Goal: Task Accomplishment & Management: Use online tool/utility

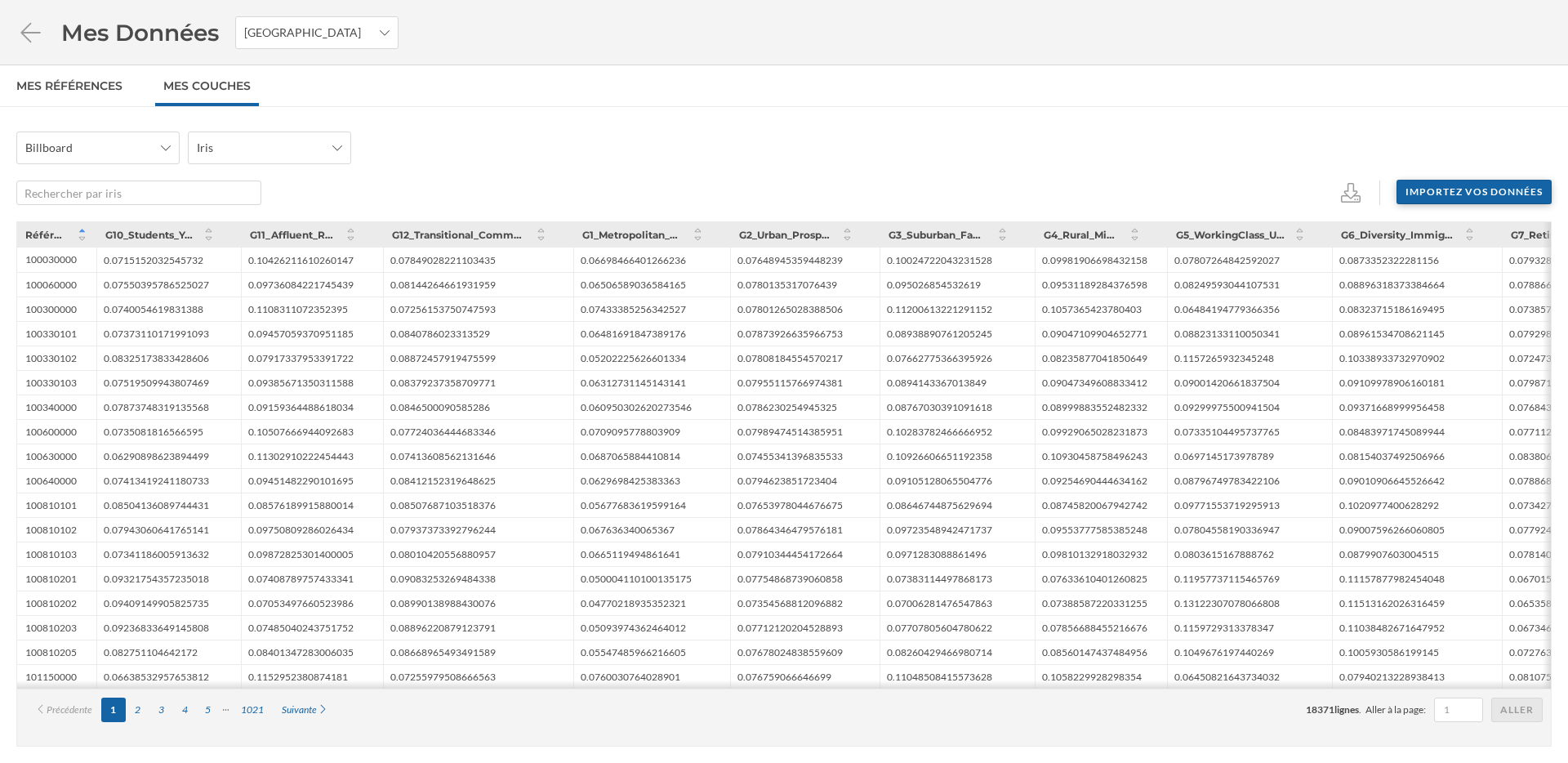
click at [1470, 194] on div "Importez vos données" at bounding box center [1473, 192] width 155 height 25
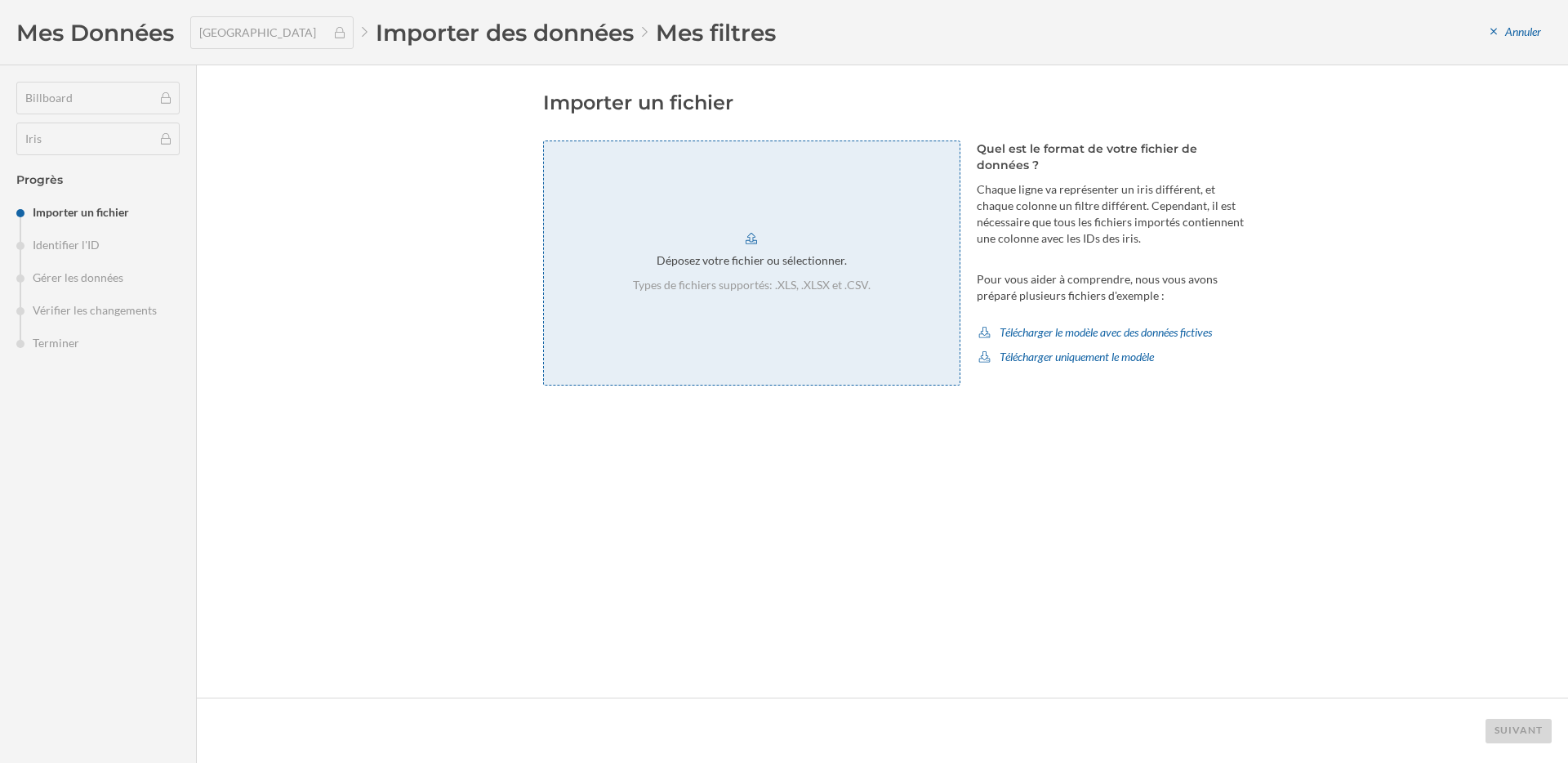
click at [737, 267] on div "Déposez votre fichier ou sélectionner." at bounding box center [752, 261] width 191 height 16
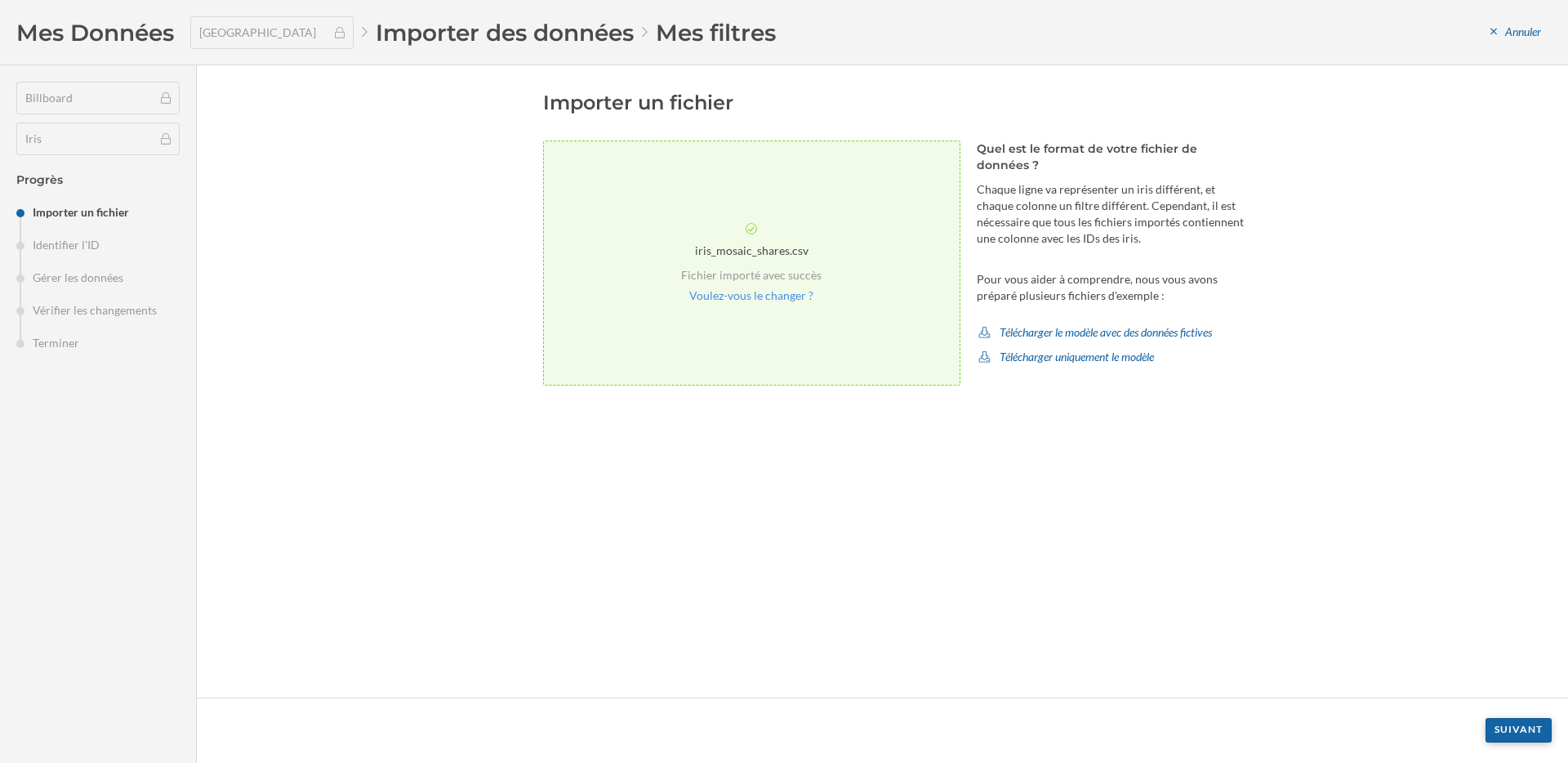
click at [1535, 724] on div "Suivant" at bounding box center [1518, 730] width 66 height 25
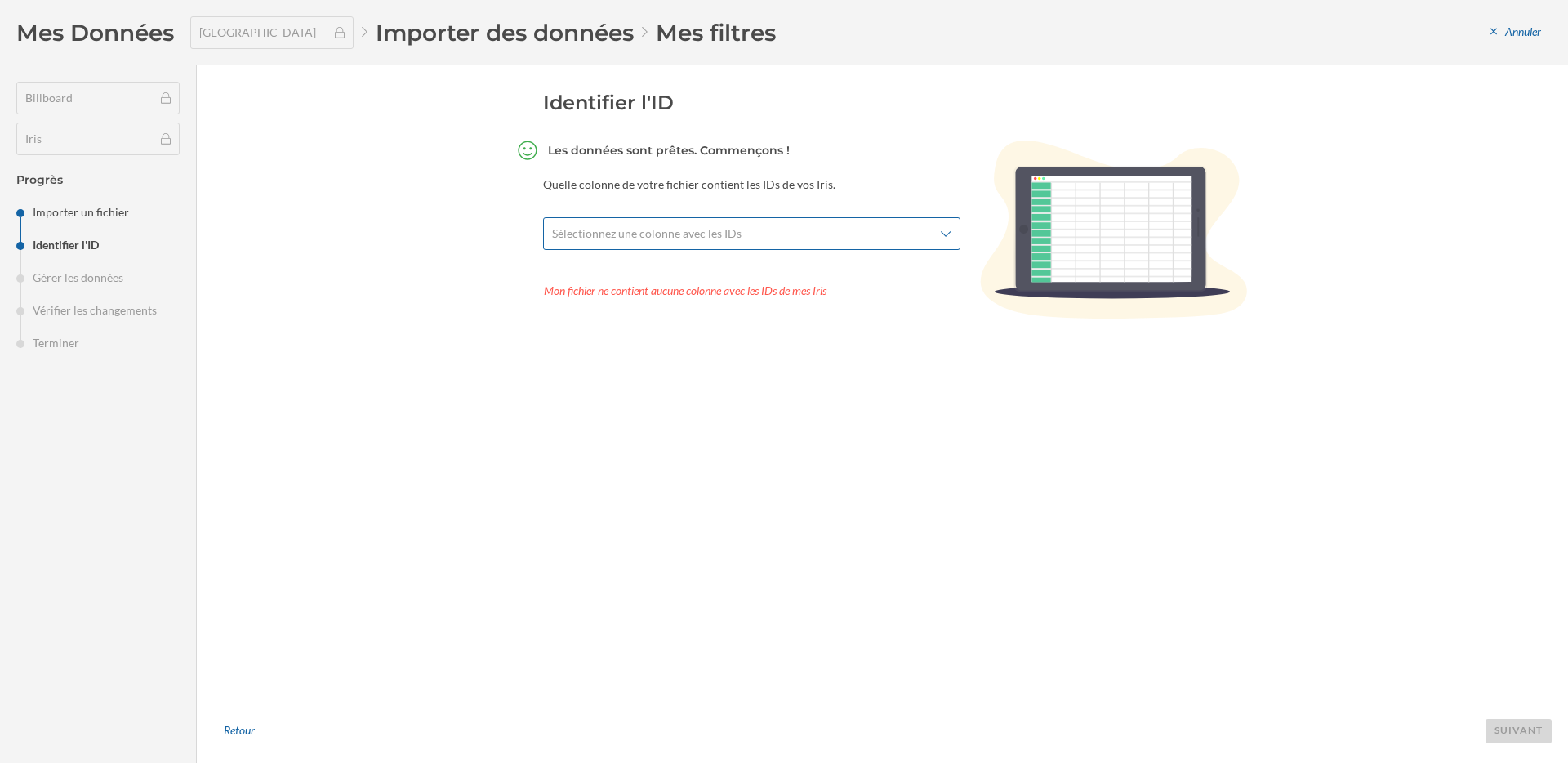
click at [805, 243] on div "Sélectionnez une colonne avec les IDs" at bounding box center [752, 234] width 417 height 33
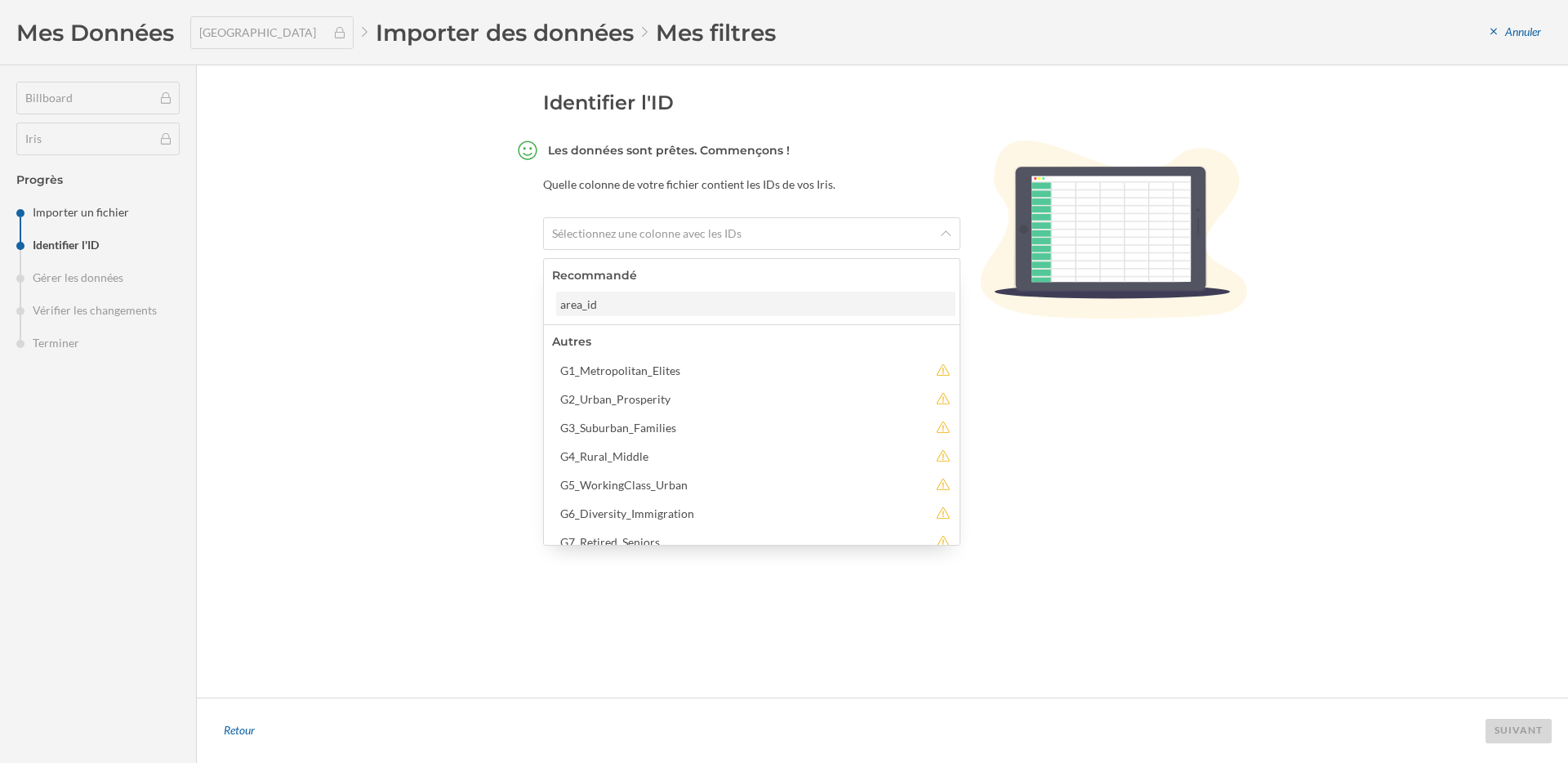
click at [654, 305] on div "area_id" at bounding box center [755, 304] width 389 height 17
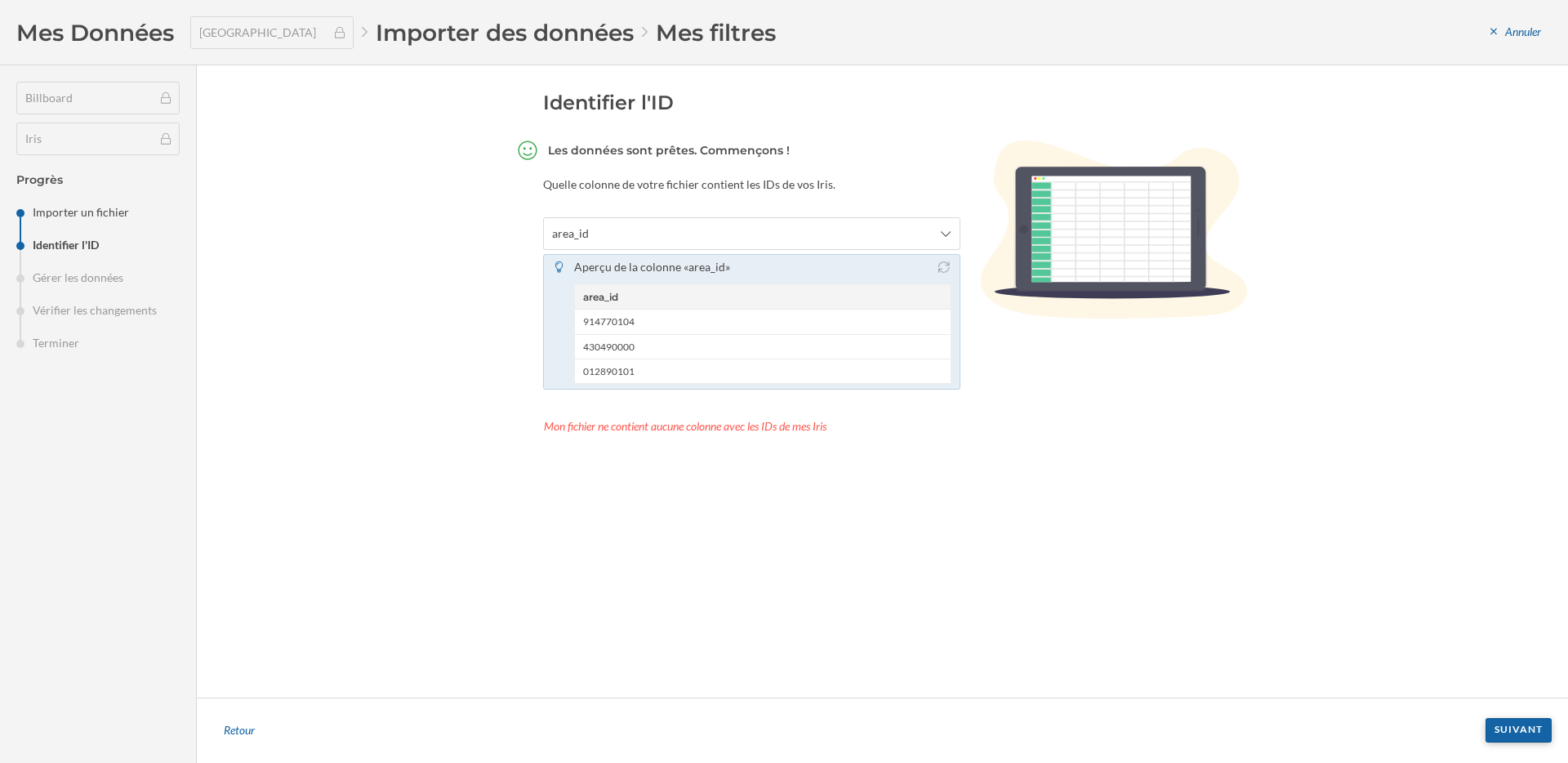
click at [1516, 728] on div "Suivant" at bounding box center [1518, 730] width 66 height 25
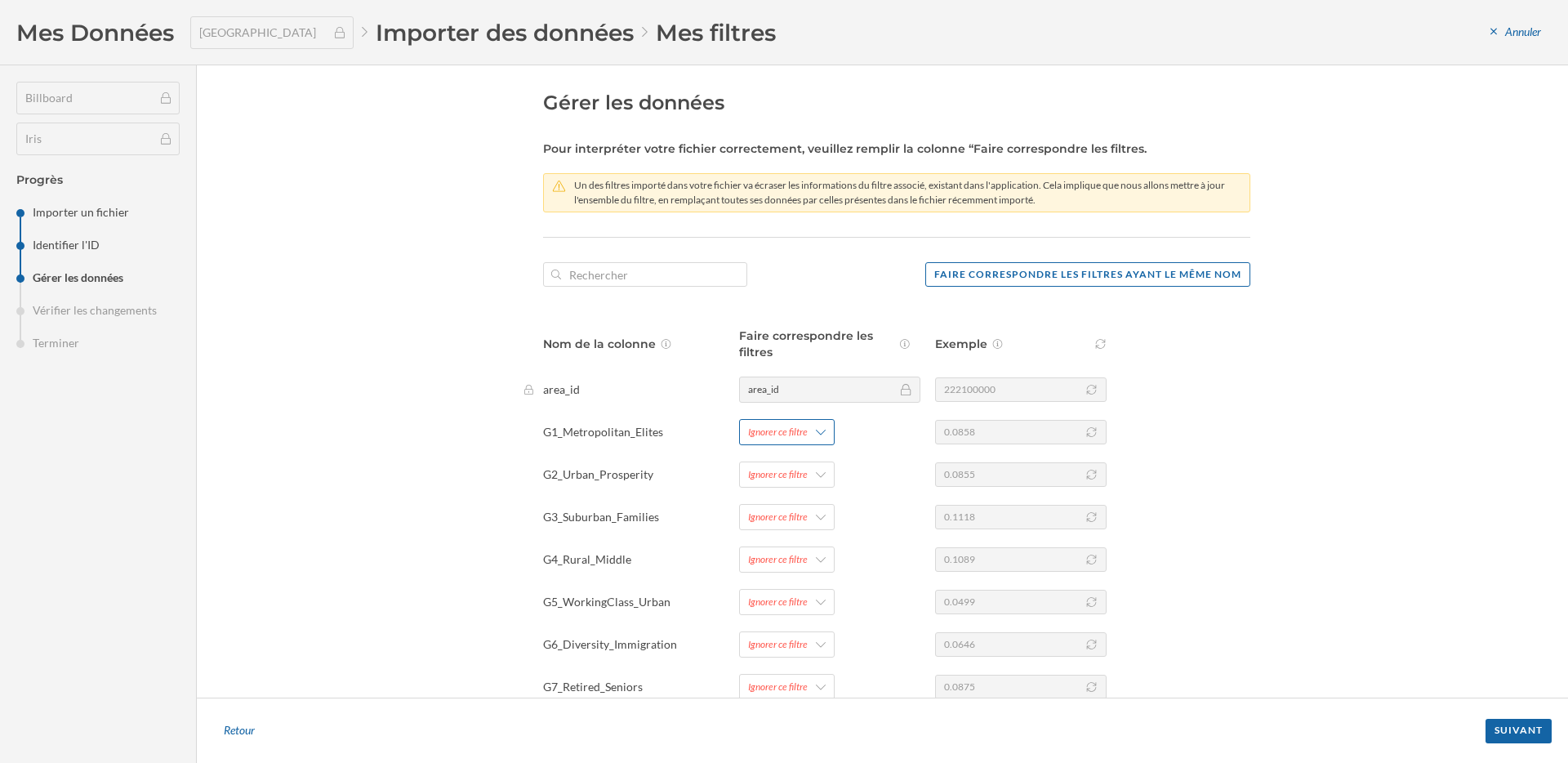
click at [772, 430] on div "Ignorer ce filtre" at bounding box center [778, 431] width 60 height 15
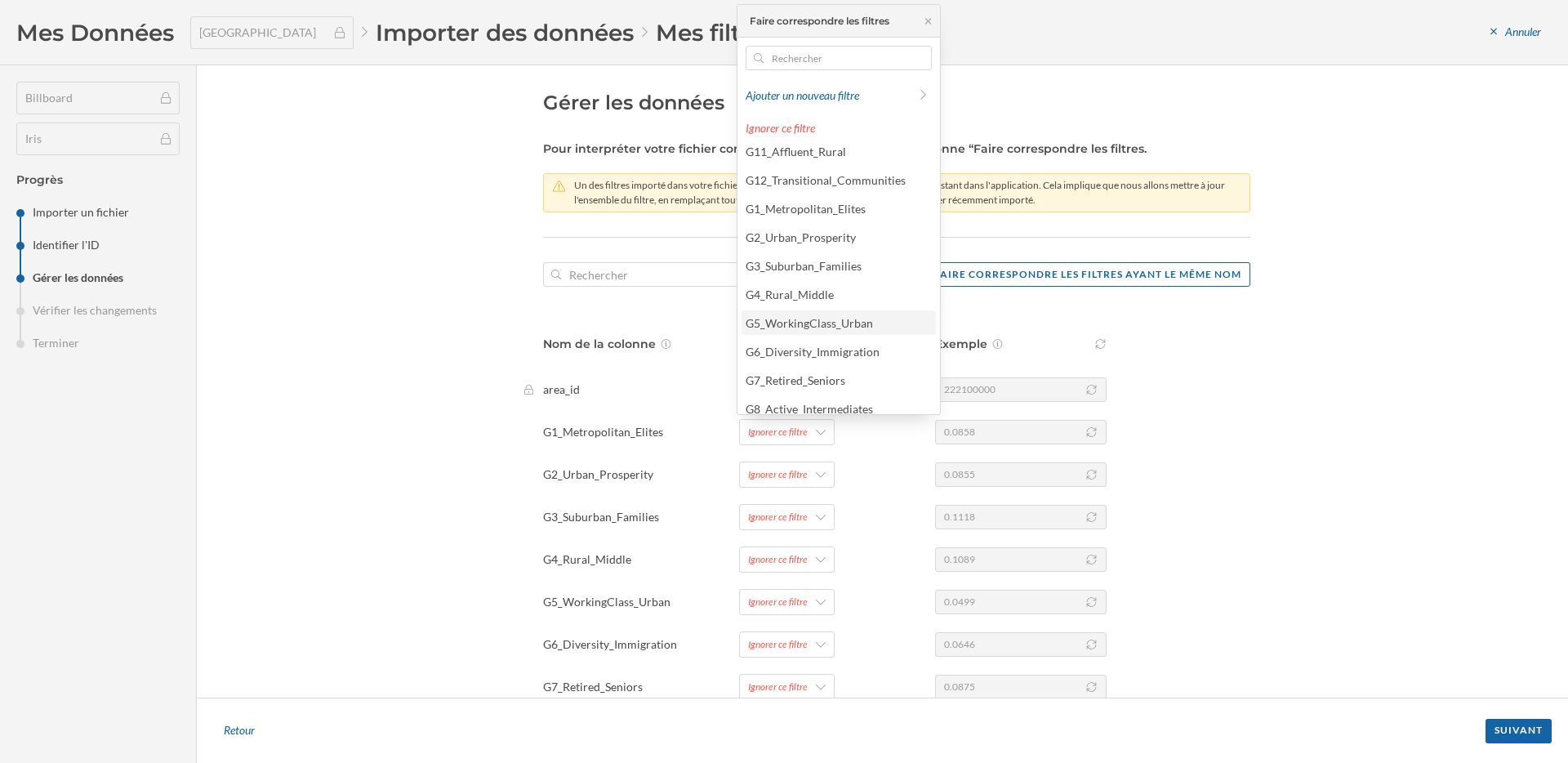
scroll to position [1, 0]
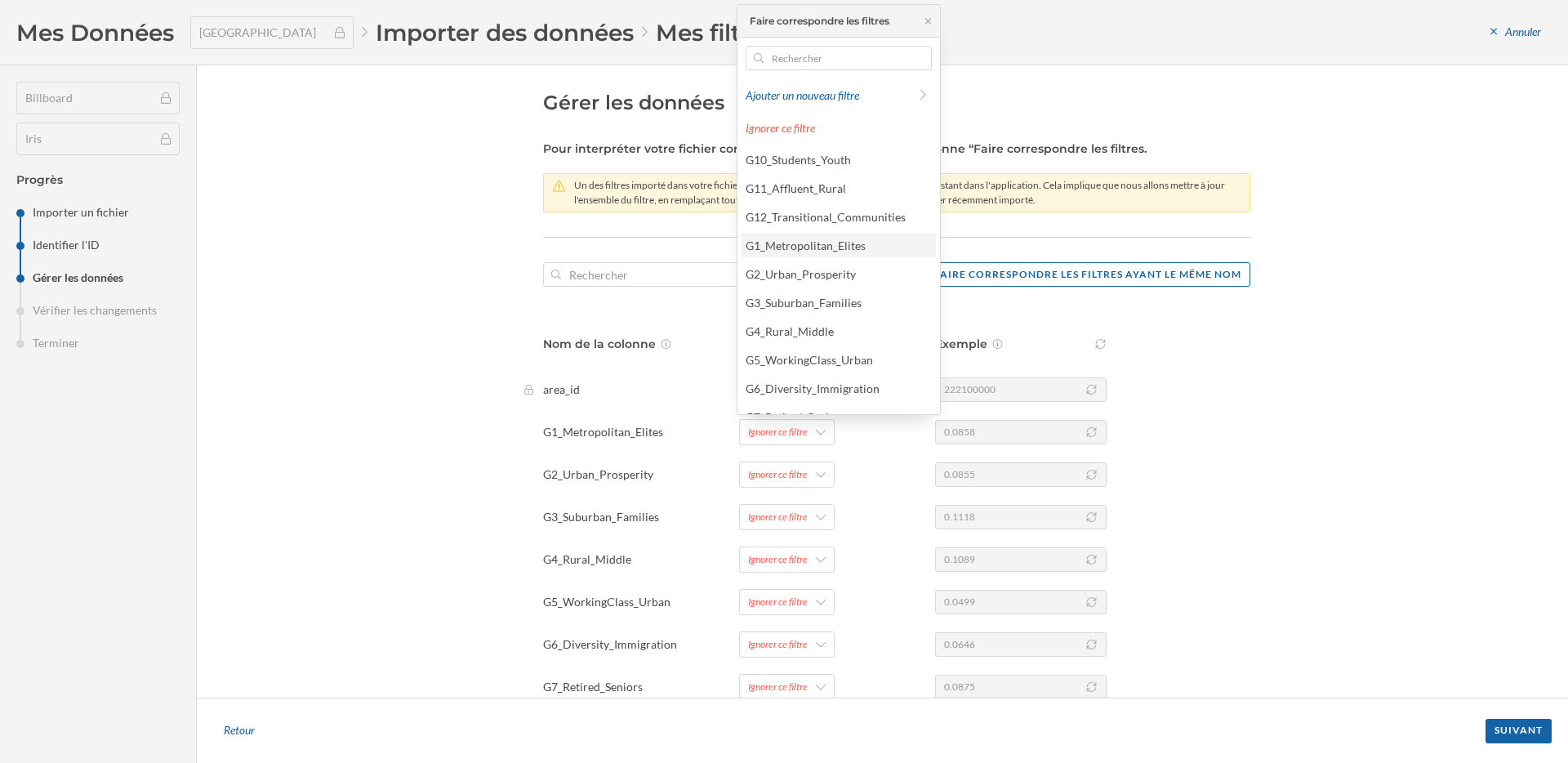
click at [826, 253] on div "G1_Metropolitan_Elites" at bounding box center [837, 245] width 185 height 17
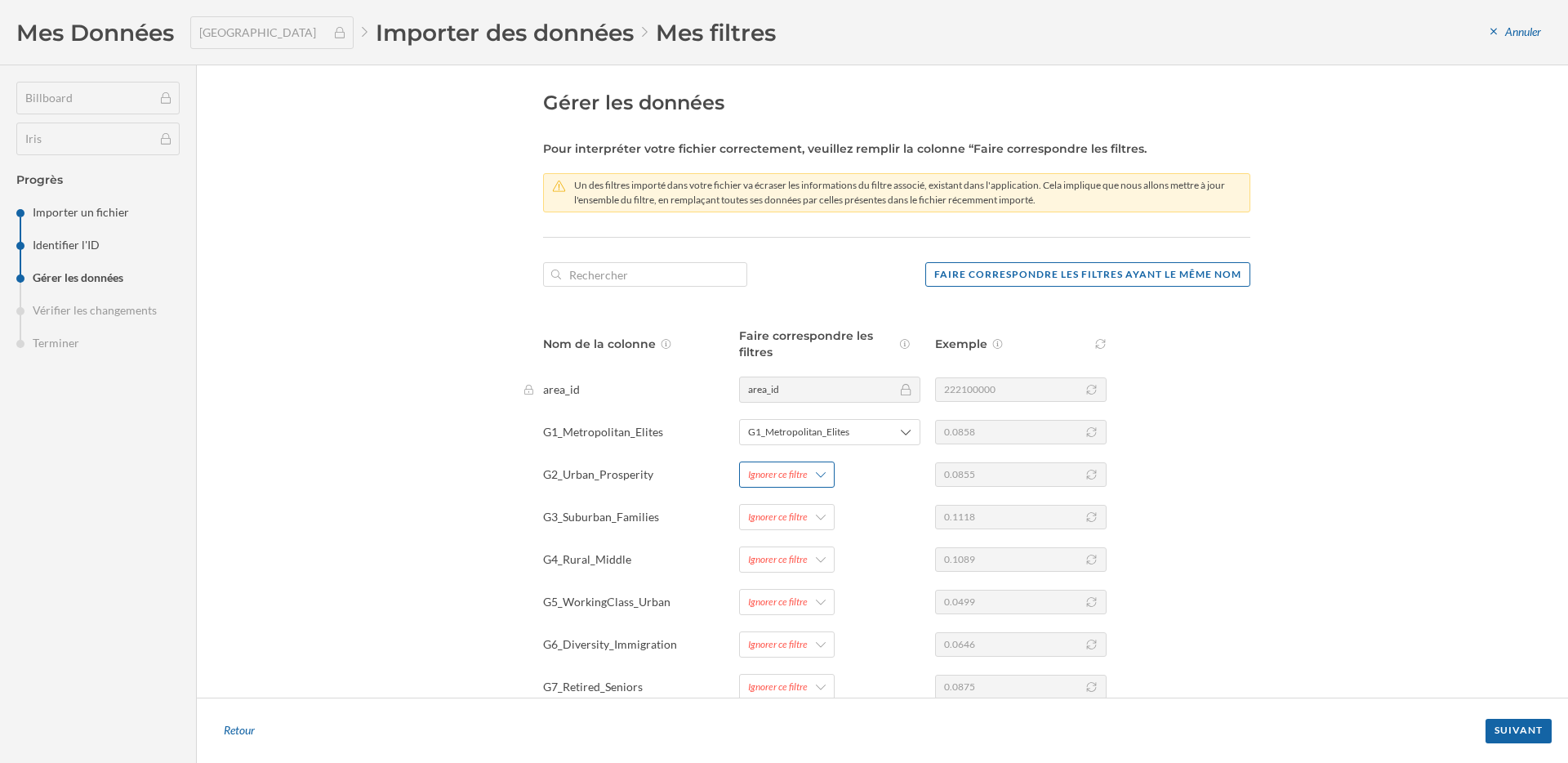
click at [805, 468] on div "Ignorer ce filtre" at bounding box center [786, 474] width 96 height 26
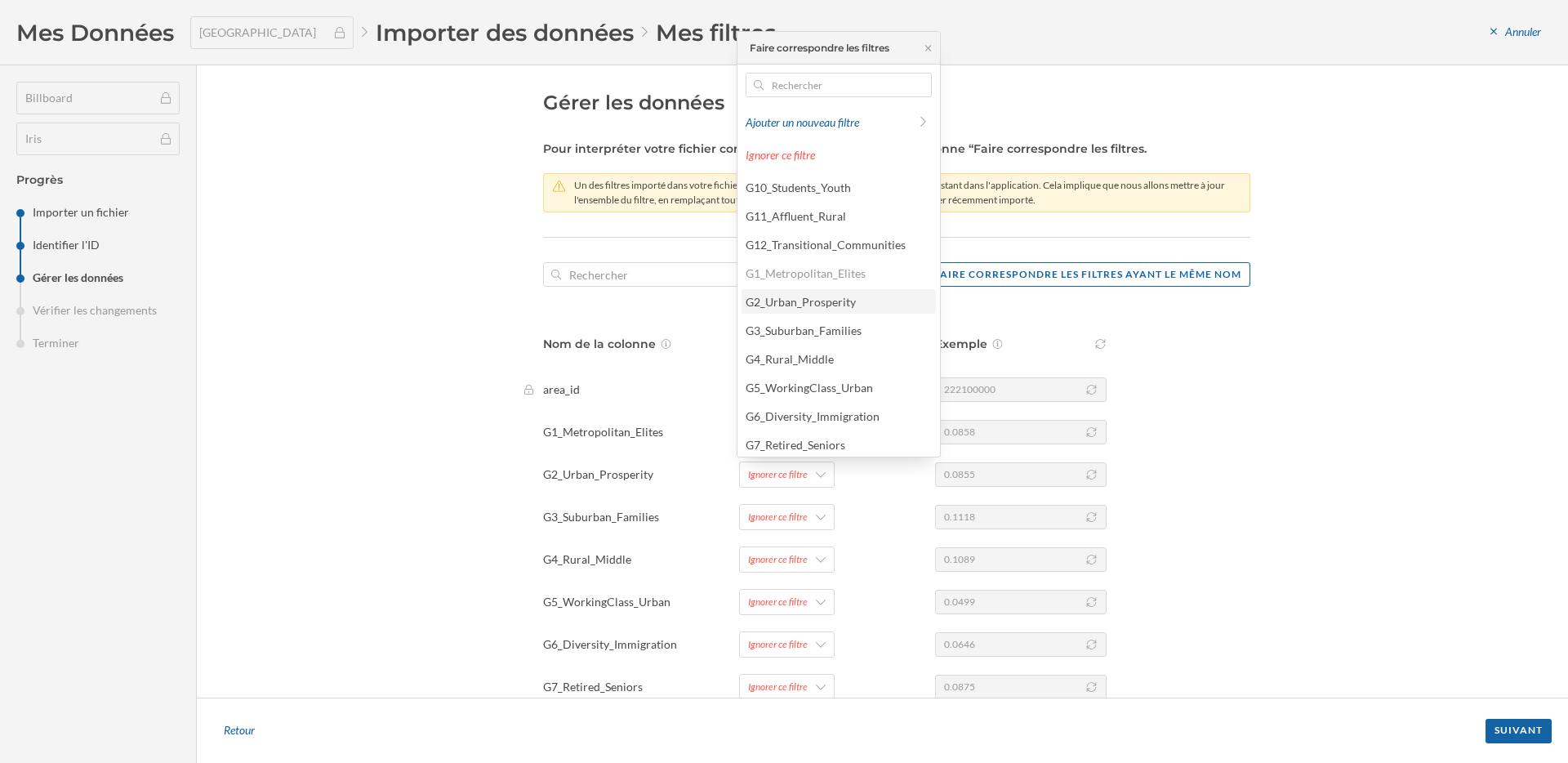
click at [804, 304] on div "G2_Urban_Prosperity" at bounding box center [800, 302] width 110 height 14
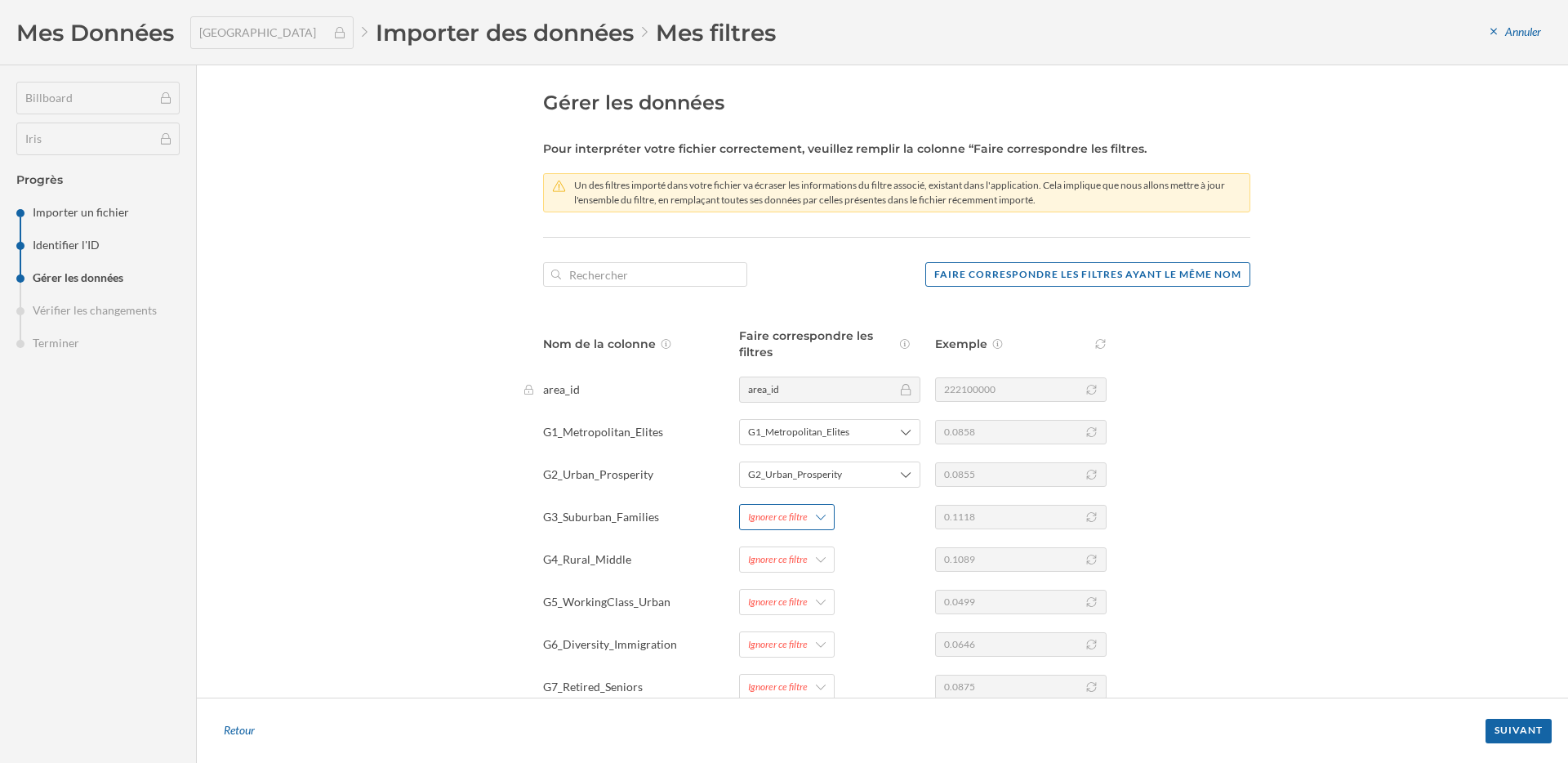
click at [796, 514] on div "Ignorer ce filtre" at bounding box center [778, 517] width 60 height 15
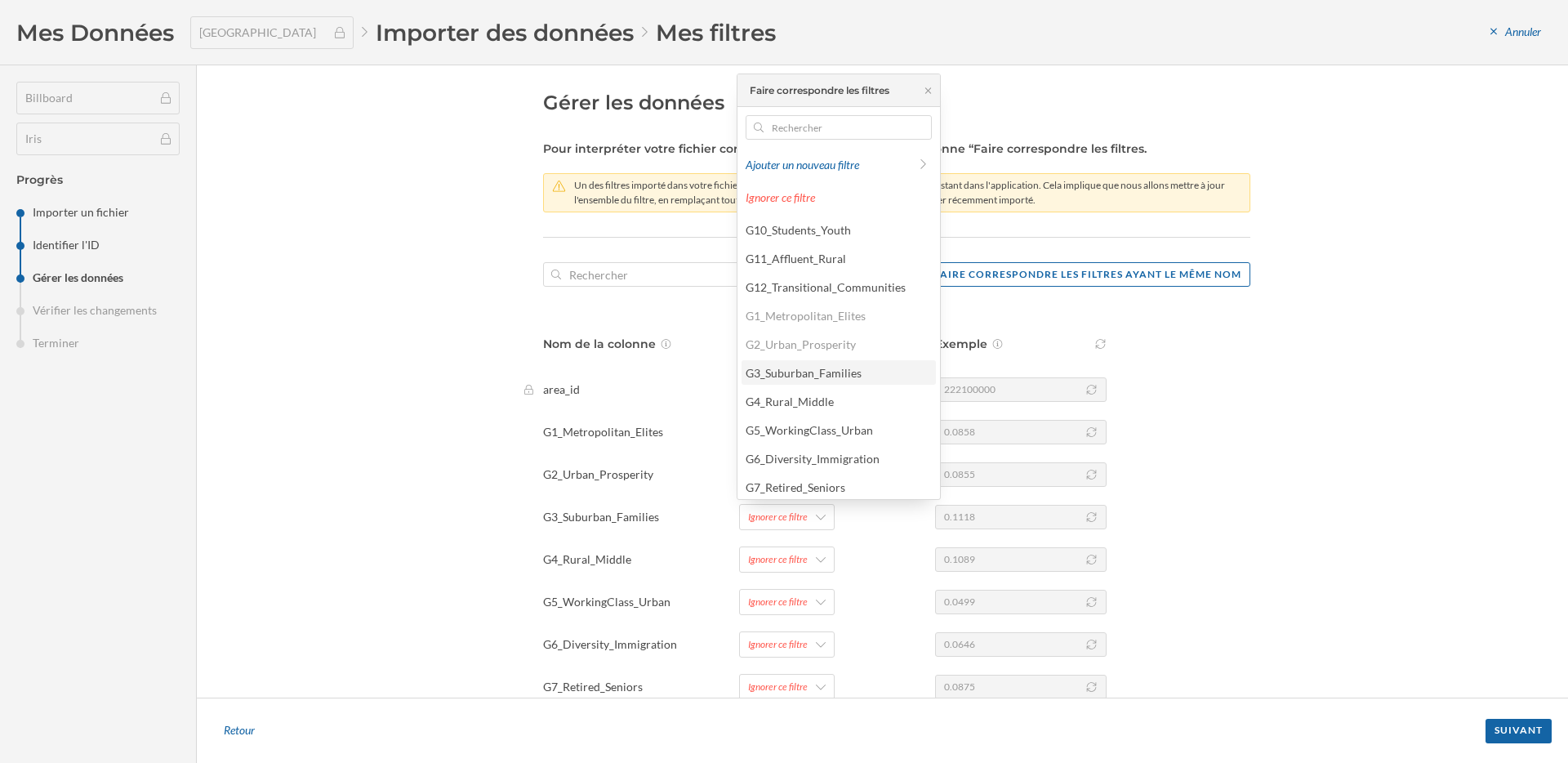
click at [807, 380] on div "G3_Suburban_Families" at bounding box center [803, 374] width 116 height 14
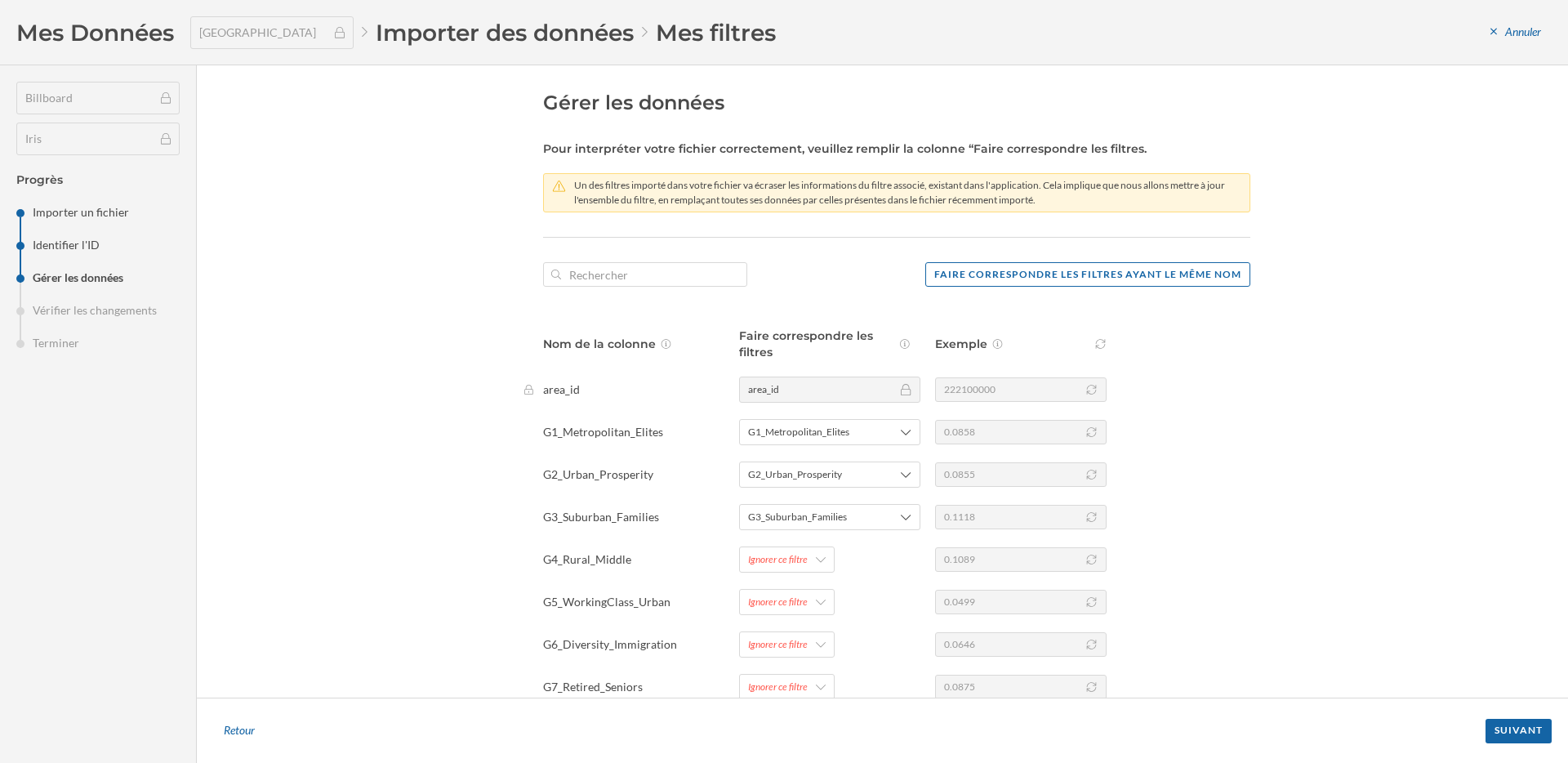
click at [803, 573] on div "Nom de la colonne Faire correspondre les filtres Exemple area_id area_id 222100…" at bounding box center [896, 683] width 708 height 712
click at [803, 561] on div "Ignorer ce filtre" at bounding box center [778, 559] width 60 height 15
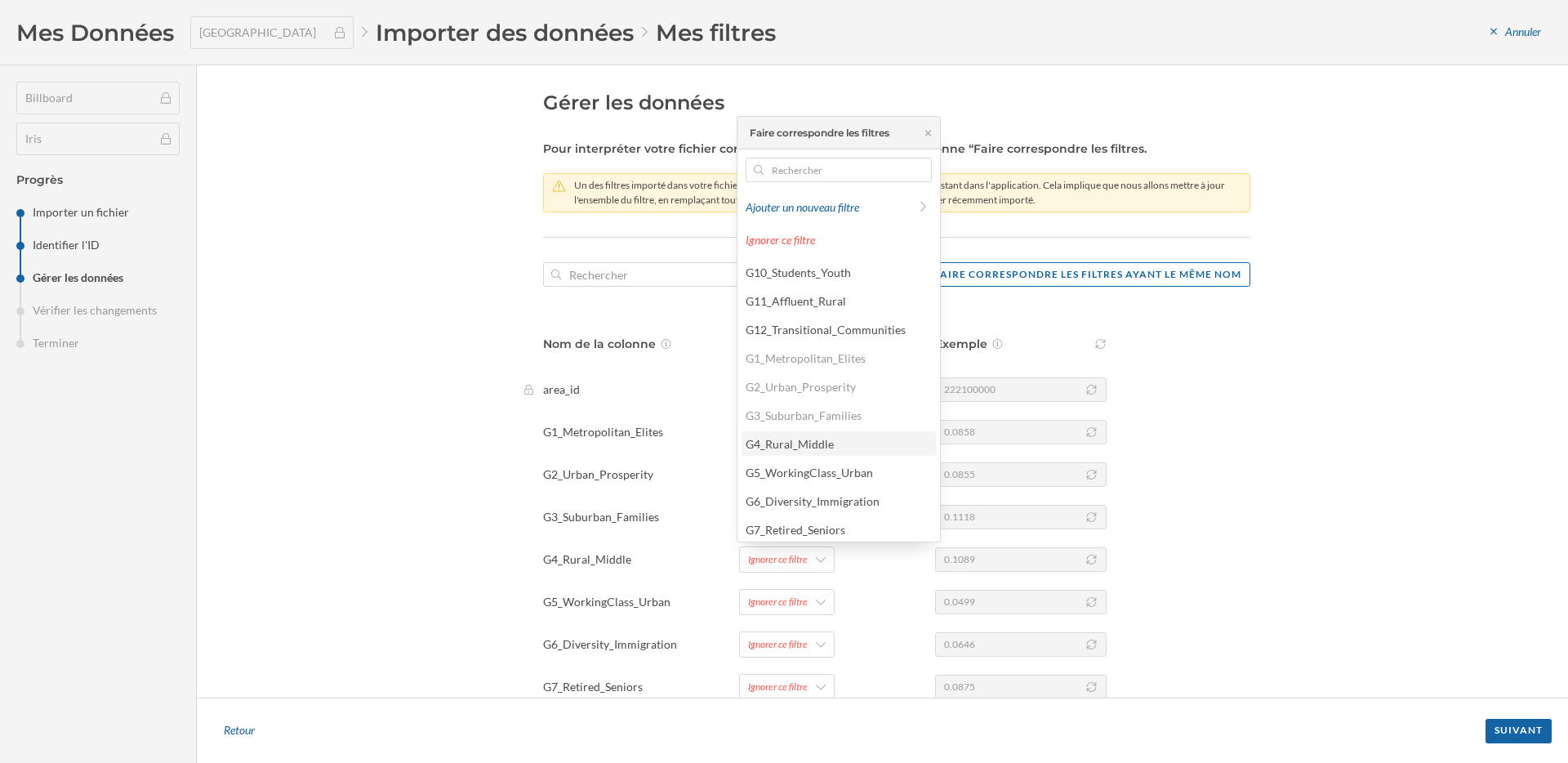
click at [806, 451] on div "G4_Rural_Middle" at bounding box center [837, 443] width 185 height 17
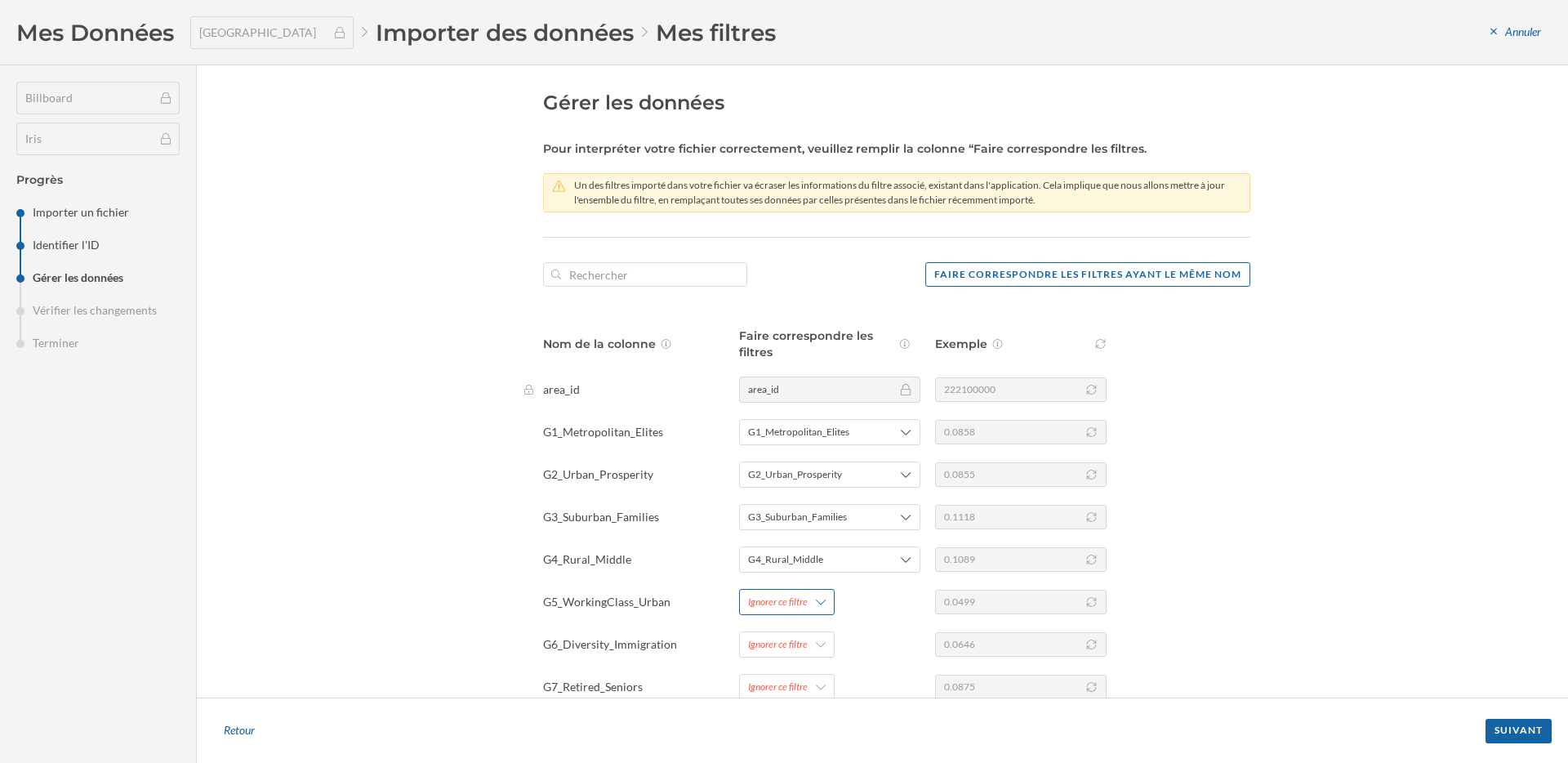
click at [806, 605] on div "Ignorer ce filtre" at bounding box center [786, 602] width 96 height 26
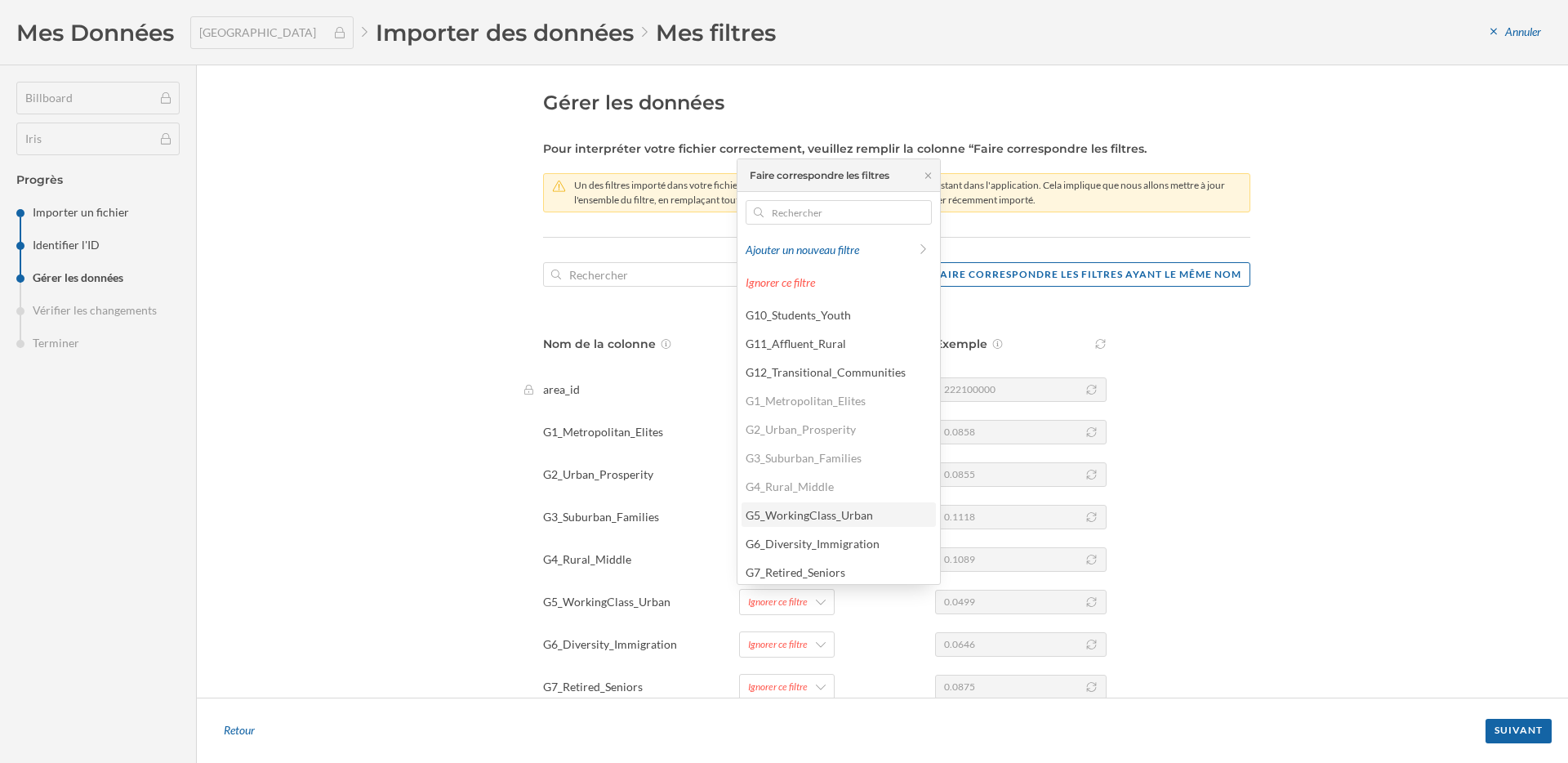
click at [806, 510] on div "G5_WorkingClass_Urban" at bounding box center [809, 515] width 128 height 14
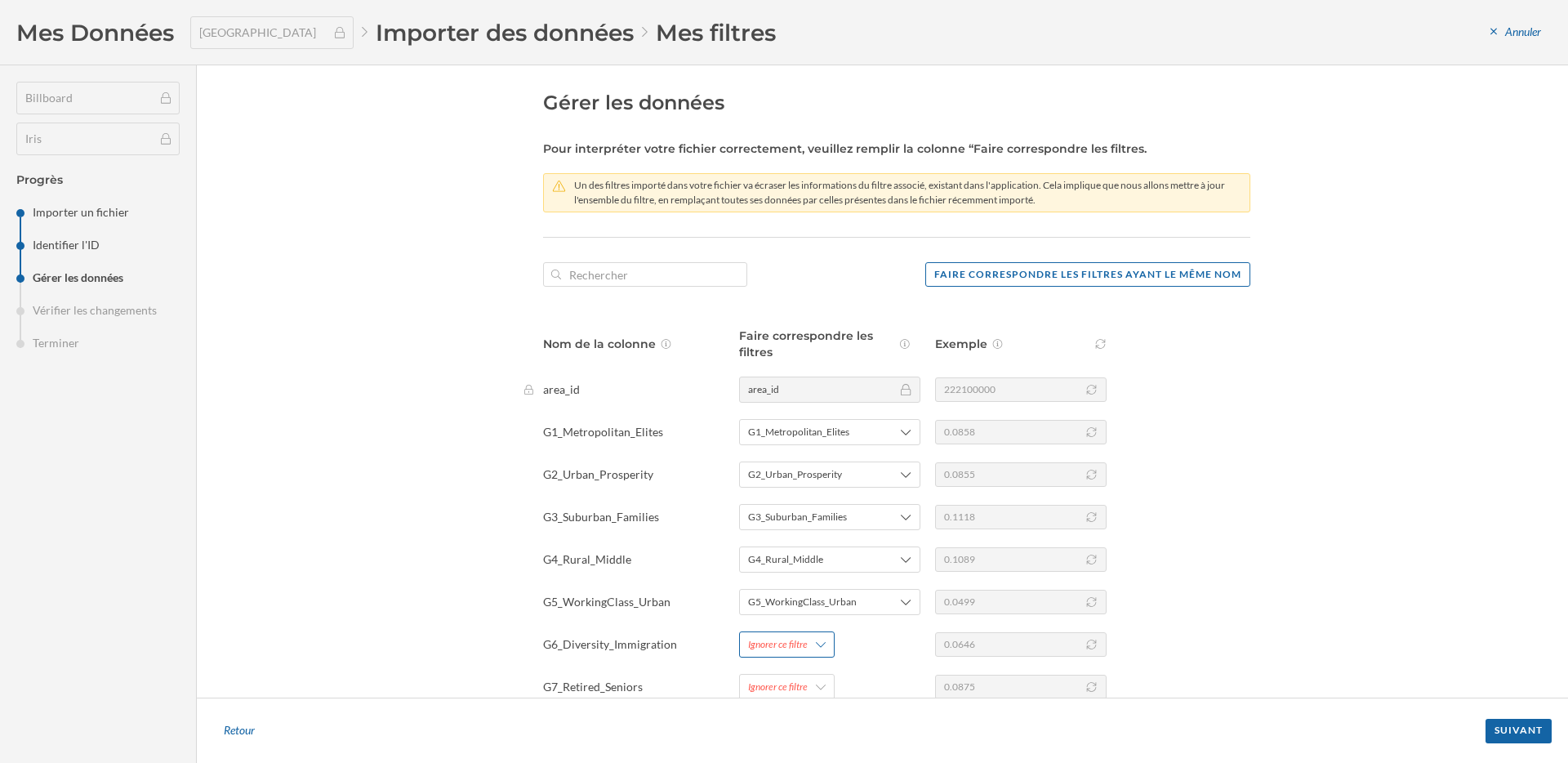
click at [805, 639] on div "Ignorer ce filtre" at bounding box center [786, 644] width 96 height 26
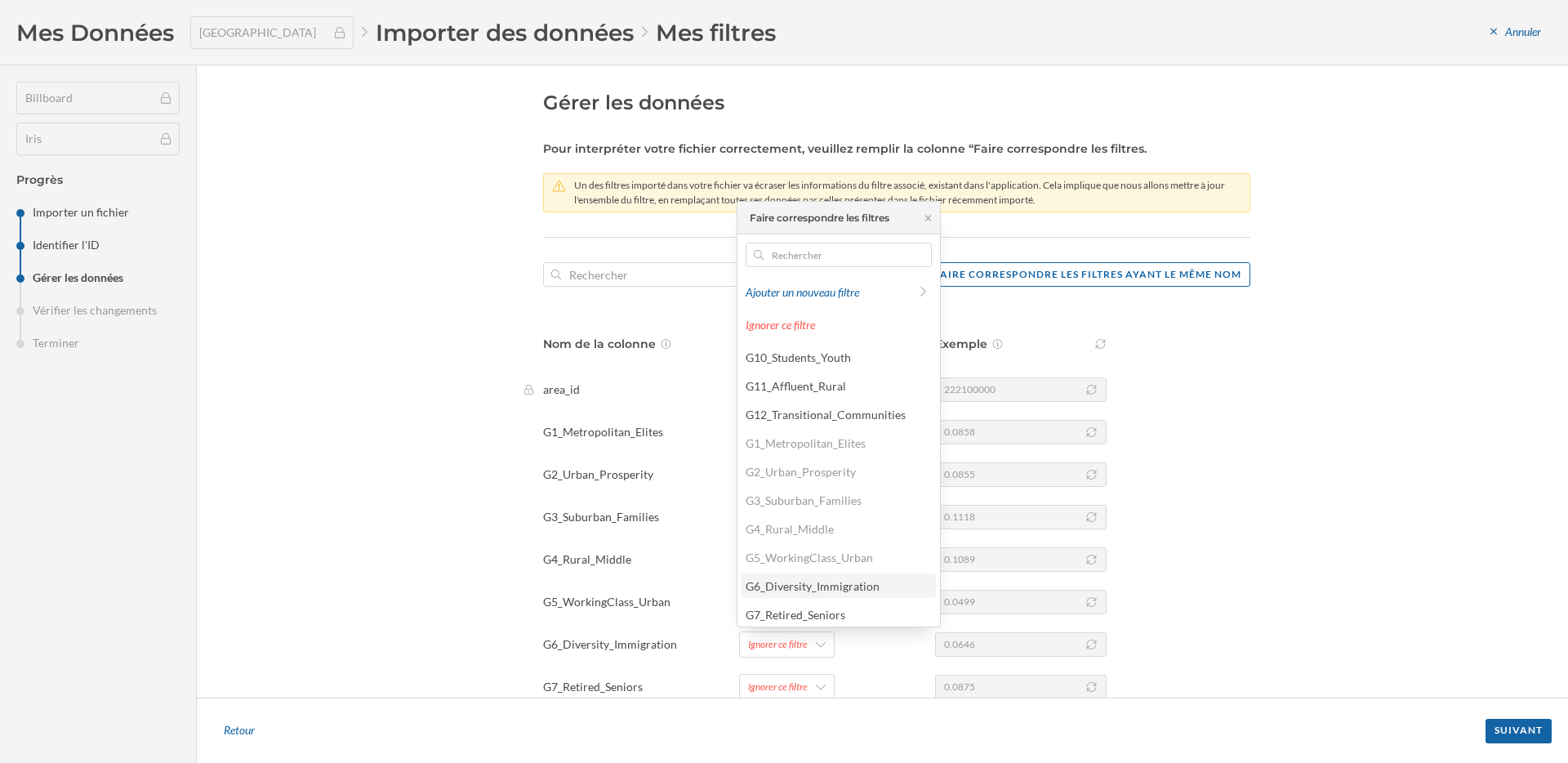
click at [806, 581] on div "G6_Diversity_Immigration" at bounding box center [812, 586] width 134 height 14
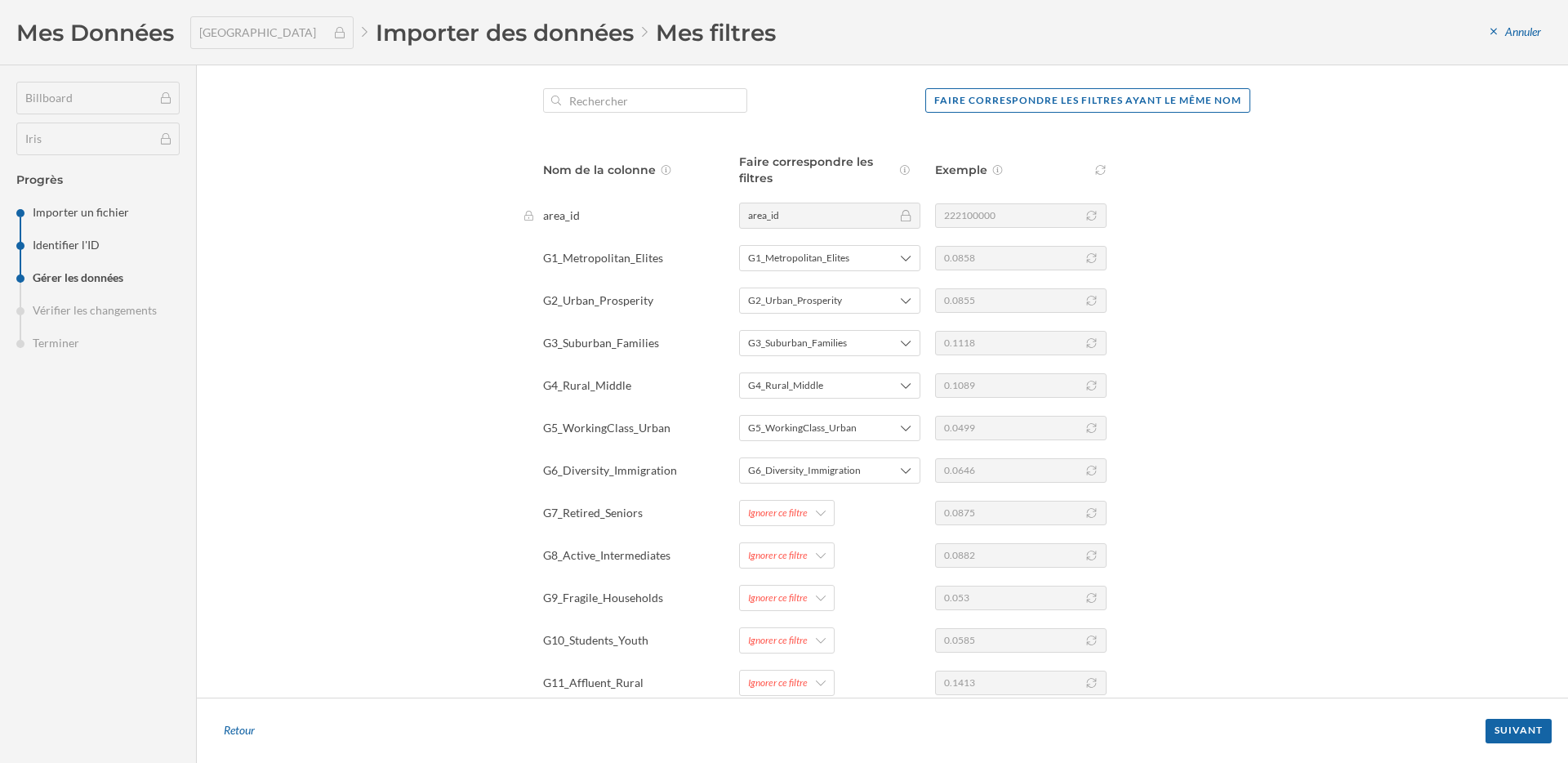
scroll to position [187, 0]
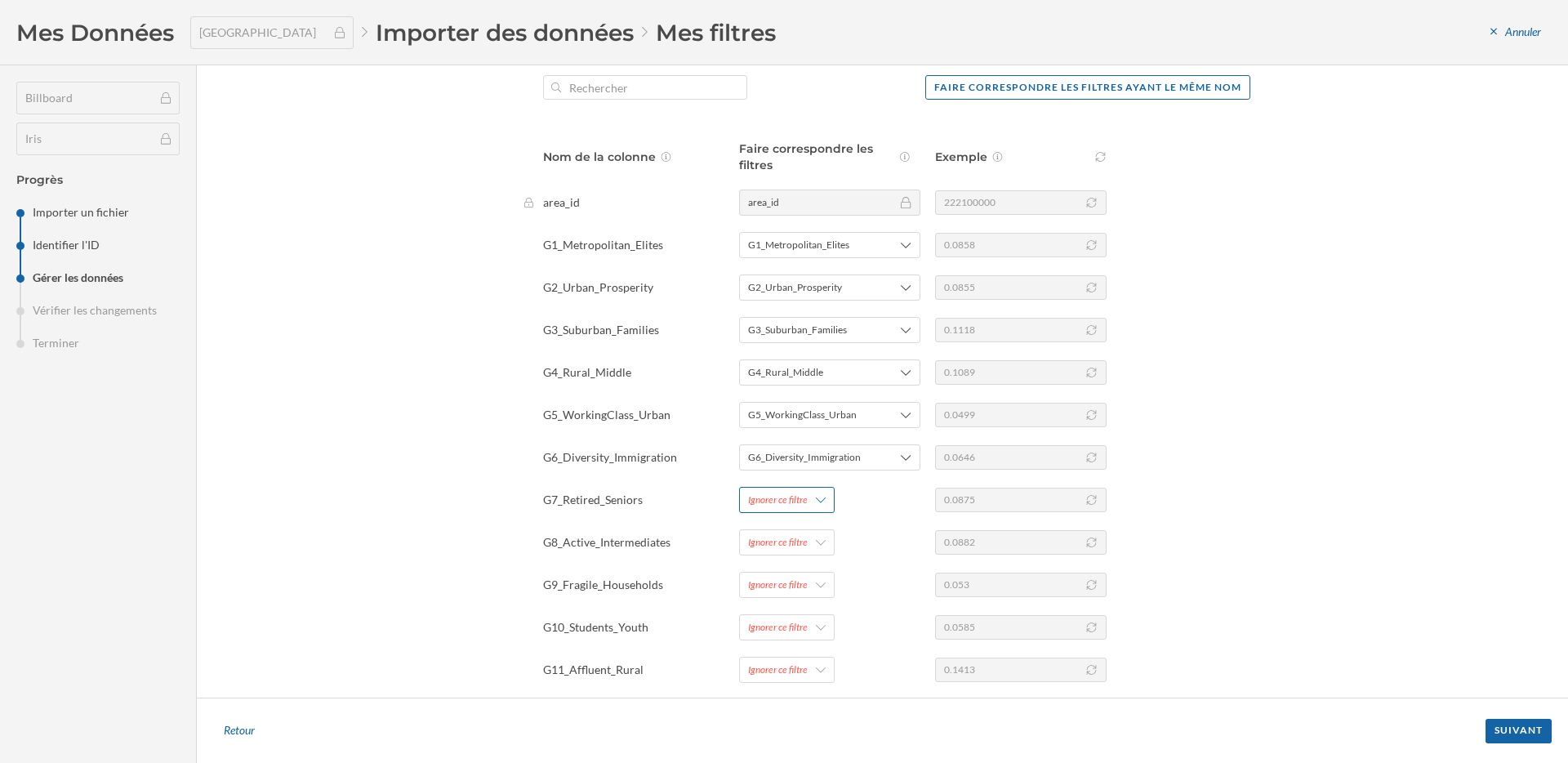
click at [801, 501] on div "Ignorer ce filtre" at bounding box center [778, 499] width 60 height 15
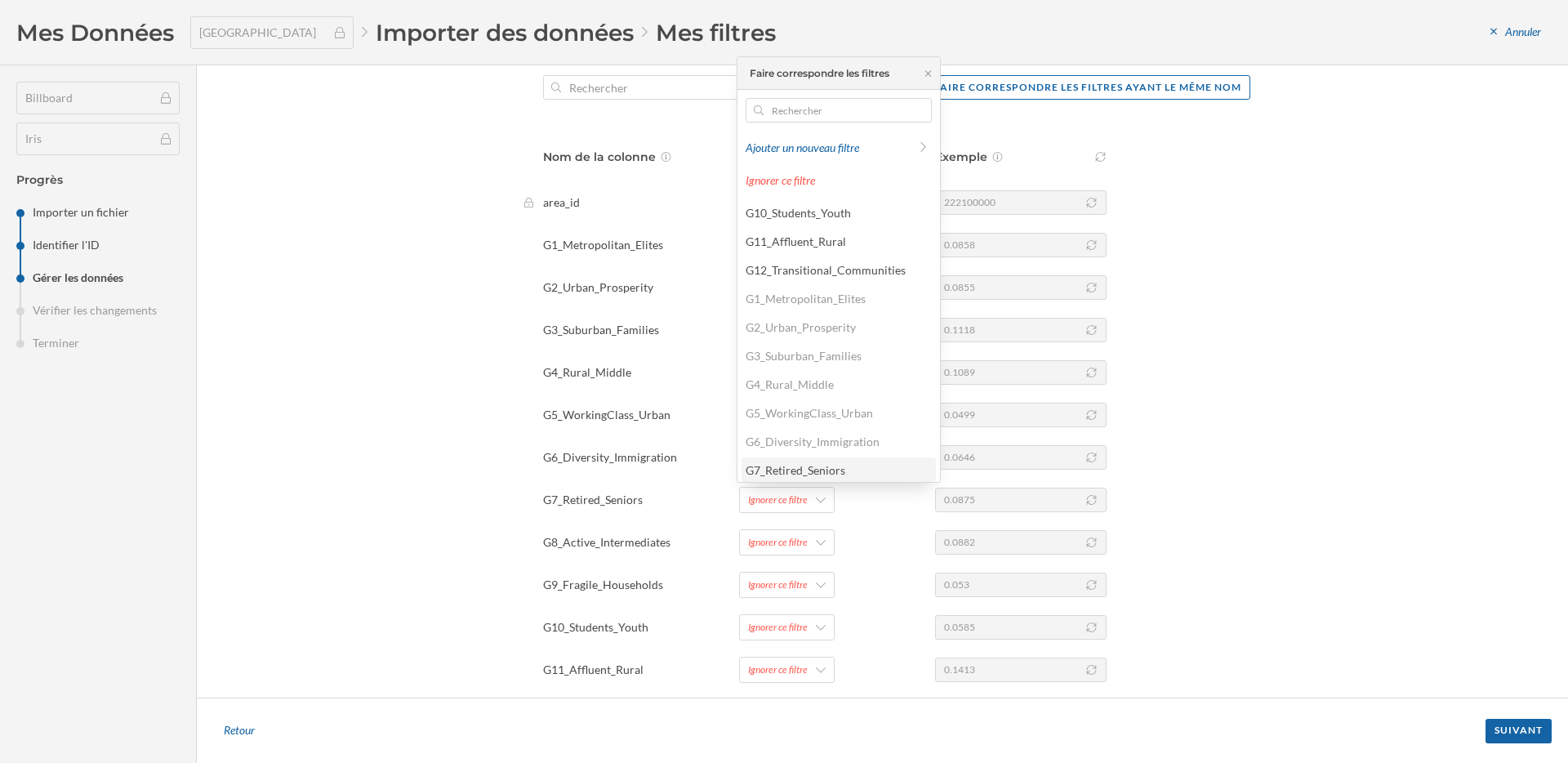
click at [811, 468] on div "G7_Retired_Seniors" at bounding box center [795, 470] width 100 height 14
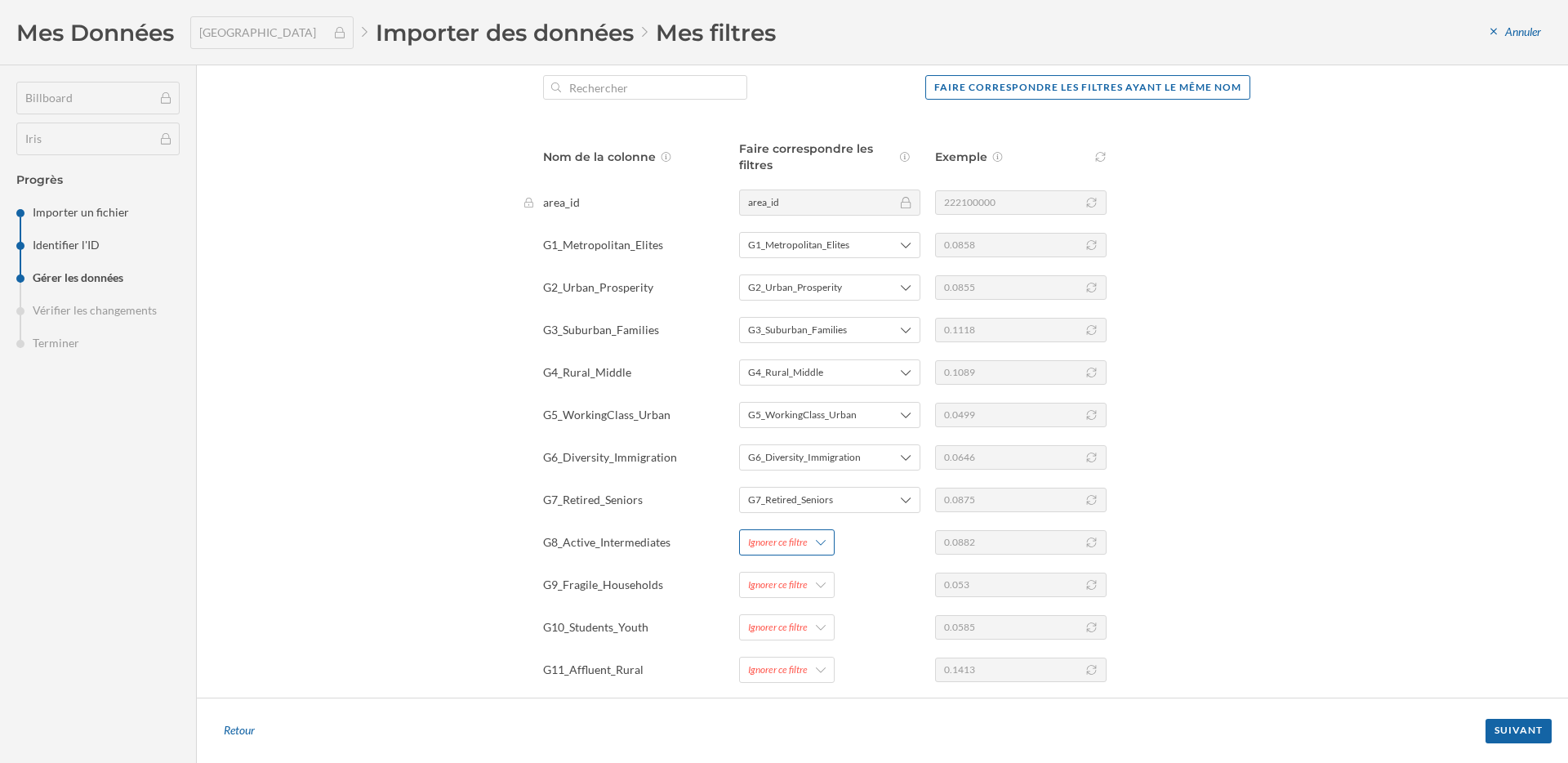
click at [802, 537] on div "Ignorer ce filtre" at bounding box center [778, 542] width 60 height 15
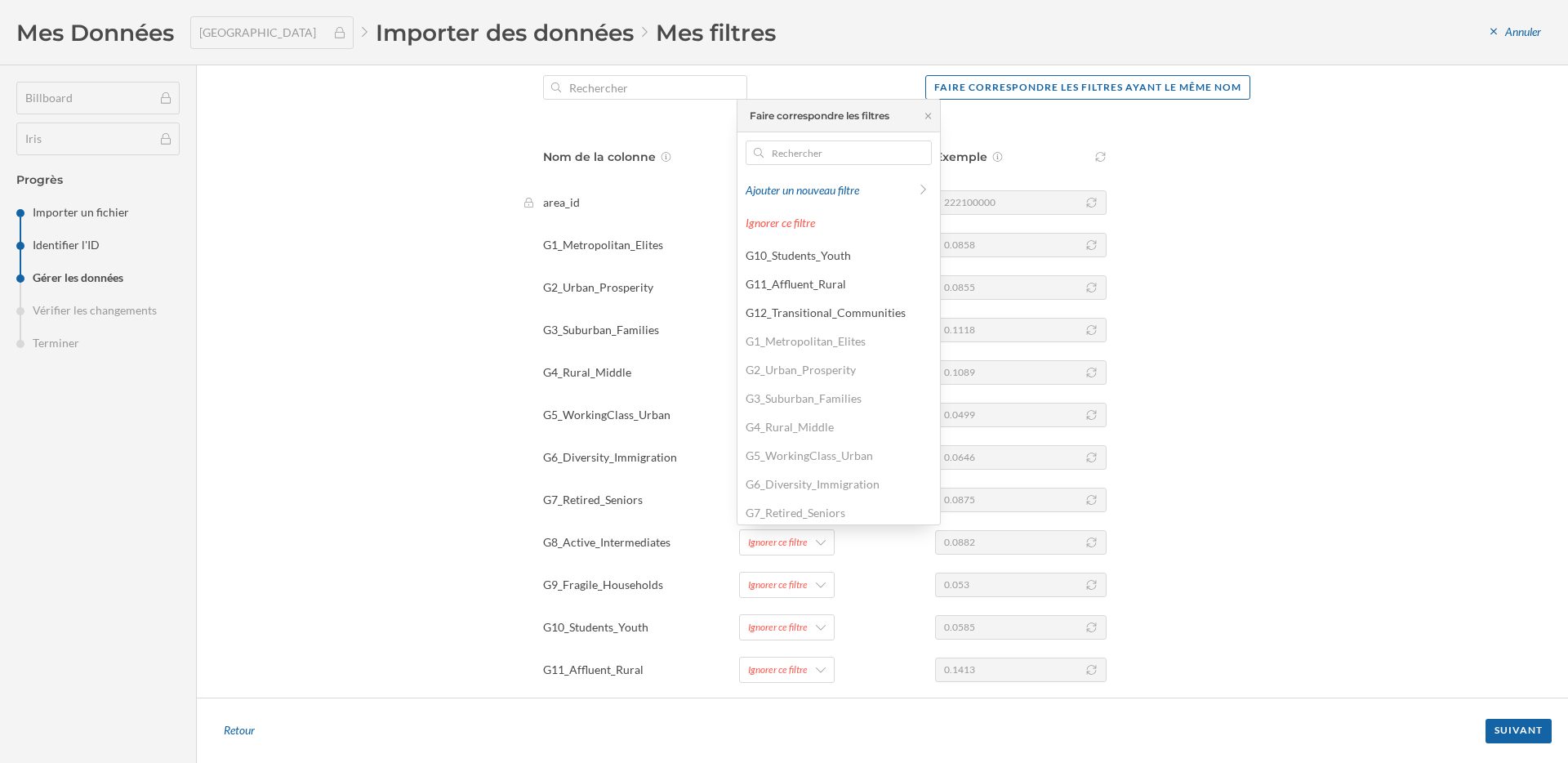
scroll to position [119, 0]
click at [807, 433] on div "G8_Active_Intermediates" at bounding box center [838, 422] width 195 height 25
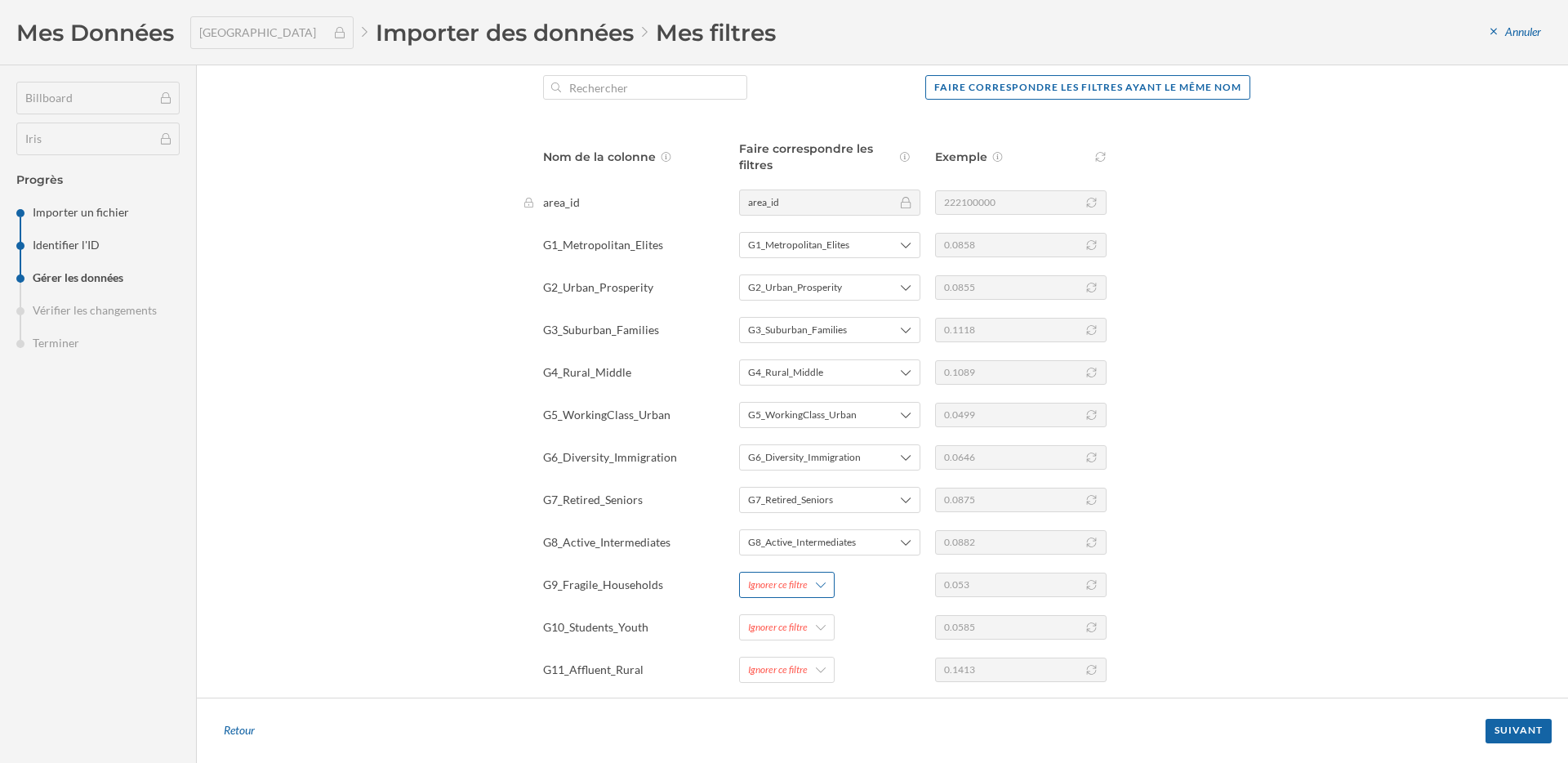
click at [796, 572] on div "Ignorer ce filtre" at bounding box center [786, 585] width 96 height 26
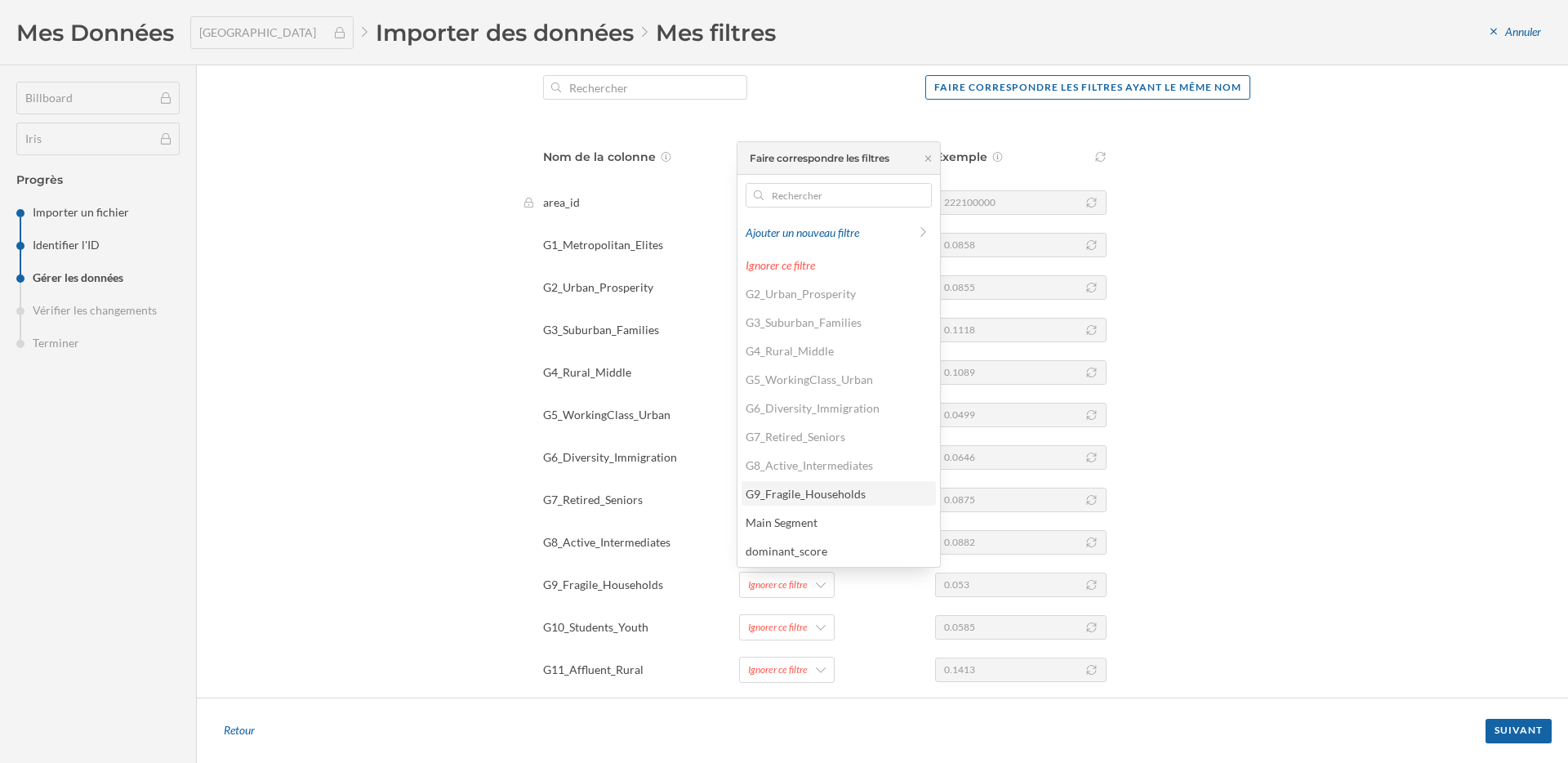
click at [815, 494] on div "G9_Fragile_Households" at bounding box center [805, 494] width 120 height 14
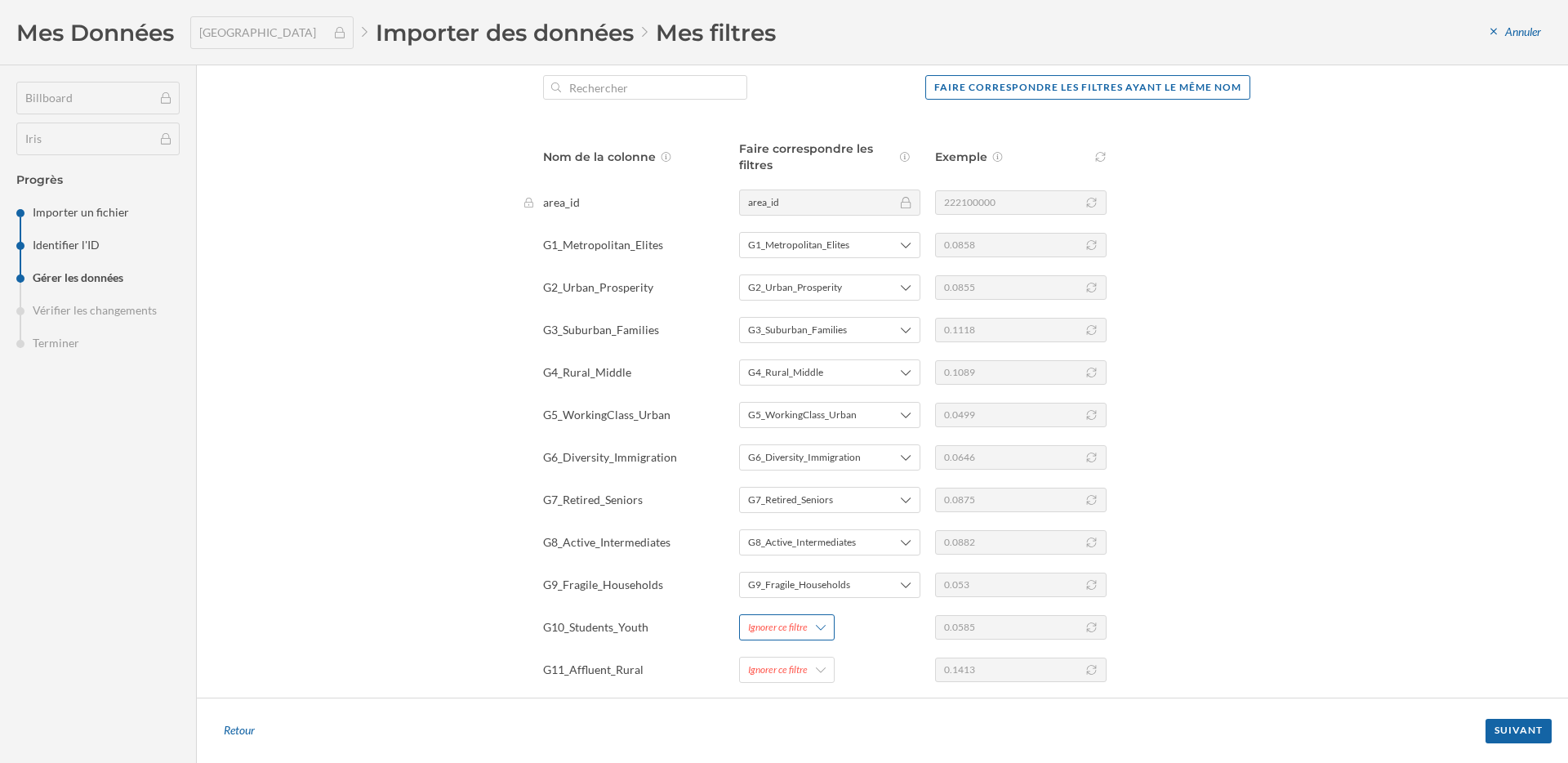
click at [798, 627] on div "Ignorer ce filtre" at bounding box center [778, 627] width 60 height 15
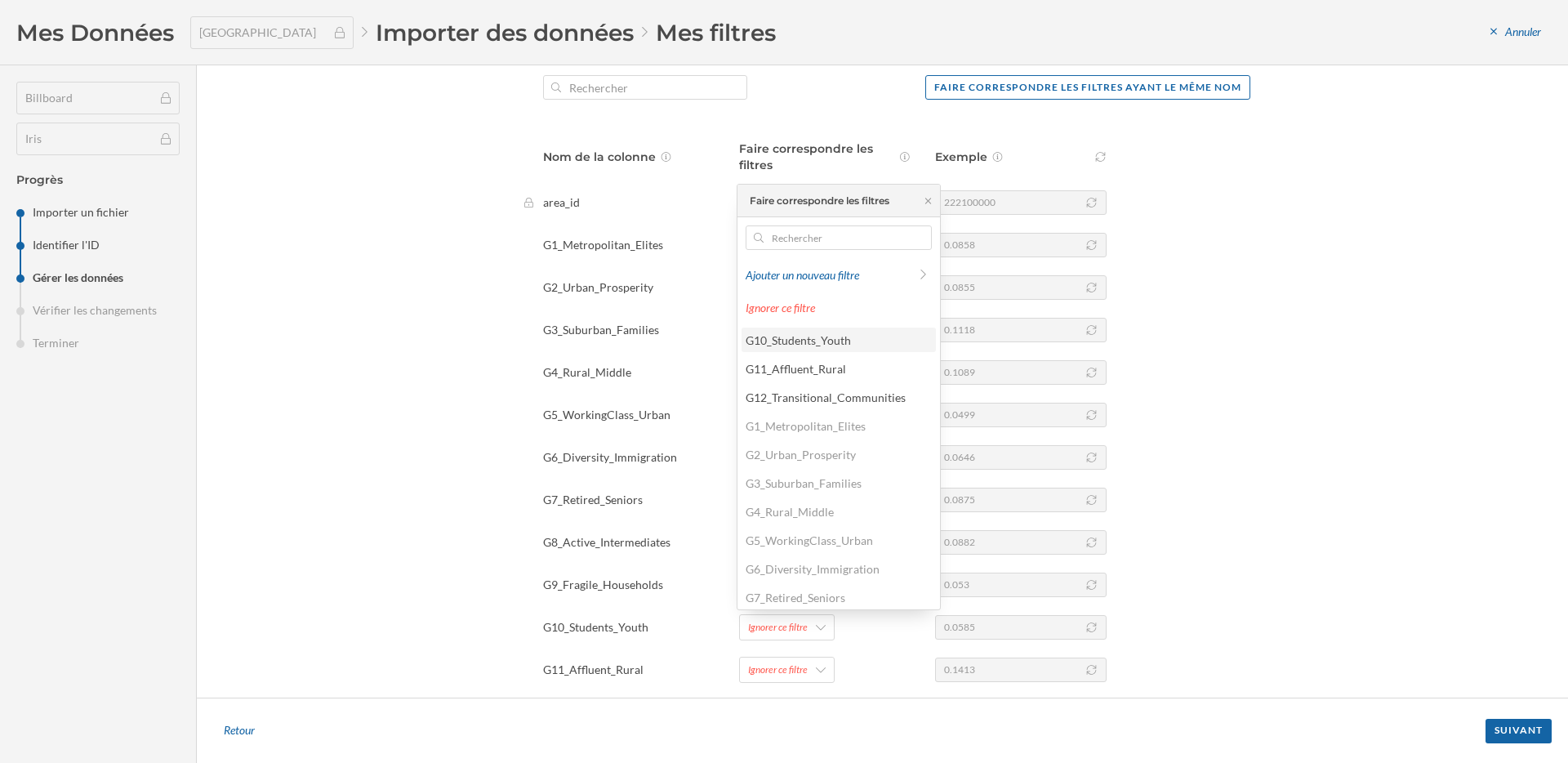
click at [806, 343] on div "G10_Students_Youth" at bounding box center [798, 341] width 106 height 14
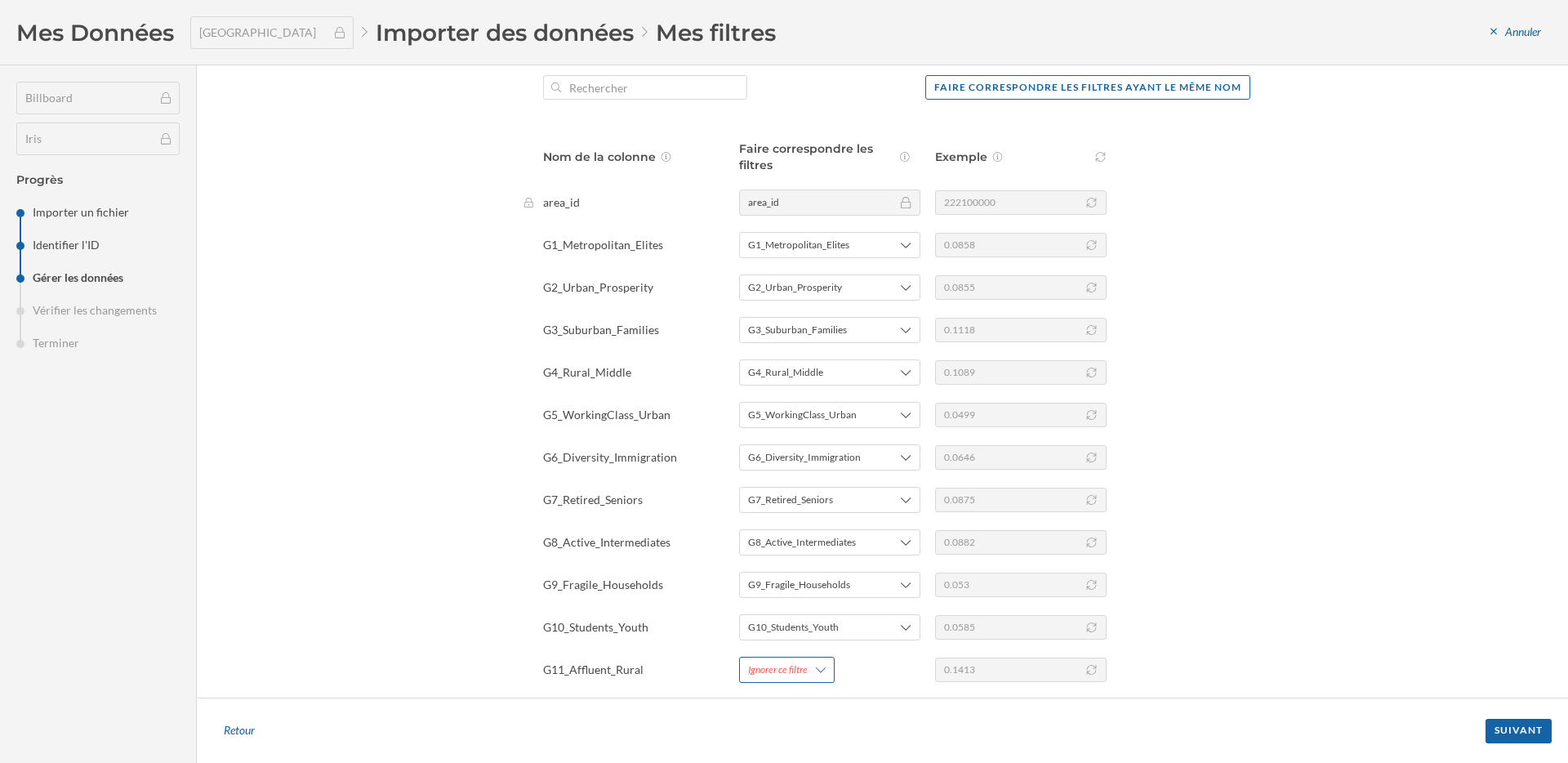
click at [797, 666] on div "Ignorer ce filtre" at bounding box center [778, 670] width 60 height 15
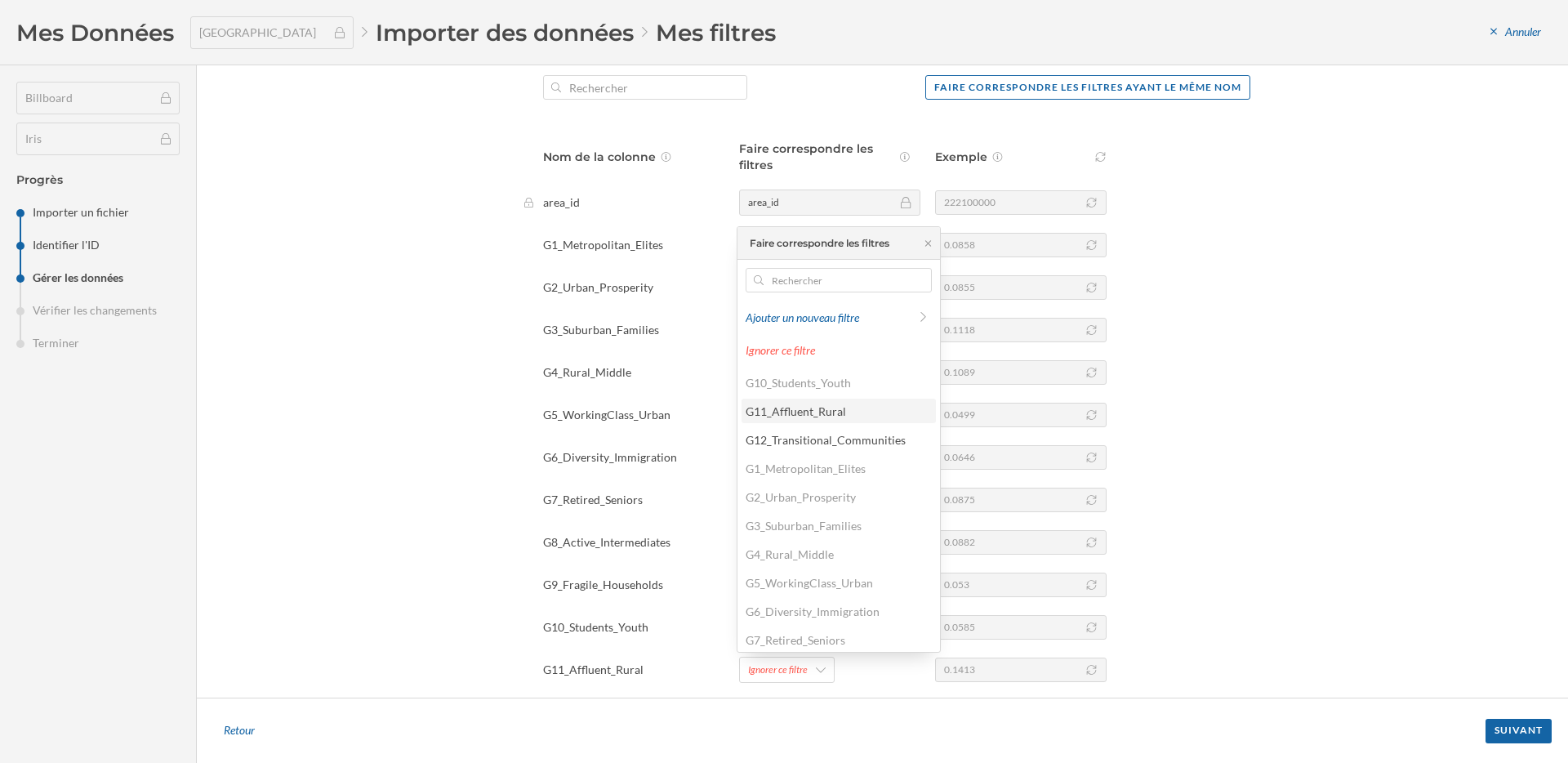
click at [803, 417] on div "G11_Affluent_Rural" at bounding box center [795, 411] width 101 height 14
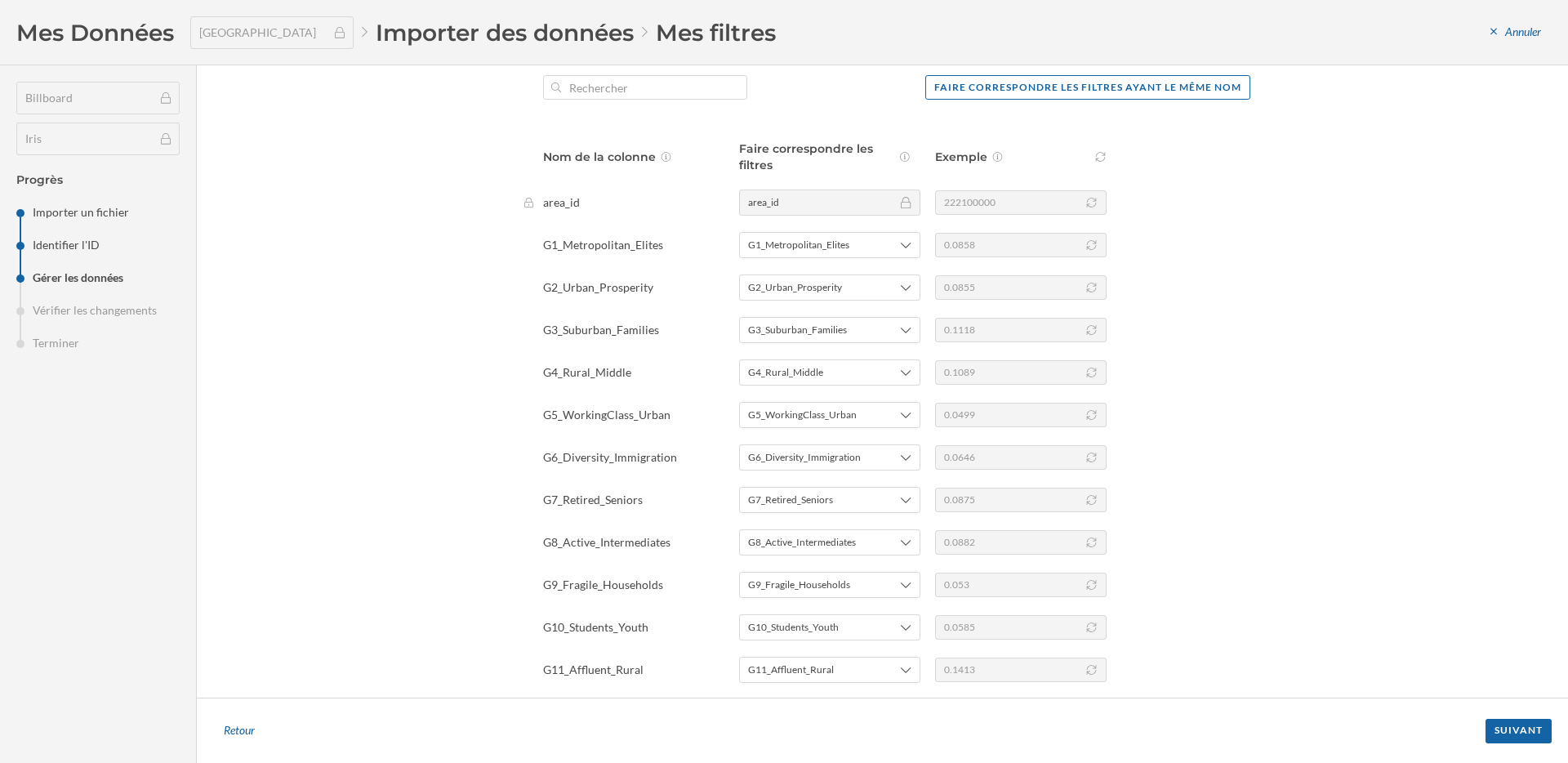
scroll to position [343, 0]
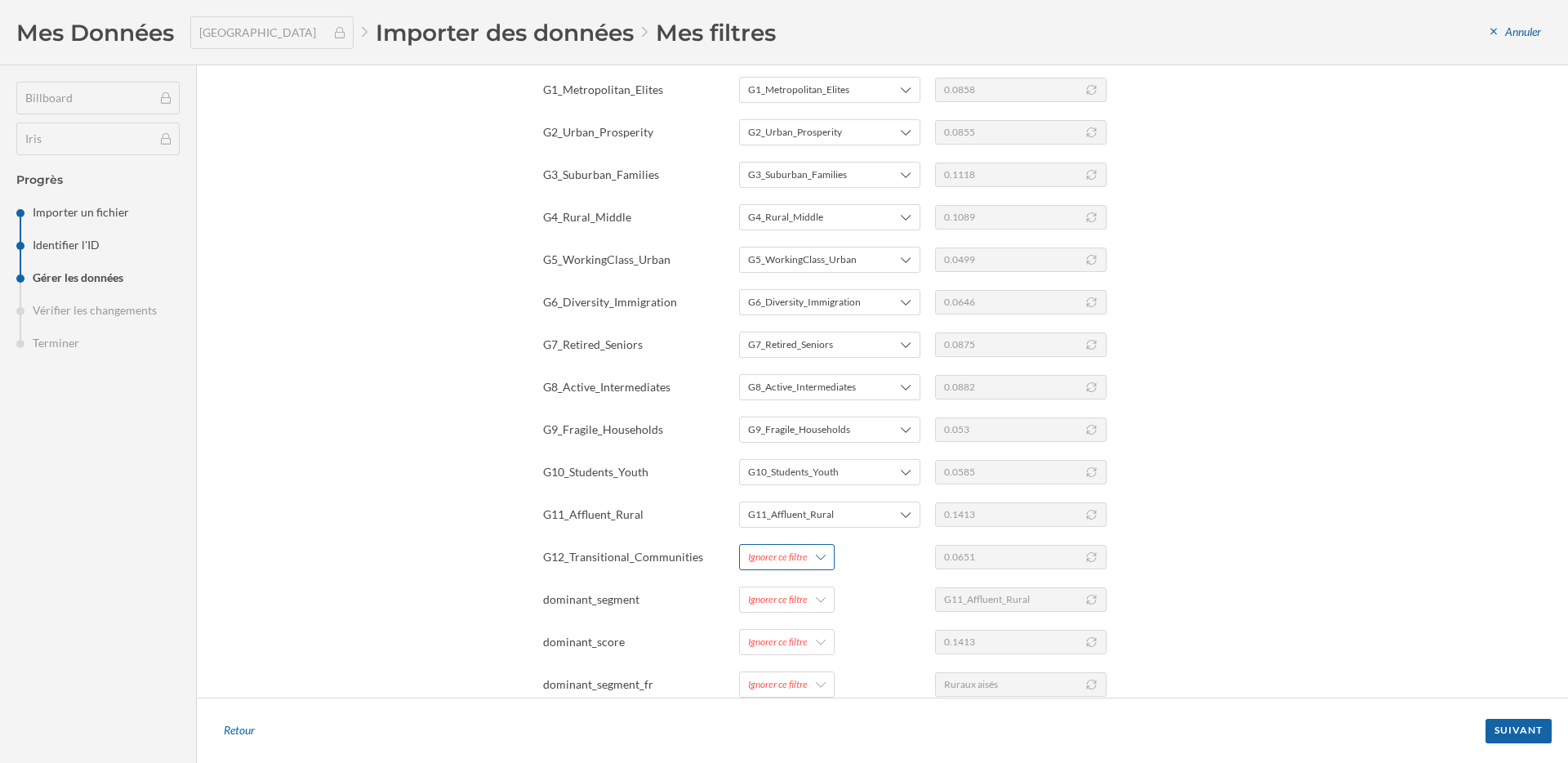
click at [801, 546] on div "Ignorer ce filtre" at bounding box center [786, 557] width 96 height 26
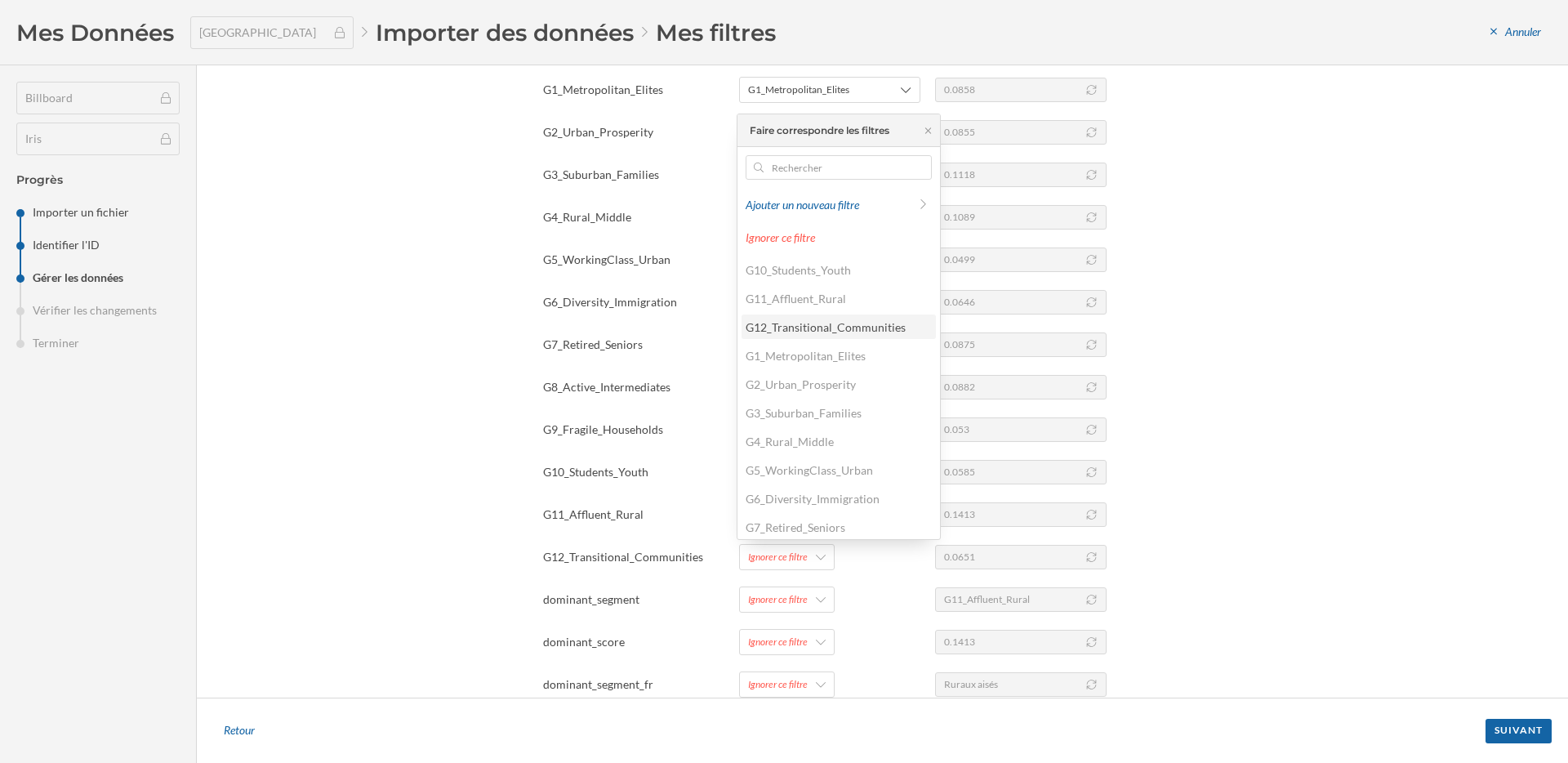
click at [836, 333] on div "G12_Transitional_Communities" at bounding box center [825, 328] width 160 height 14
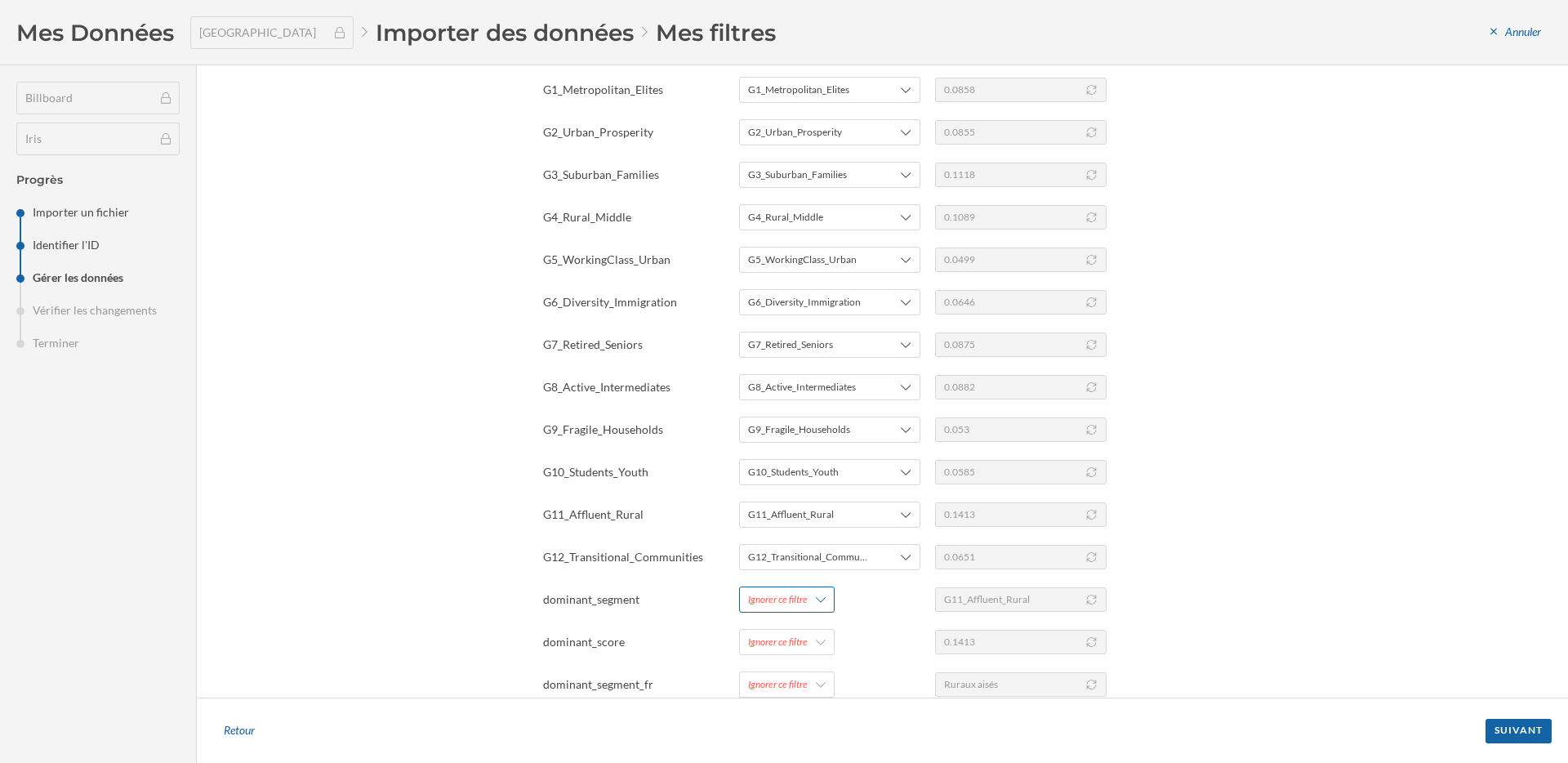
click at [802, 595] on div "Ignorer ce filtre" at bounding box center [778, 599] width 60 height 15
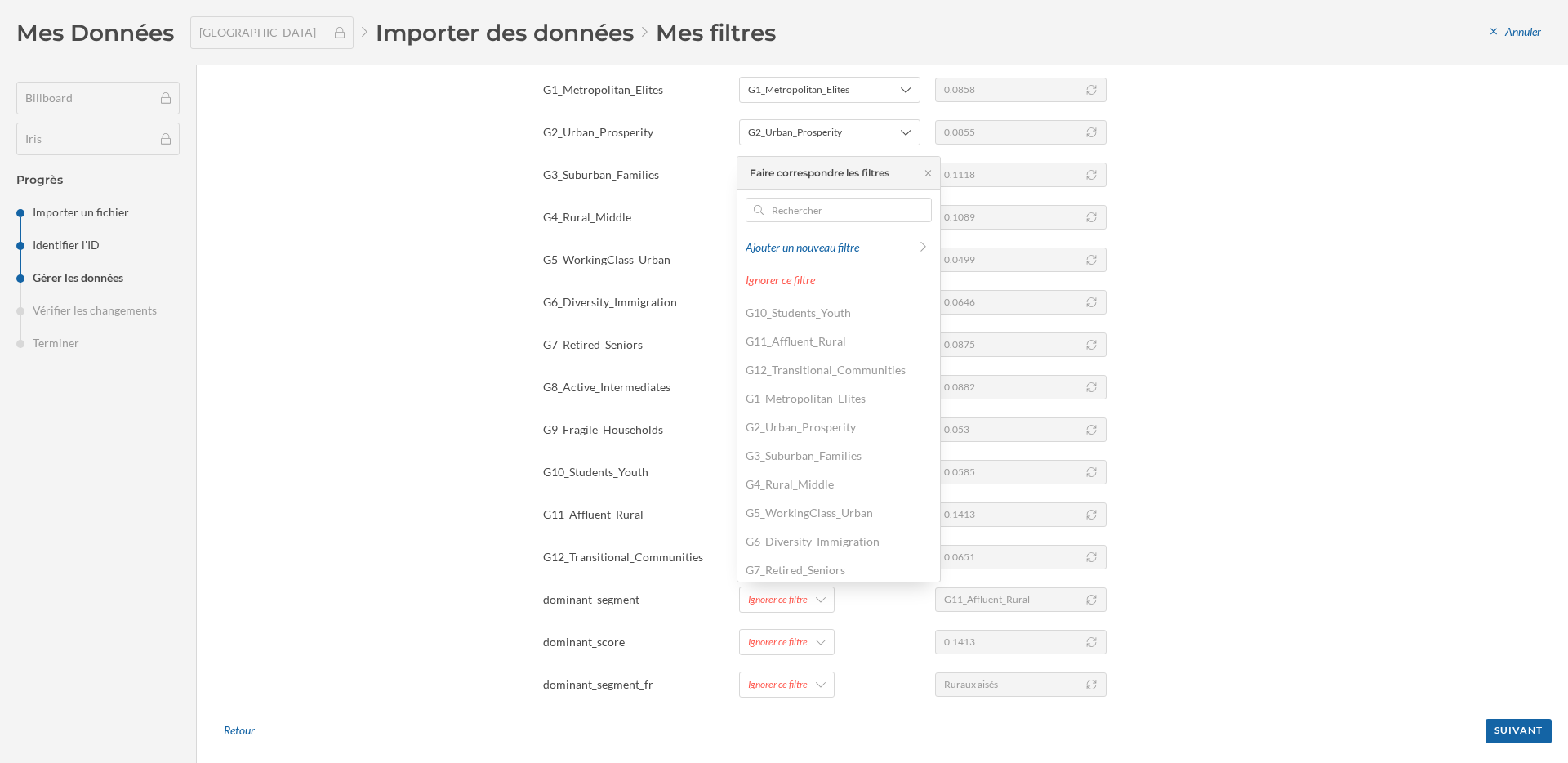
scroll to position [119, 0]
click at [809, 532] on div "Main Segment" at bounding box center [782, 537] width 72 height 14
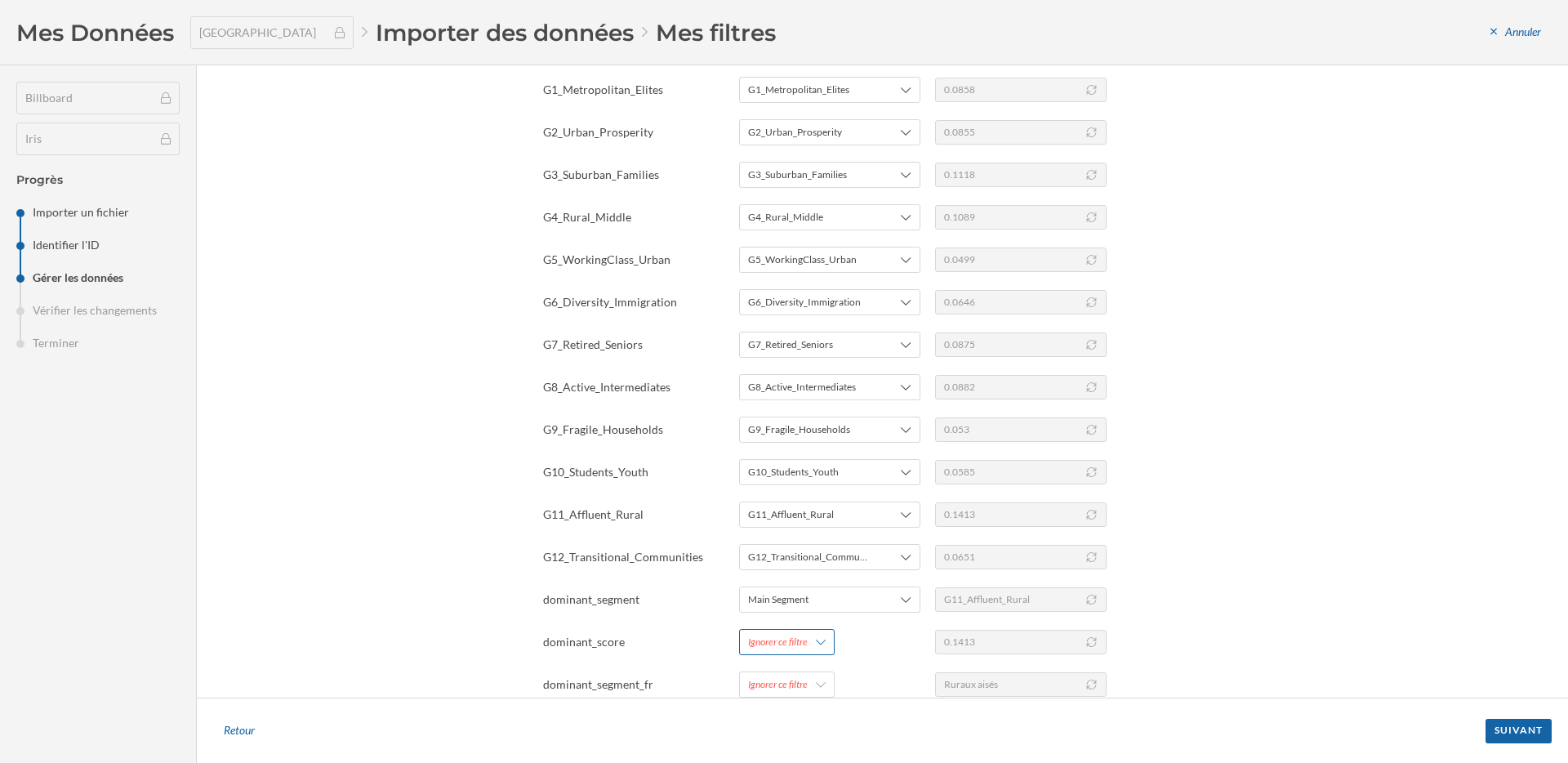
click at [805, 642] on div "Ignorer ce filtre" at bounding box center [778, 642] width 60 height 15
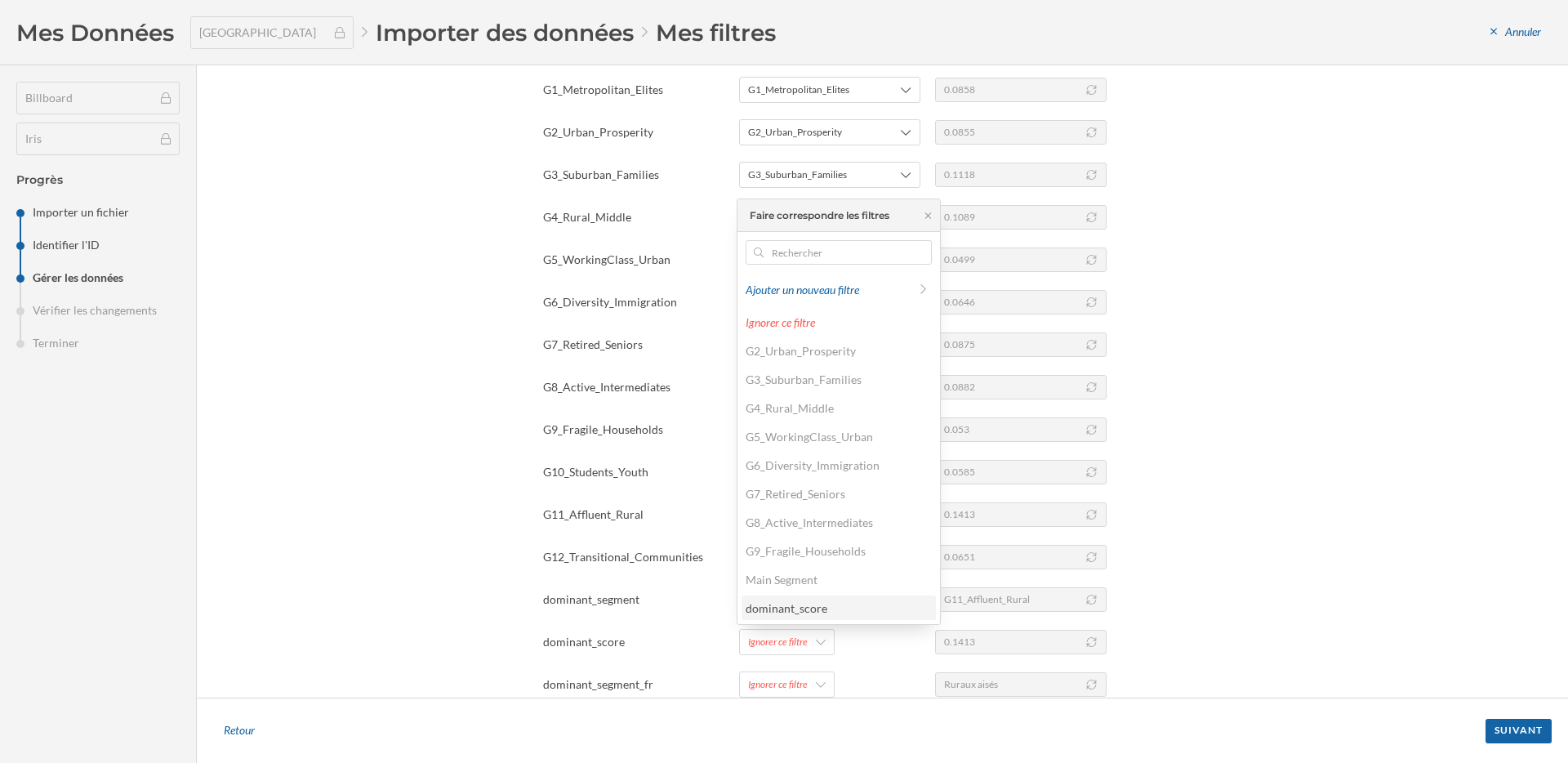
click at [804, 609] on div "dominant_score" at bounding box center [786, 608] width 82 height 14
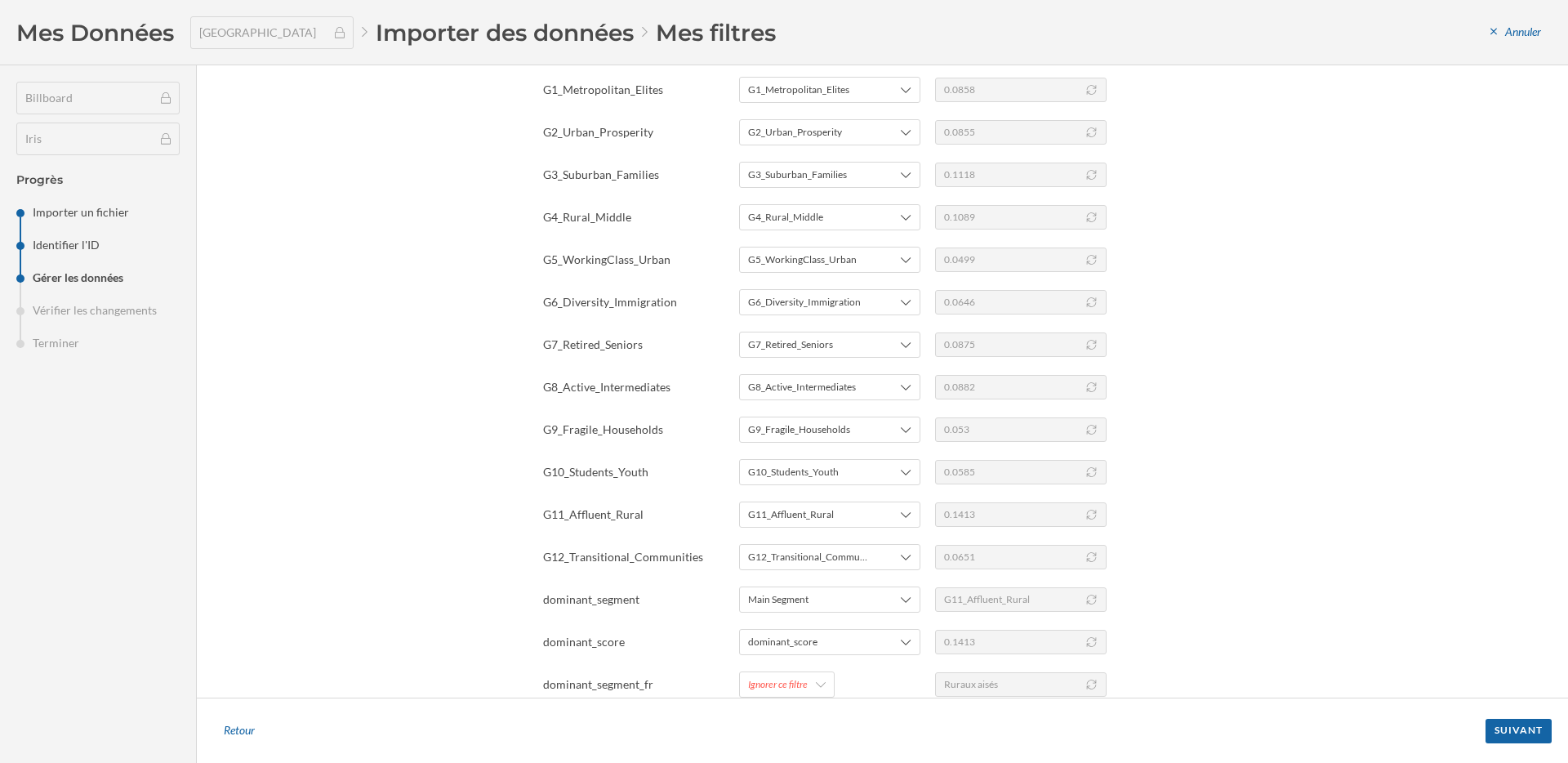
click at [806, 698] on footer "Retour Suivant" at bounding box center [882, 730] width 1371 height 65
click at [806, 678] on div "Ignorer ce filtre" at bounding box center [786, 685] width 96 height 26
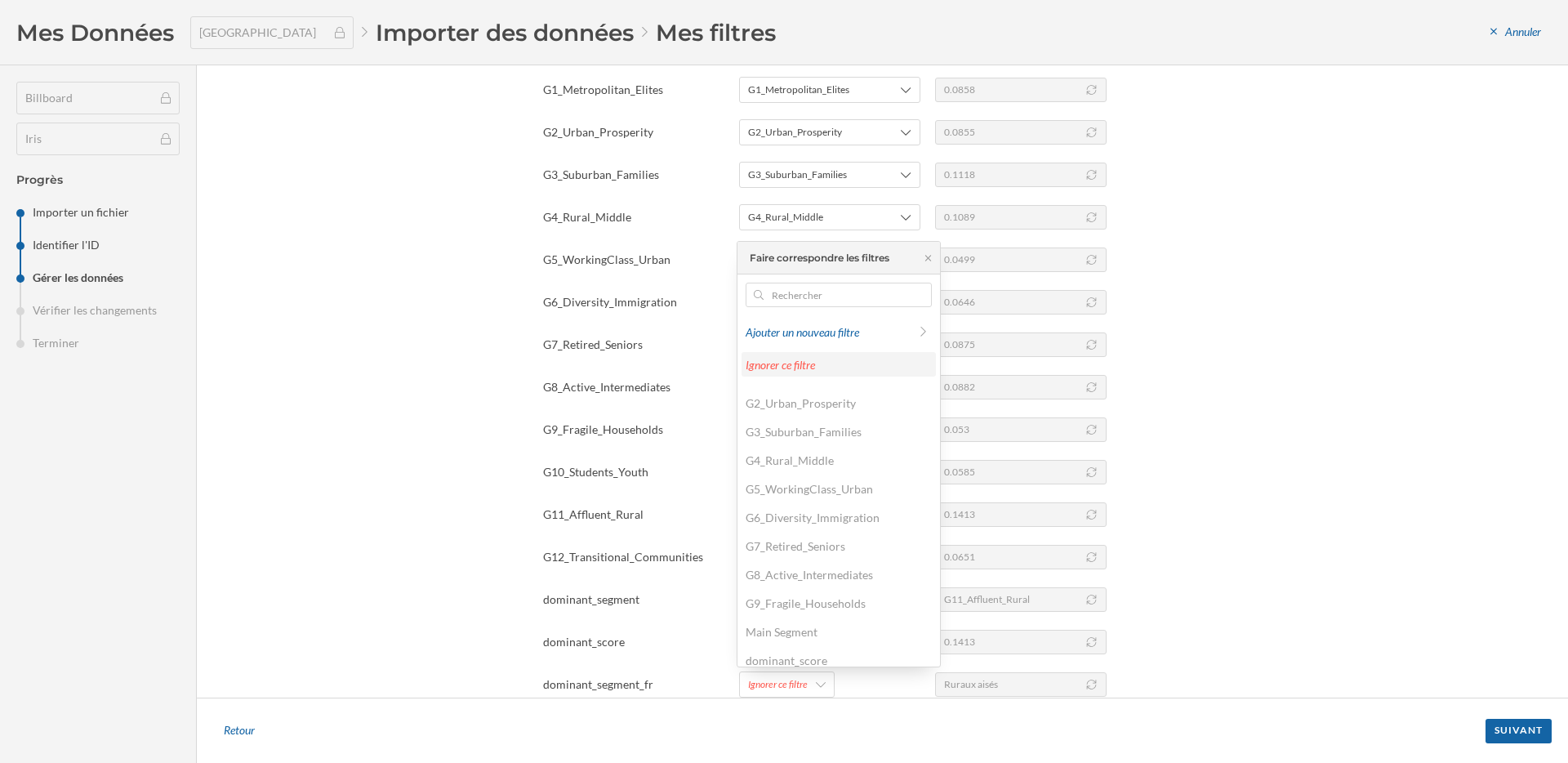
scroll to position [117, 0]
click at [817, 324] on div "Ajouter un nouveau filtre" at bounding box center [826, 332] width 163 height 17
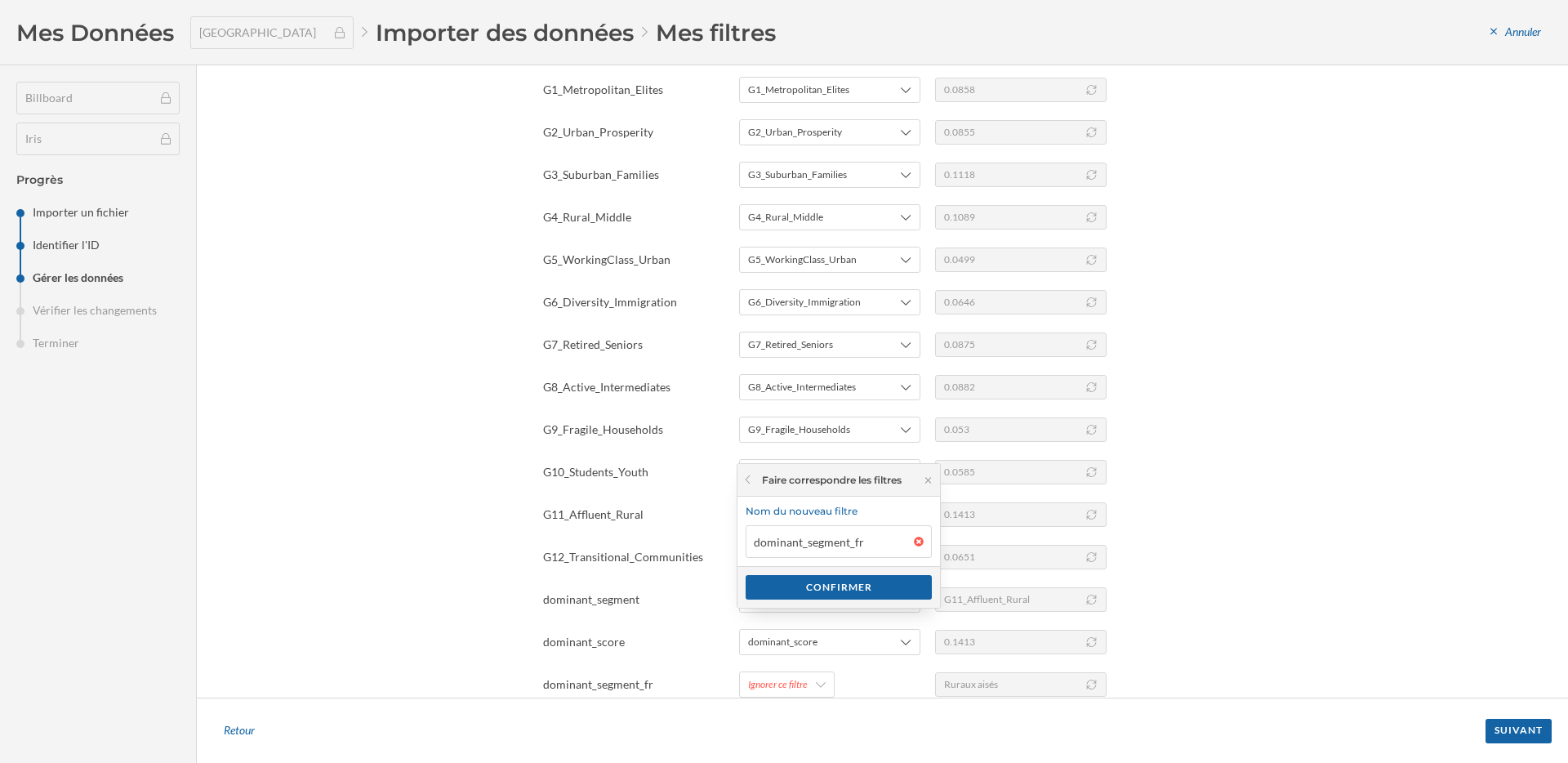
drag, startPoint x: 868, startPoint y: 543, endPoint x: 691, endPoint y: 541, distance: 177.0
click at [691, 541] on body "Mes Données France Mes références Mes Couches Billboard Iris Mes Données France…" at bounding box center [784, 382] width 1568 height 763
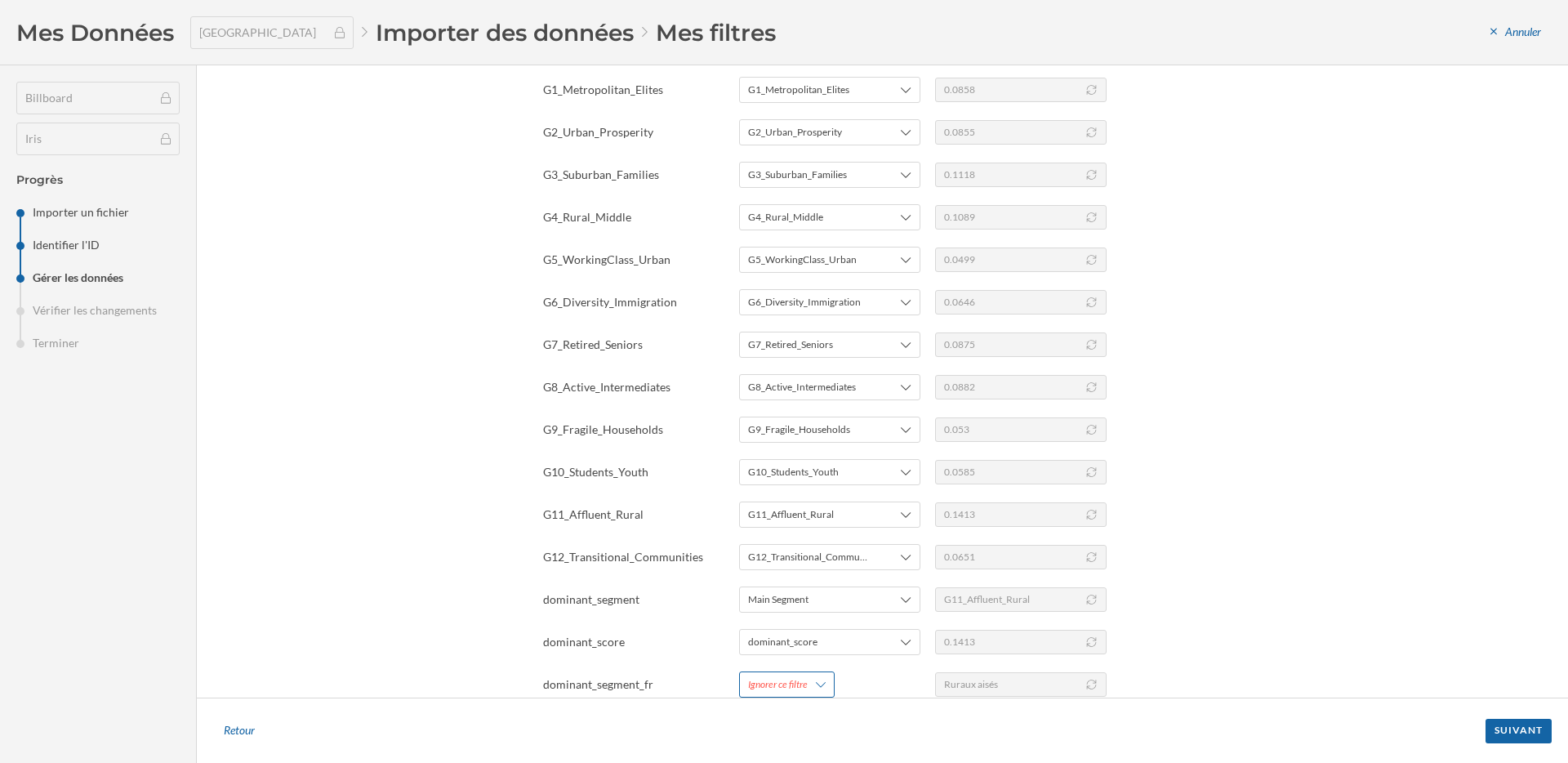
click at [806, 688] on div "Ignorer ce filtre" at bounding box center [786, 685] width 96 height 26
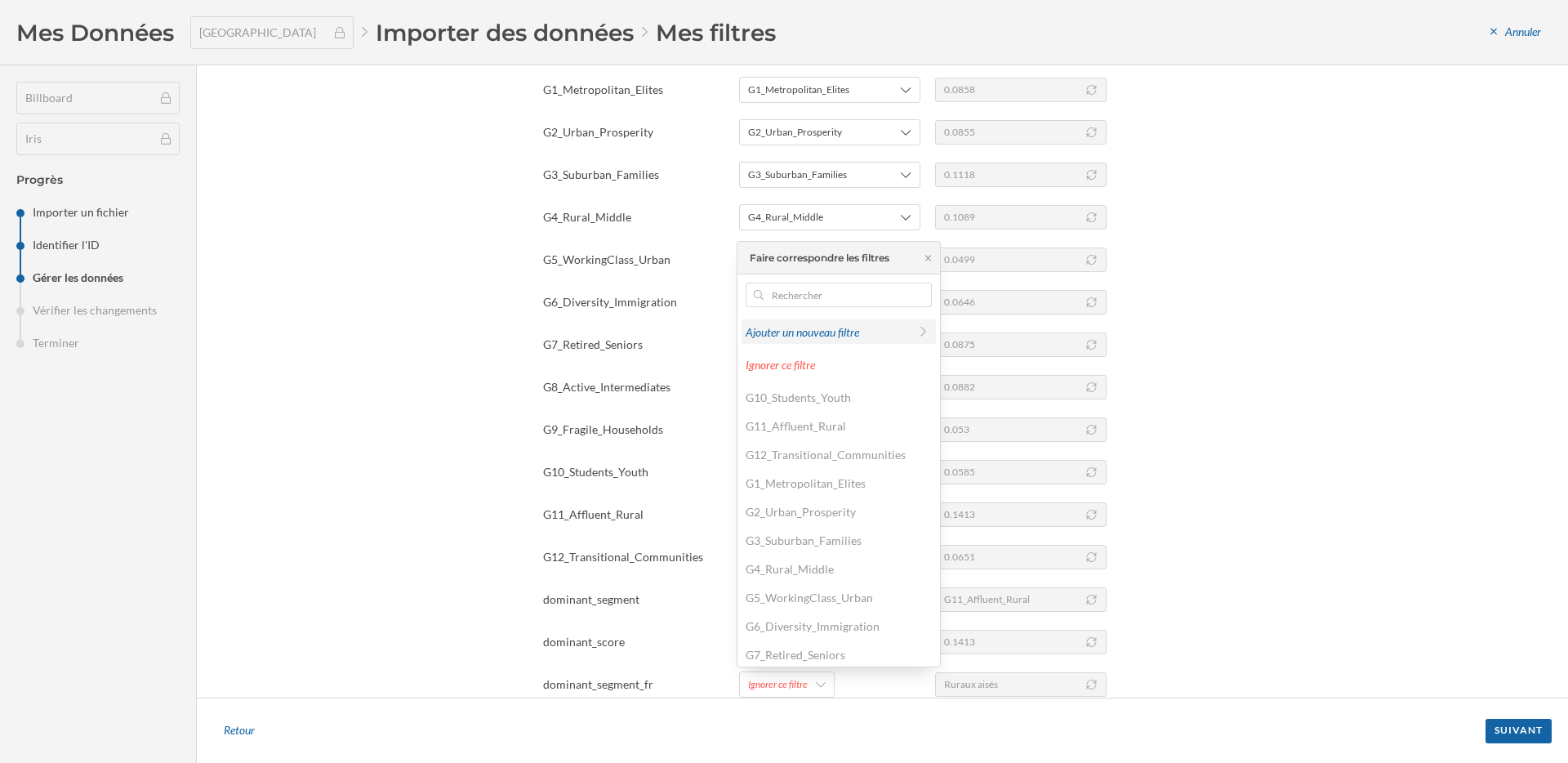
click at [814, 343] on div "Ajouter un nouveau filtre" at bounding box center [838, 332] width 195 height 25
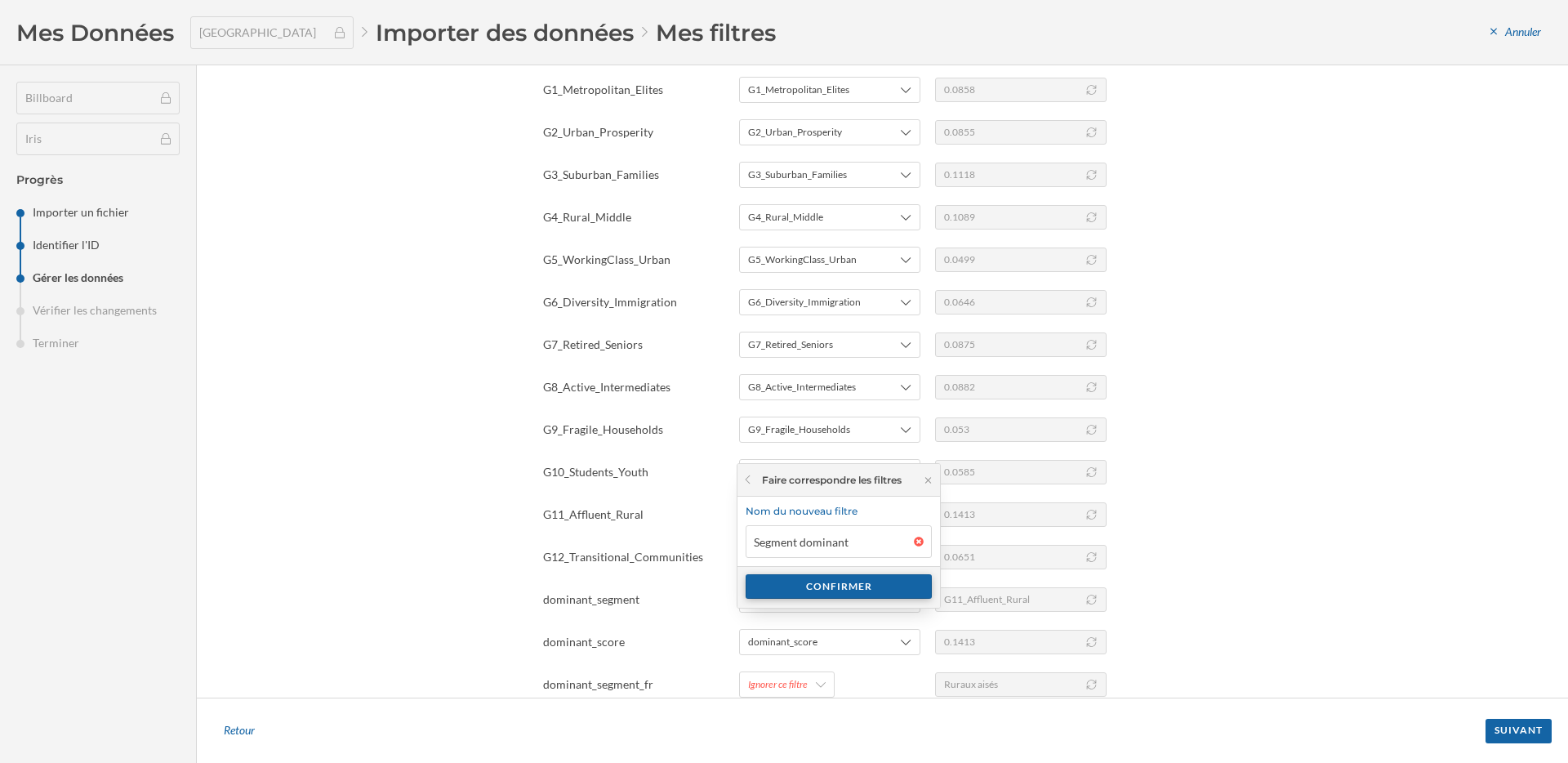
type input "Segment dominant"
click at [843, 595] on div "Confirmer" at bounding box center [838, 586] width 187 height 25
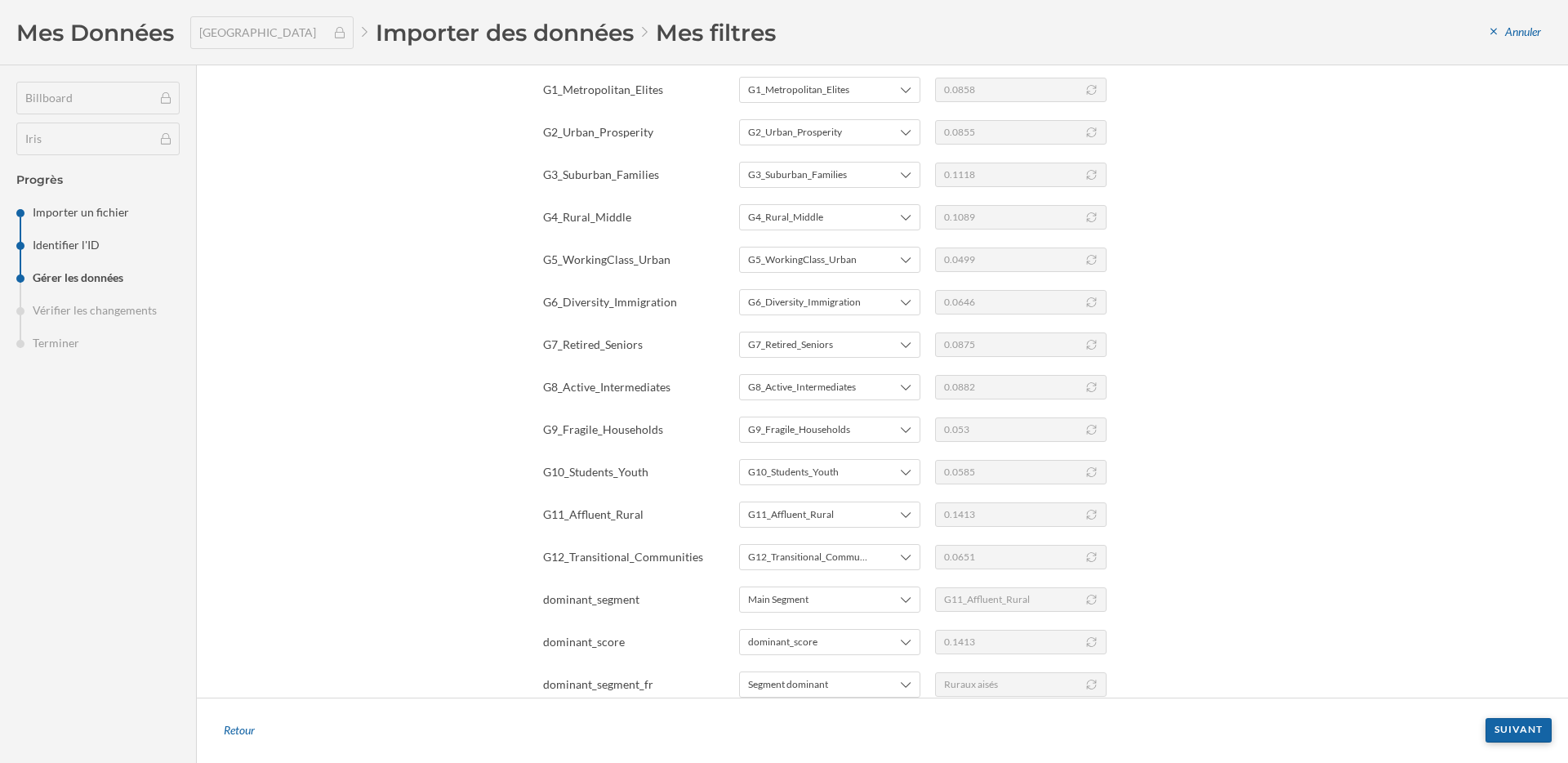
click at [1511, 729] on div "Suivant" at bounding box center [1518, 730] width 66 height 25
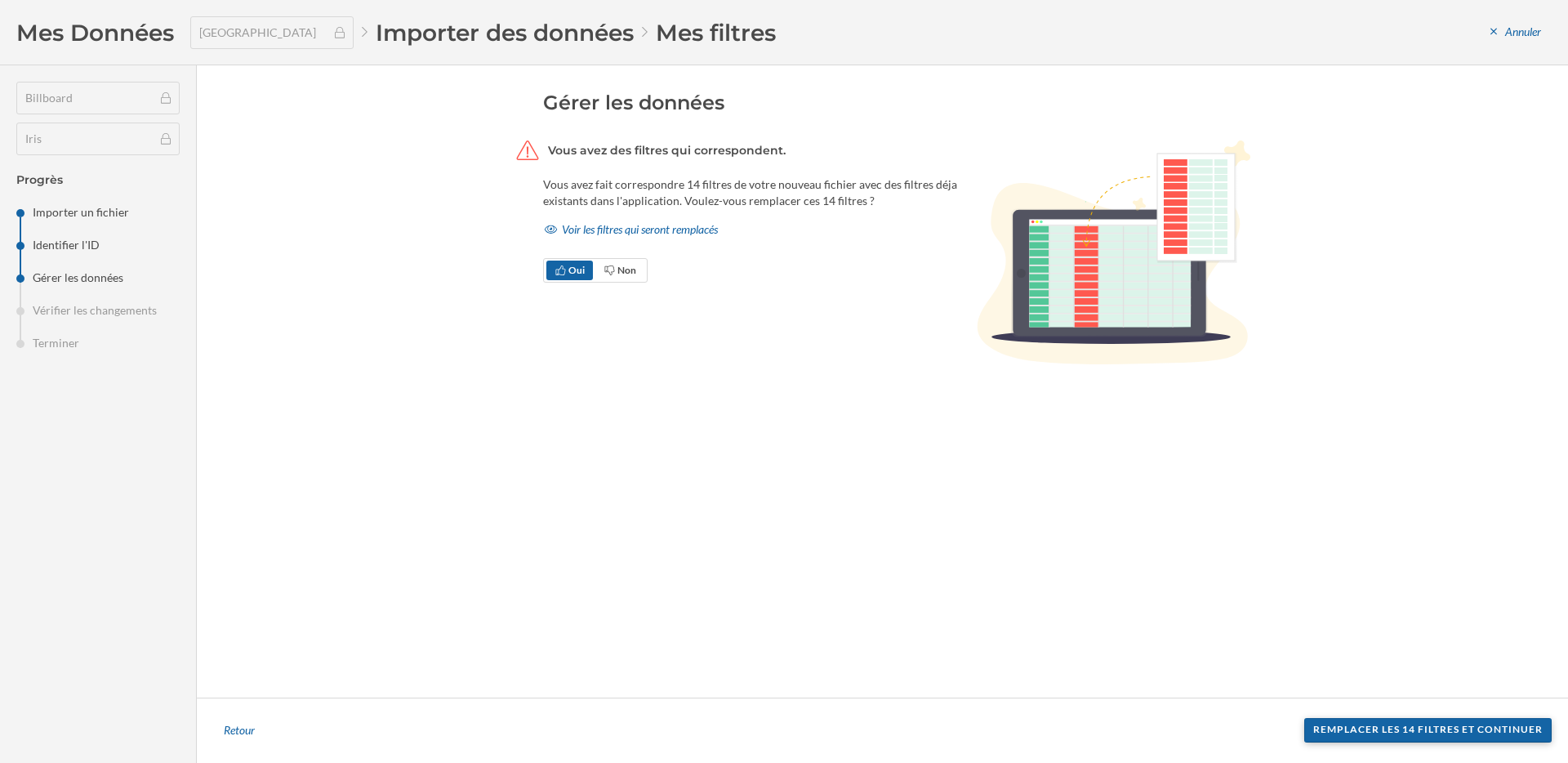
click at [1424, 734] on div "Remplacer les 14 filtres et continuer" at bounding box center [1428, 730] width 248 height 25
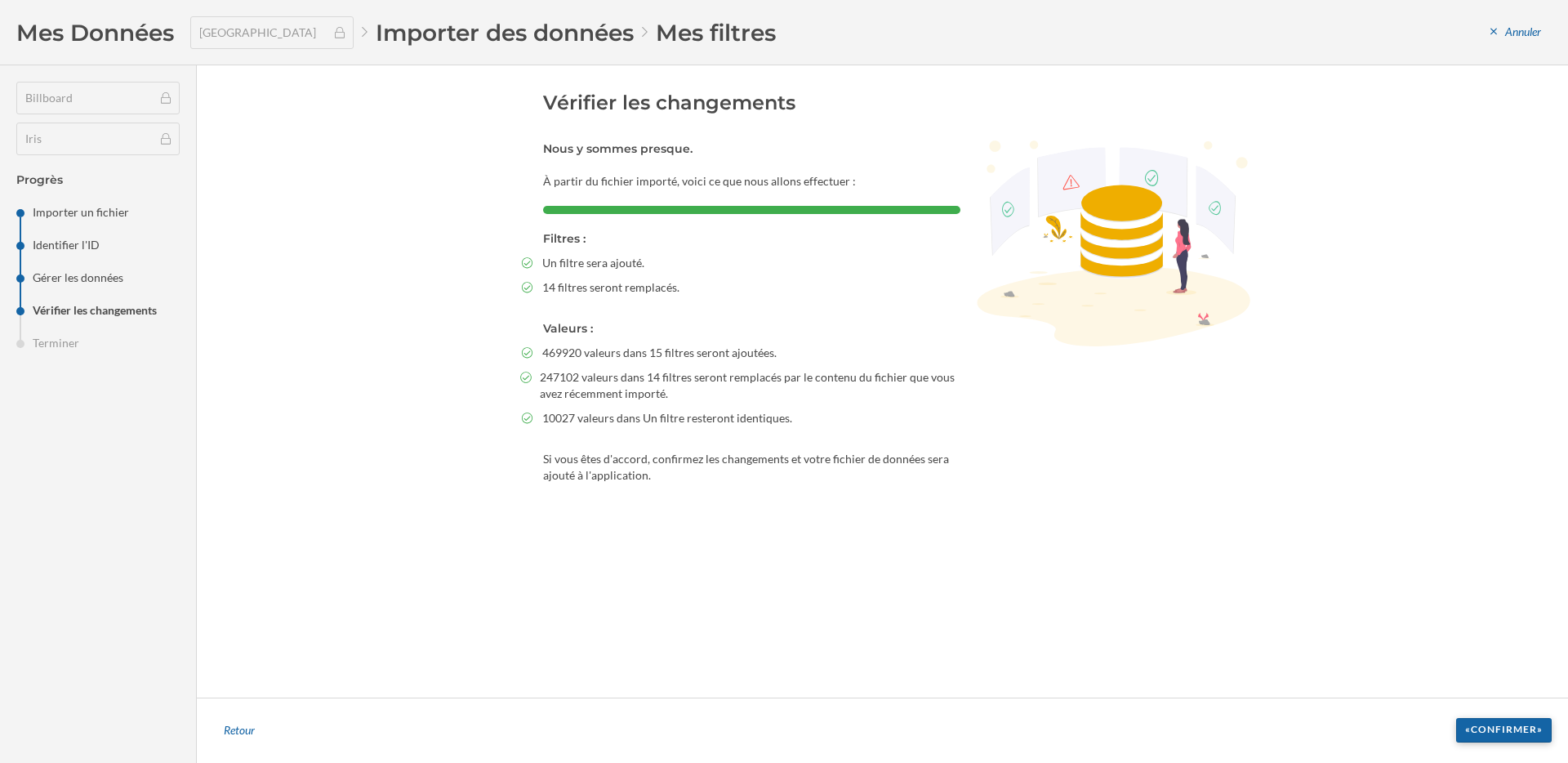
click at [1488, 739] on div "«Confirmer»" at bounding box center [1504, 730] width 96 height 25
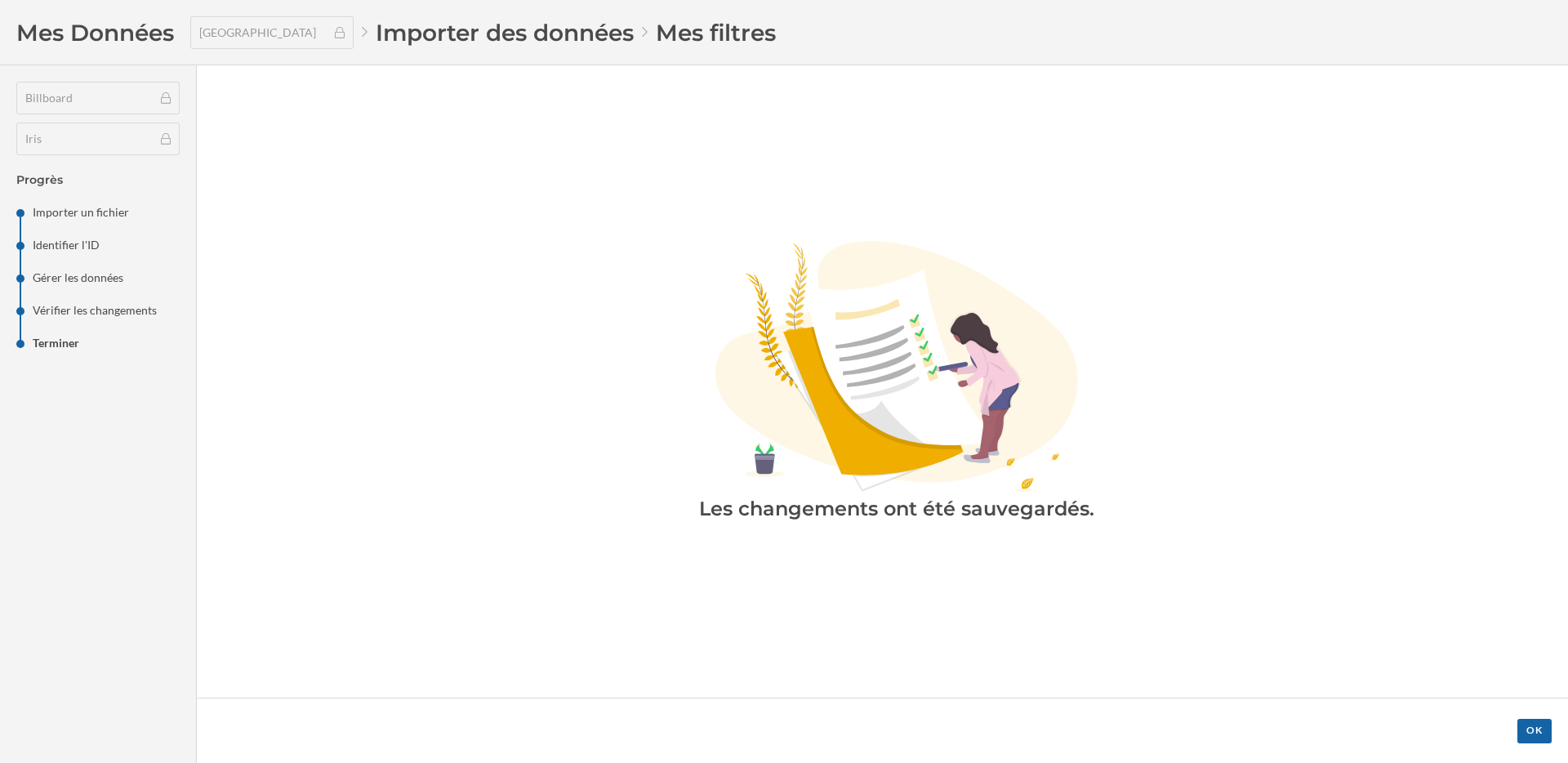
click at [529, 42] on li "Importer des données" at bounding box center [504, 32] width 259 height 31
click at [1534, 732] on div "OK" at bounding box center [1534, 730] width 34 height 25
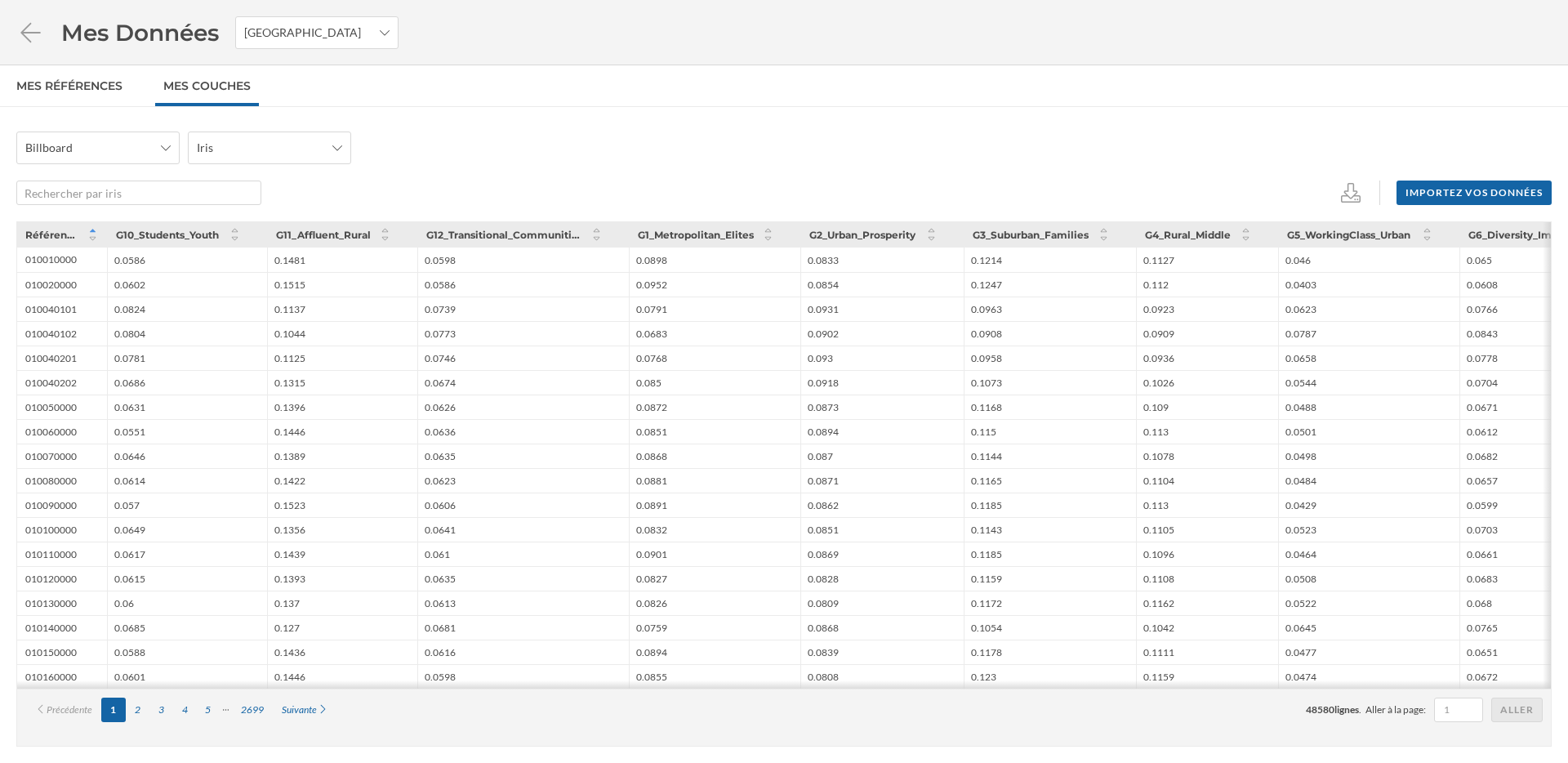
click at [10, 31] on div "Mes Données France" at bounding box center [784, 32] width 1568 height 65
click at [28, 38] on icon at bounding box center [30, 32] width 29 height 23
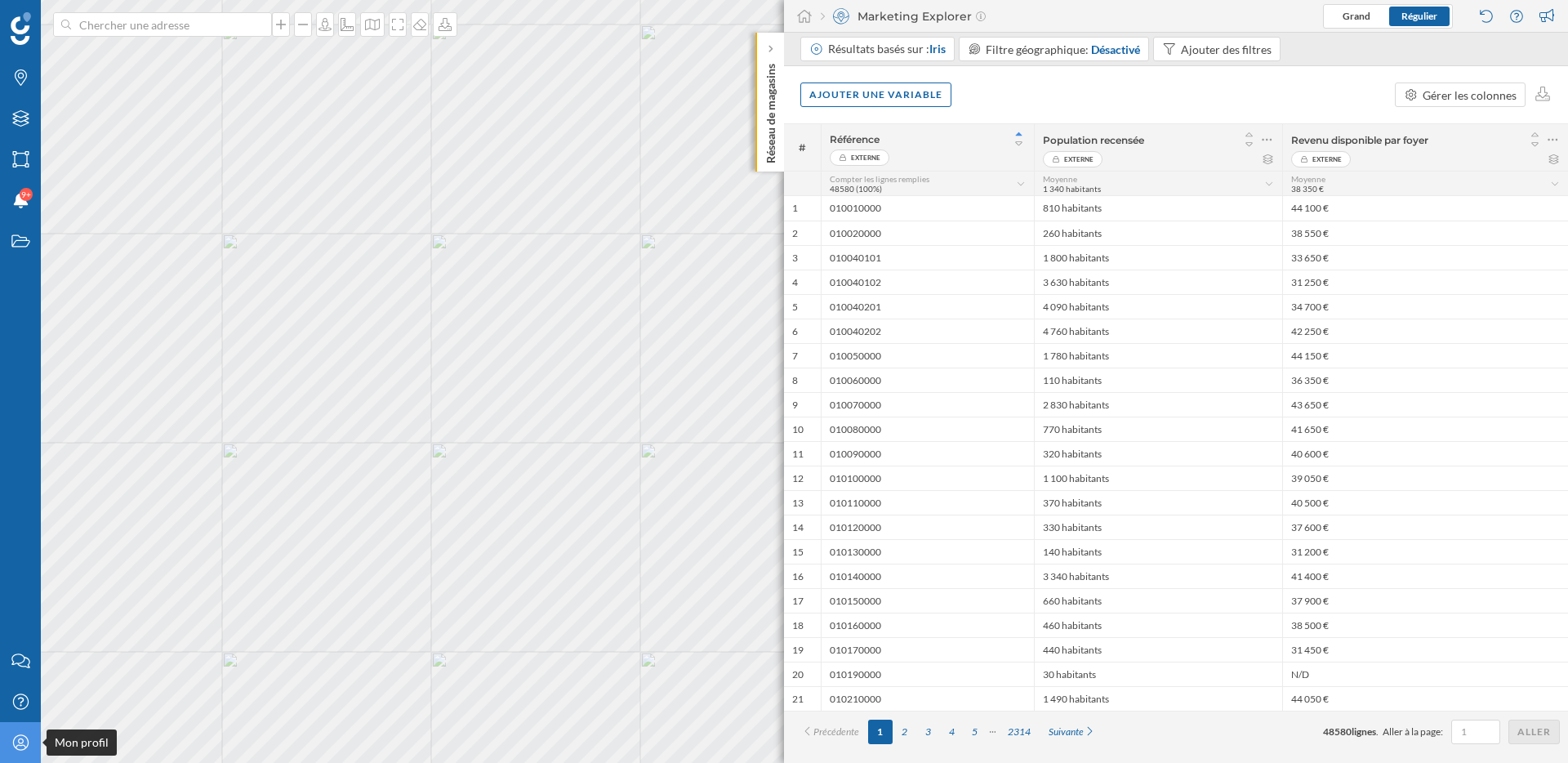
click at [14, 748] on icon "Mon profil" at bounding box center [21, 743] width 20 height 16
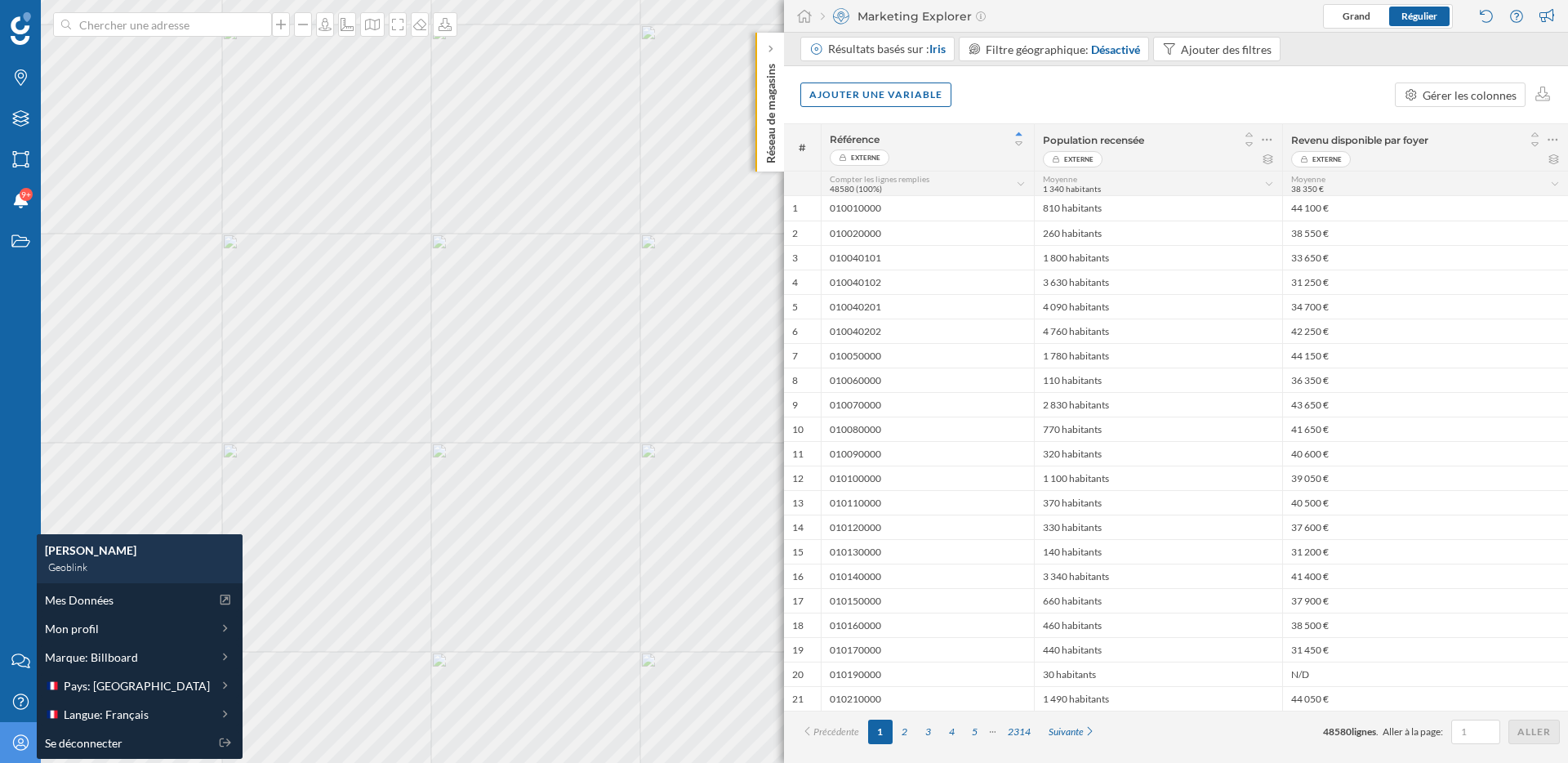
click at [14, 748] on icon "Mon profil" at bounding box center [21, 743] width 20 height 16
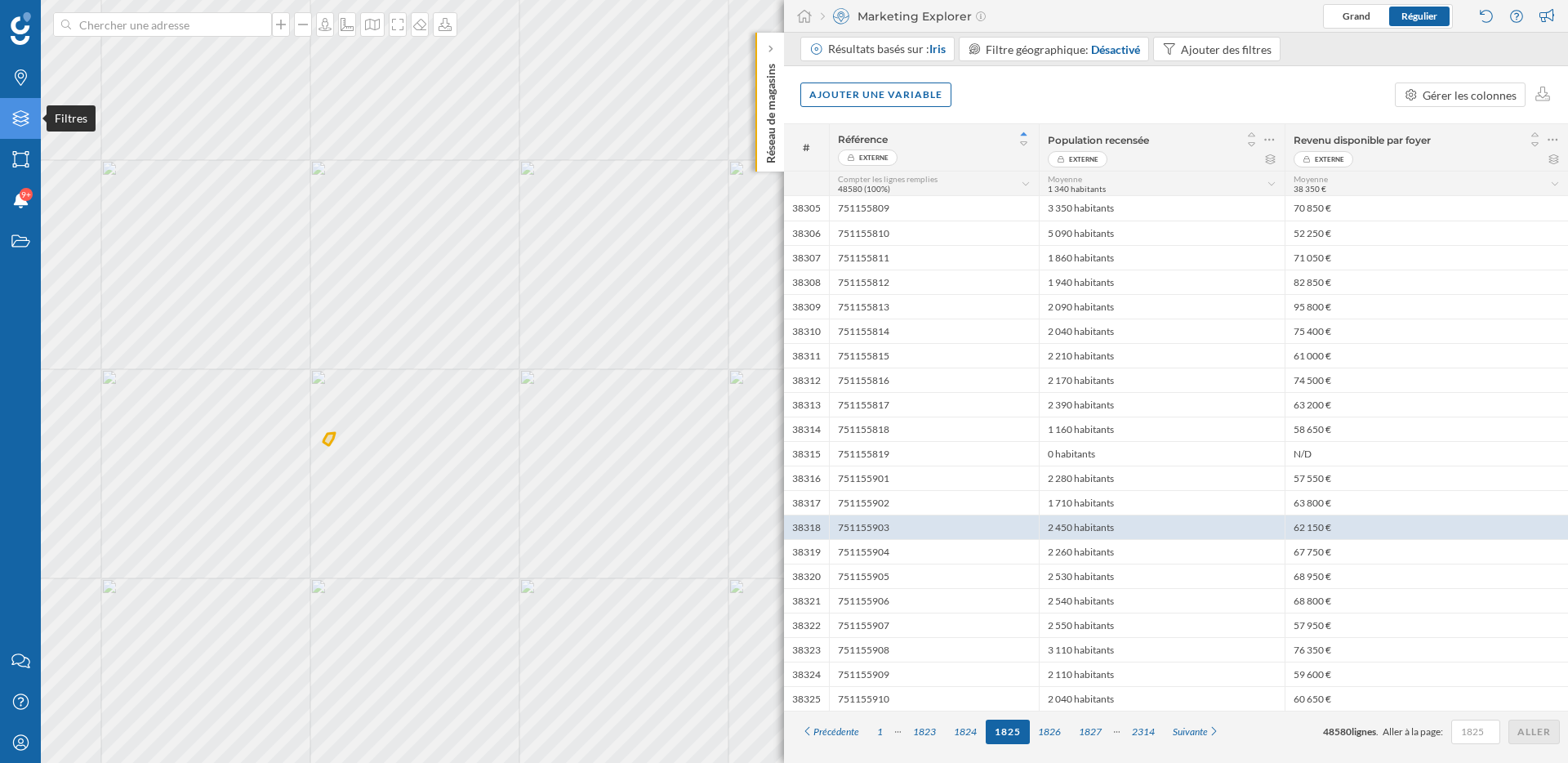
click at [24, 125] on icon "Filtres" at bounding box center [21, 118] width 20 height 16
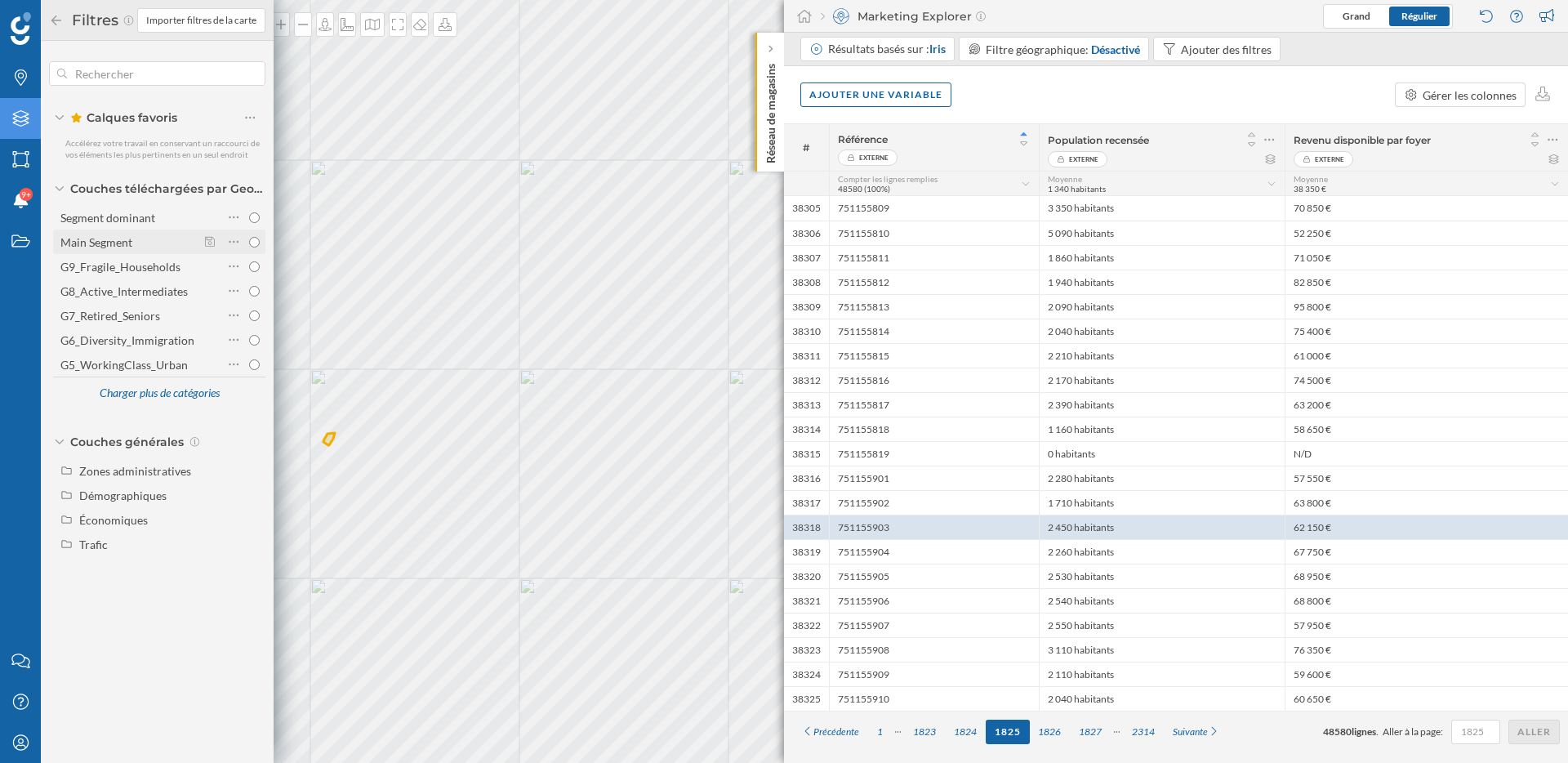
click at [118, 243] on div "Main Segment" at bounding box center [97, 243] width 72 height 14
click at [250, 243] on input "Main Segment" at bounding box center [255, 242] width 11 height 11
radio input "true"
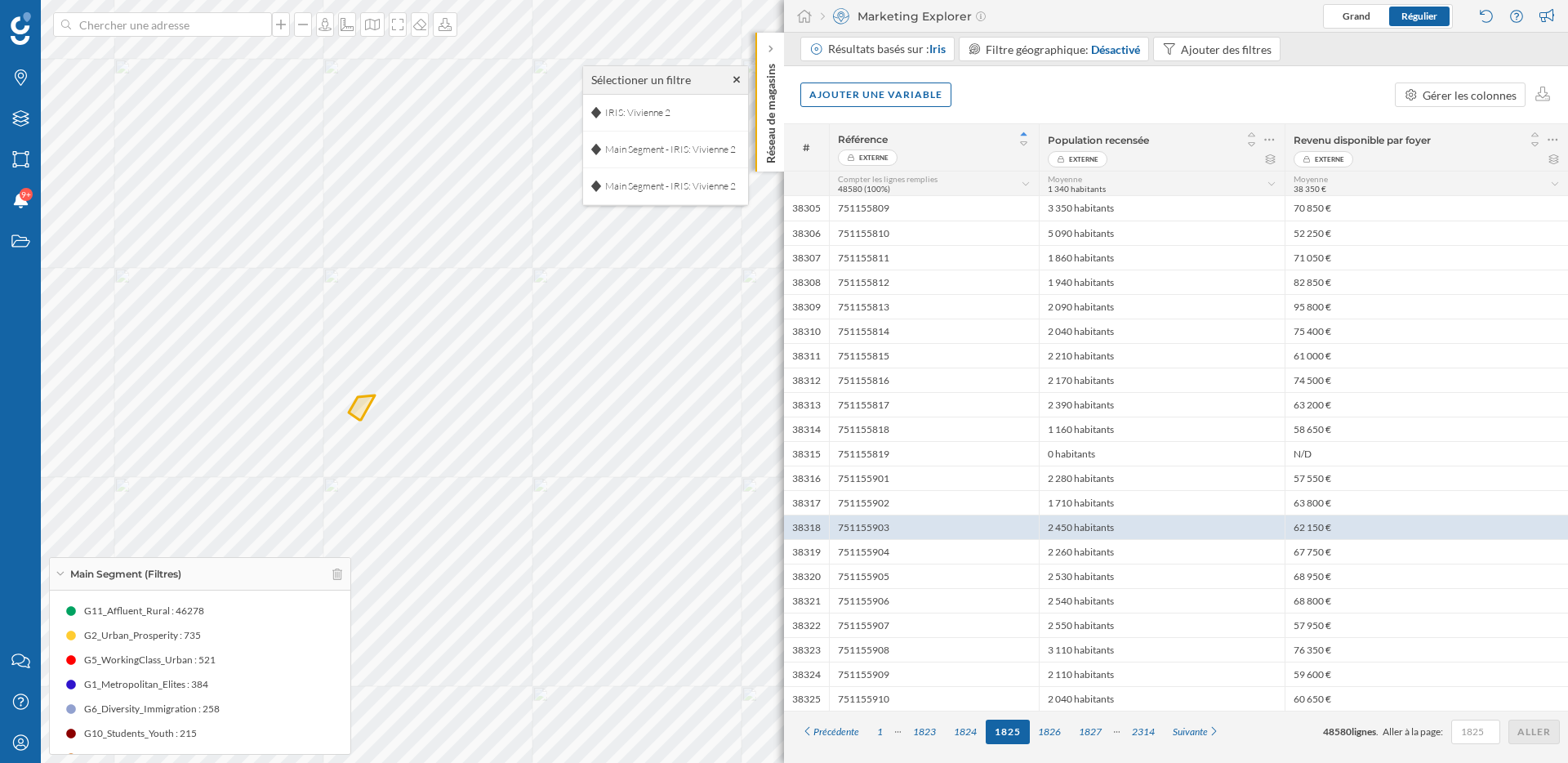
click at [1026, 83] on div "Ajouter une variable Gérer les colonnes" at bounding box center [1175, 94] width 784 height 57
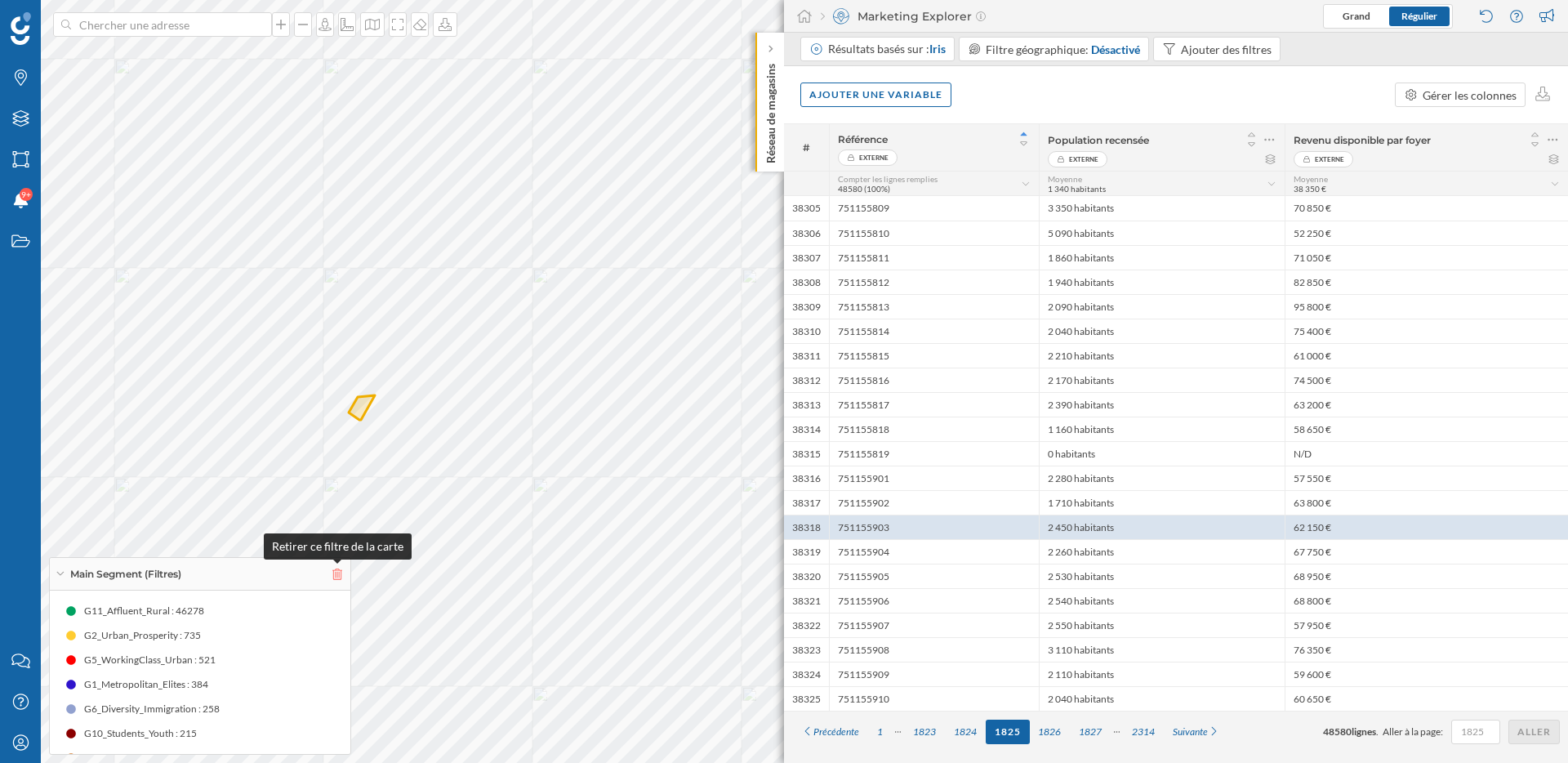
click at [338, 573] on icon at bounding box center [337, 573] width 10 height 11
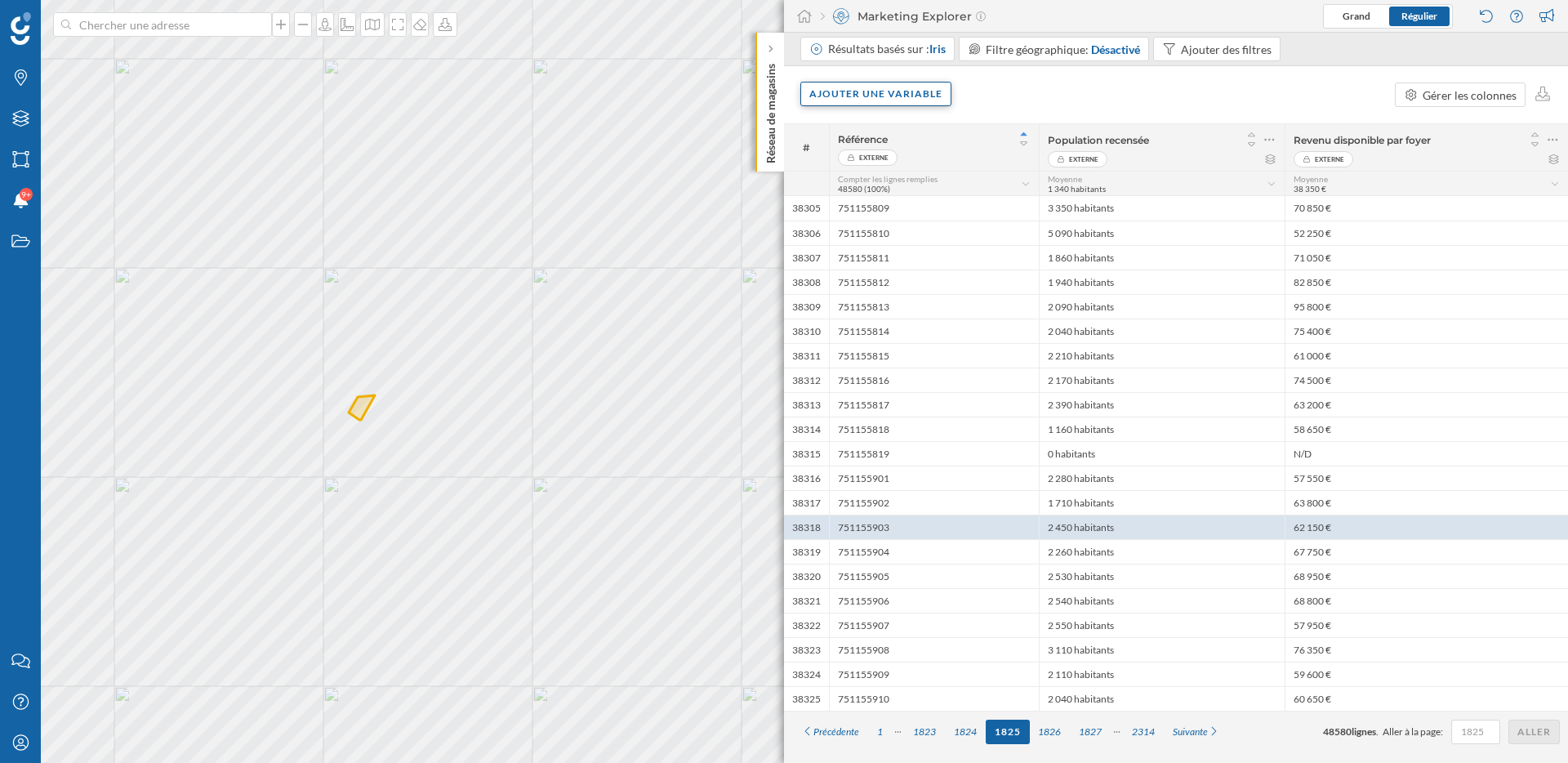
click at [859, 93] on div "Ajouter une variable" at bounding box center [875, 94] width 151 height 25
click at [868, 205] on div "Variable interne" at bounding box center [902, 194] width 195 height 25
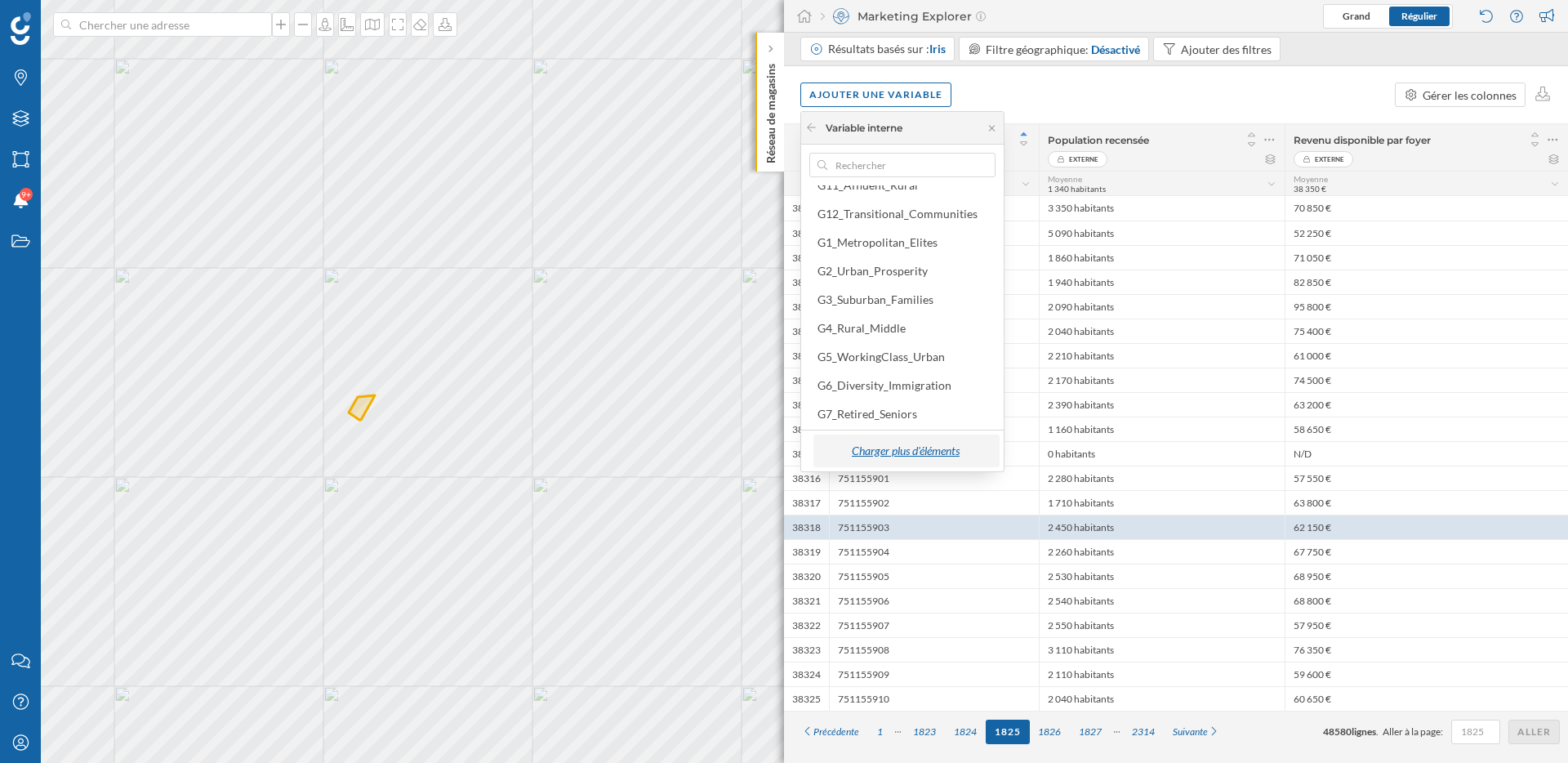
click at [908, 447] on div "Charger plus d'éléments" at bounding box center [905, 450] width 177 height 25
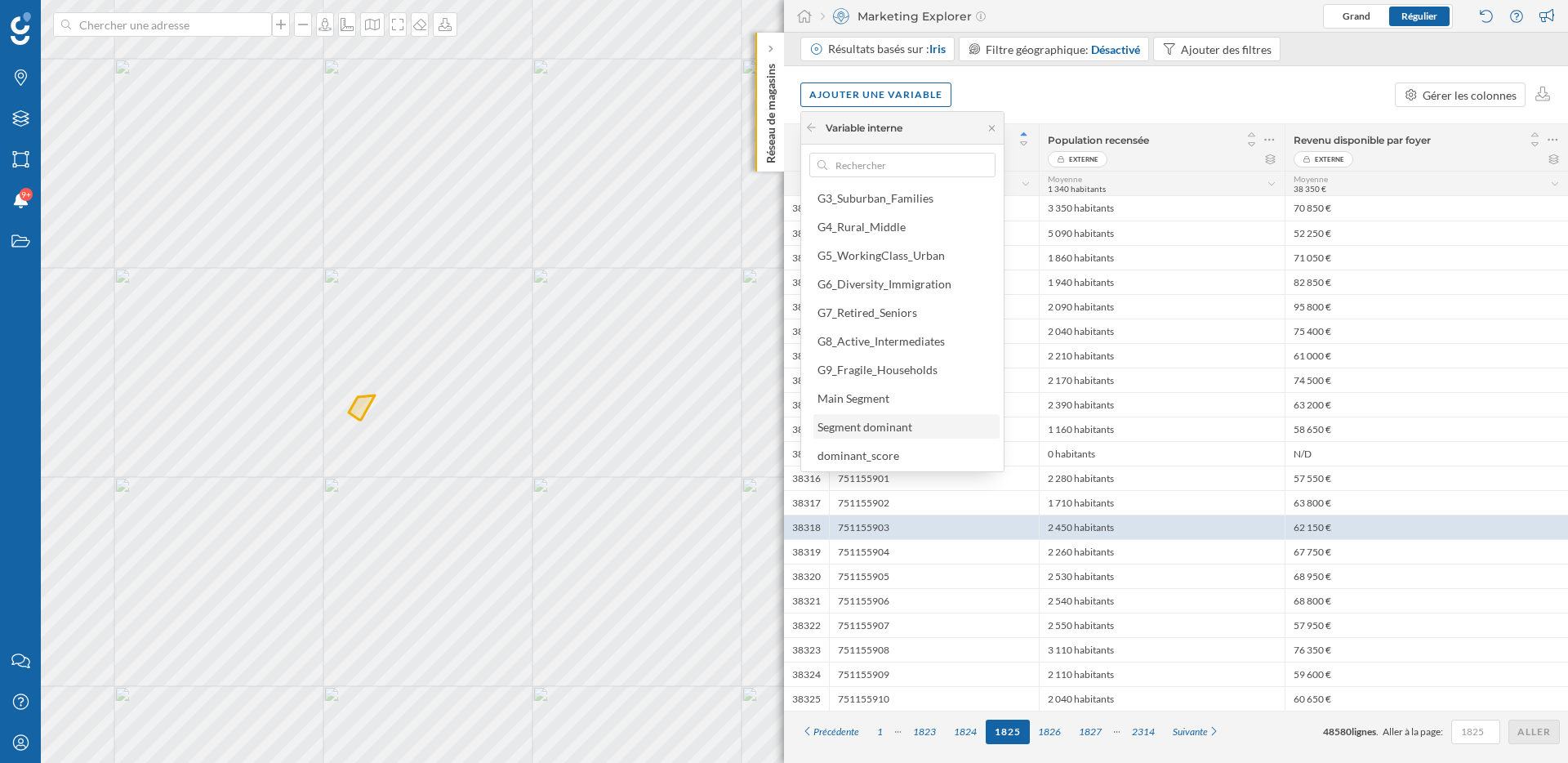
click at [906, 425] on div "Segment dominant" at bounding box center [864, 427] width 95 height 14
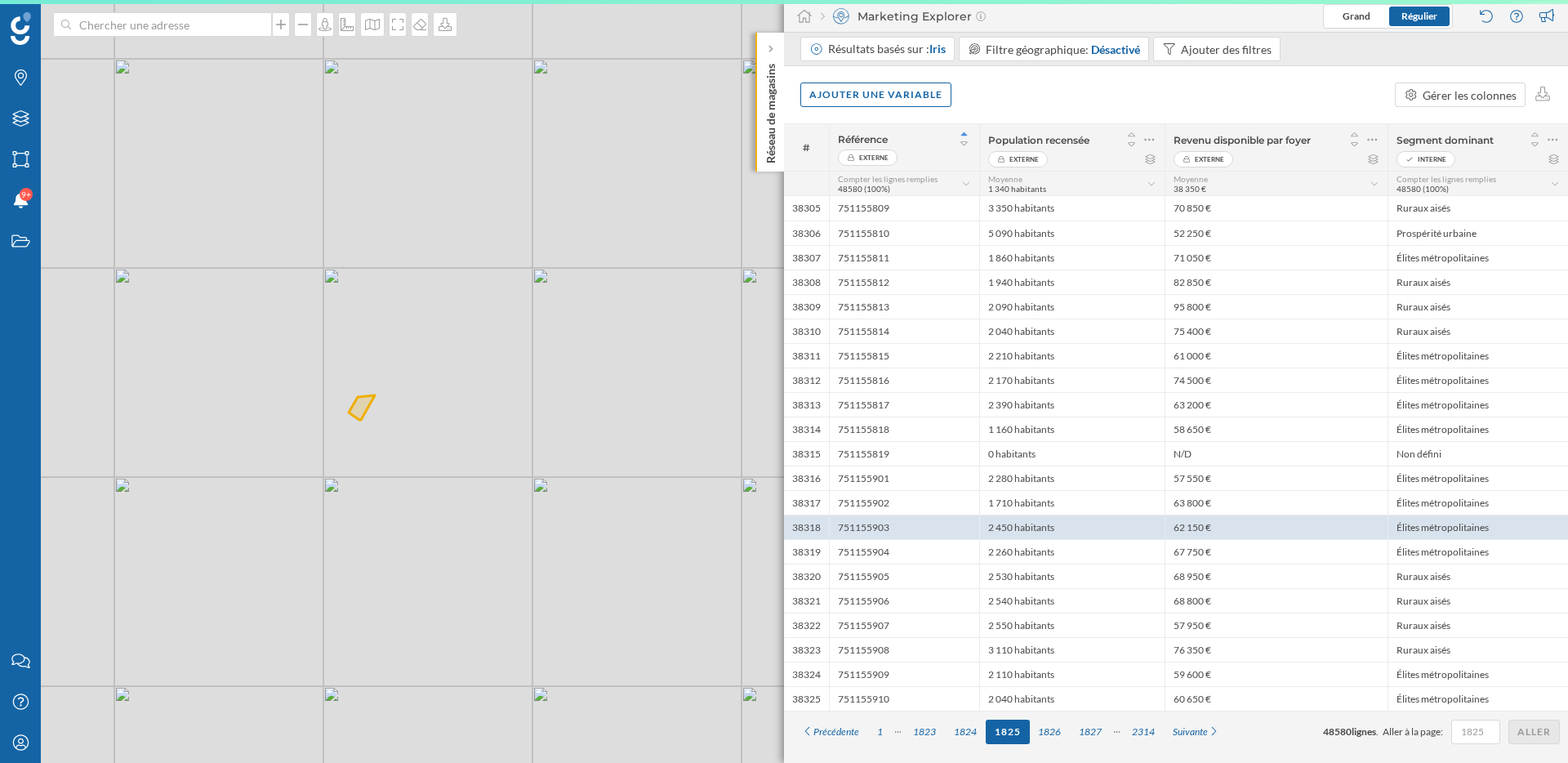
scroll to position [0, 0]
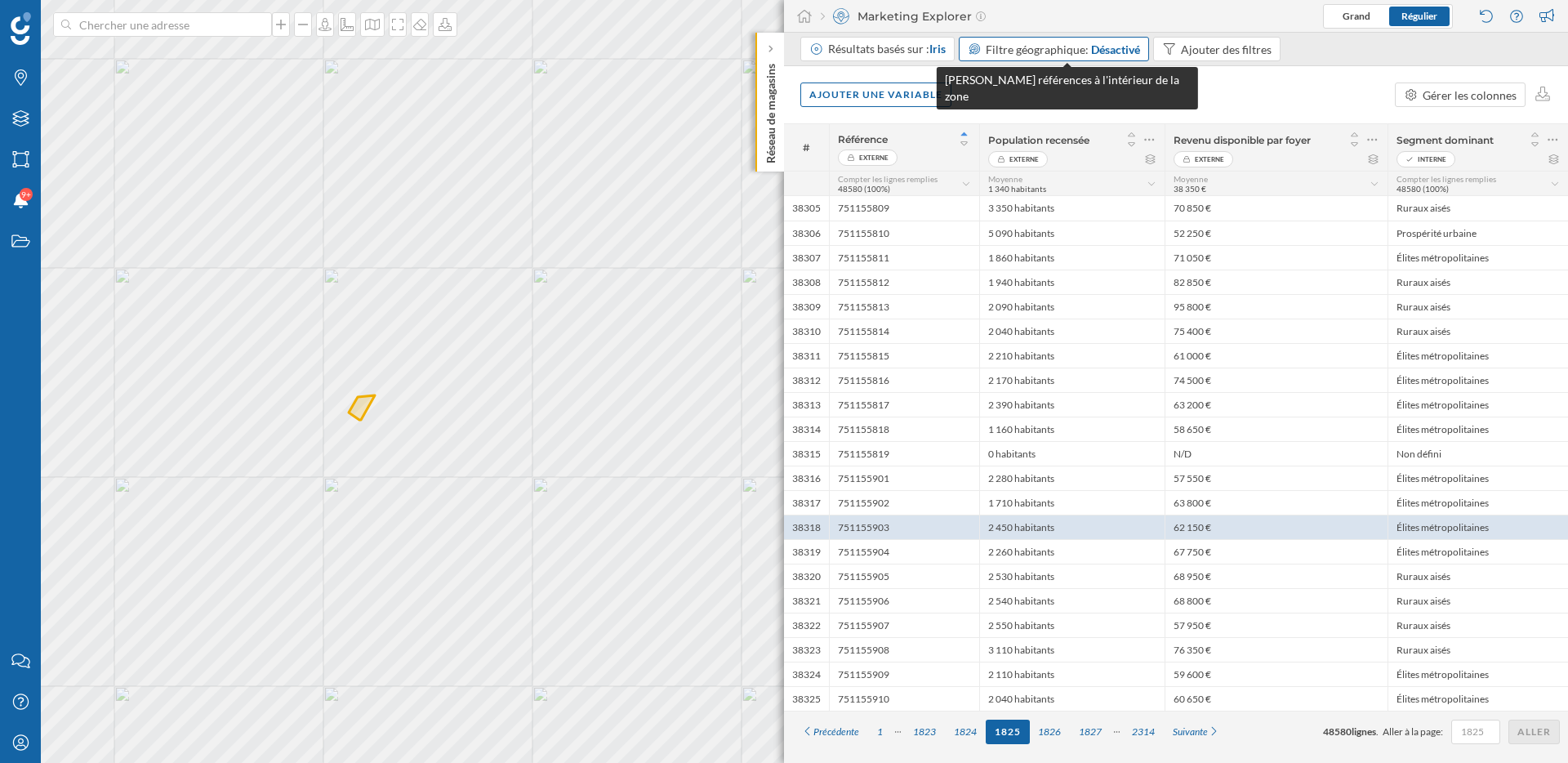
click at [1123, 55] on div "Désactivé" at bounding box center [1115, 49] width 49 height 17
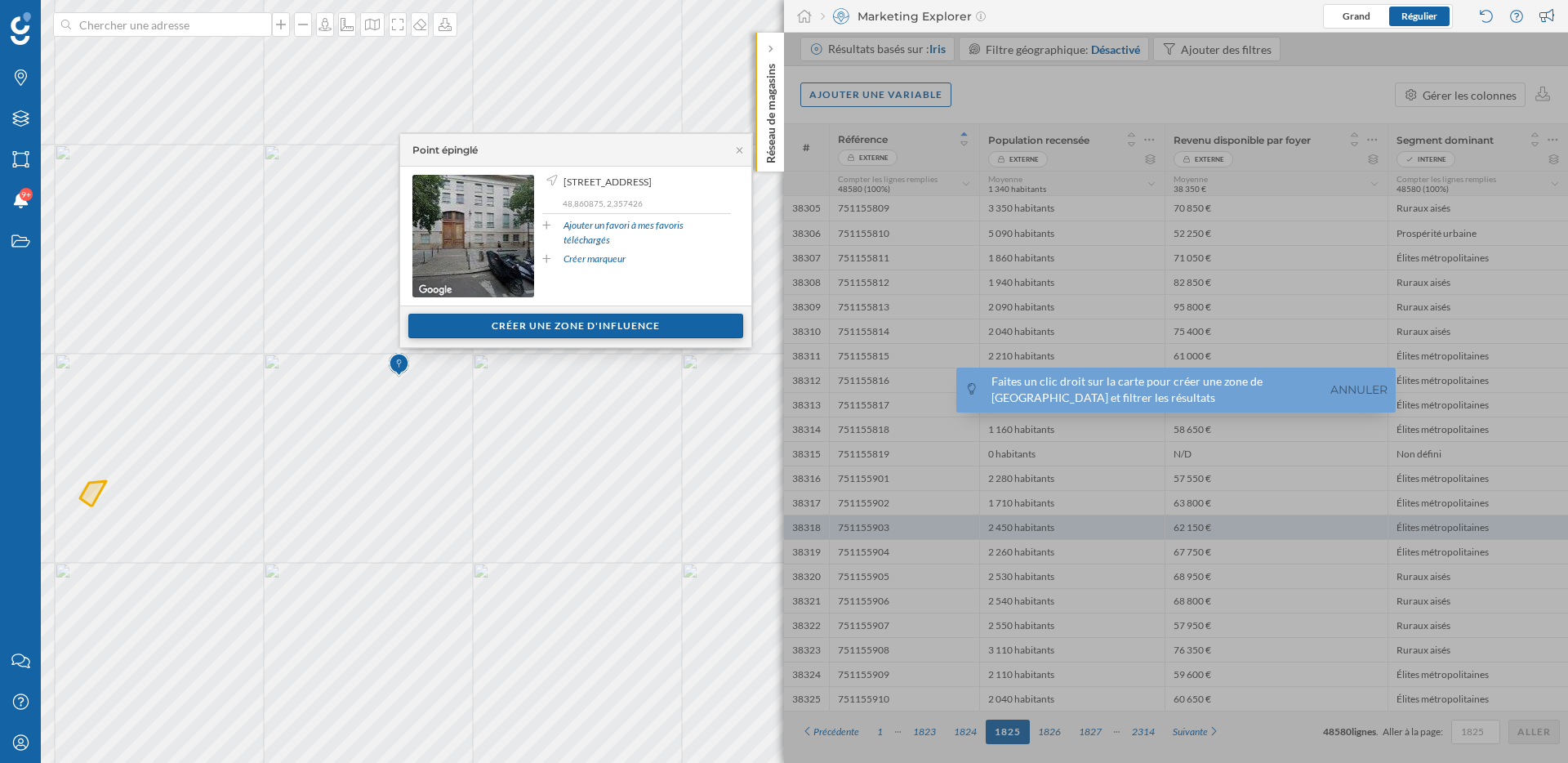
click at [598, 328] on div "Créer une zone d'influence" at bounding box center [575, 326] width 334 height 25
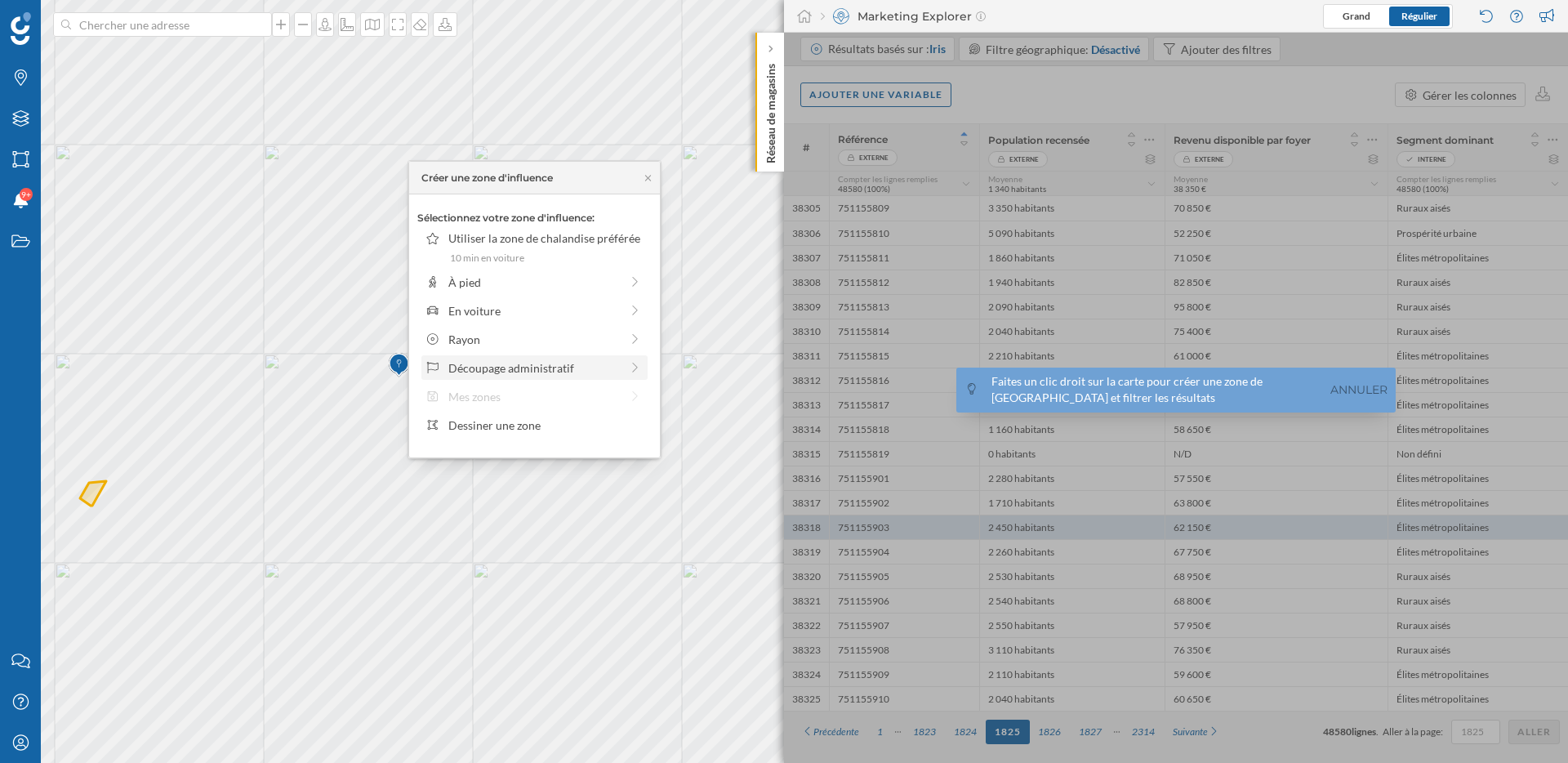
click at [524, 361] on div "Découpage administratif" at bounding box center [534, 368] width 172 height 17
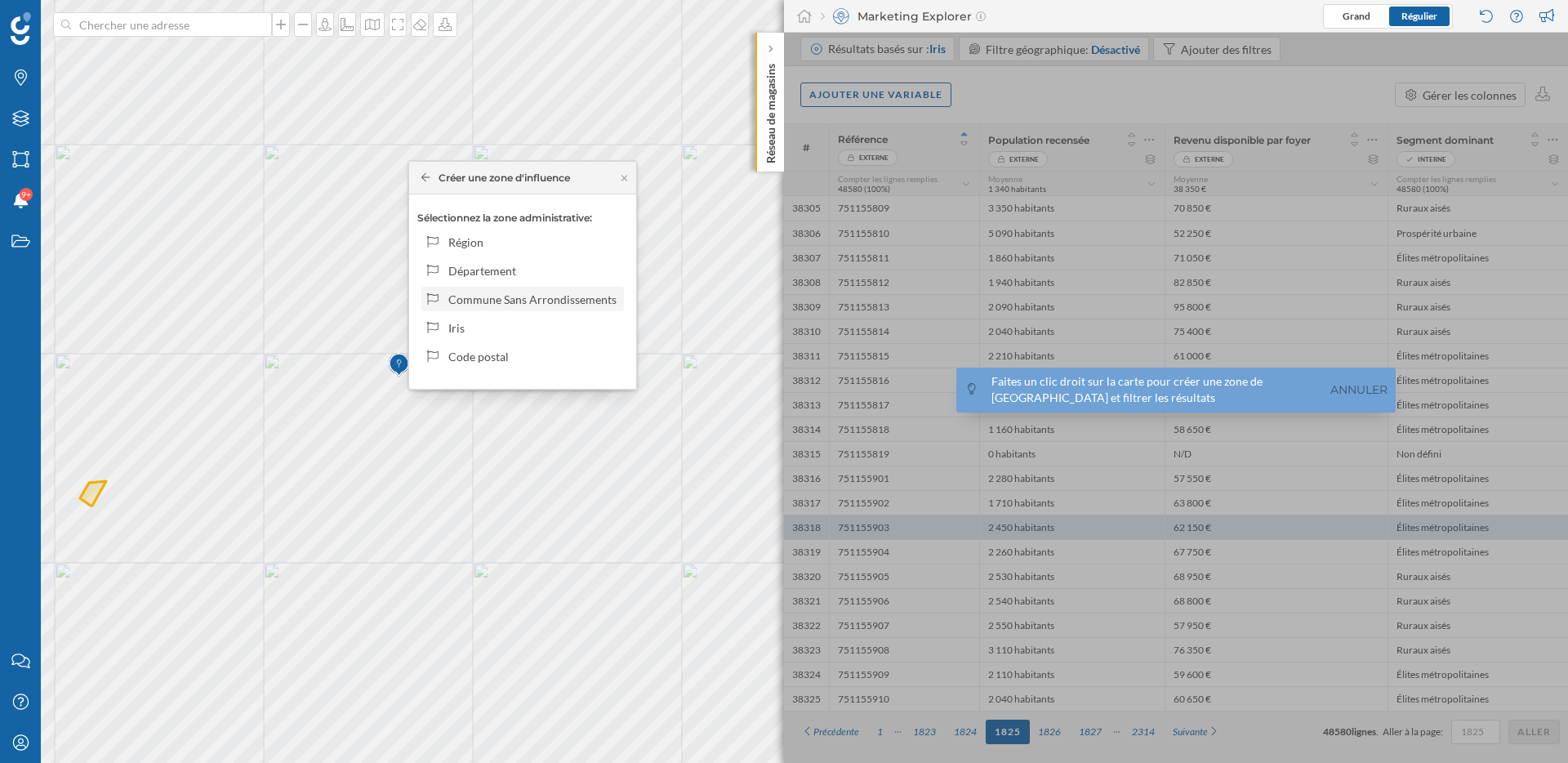
click at [515, 298] on div "Commune Sans Arrondissements" at bounding box center [533, 299] width 170 height 17
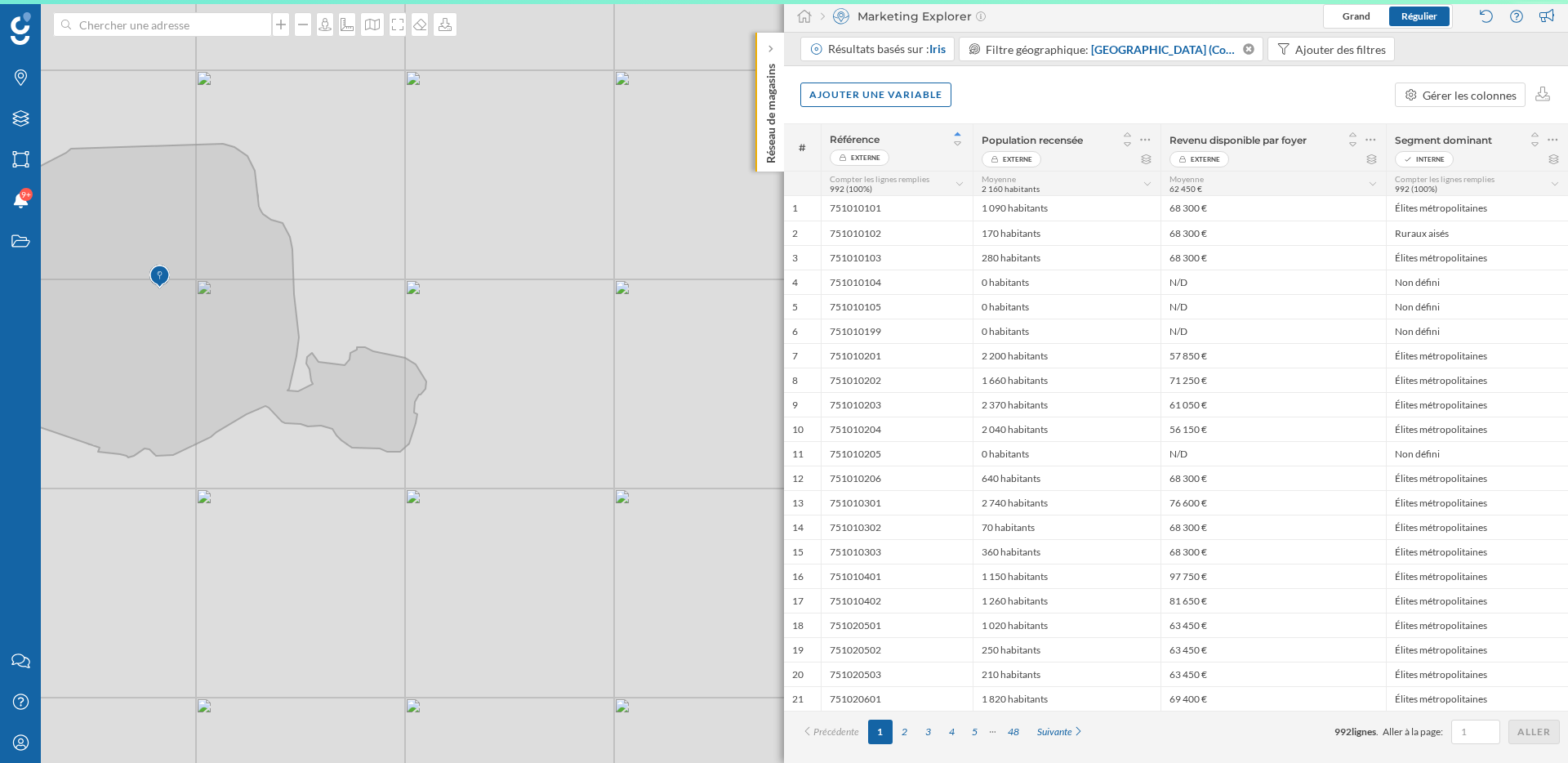
drag, startPoint x: 367, startPoint y: 293, endPoint x: 564, endPoint y: 301, distance: 197.2
click at [564, 301] on div "© Mapbox © OpenStreetMap Improve this map" at bounding box center [784, 382] width 1568 height 763
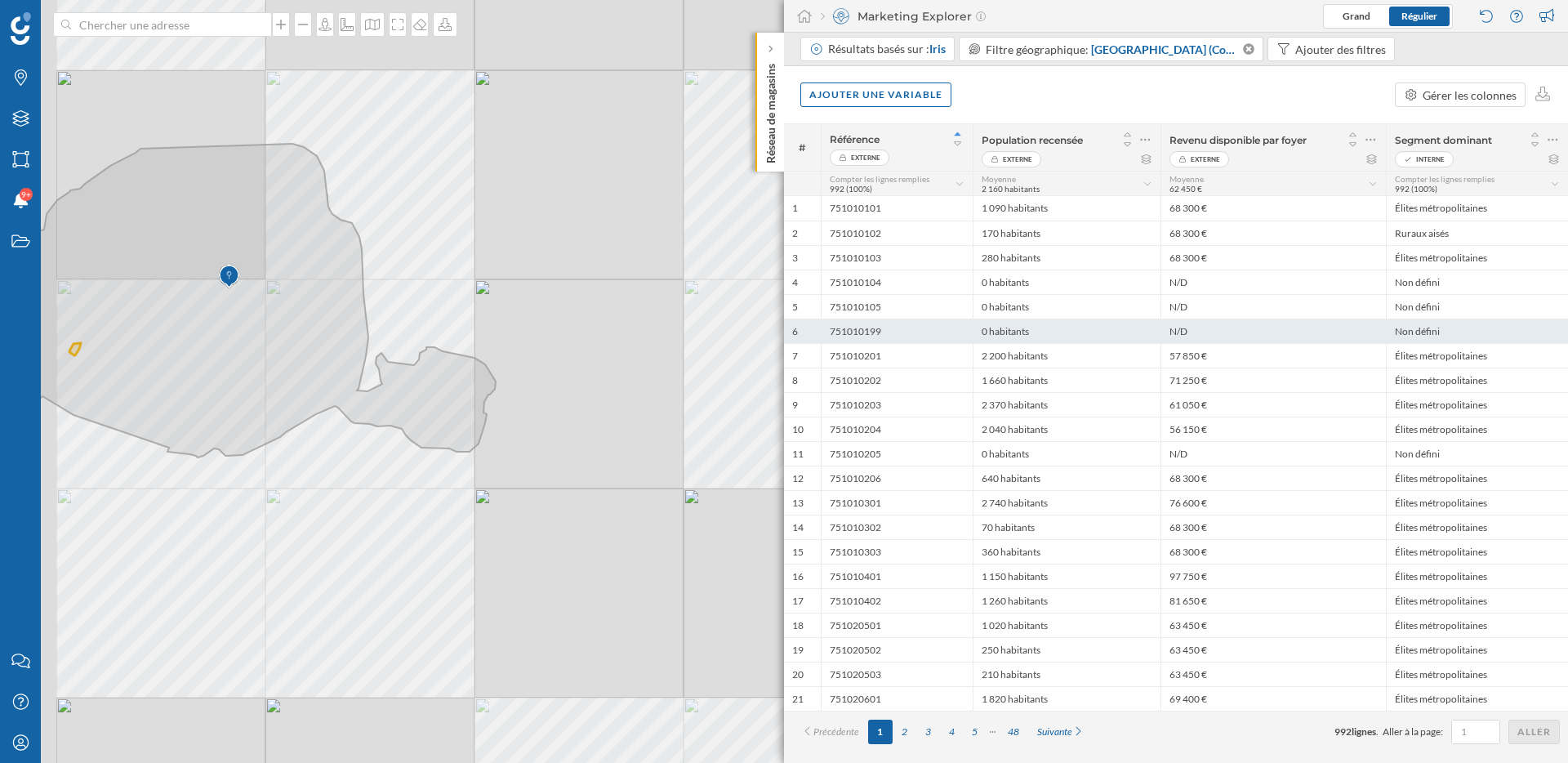
drag, startPoint x: 564, startPoint y: 301, endPoint x: 787, endPoint y: 322, distance: 224.0
click at [787, 322] on div "Marques Filtres Zones Notifications 9+ Travail Nous contacter Centre d'aide Mon…" at bounding box center [784, 382] width 1568 height 763
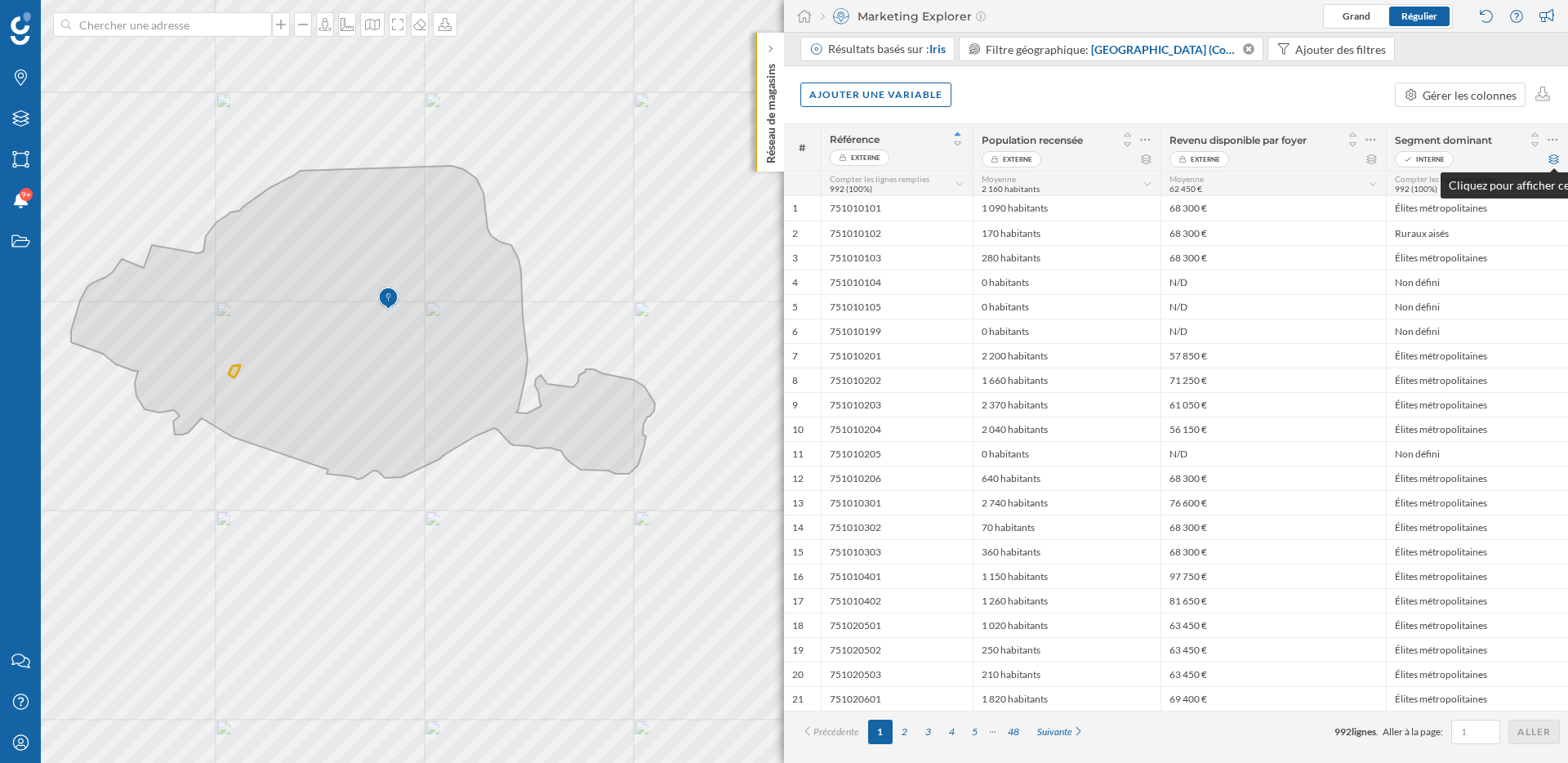
click at [1556, 160] on icon at bounding box center [1553, 160] width 12 height 10
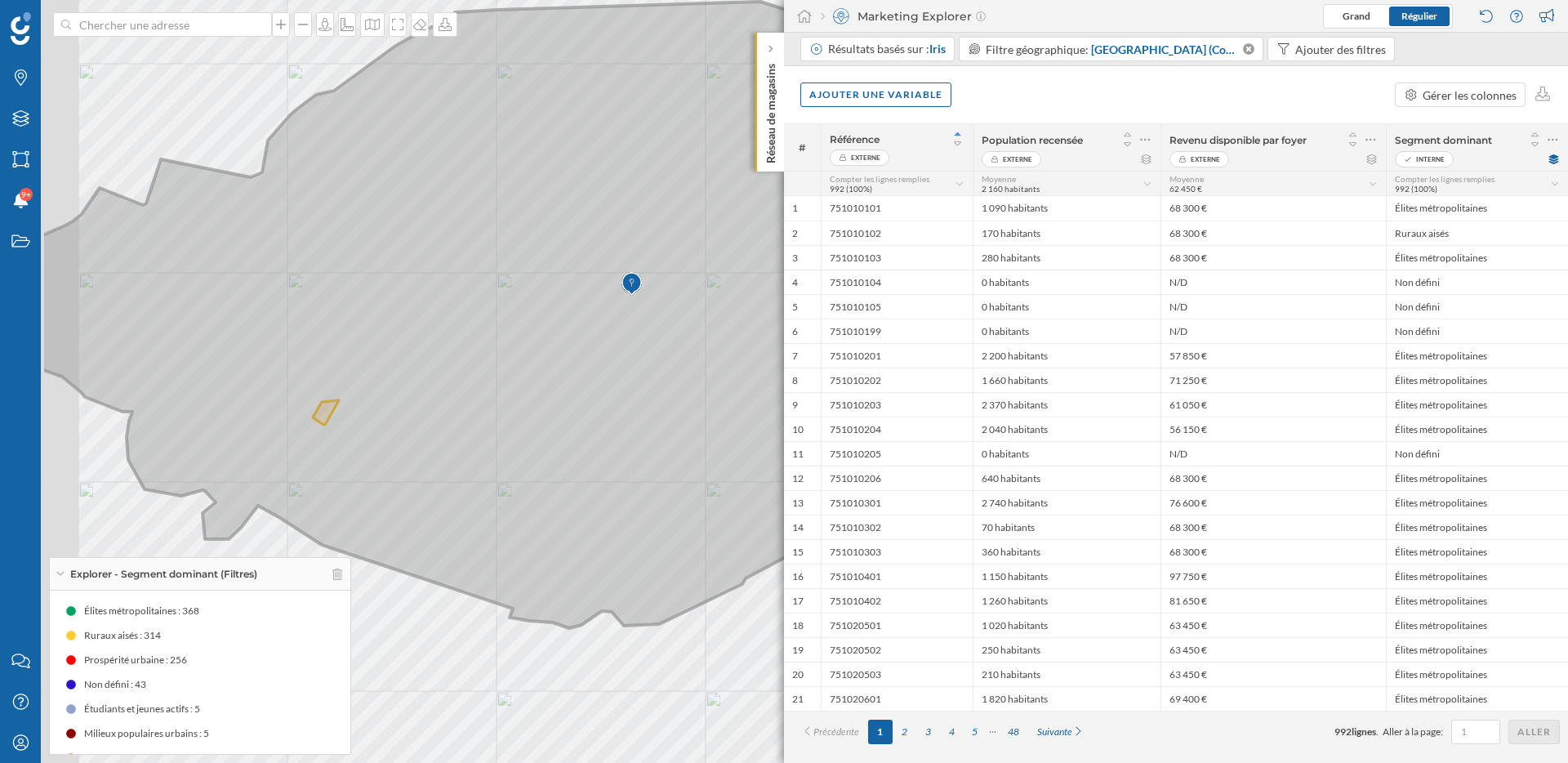
drag, startPoint x: 379, startPoint y: 406, endPoint x: 580, endPoint y: 394, distance: 201.4
click at [581, 394] on icon at bounding box center [603, 316] width 1125 height 627
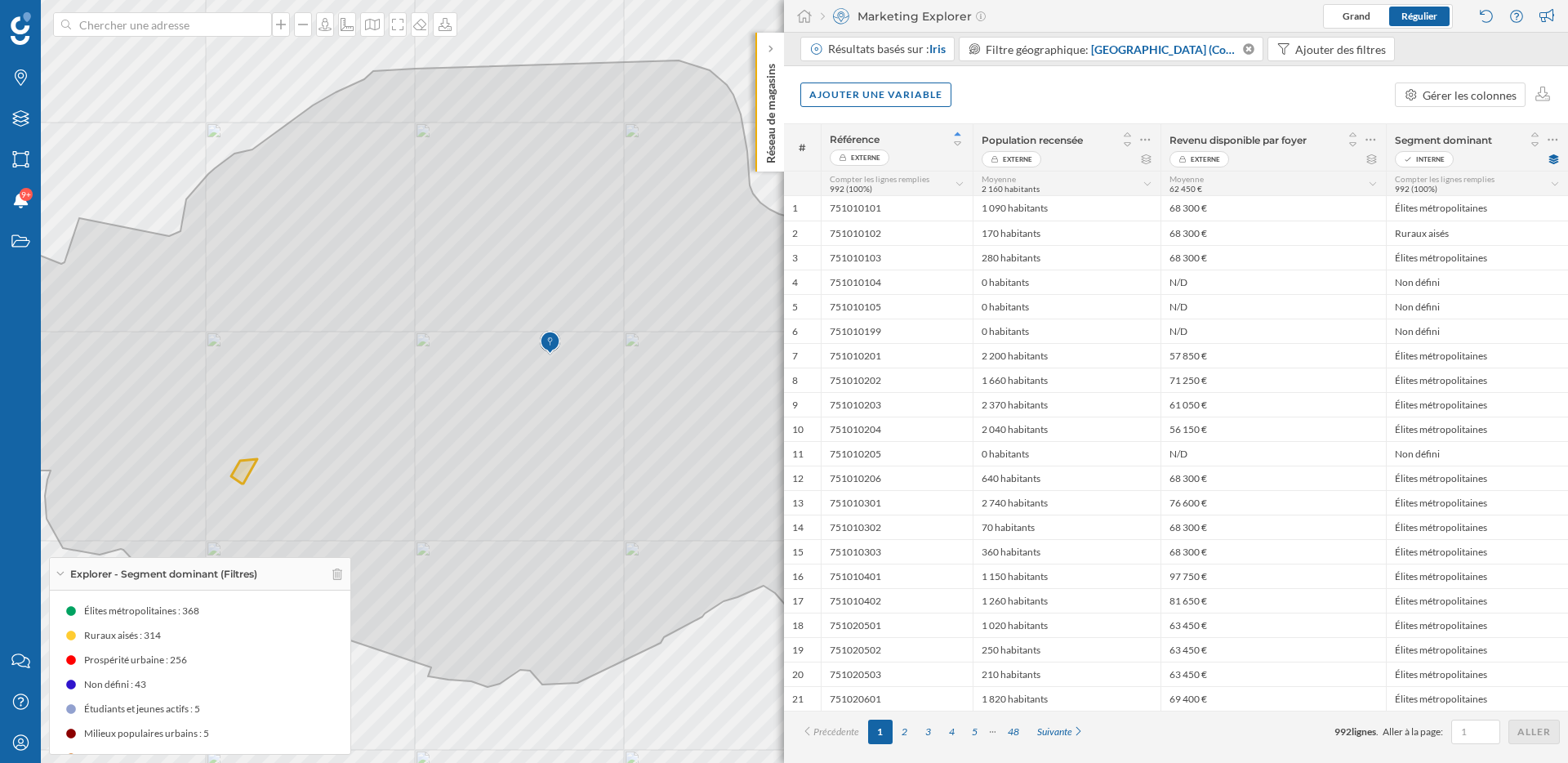
drag, startPoint x: 492, startPoint y: 601, endPoint x: 410, endPoint y: 660, distance: 101.0
click at [410, 660] on icon at bounding box center [500, 375] width 1169 height 627
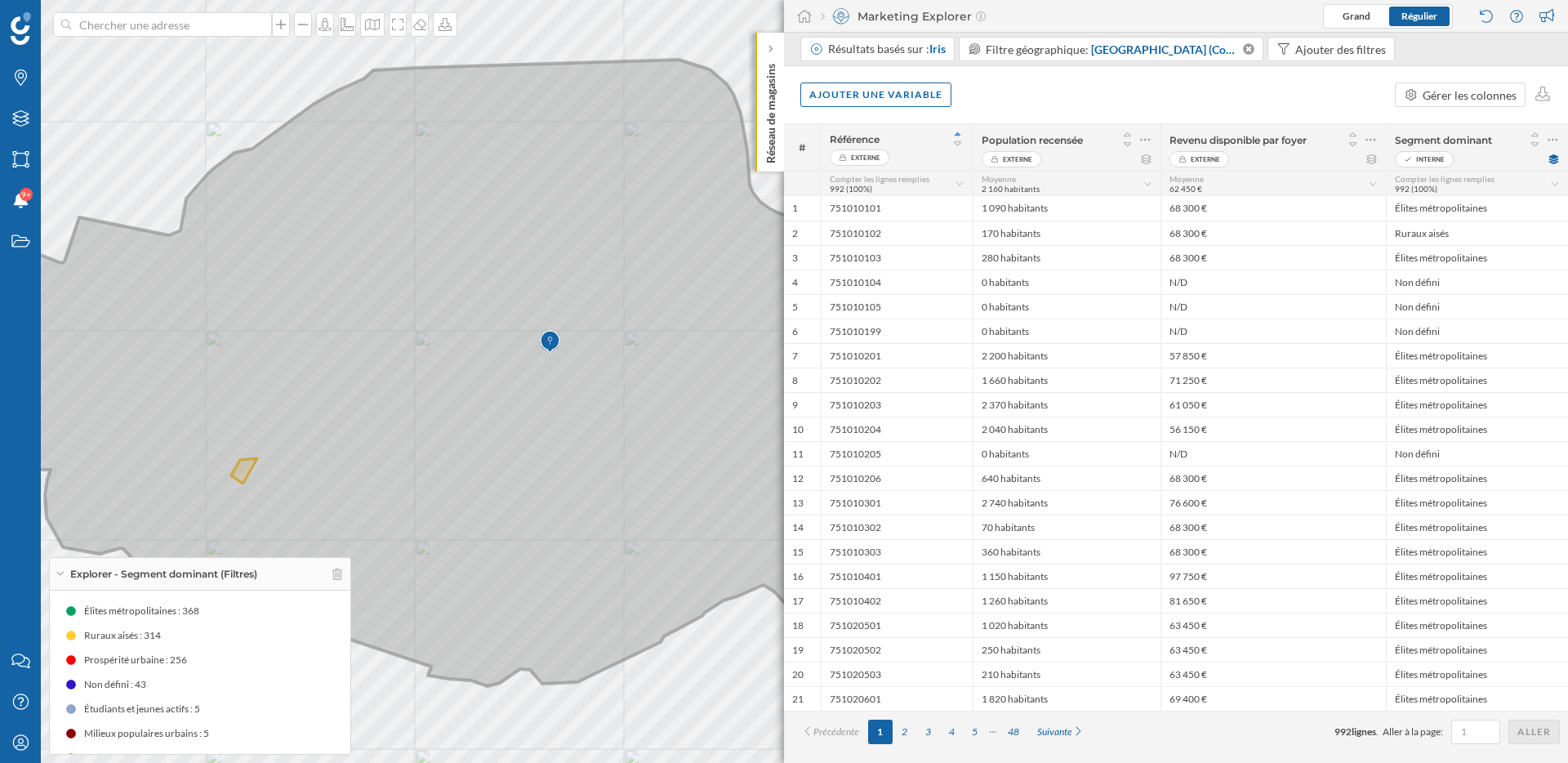
click at [235, 313] on icon at bounding box center [500, 374] width 1169 height 627
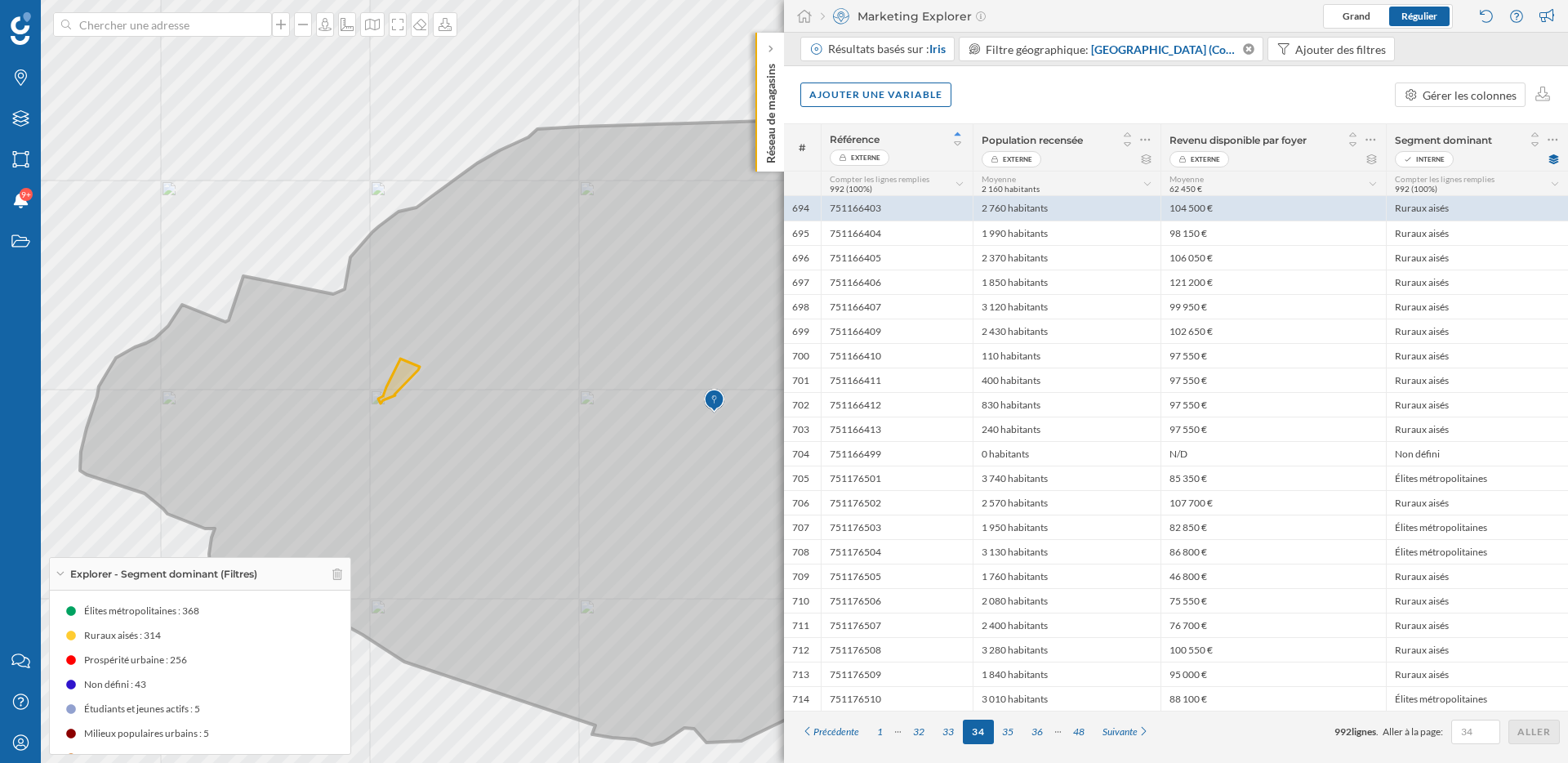
click at [603, 412] on icon at bounding box center [664, 432] width 1169 height 627
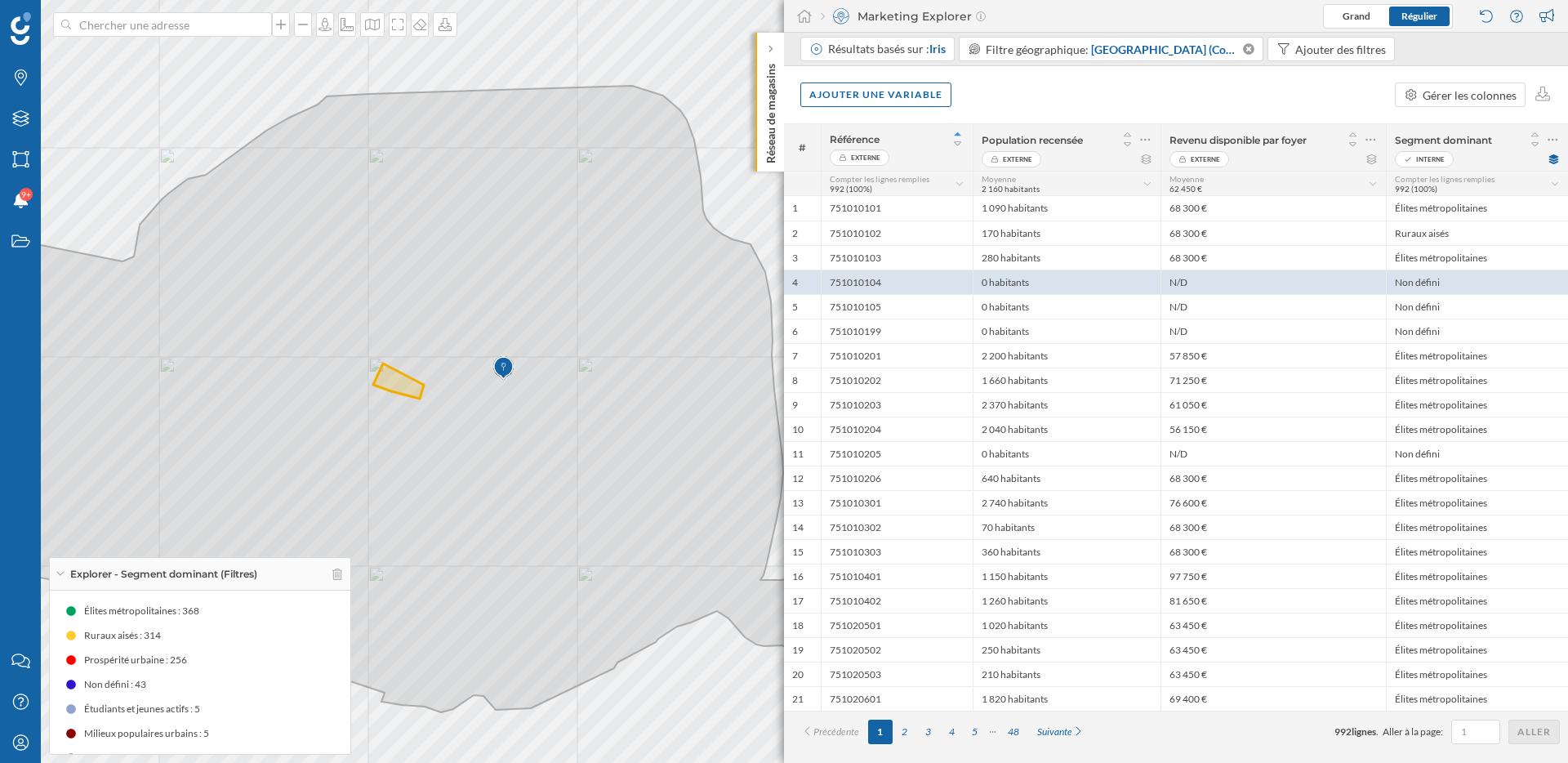
click at [132, 706] on span "Étudiants et jeunes actifs : 5" at bounding box center [142, 709] width 116 height 16
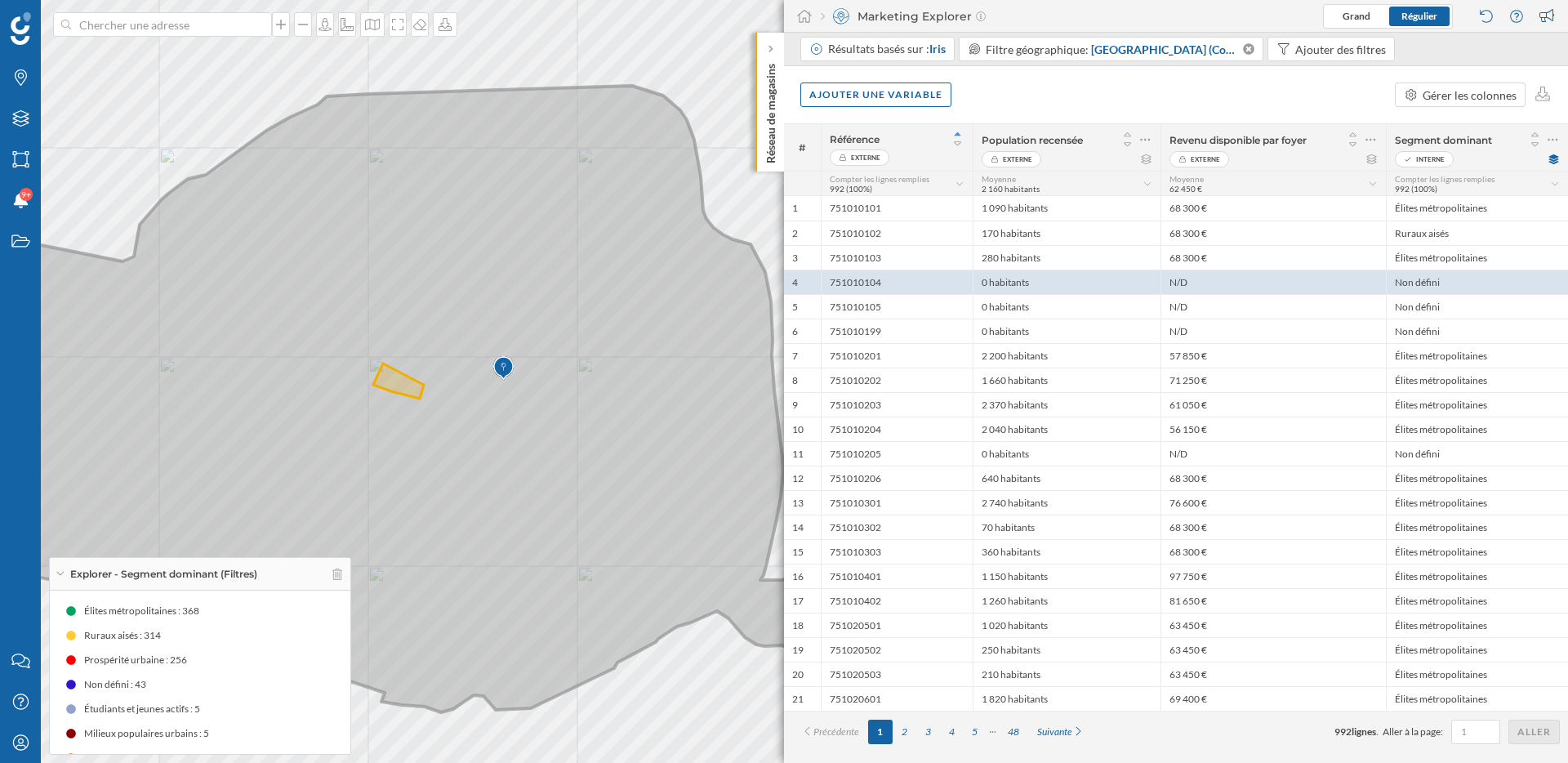
click at [510, 508] on icon at bounding box center [453, 399] width 1169 height 627
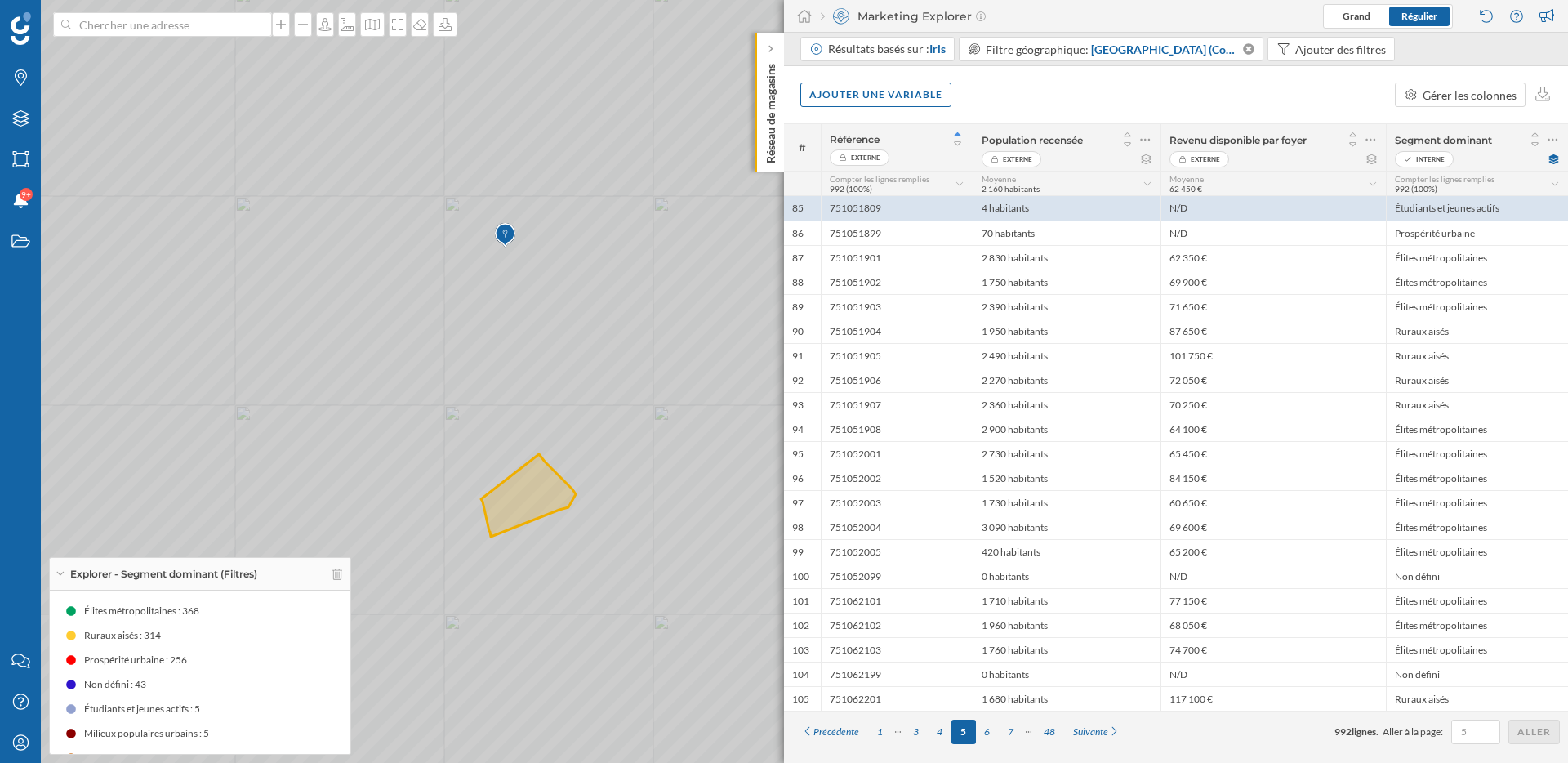
drag, startPoint x: 494, startPoint y: 510, endPoint x: 573, endPoint y: 421, distance: 119.0
click at [573, 421] on icon at bounding box center [709, 376] width 1731 height 923
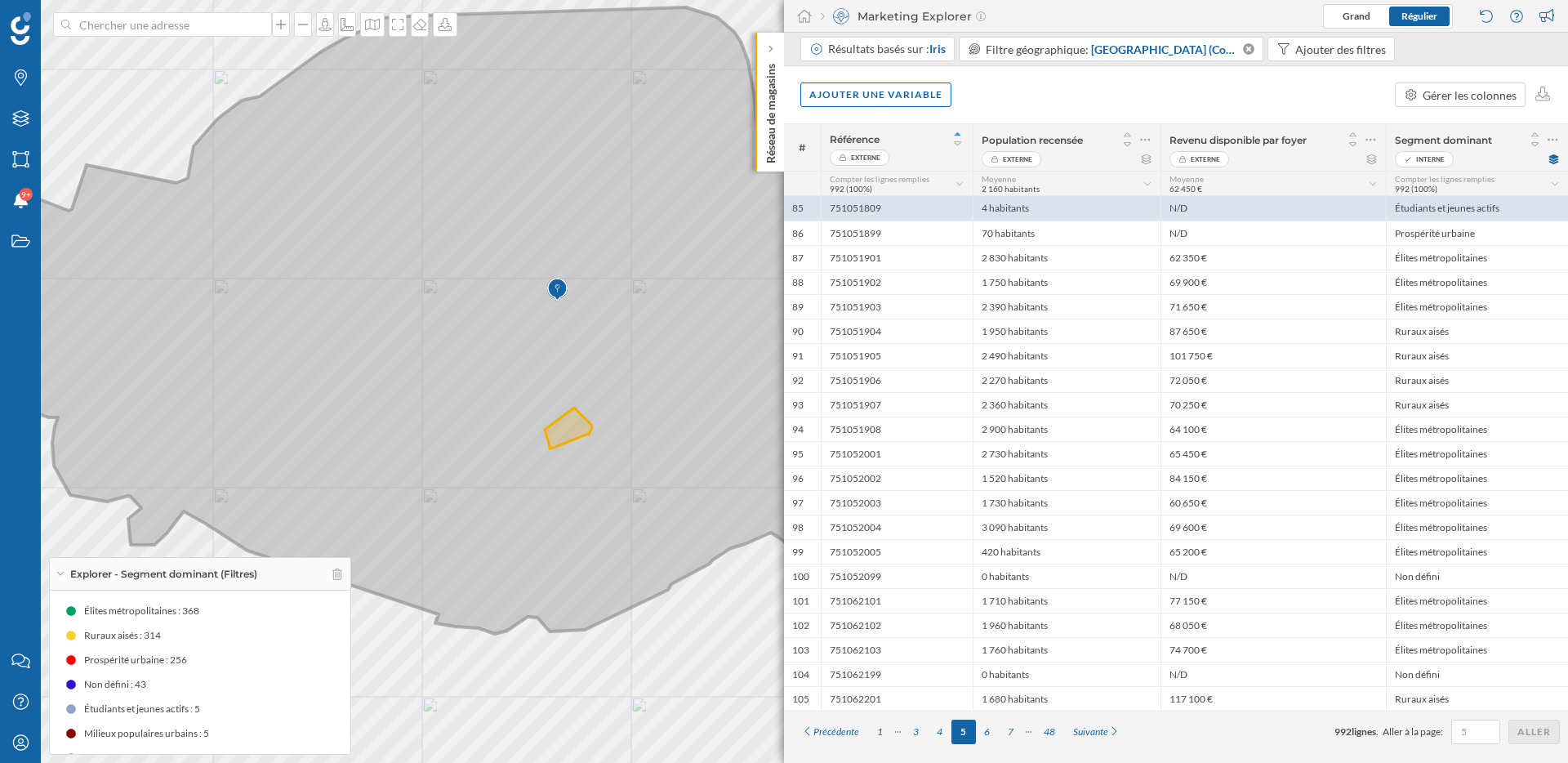
drag, startPoint x: 529, startPoint y: 322, endPoint x: 393, endPoint y: 427, distance: 171.8
click at [393, 426] on icon at bounding box center [507, 321] width 1169 height 627
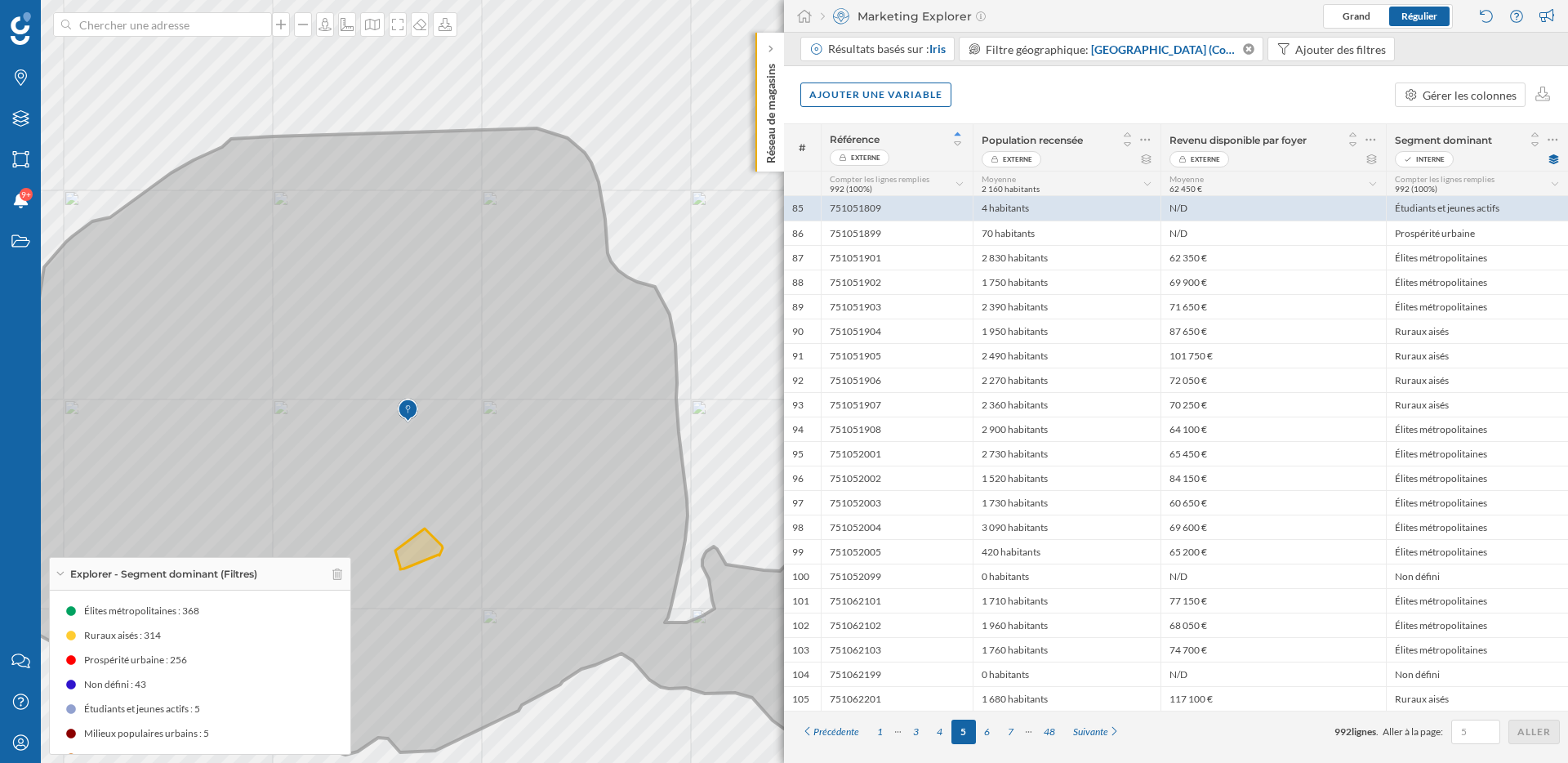
click at [451, 146] on icon at bounding box center [391, 441] width 1102 height 627
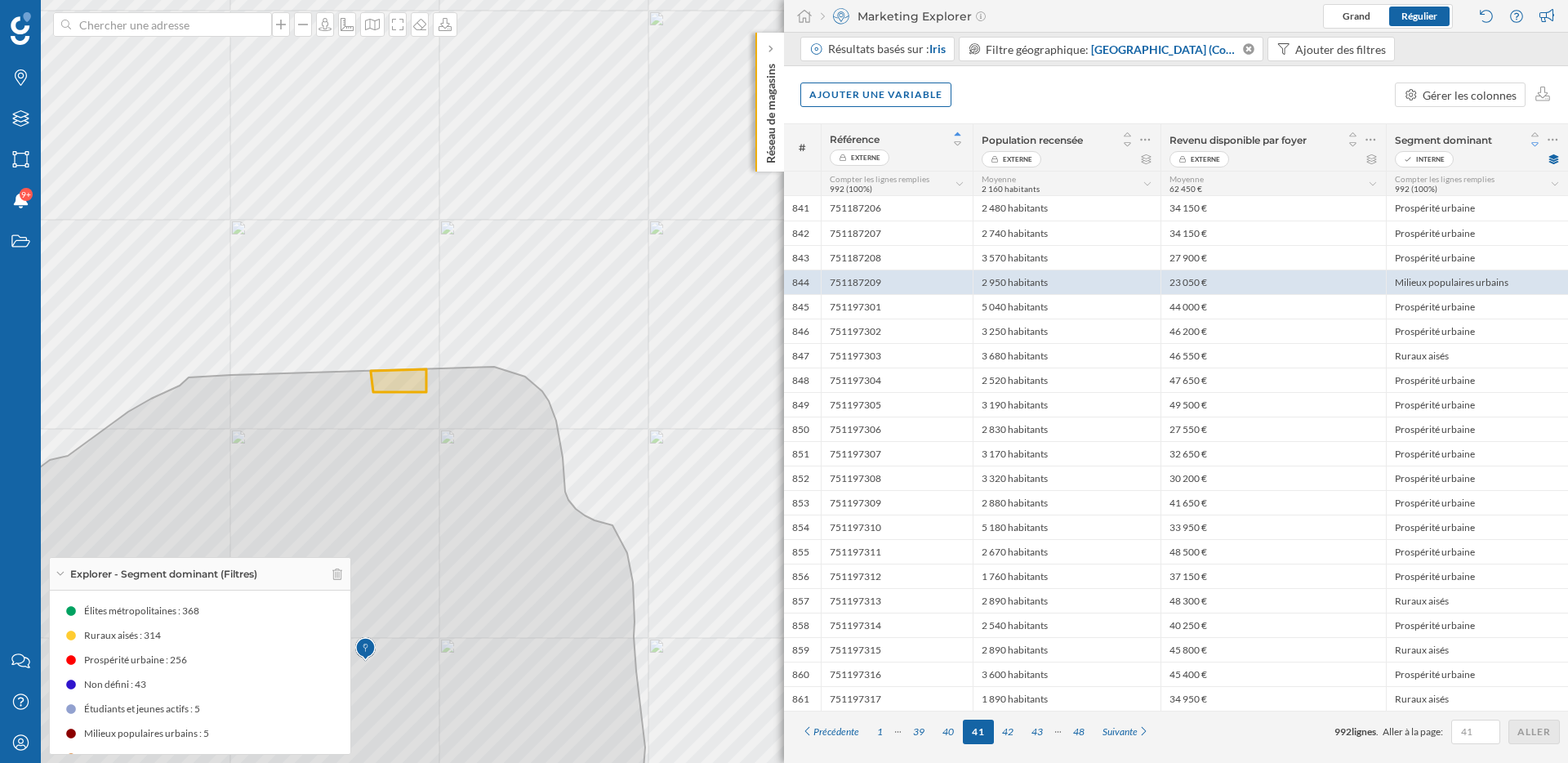
click at [1533, 146] on icon at bounding box center [1534, 144] width 7 height 4
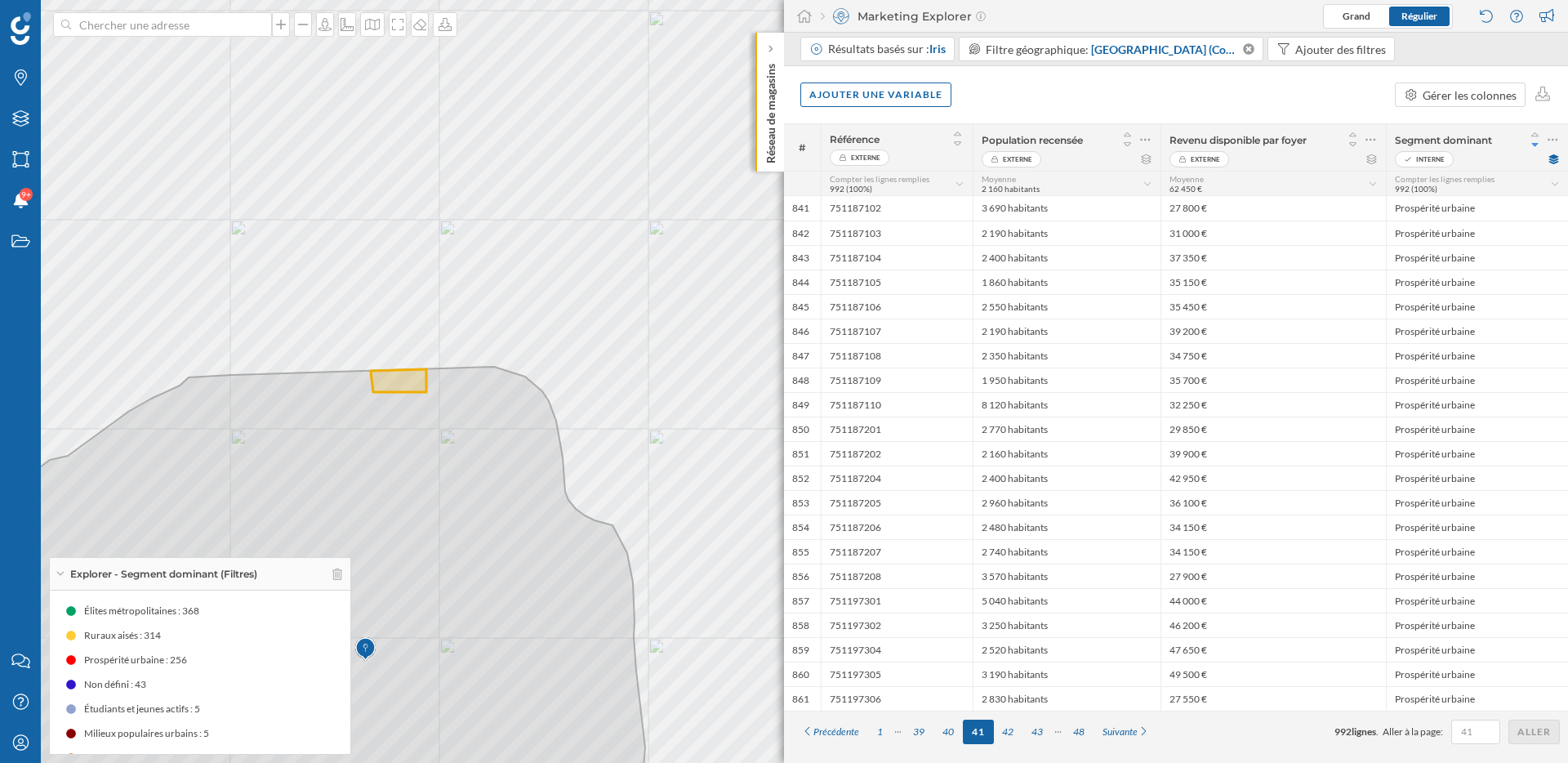
click at [1533, 144] on icon at bounding box center [1534, 145] width 7 height 4
click at [1539, 133] on icon at bounding box center [1535, 134] width 15 height 11
click at [923, 91] on div "Ajouter une variable" at bounding box center [875, 94] width 151 height 25
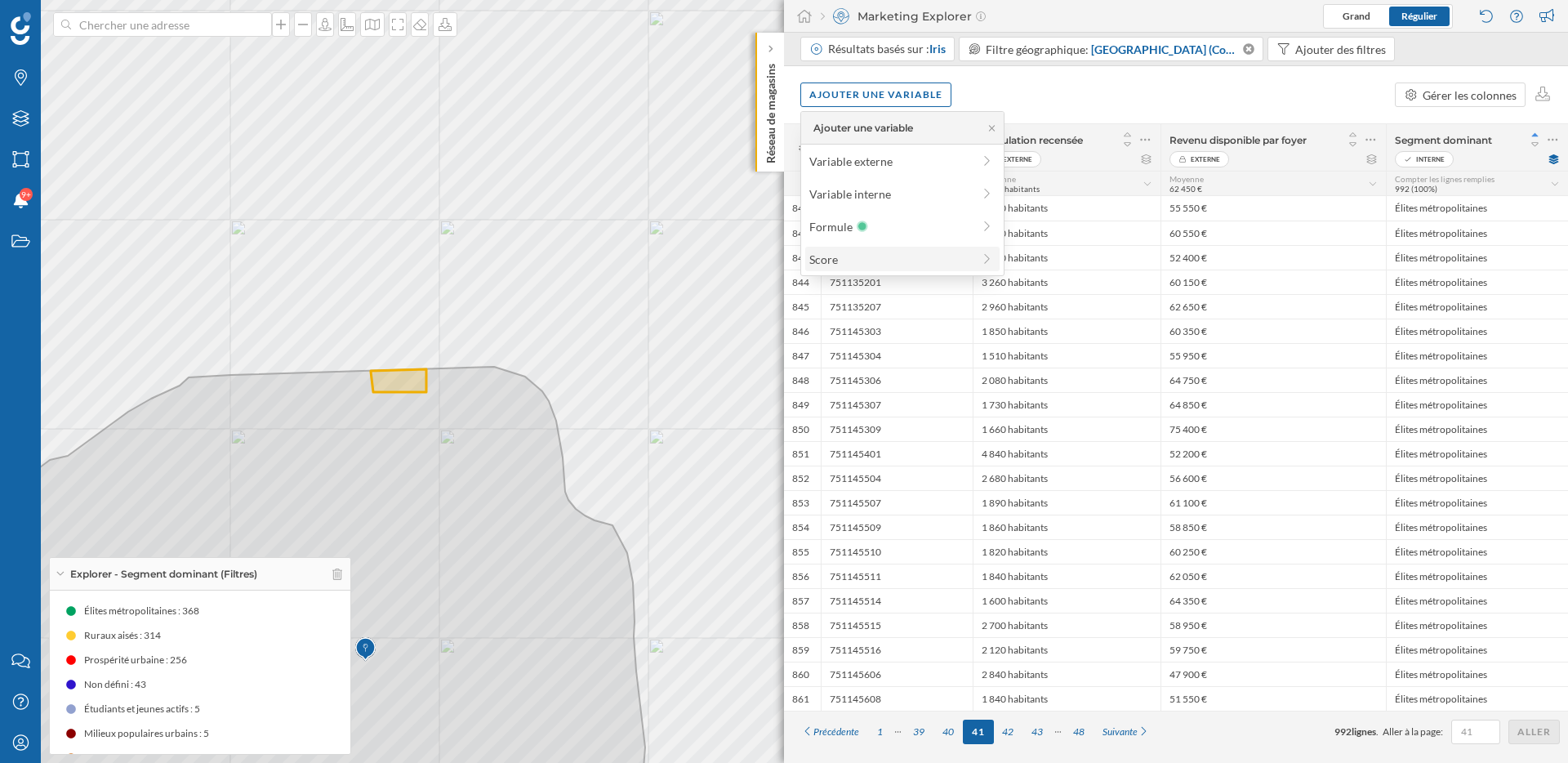
click at [884, 263] on div "Score" at bounding box center [890, 259] width 163 height 17
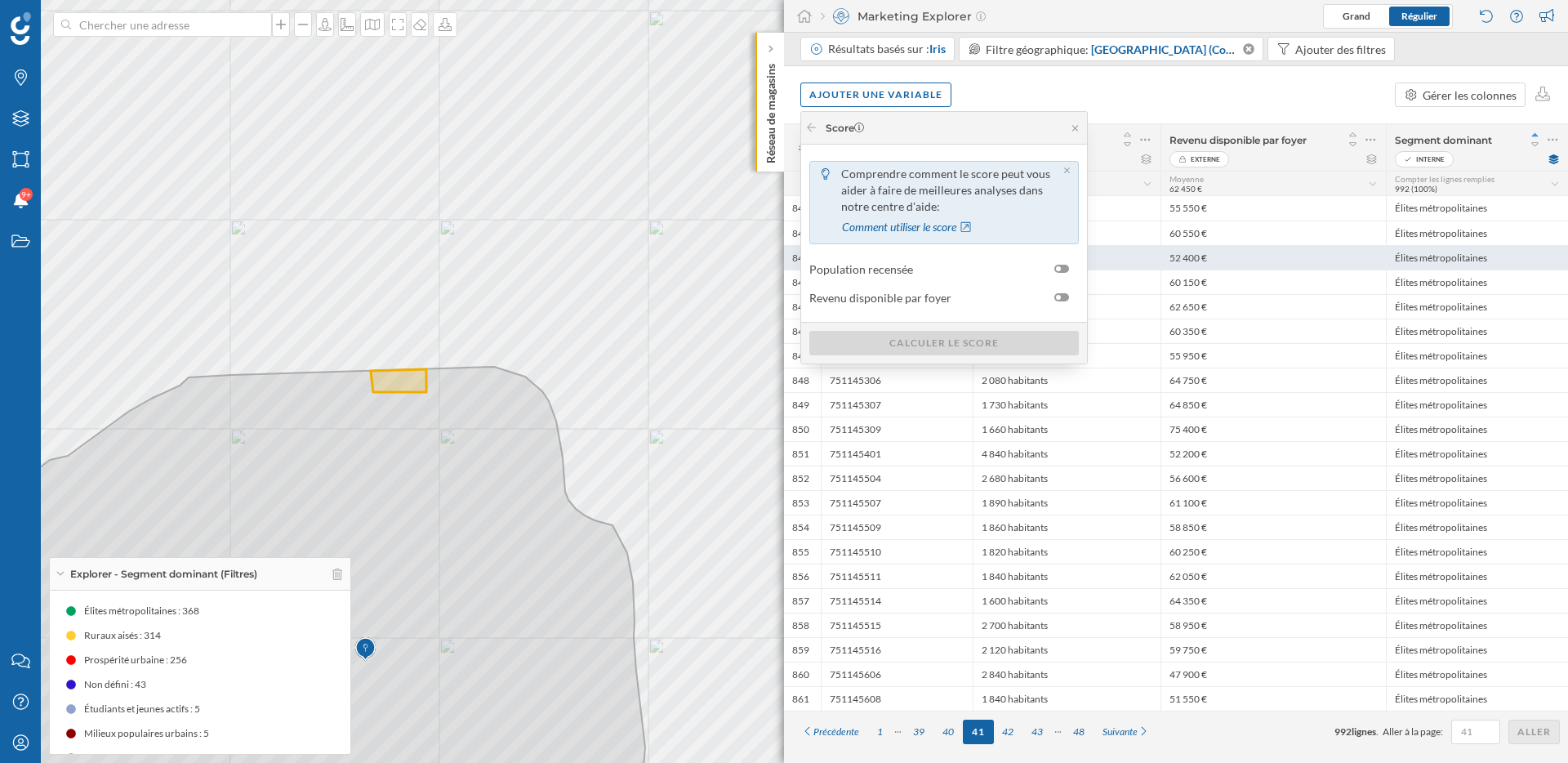
click at [1274, 259] on div "52 400 €" at bounding box center [1274, 257] width 226 height 25
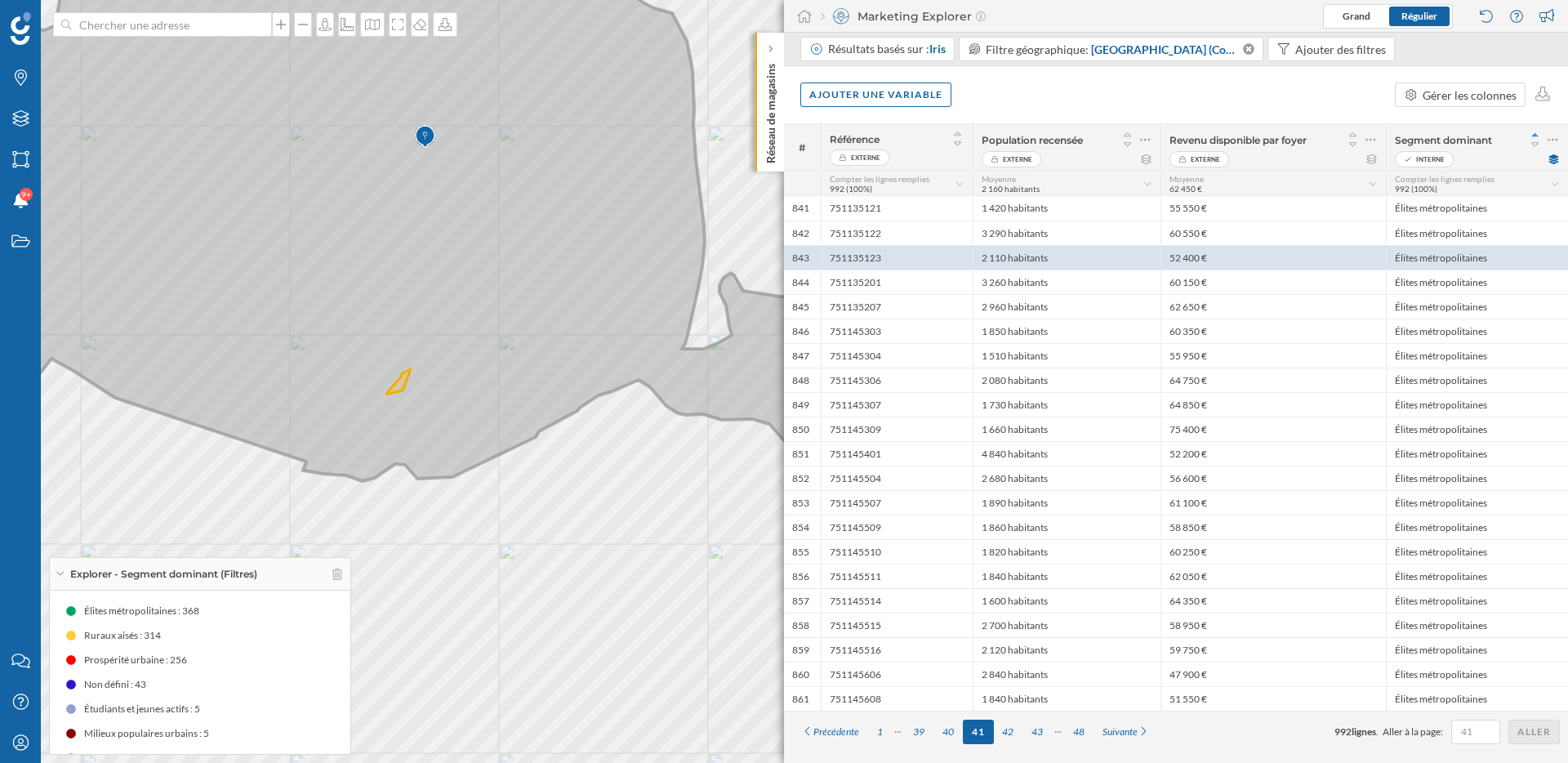
click at [728, 353] on icon at bounding box center [400, 202] width 1118 height 559
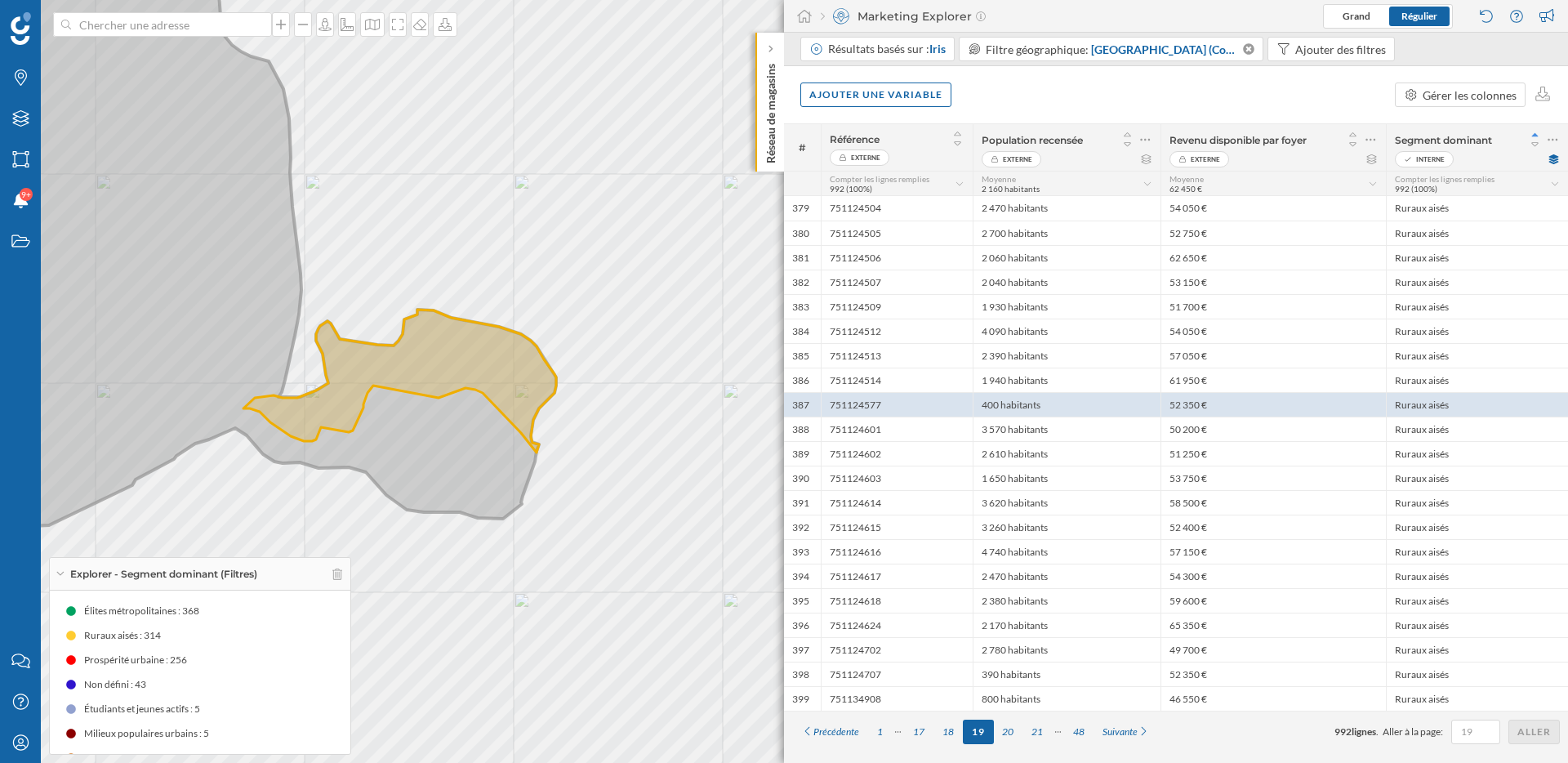
click at [489, 473] on icon at bounding box center [199, 226] width 715 height 607
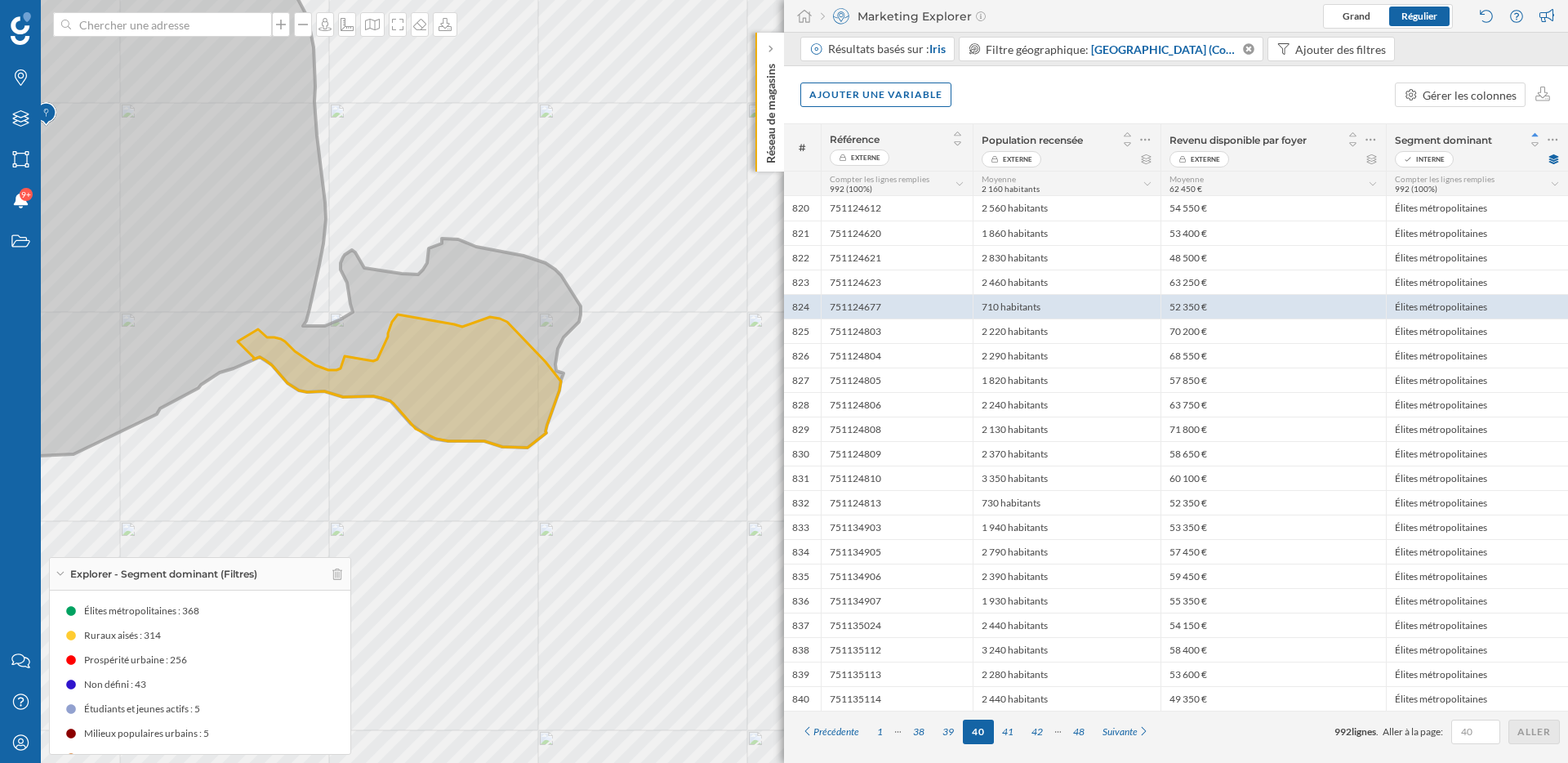
click at [510, 297] on icon at bounding box center [211, 190] width 739 height 536
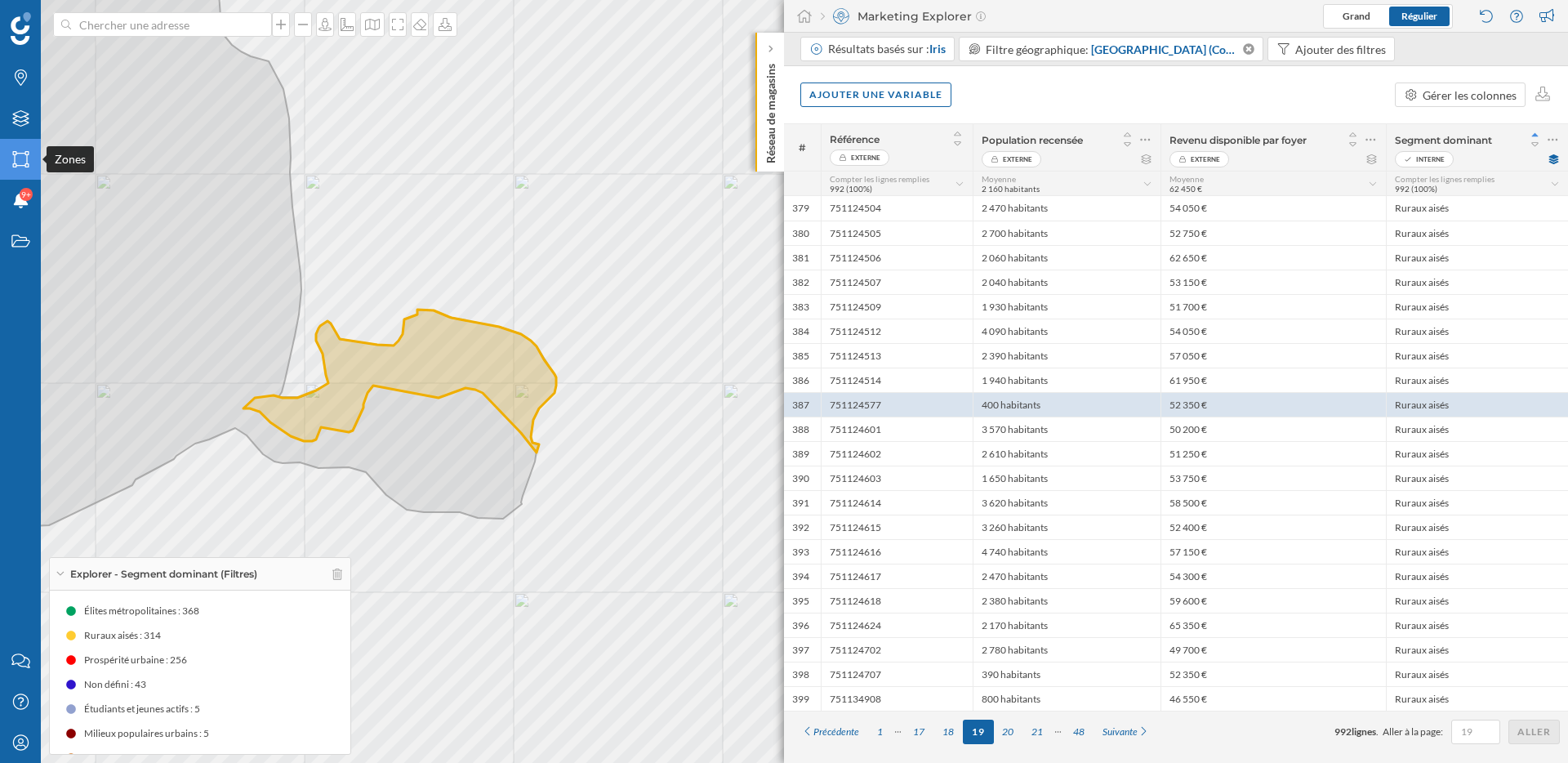
click at [25, 150] on div "Zones" at bounding box center [20, 159] width 41 height 41
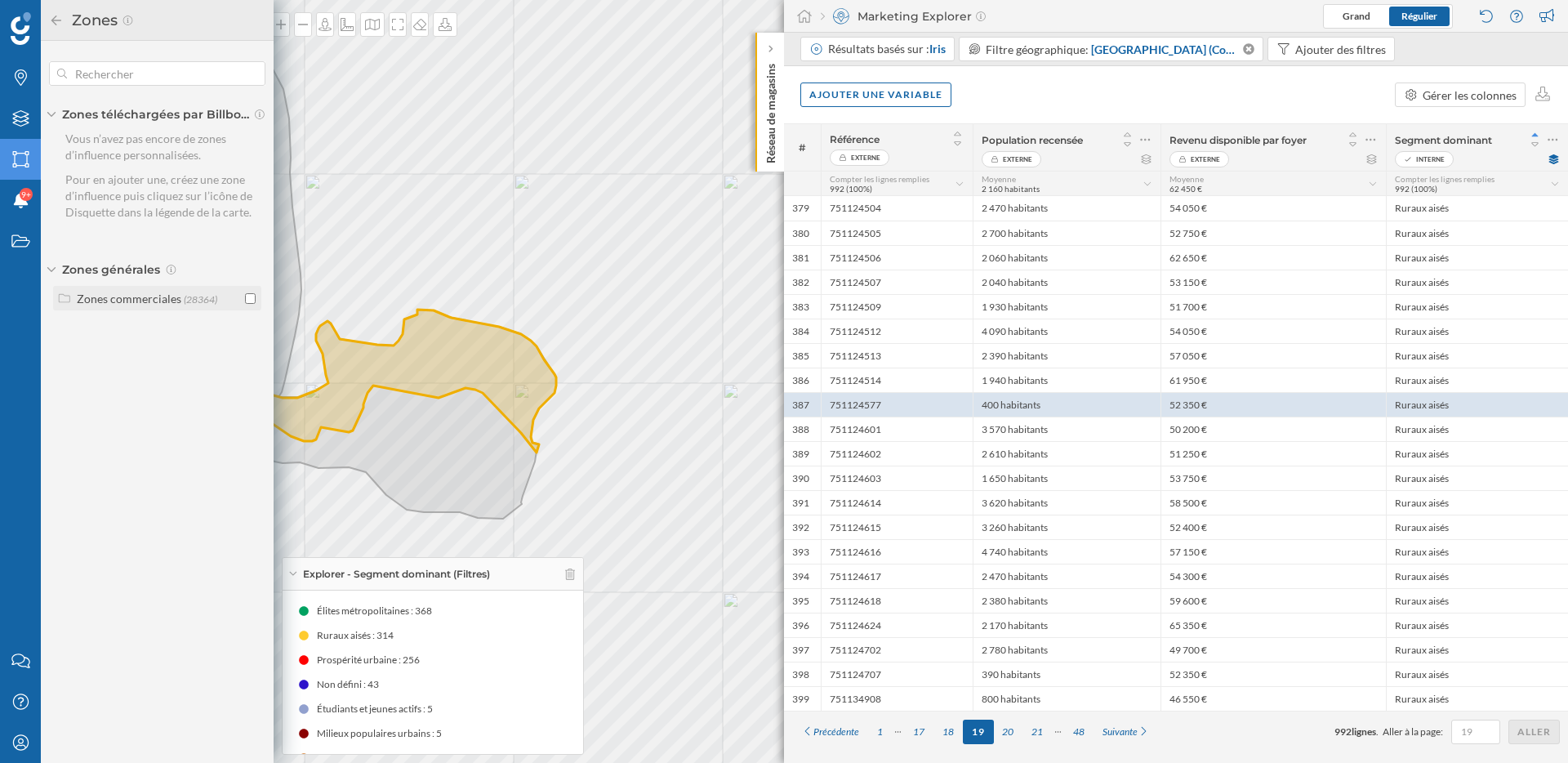
click at [153, 290] on label "Zones commerciales (28364)" at bounding box center [147, 298] width 141 height 17
click at [152, 299] on div "Zones commerciales" at bounding box center [129, 299] width 105 height 14
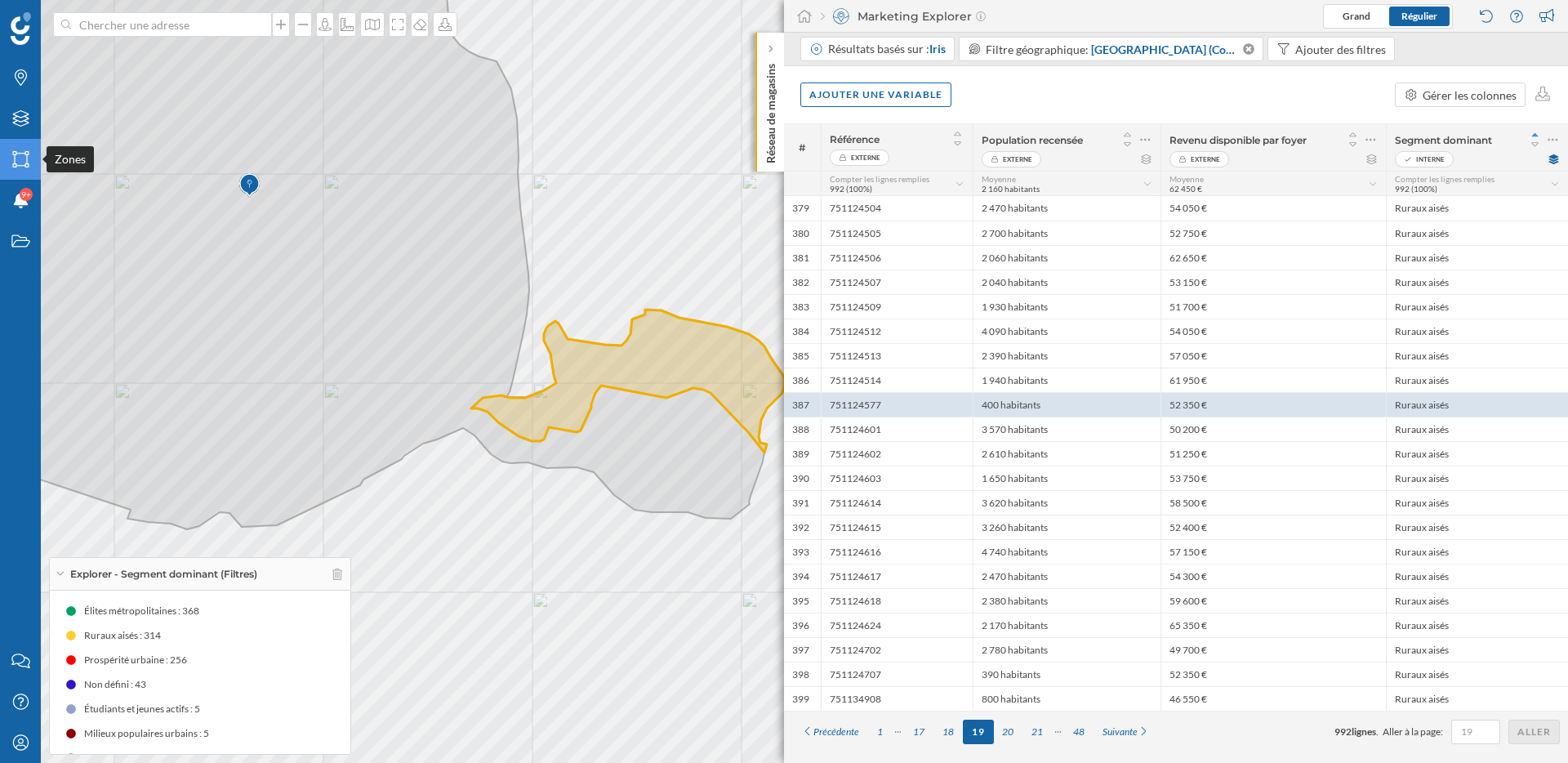
click at [20, 155] on icon "Zones" at bounding box center [21, 159] width 20 height 16
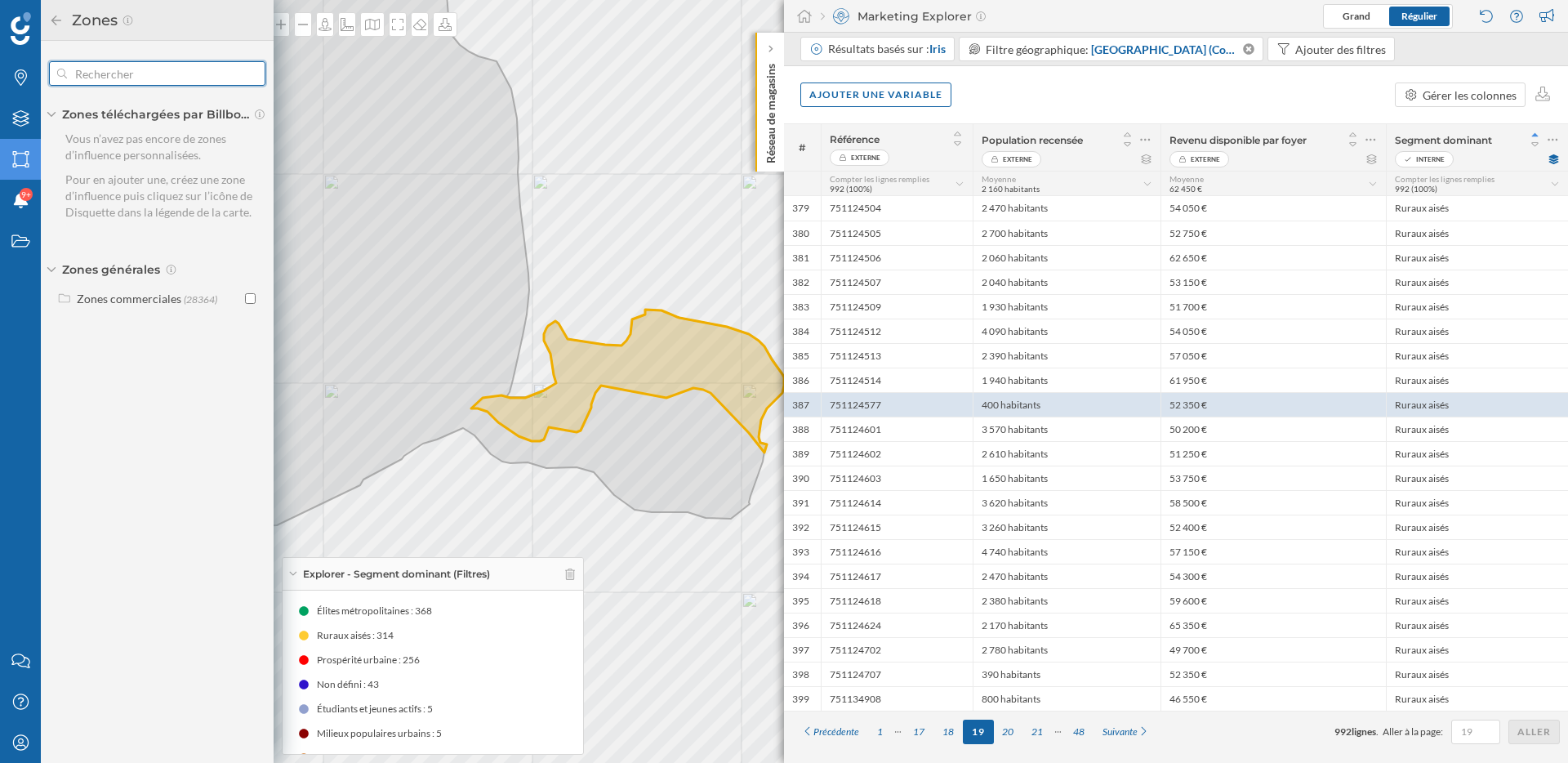
click at [73, 79] on input "text" at bounding box center [157, 73] width 181 height 33
drag, startPoint x: 132, startPoint y: 151, endPoint x: 256, endPoint y: 214, distance: 139.1
click at [256, 214] on div "Vous n’avez pas encore de zones d’influence personnalisées. Pour en ajouter une…" at bounding box center [165, 176] width 200 height 90
click at [191, 200] on p "Pour en ajouter une, créez une zone d’influence puis cliquez sur l’icône de Dis…" at bounding box center [165, 196] width 200 height 49
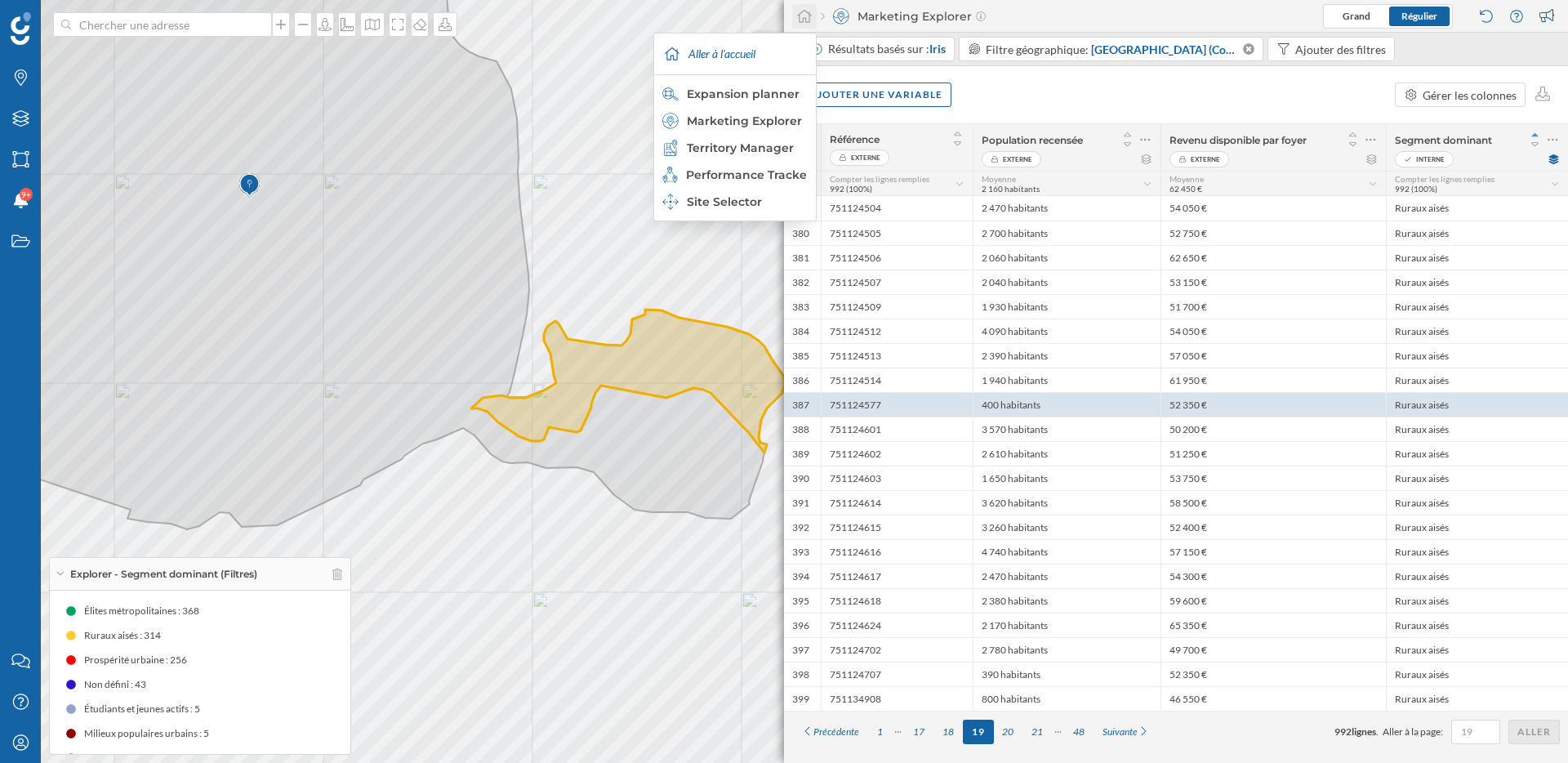
click at [805, 13] on icon at bounding box center [804, 16] width 16 height 15
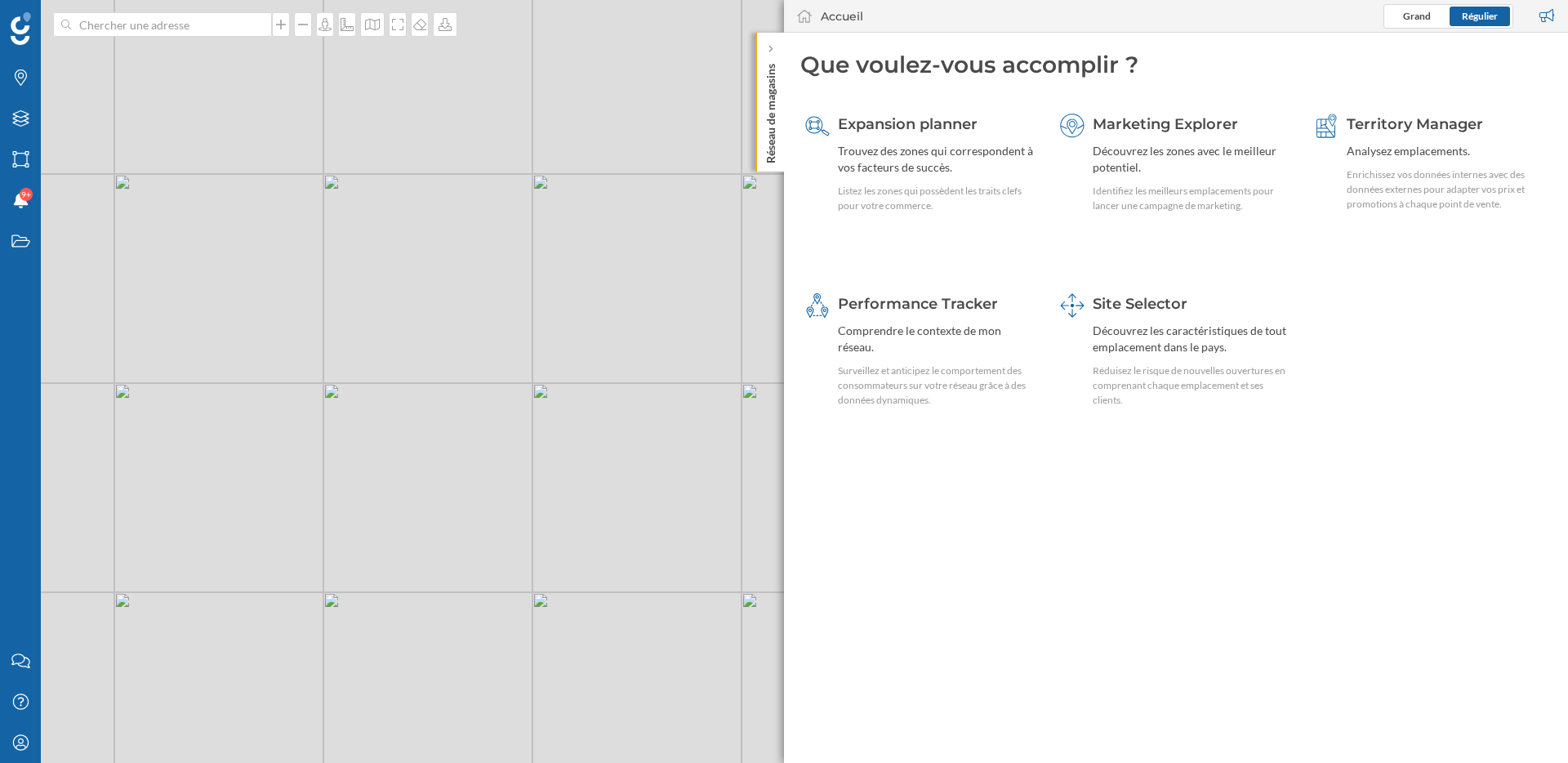
drag, startPoint x: 467, startPoint y: 250, endPoint x: 681, endPoint y: 250, distance: 214.0
click at [681, 250] on div "© Mapbox © OpenStreetMap Improve this map" at bounding box center [784, 382] width 1568 height 763
click at [18, 160] on icon "Zones" at bounding box center [21, 159] width 20 height 16
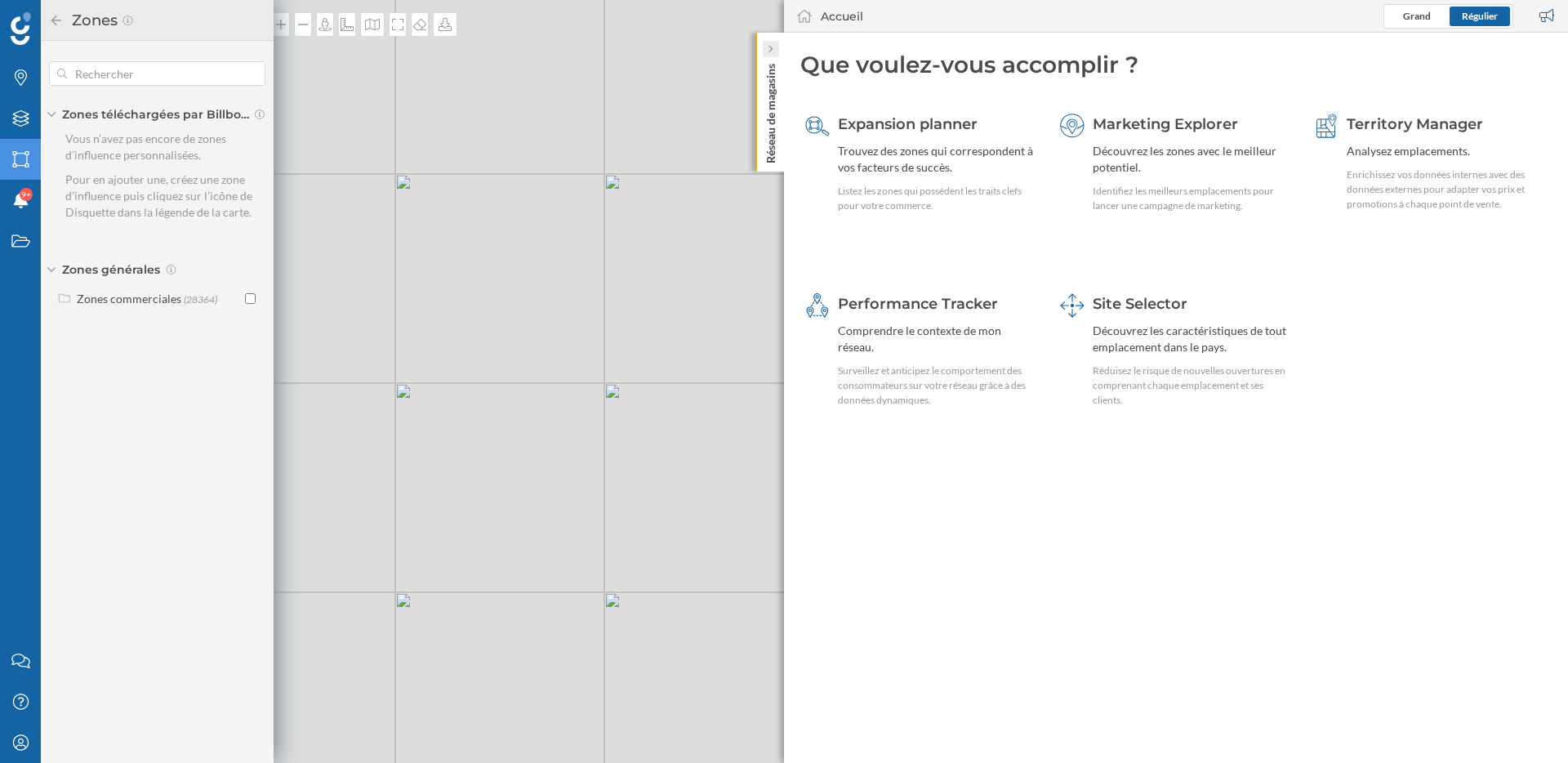
click at [775, 51] on div at bounding box center [771, 49] width 16 height 16
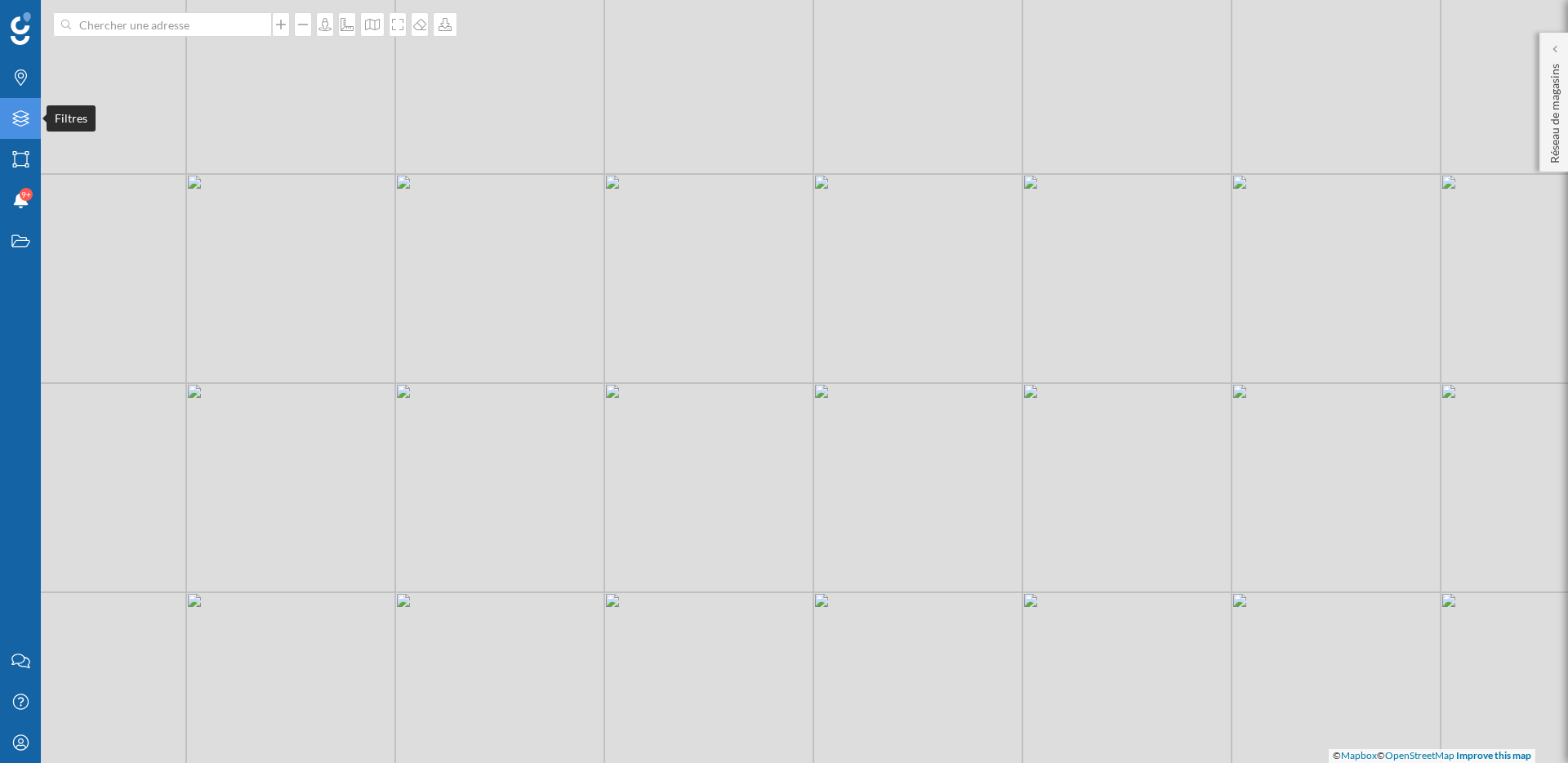
click at [16, 112] on icon at bounding box center [20, 118] width 16 height 16
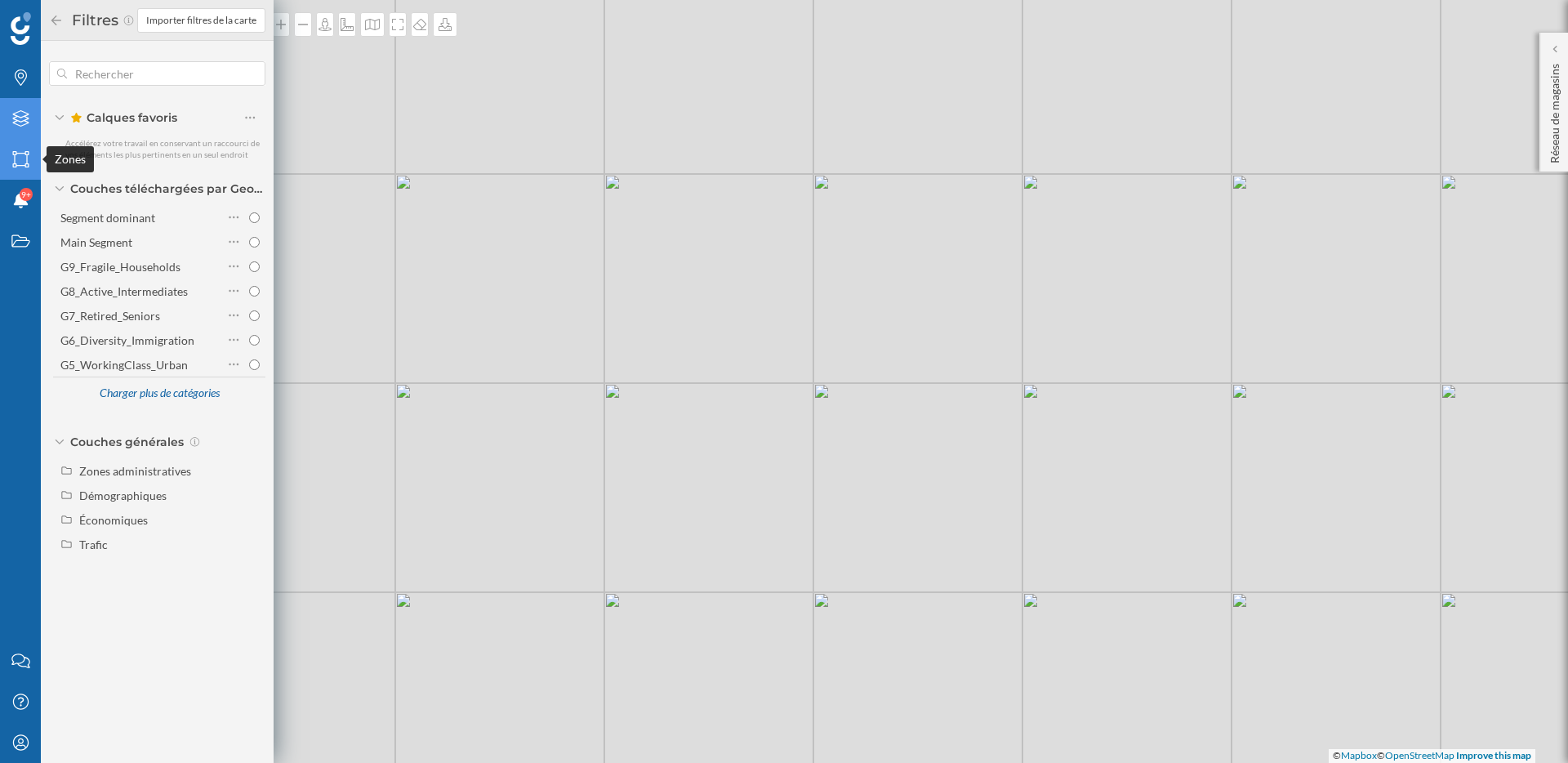
click at [27, 157] on icon "Zones" at bounding box center [21, 159] width 20 height 16
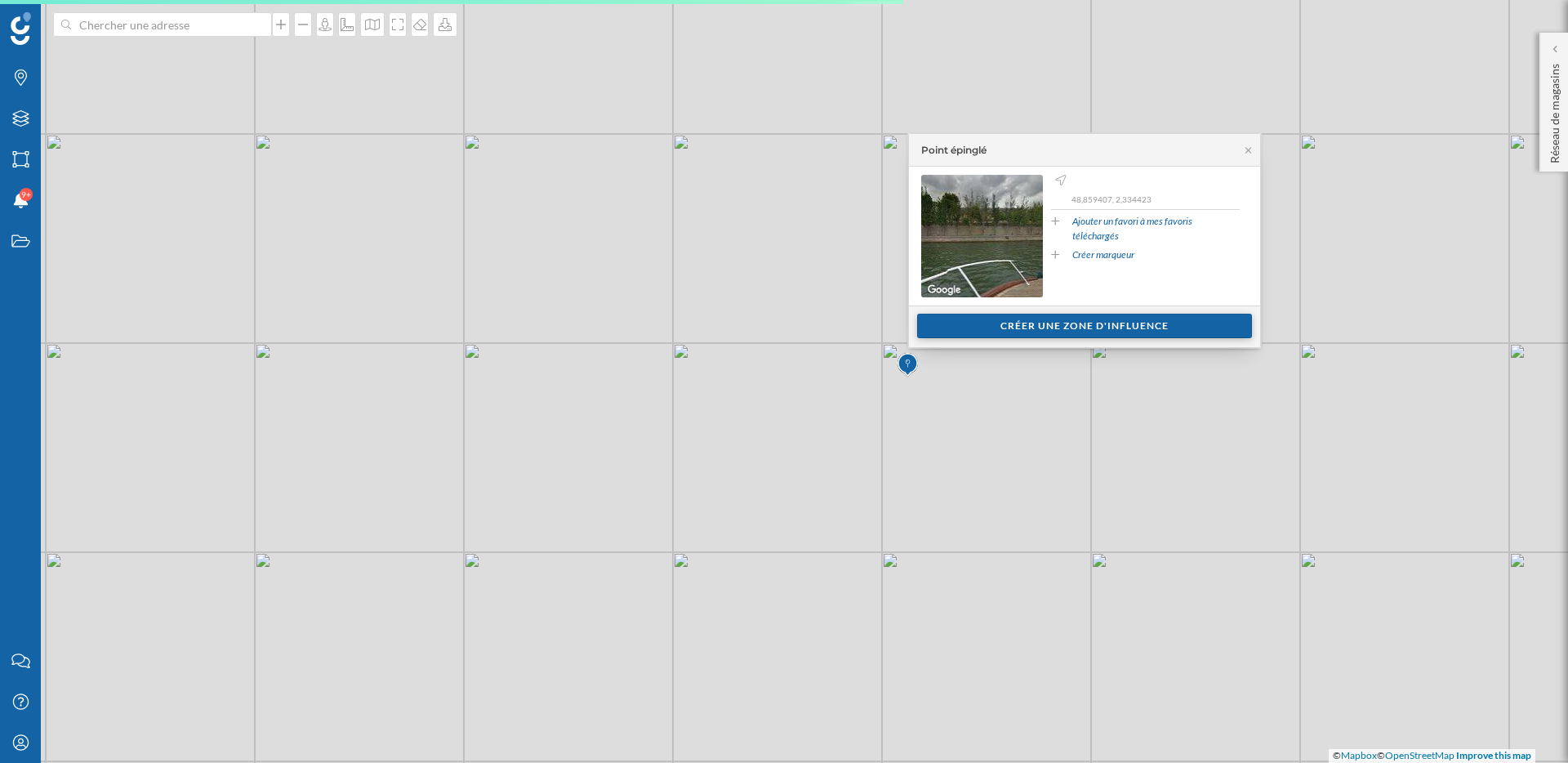
click at [1091, 326] on div "Créer une zone d'influence" at bounding box center [1084, 326] width 334 height 25
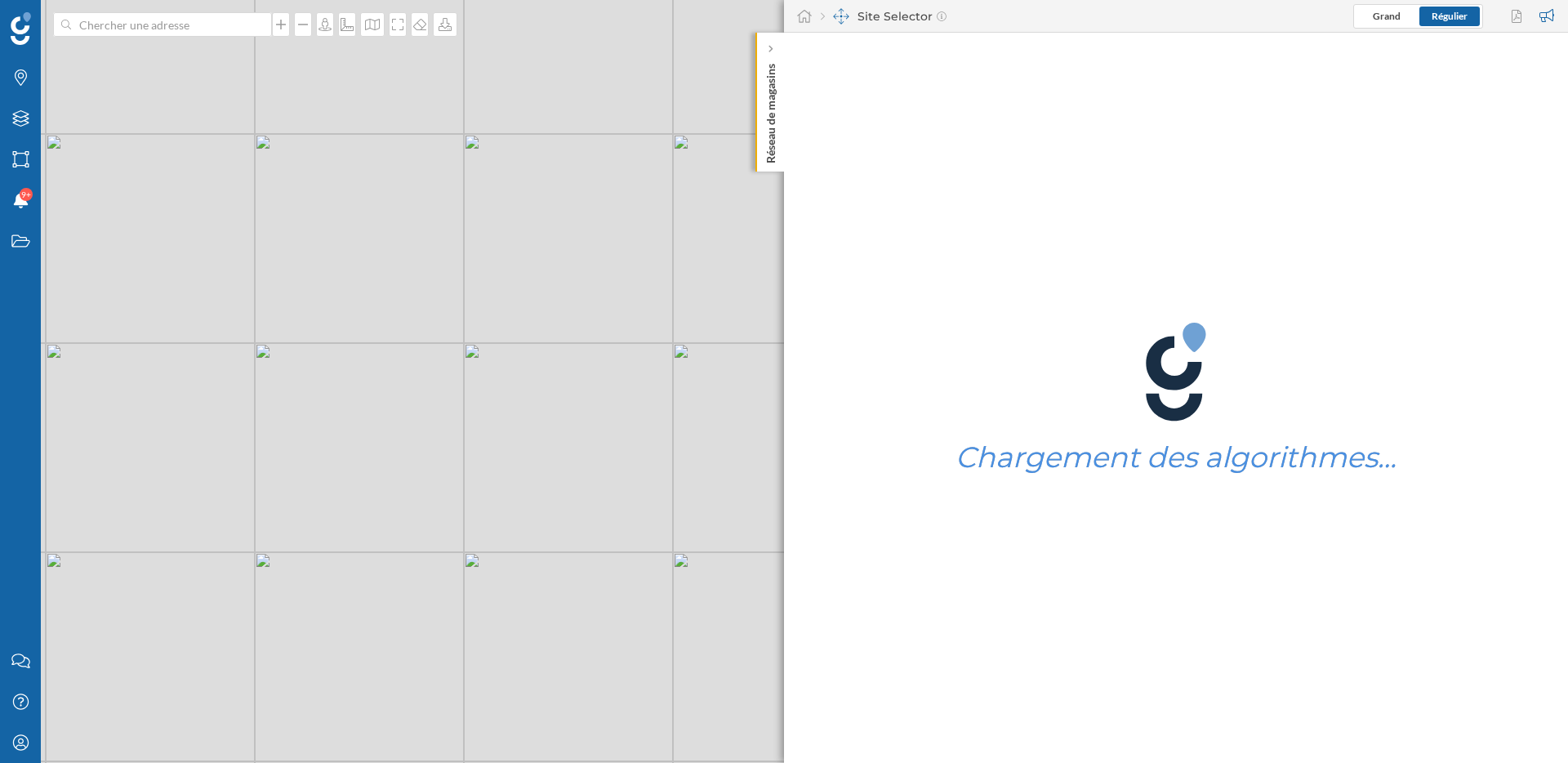
drag, startPoint x: 546, startPoint y: 472, endPoint x: 349, endPoint y: 452, distance: 198.0
click at [349, 453] on div "© Mapbox © OpenStreetMap Improve this map" at bounding box center [784, 382] width 1568 height 763
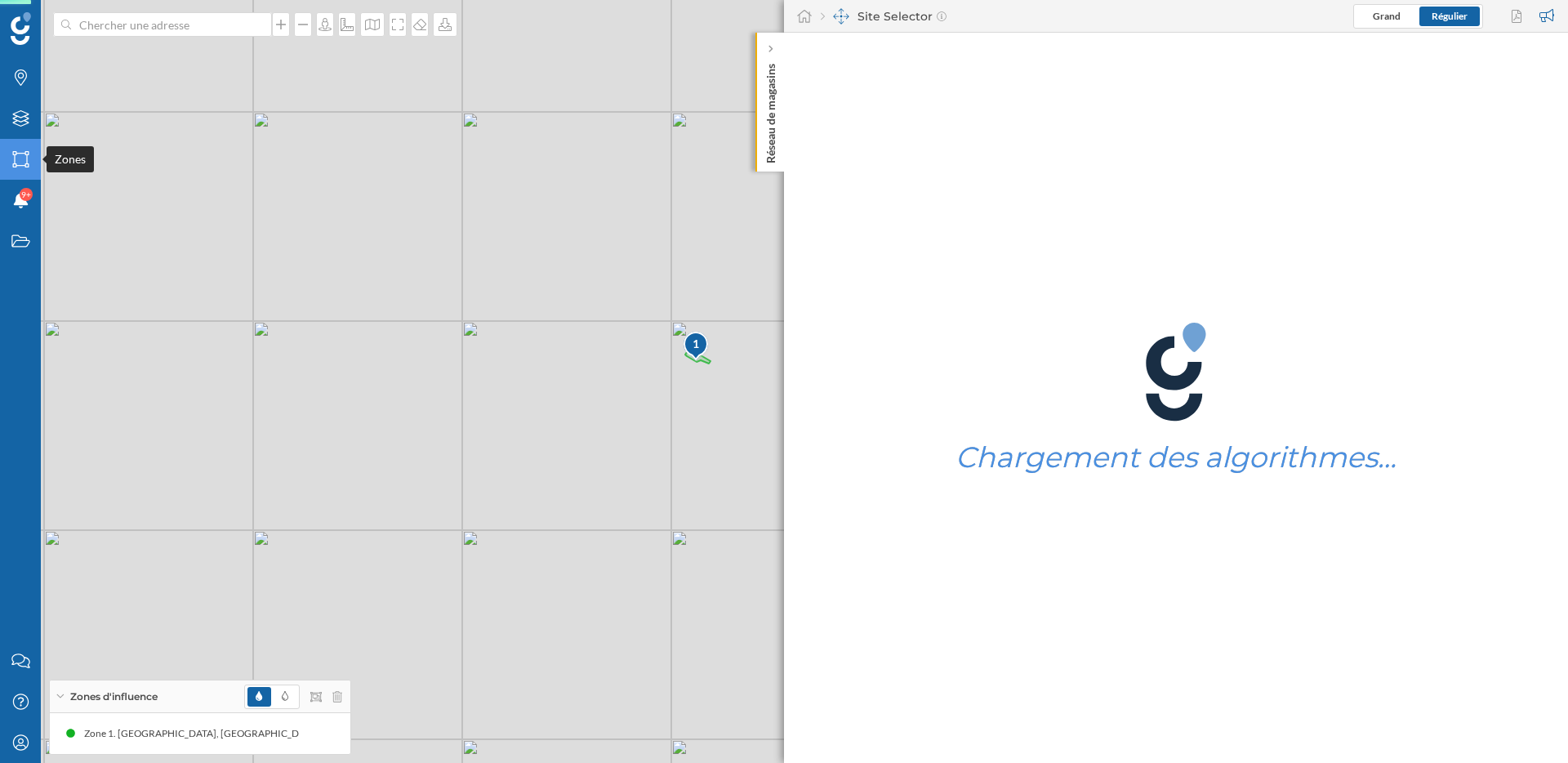
click at [23, 175] on div "Zones" at bounding box center [20, 159] width 41 height 41
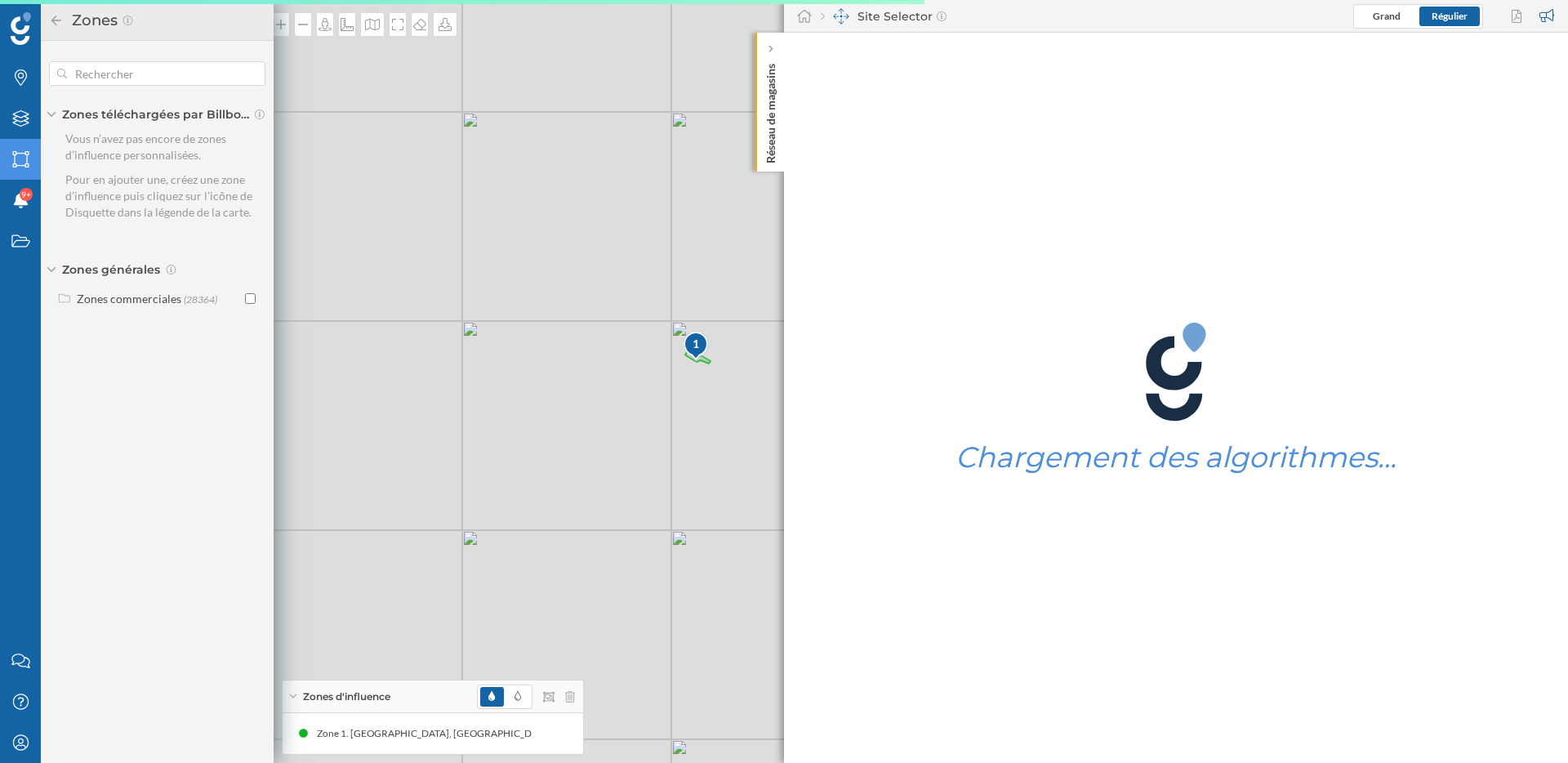
click at [106, 265] on span "Zones générales" at bounding box center [111, 270] width 98 height 16
click at [62, 272] on span "Zones générales" at bounding box center [111, 270] width 98 height 16
click at [106, 293] on div "Zones commerciales" at bounding box center [129, 299] width 105 height 14
click at [56, 269] on div "Zones générales" at bounding box center [157, 270] width 217 height 16
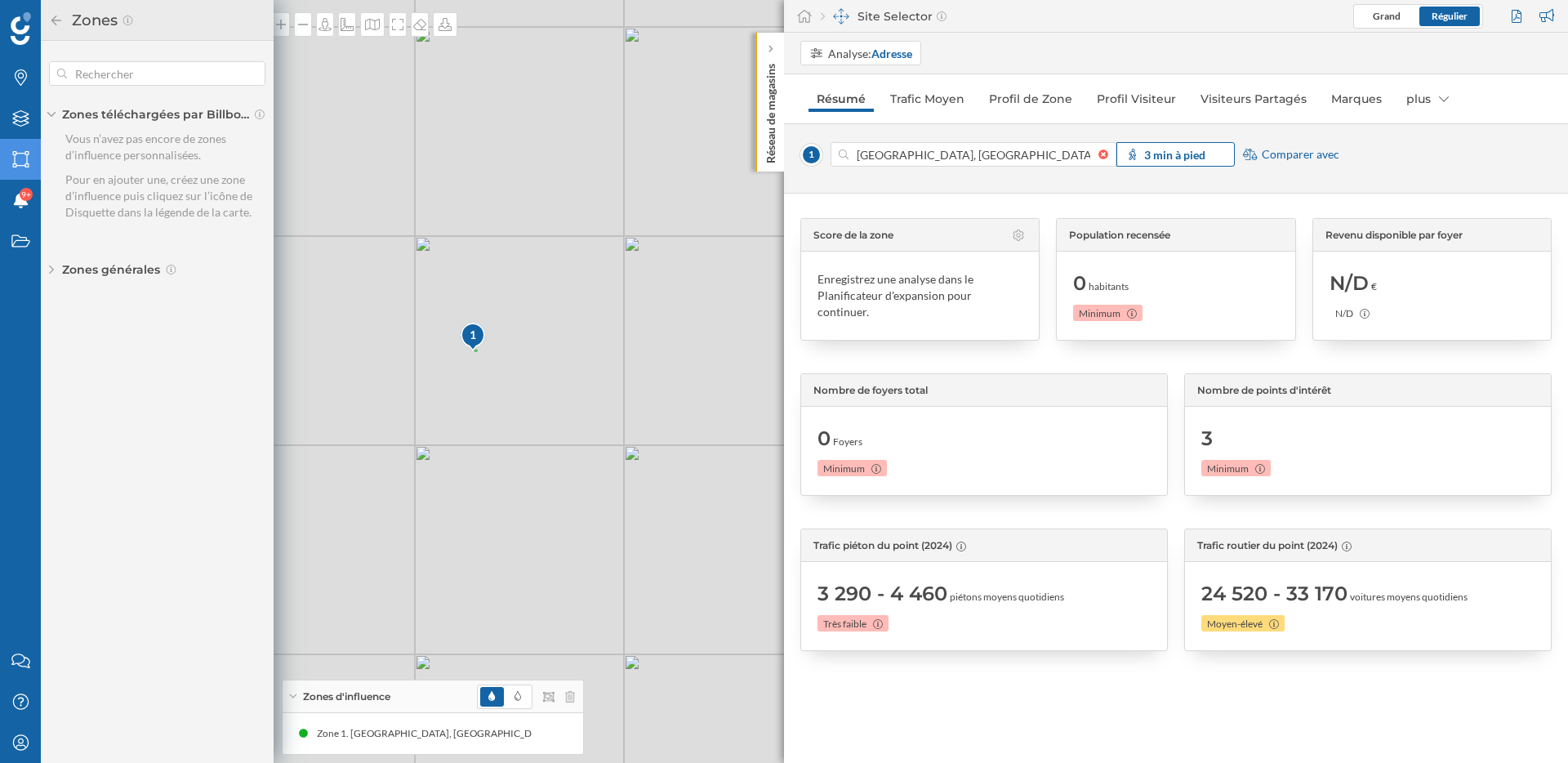
click at [1214, 157] on div "3 min à pied" at bounding box center [1175, 154] width 119 height 25
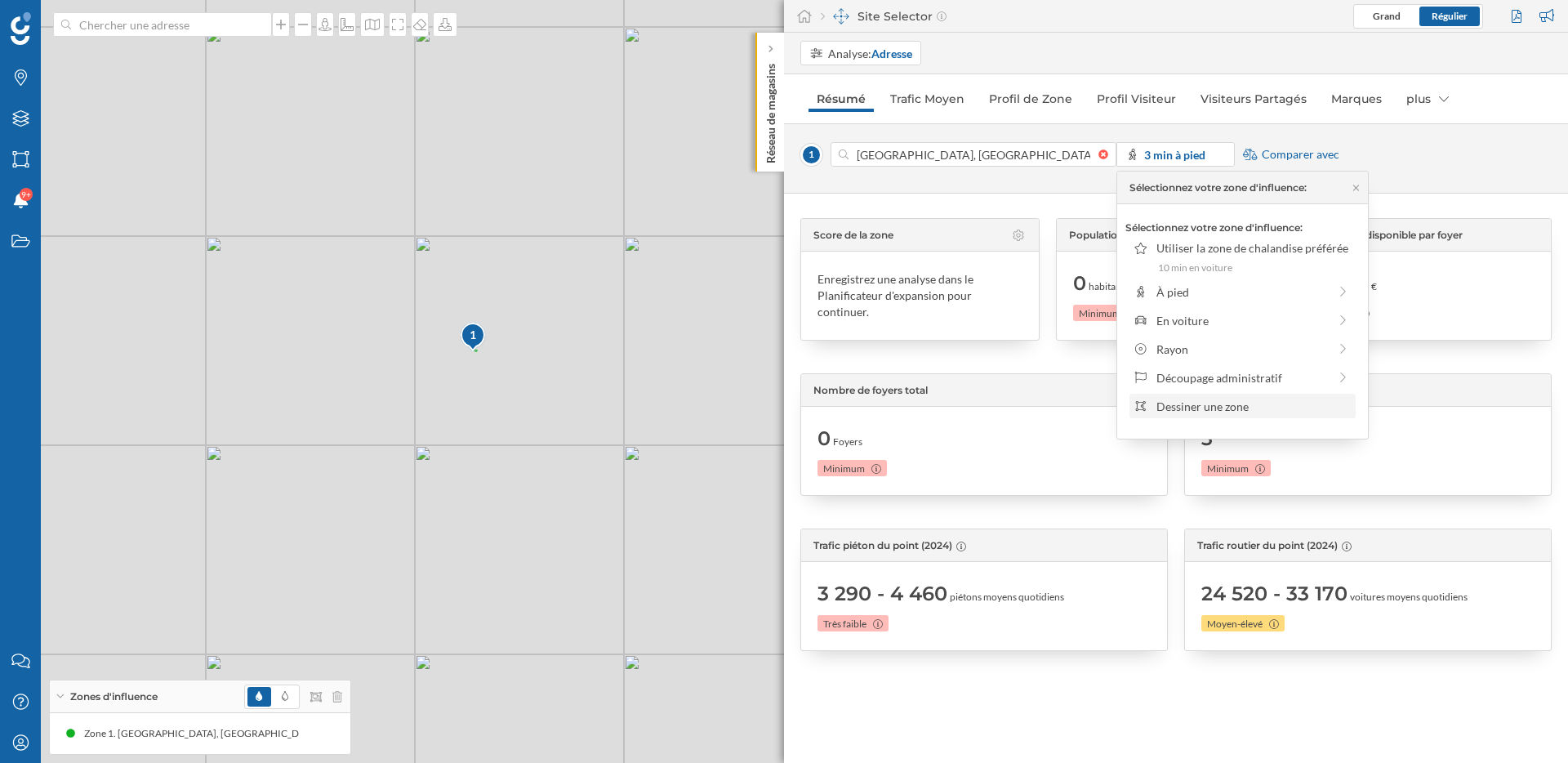
click at [1218, 402] on div "Dessiner une zone" at bounding box center [1253, 405] width 194 height 17
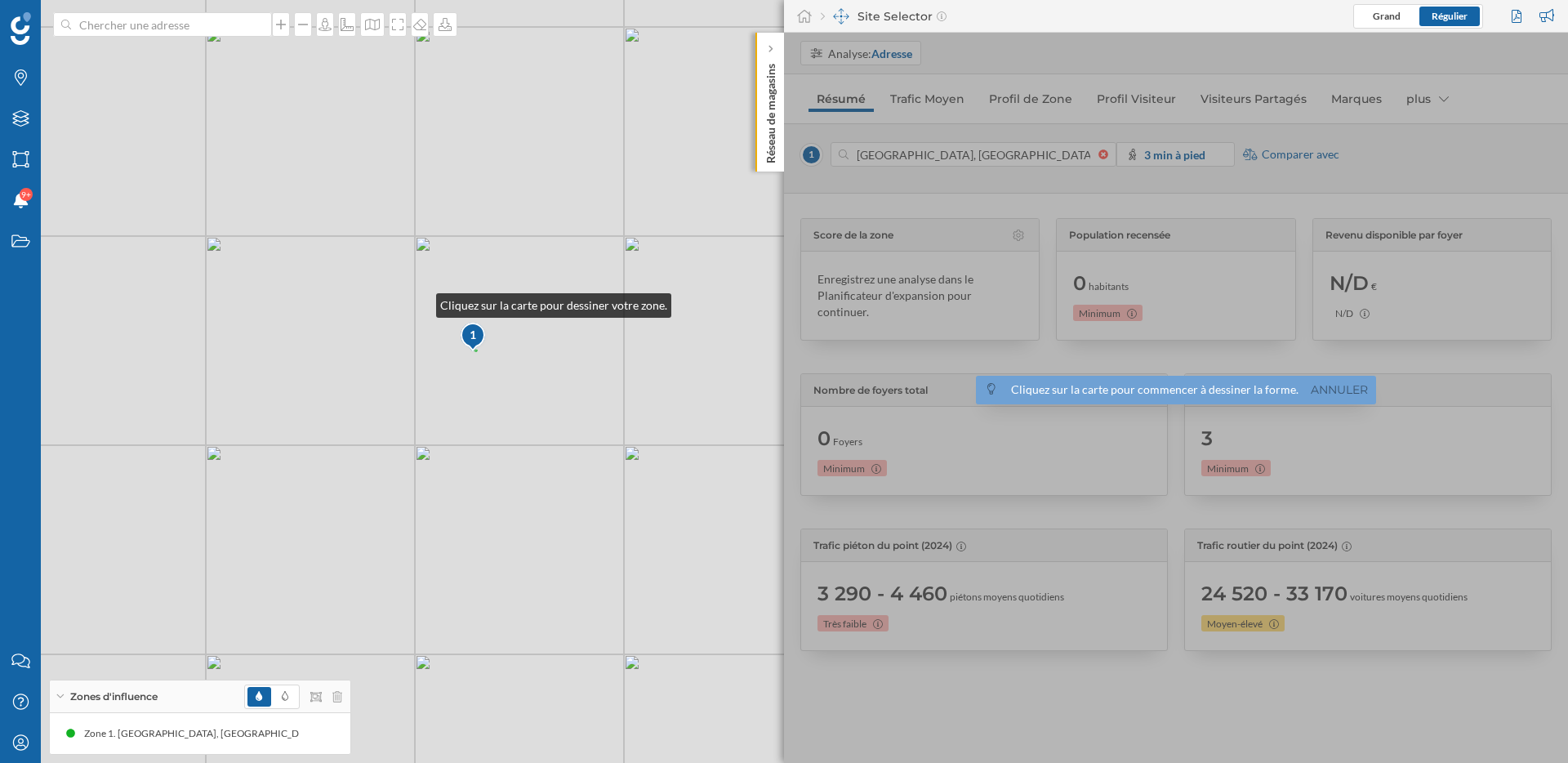
click at [420, 302] on div "1 © Mapbox © OpenStreetMap Improve this map" at bounding box center [784, 382] width 1568 height 763
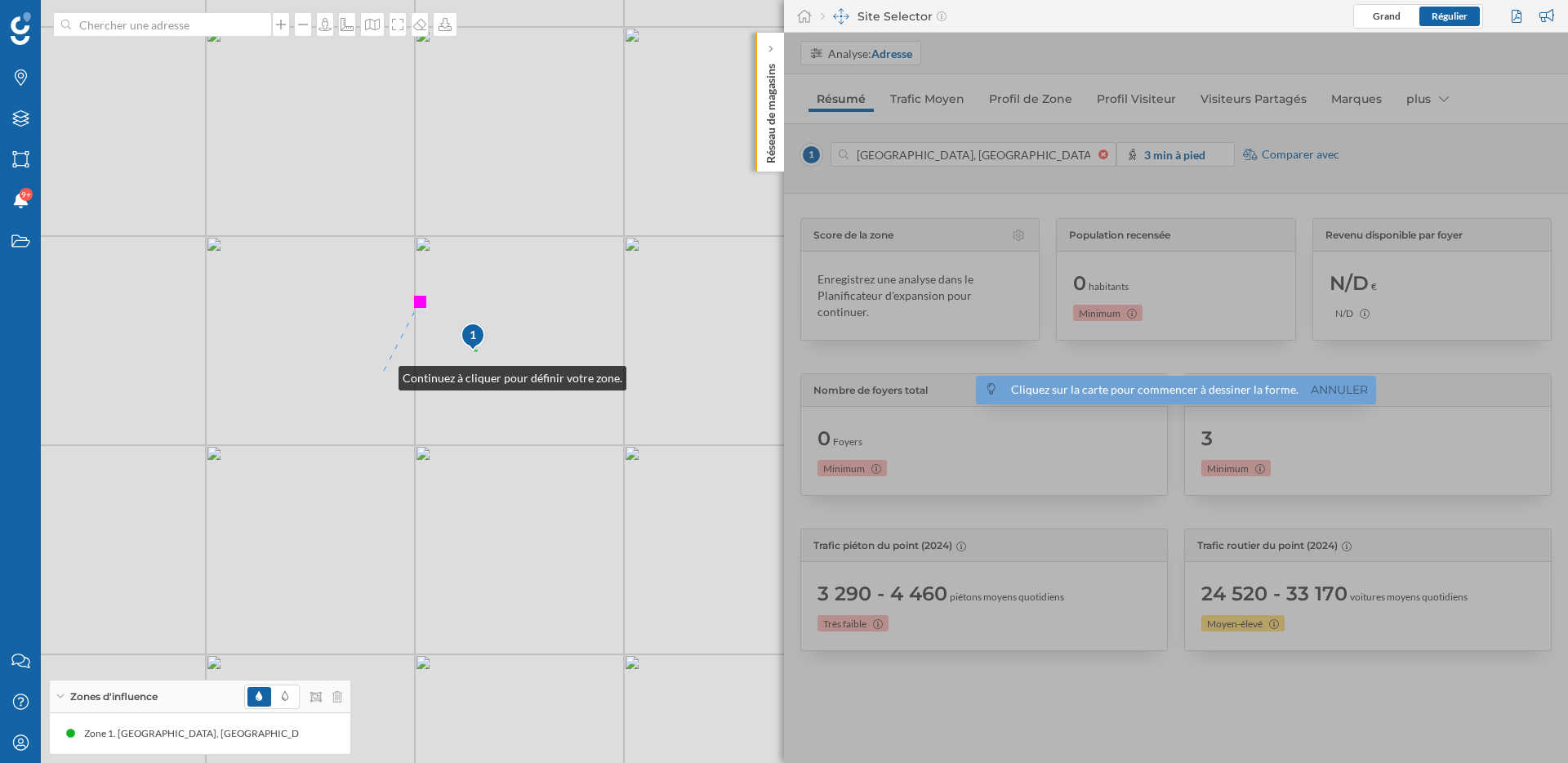
click at [382, 375] on div "1 © Mapbox © OpenStreetMap Improve this map" at bounding box center [784, 382] width 1568 height 763
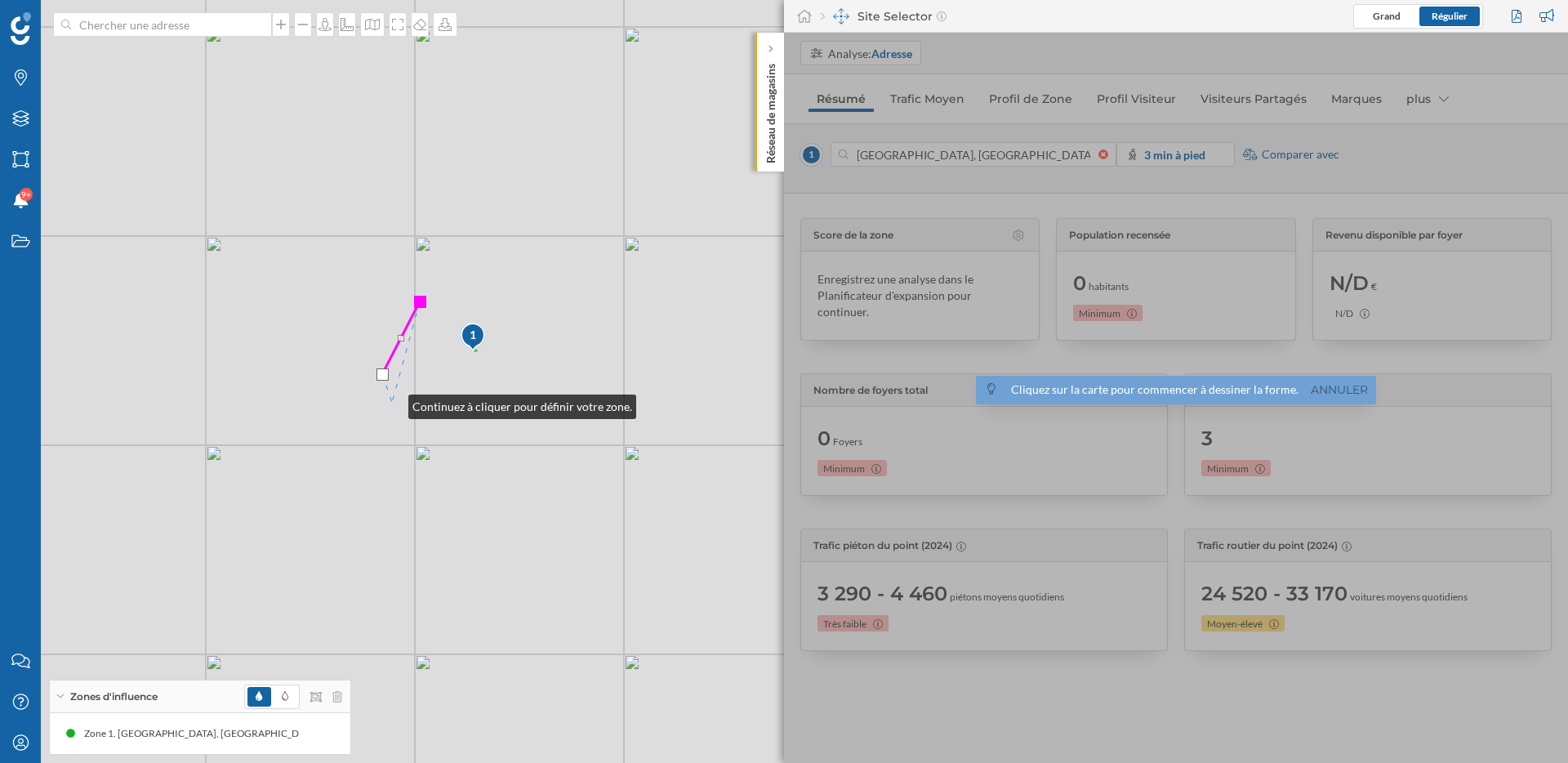
click at [392, 402] on div "1 © Mapbox © OpenStreetMap Improve this map" at bounding box center [784, 382] width 1568 height 763
click at [421, 406] on div "1 © Mapbox © OpenStreetMap Improve this map" at bounding box center [784, 382] width 1568 height 763
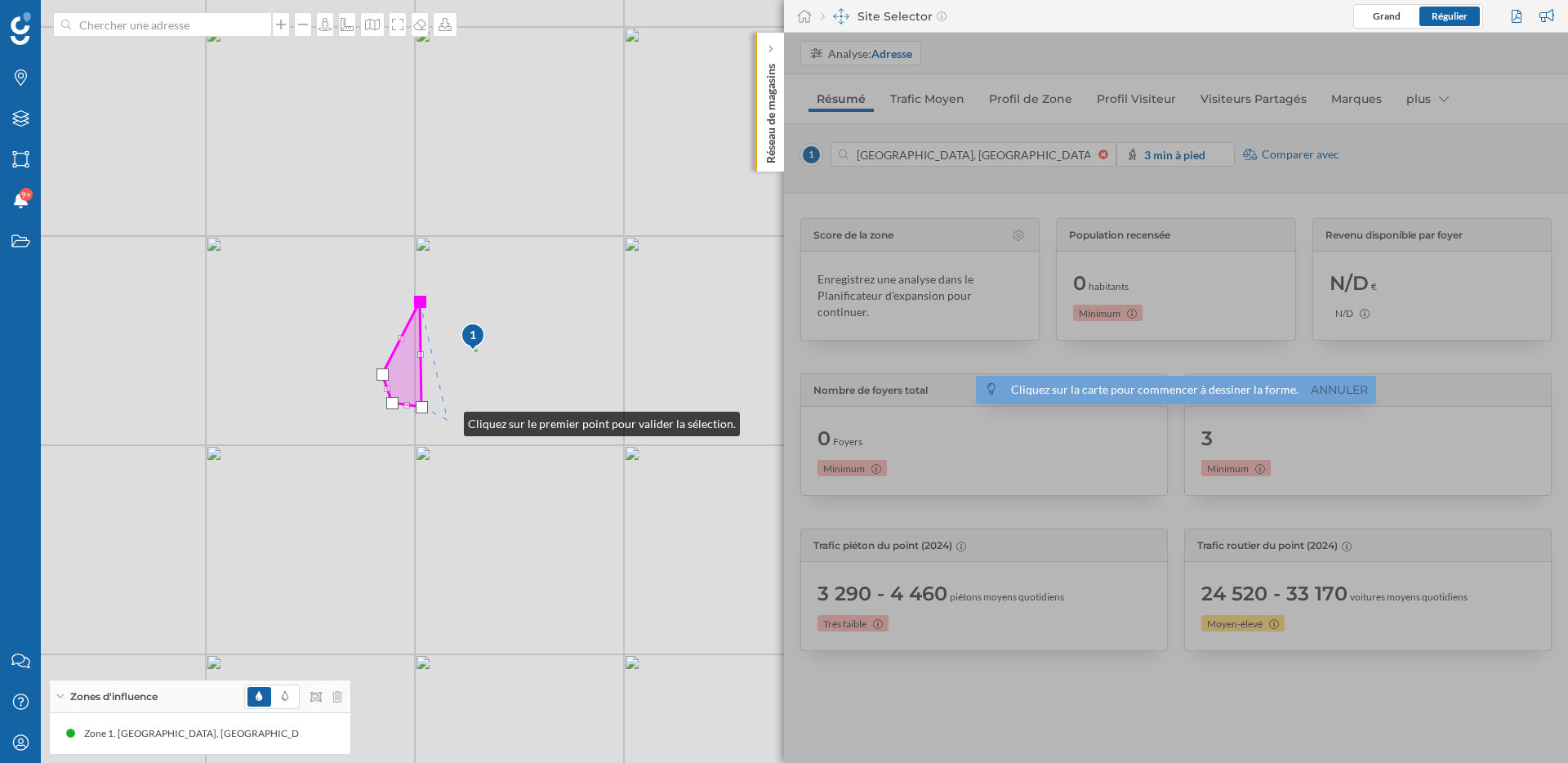
click at [447, 420] on div "1 © Mapbox © OpenStreetMap Improve this map" at bounding box center [784, 382] width 1568 height 763
click at [472, 421] on div "1 © Mapbox © OpenStreetMap Improve this map" at bounding box center [784, 382] width 1568 height 763
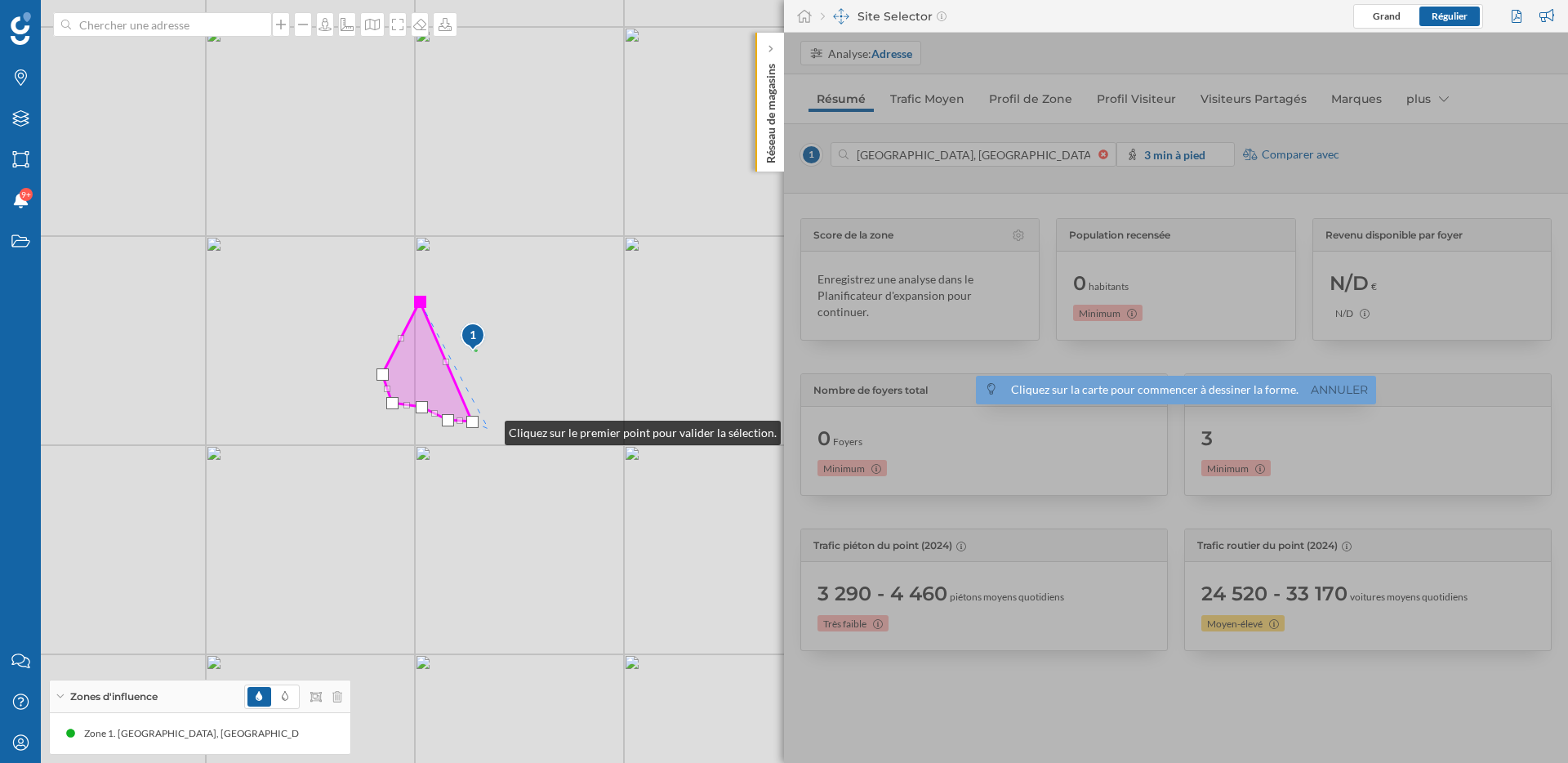
click at [488, 429] on div "1 © Mapbox © OpenStreetMap Improve this map" at bounding box center [784, 382] width 1568 height 763
click at [510, 429] on div "1 © Mapbox © OpenStreetMap Improve this map" at bounding box center [784, 382] width 1568 height 763
click at [520, 420] on div "1 © Mapbox © OpenStreetMap Improve this map" at bounding box center [784, 382] width 1568 height 763
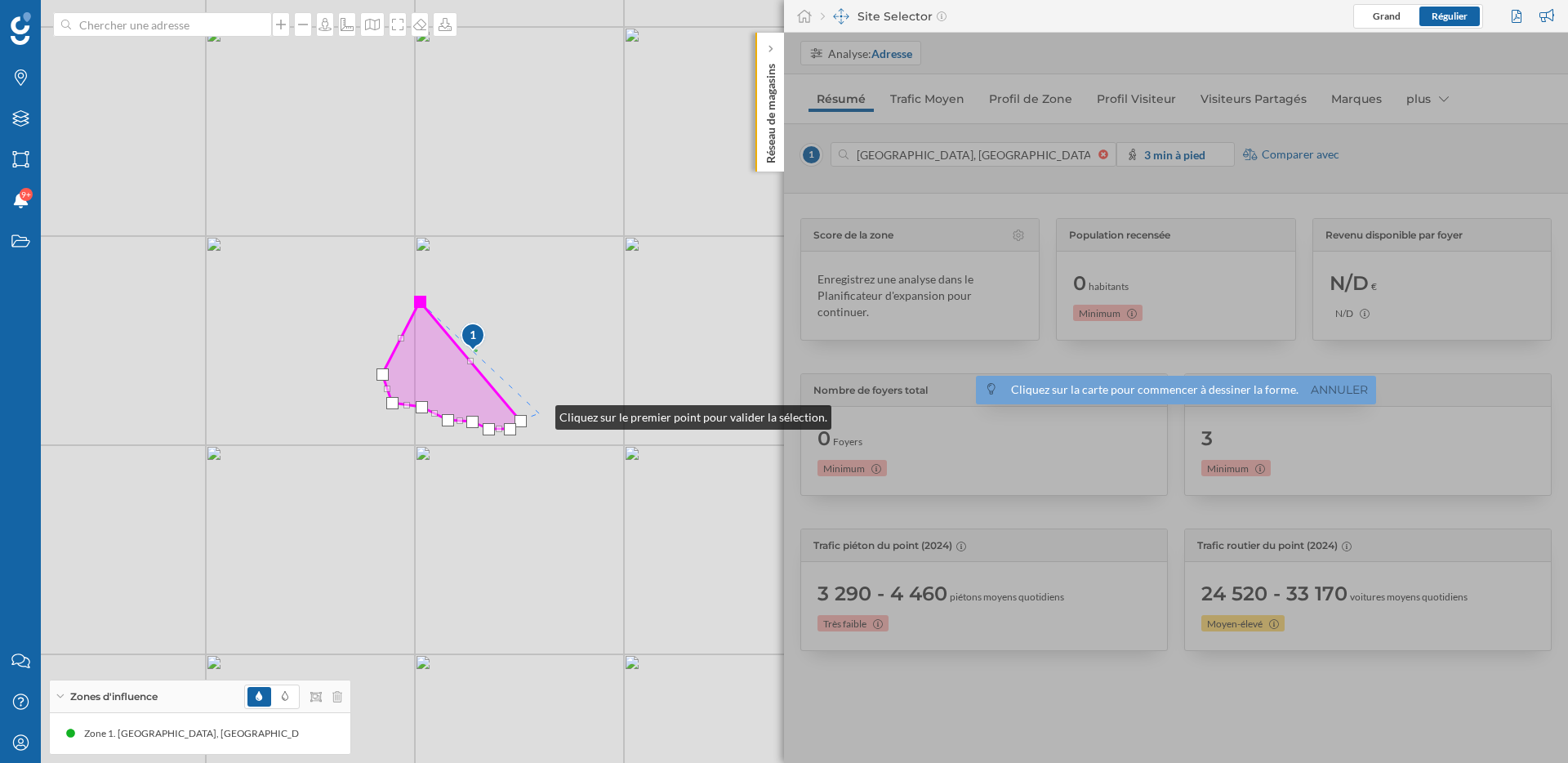
click at [541, 411] on div "1 © Mapbox © OpenStreetMap Improve this map" at bounding box center [784, 382] width 1568 height 763
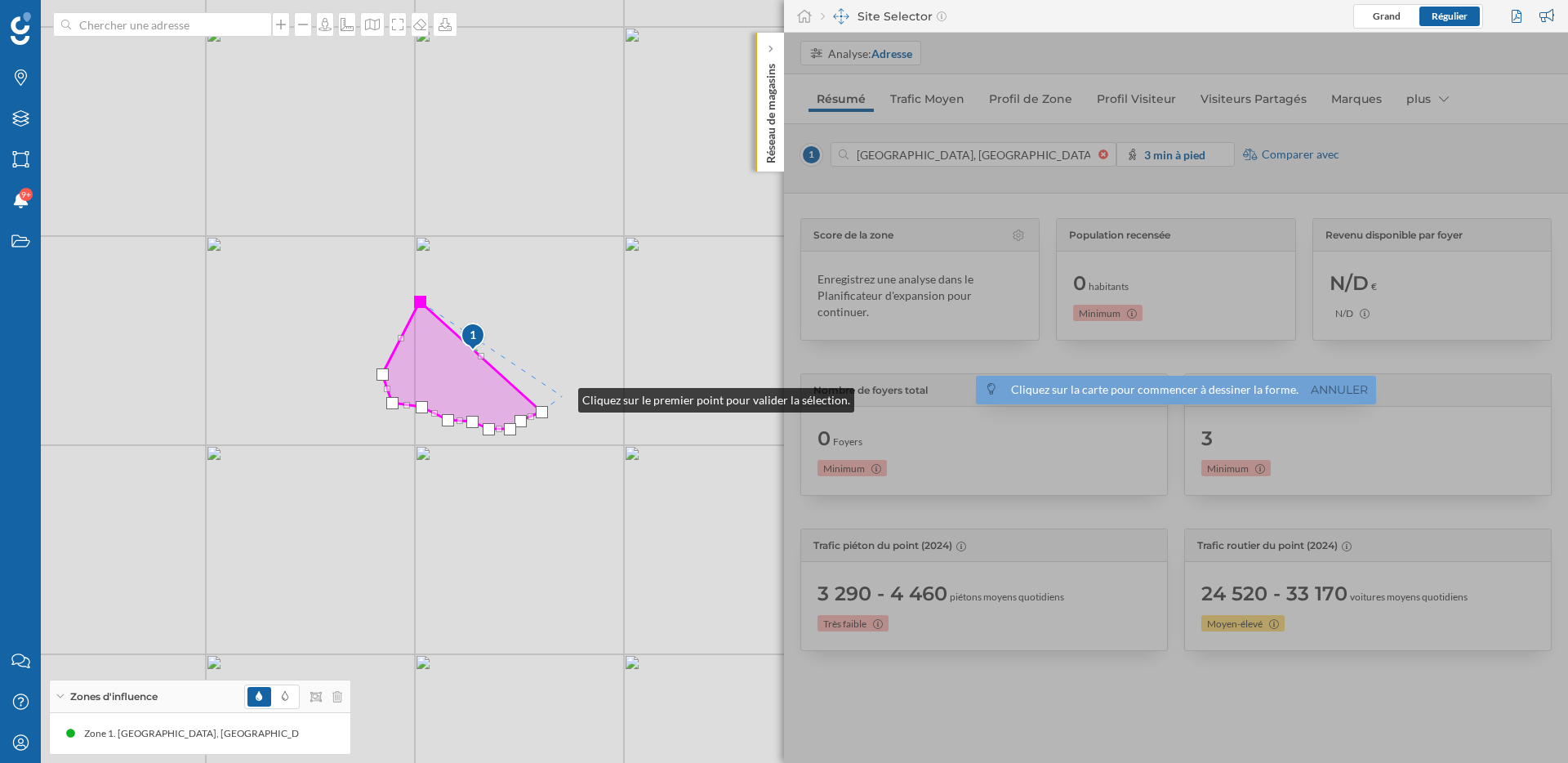
click at [562, 396] on div "1 © Mapbox © OpenStreetMap Improve this map" at bounding box center [784, 382] width 1568 height 763
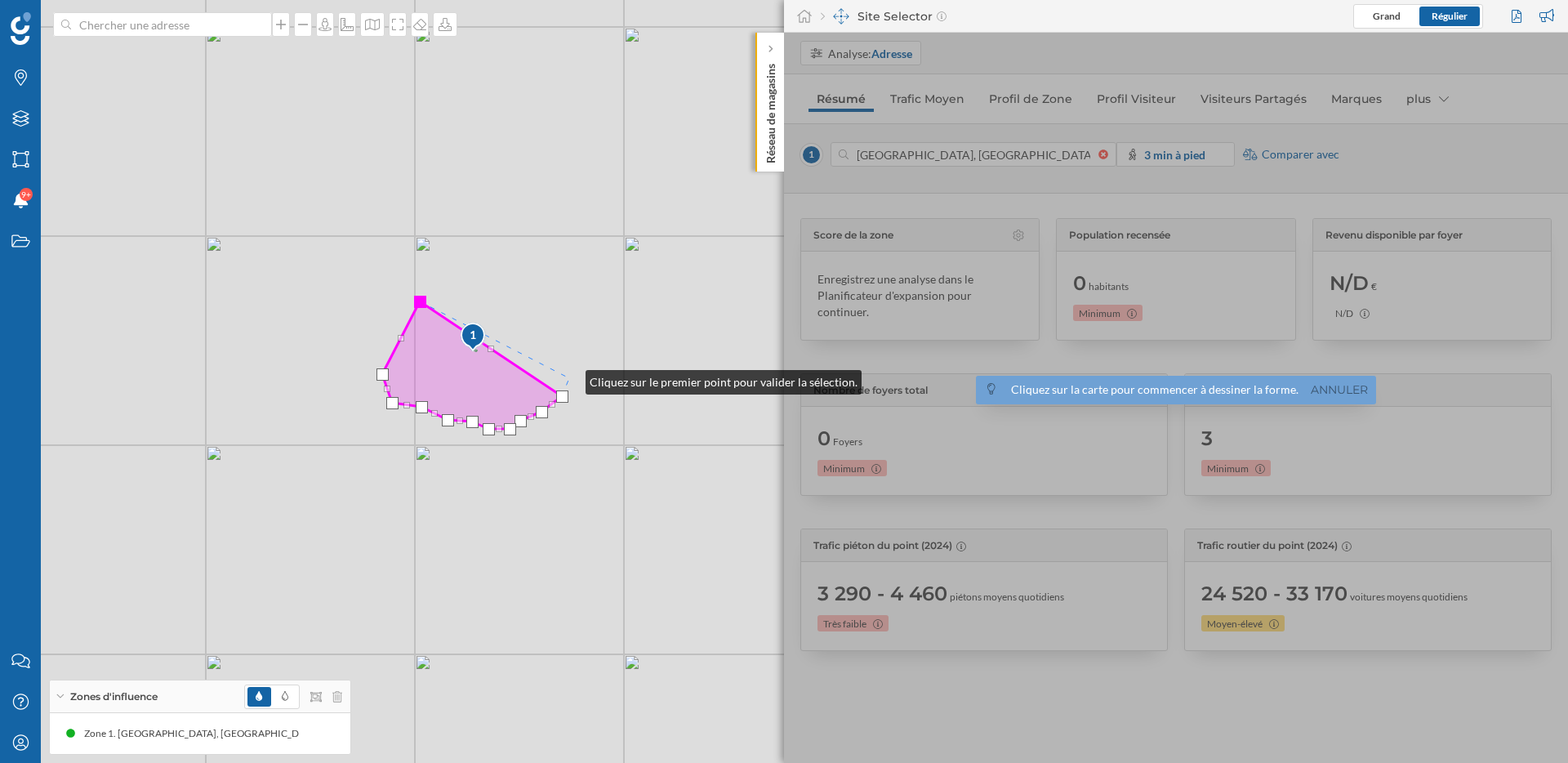
click at [569, 379] on div "1 © Mapbox © OpenStreetMap Improve this map" at bounding box center [784, 382] width 1568 height 763
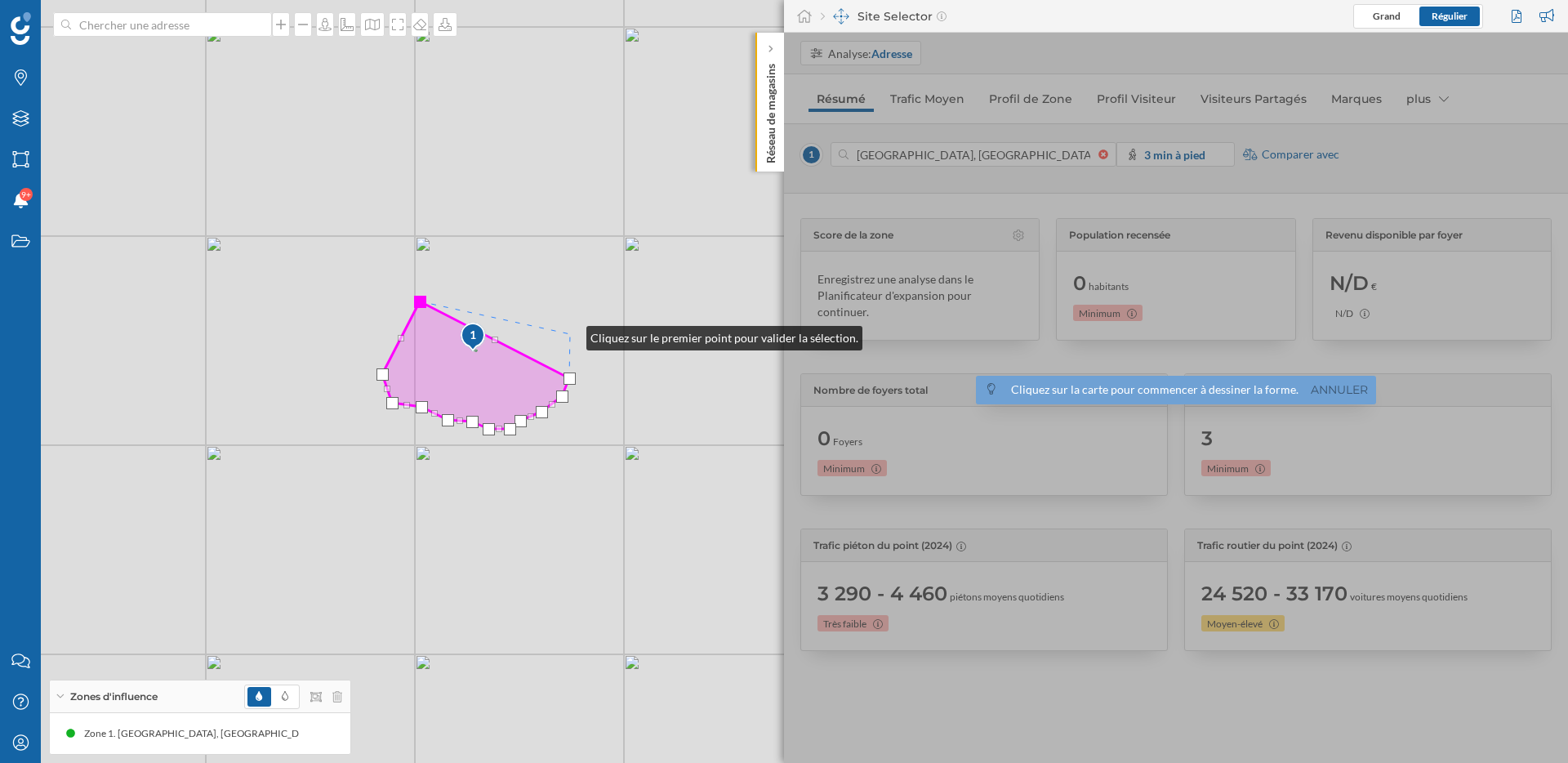
click at [570, 335] on div "1 © Mapbox © OpenStreetMap Improve this map" at bounding box center [784, 382] width 1568 height 763
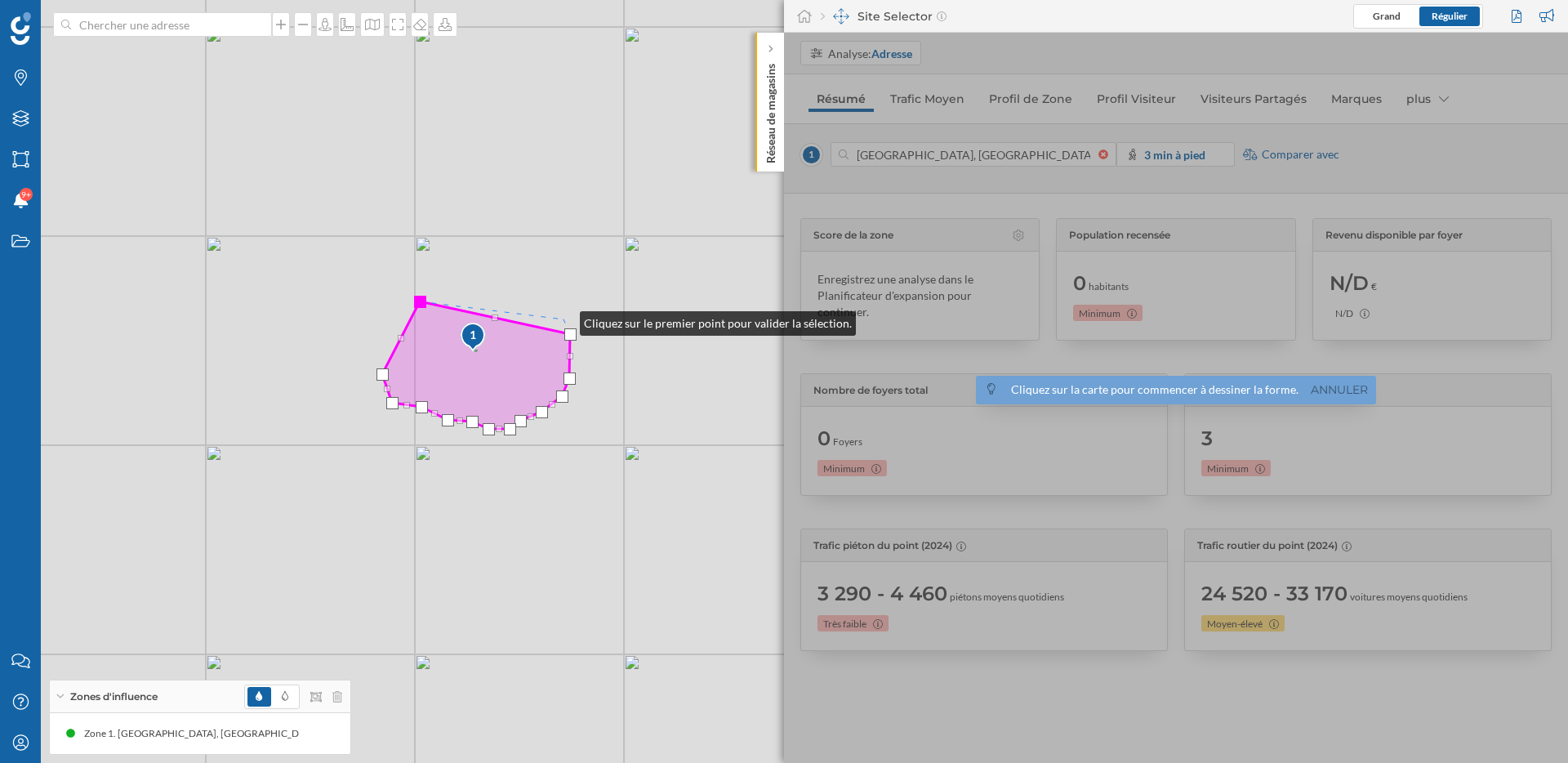
click at [564, 320] on div "1 © Mapbox © OpenStreetMap Improve this map" at bounding box center [784, 382] width 1568 height 763
click at [554, 306] on div "1 © Mapbox © OpenStreetMap Improve this map" at bounding box center [784, 382] width 1568 height 763
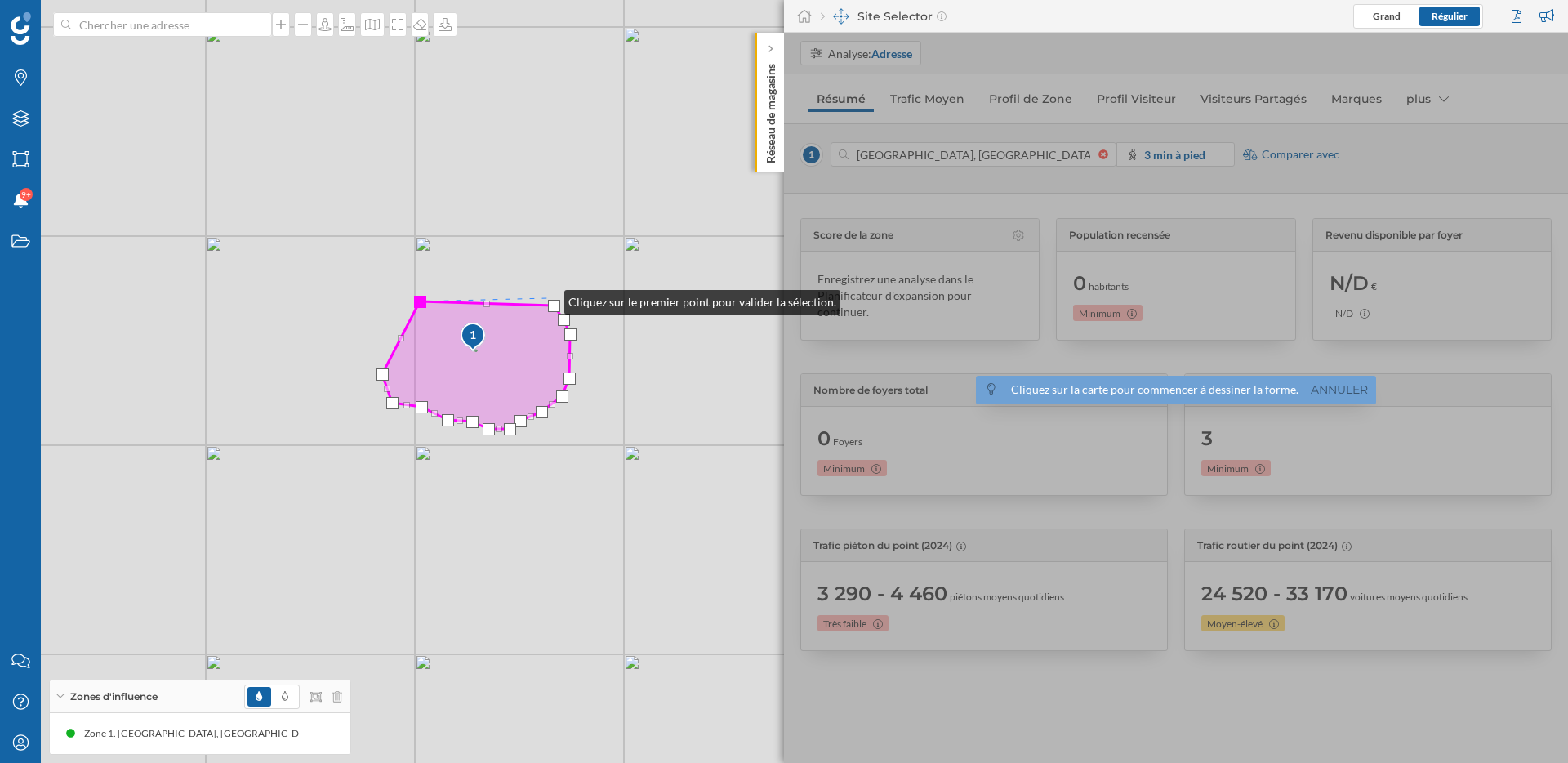
click at [548, 299] on div "1 © Mapbox © OpenStreetMap Improve this map" at bounding box center [784, 382] width 1568 height 763
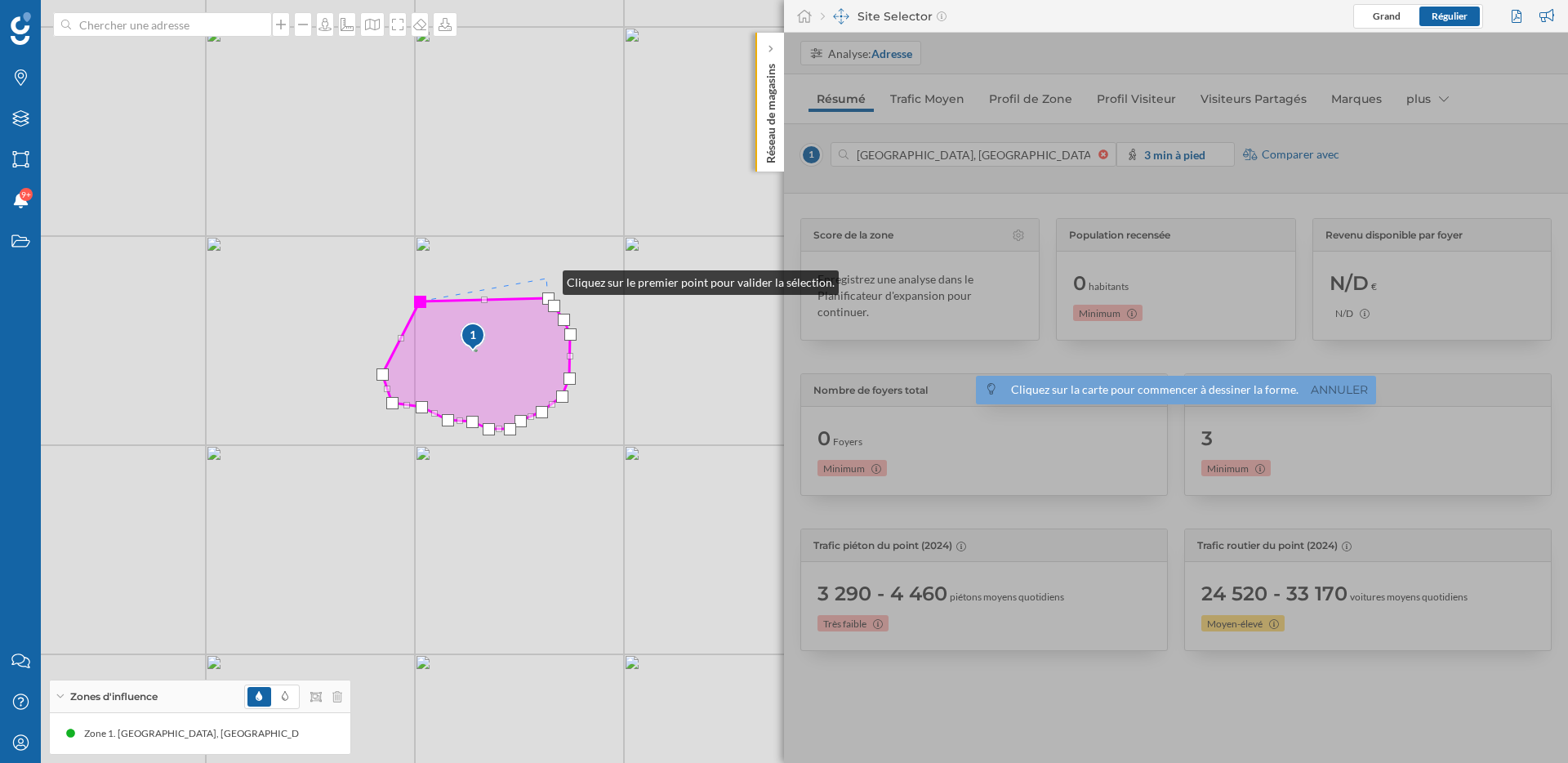
click at [546, 279] on div "1 © Mapbox © OpenStreetMap Improve this map" at bounding box center [784, 382] width 1568 height 763
click at [531, 273] on div "1 © Mapbox © OpenStreetMap Improve this map" at bounding box center [784, 382] width 1568 height 763
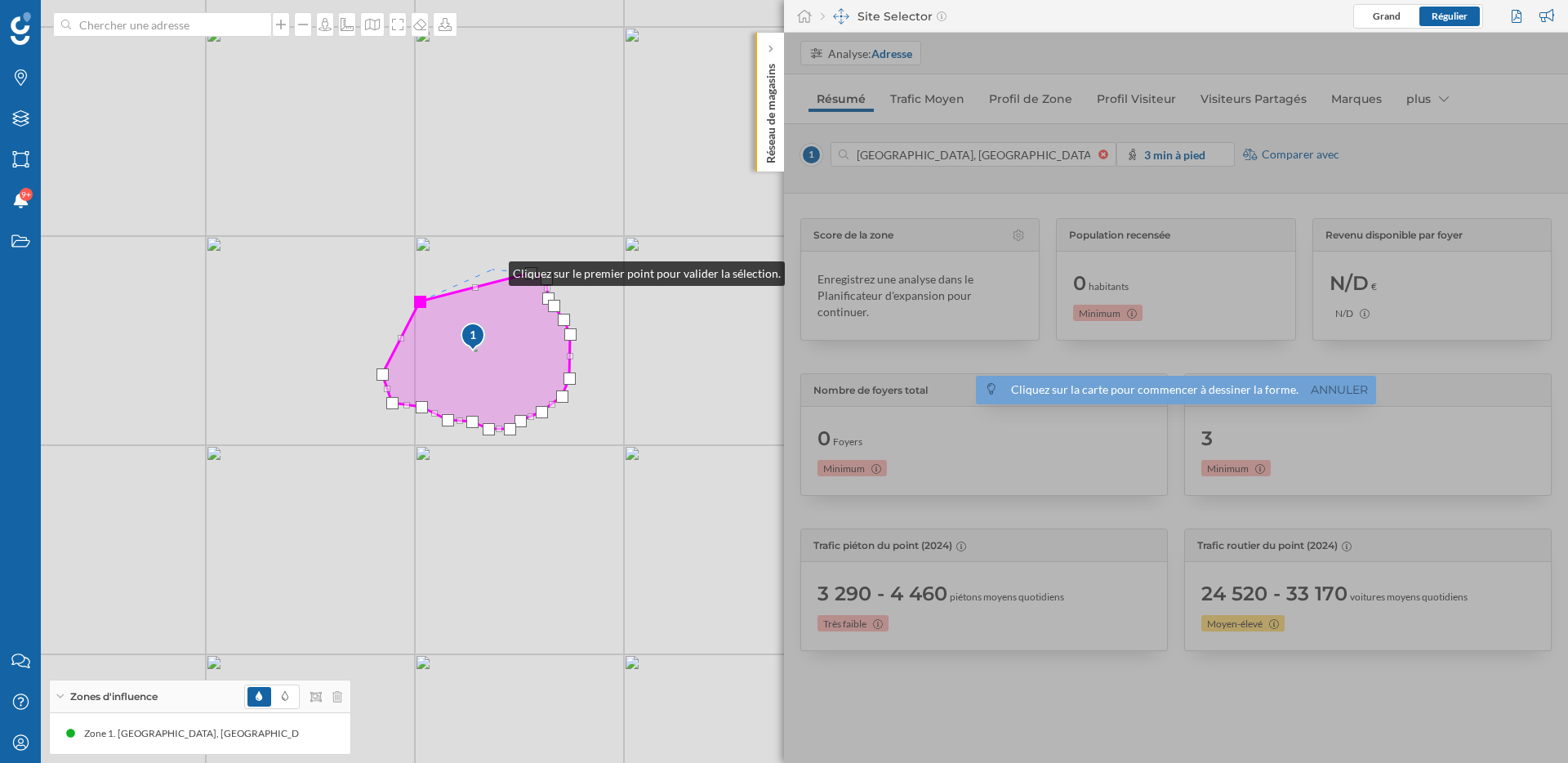
click at [492, 270] on div "1 © Mapbox © OpenStreetMap Improve this map" at bounding box center [784, 382] width 1568 height 763
click at [469, 271] on div "1 © Mapbox © OpenStreetMap Improve this map" at bounding box center [784, 382] width 1568 height 763
click at [449, 272] on div "1 © Mapbox © OpenStreetMap Improve this map" at bounding box center [784, 382] width 1568 height 763
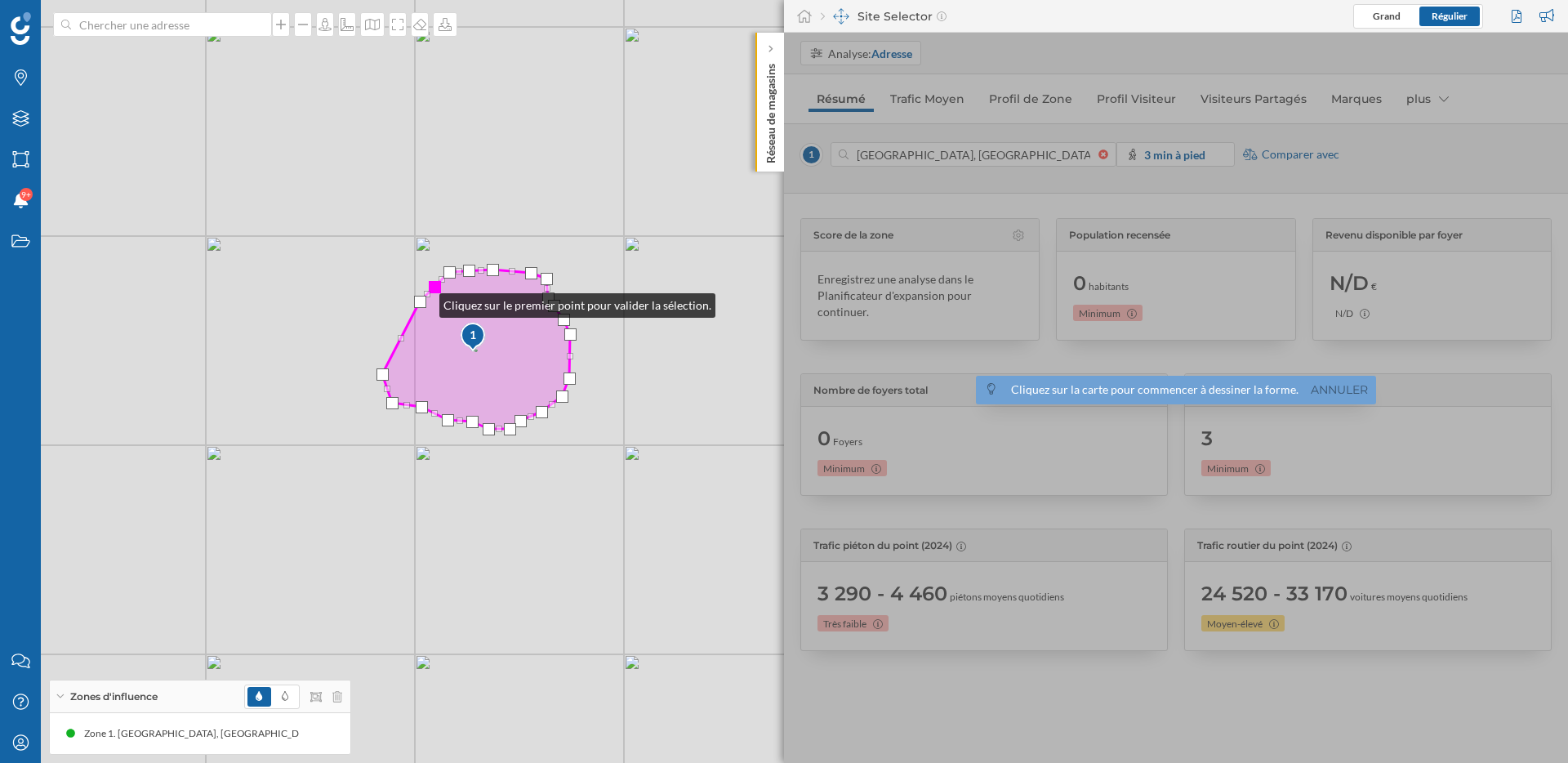
click at [423, 302] on div at bounding box center [420, 302] width 12 height 12
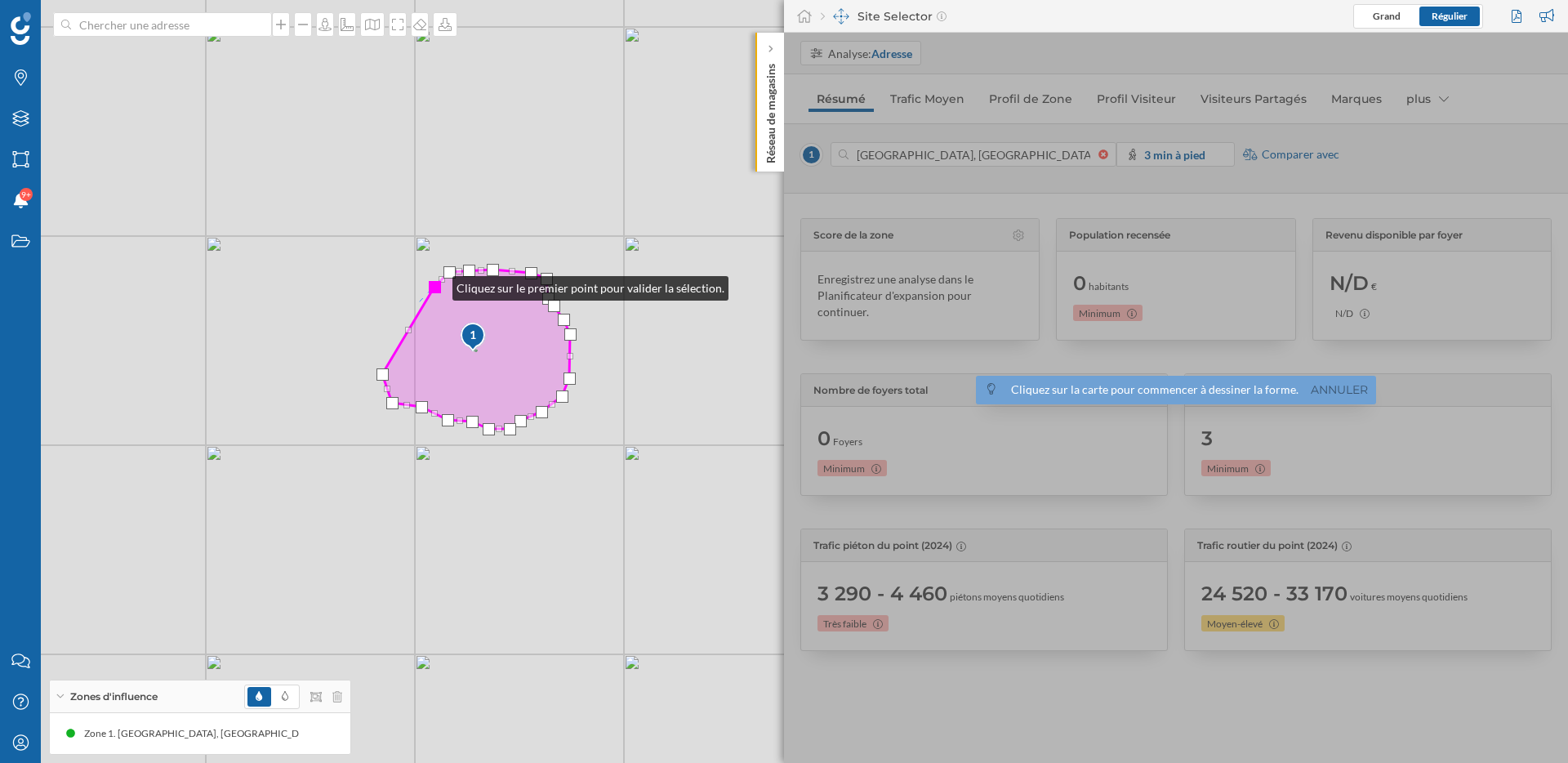
click at [436, 285] on div at bounding box center [435, 287] width 12 height 12
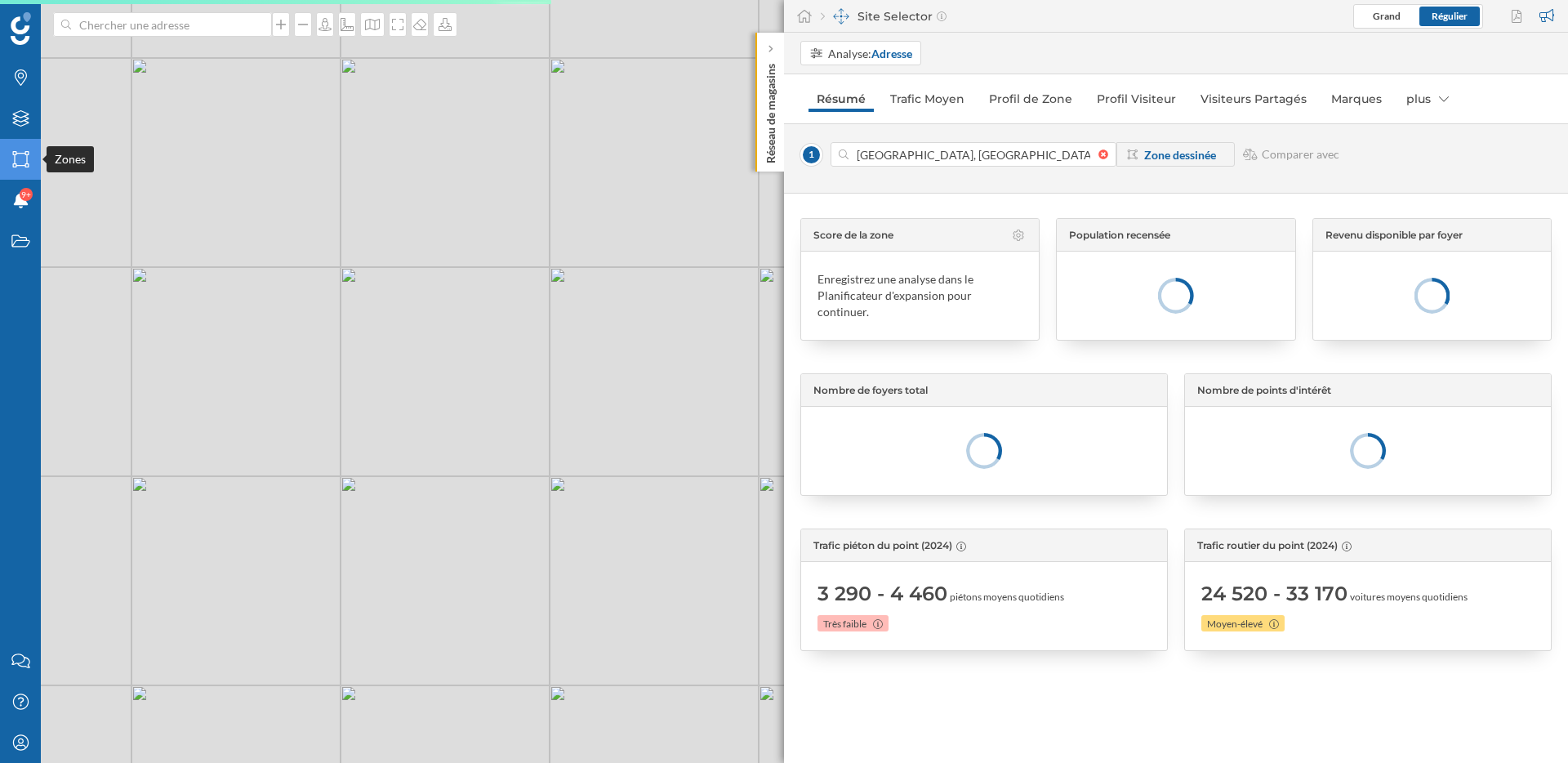
click at [22, 172] on div "Zones" at bounding box center [20, 159] width 41 height 41
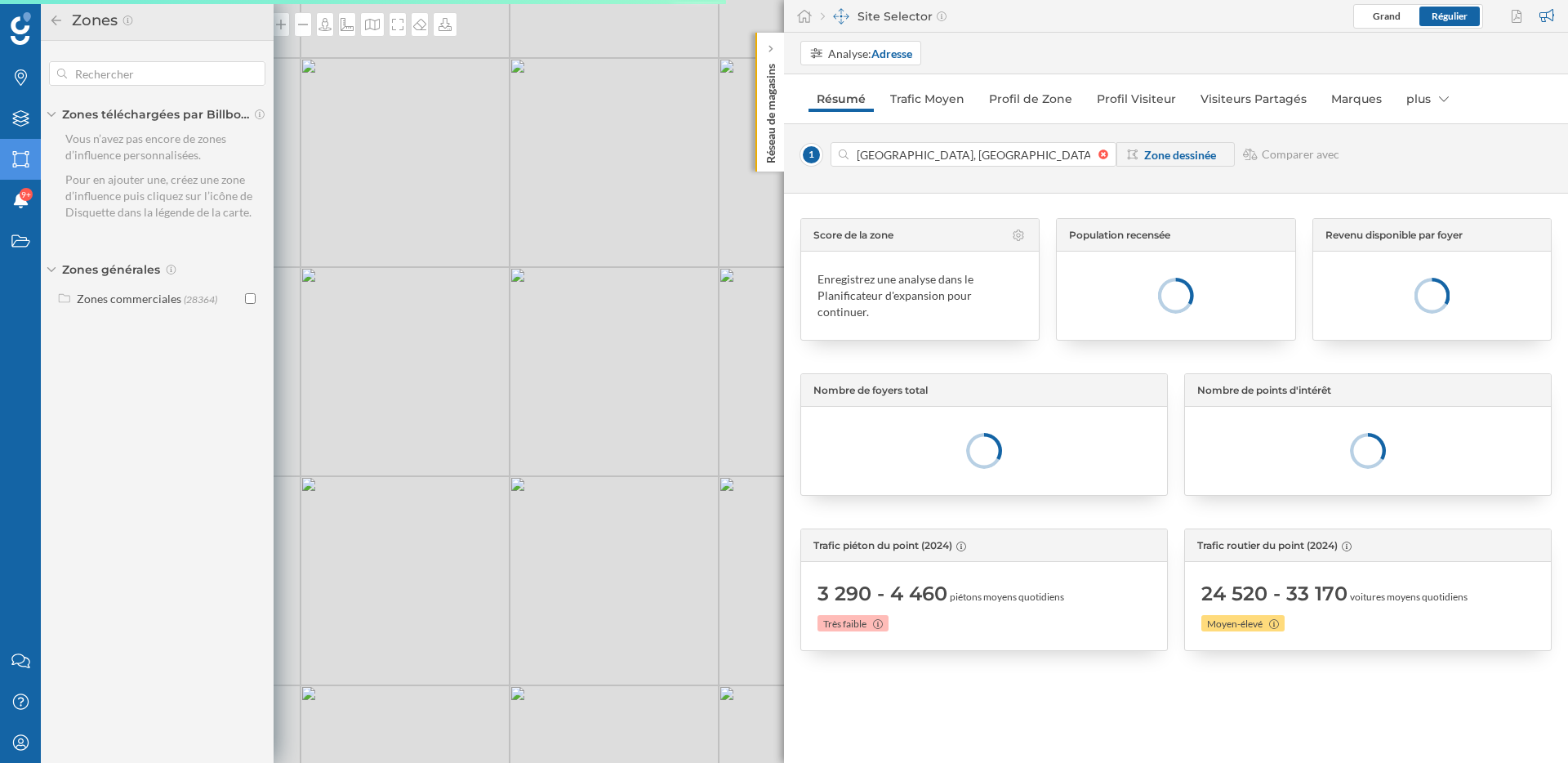
drag, startPoint x: 435, startPoint y: 362, endPoint x: 609, endPoint y: 362, distance: 174.0
click at [609, 362] on div "© Mapbox © OpenStreetMap Improve this map" at bounding box center [784, 382] width 1568 height 763
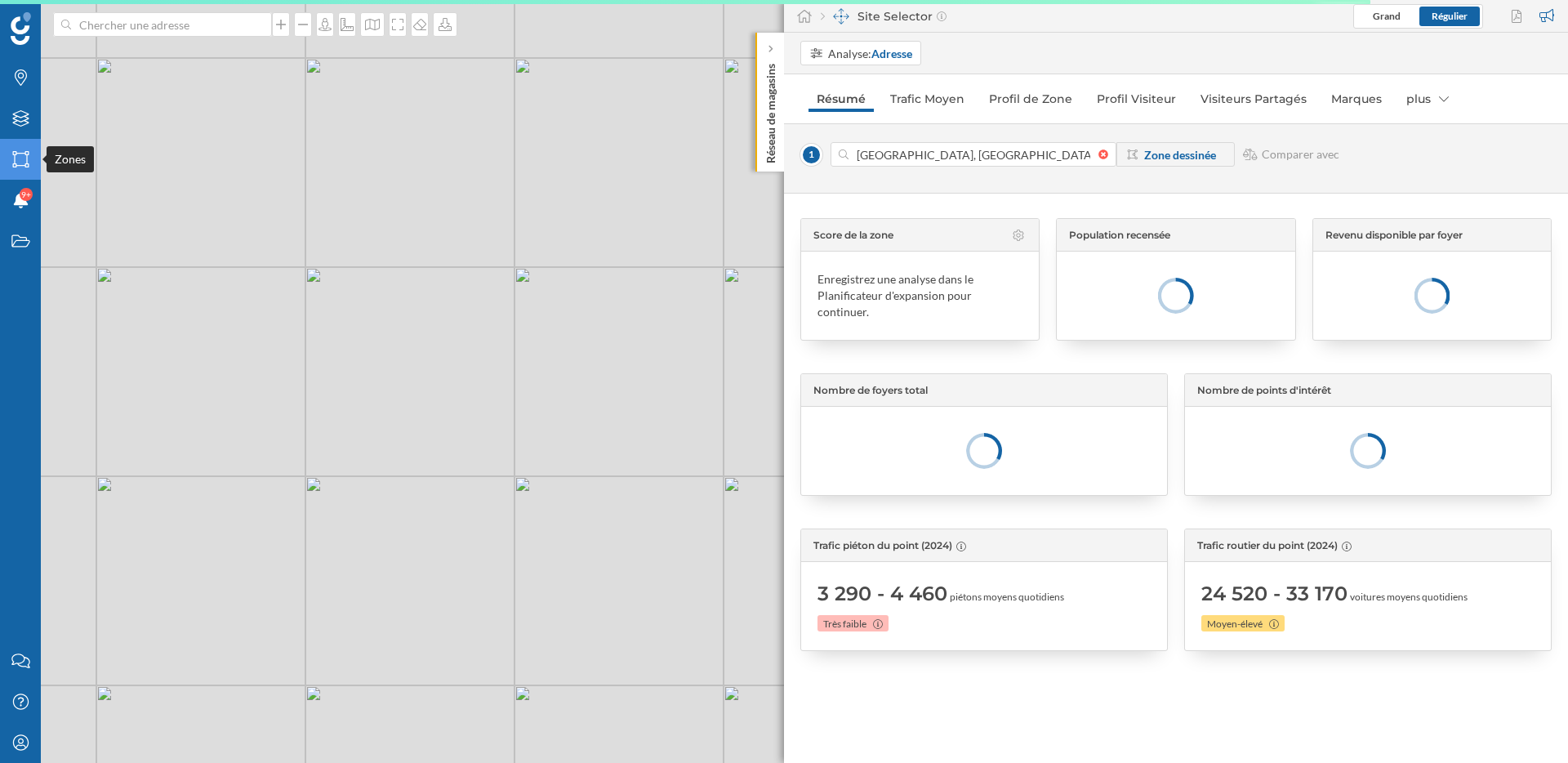
click at [16, 163] on icon "Zones" at bounding box center [21, 159] width 20 height 16
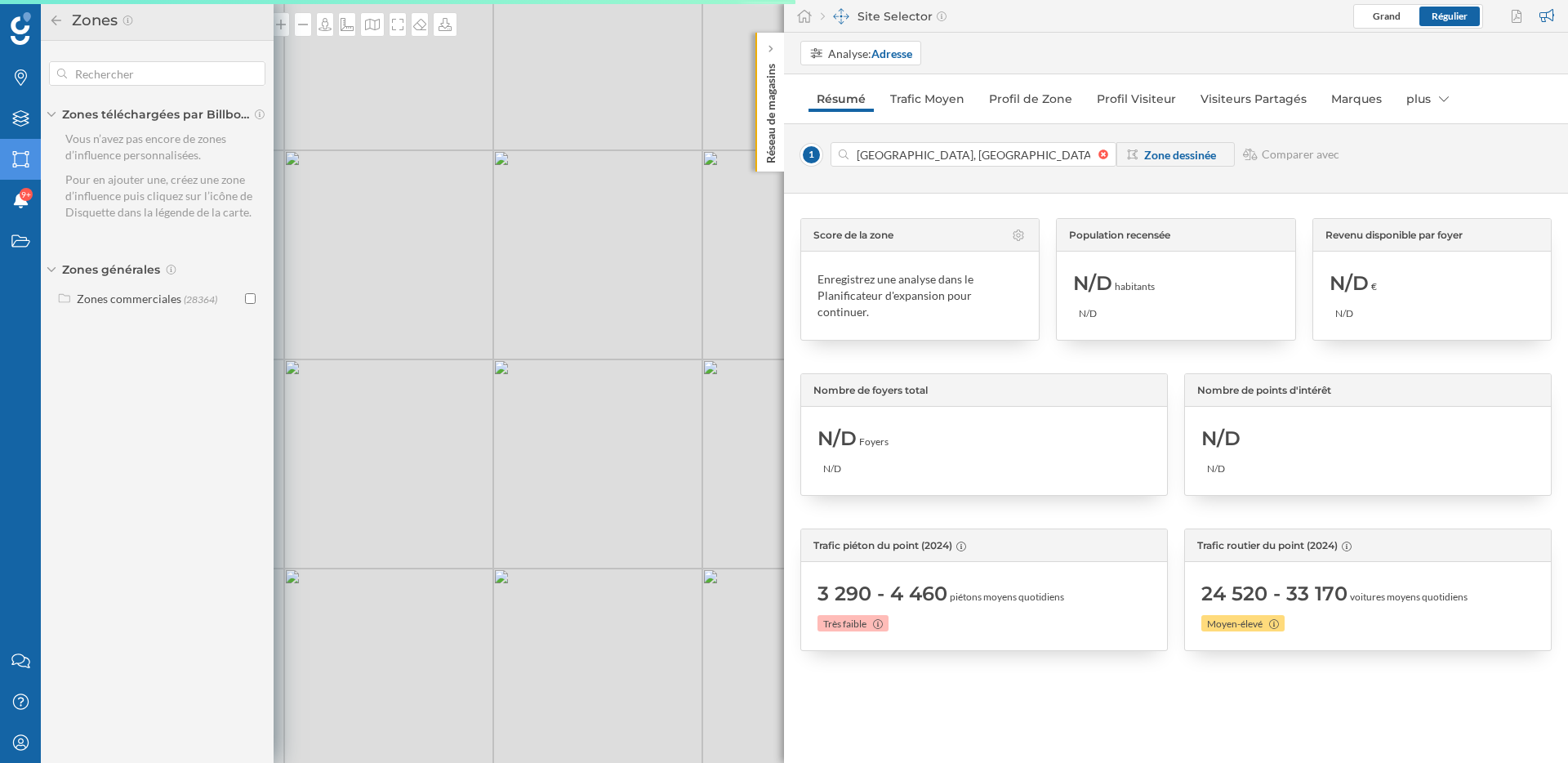
drag, startPoint x: 615, startPoint y: 417, endPoint x: 537, endPoint y: 417, distance: 78.0
click at [537, 417] on div "© Mapbox © OpenStreetMap Improve this map" at bounding box center [784, 382] width 1568 height 763
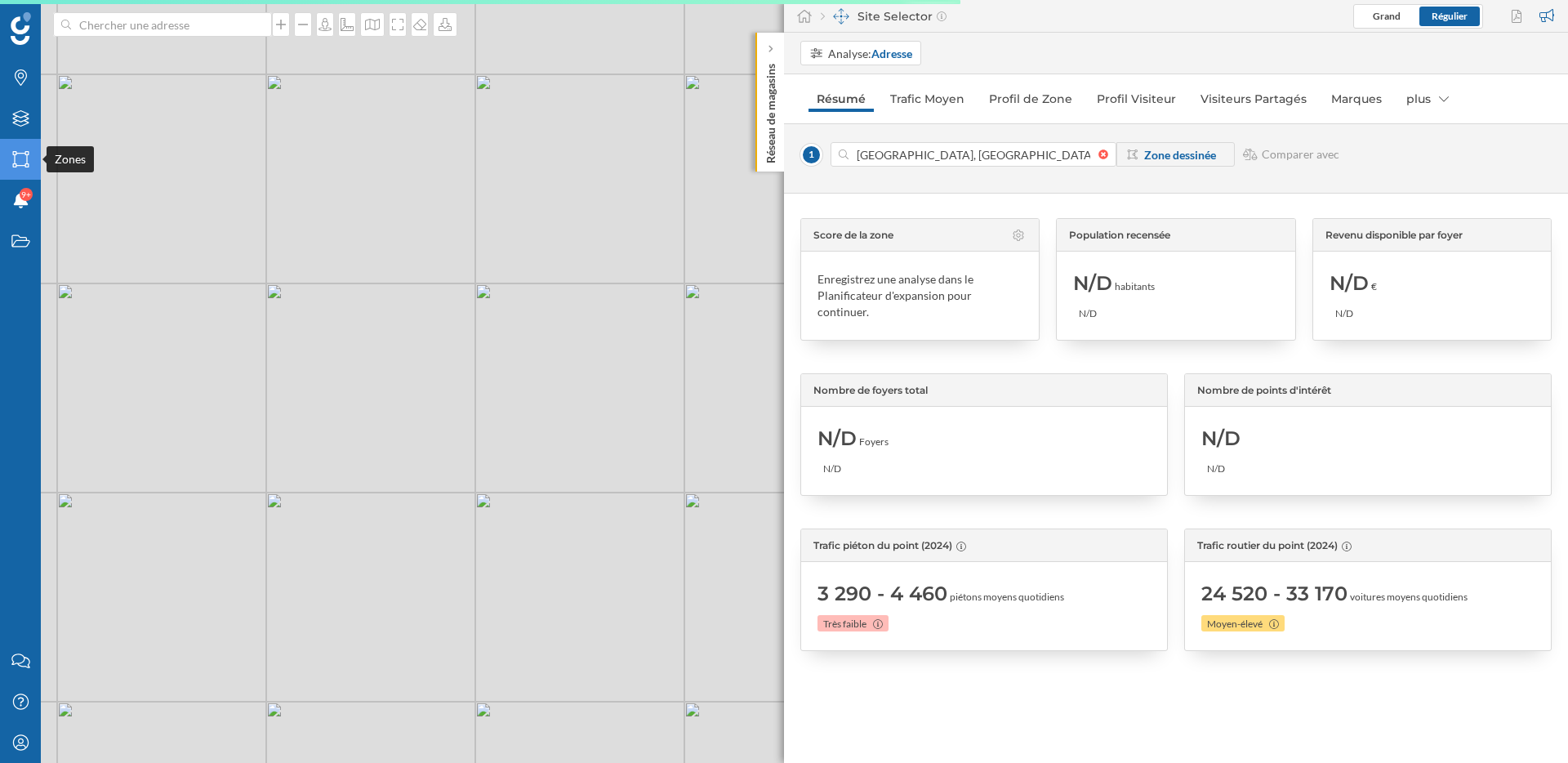
click at [16, 162] on icon "Zones" at bounding box center [21, 159] width 20 height 16
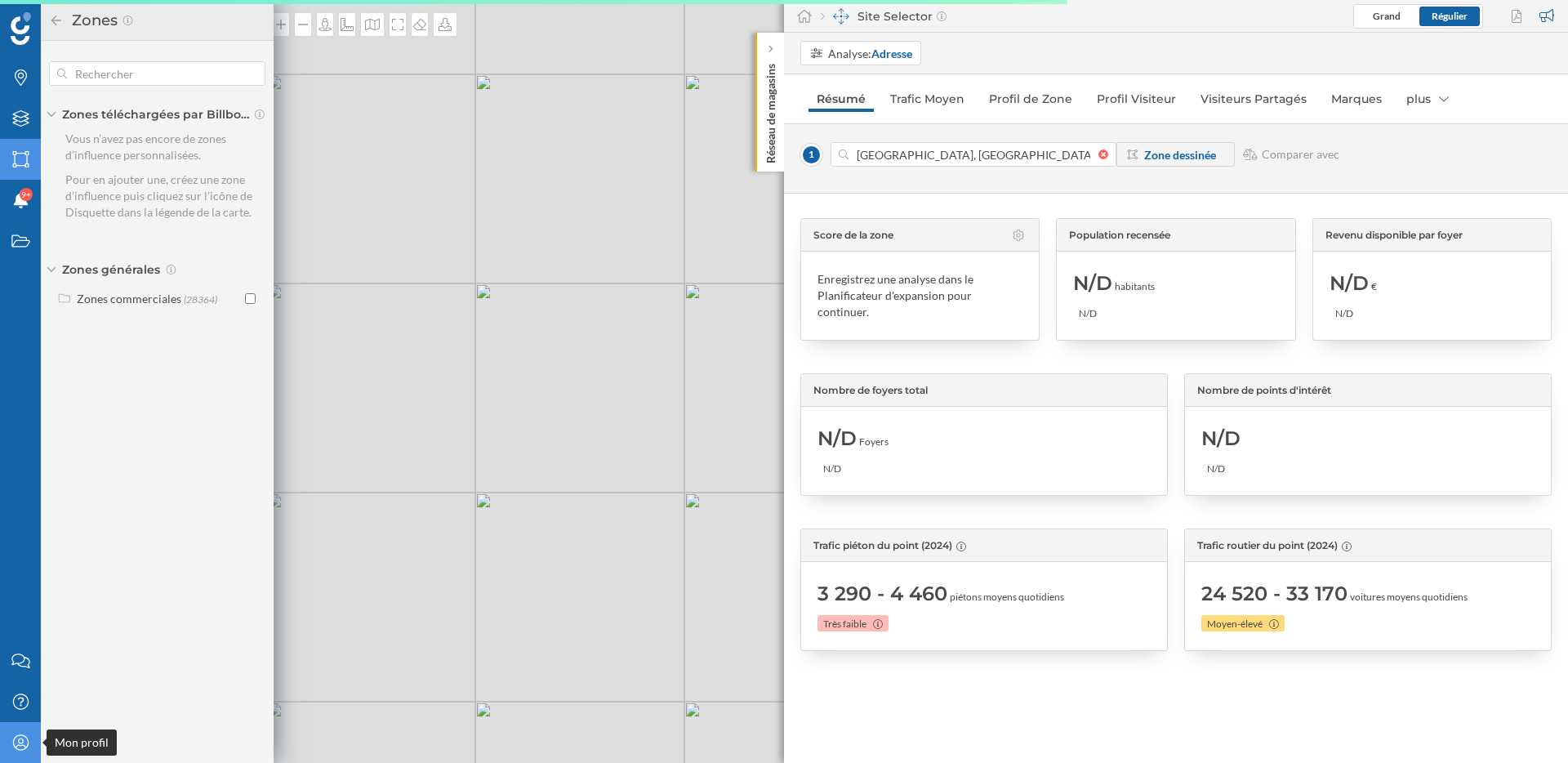
click at [16, 735] on icon "Mon profil" at bounding box center [21, 743] width 20 height 16
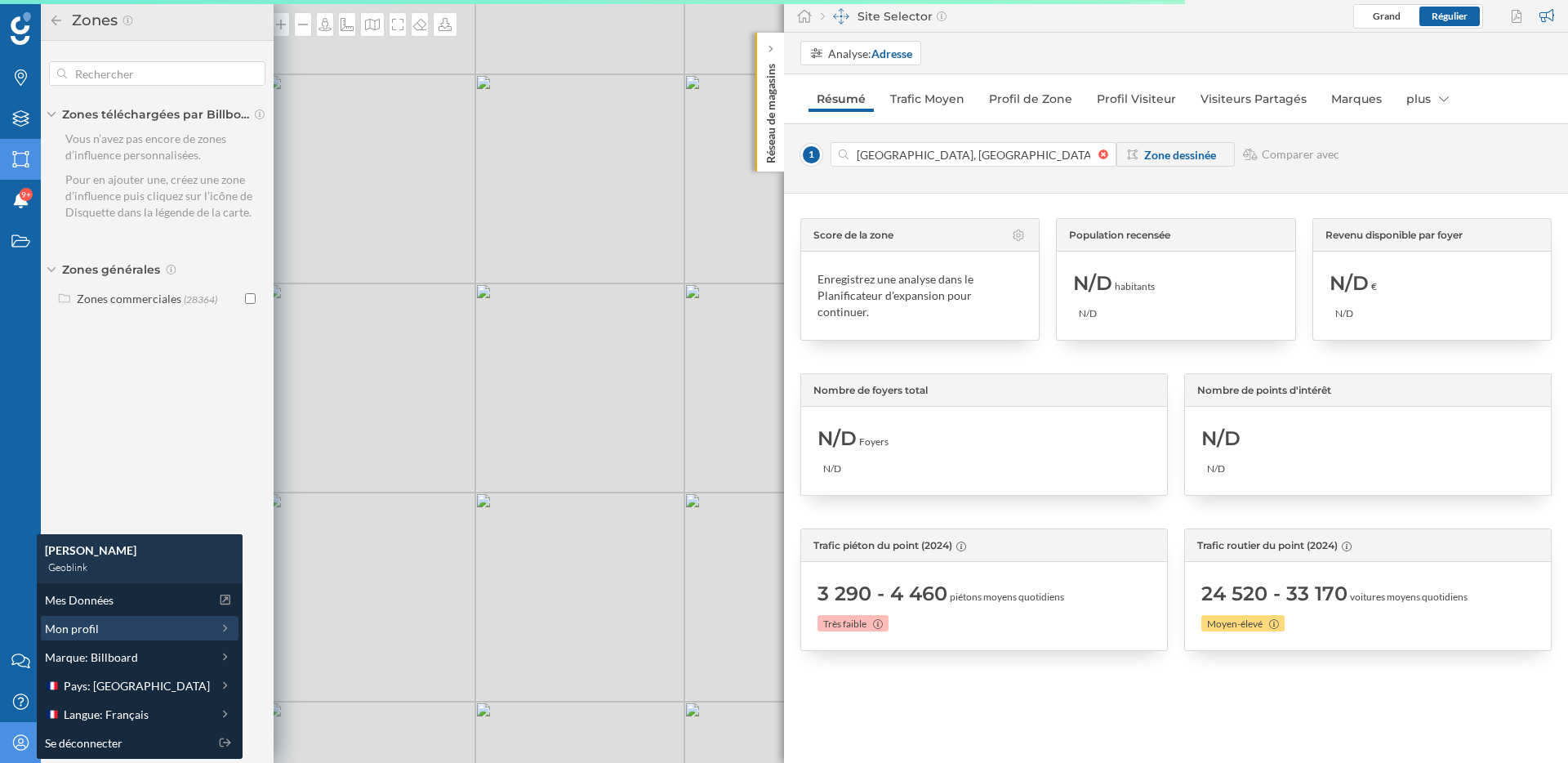
click at [96, 628] on span "Mon profil" at bounding box center [72, 628] width 54 height 17
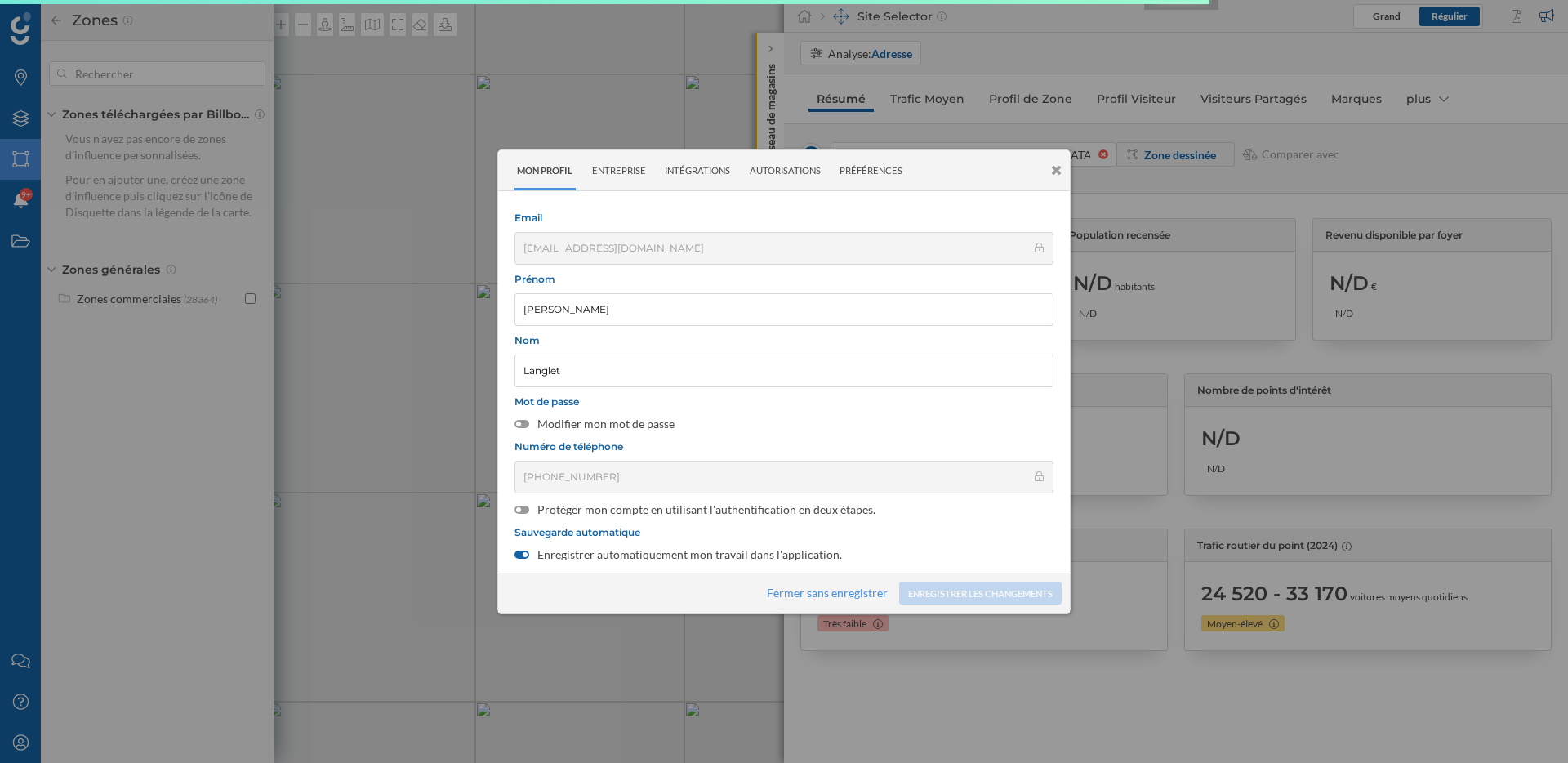
click at [649, 178] on div "Mon profil Entreprise Intégrations Autorisations Préférences" at bounding box center [710, 171] width 391 height 40
click at [624, 169] on div "Entreprise" at bounding box center [620, 171] width 60 height 40
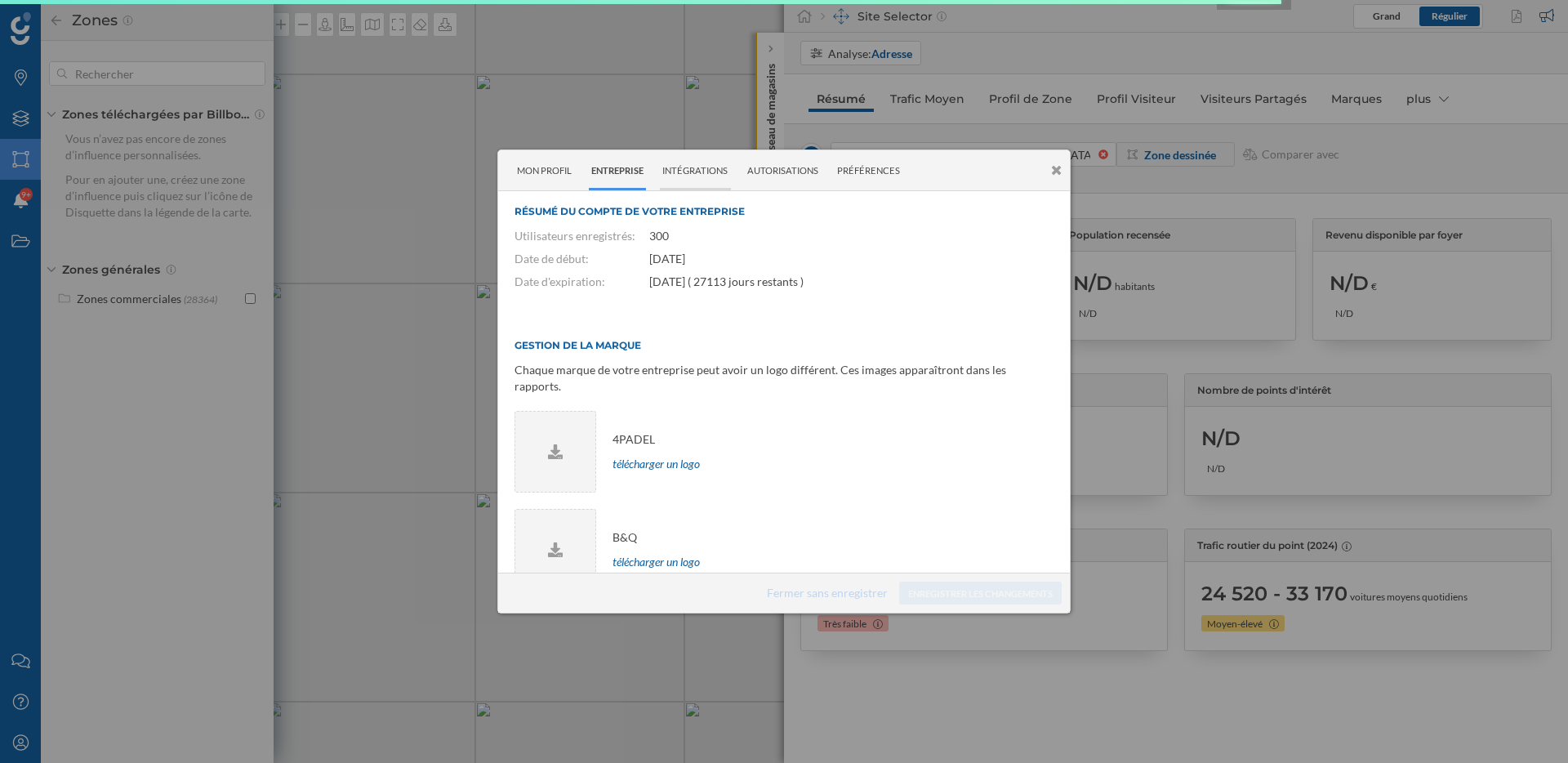
click at [695, 176] on div "Intégrations" at bounding box center [695, 171] width 71 height 40
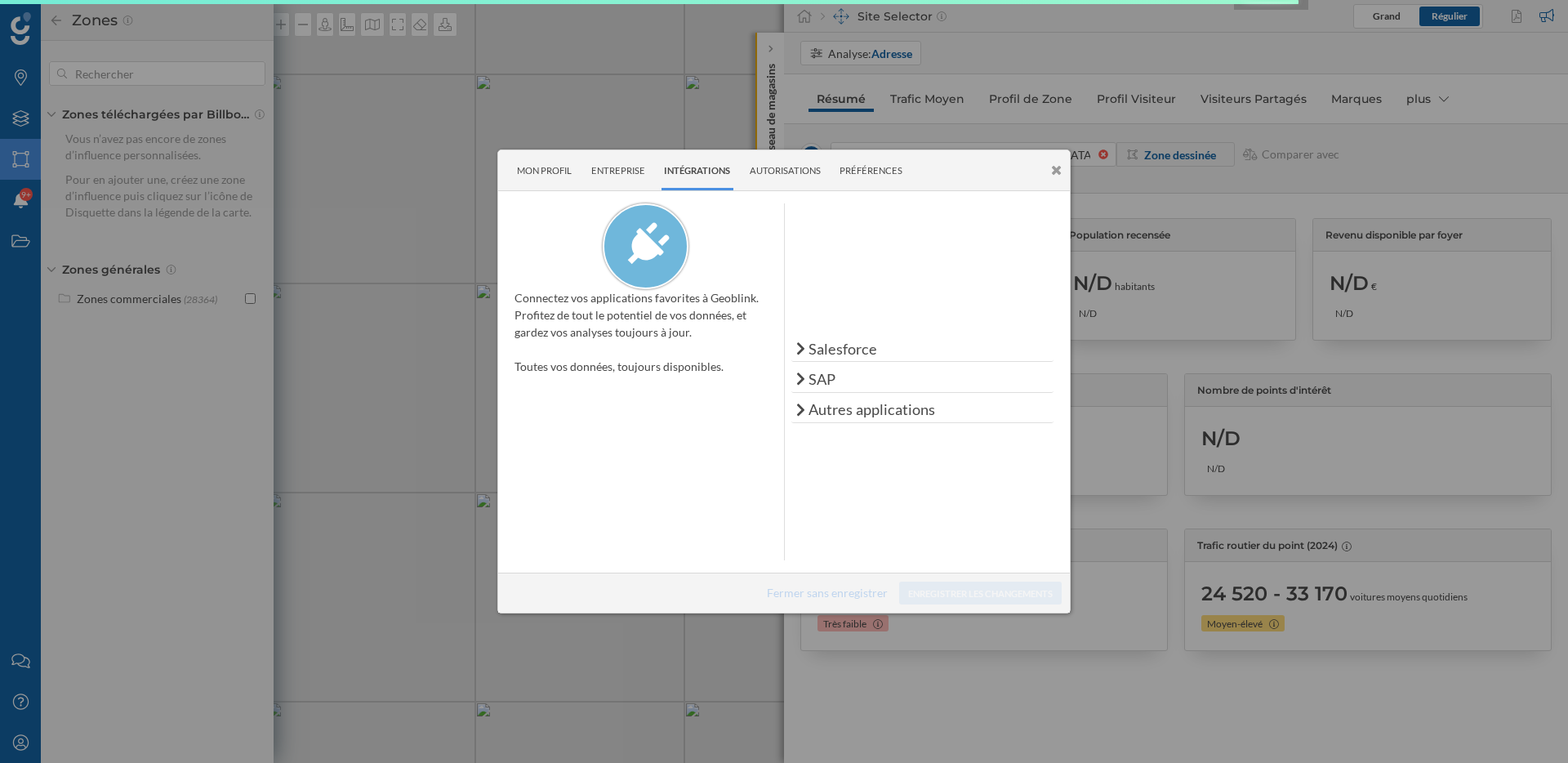
click at [695, 176] on div "Intégrations" at bounding box center [698, 171] width 72 height 40
click at [799, 188] on div "Autorisations" at bounding box center [785, 171] width 77 height 40
click at [794, 165] on div "Autorisations" at bounding box center [785, 171] width 77 height 40
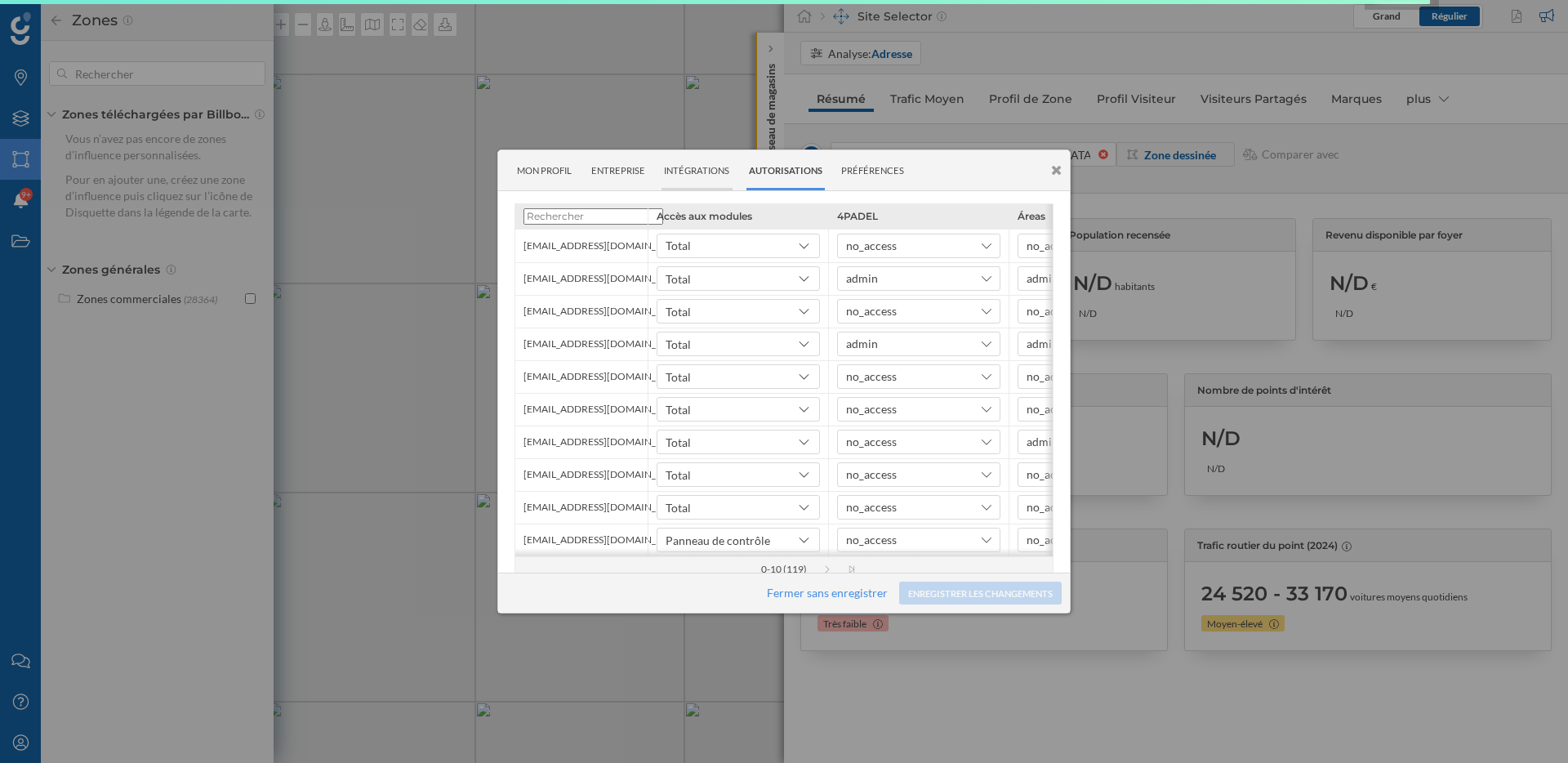
click at [691, 165] on div "Intégrations" at bounding box center [697, 171] width 71 height 40
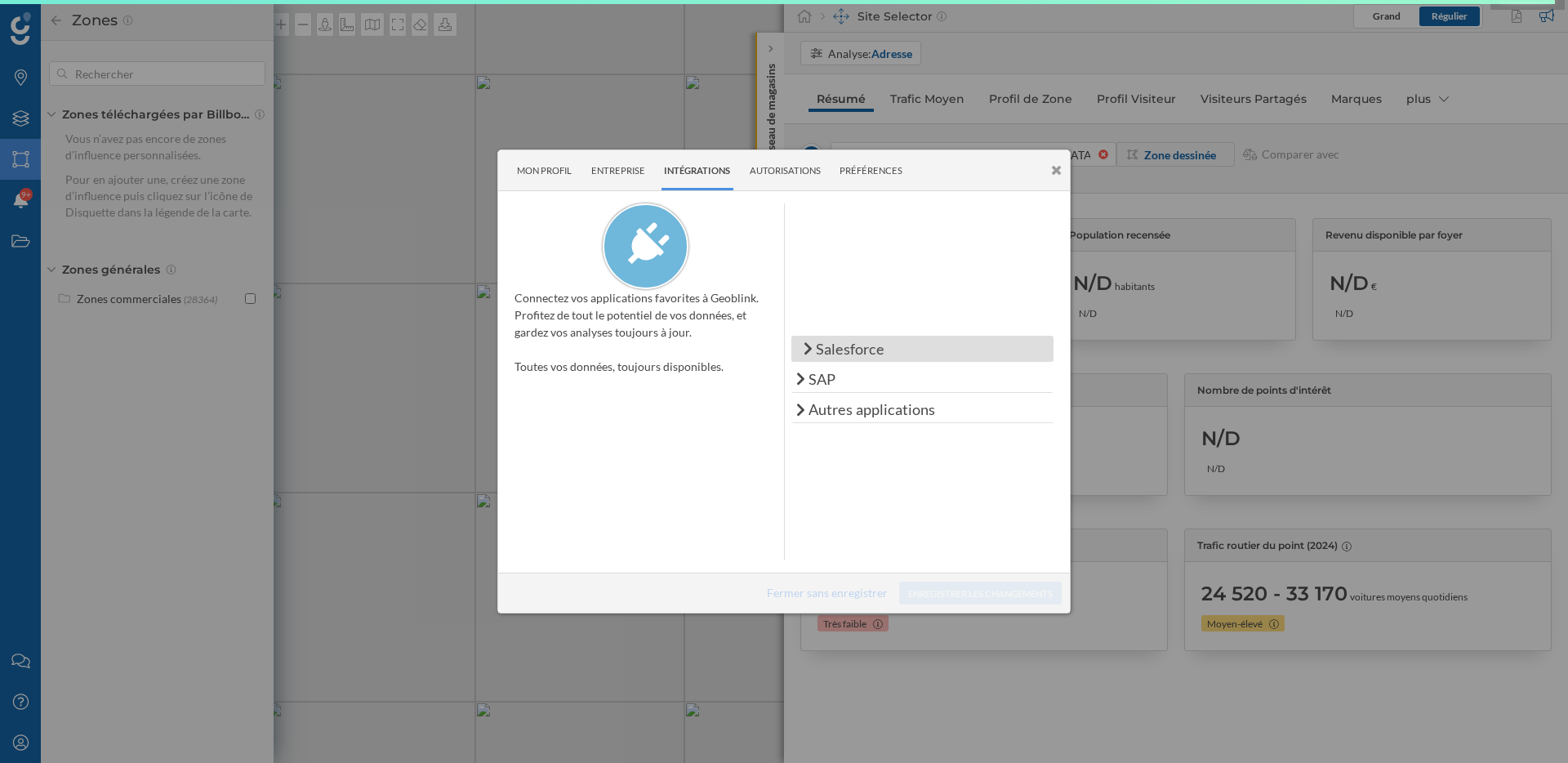
click at [801, 349] on div "Salesforce" at bounding box center [922, 349] width 262 height 26
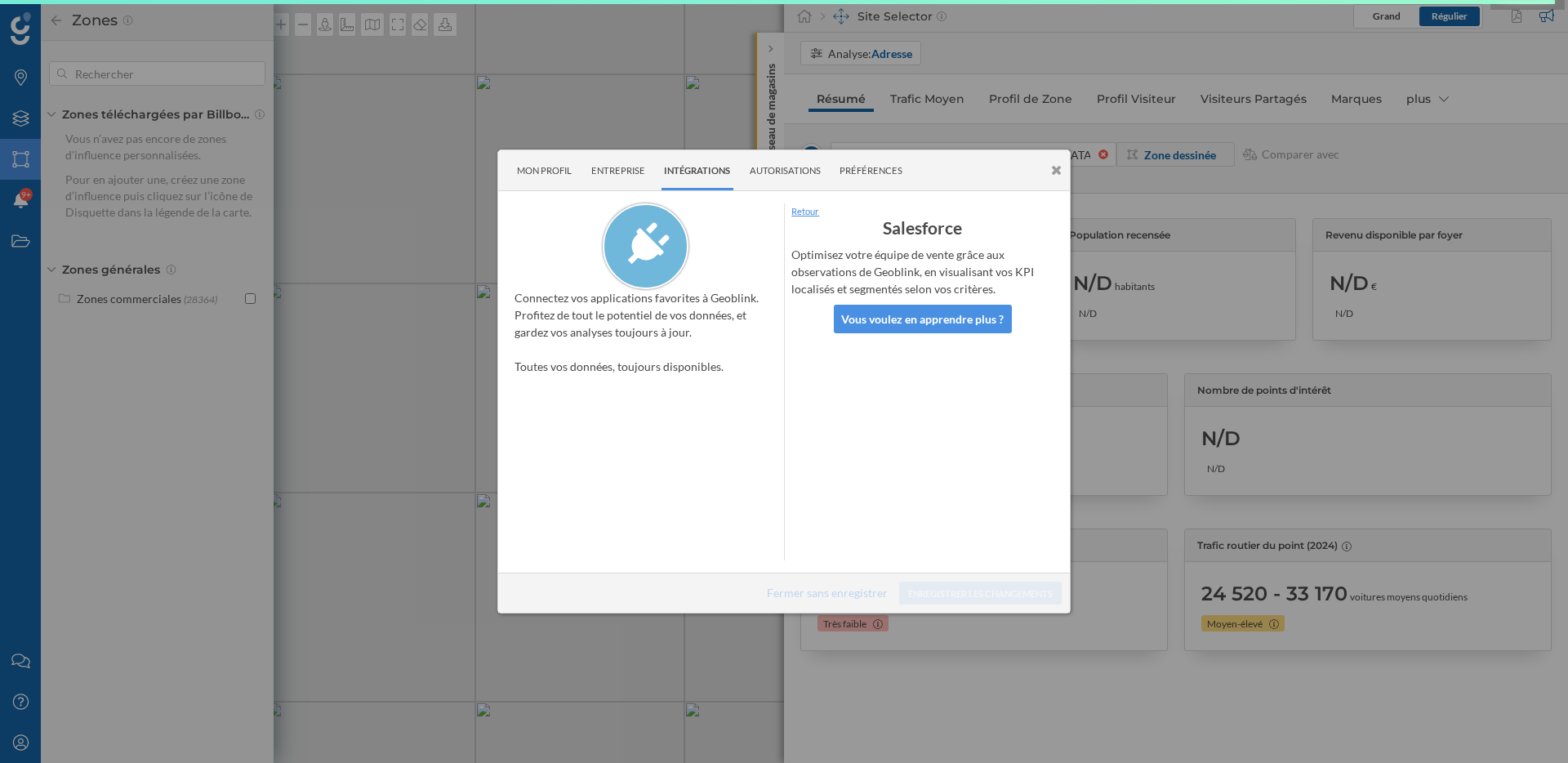
click at [808, 212] on link "Retour" at bounding box center [922, 212] width 262 height 16
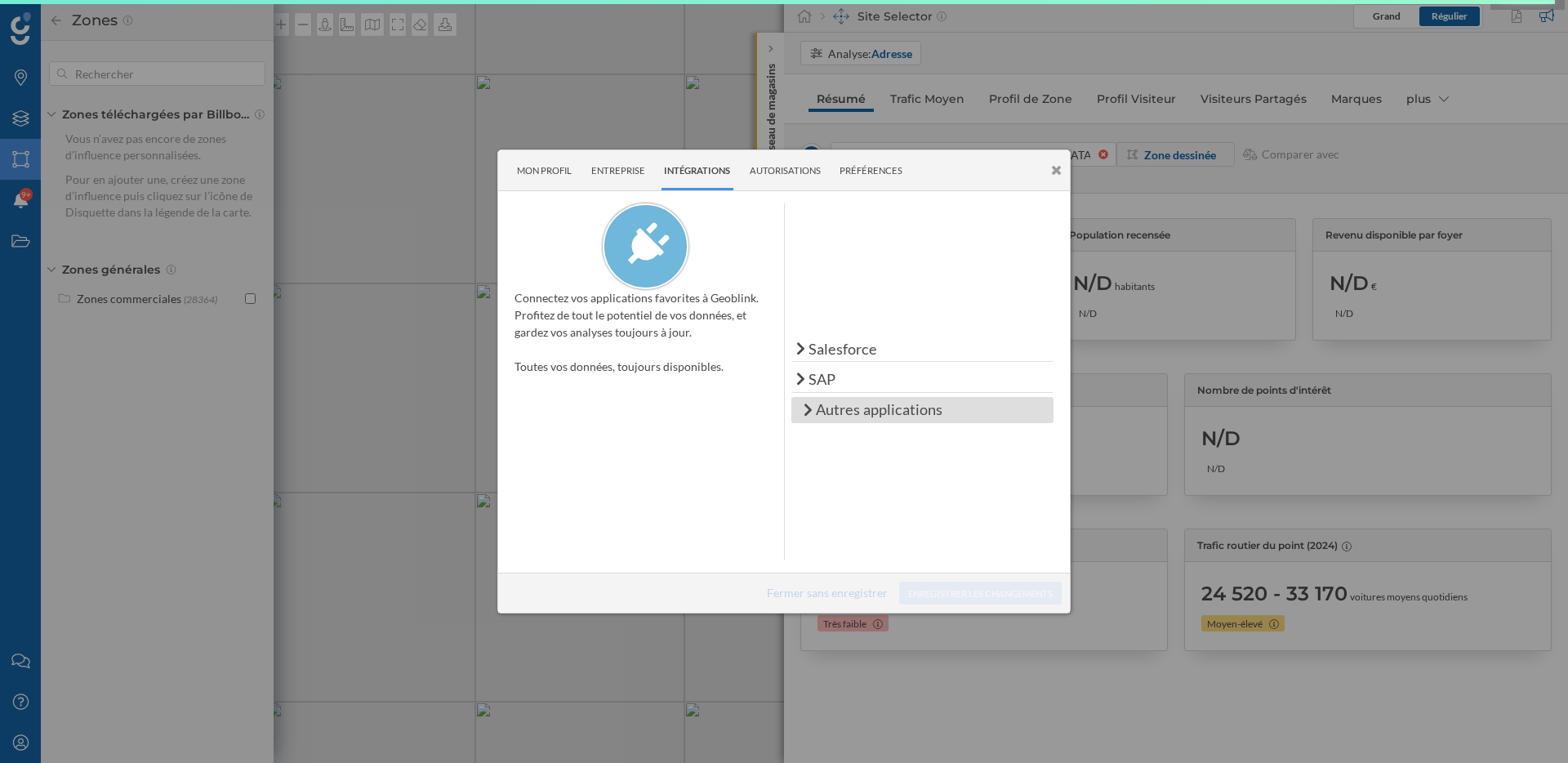
click at [814, 414] on div "Autres applications" at bounding box center [922, 410] width 262 height 26
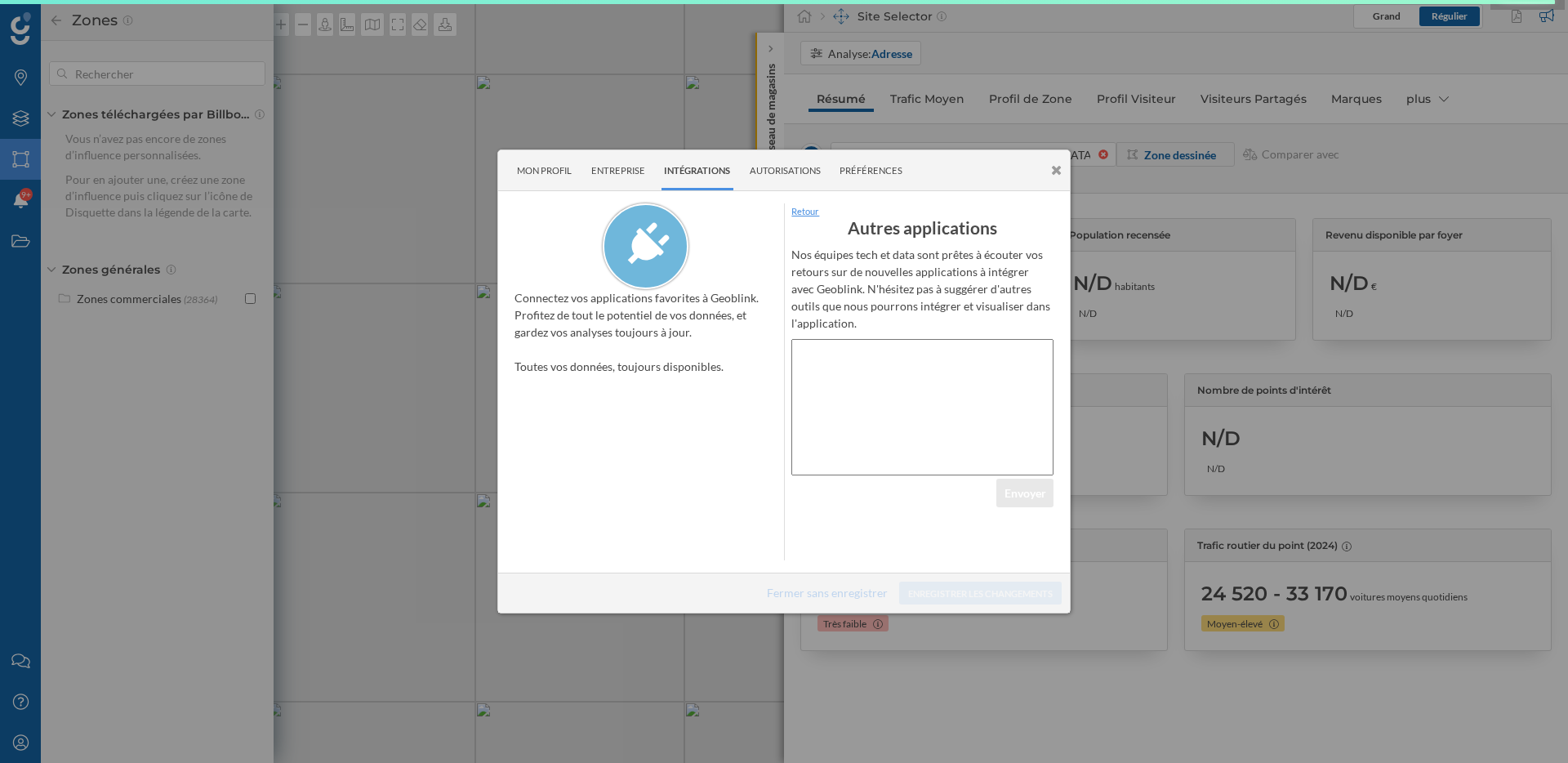
click at [796, 202] on div "Connectez vos applications favorites à Geoblink. Profitez de tout le potentiel …" at bounding box center [784, 382] width 572 height 382
click at [797, 211] on link "Retour" at bounding box center [922, 212] width 262 height 16
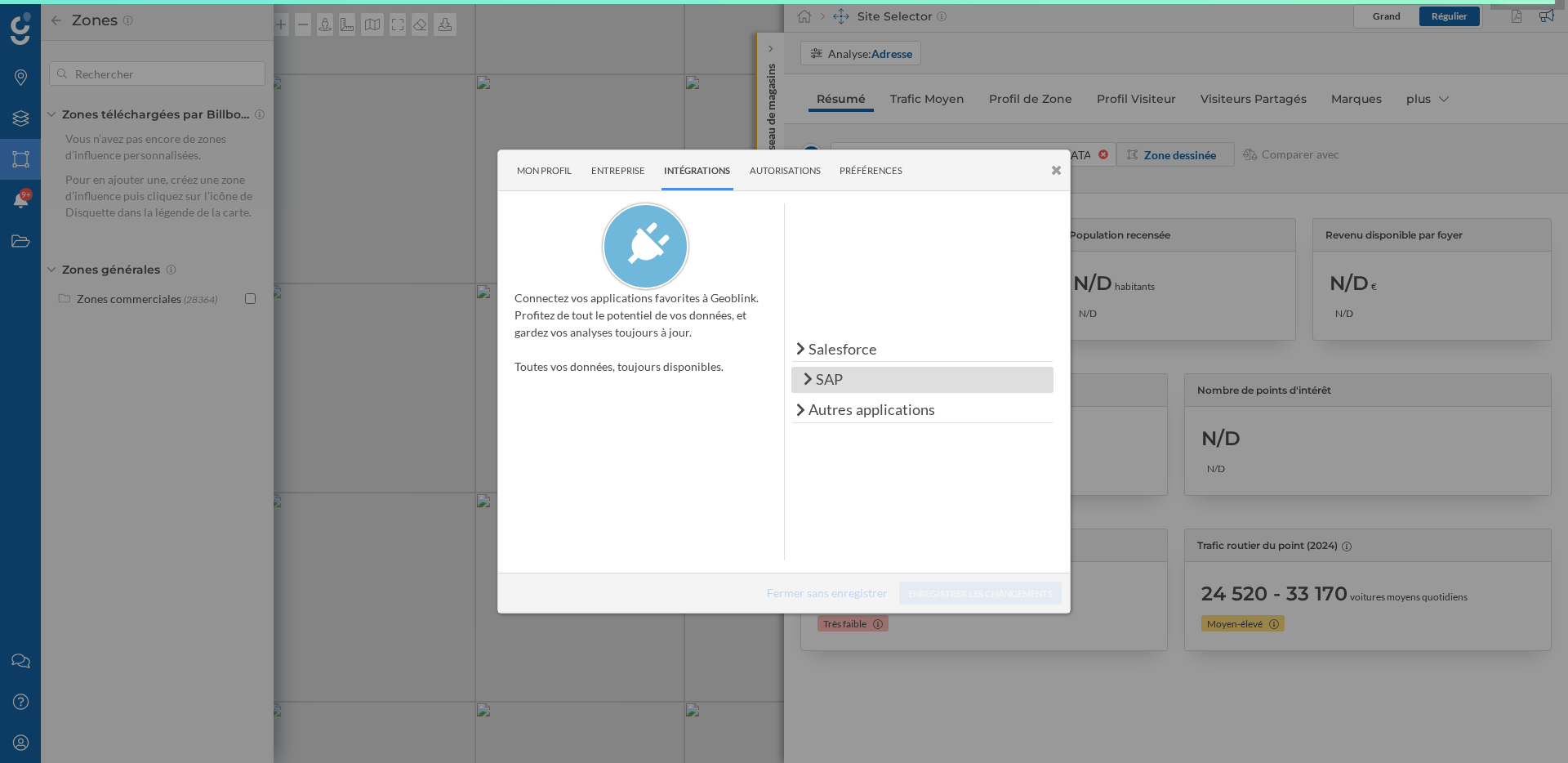
click at [803, 381] on icon at bounding box center [807, 379] width 9 height 15
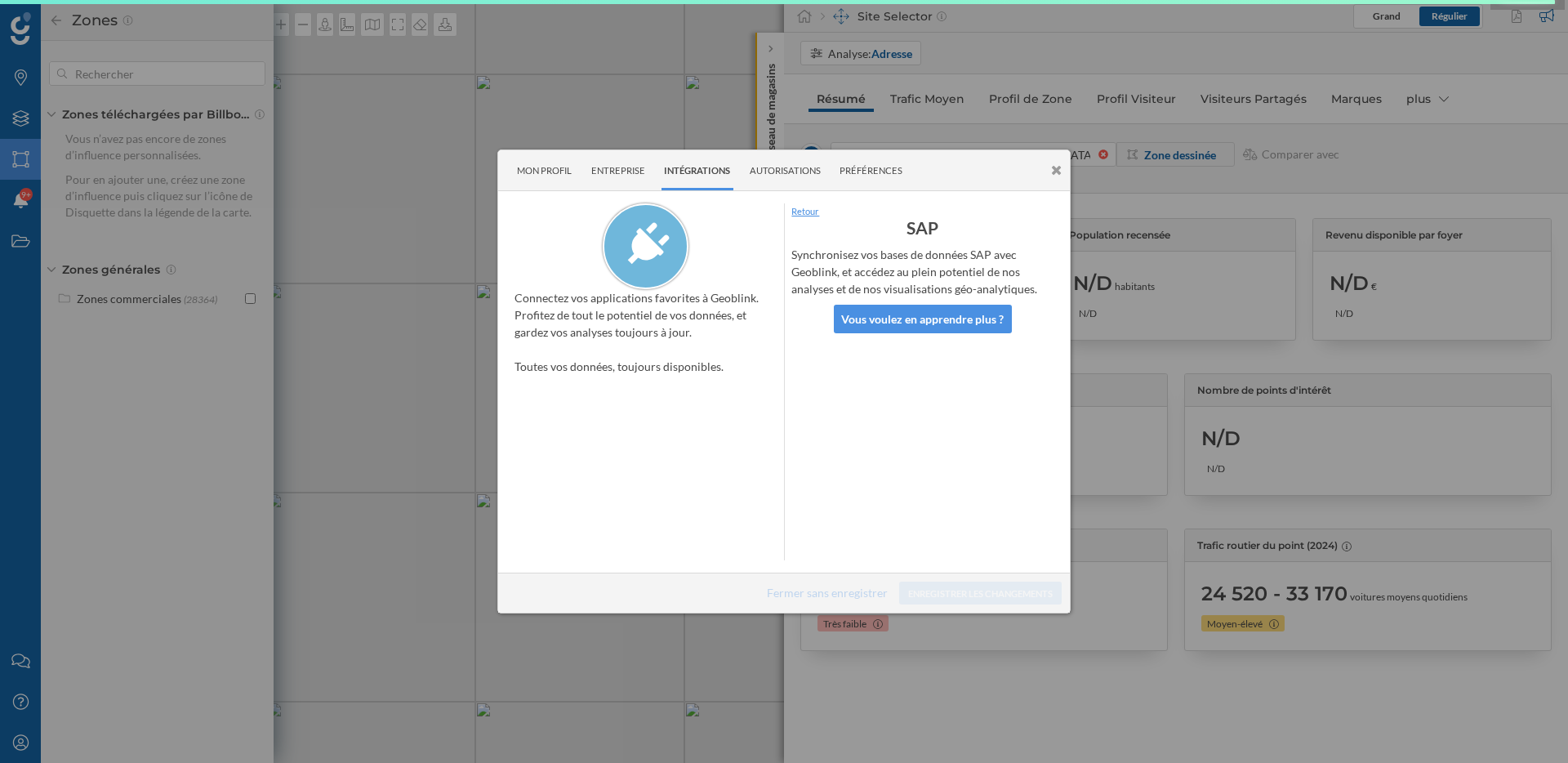
click at [807, 204] on link "Retour" at bounding box center [922, 212] width 262 height 16
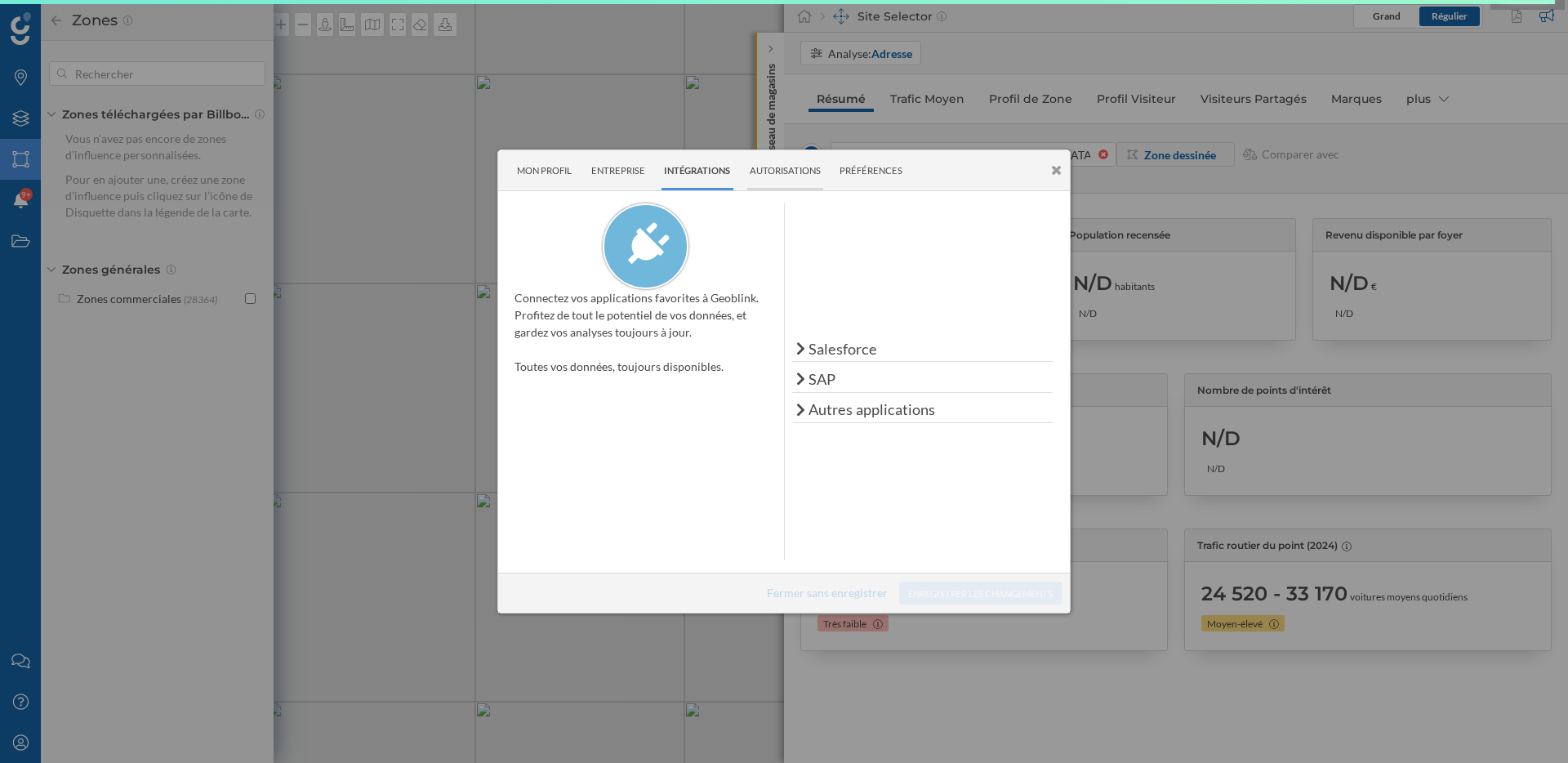
click at [793, 173] on div "Autorisations" at bounding box center [785, 171] width 77 height 40
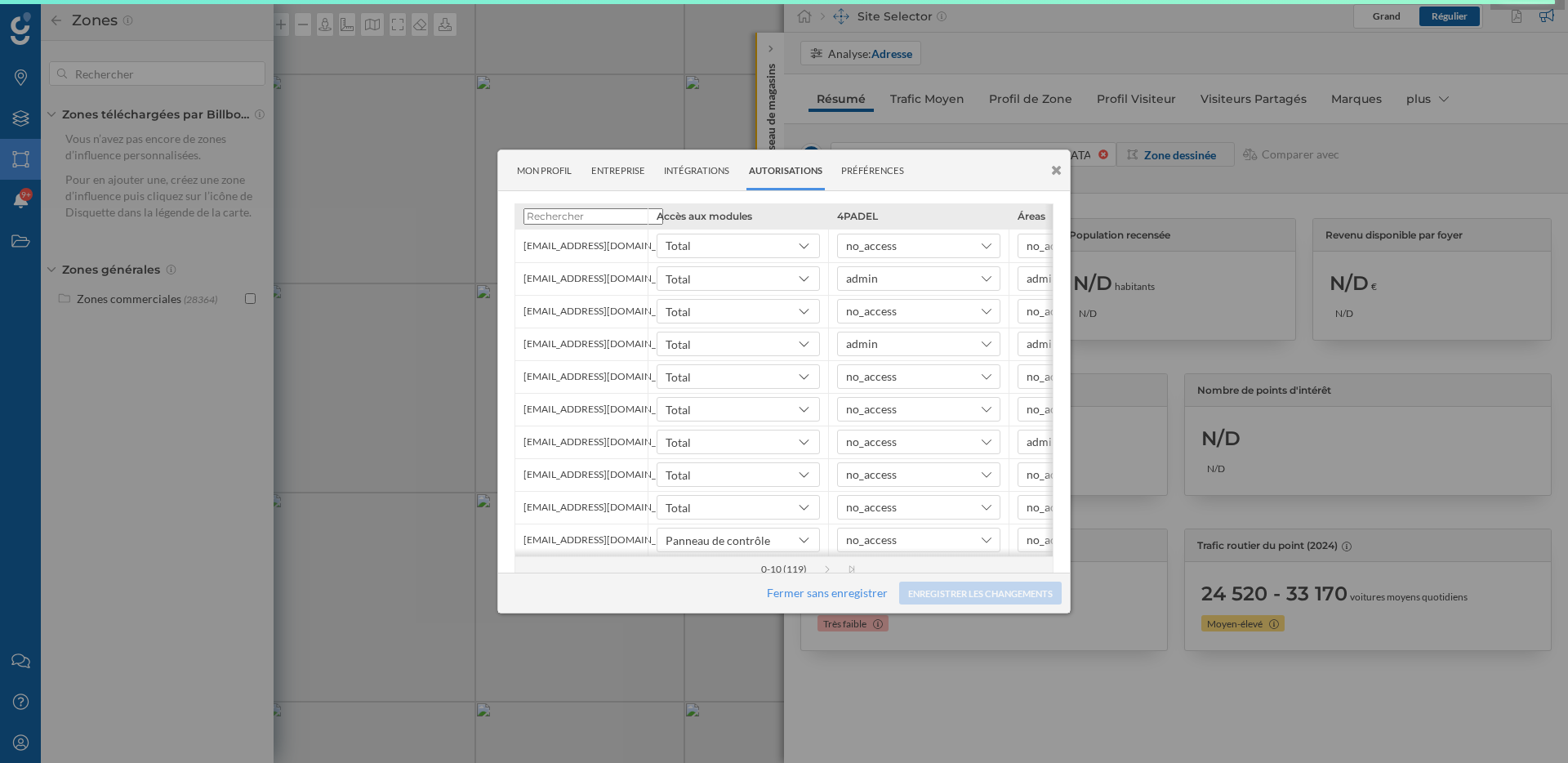
click at [765, 174] on div "Autorisations" at bounding box center [785, 171] width 79 height 40
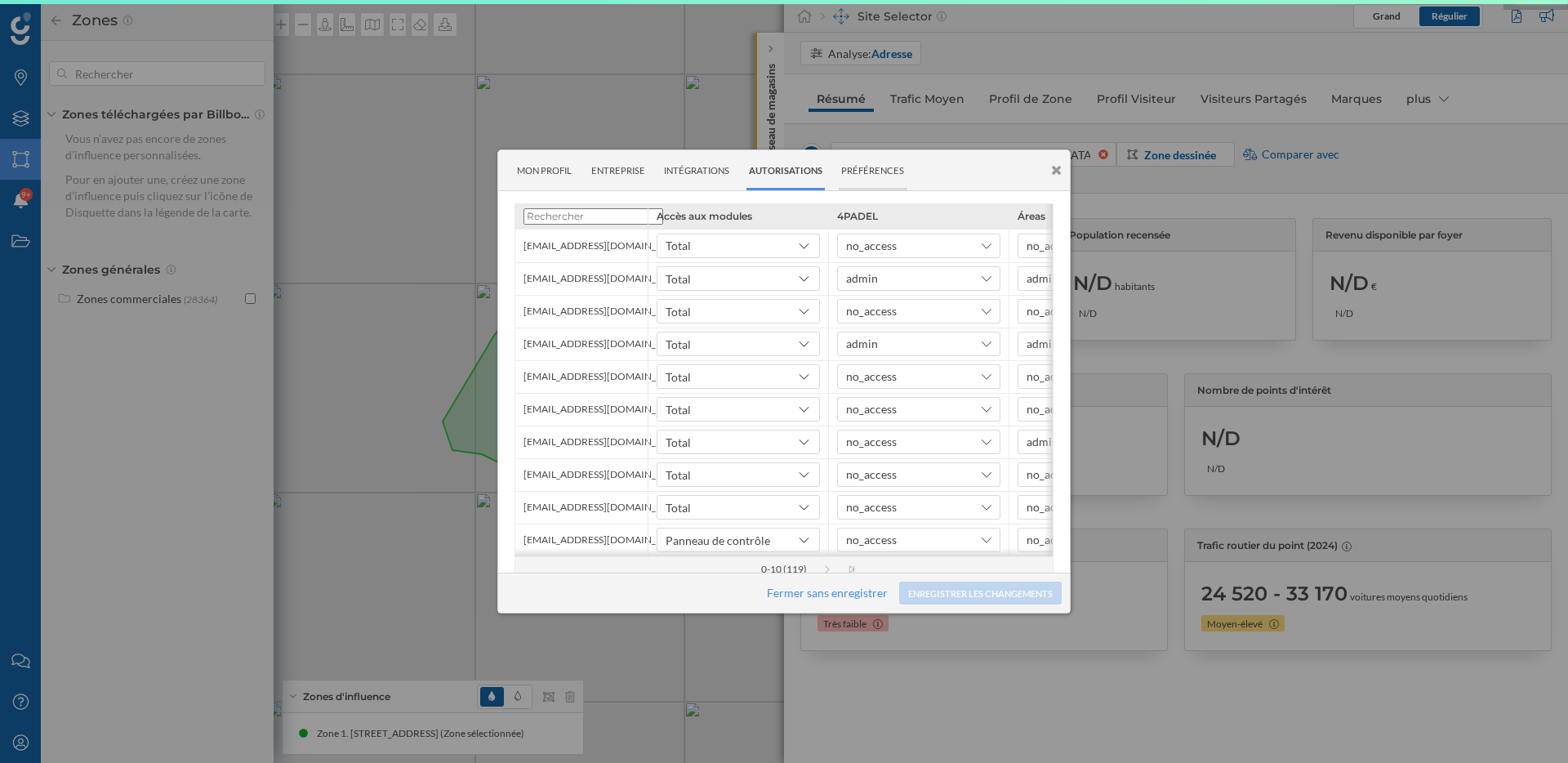
click at [861, 185] on div "Préférences" at bounding box center [872, 171] width 69 height 40
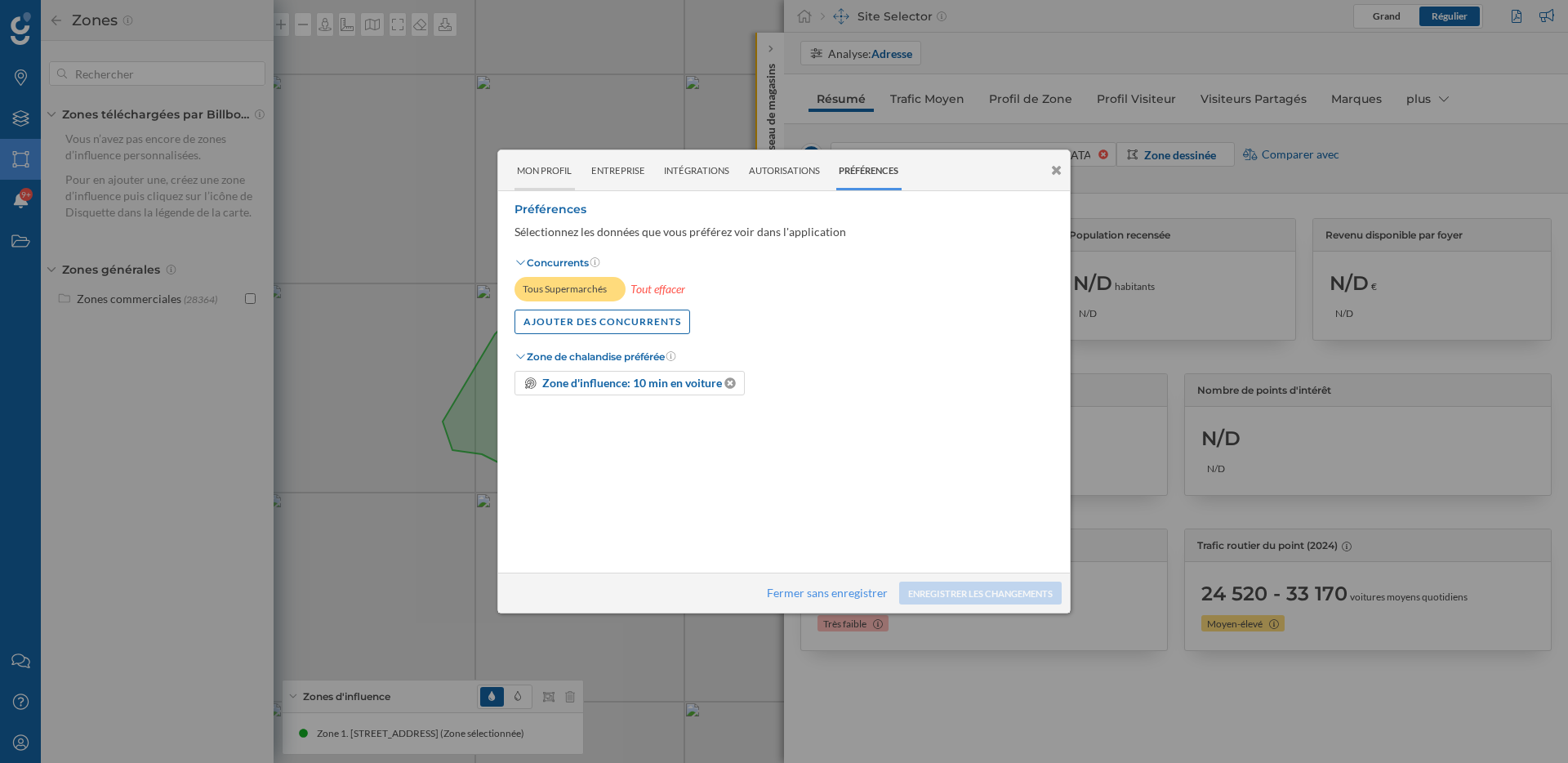
click at [523, 182] on div "Mon profil" at bounding box center [544, 171] width 61 height 40
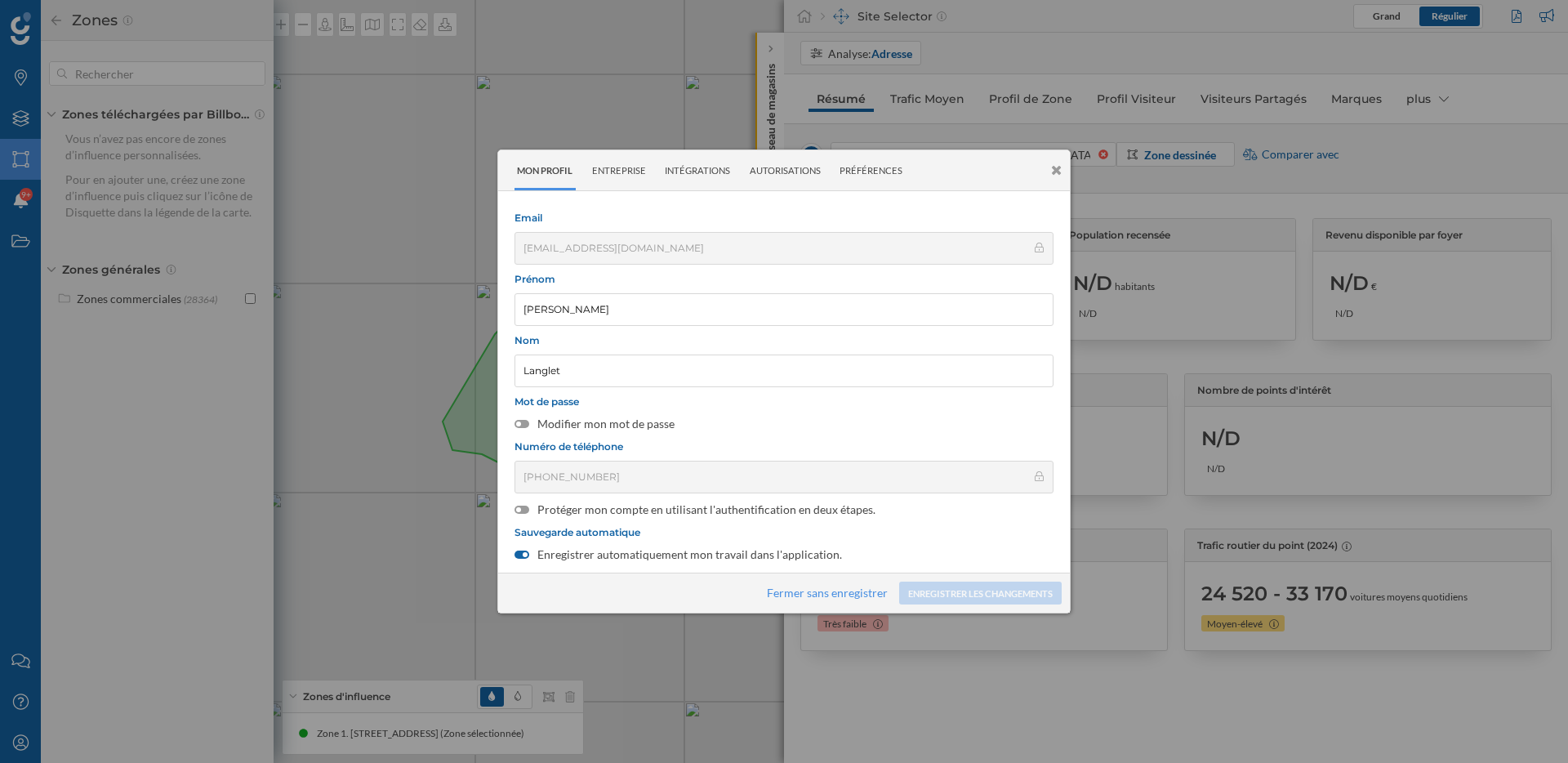
click at [591, 441] on span "Numéro de téléphone" at bounding box center [784, 446] width 539 height 12
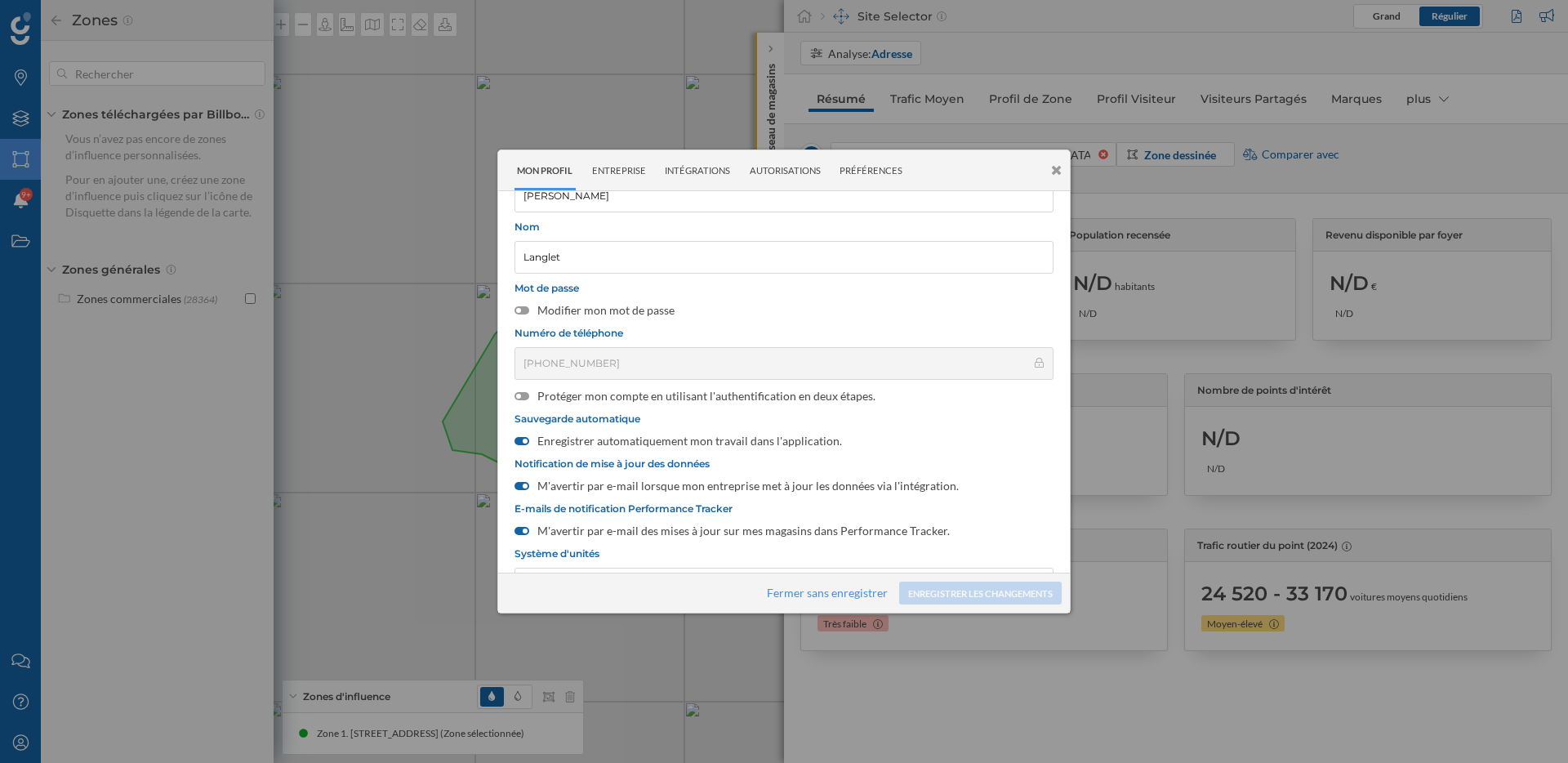
scroll to position [219, 0]
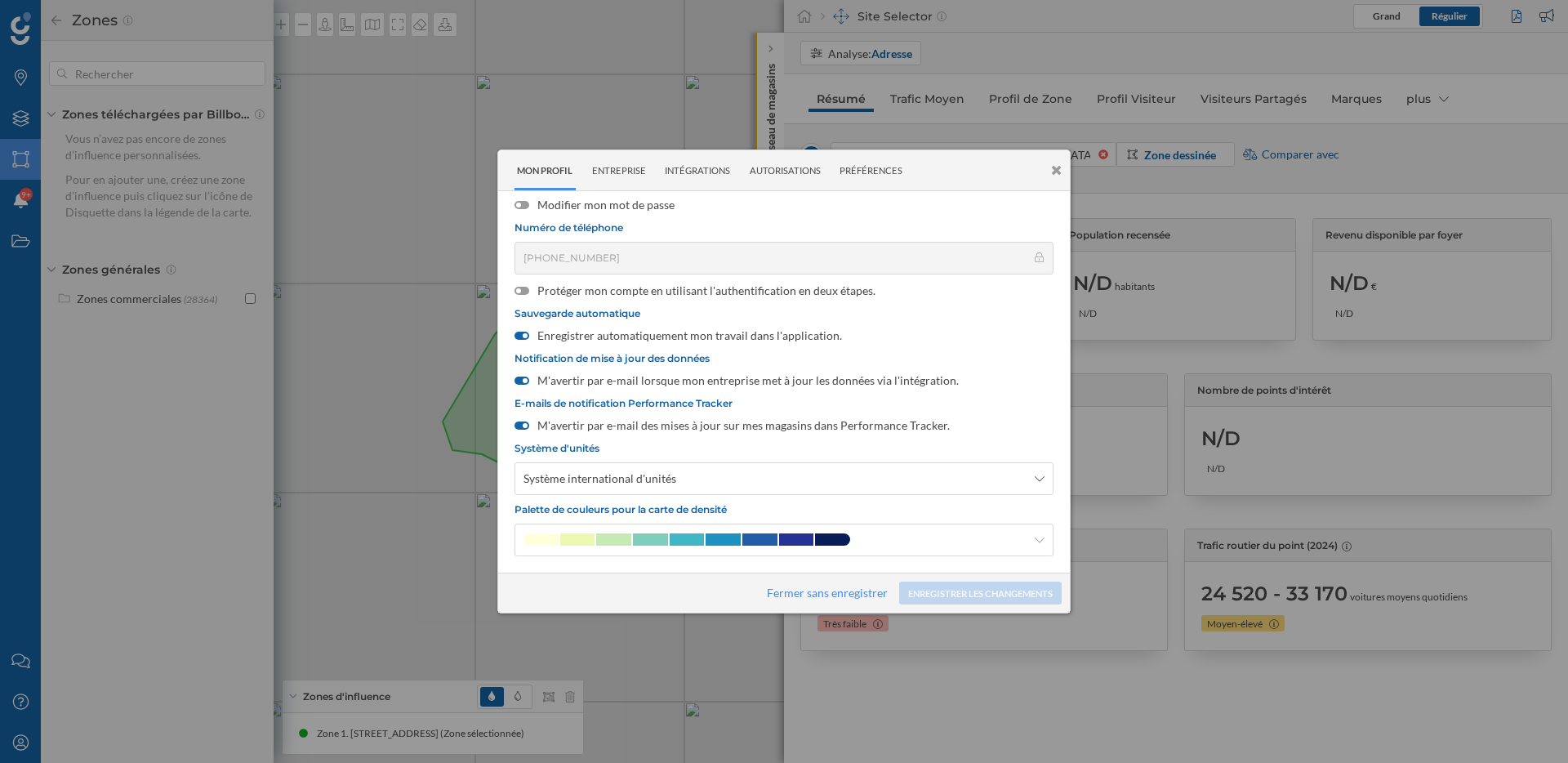
click at [1056, 173] on icon at bounding box center [1056, 171] width 11 height 14
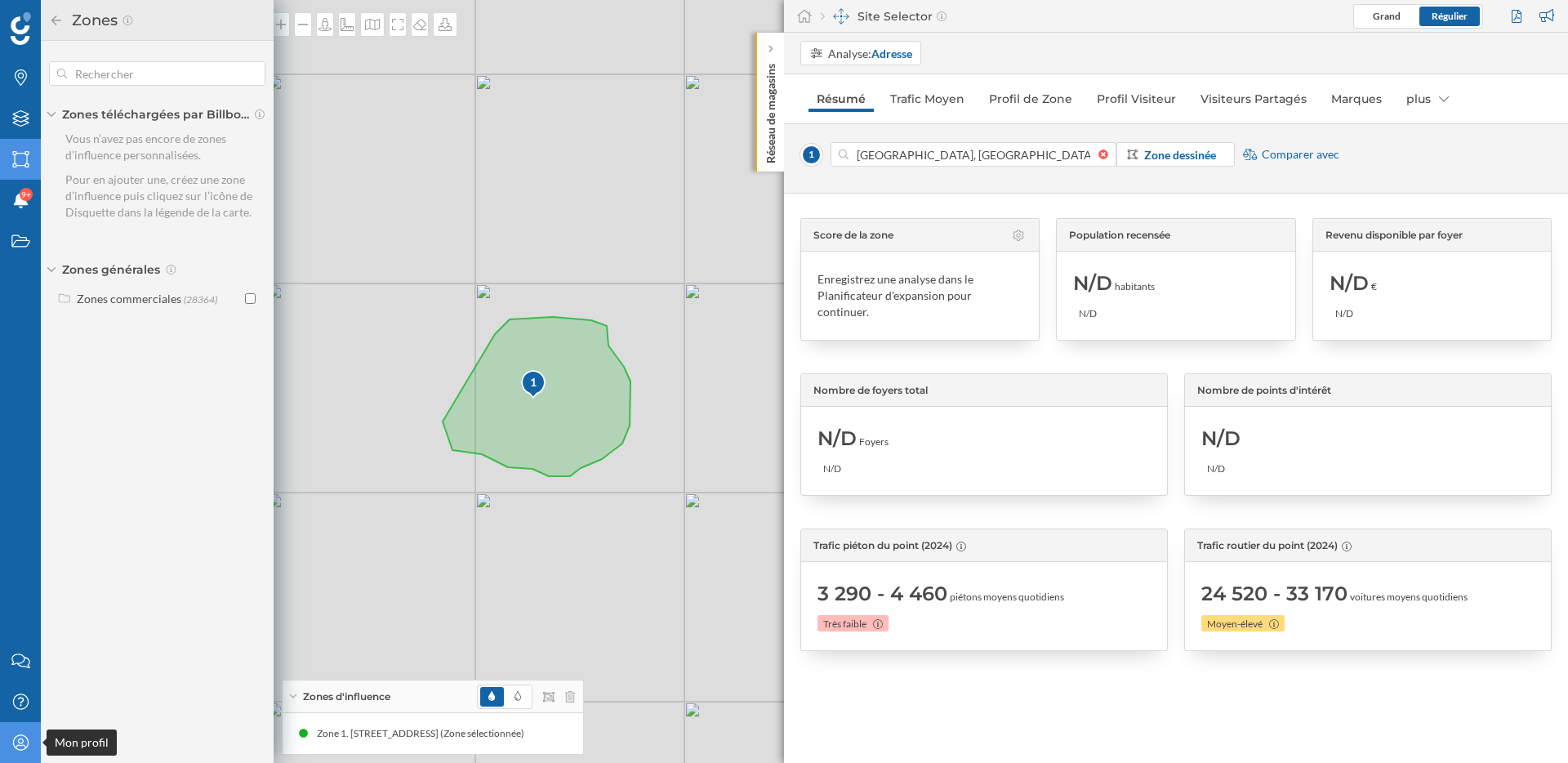
click at [11, 746] on icon "Mon profil" at bounding box center [21, 743] width 20 height 16
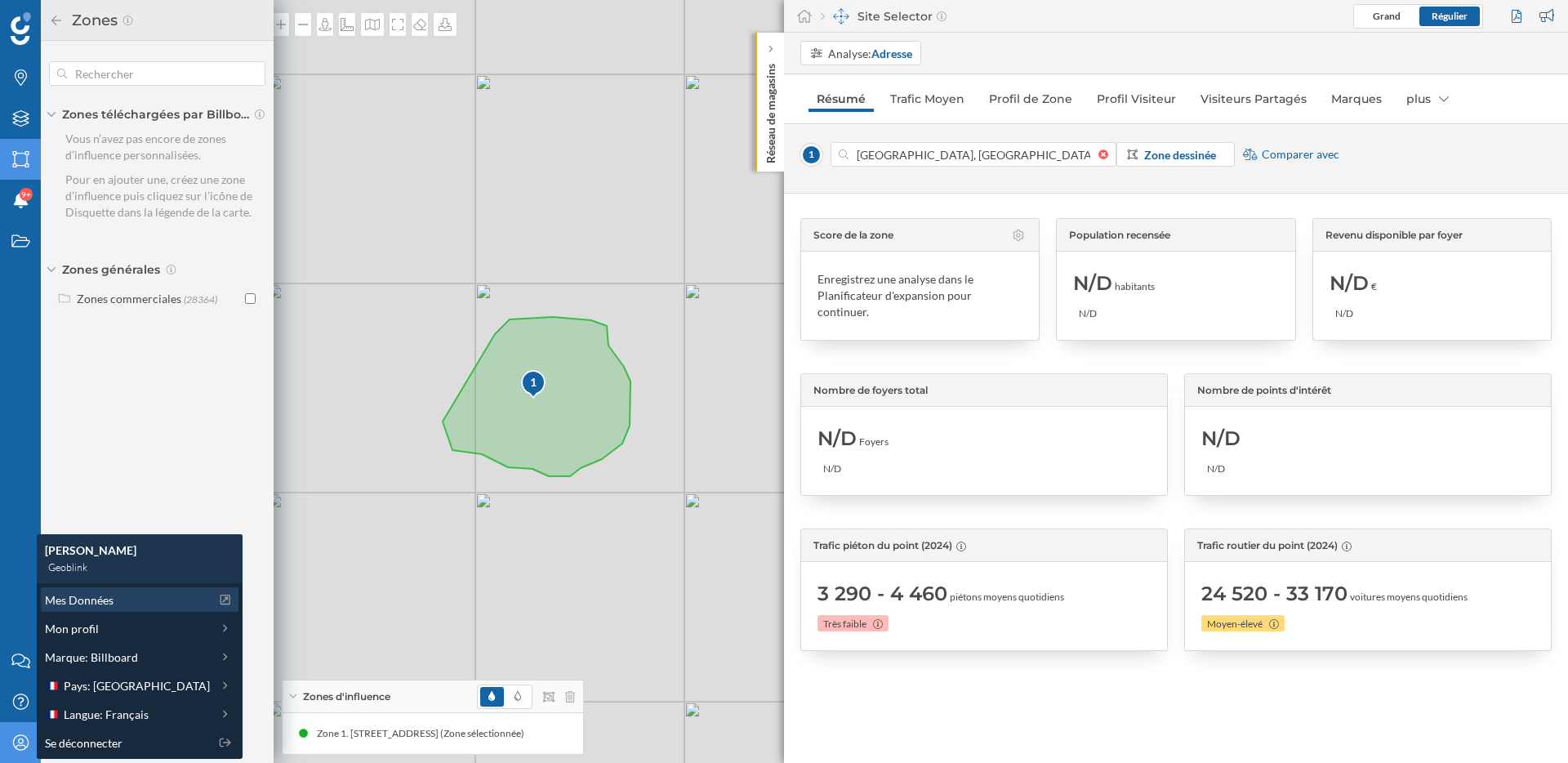
click at [81, 598] on span "Mes Données" at bounding box center [79, 599] width 69 height 17
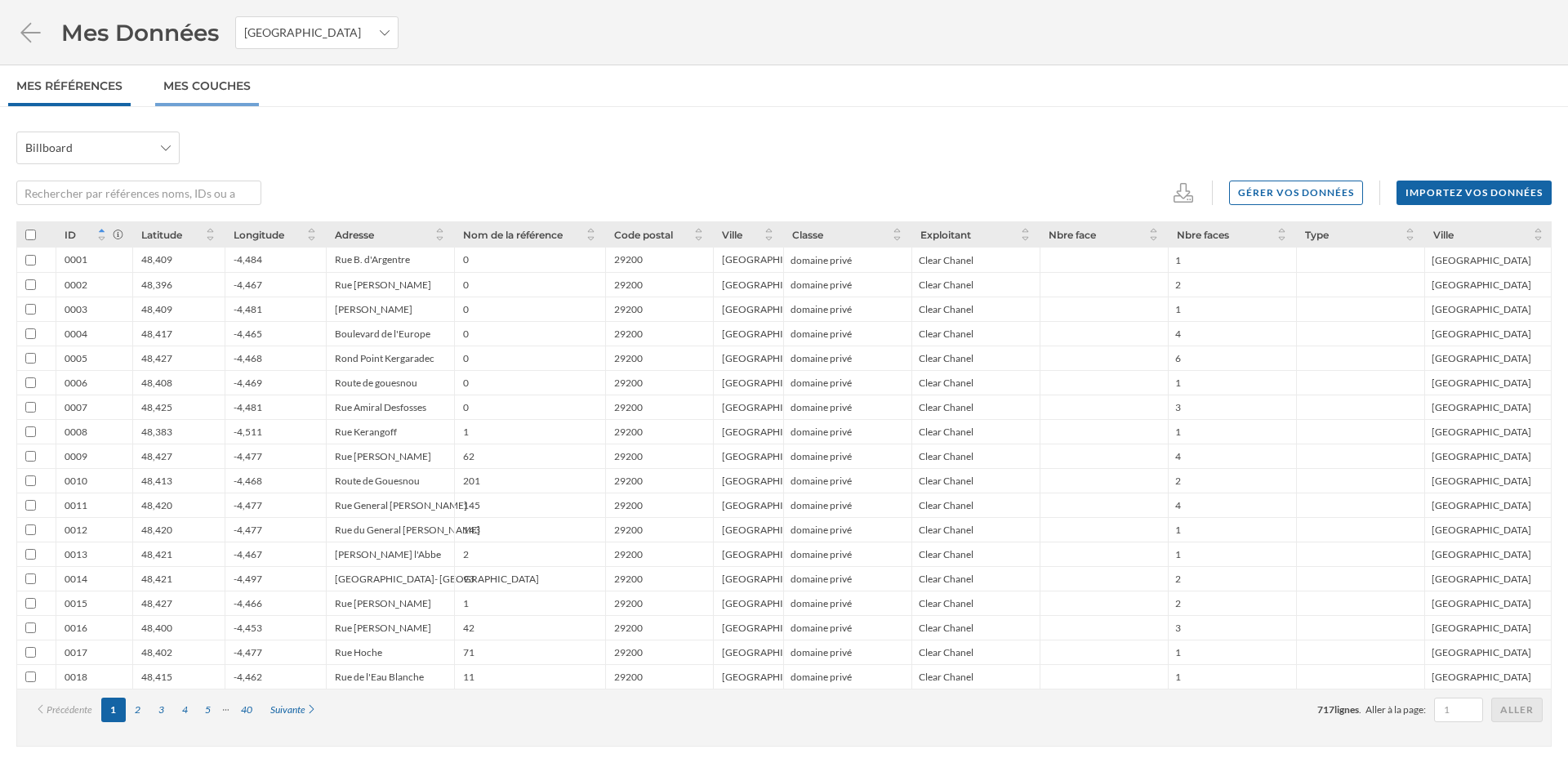
click at [225, 82] on link "Mes Couches" at bounding box center [207, 85] width 104 height 41
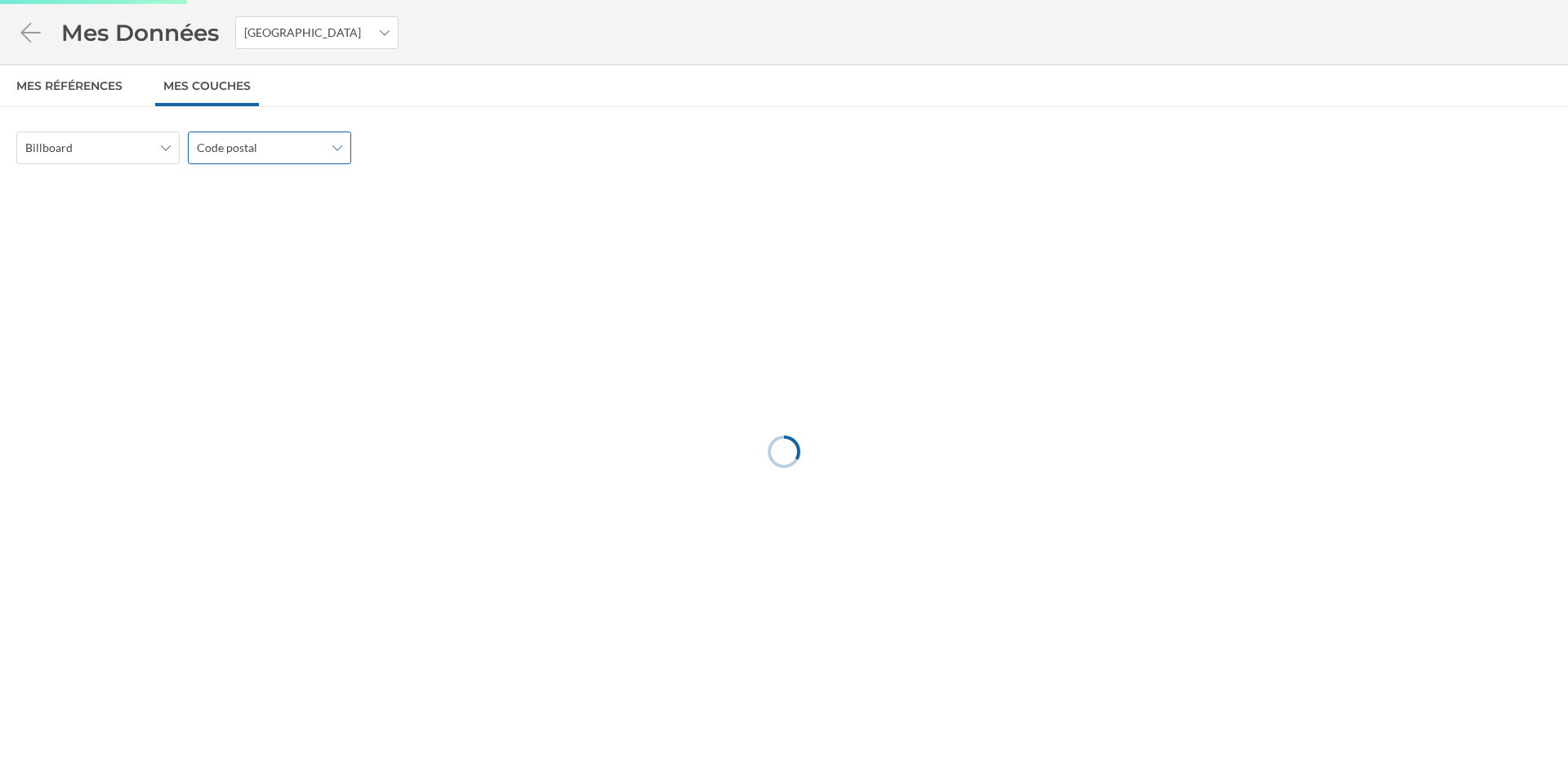
click at [252, 148] on span "Code postal" at bounding box center [227, 148] width 61 height 16
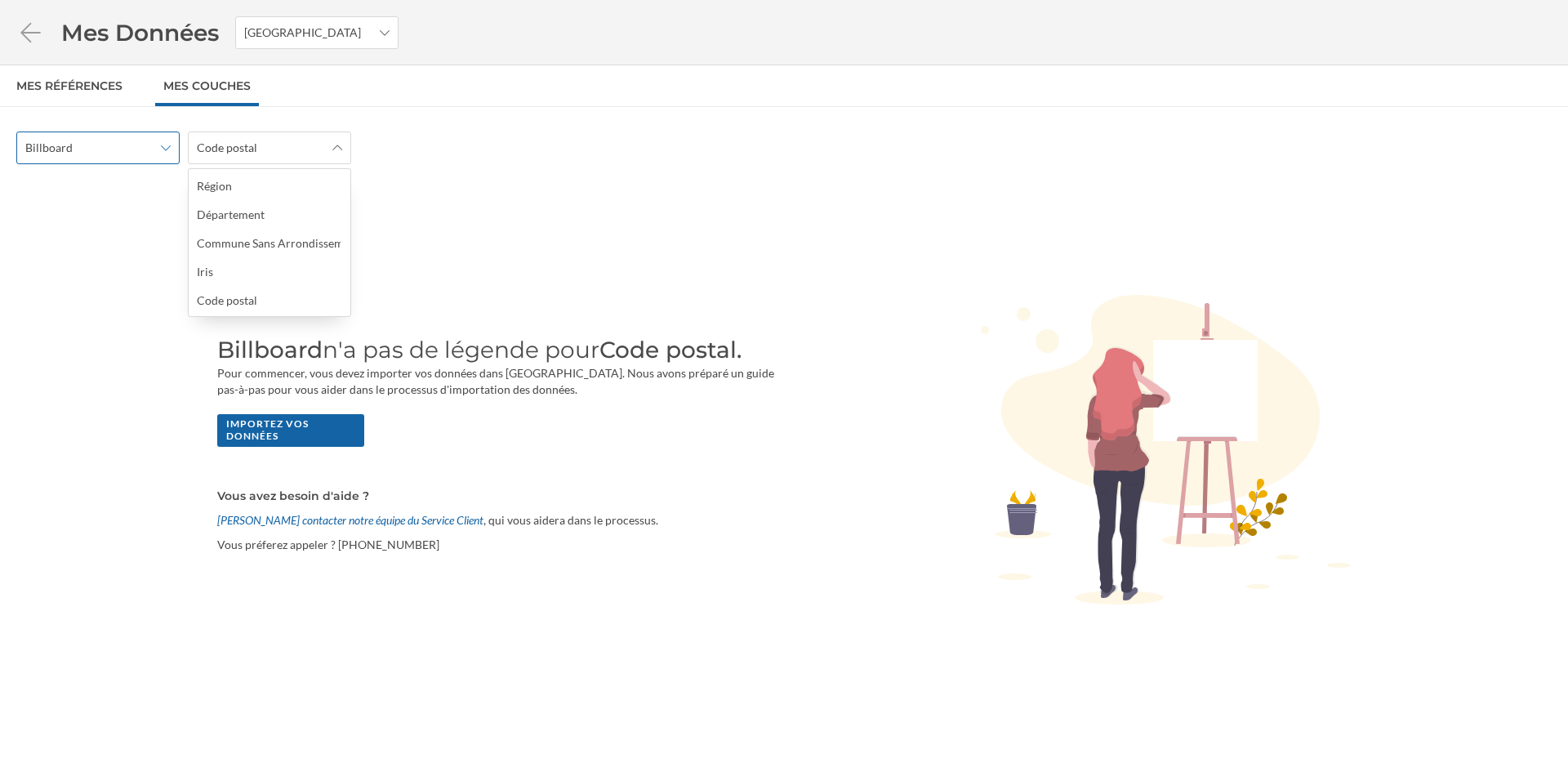
click at [107, 151] on span "Billboard" at bounding box center [89, 148] width 128 height 16
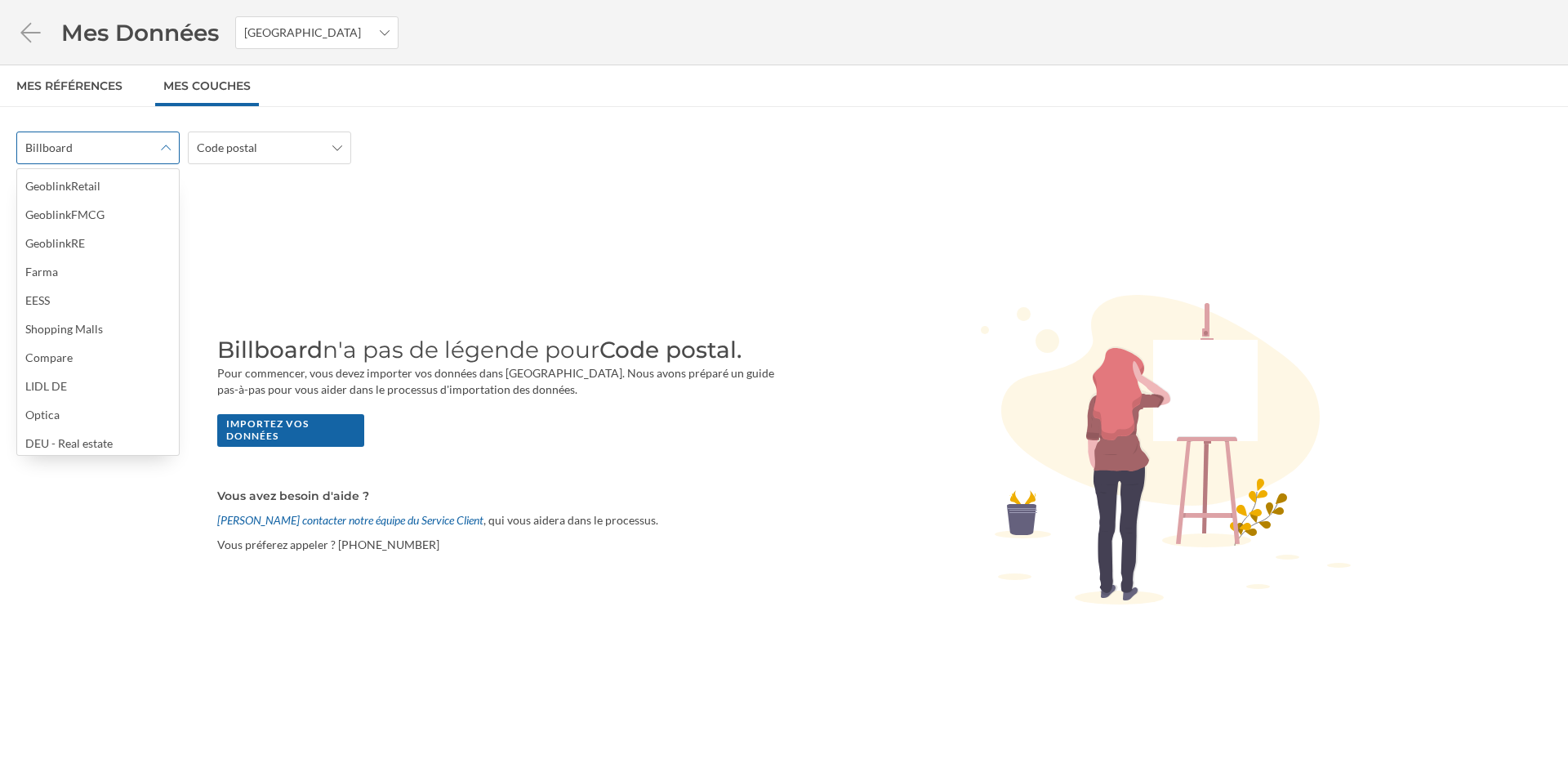
click at [107, 151] on span "Billboard" at bounding box center [89, 148] width 128 height 16
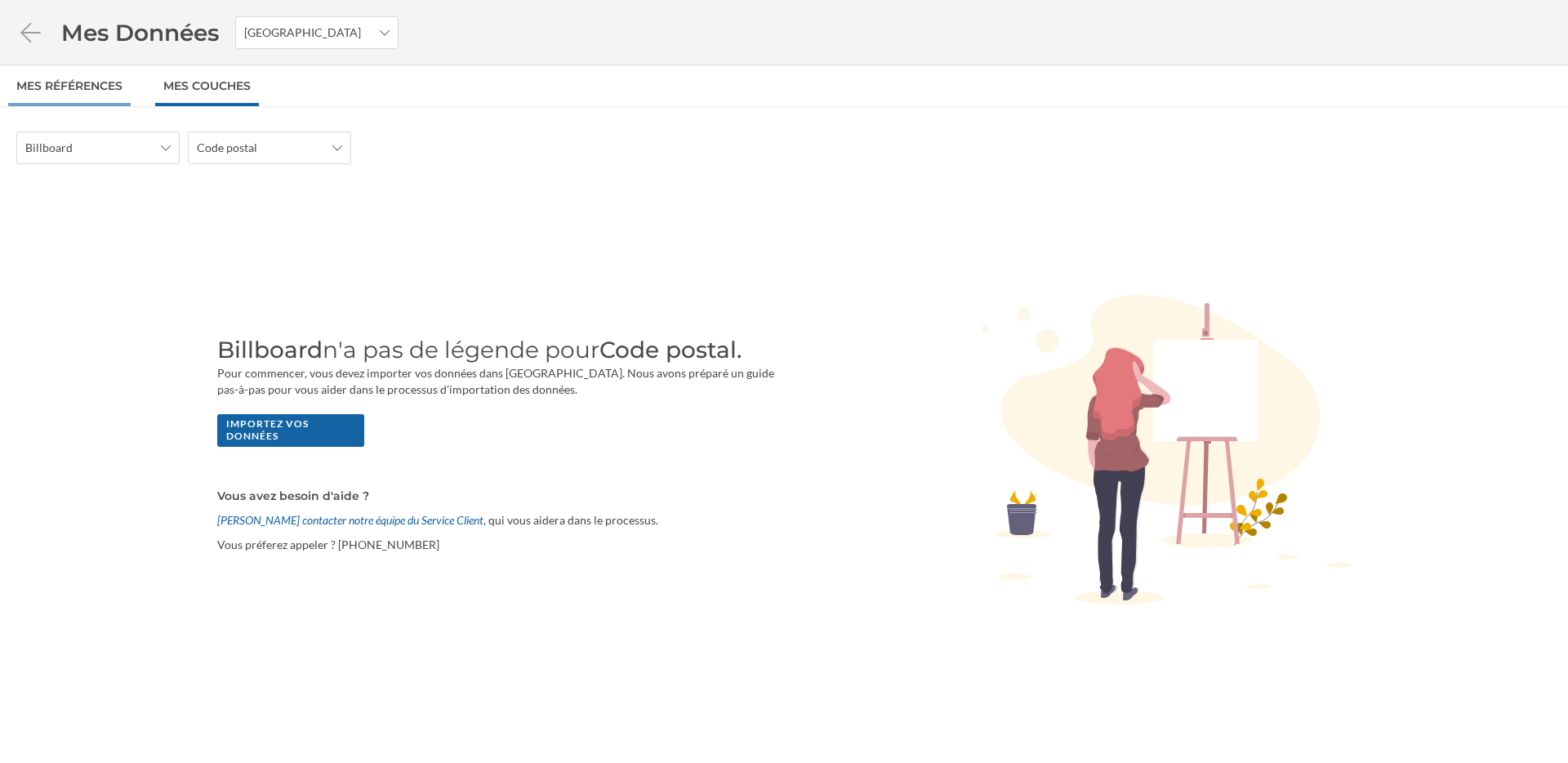
click at [90, 99] on link "Mes références" at bounding box center [69, 85] width 123 height 41
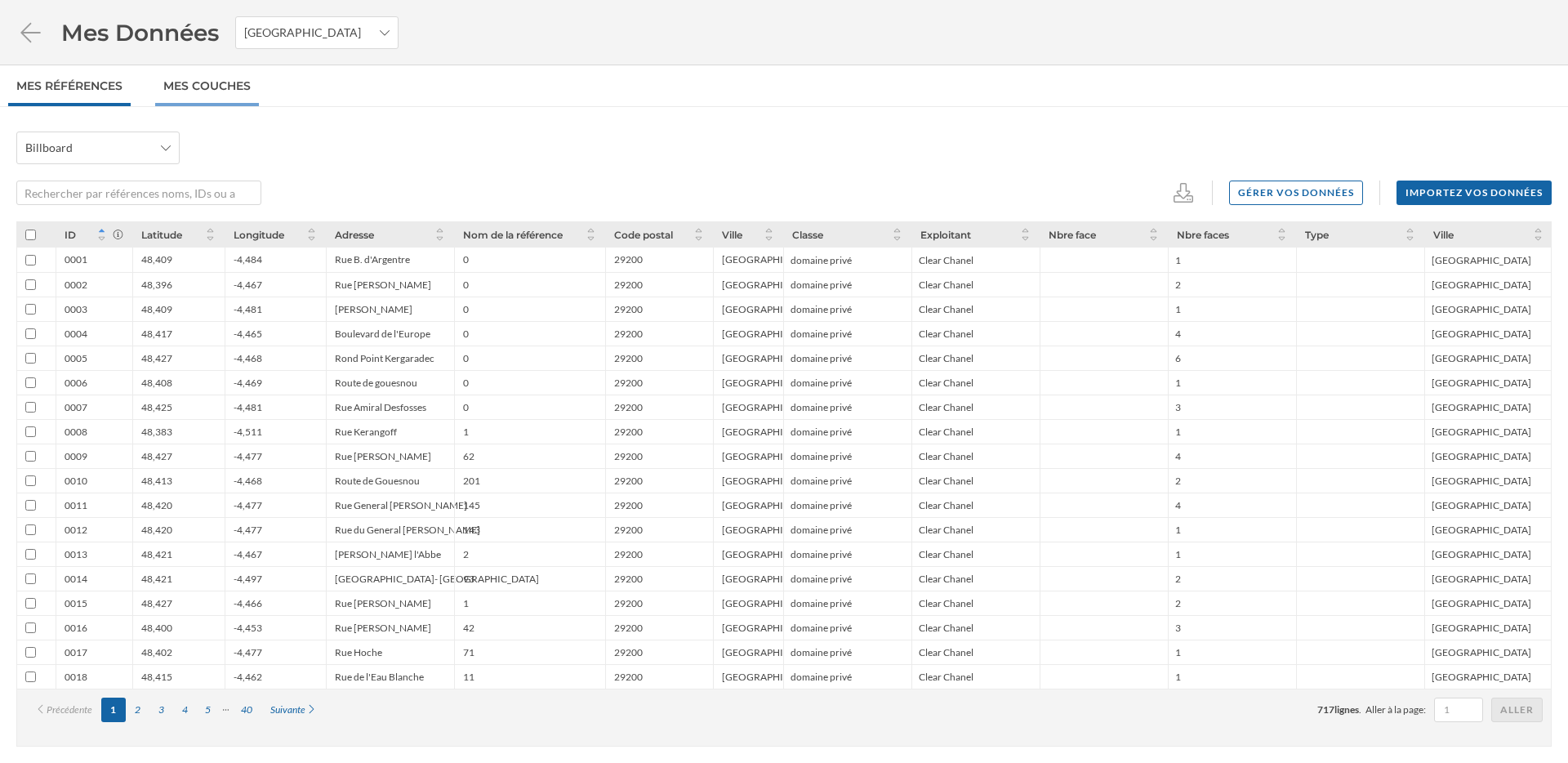
click at [212, 88] on link "Mes Couches" at bounding box center [207, 85] width 104 height 41
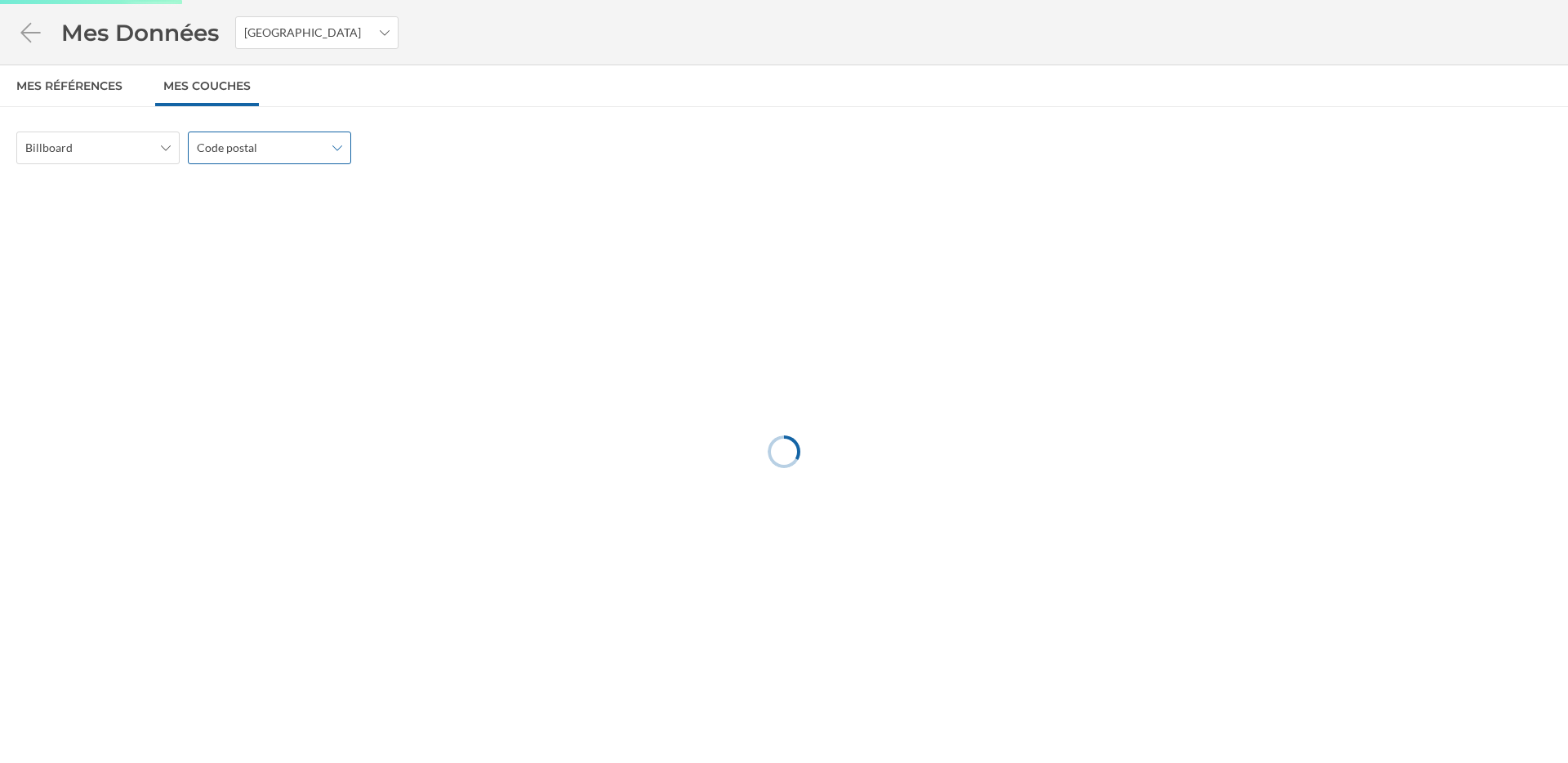
click at [235, 148] on span "Code postal" at bounding box center [227, 148] width 61 height 16
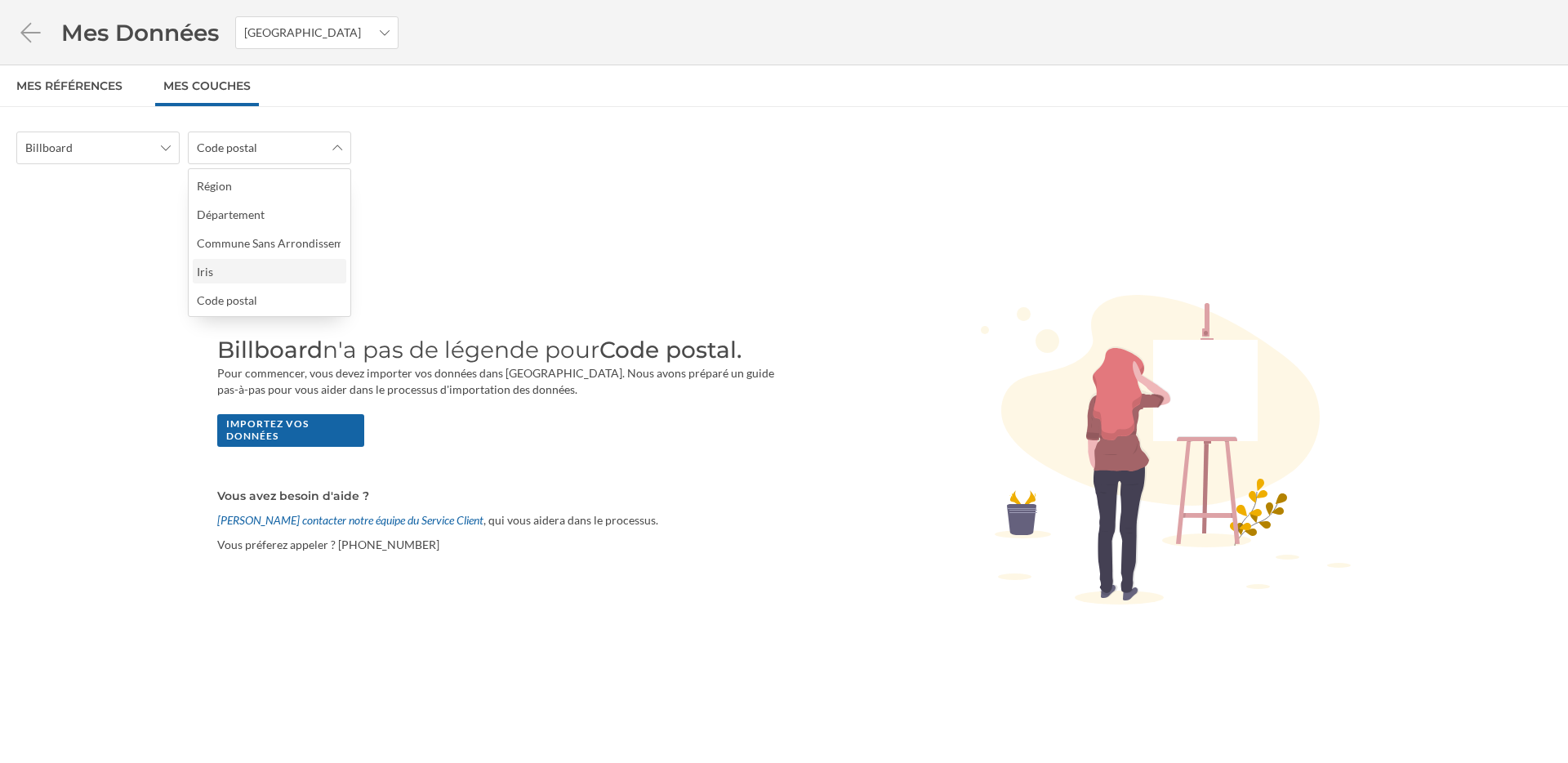
click at [259, 270] on div "Iris" at bounding box center [268, 271] width 144 height 17
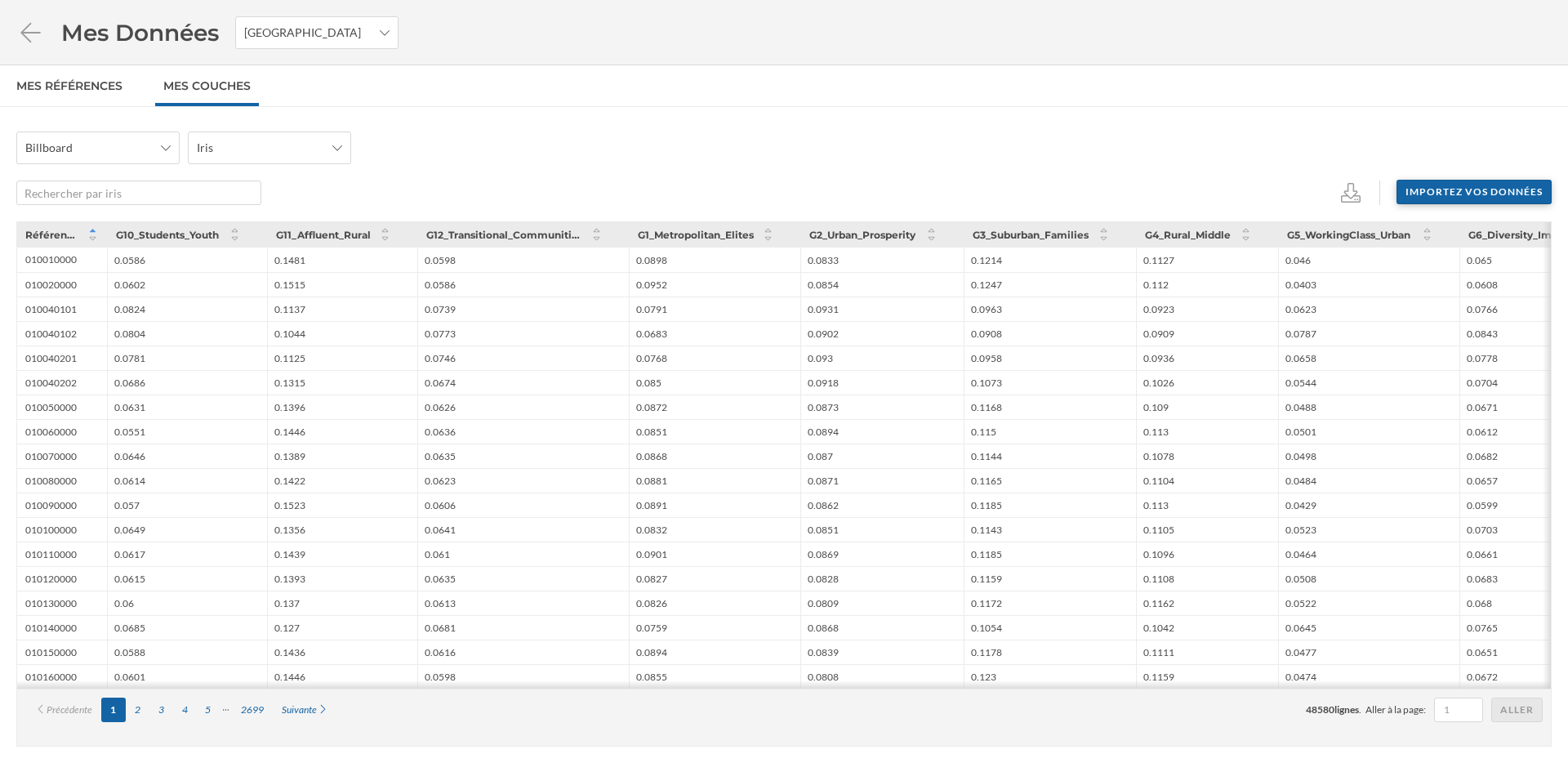
click at [1474, 188] on div "Importez vos données" at bounding box center [1473, 192] width 155 height 25
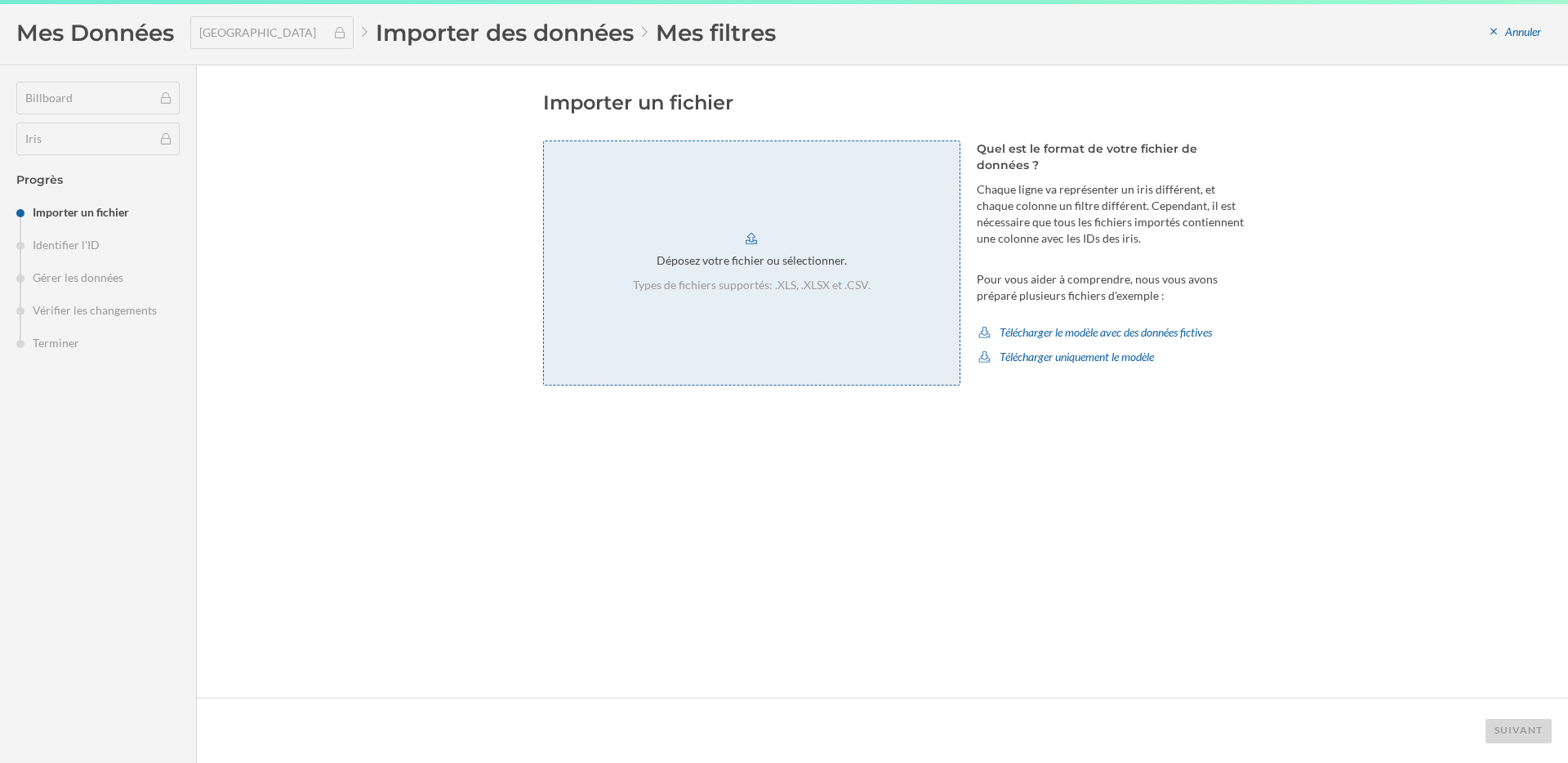
click at [817, 277] on p "Types de fichiers supportés: .XLS, .XLSX et .CSV." at bounding box center [752, 285] width 238 height 16
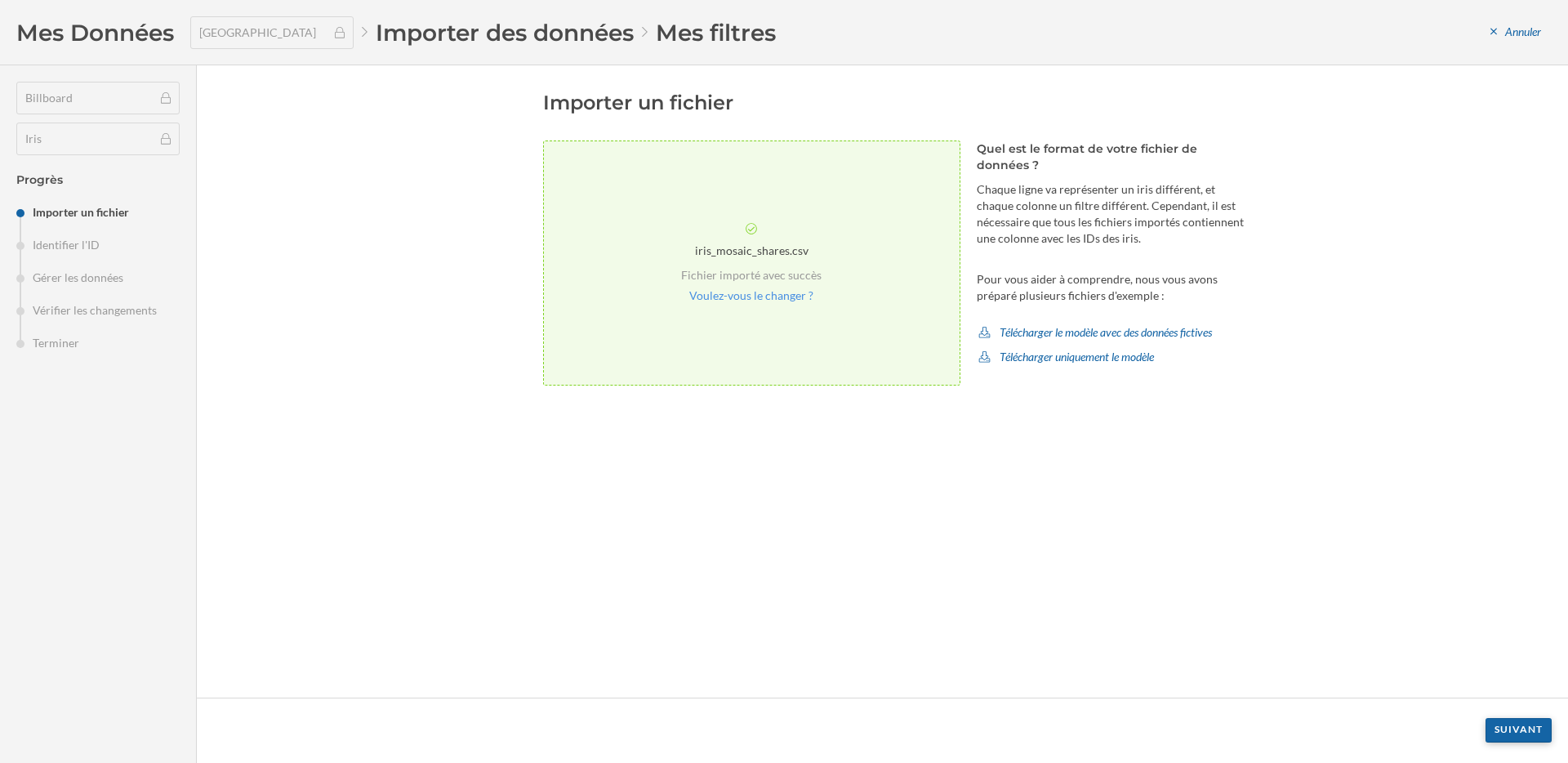
click at [1521, 731] on div "Suivant" at bounding box center [1518, 730] width 66 height 25
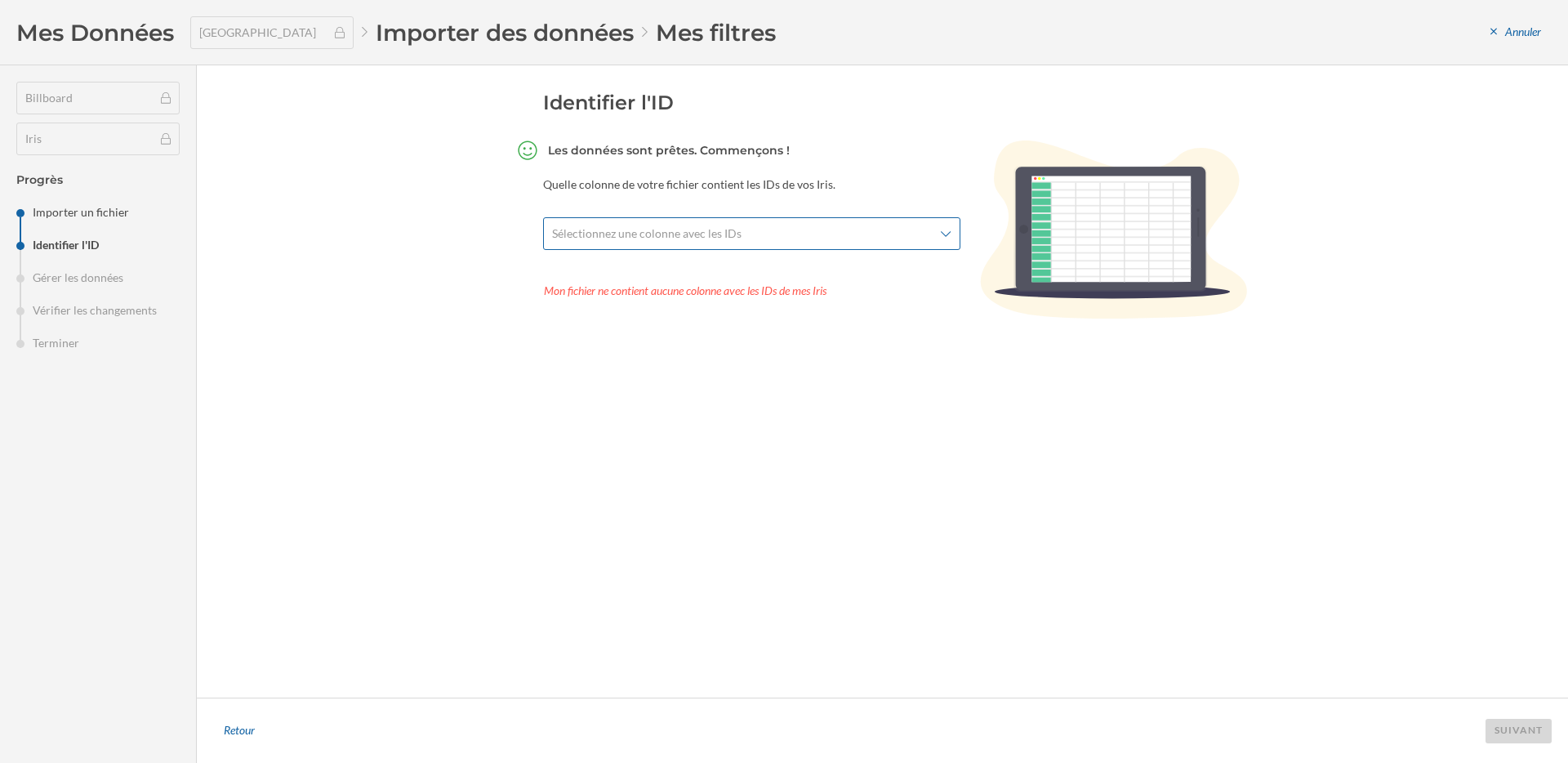
click at [653, 228] on span "Sélectionnez une colonne avec les IDs" at bounding box center [647, 234] width 190 height 16
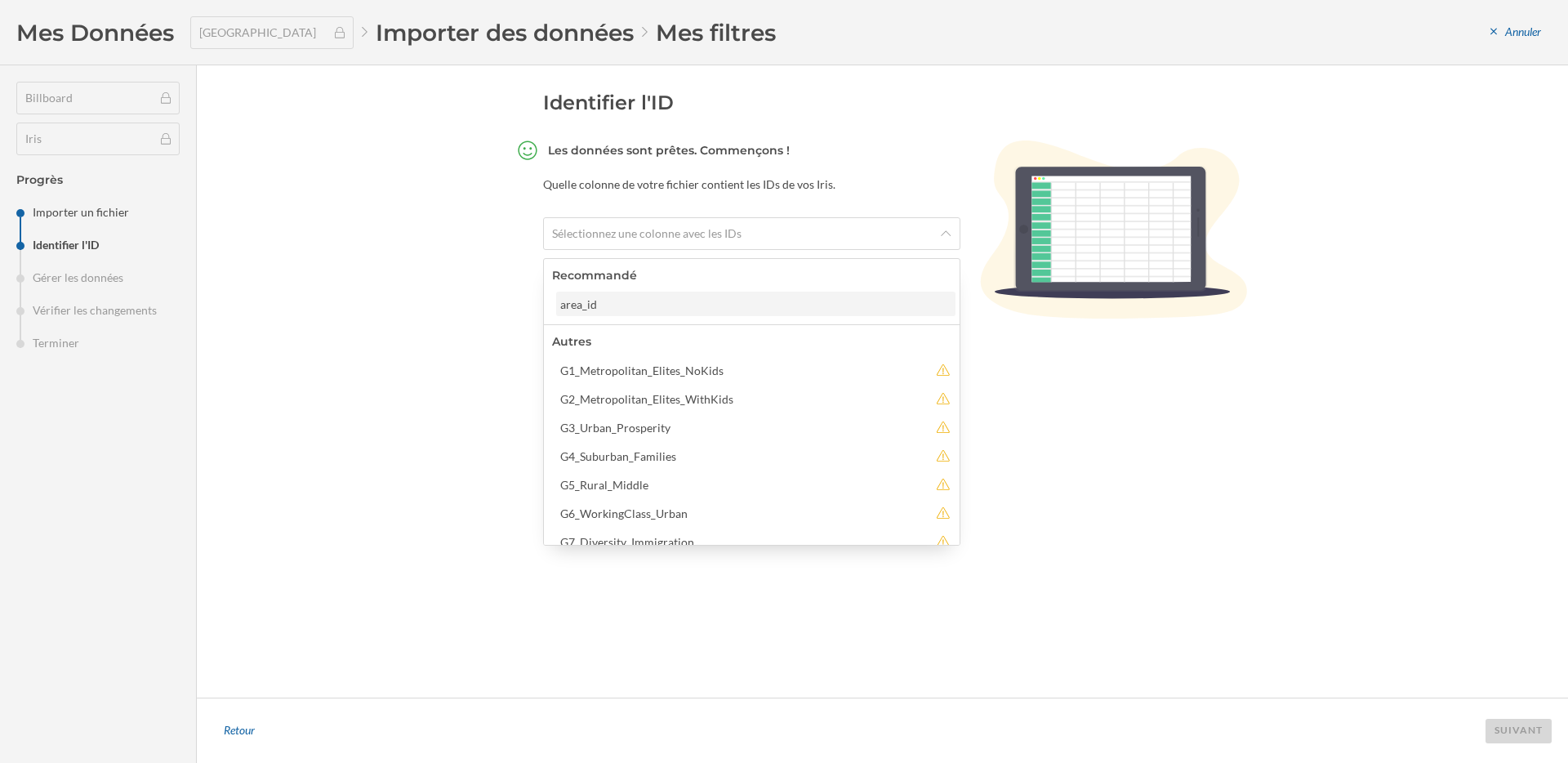
click at [621, 303] on div "area_id" at bounding box center [755, 304] width 389 height 17
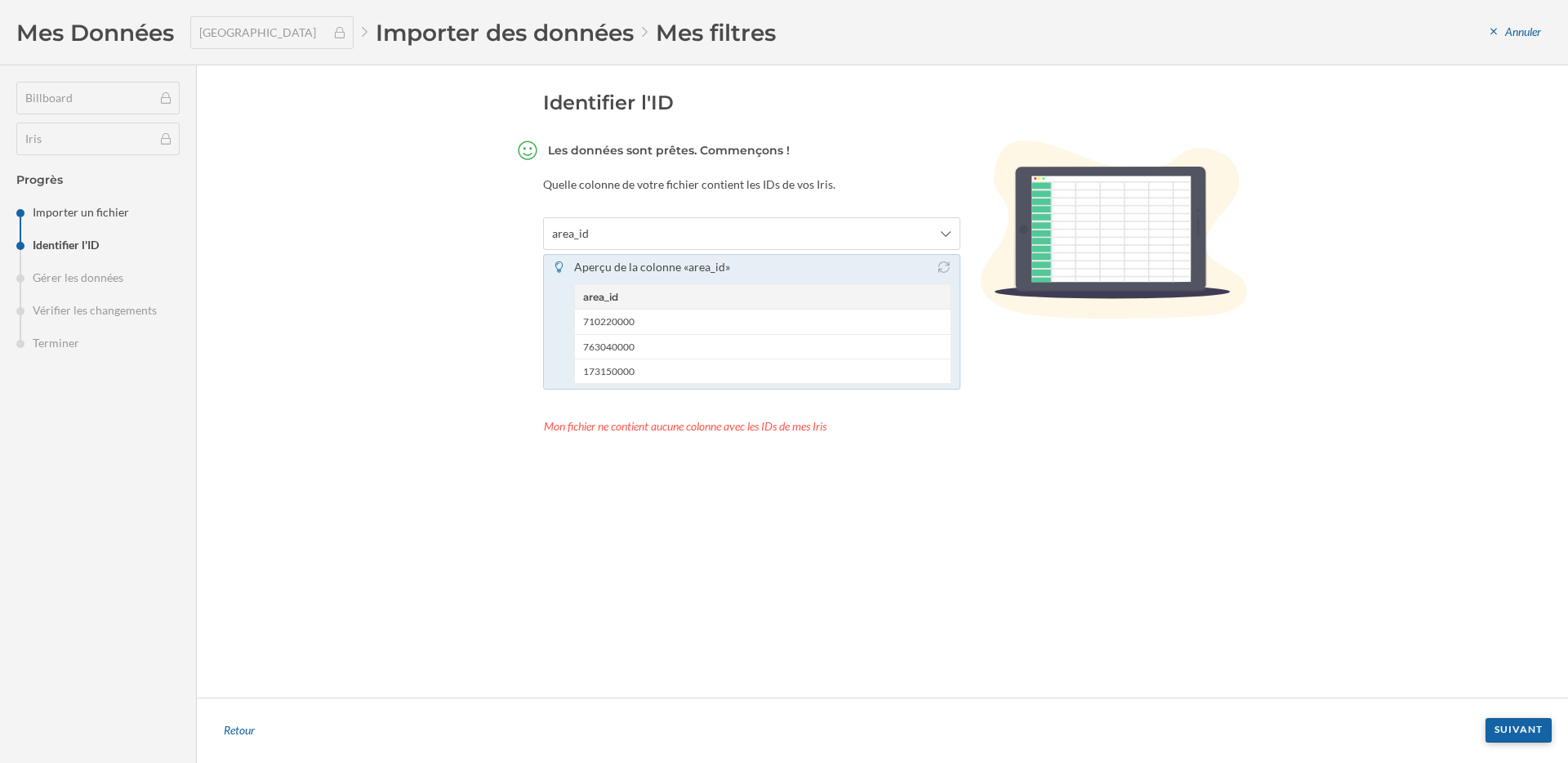
click at [1520, 728] on div "Suivant" at bounding box center [1518, 730] width 66 height 25
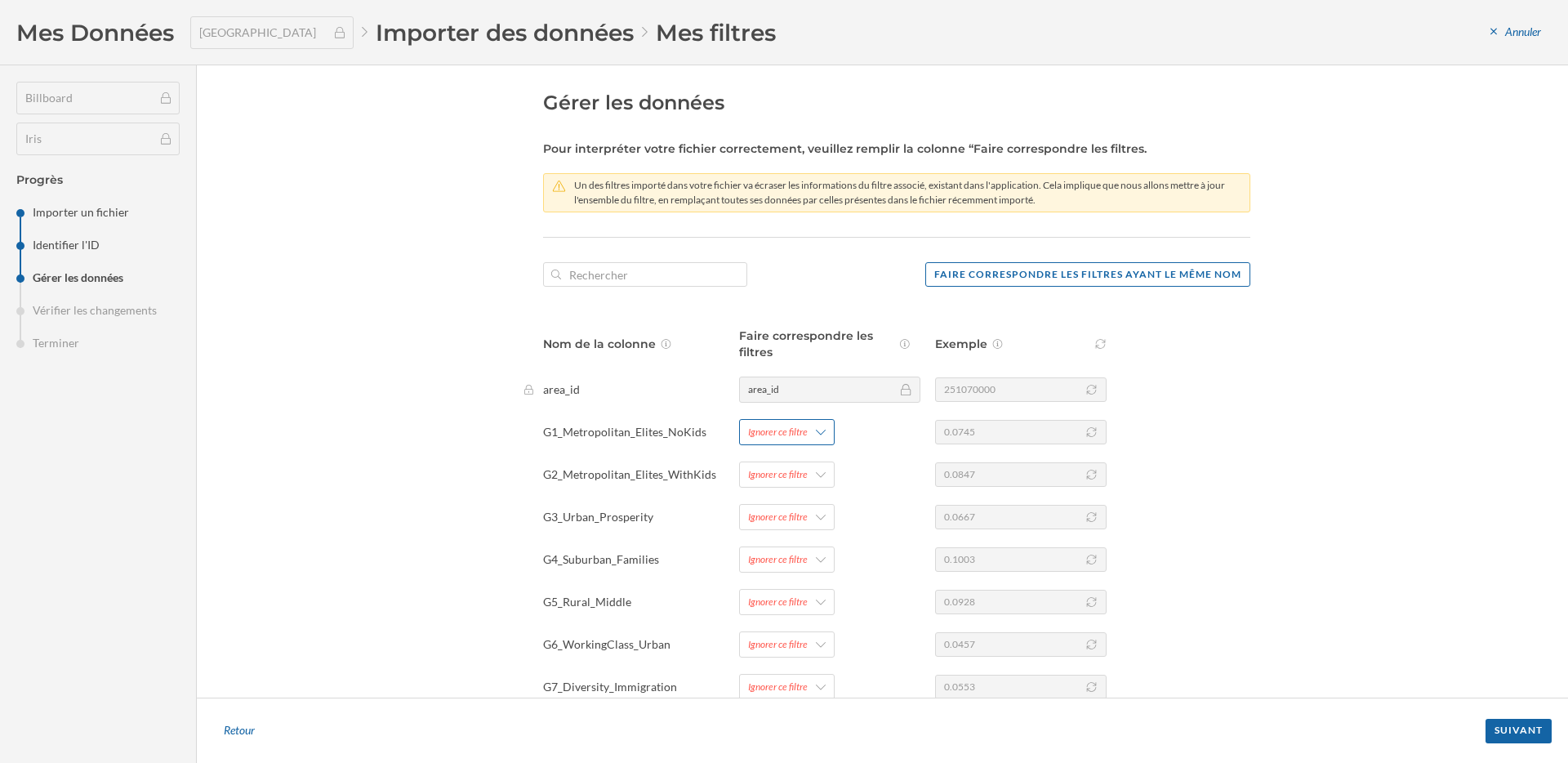
click at [785, 419] on div "Ignorer ce filtre" at bounding box center [786, 432] width 96 height 26
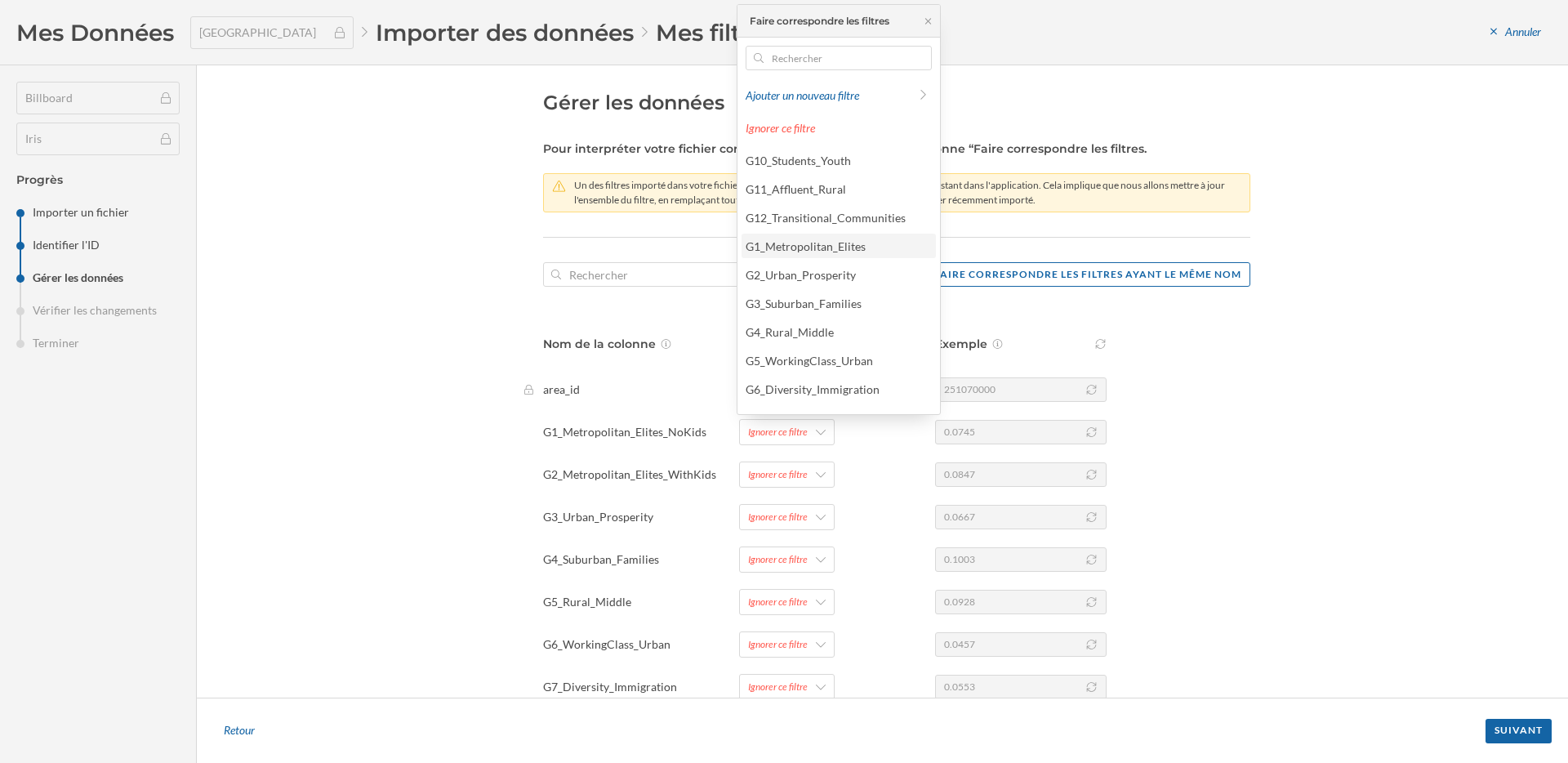
click at [792, 248] on div "G1_Metropolitan_Elites" at bounding box center [805, 247] width 120 height 14
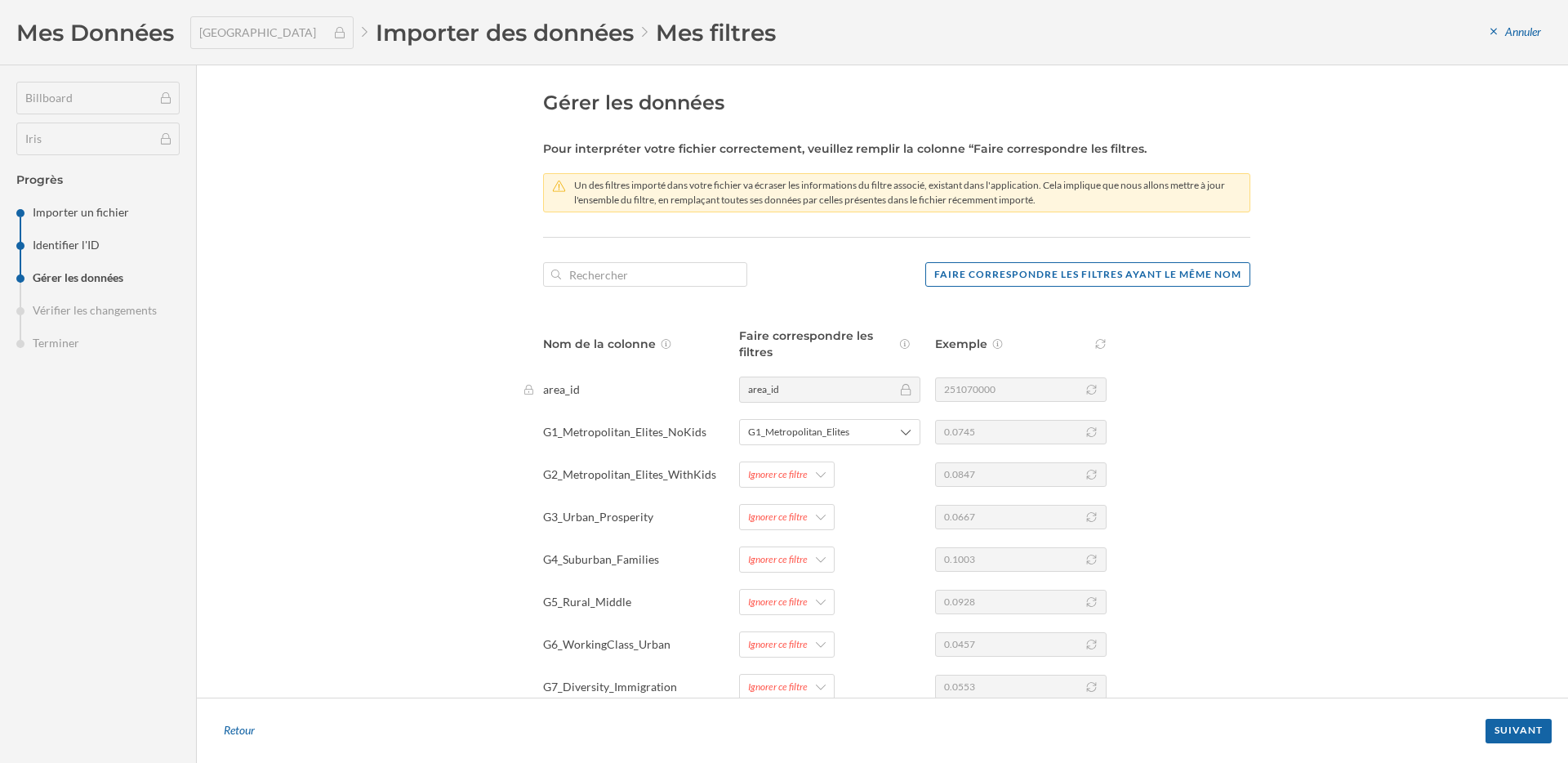
click at [776, 456] on div "Nom de la colonne Faire correspondre les filtres Exemple area_id area_id 251070…" at bounding box center [896, 726] width 708 height 798
click at [776, 474] on div "Ignorer ce filtre" at bounding box center [778, 474] width 60 height 15
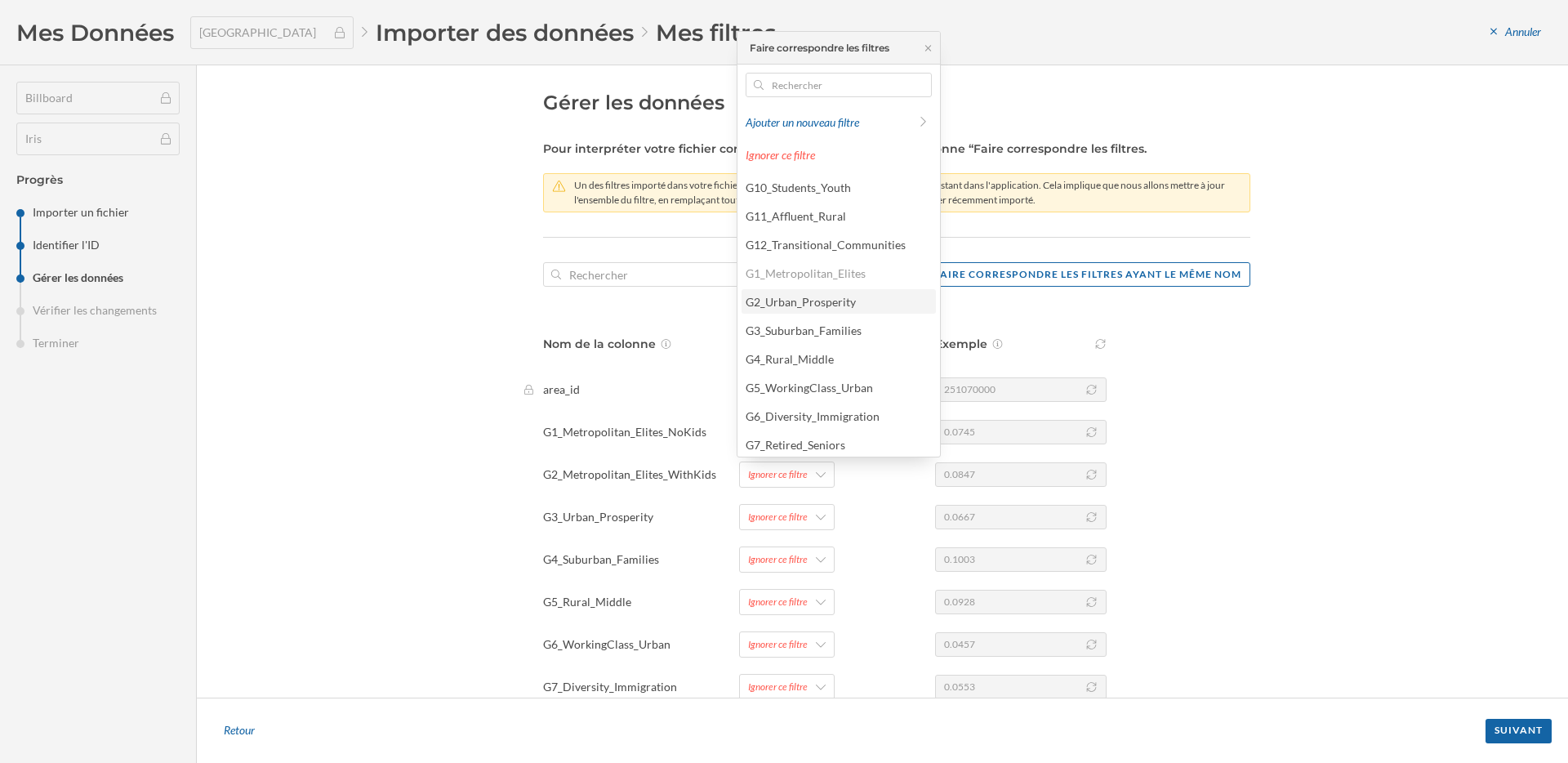
click at [794, 307] on div "G2_Urban_Prosperity" at bounding box center [800, 302] width 110 height 14
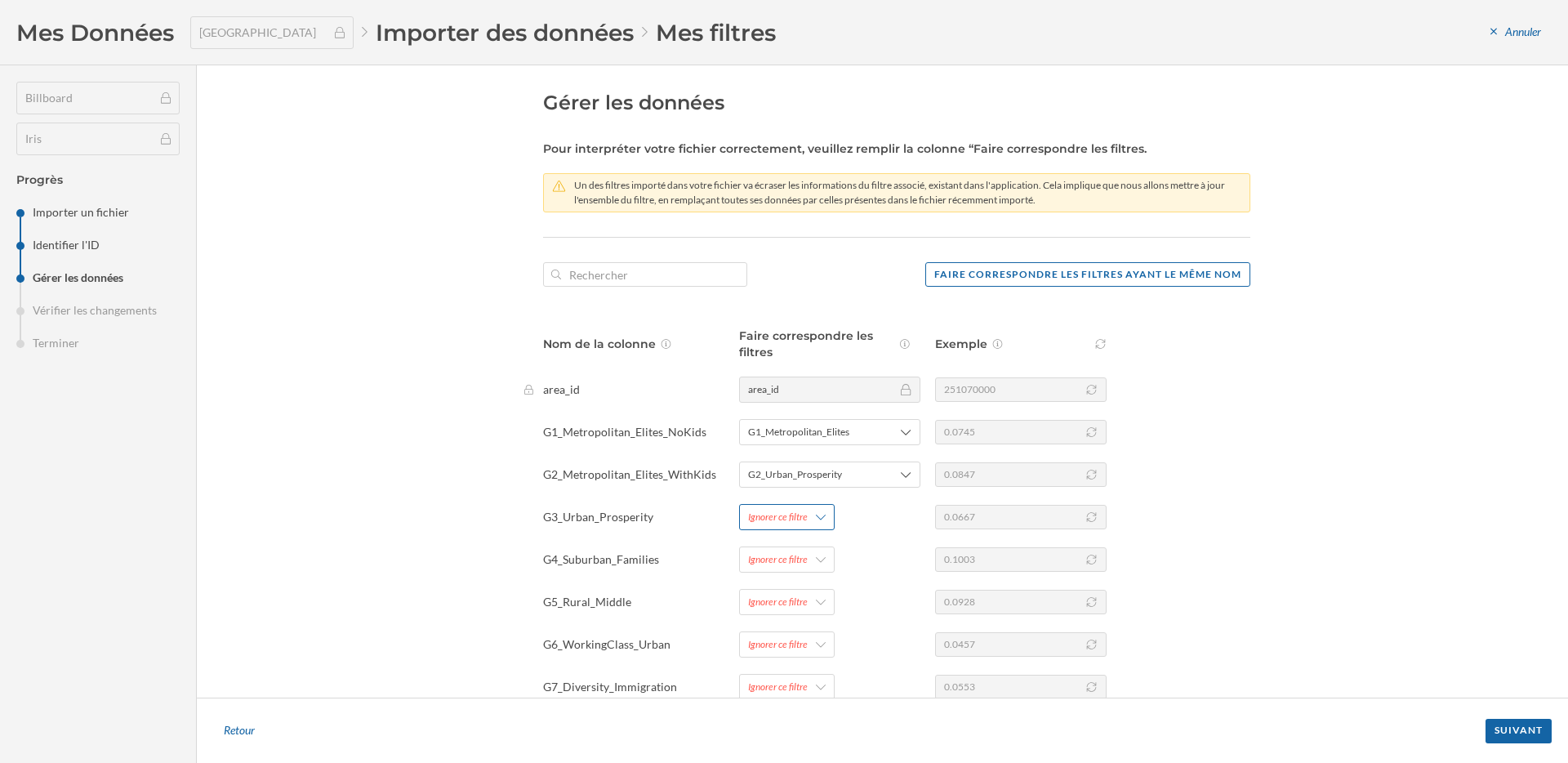
click at [789, 519] on div "Ignorer ce filtre" at bounding box center [778, 517] width 60 height 15
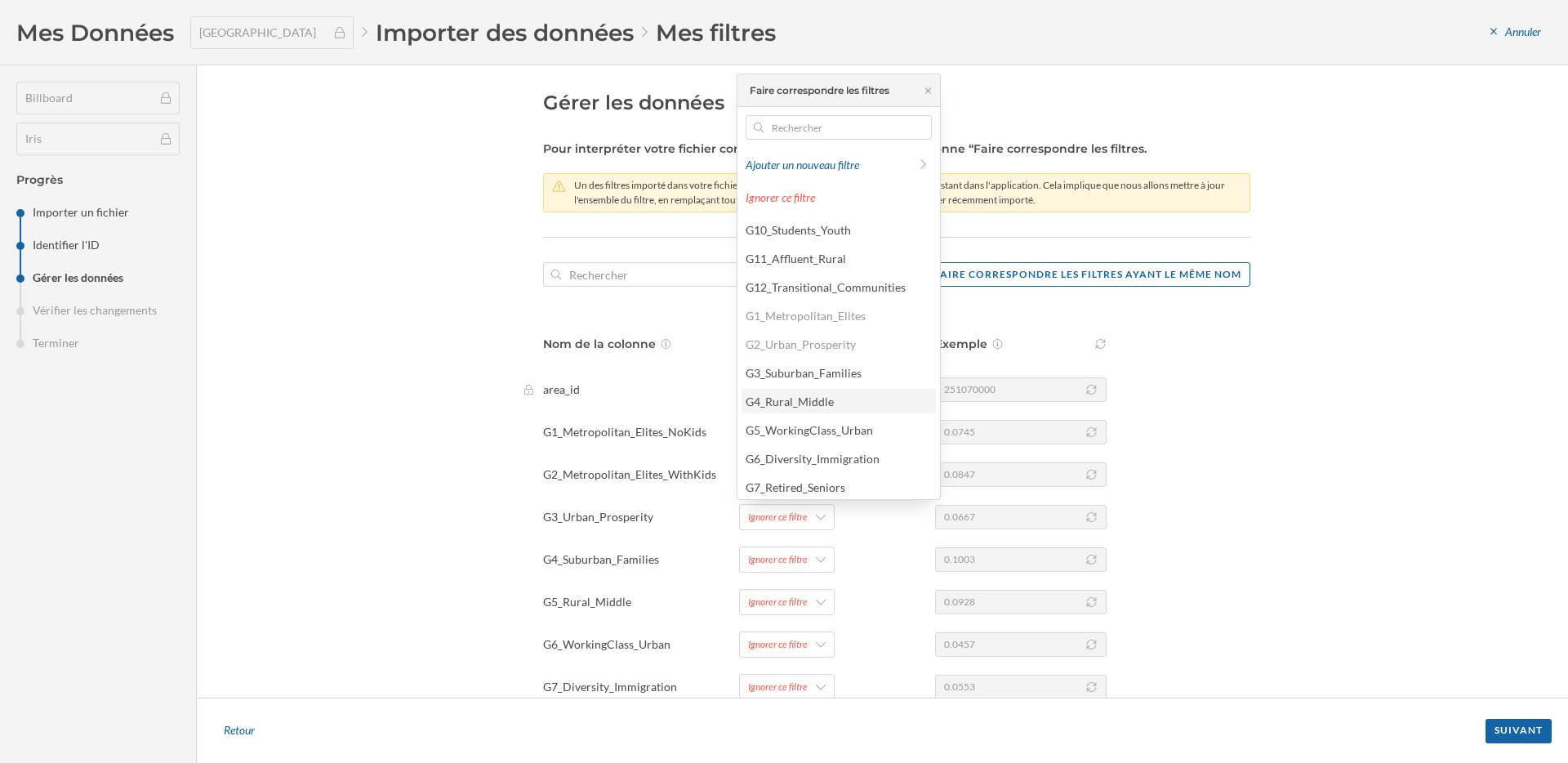
scroll to position [13, 0]
click at [812, 363] on div "G3_Suburban_Families" at bounding box center [803, 360] width 116 height 14
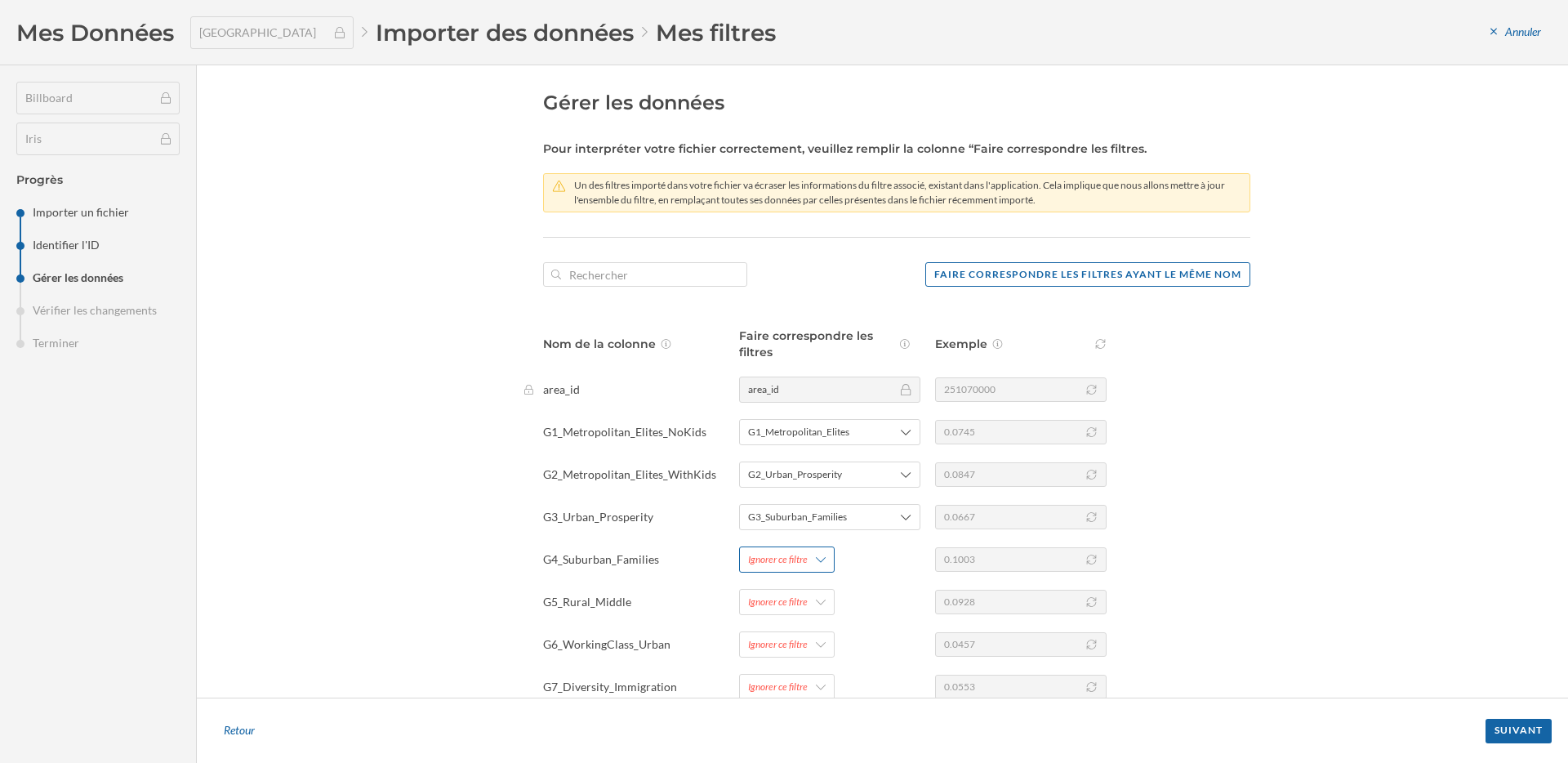
click at [806, 556] on div "Ignorer ce filtre" at bounding box center [786, 559] width 96 height 26
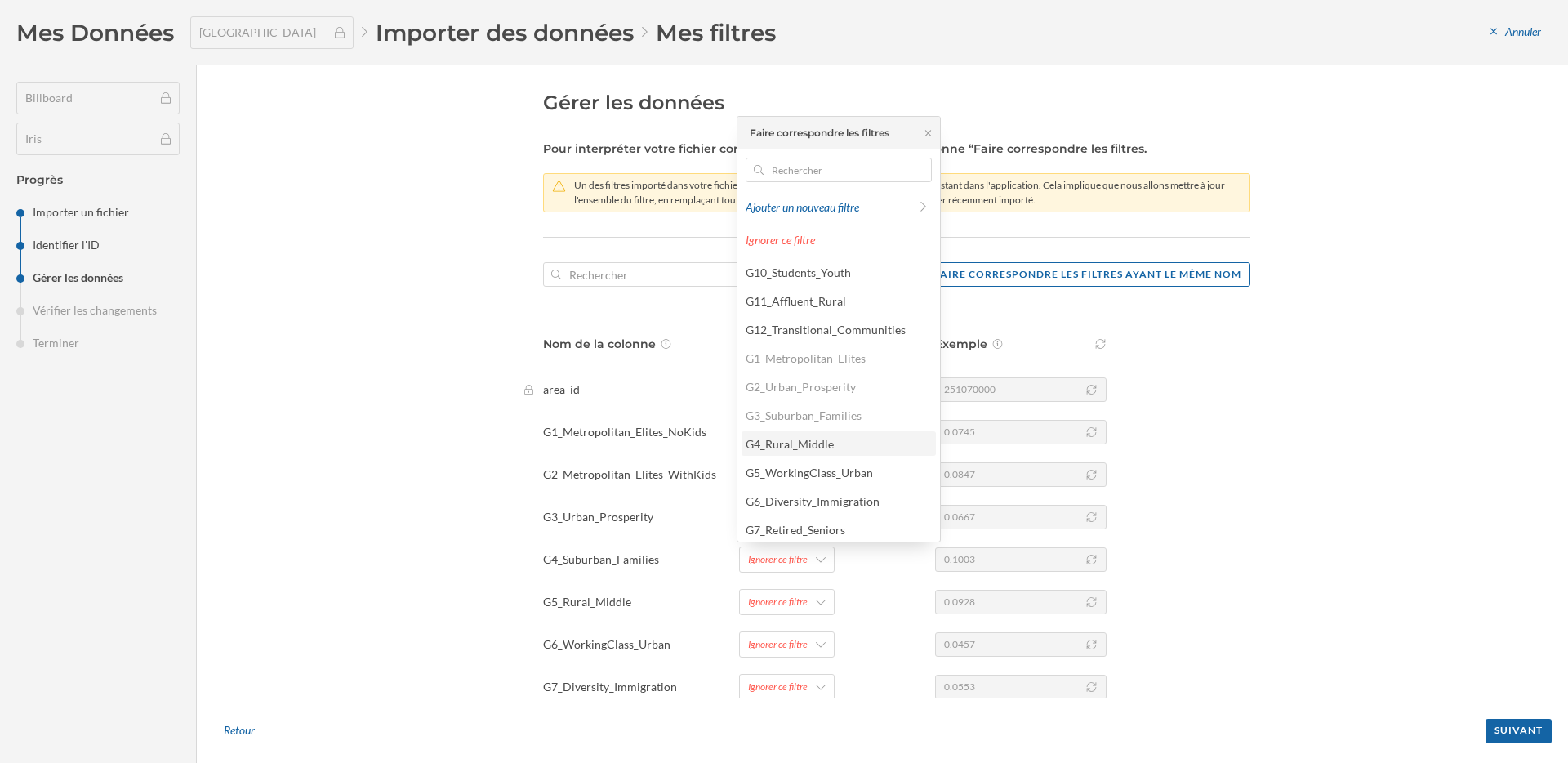
click at [797, 449] on div "G4_Rural_Middle" at bounding box center [789, 444] width 88 height 14
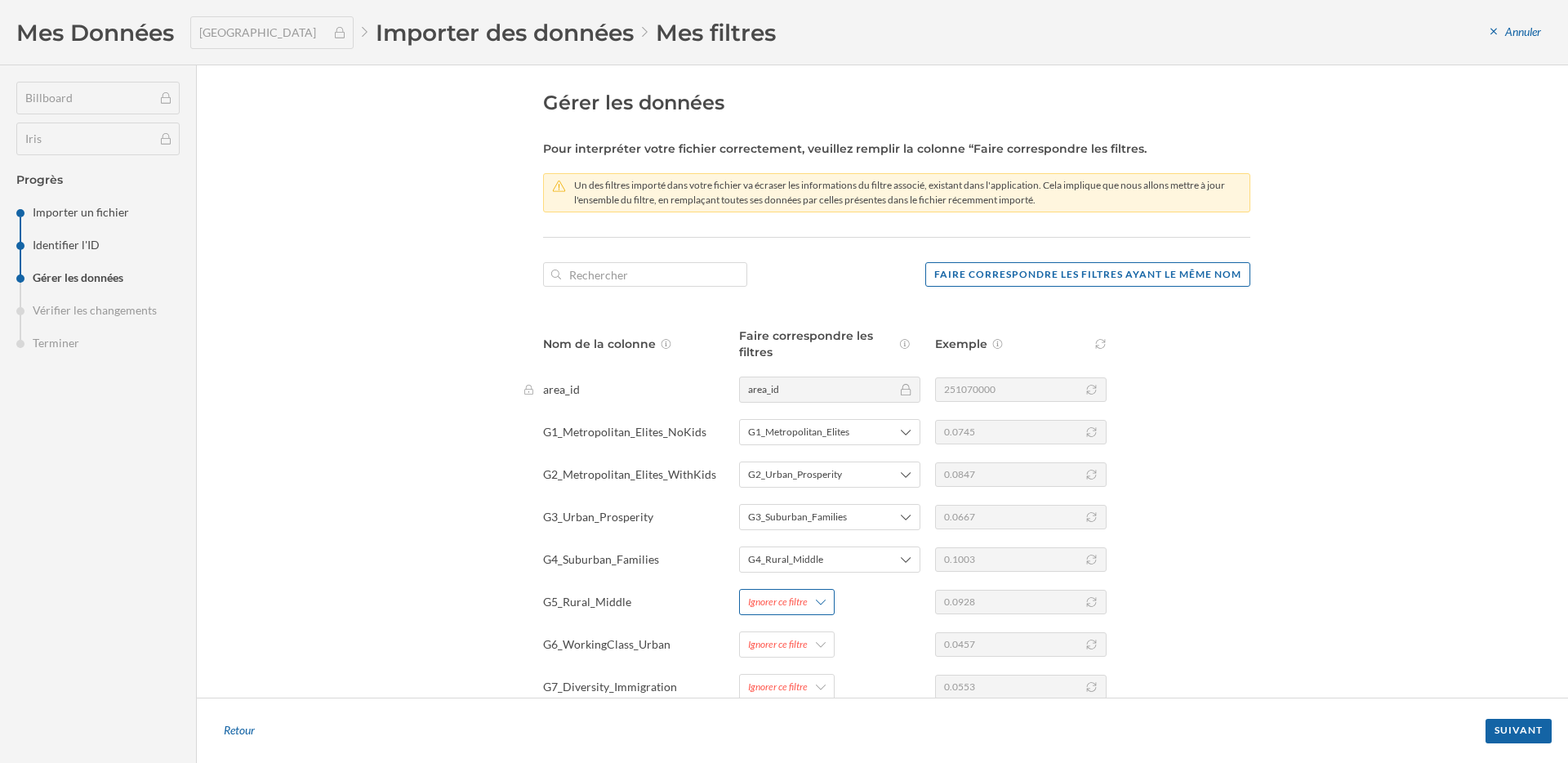
click at [781, 605] on div "Ignorer ce filtre" at bounding box center [778, 602] width 60 height 15
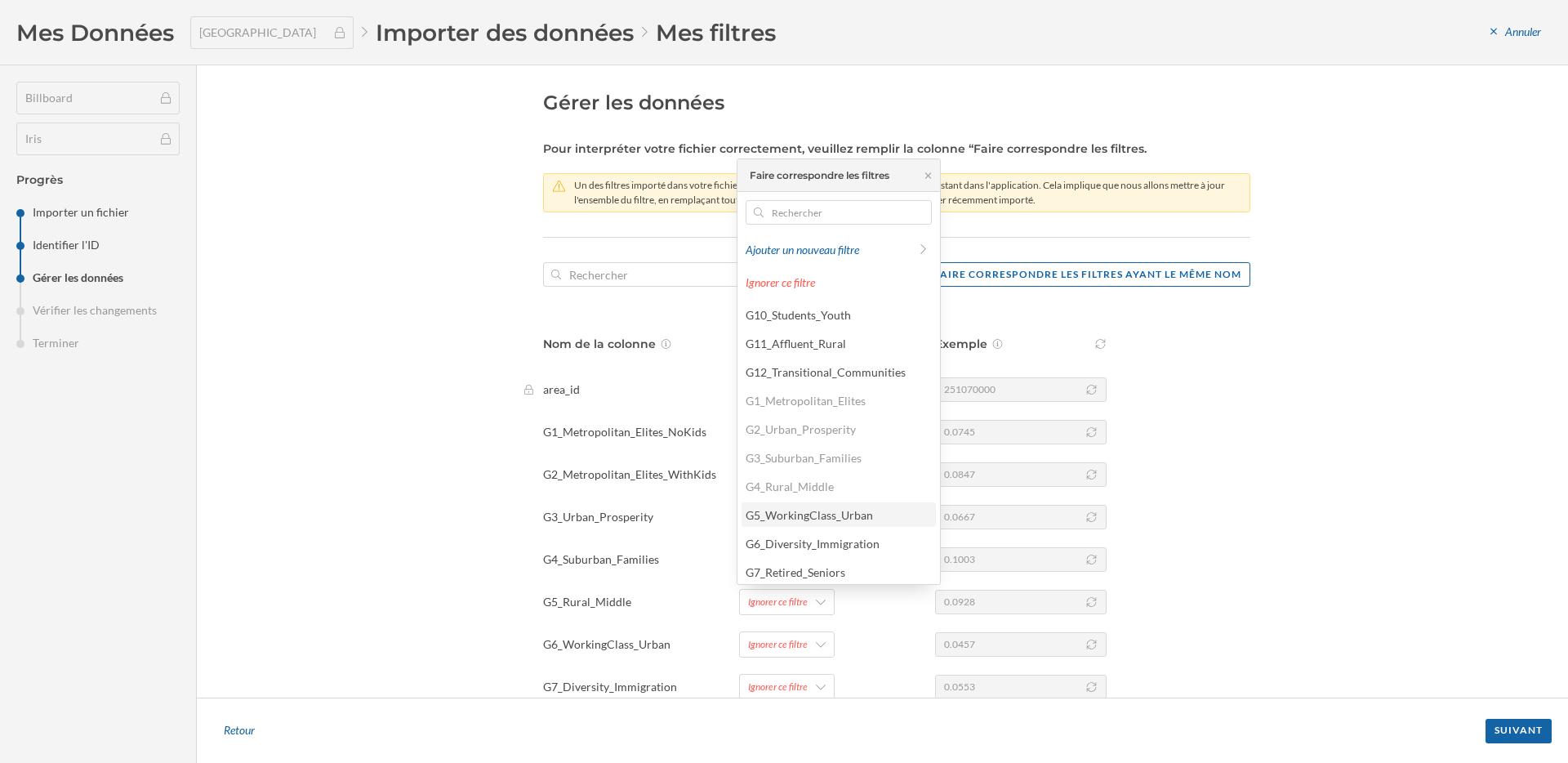
click at [786, 515] on div "G5_WorkingClass_Urban" at bounding box center [809, 515] width 128 height 14
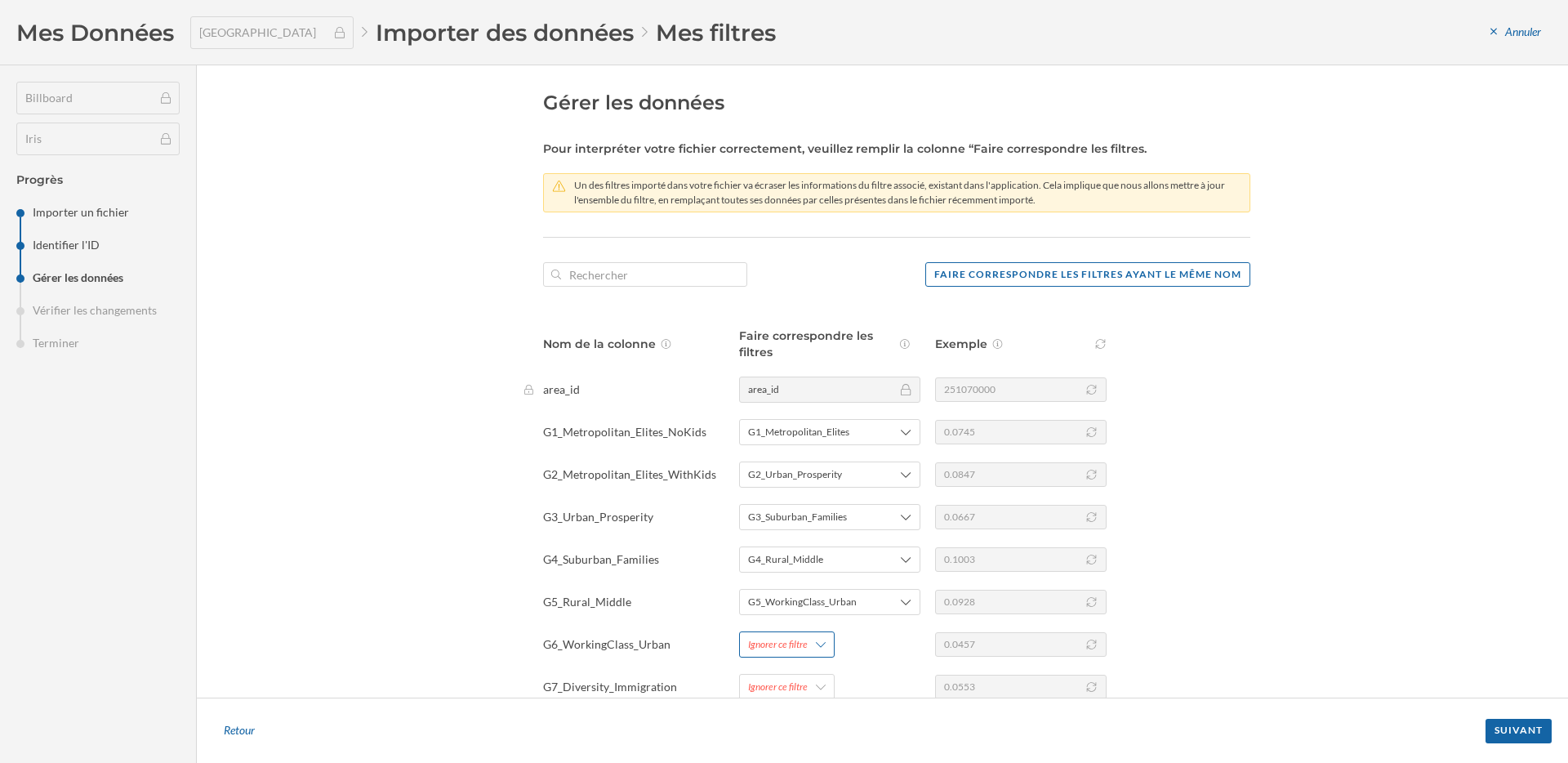
click at [784, 639] on div "Ignorer ce filtre" at bounding box center [778, 644] width 60 height 15
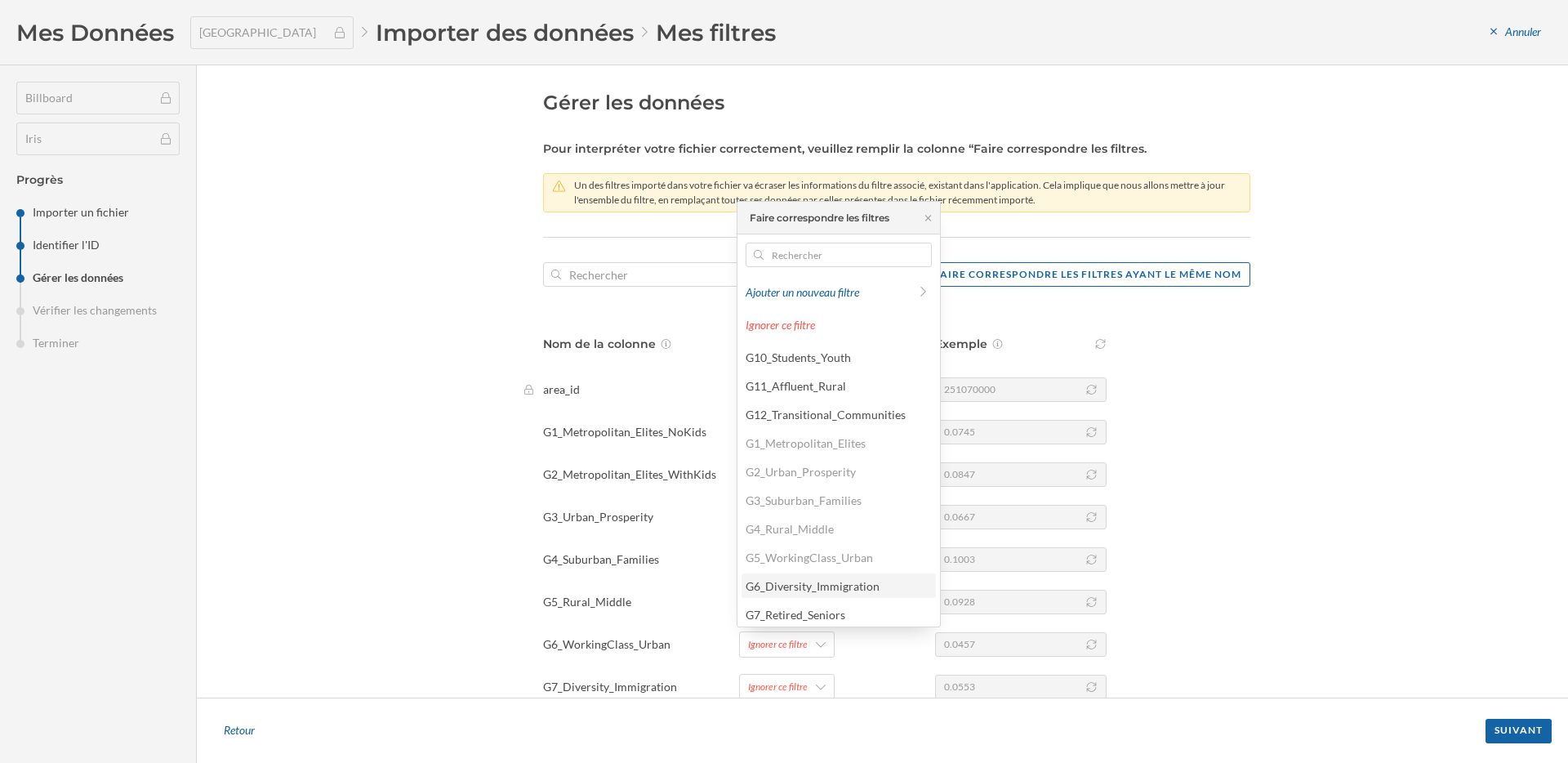
click at [784, 595] on div "G6_Diversity_Immigration" at bounding box center [838, 585] width 195 height 25
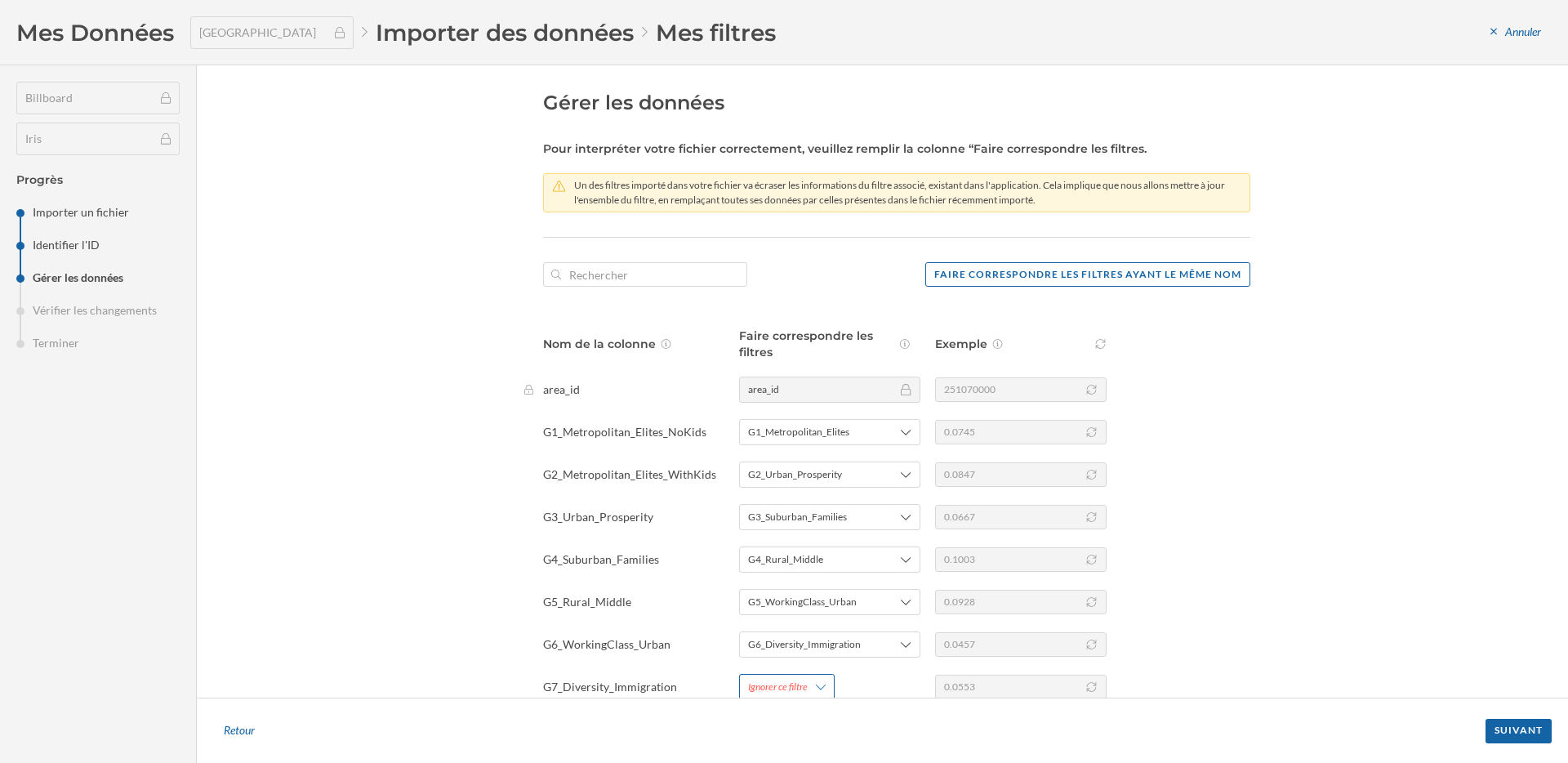
click at [780, 681] on div "Ignorer ce filtre" at bounding box center [778, 687] width 60 height 15
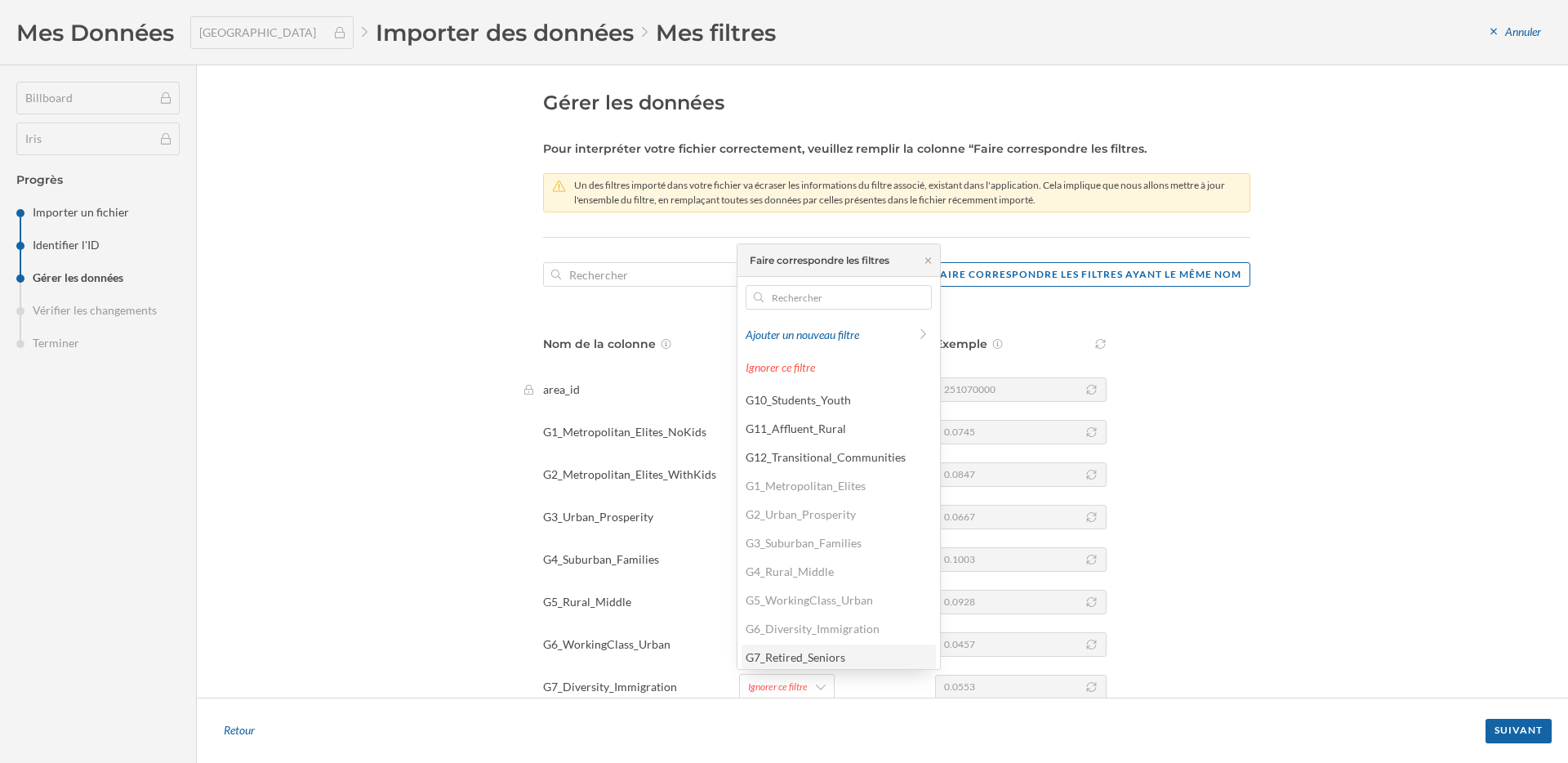
click at [780, 654] on div "G7_Retired_Seniors" at bounding box center [795, 657] width 100 height 14
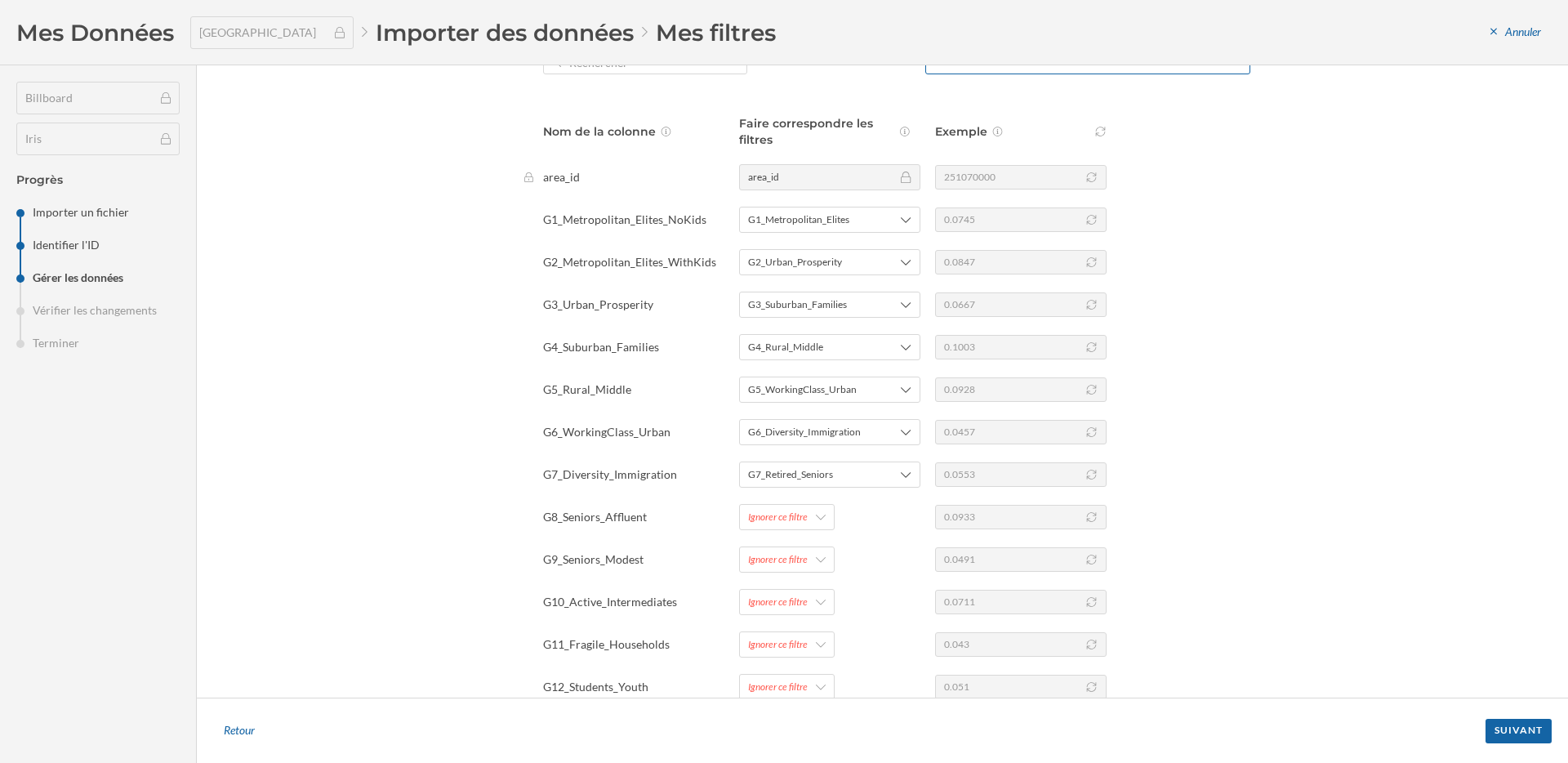
scroll to position [427, 0]
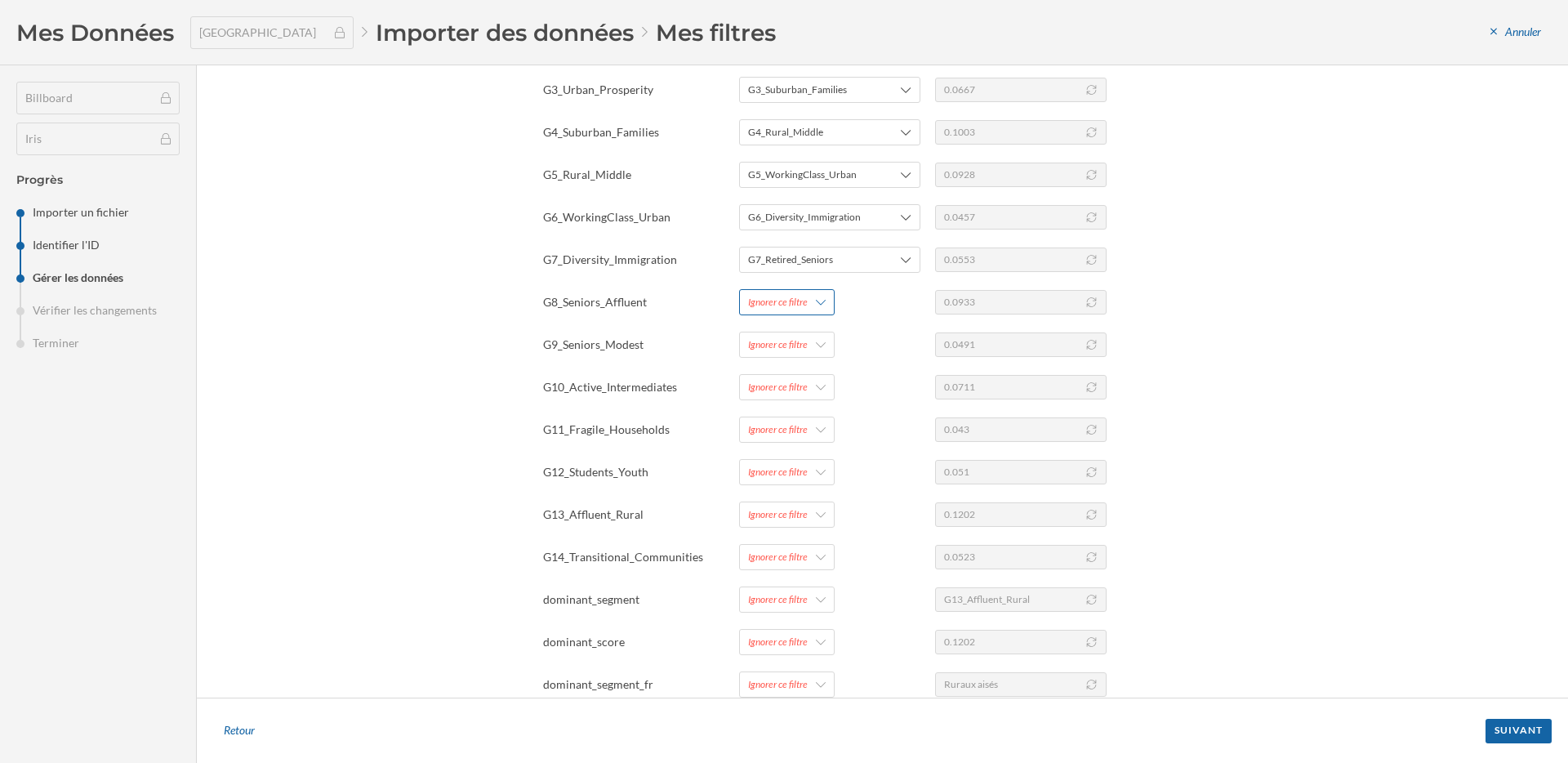
click at [766, 302] on div "Ignorer ce filtre" at bounding box center [778, 302] width 60 height 15
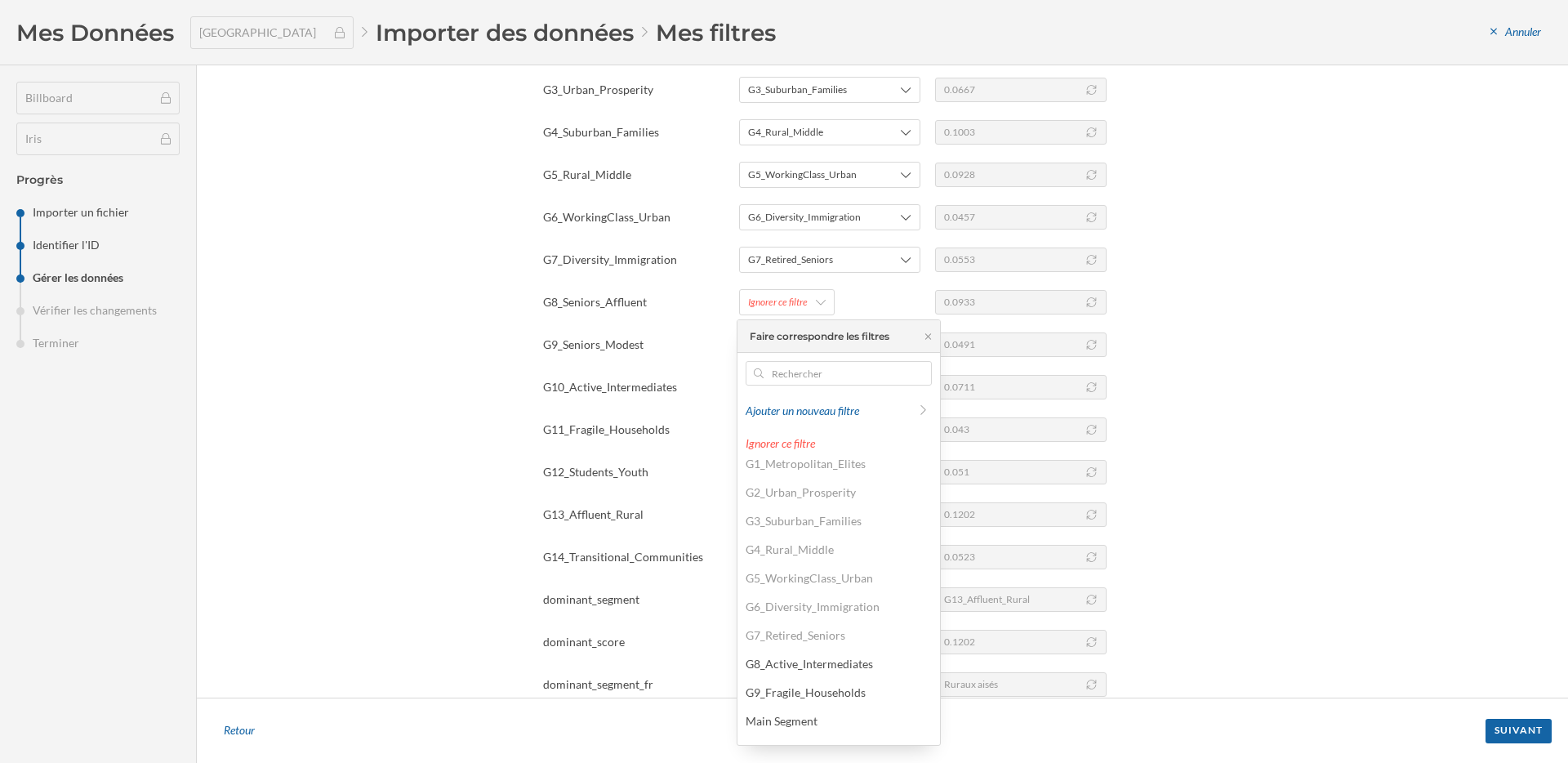
scroll to position [147, 0]
click at [822, 619] on div "G8_Active_Intermediates" at bounding box center [809, 615] width 128 height 14
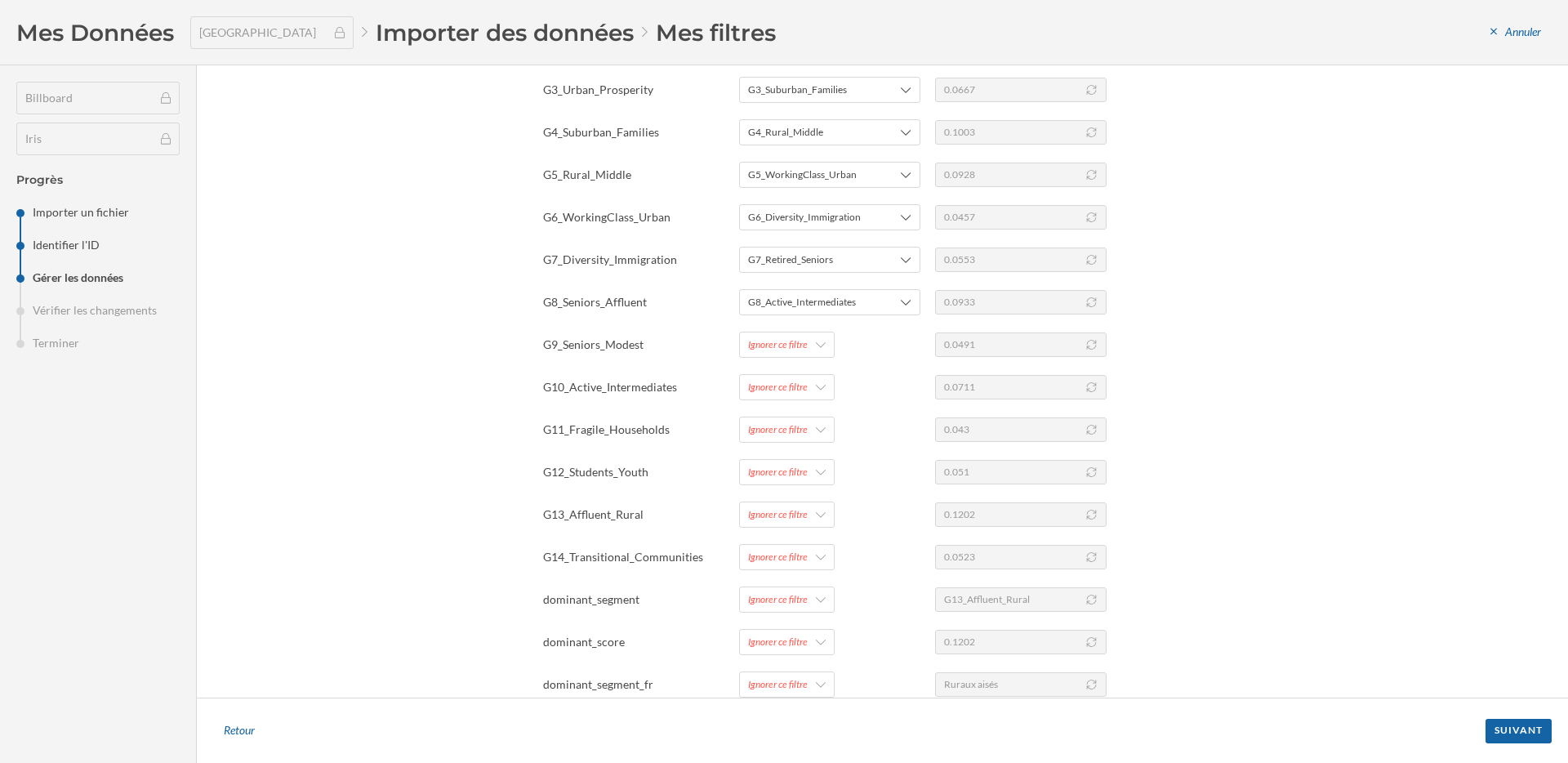
click at [799, 358] on div "Nom de la colonne Faire correspondre les filtres Exemple area_id area_id 251070…" at bounding box center [896, 299] width 708 height 798
click at [799, 349] on div "Ignorer ce filtre" at bounding box center [778, 345] width 60 height 15
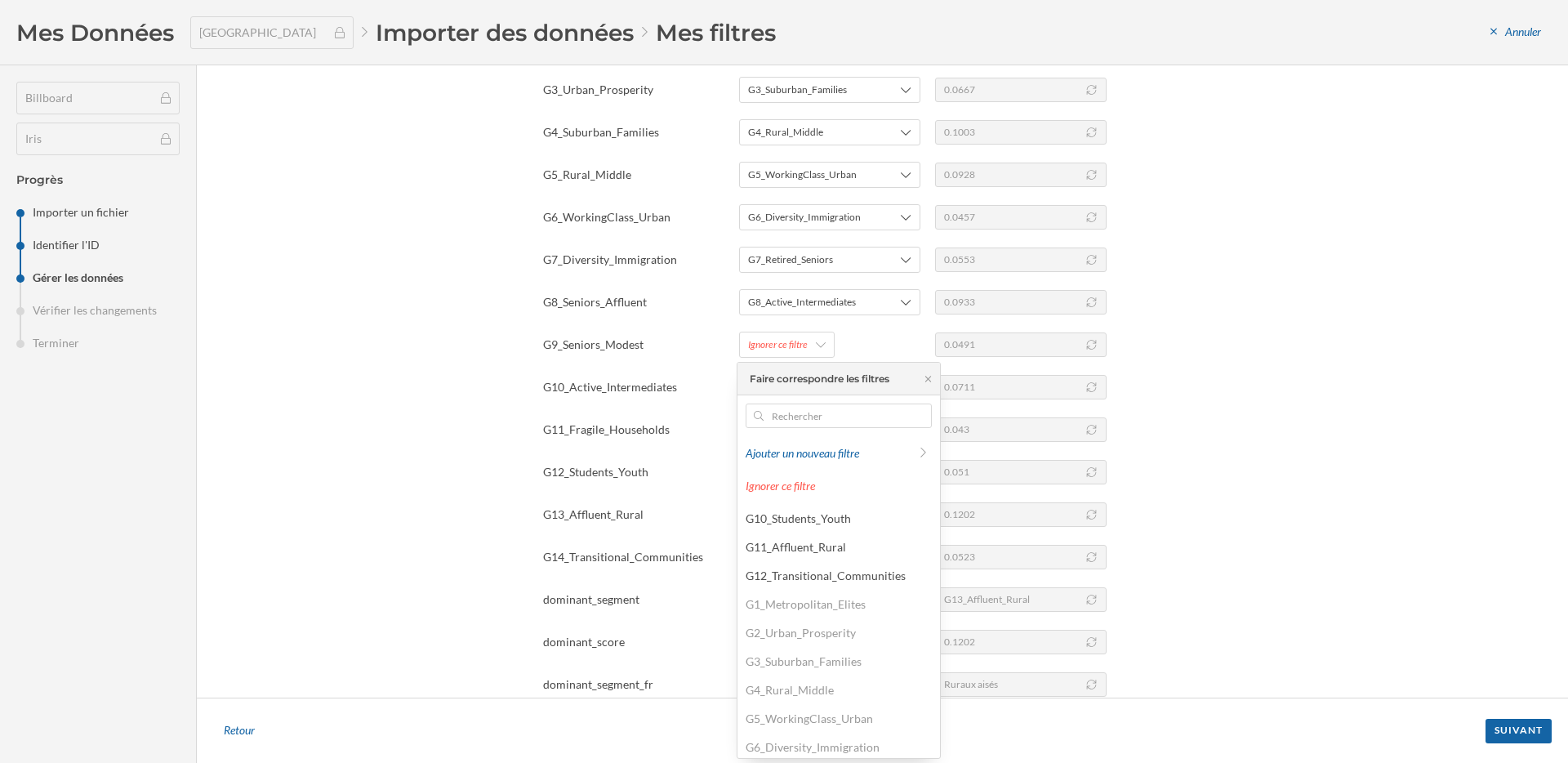
scroll to position [177, 0]
click at [815, 653] on div "G9_Fragile_Households" at bounding box center [805, 656] width 120 height 14
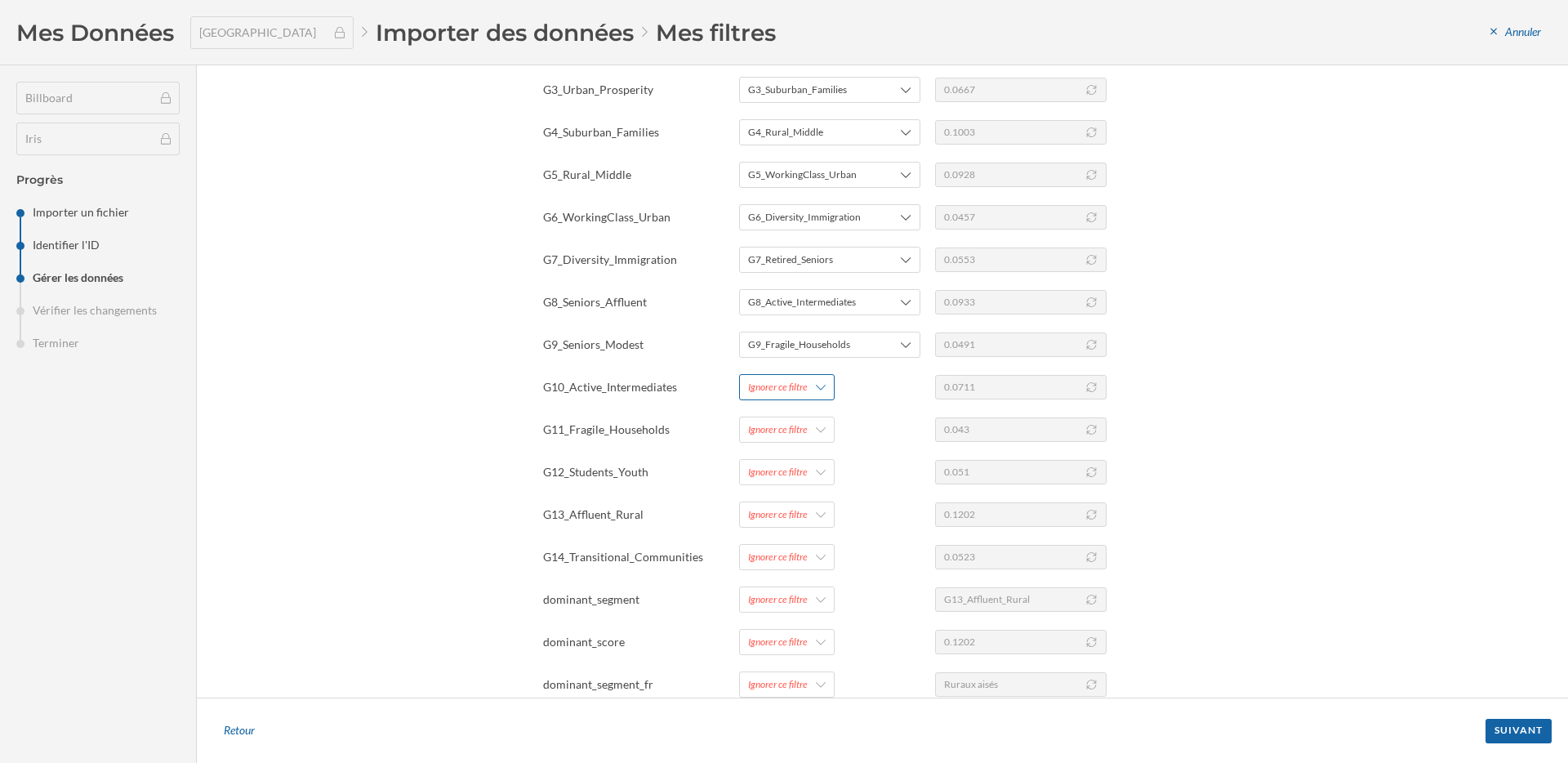
click at [787, 391] on div "Ignorer ce filtre" at bounding box center [778, 386] width 60 height 15
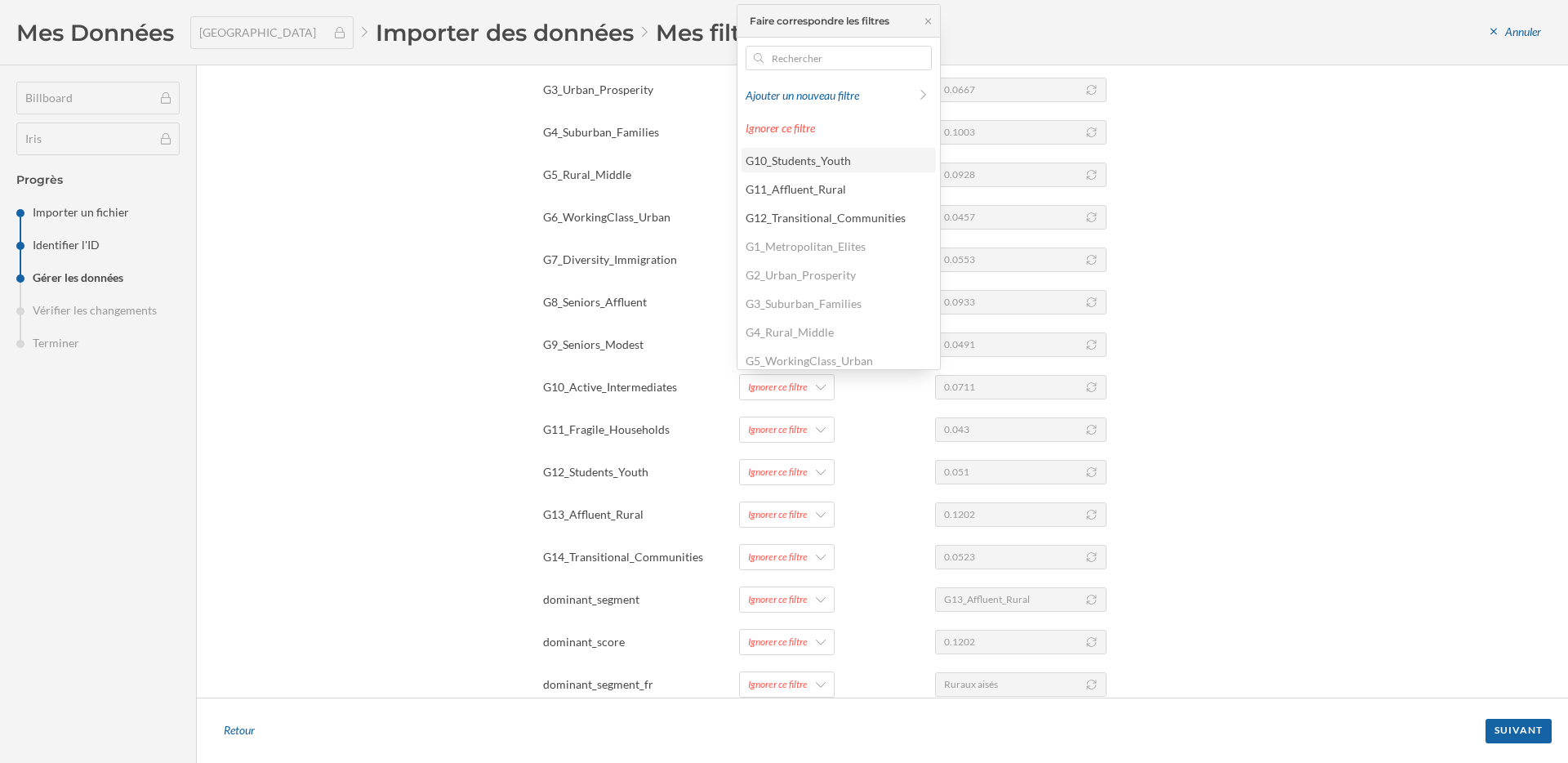
click at [804, 168] on div "G10_Students_Youth" at bounding box center [837, 160] width 185 height 17
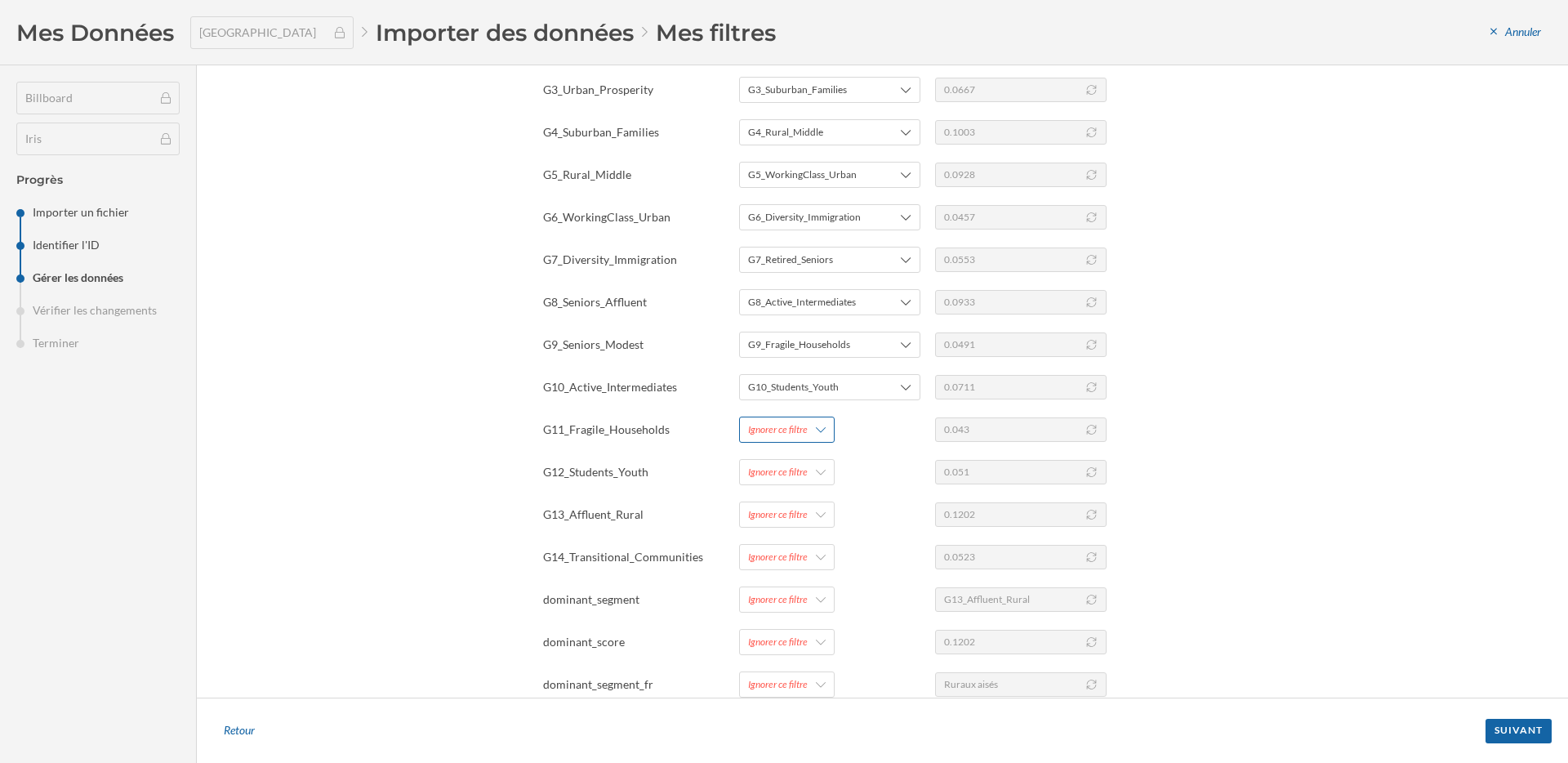
click at [786, 430] on div "Ignorer ce filtre" at bounding box center [778, 429] width 60 height 15
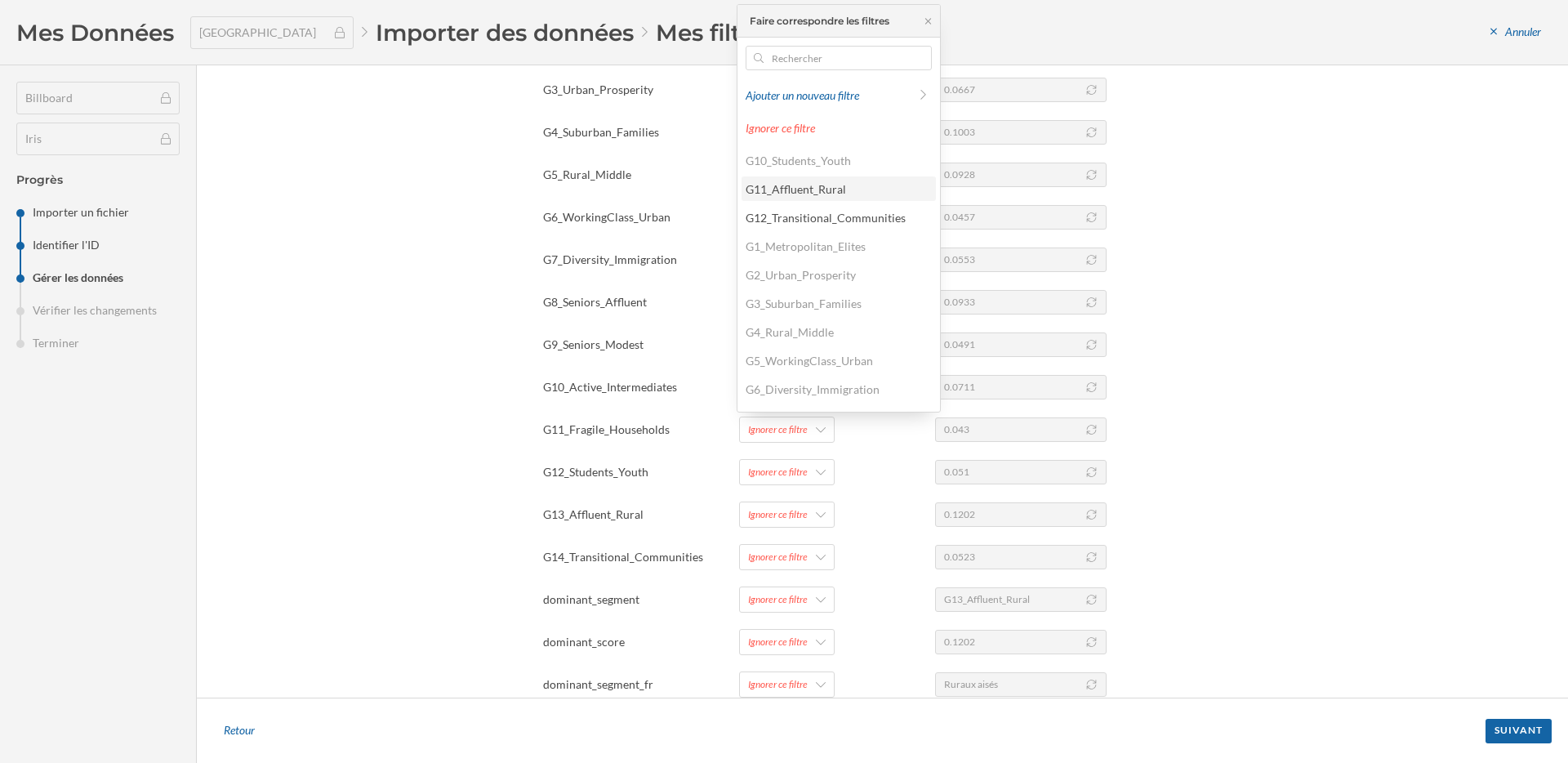
click at [798, 190] on div "G11_Affluent_Rural" at bounding box center [795, 189] width 101 height 14
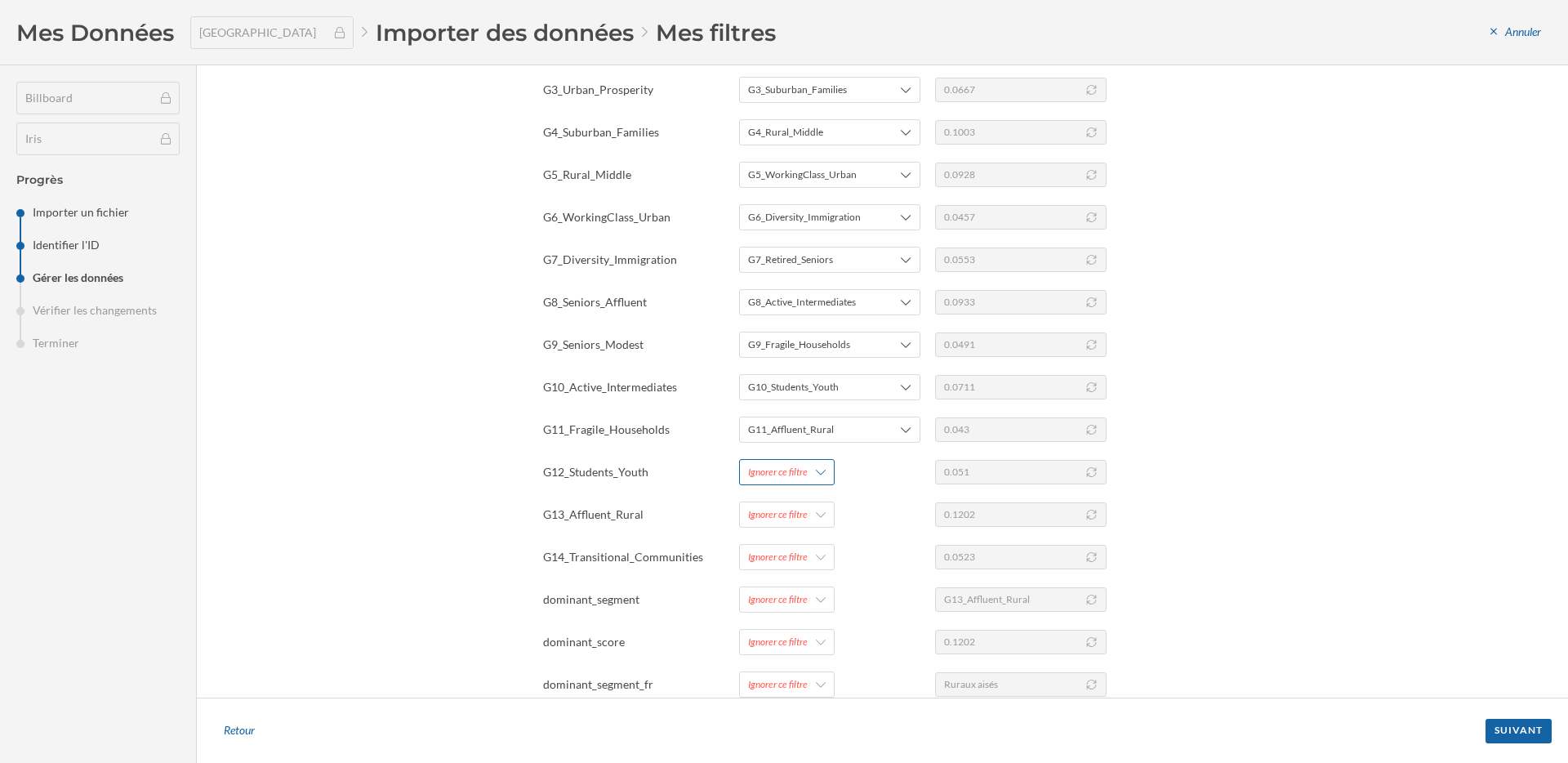
click at [791, 473] on div "Ignorer ce filtre" at bounding box center [778, 472] width 60 height 15
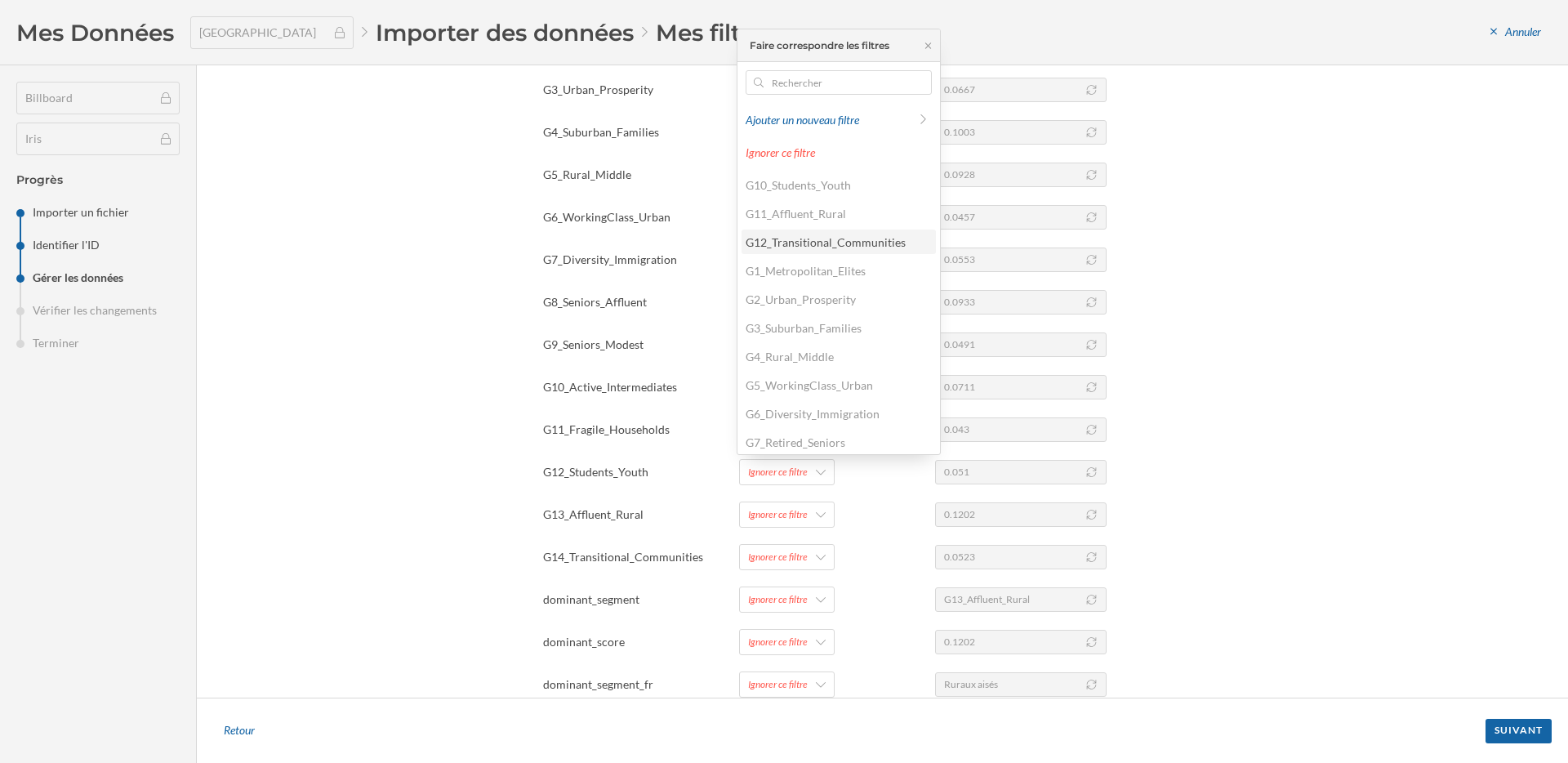
click at [794, 250] on div "G12_Transitional_Communities" at bounding box center [837, 242] width 185 height 17
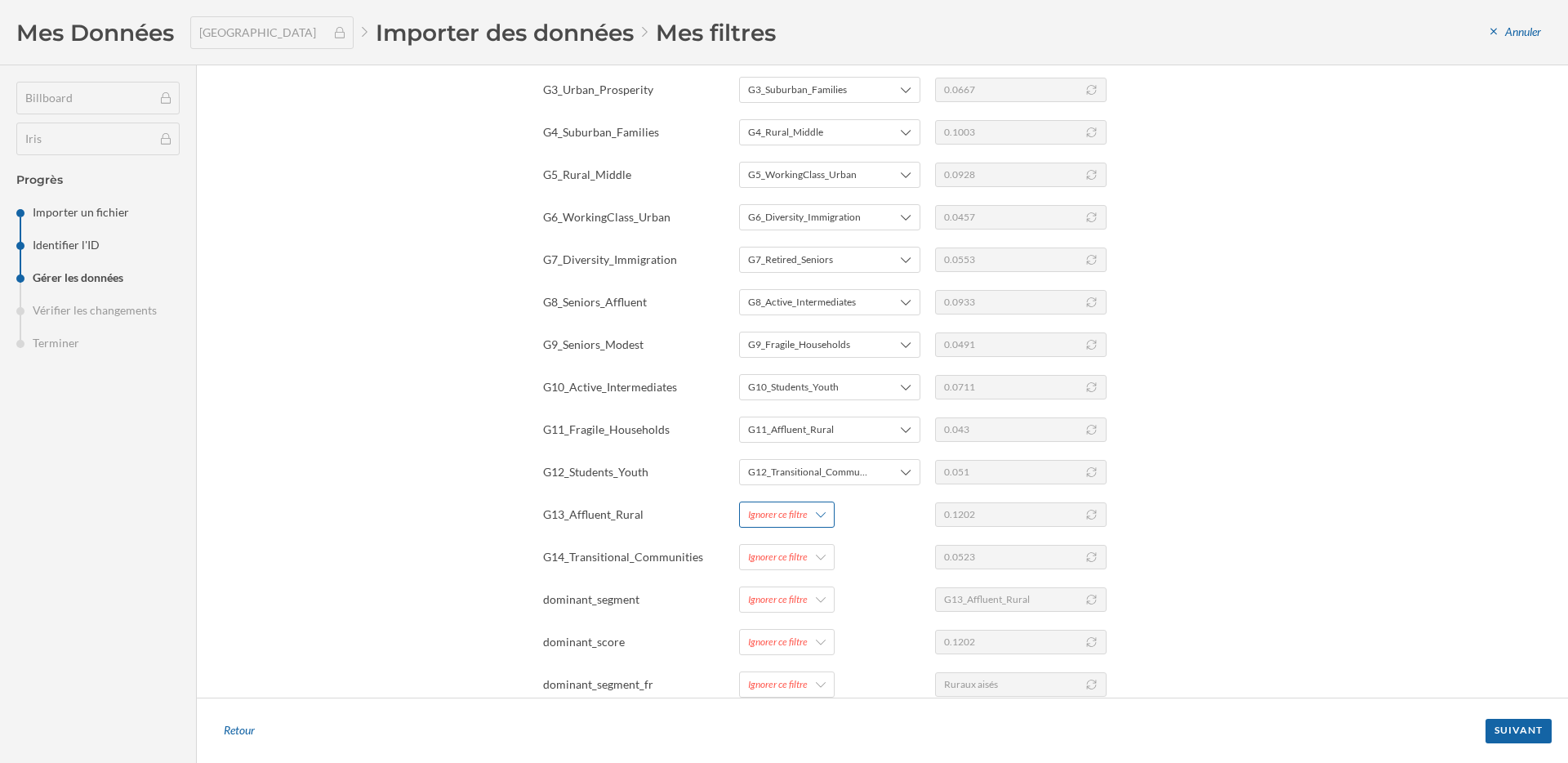
click at [778, 514] on div "Ignorer ce filtre" at bounding box center [778, 514] width 60 height 15
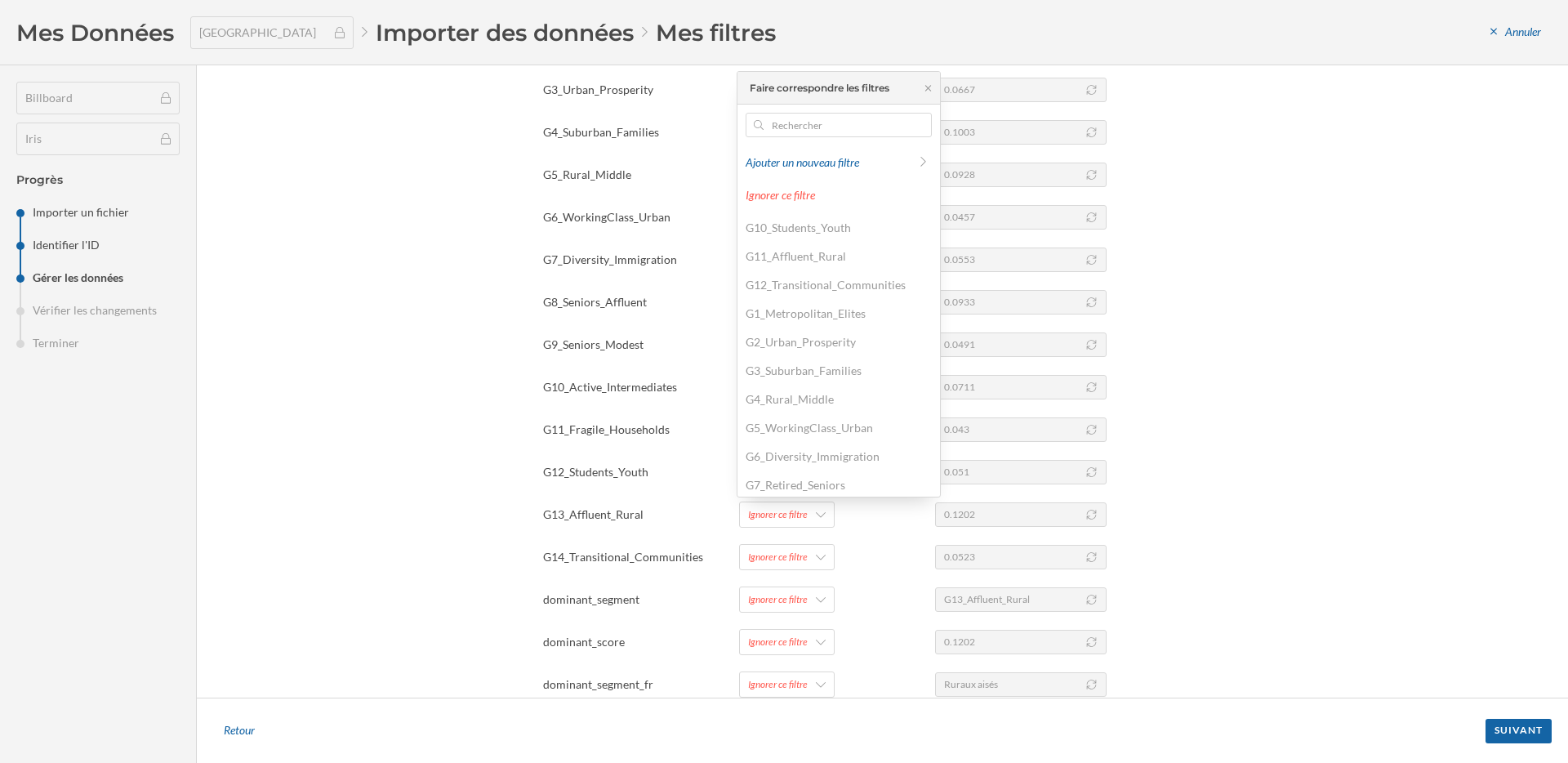
scroll to position [147, 0]
click at [788, 164] on div "Ajouter un nouveau filtre" at bounding box center [826, 162] width 163 height 17
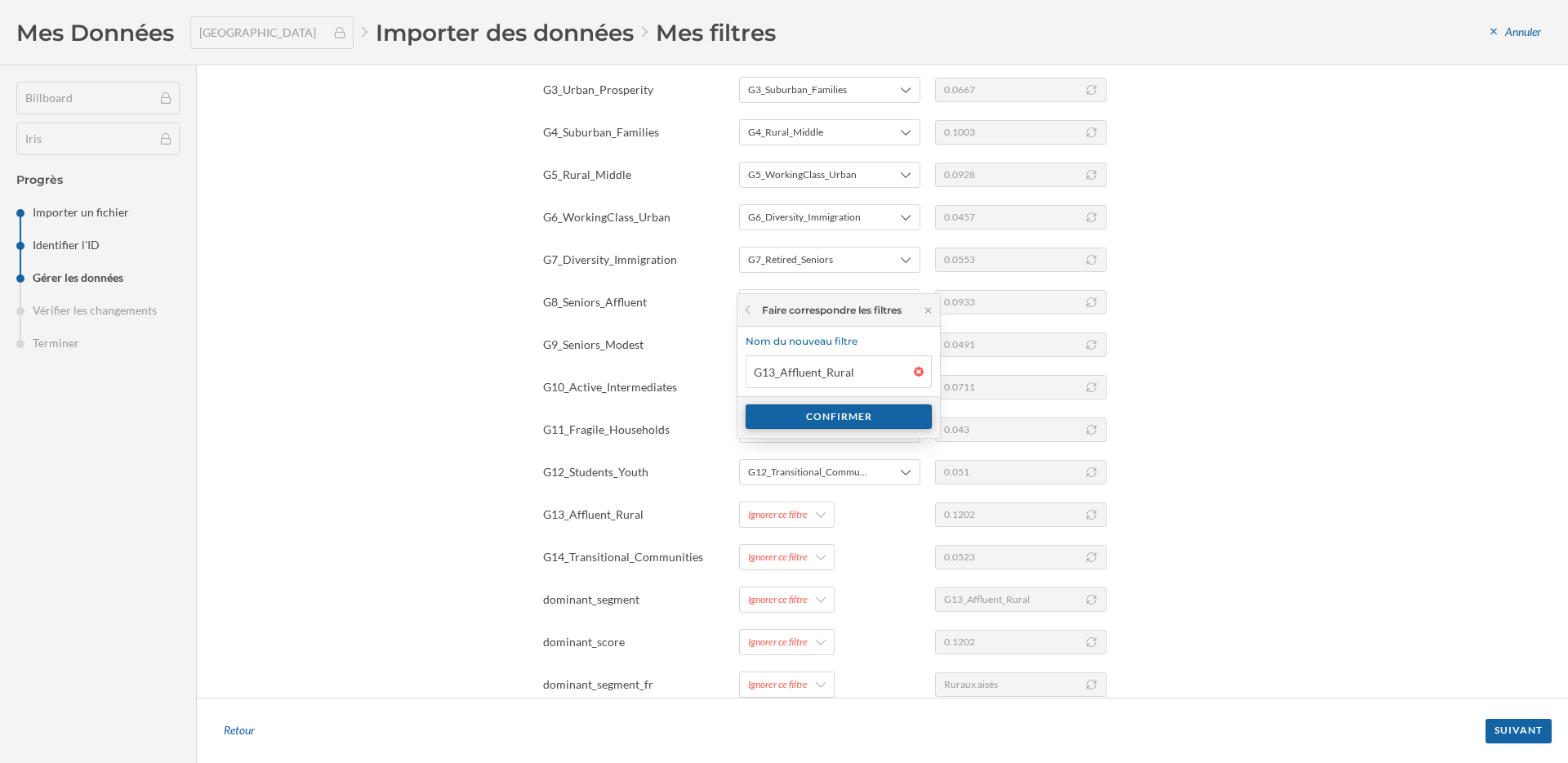
click at [851, 418] on div "Confirmer" at bounding box center [838, 416] width 187 height 25
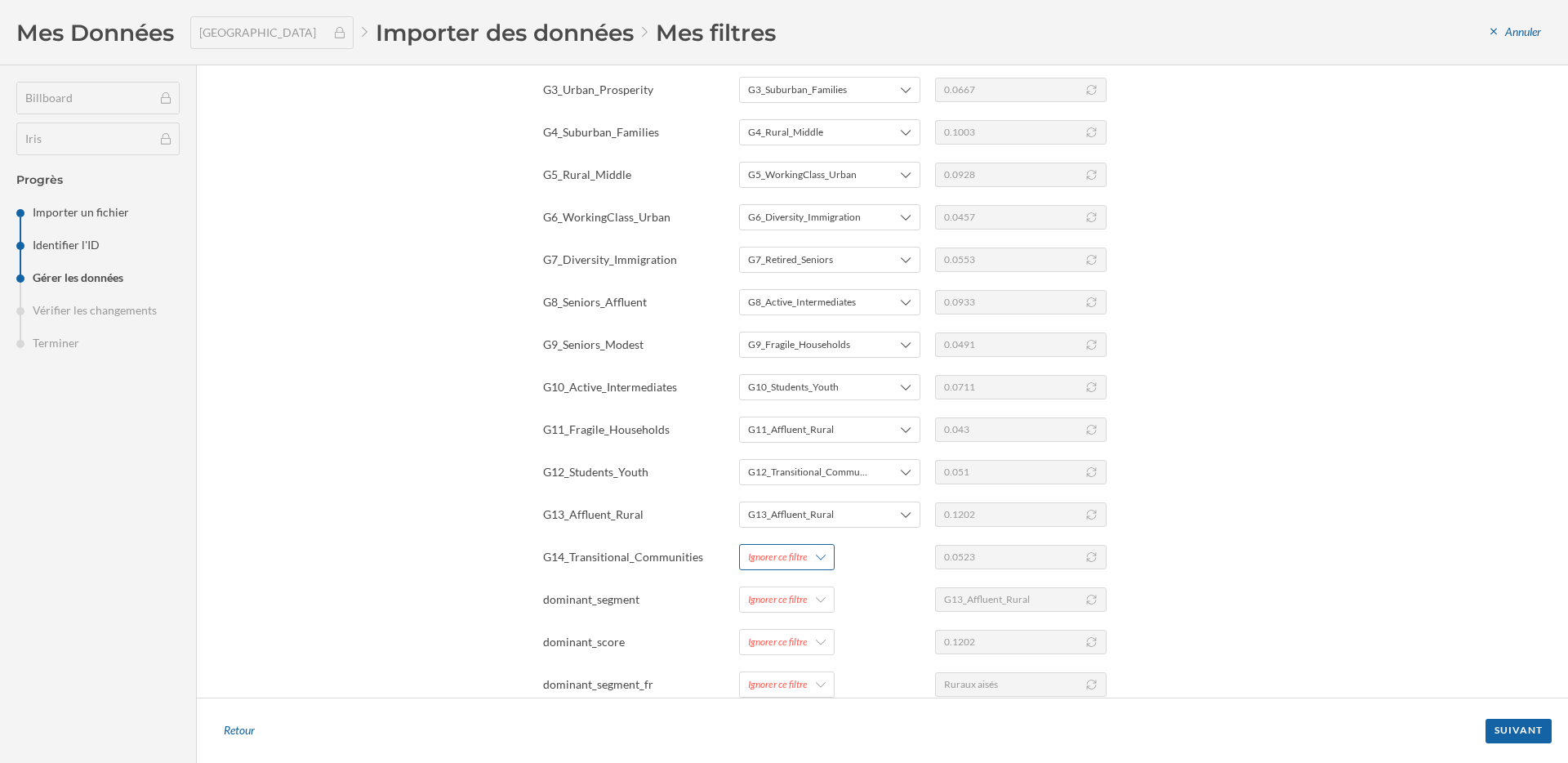
click at [810, 545] on div "Ignorer ce filtre" at bounding box center [786, 557] width 96 height 26
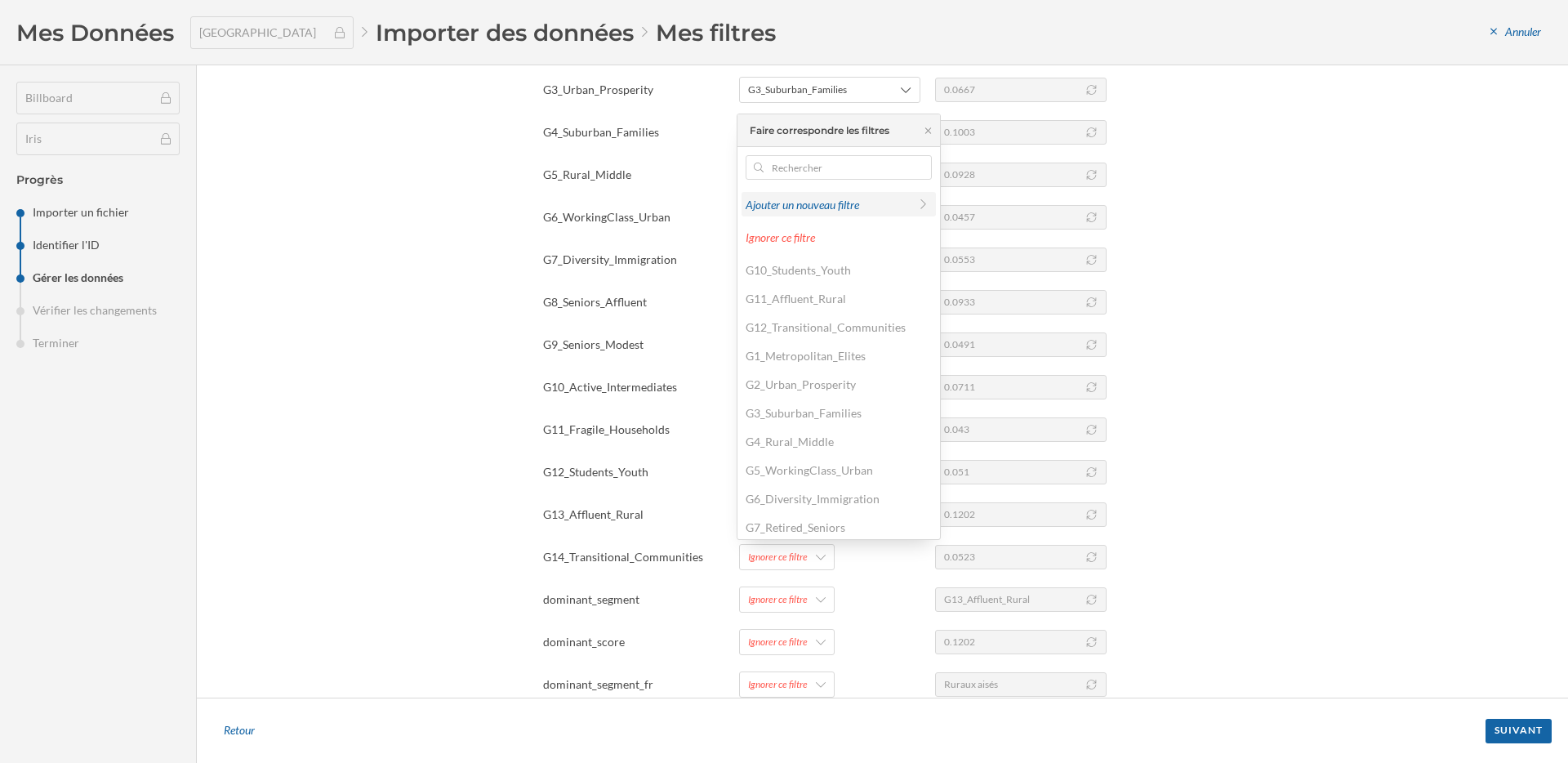
click at [830, 206] on div "Ajouter un nouveau filtre" at bounding box center [826, 204] width 163 height 17
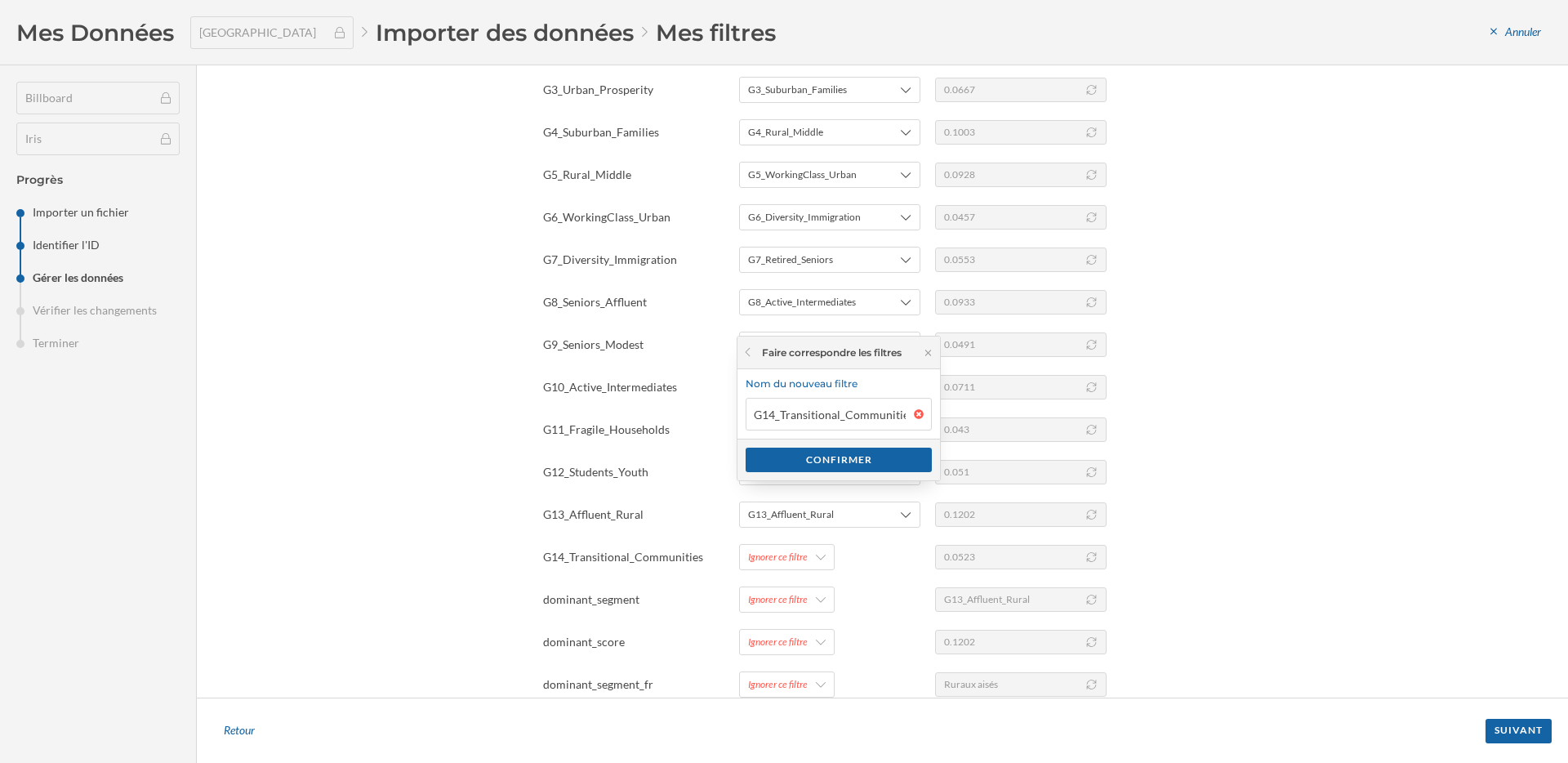
scroll to position [0, 4]
click at [827, 468] on div "Confirmer" at bounding box center [838, 459] width 187 height 25
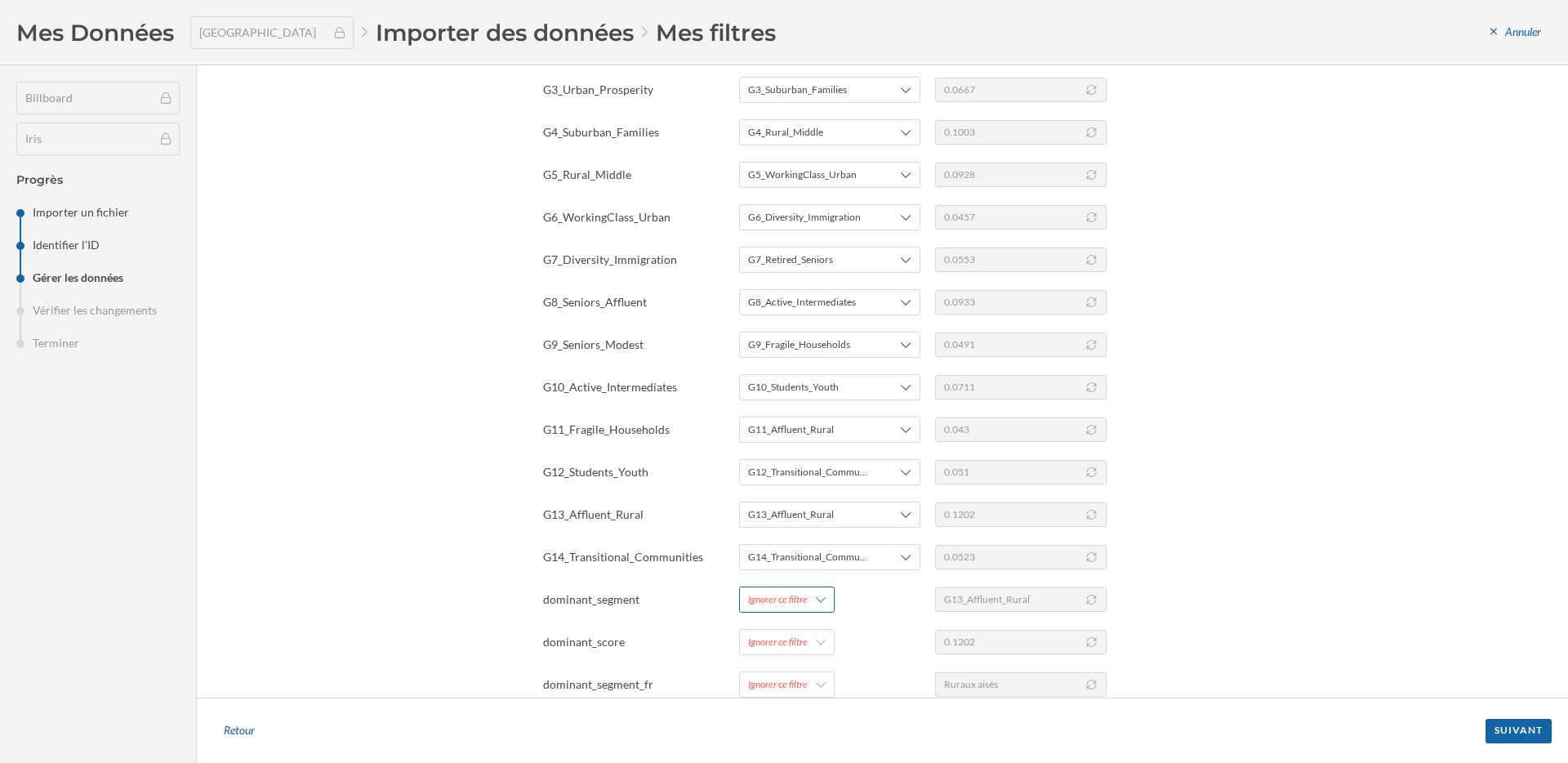
click at [815, 604] on icon at bounding box center [820, 599] width 10 height 11
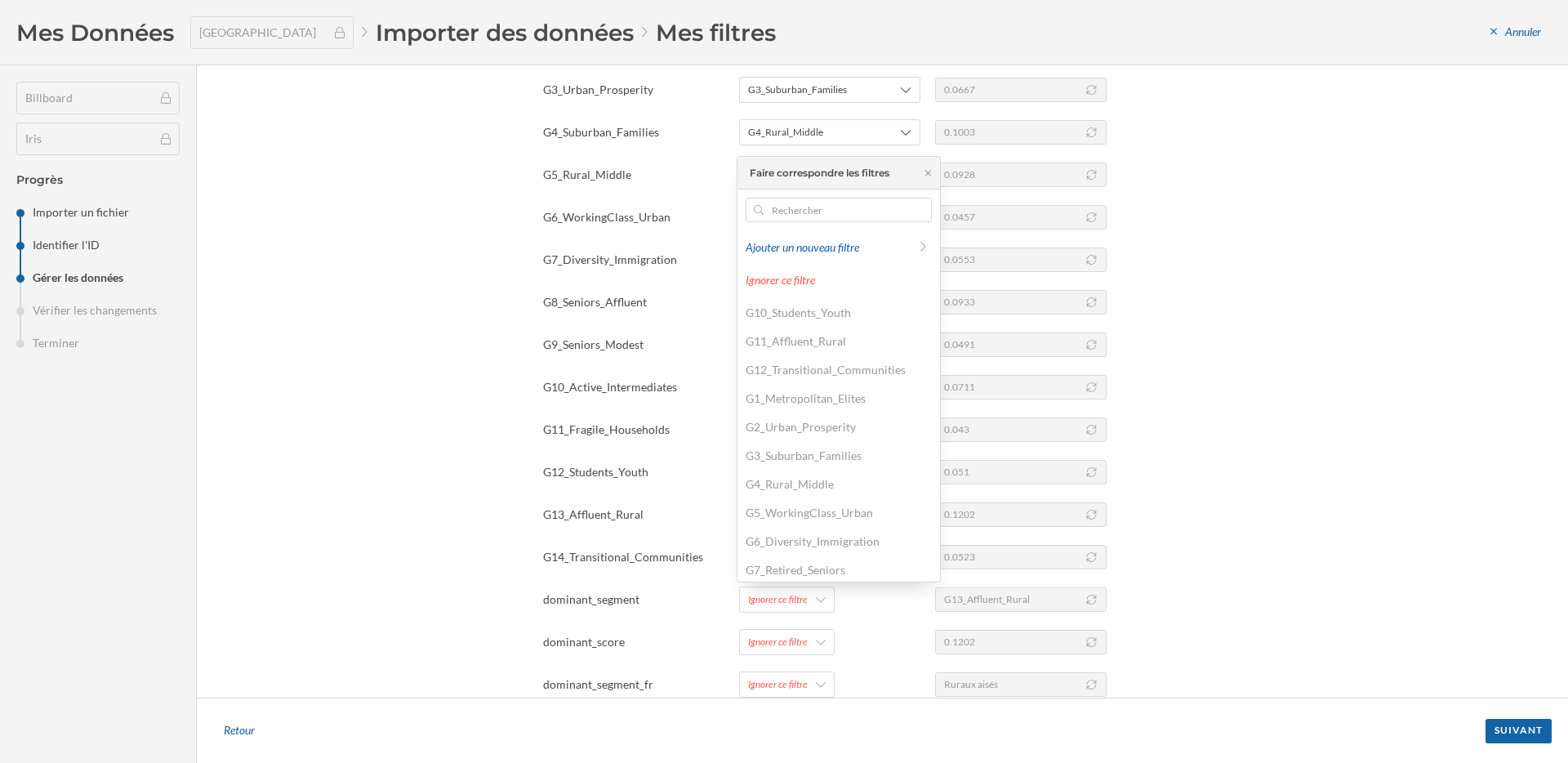
scroll to position [147, 0]
click at [816, 537] on div "Segment dominant" at bounding box center [792, 537] width 95 height 14
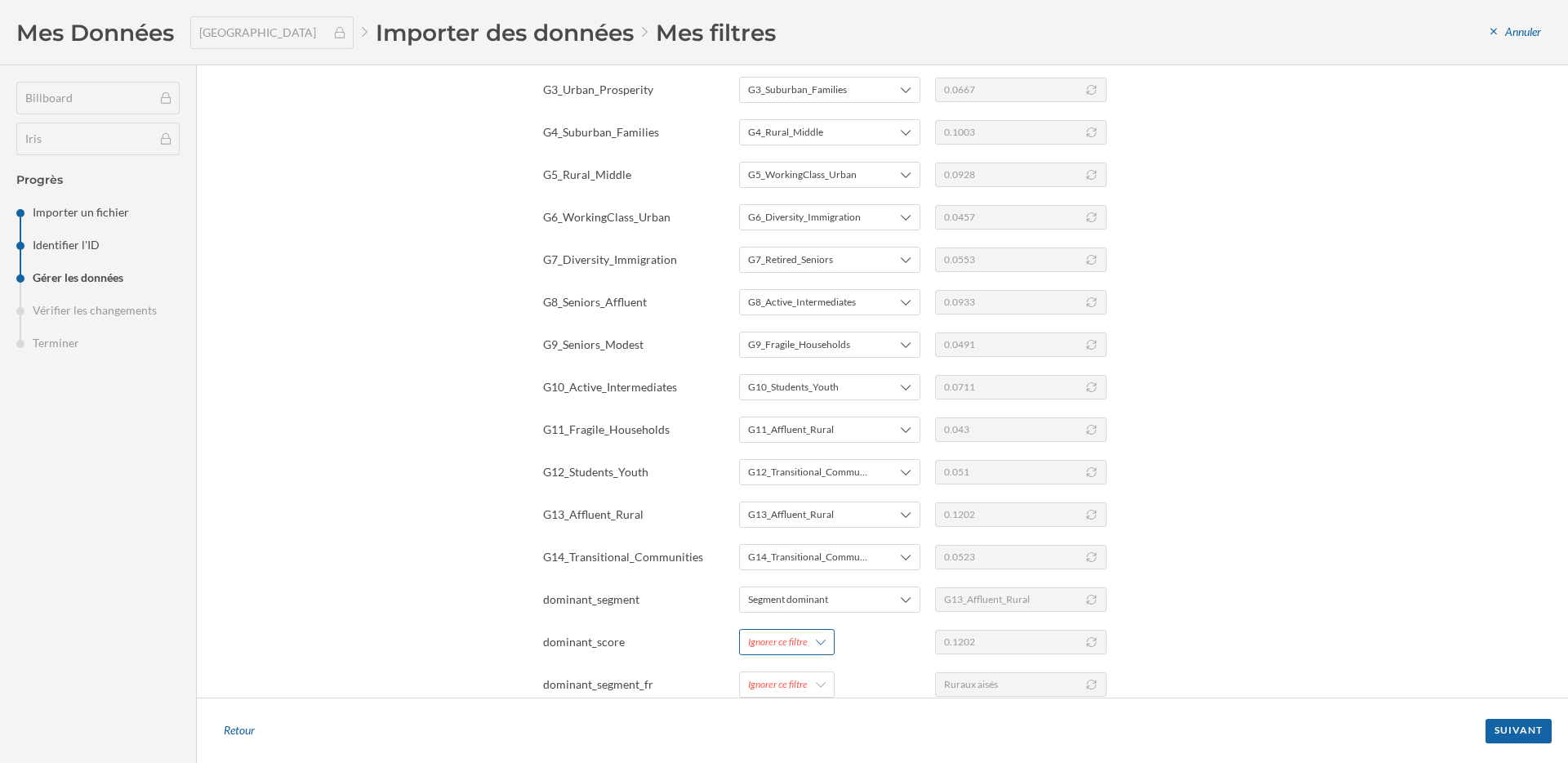
click at [798, 648] on div "Ignorer ce filtre" at bounding box center [778, 642] width 60 height 15
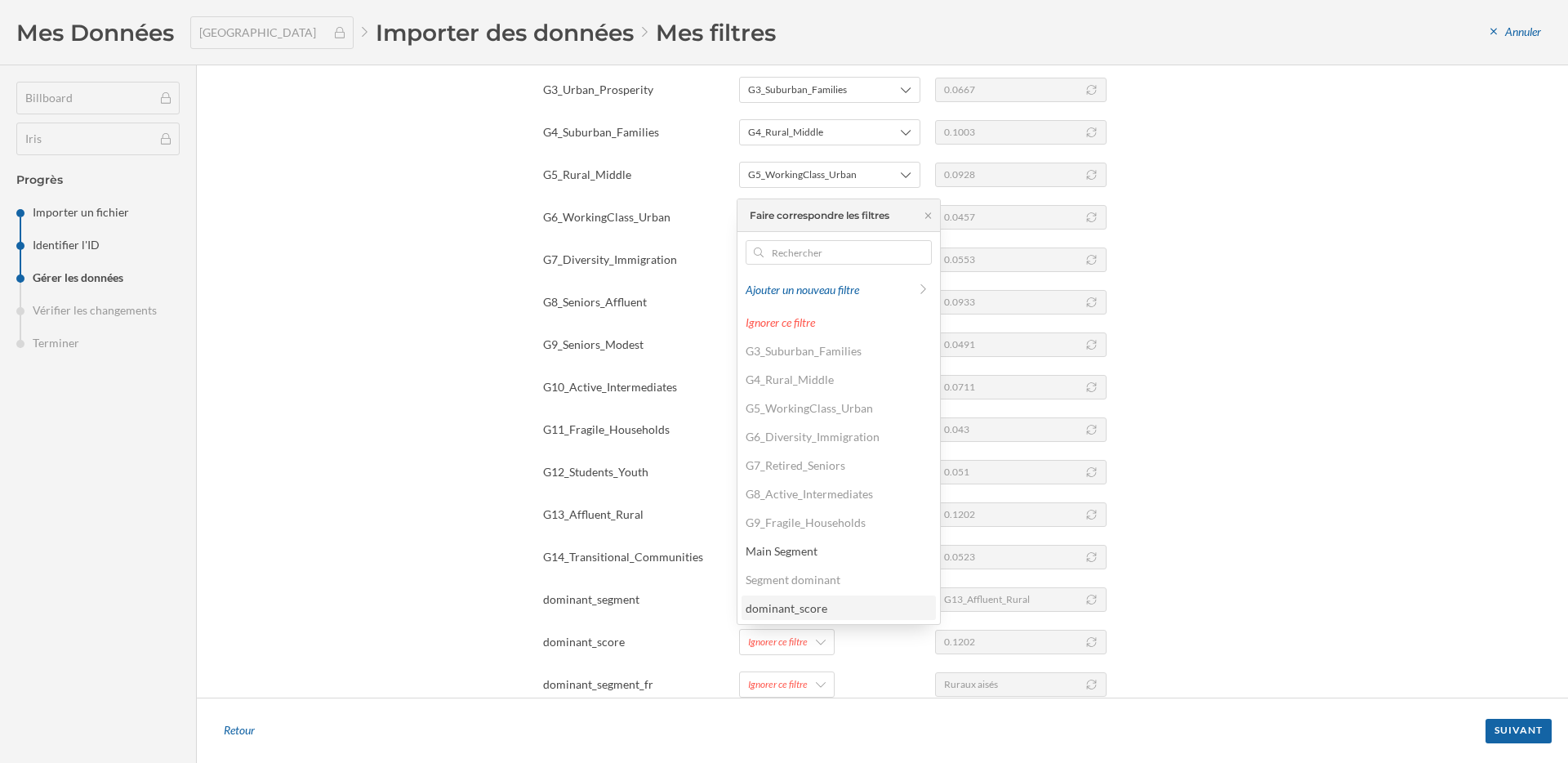
click at [818, 608] on div "dominant_score" at bounding box center [786, 608] width 82 height 14
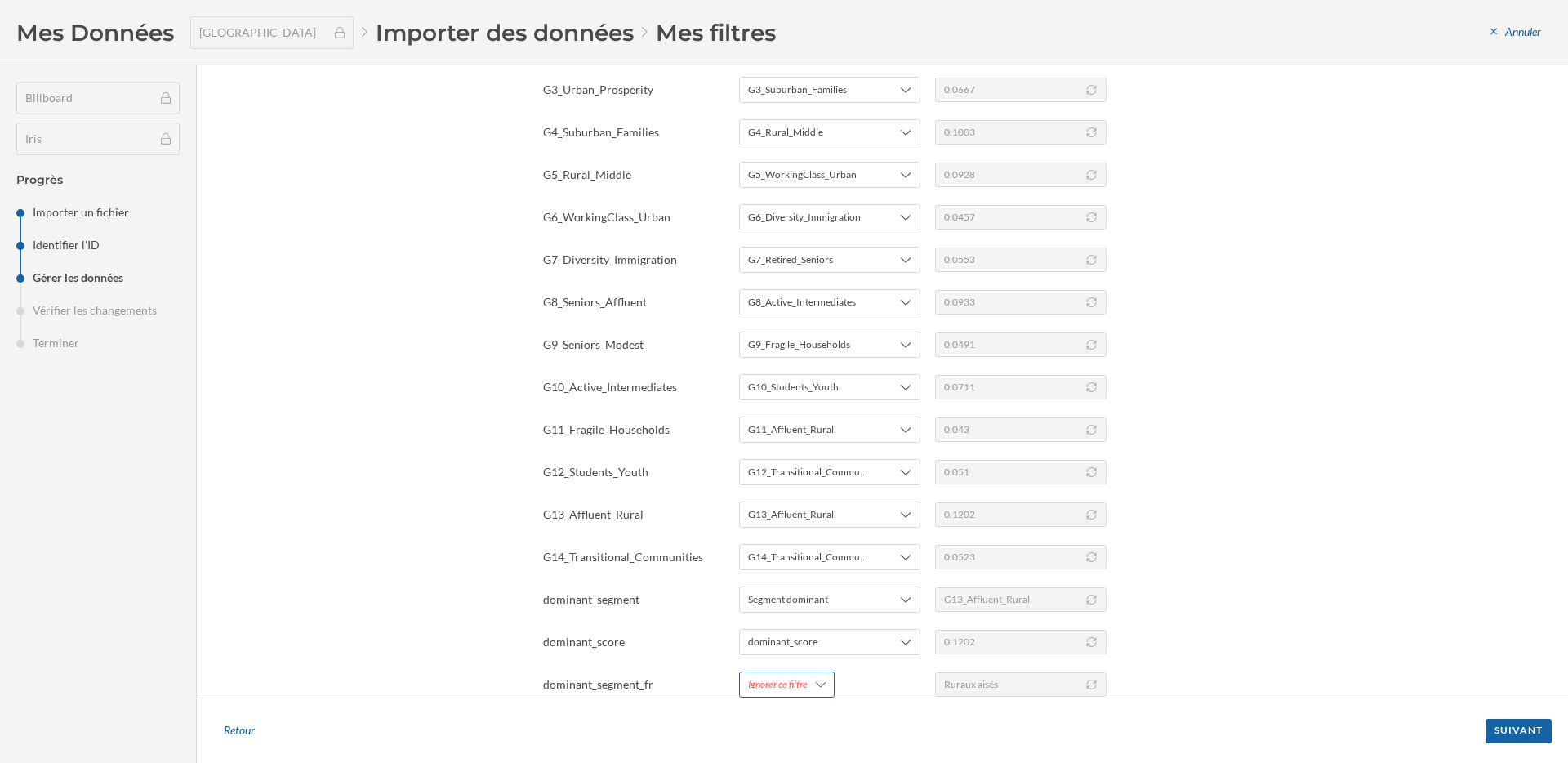
click at [811, 690] on div "Ignorer ce filtre" at bounding box center [786, 685] width 96 height 26
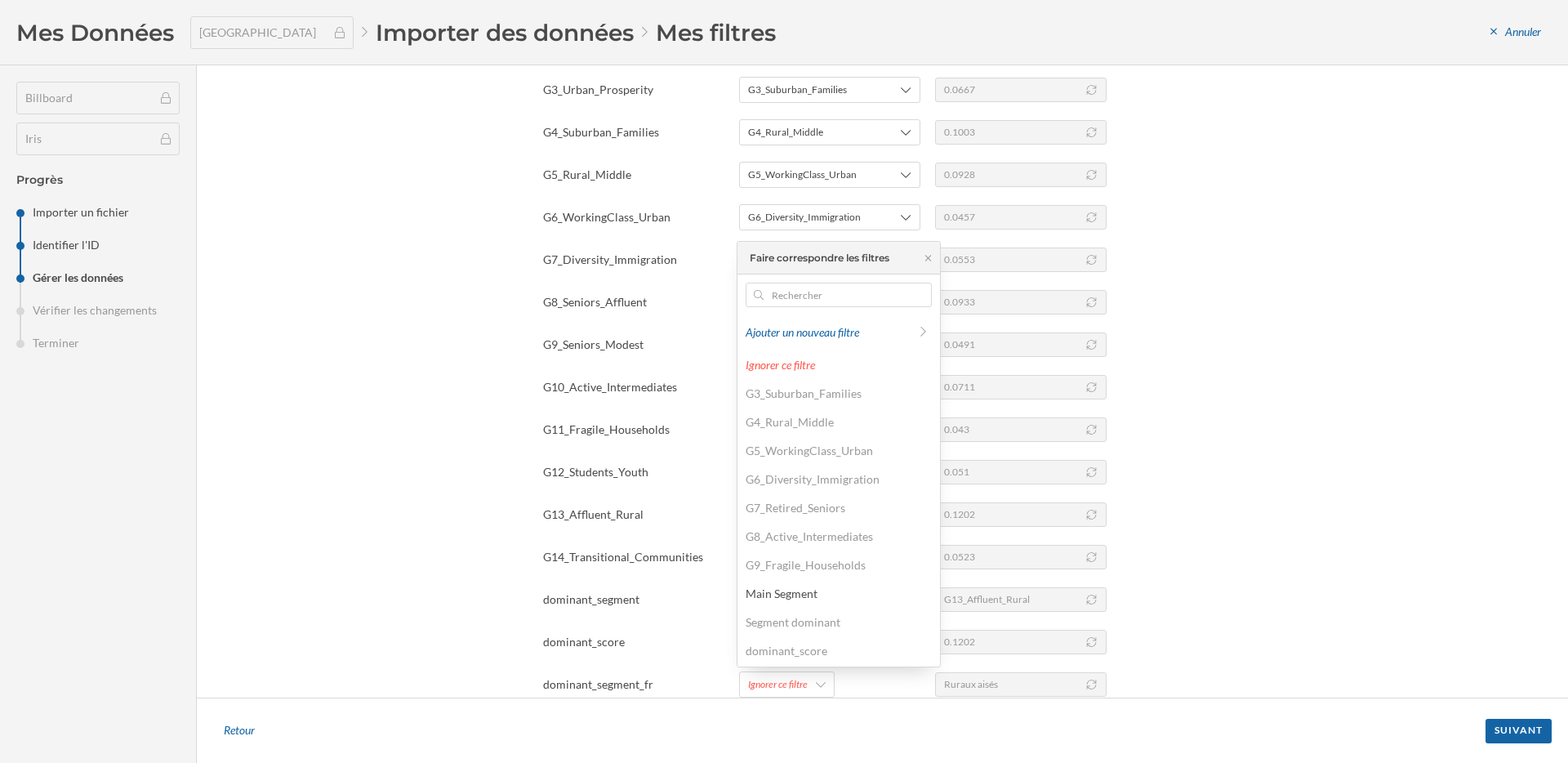
click at [636, 617] on div "Nom de la colonne Faire correspondre les filtres Exemple area_id area_id 251070…" at bounding box center [896, 299] width 708 height 798
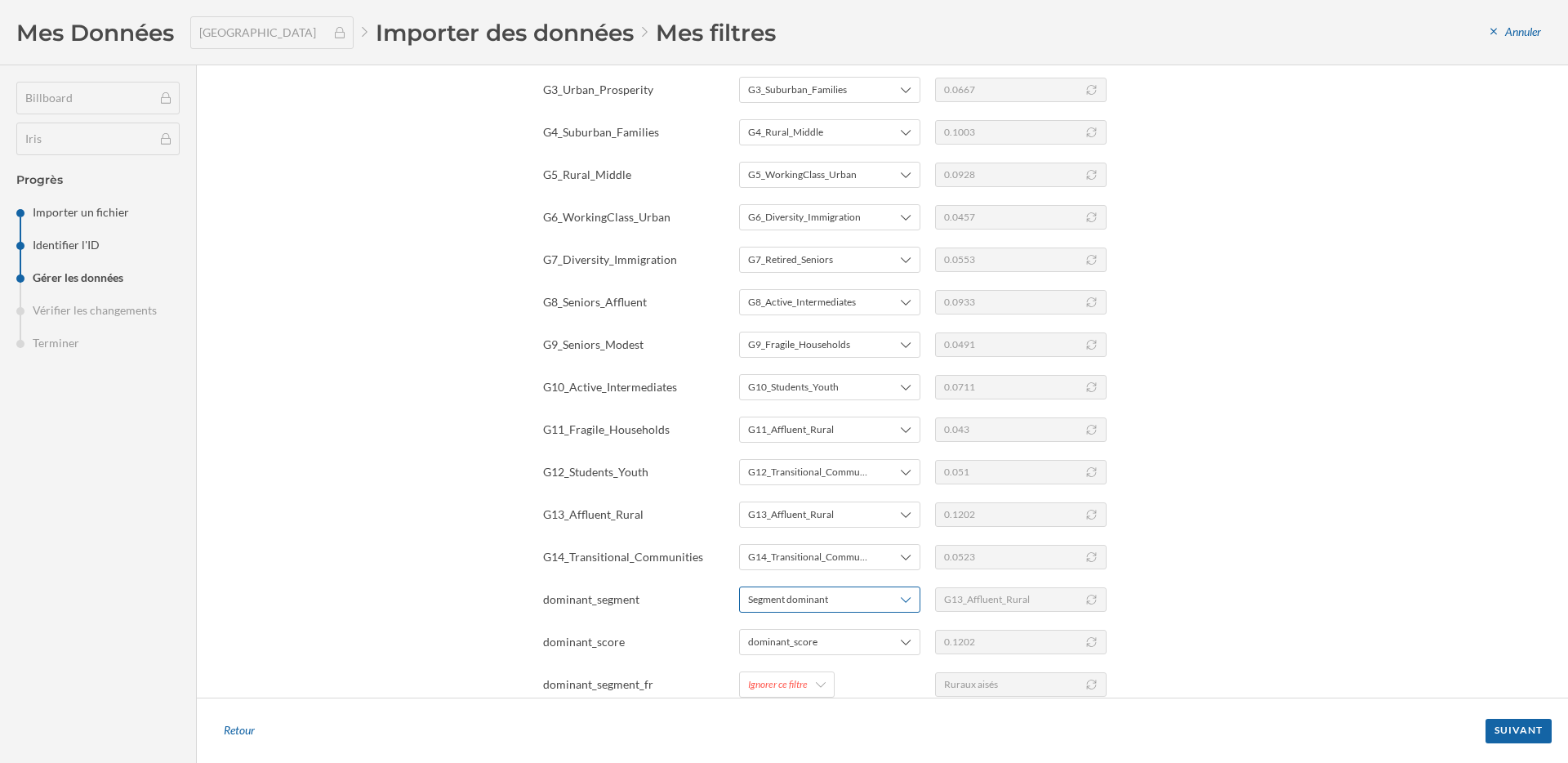
click at [786, 602] on span "Segment dominant" at bounding box center [787, 599] width 80 height 15
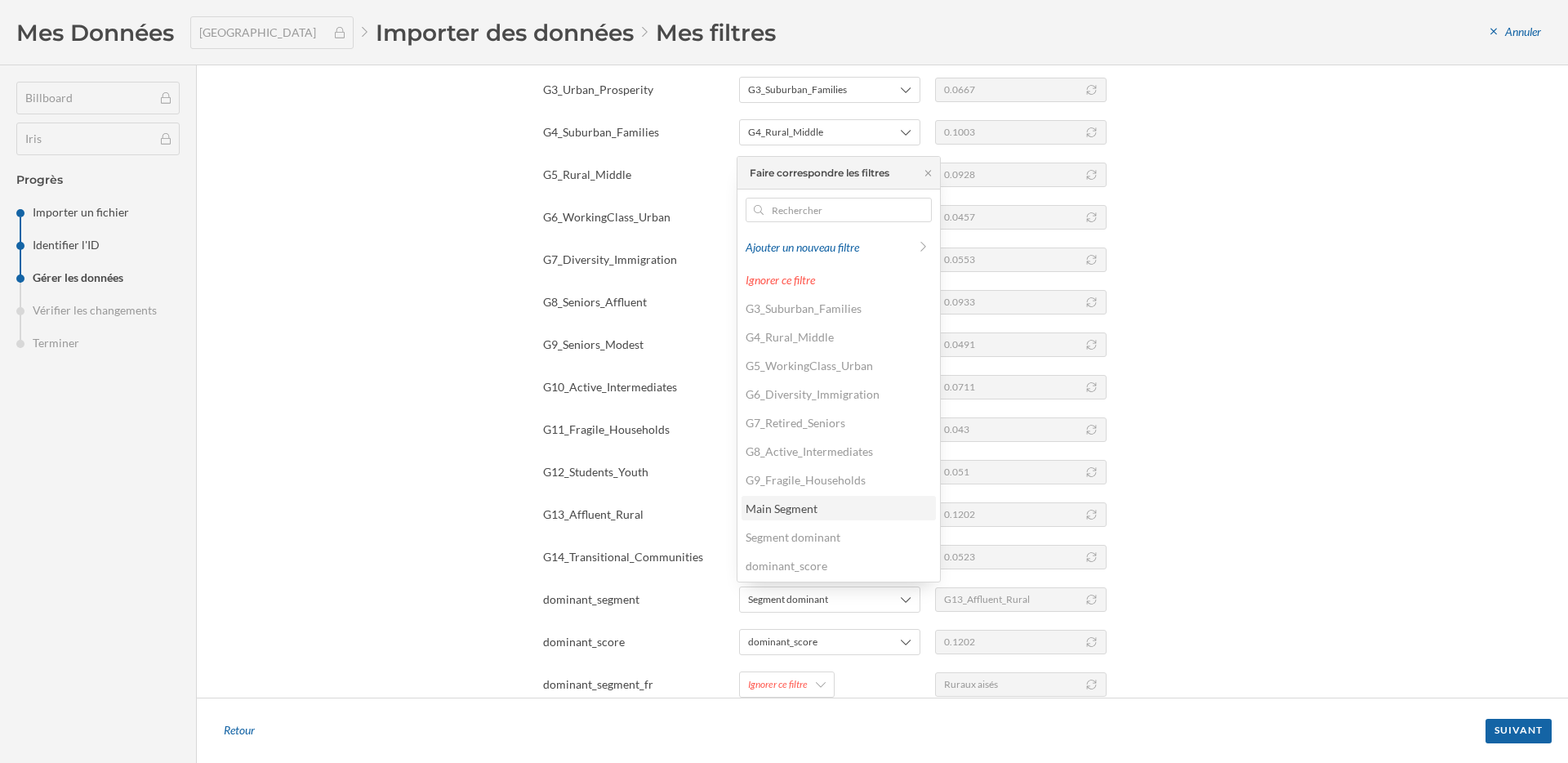
click at [787, 508] on div "Main Segment" at bounding box center [782, 508] width 72 height 14
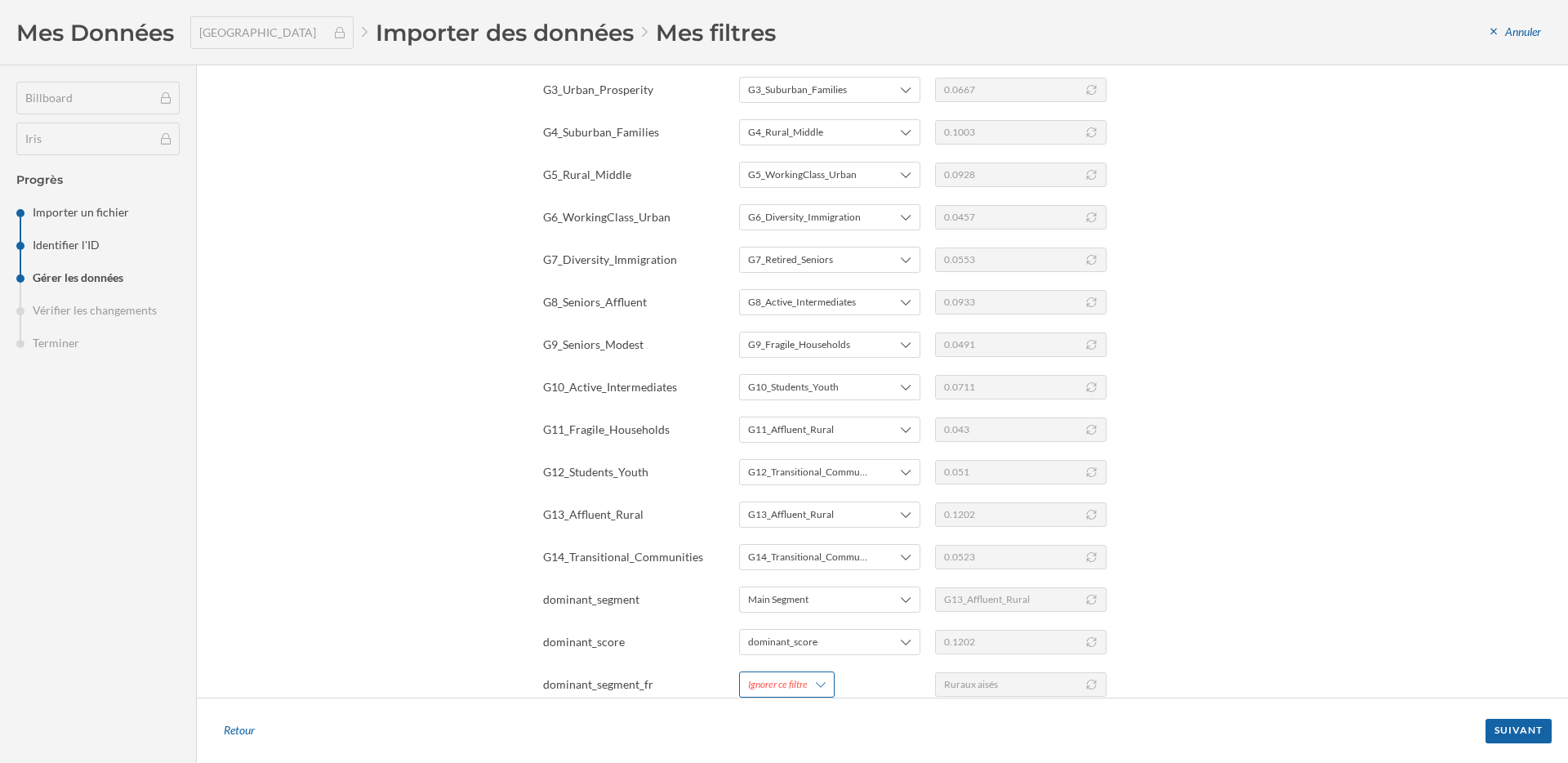
click at [793, 682] on div "Ignorer ce filtre" at bounding box center [778, 684] width 60 height 15
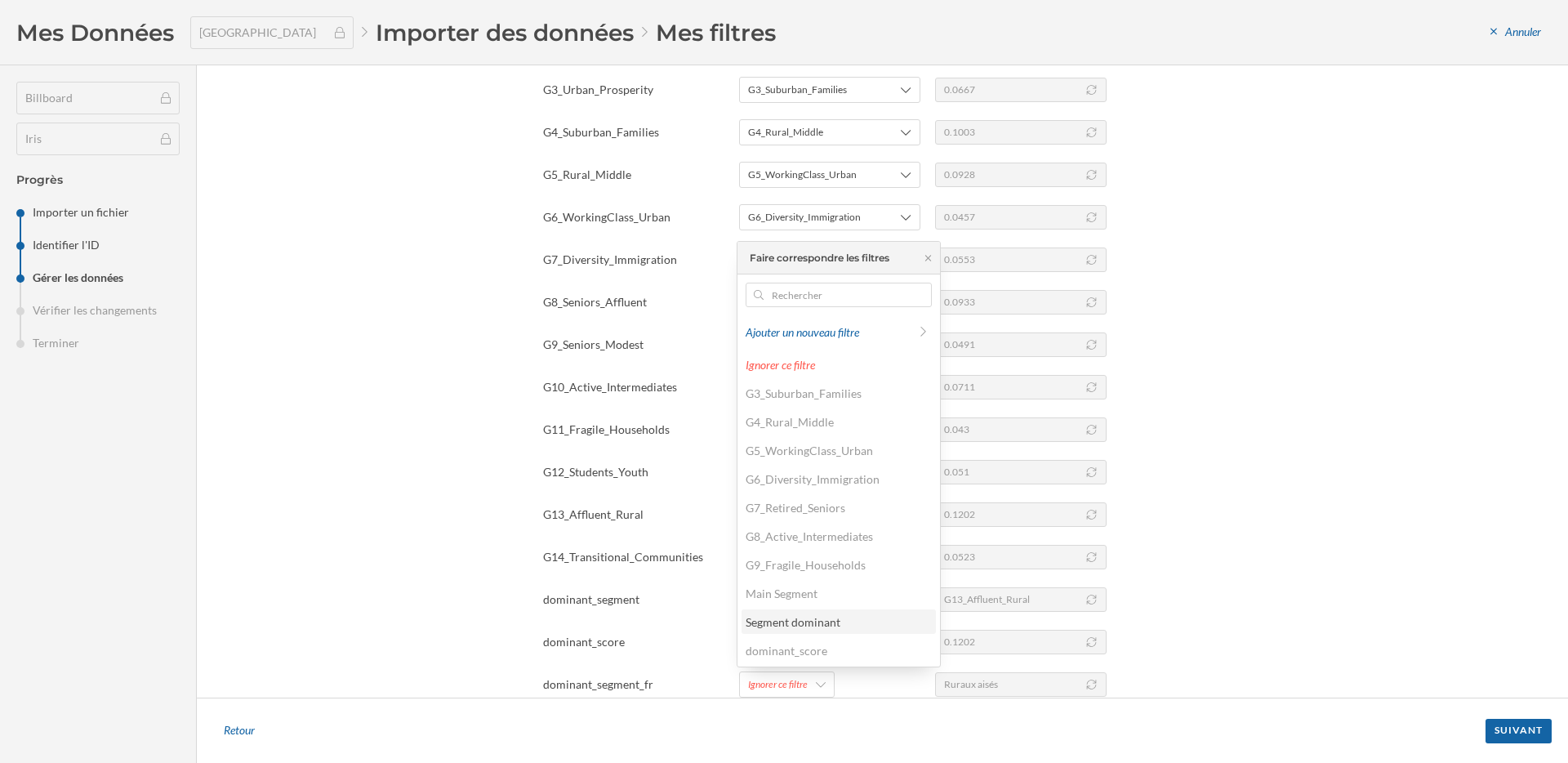
click at [801, 631] on div "Segment dominant" at bounding box center [838, 621] width 195 height 25
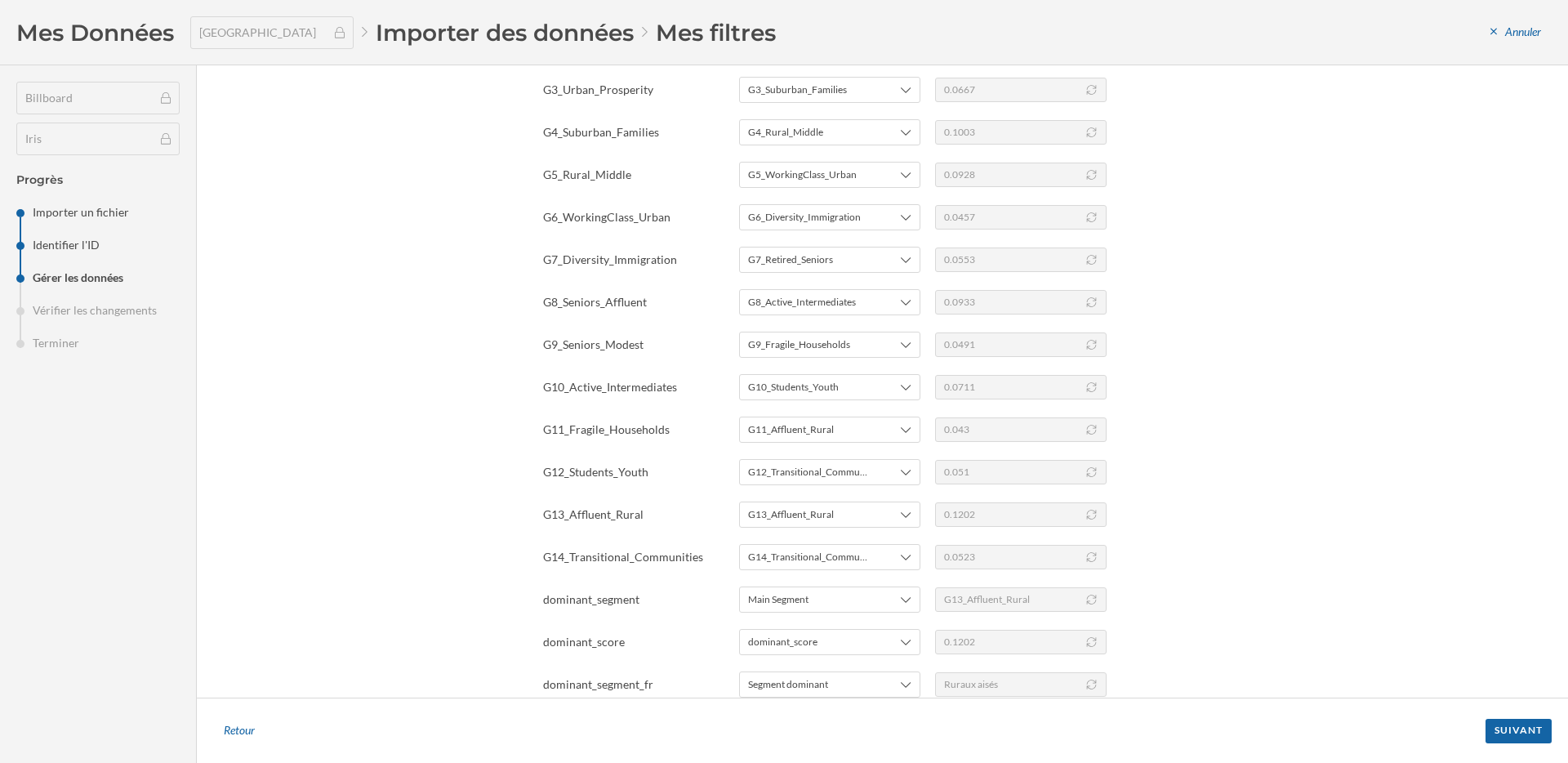
click at [1287, 535] on div "Gérer les données Pour interpréter votre fichier correctement, veuillez remplir…" at bounding box center [882, 381] width 1371 height 632
click at [1524, 721] on div "Suivant" at bounding box center [1518, 730] width 66 height 25
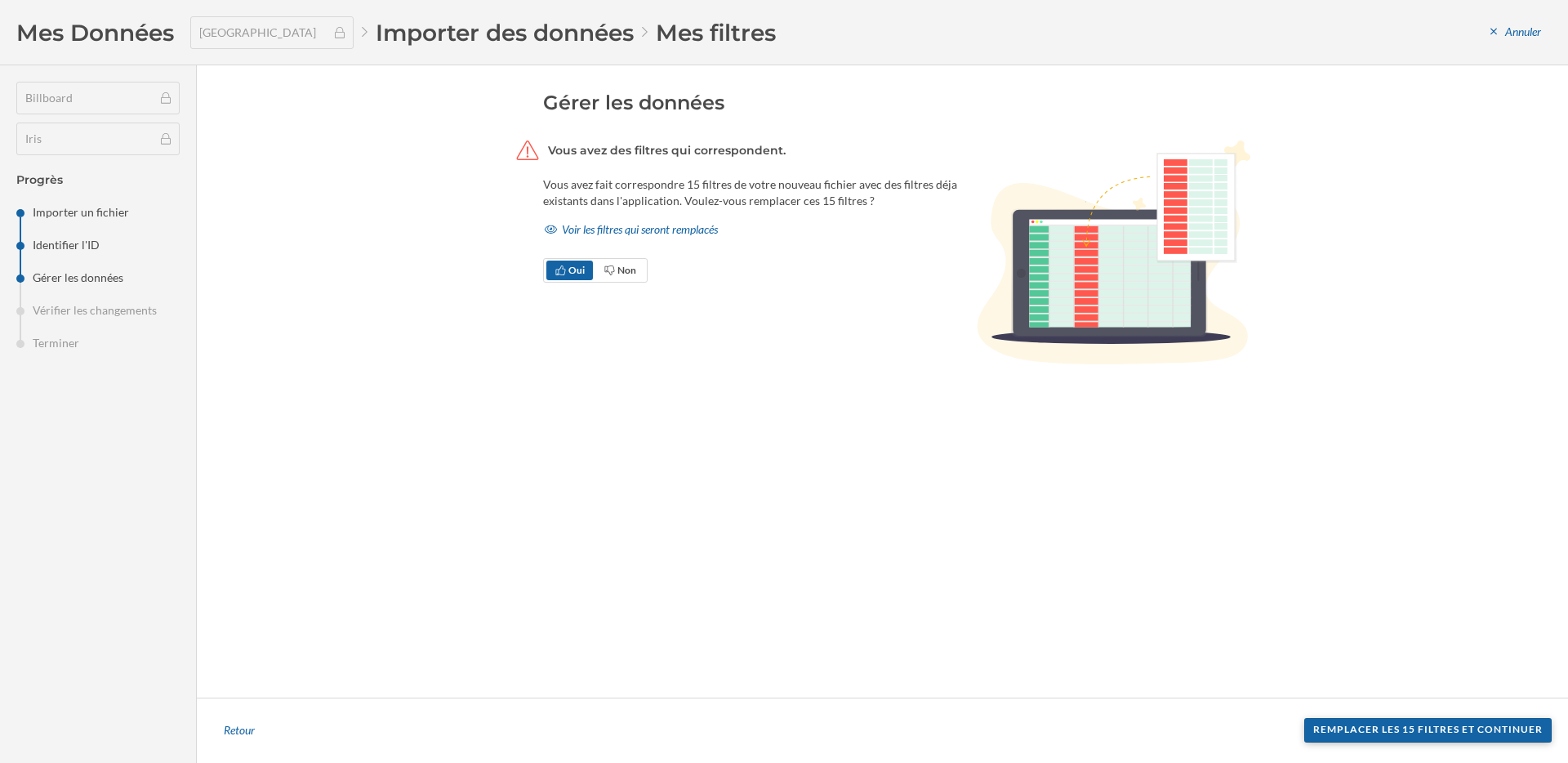
click at [1521, 727] on div "Remplacer les 15 filtres et continuer" at bounding box center [1428, 730] width 248 height 25
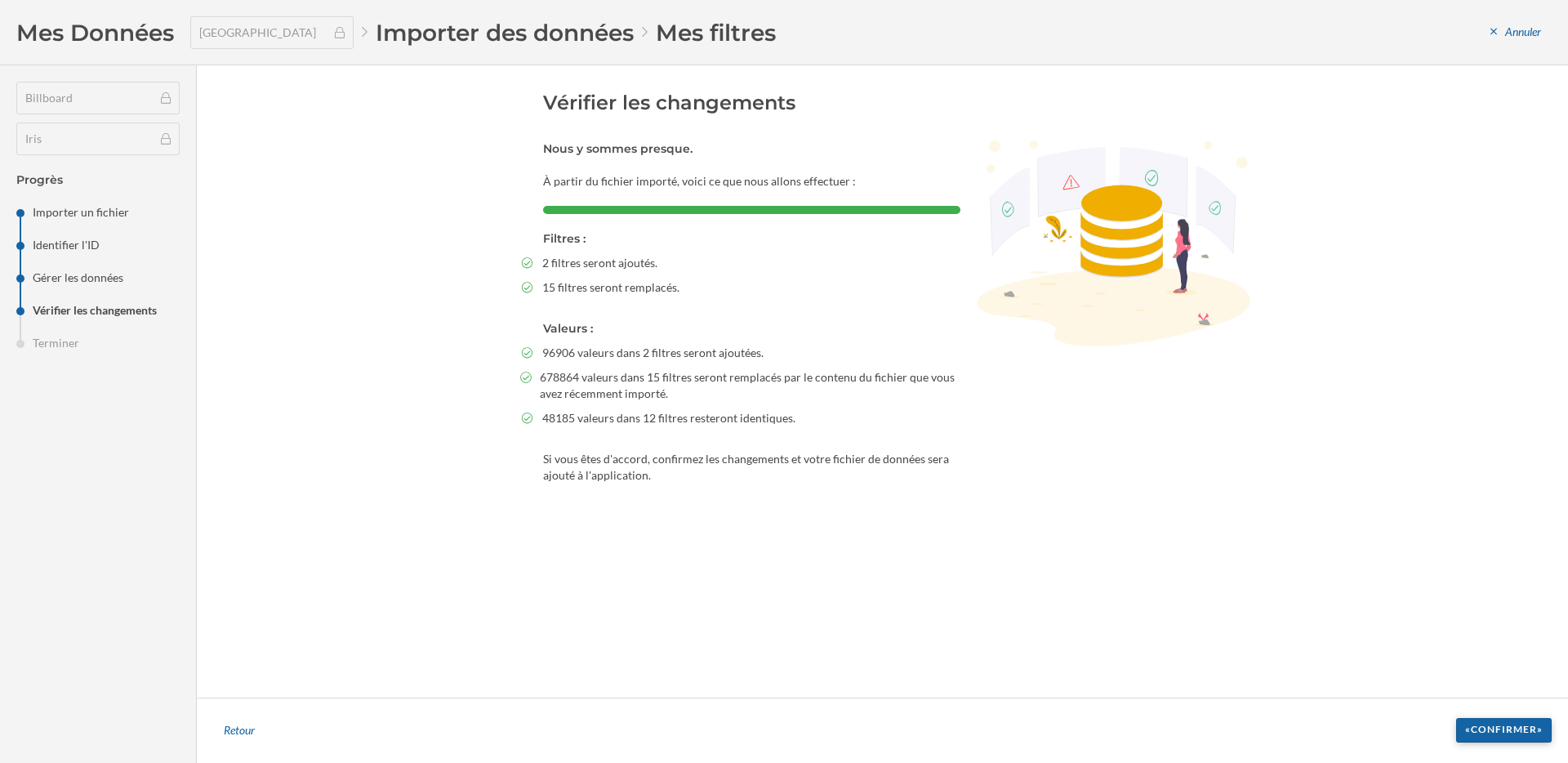
click at [1496, 732] on div "«Confirmer»" at bounding box center [1504, 730] width 96 height 25
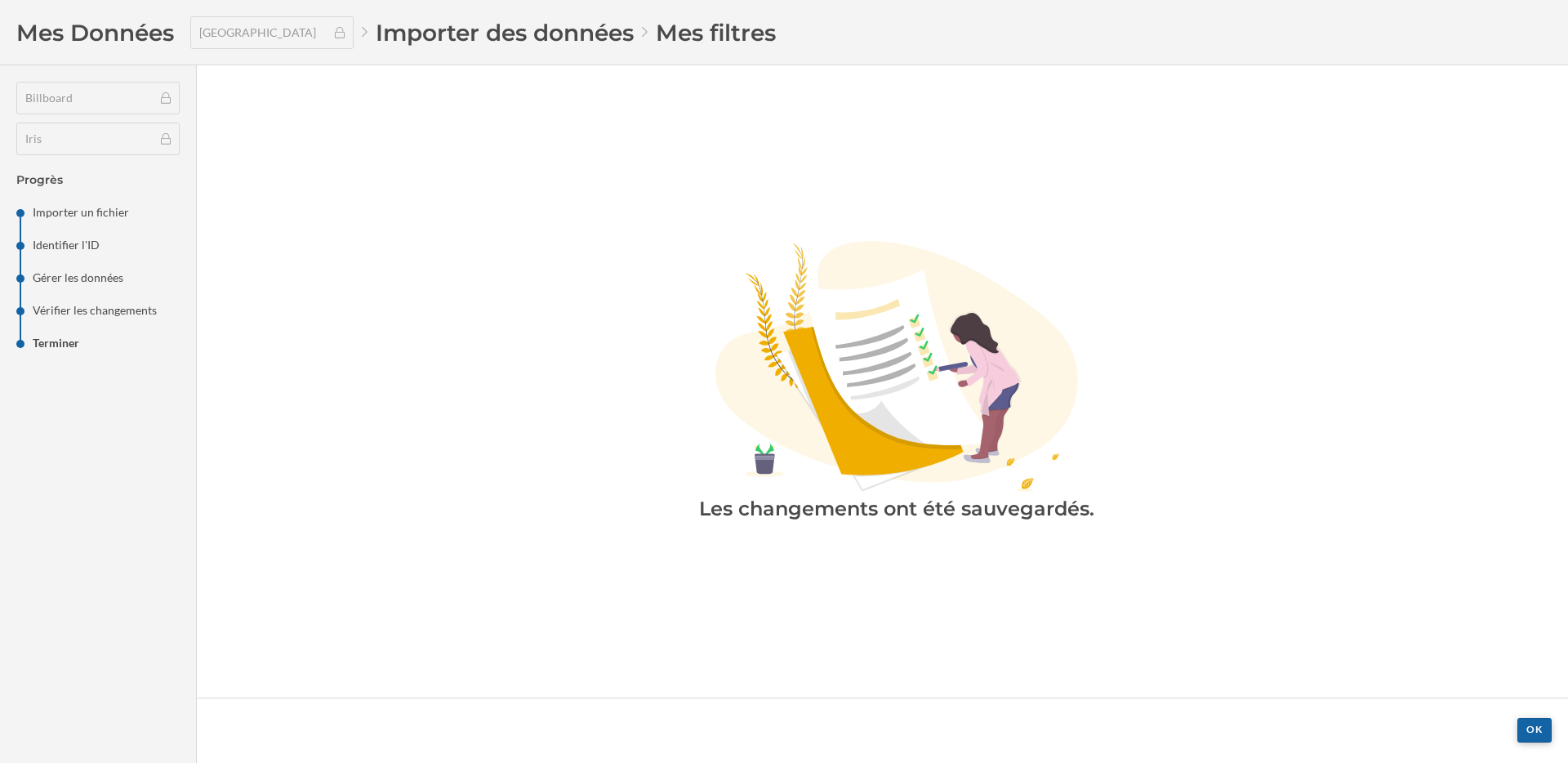
click at [1531, 736] on div "OK" at bounding box center [1534, 730] width 34 height 25
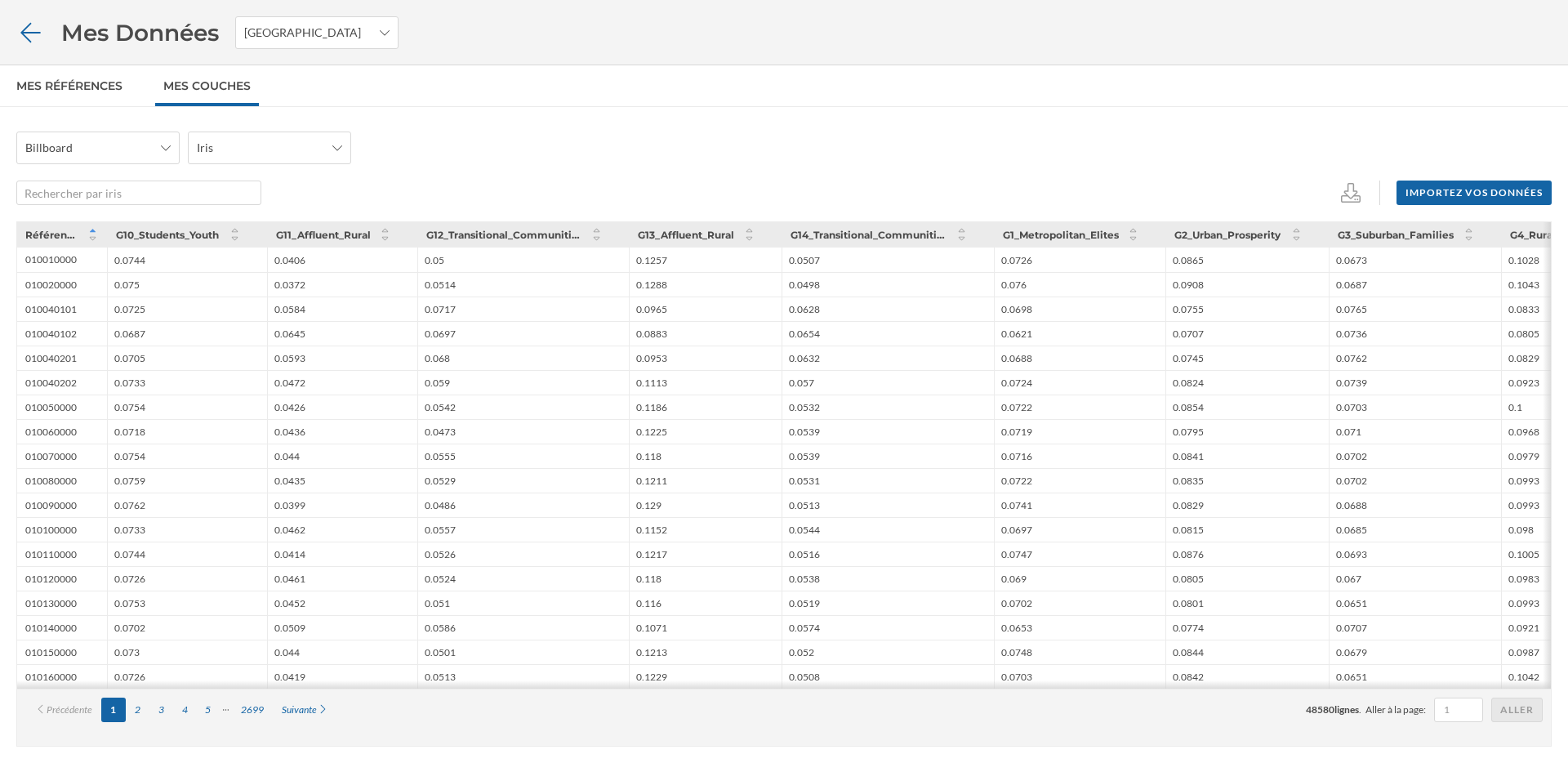
click at [32, 23] on icon at bounding box center [30, 32] width 29 height 23
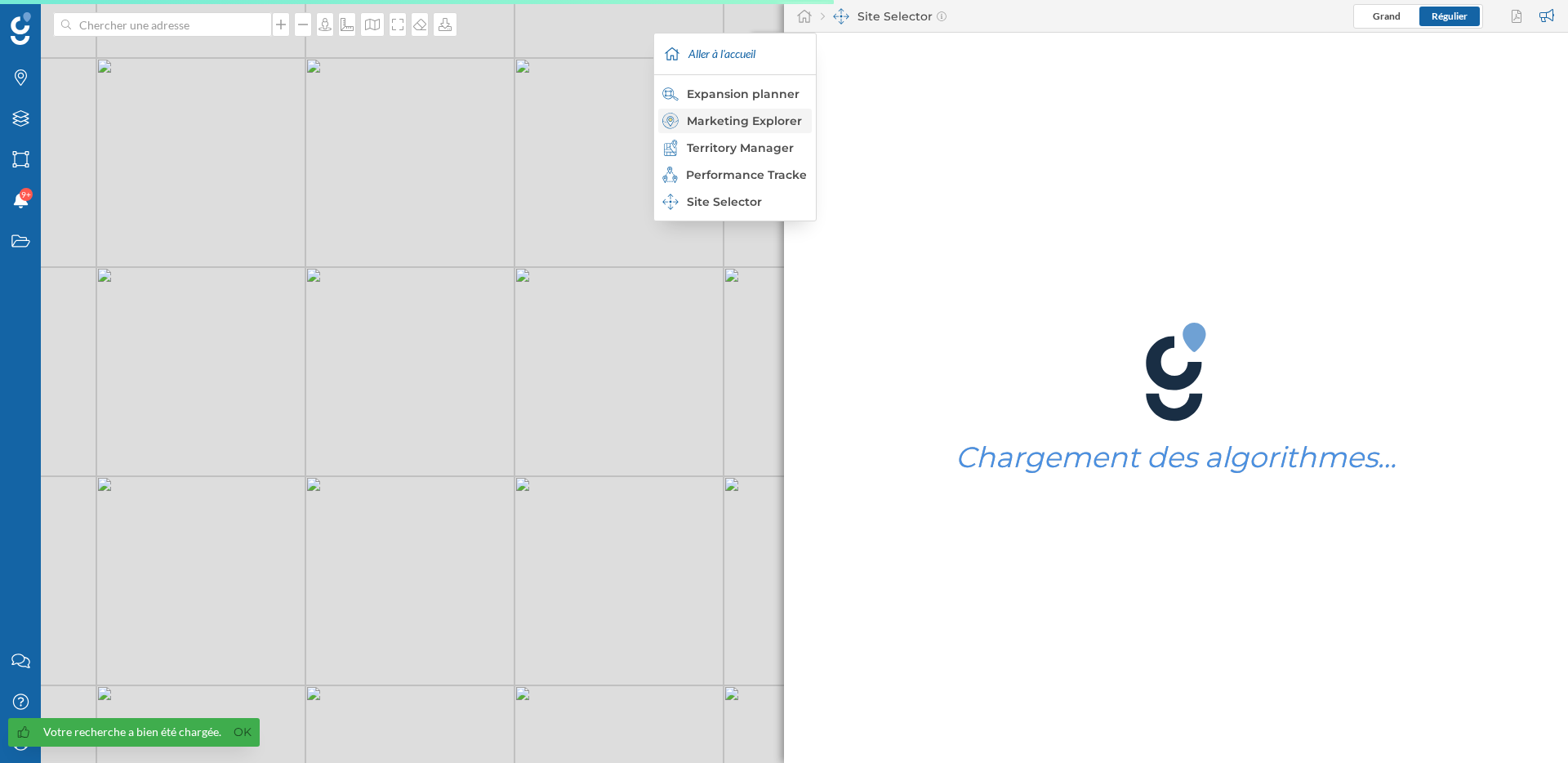
click at [761, 121] on div "Marketing Explorer" at bounding box center [735, 121] width 144 height 16
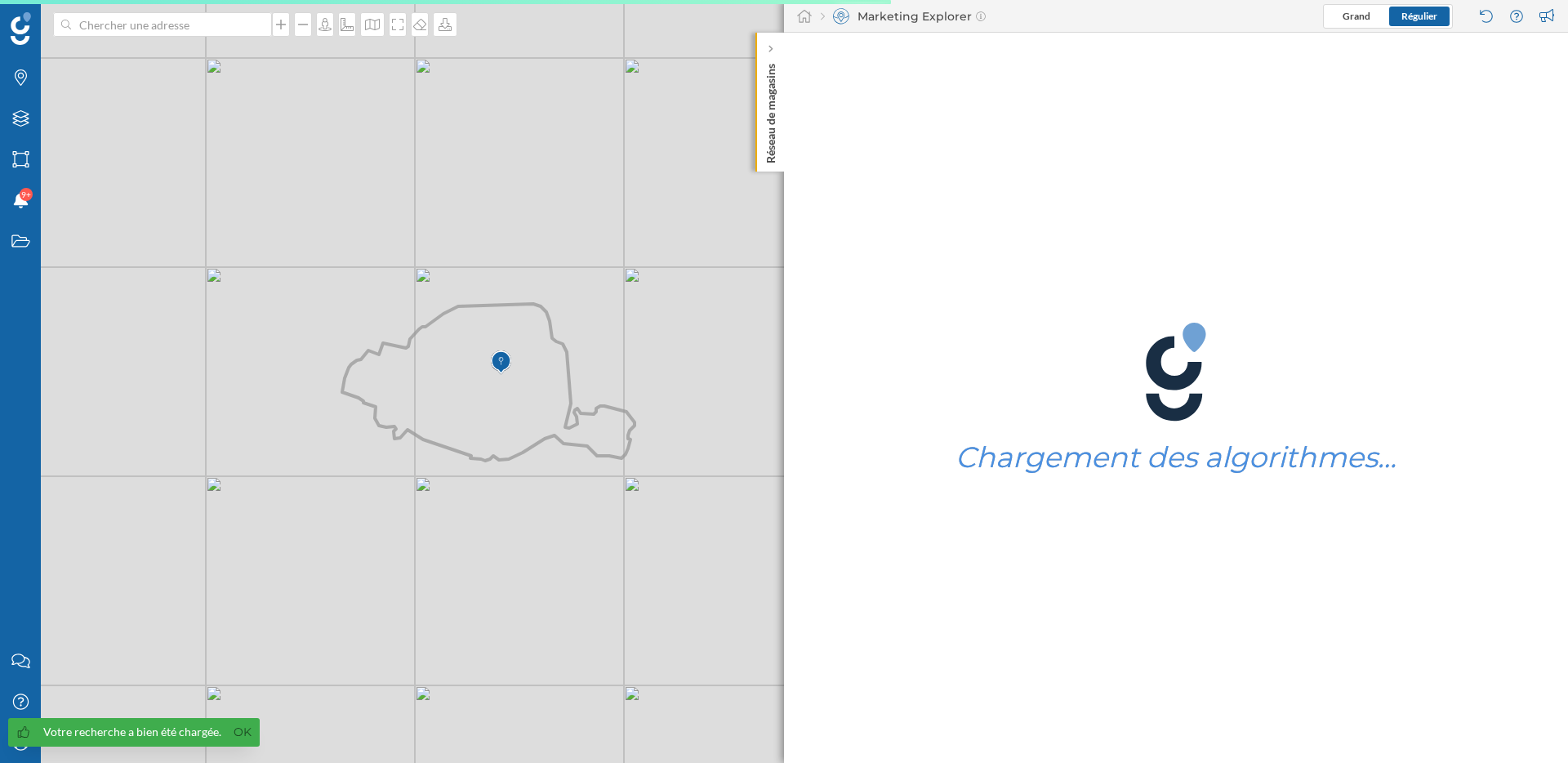
drag, startPoint x: 685, startPoint y: 216, endPoint x: 574, endPoint y: 216, distance: 111.0
click at [574, 216] on div "© Mapbox © OpenStreetMap Improve this map" at bounding box center [784, 382] width 1568 height 763
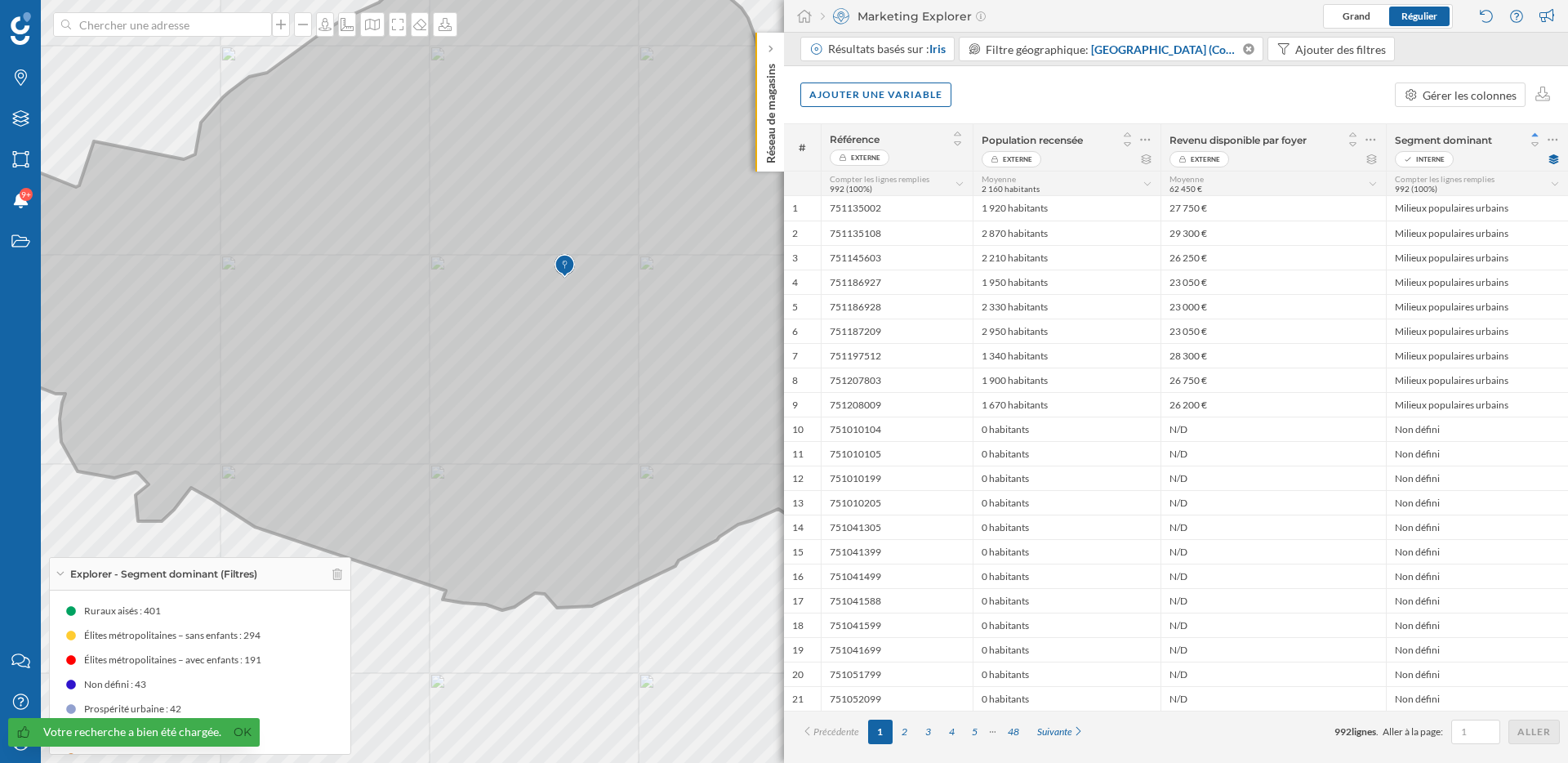
click at [459, 321] on icon at bounding box center [514, 298] width 1169 height 627
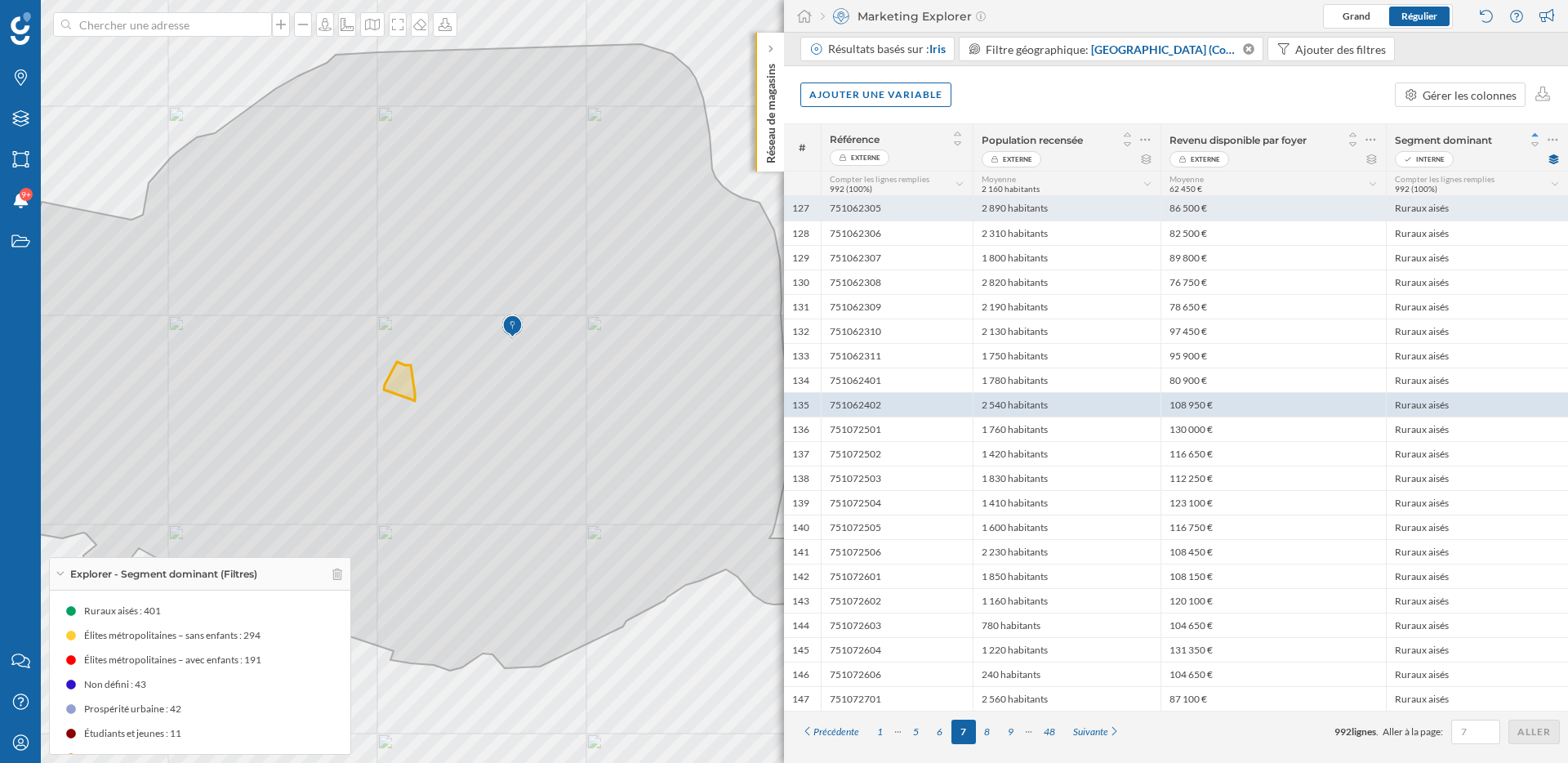
click at [1072, 211] on div "2 890 habitants" at bounding box center [1066, 208] width 188 height 25
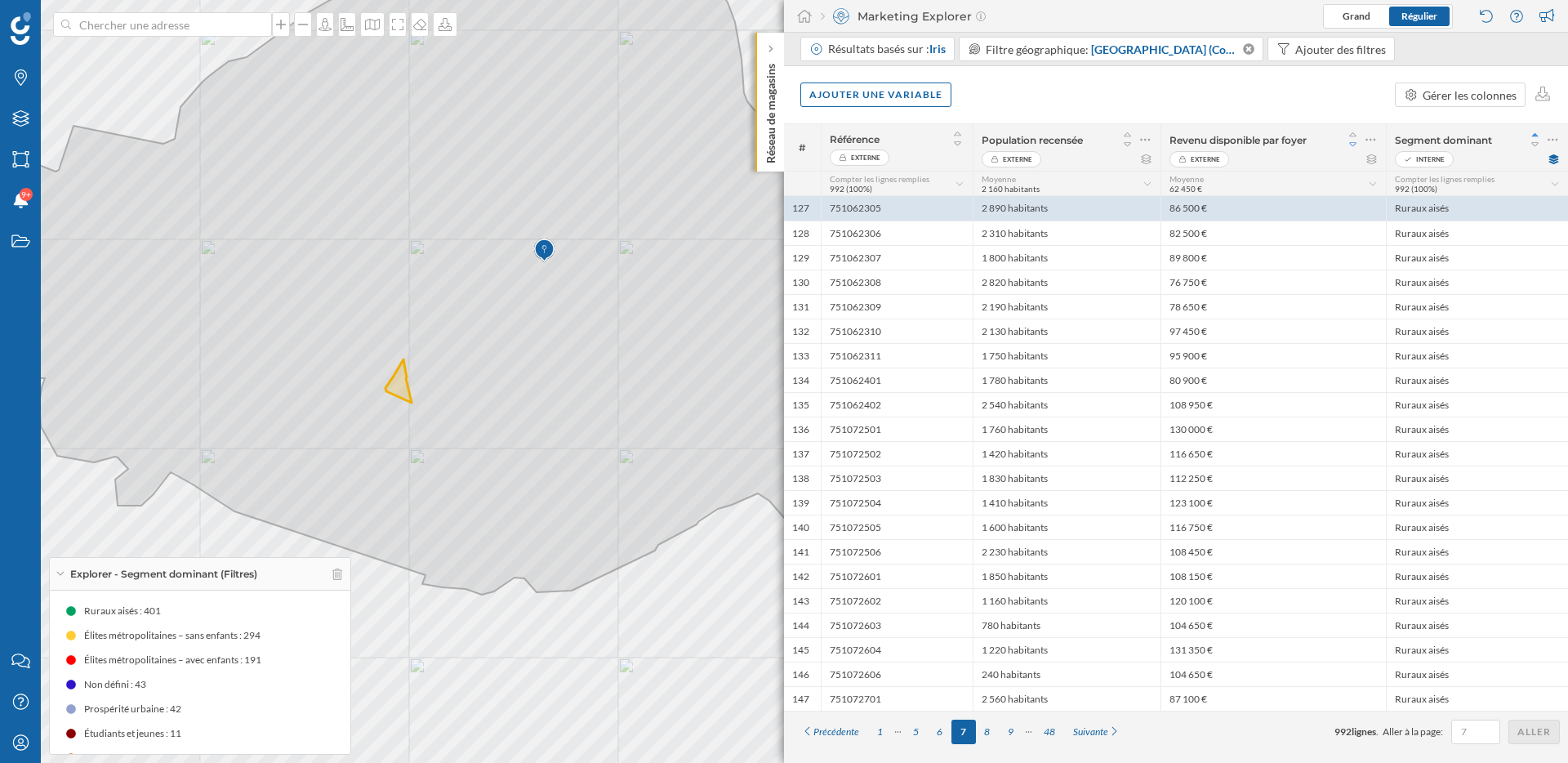
click at [1349, 140] on icon at bounding box center [1352, 144] width 15 height 11
click at [1208, 204] on div "94 100 €" at bounding box center [1274, 208] width 226 height 25
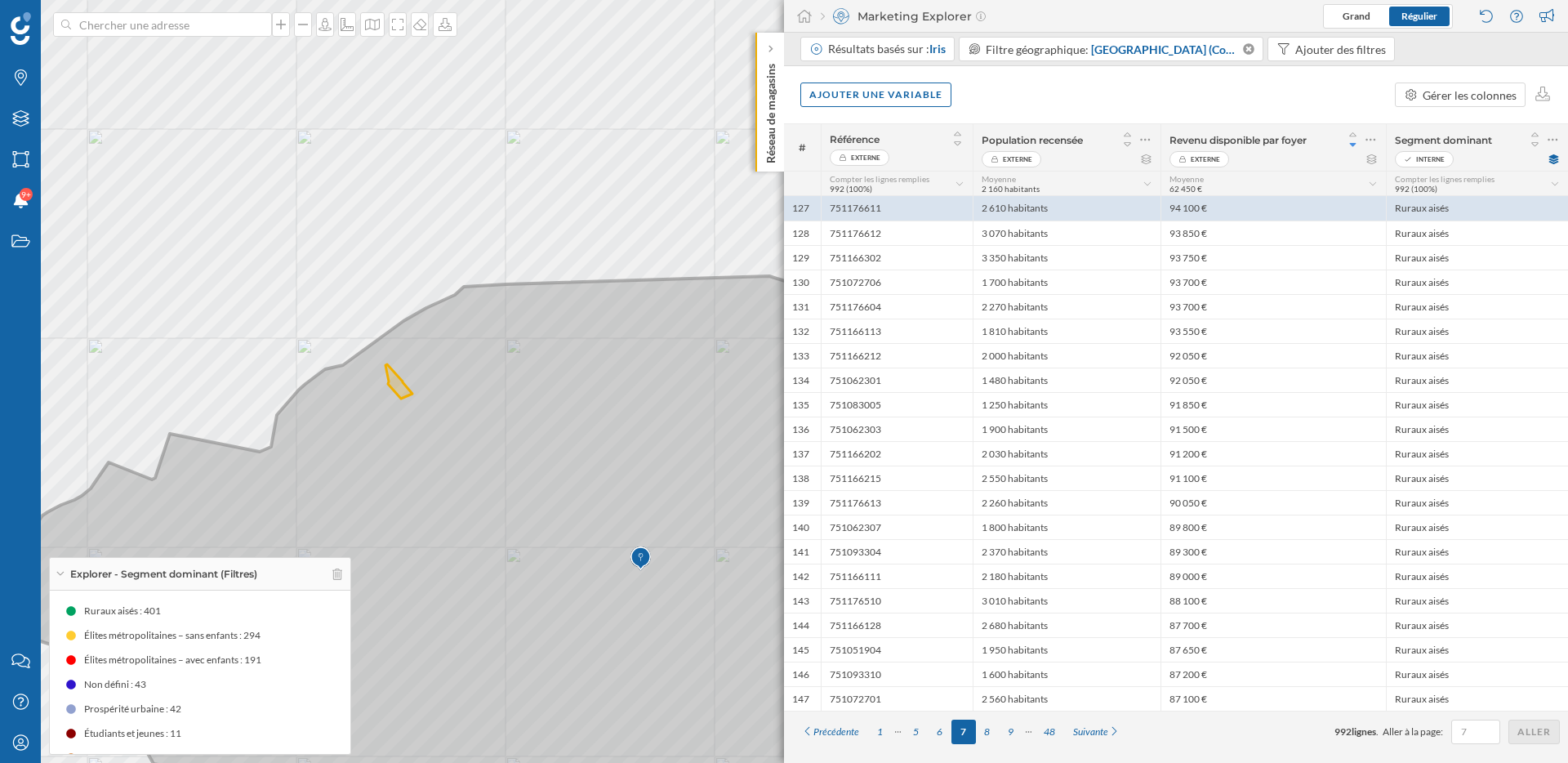
click at [629, 344] on icon at bounding box center [591, 559] width 1169 height 565
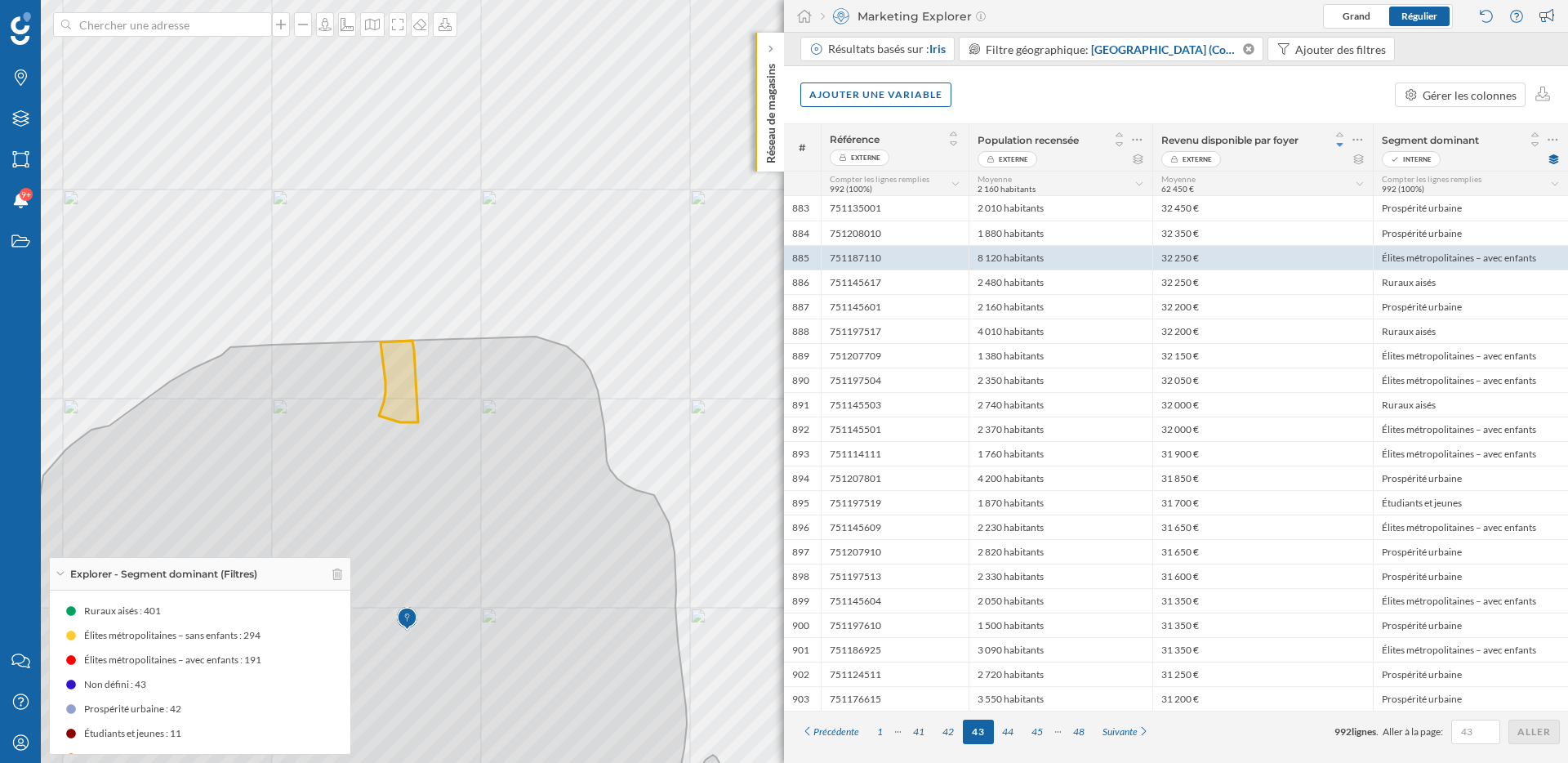
scroll to position [49, 0]
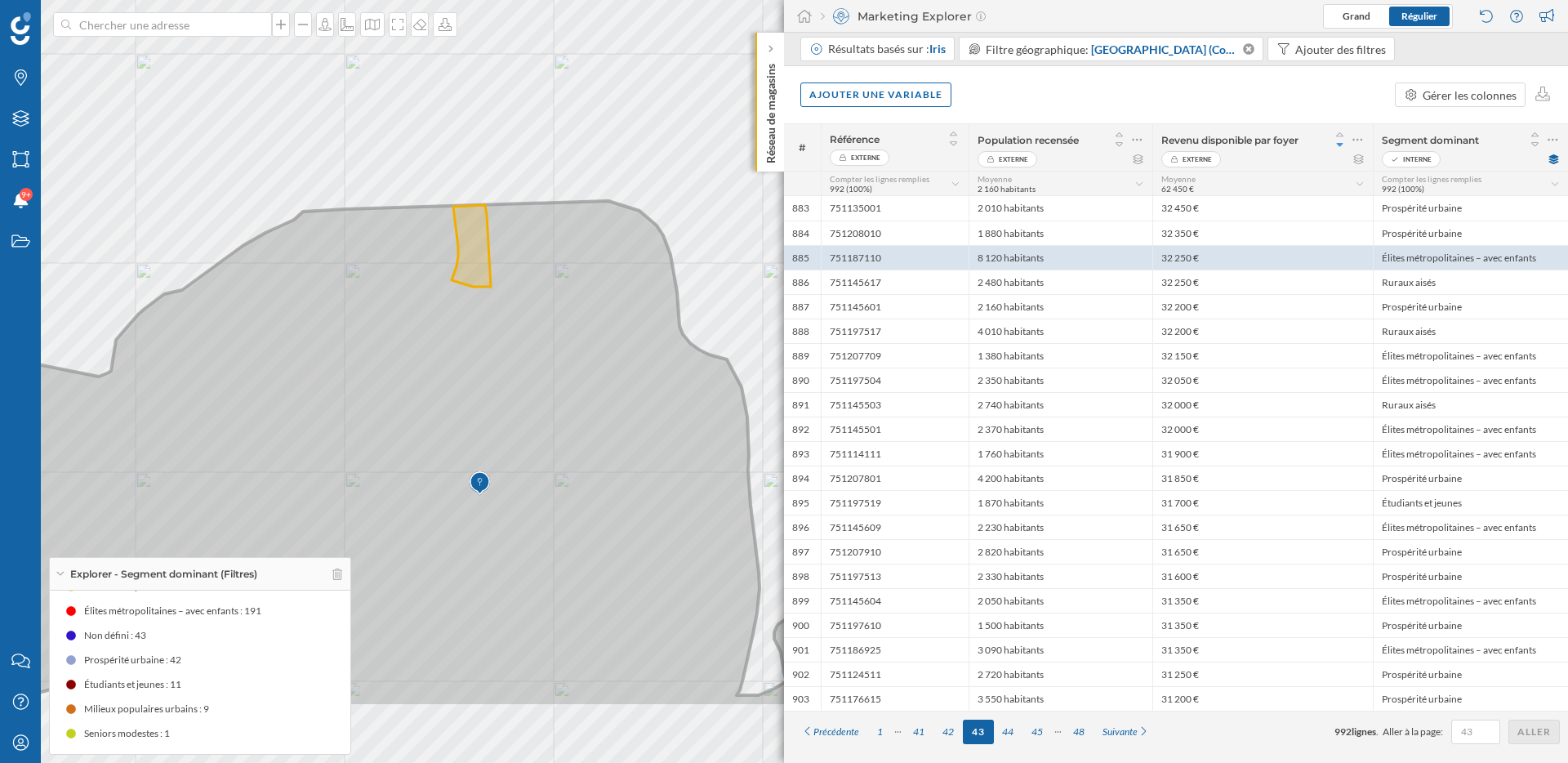
drag, startPoint x: 434, startPoint y: 625, endPoint x: 507, endPoint y: 487, distance: 156.1
click at [507, 487] on icon at bounding box center [464, 453] width 1100 height 505
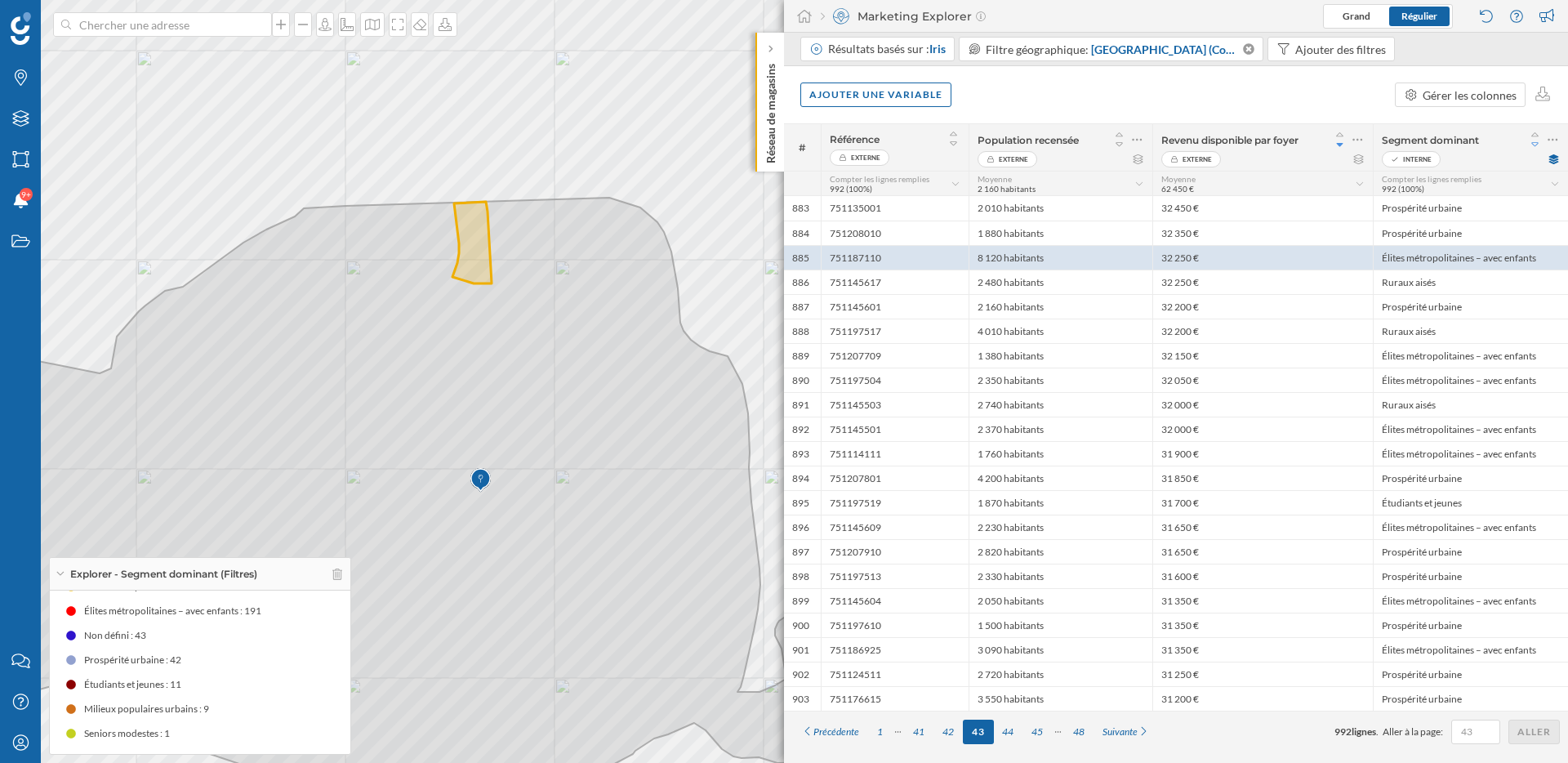
click at [1535, 146] on icon at bounding box center [1534, 144] width 7 height 4
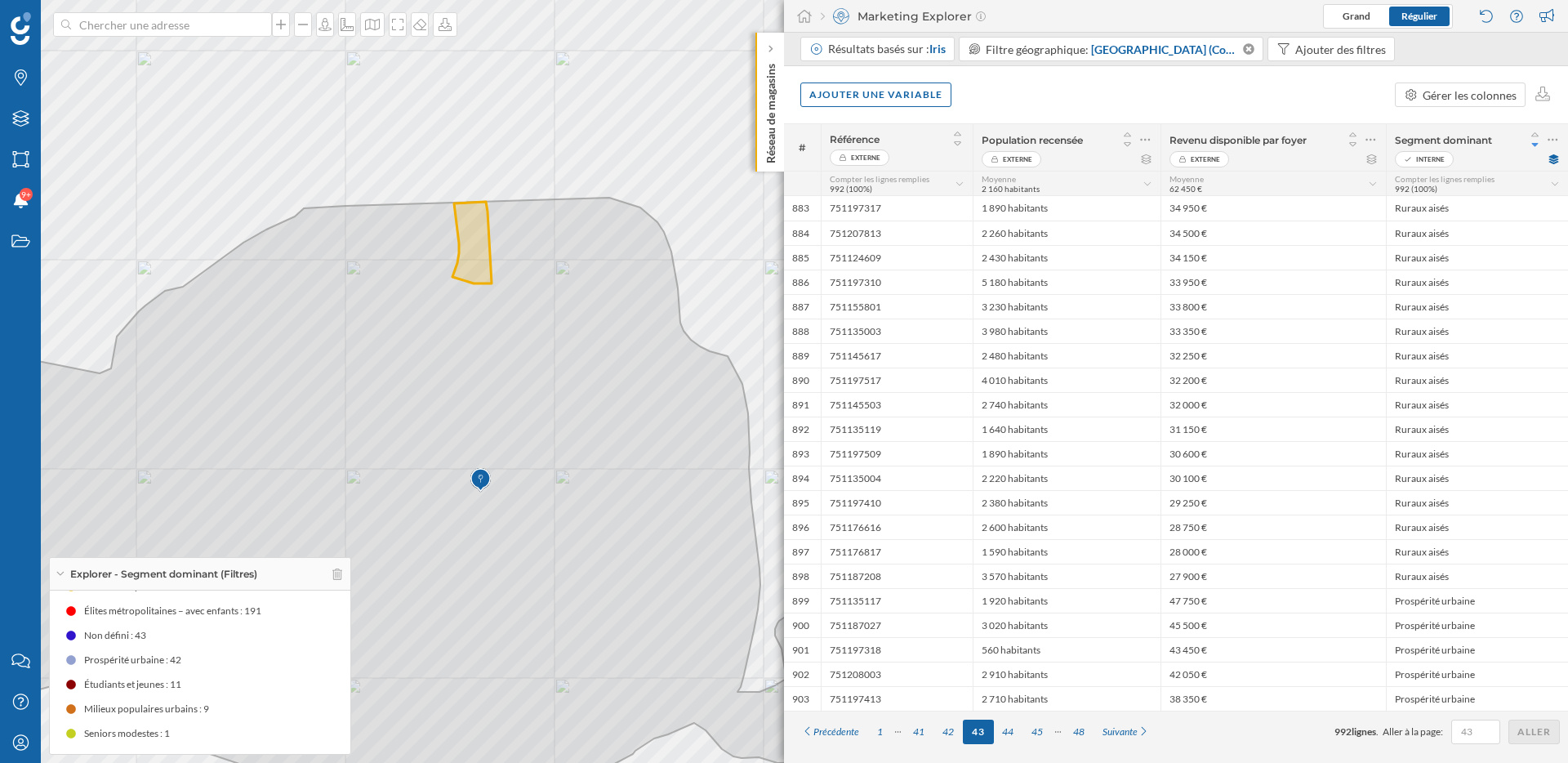
click at [1535, 146] on icon at bounding box center [1534, 145] width 7 height 4
click at [1536, 135] on icon at bounding box center [1534, 135] width 7 height 4
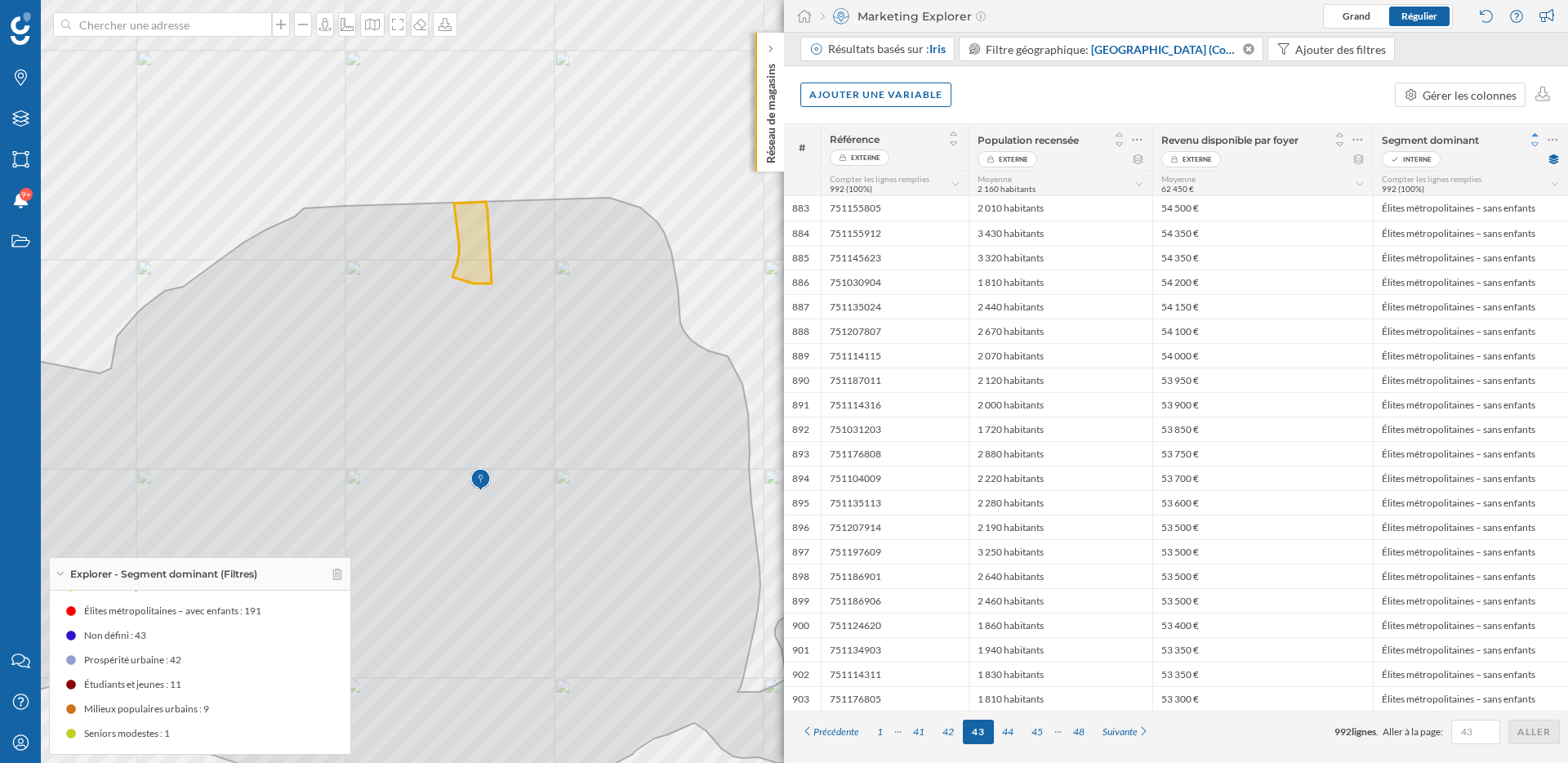
click at [1535, 144] on icon at bounding box center [1535, 144] width 15 height 11
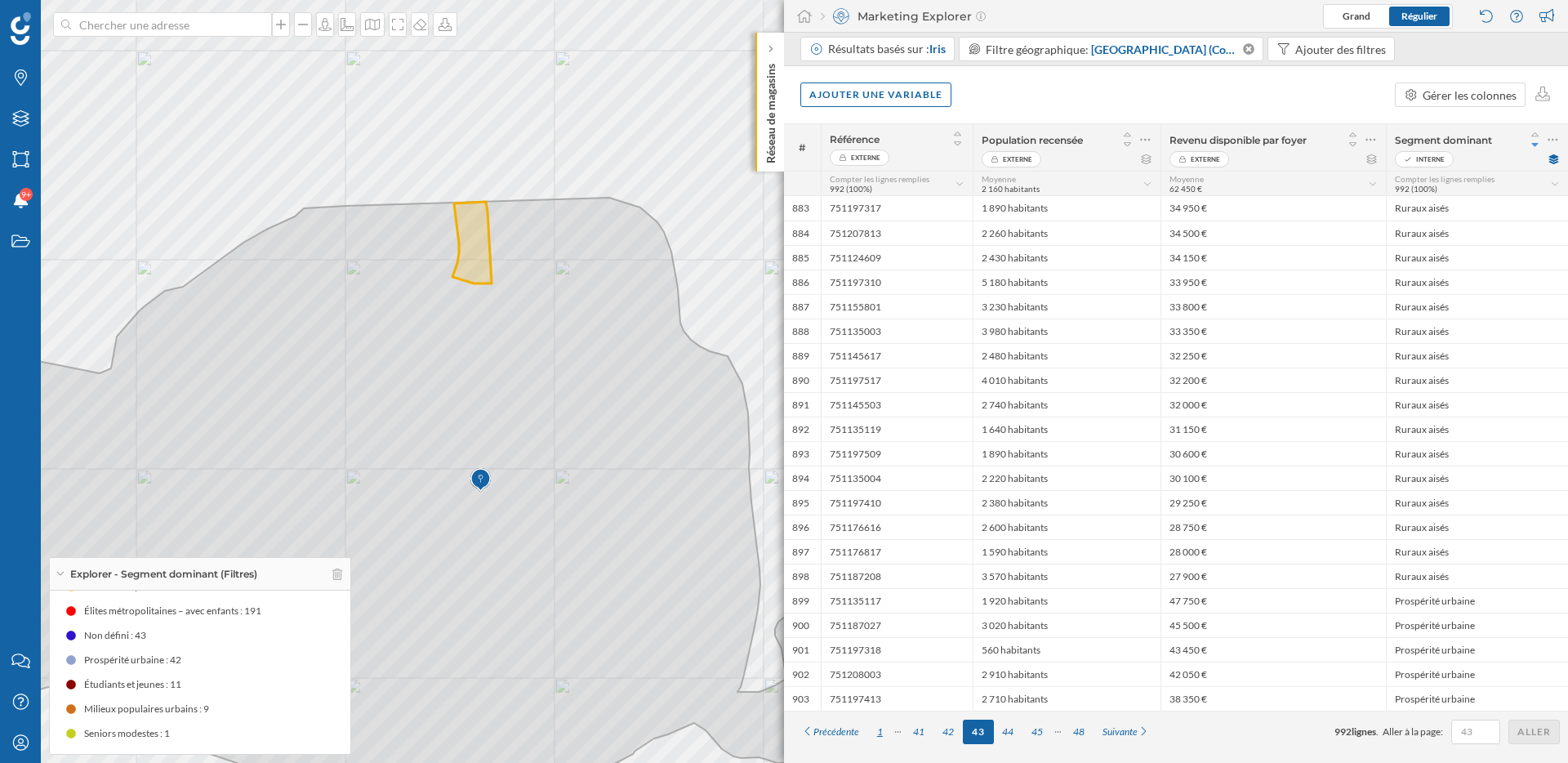
click at [887, 729] on div "1" at bounding box center [880, 732] width 24 height 25
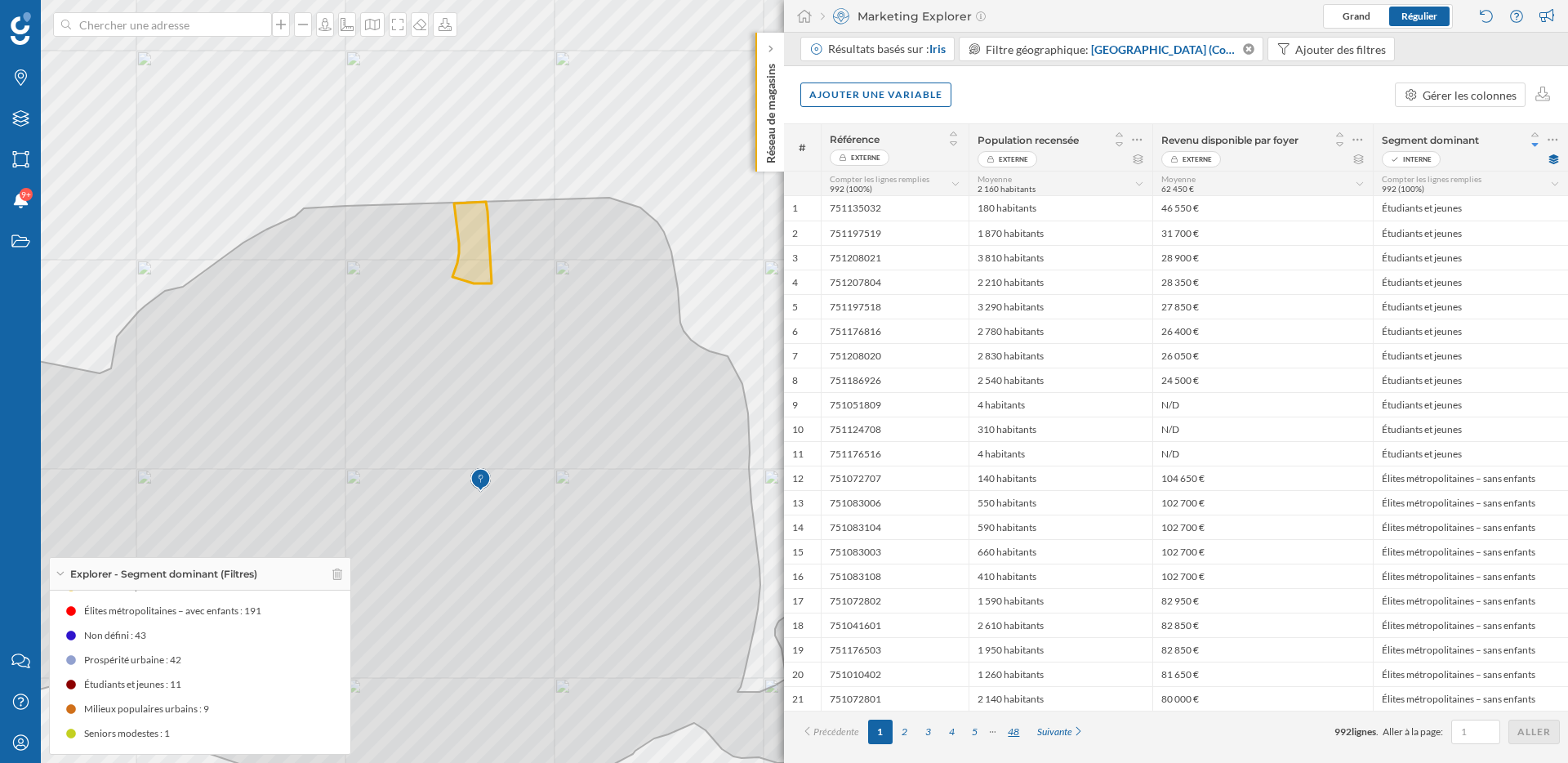
click at [1013, 735] on div "48" at bounding box center [1013, 732] width 29 height 25
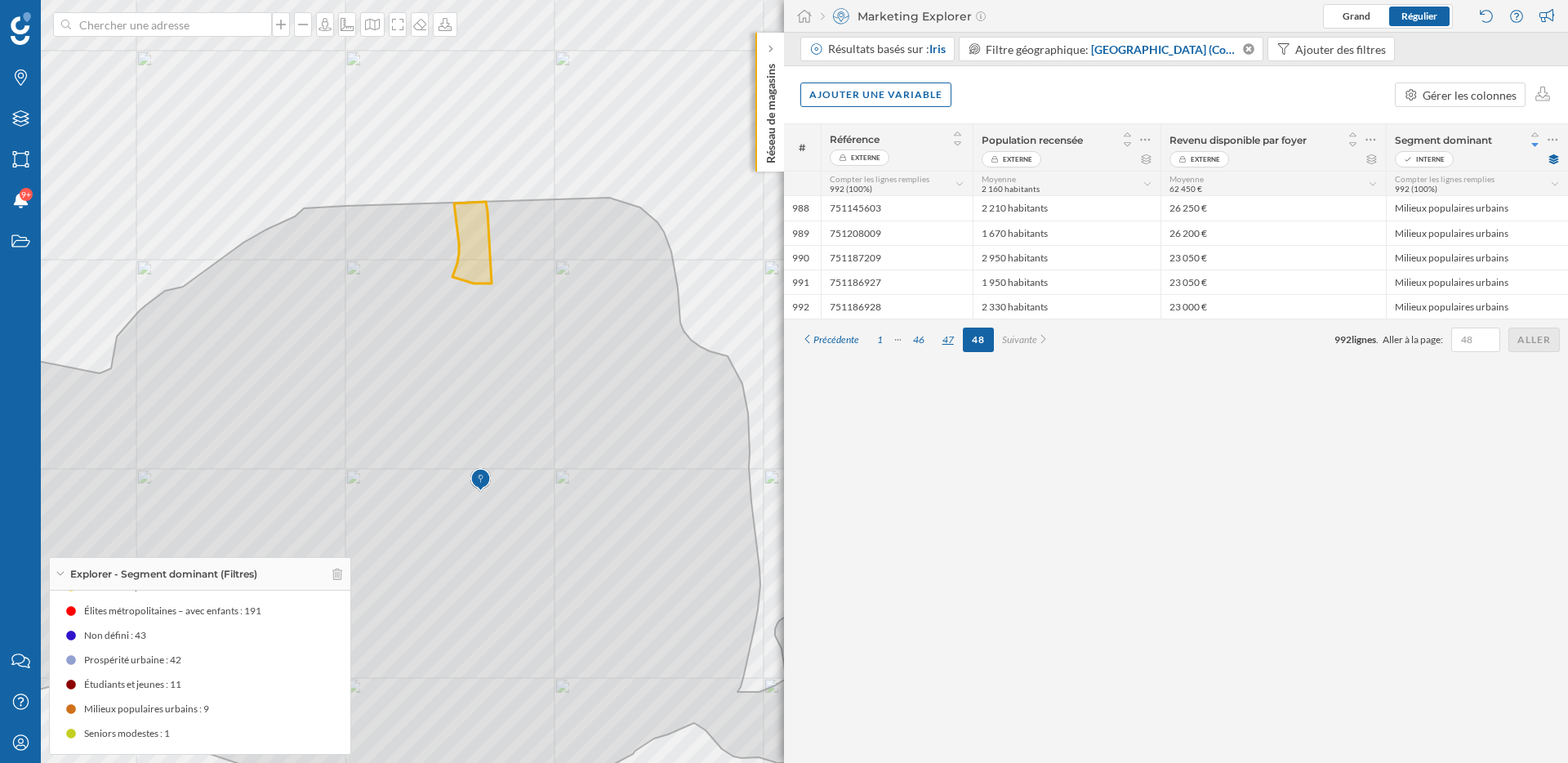
click at [948, 344] on div "47" at bounding box center [947, 340] width 29 height 25
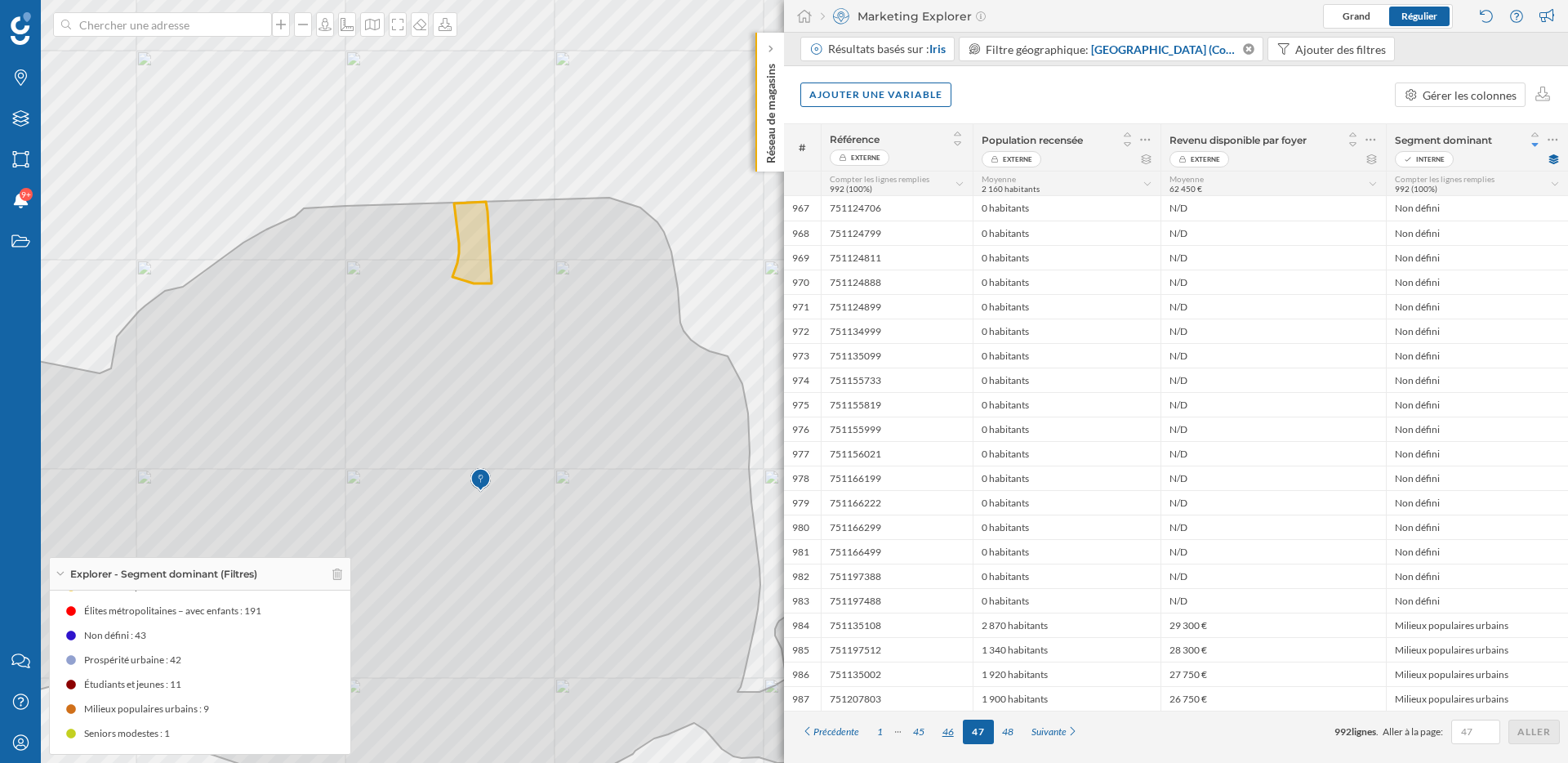
click at [949, 733] on div "46" at bounding box center [947, 732] width 29 height 25
click at [923, 730] on div "44" at bounding box center [918, 732] width 29 height 25
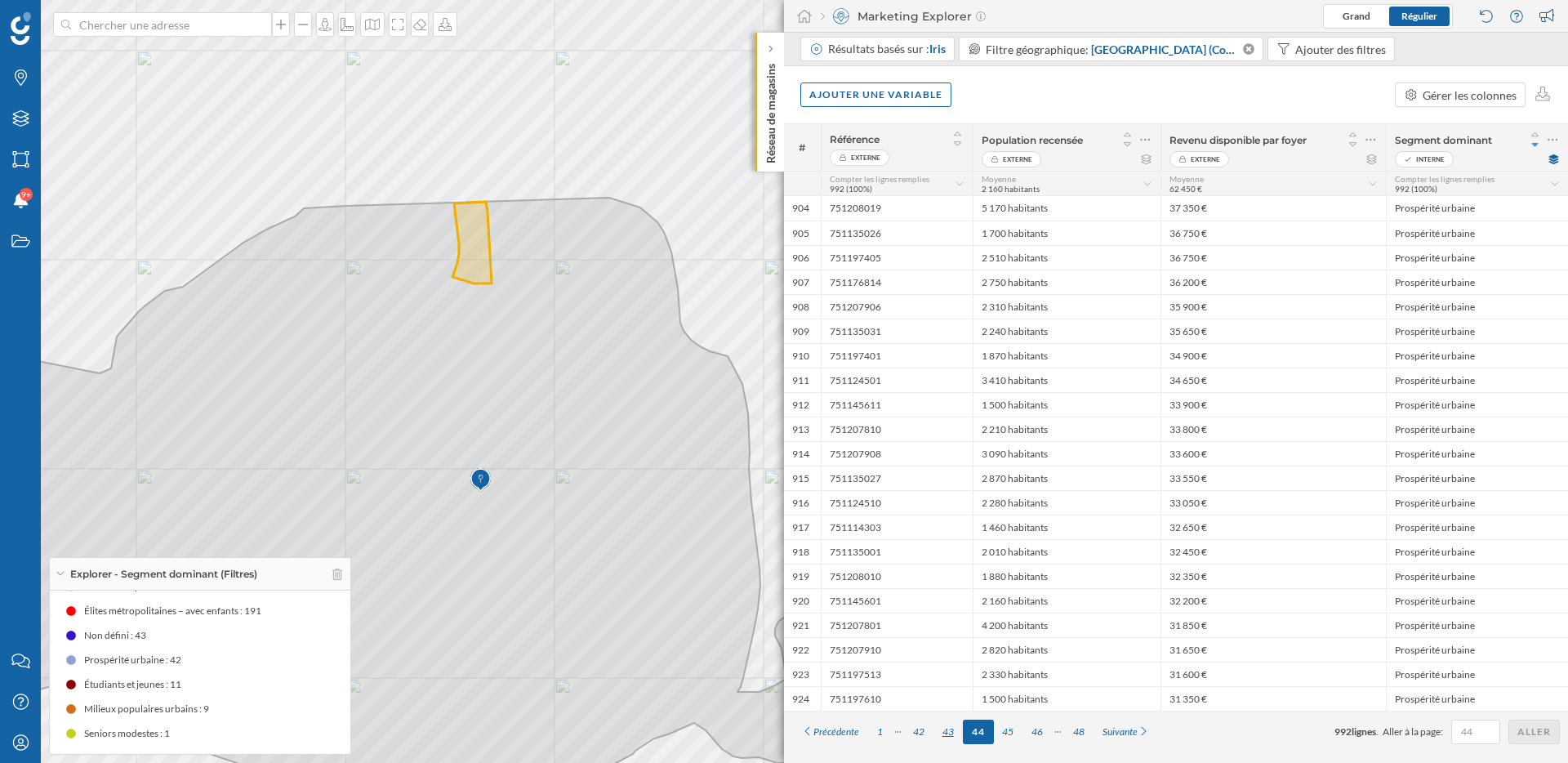
click at [947, 730] on div "43" at bounding box center [947, 732] width 29 height 25
click at [1555, 137] on icon at bounding box center [1552, 140] width 11 height 16
click at [1553, 177] on div "Compter les lignes remplies 992 (100%)" at bounding box center [1476, 184] width 165 height 20
click at [1457, 257] on div "Mode" at bounding box center [1454, 248] width 110 height 25
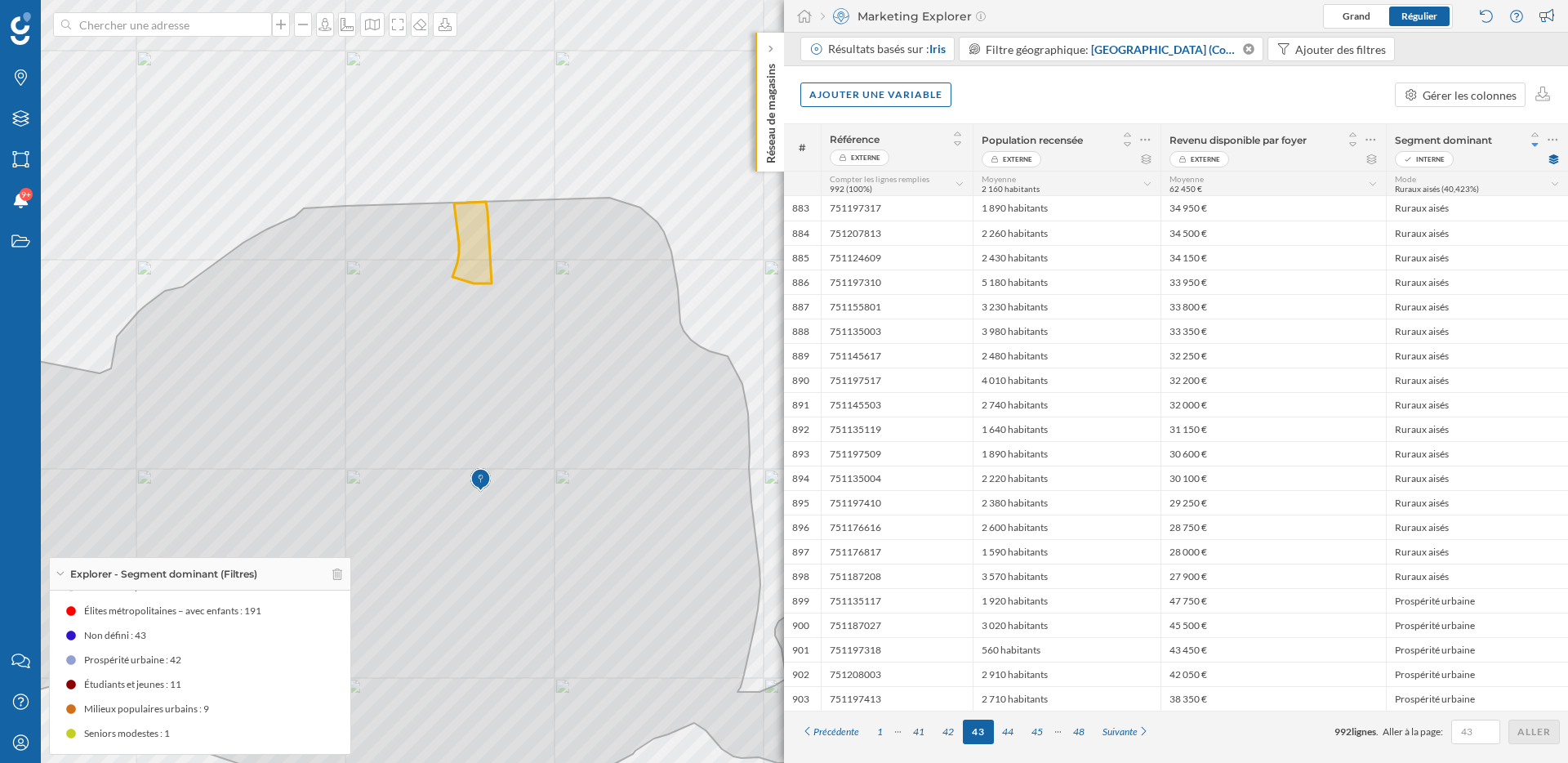
click at [1554, 187] on icon at bounding box center [1555, 184] width 11 height 8
click at [1448, 255] on div "Mode" at bounding box center [1453, 248] width 100 height 17
click at [928, 92] on div "Ajouter une variable" at bounding box center [875, 94] width 151 height 25
click at [907, 194] on div "Variable interne" at bounding box center [890, 194] width 163 height 17
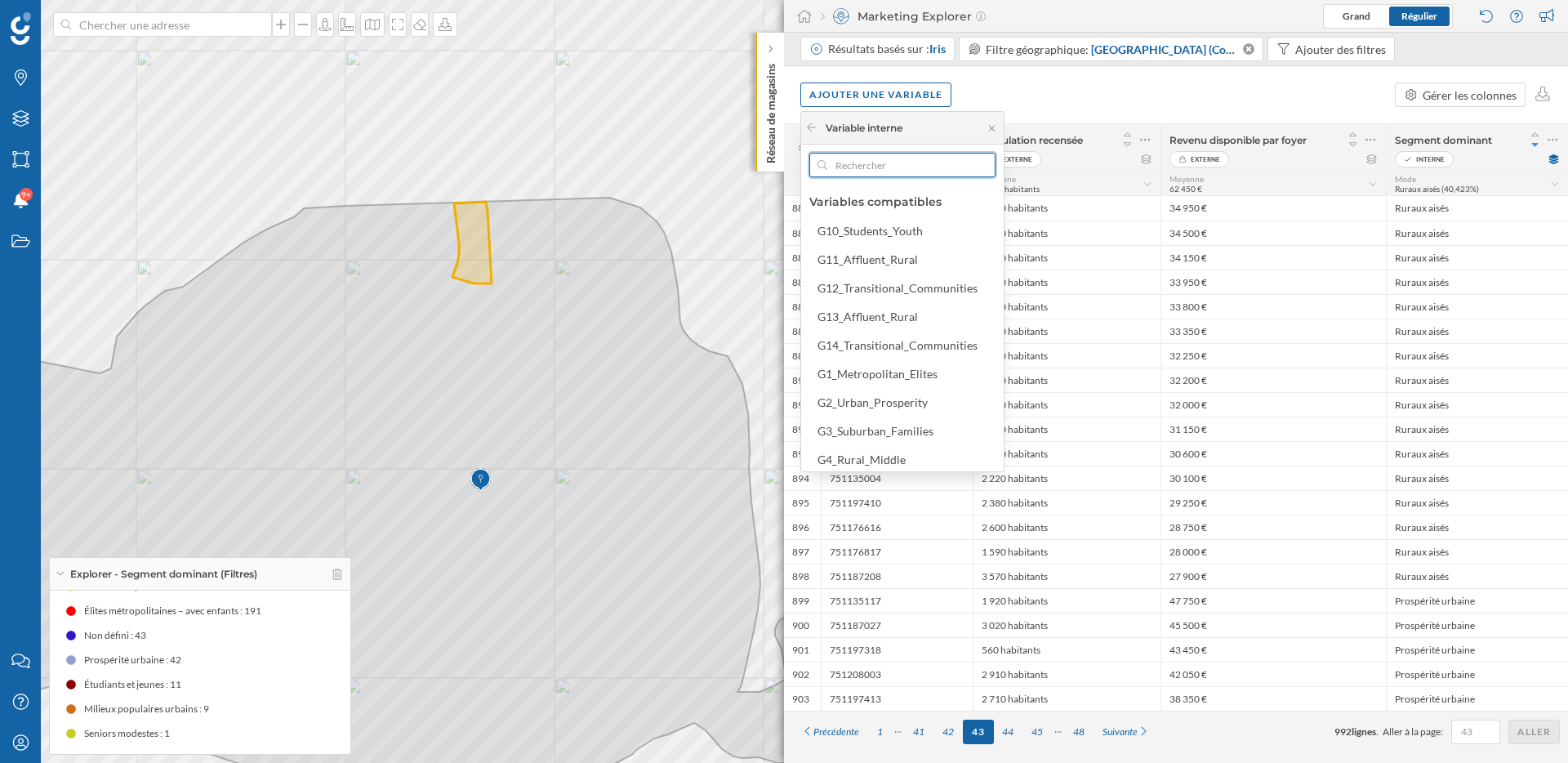
click at [905, 173] on input "text" at bounding box center [902, 165] width 151 height 25
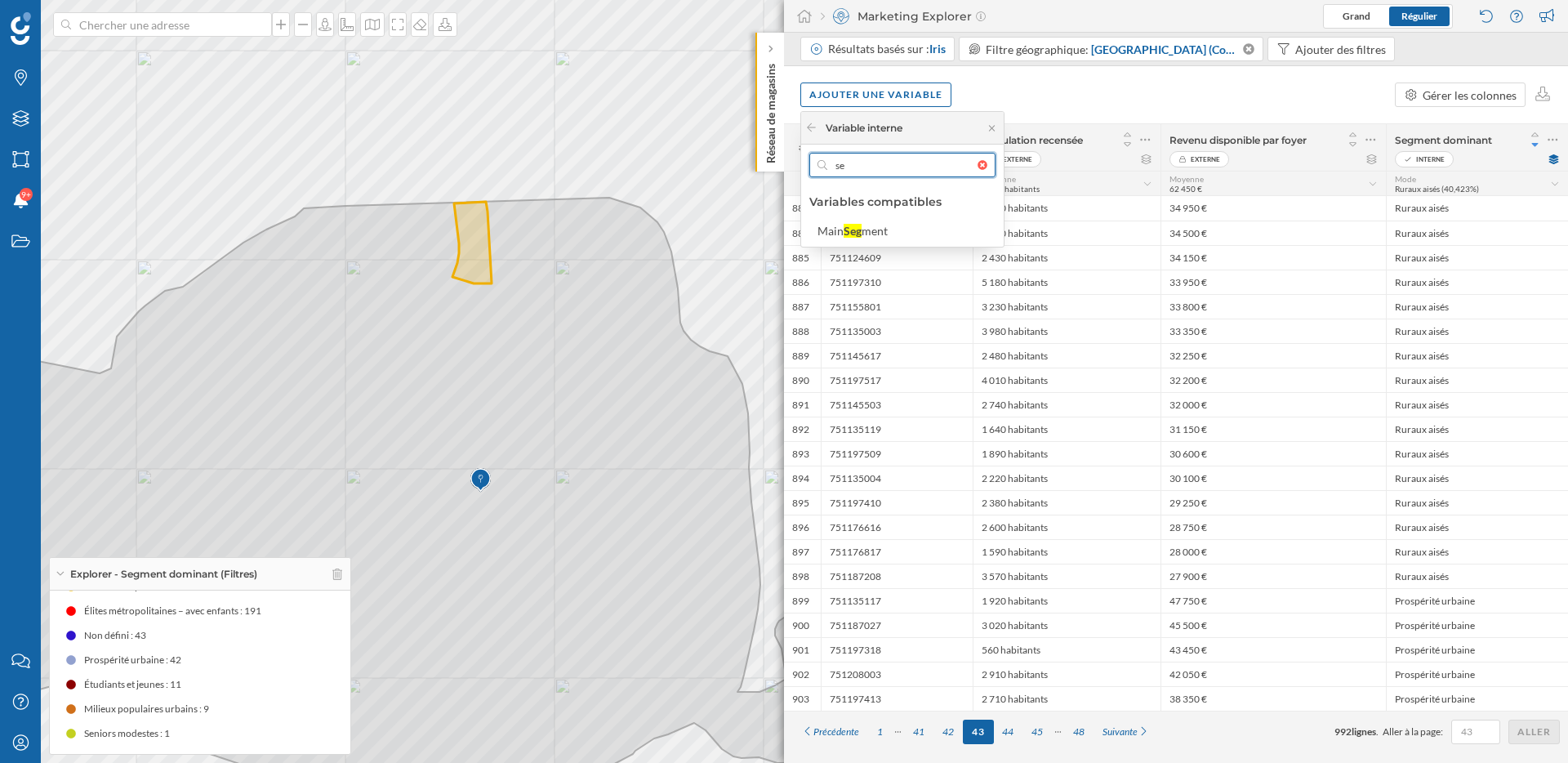
type input "s"
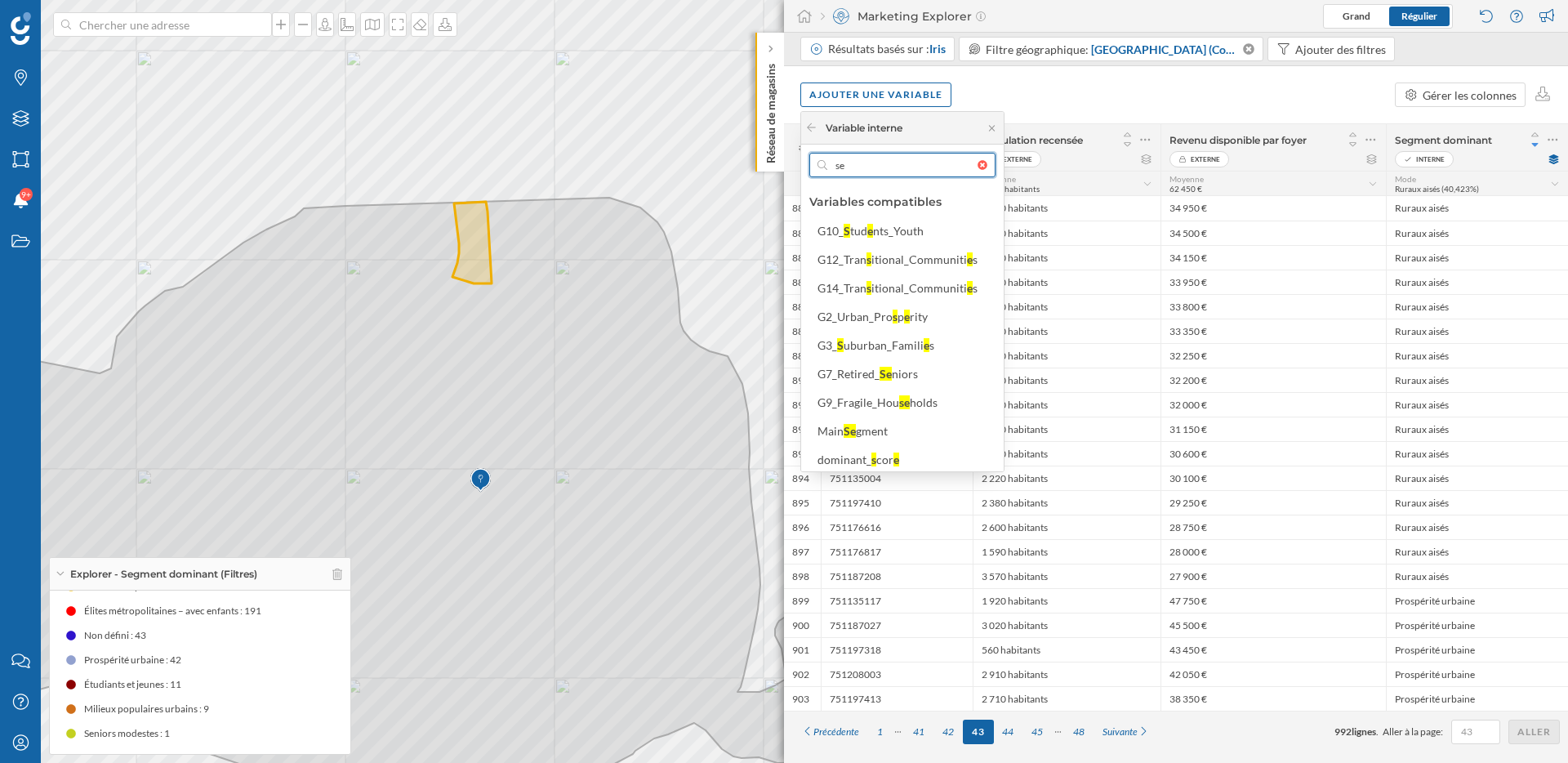
type input "s"
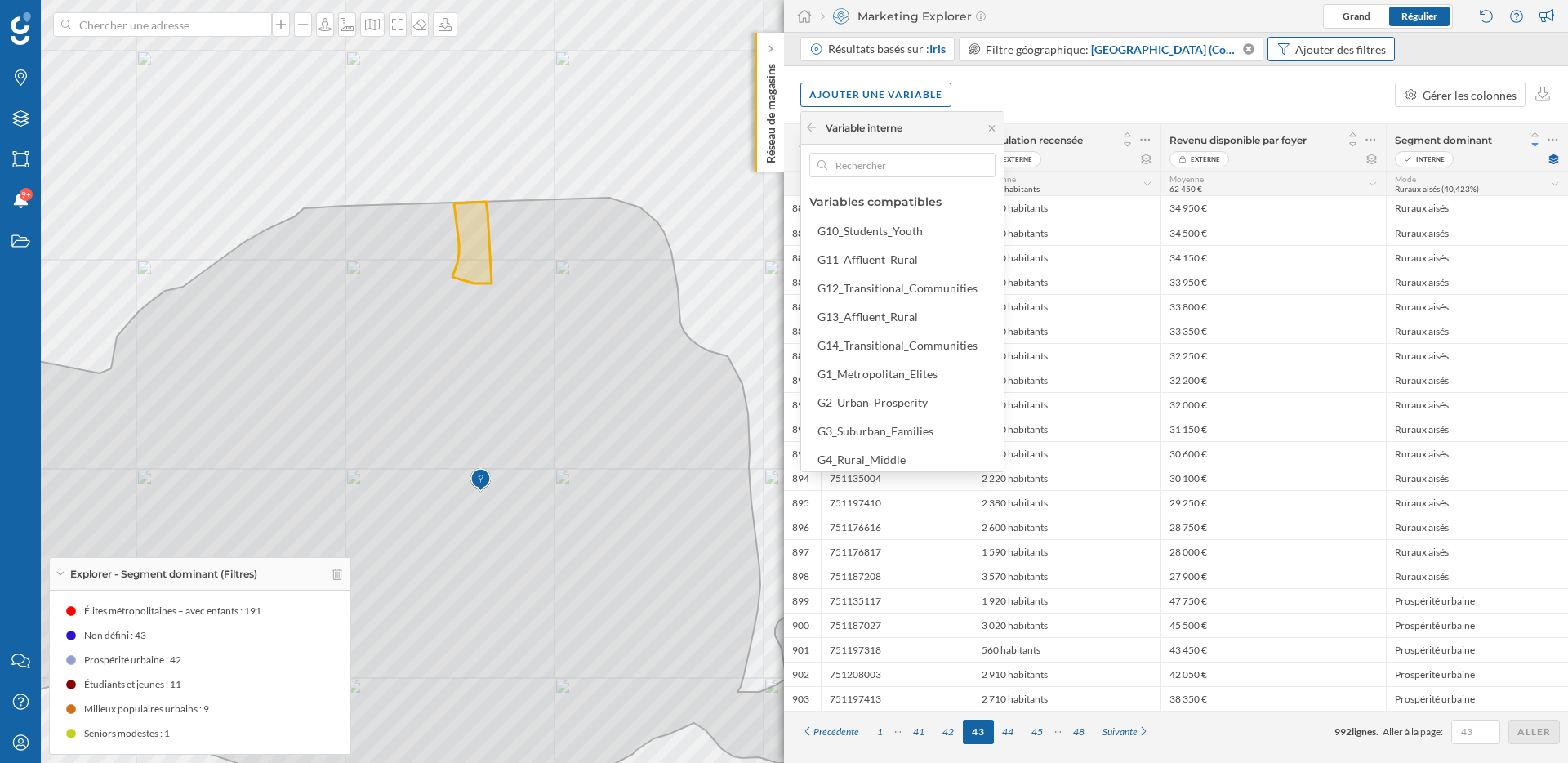
click at [1310, 50] on div "Ajouter des filtres" at bounding box center [1340, 49] width 91 height 17
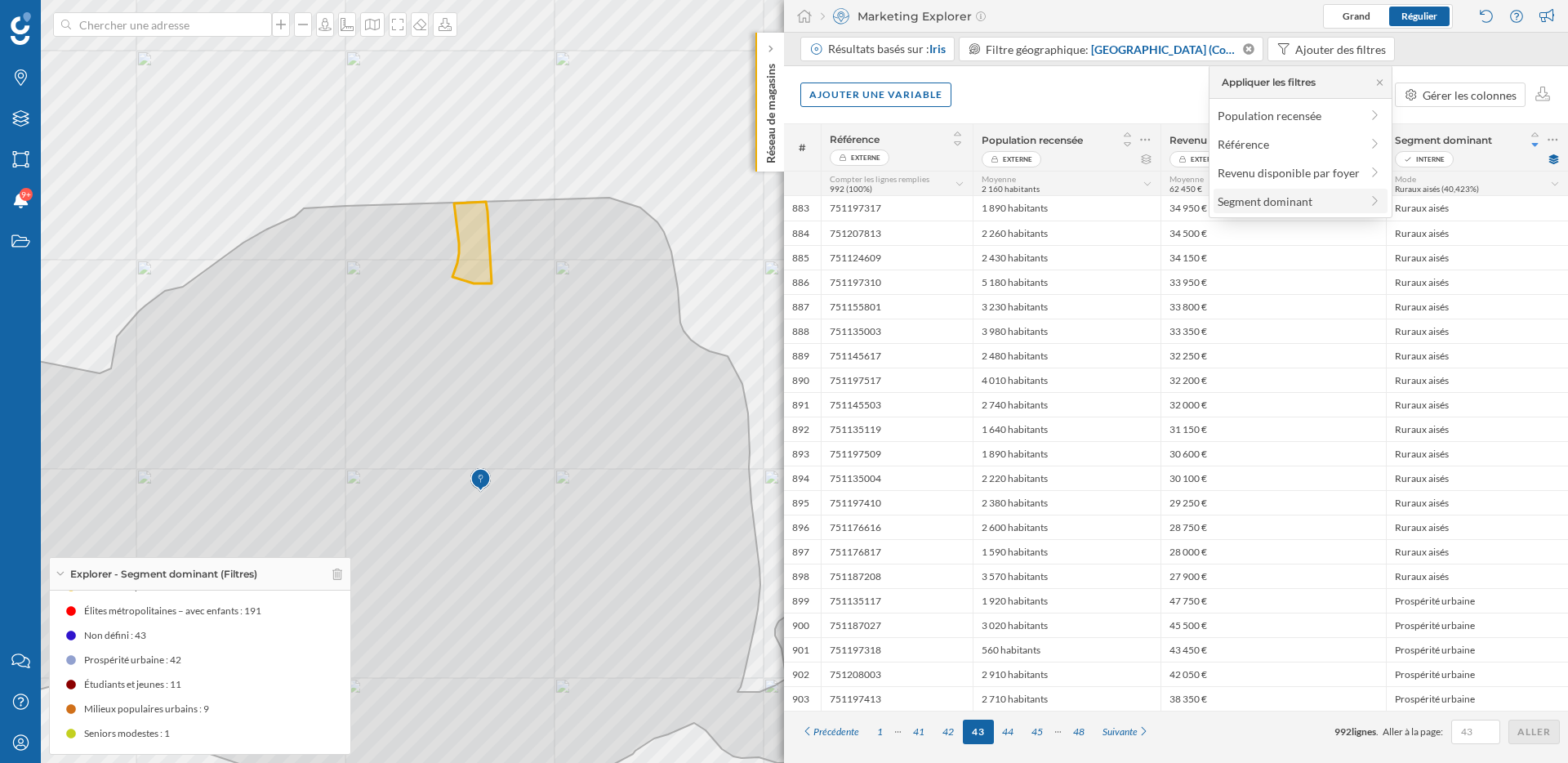
click at [1293, 196] on div "Segment dominant" at bounding box center [1265, 202] width 95 height 14
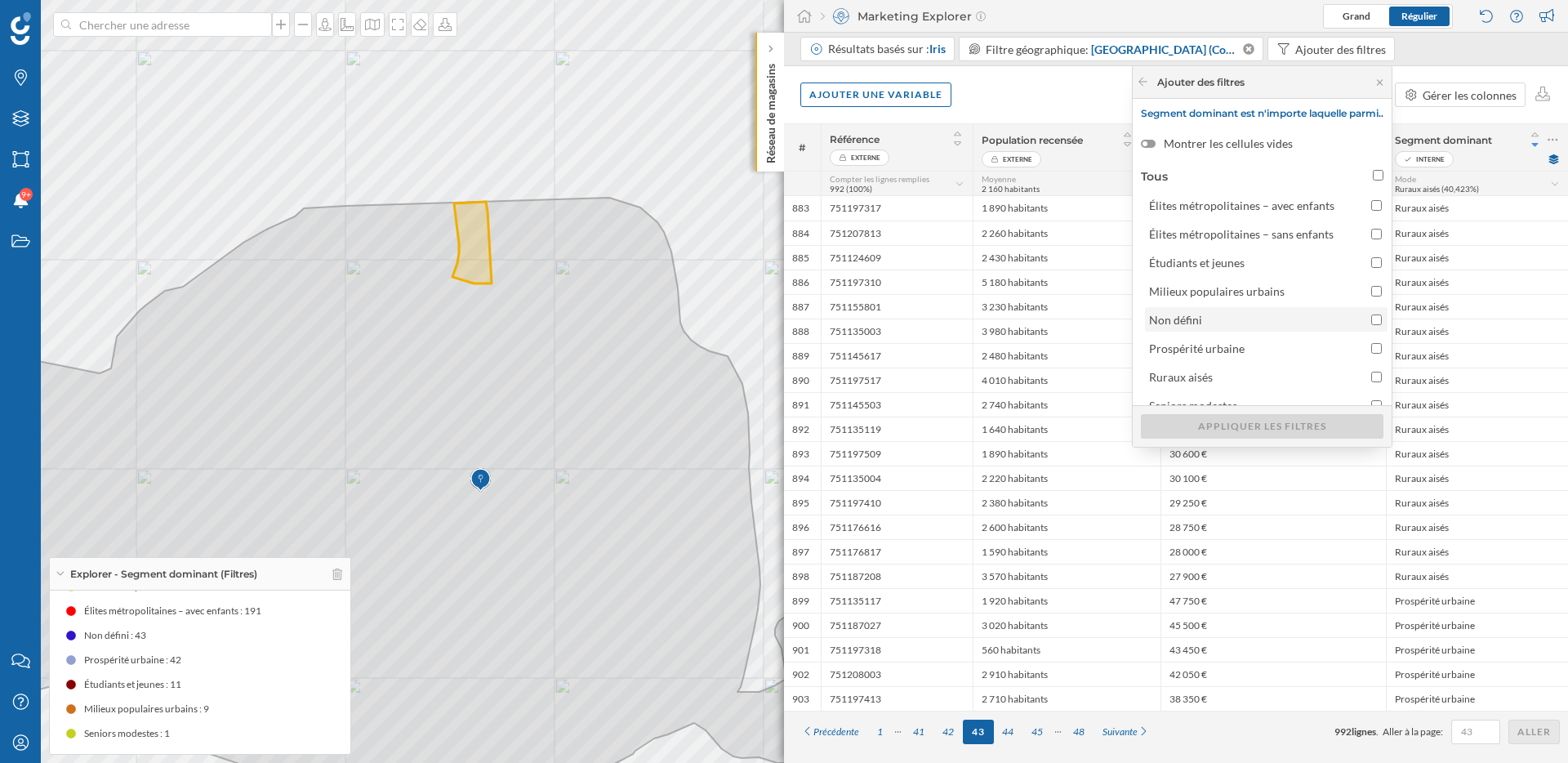
scroll to position [16, 0]
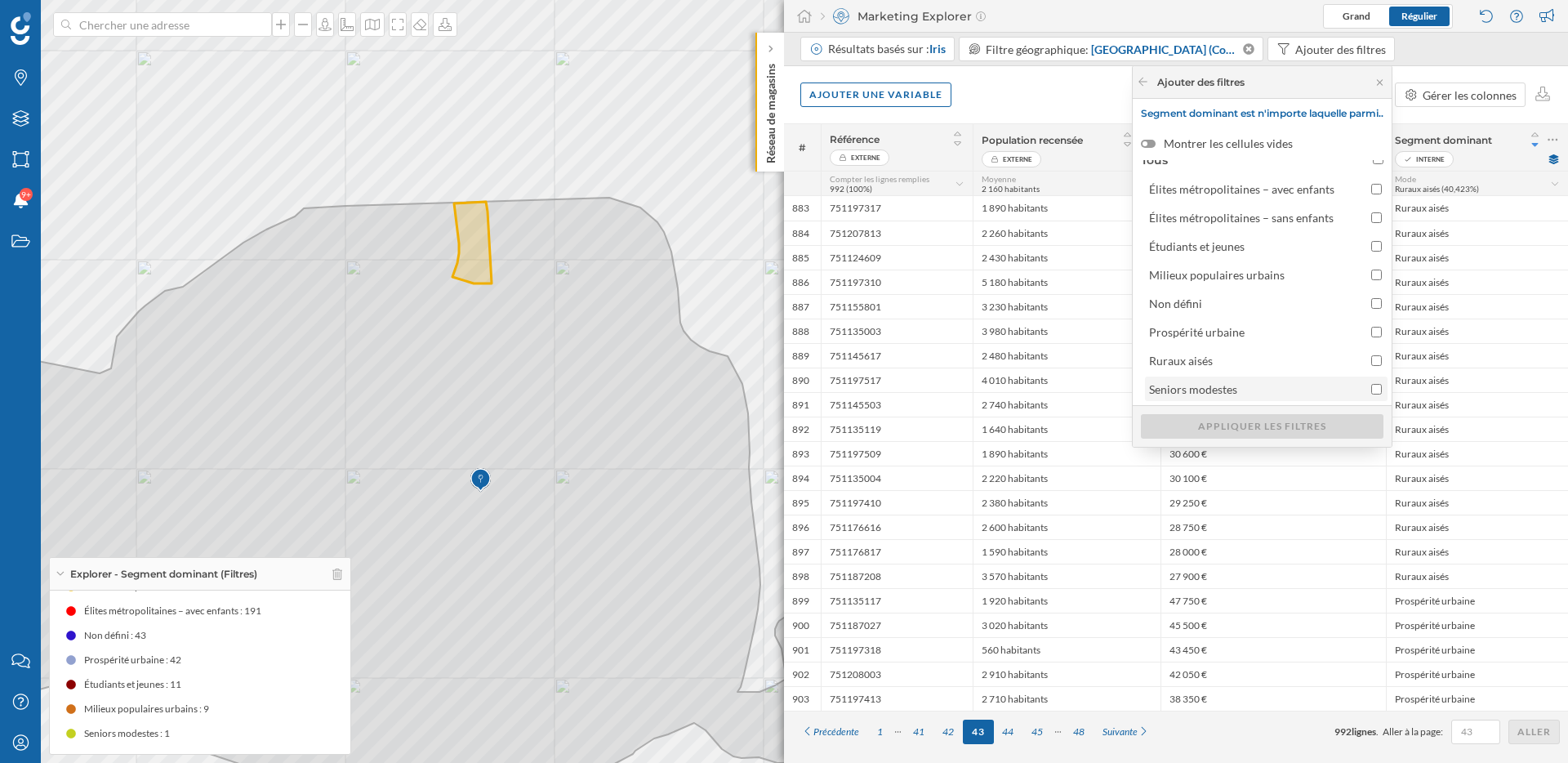
click at [1282, 384] on span "Seniors modestes" at bounding box center [1256, 388] width 214 height 17
click at [1371, 384] on input "Seniors modestes" at bounding box center [1376, 389] width 11 height 11
checkbox input "true"
click at [1286, 421] on div "Appliquer les filtres" at bounding box center [1262, 425] width 243 height 25
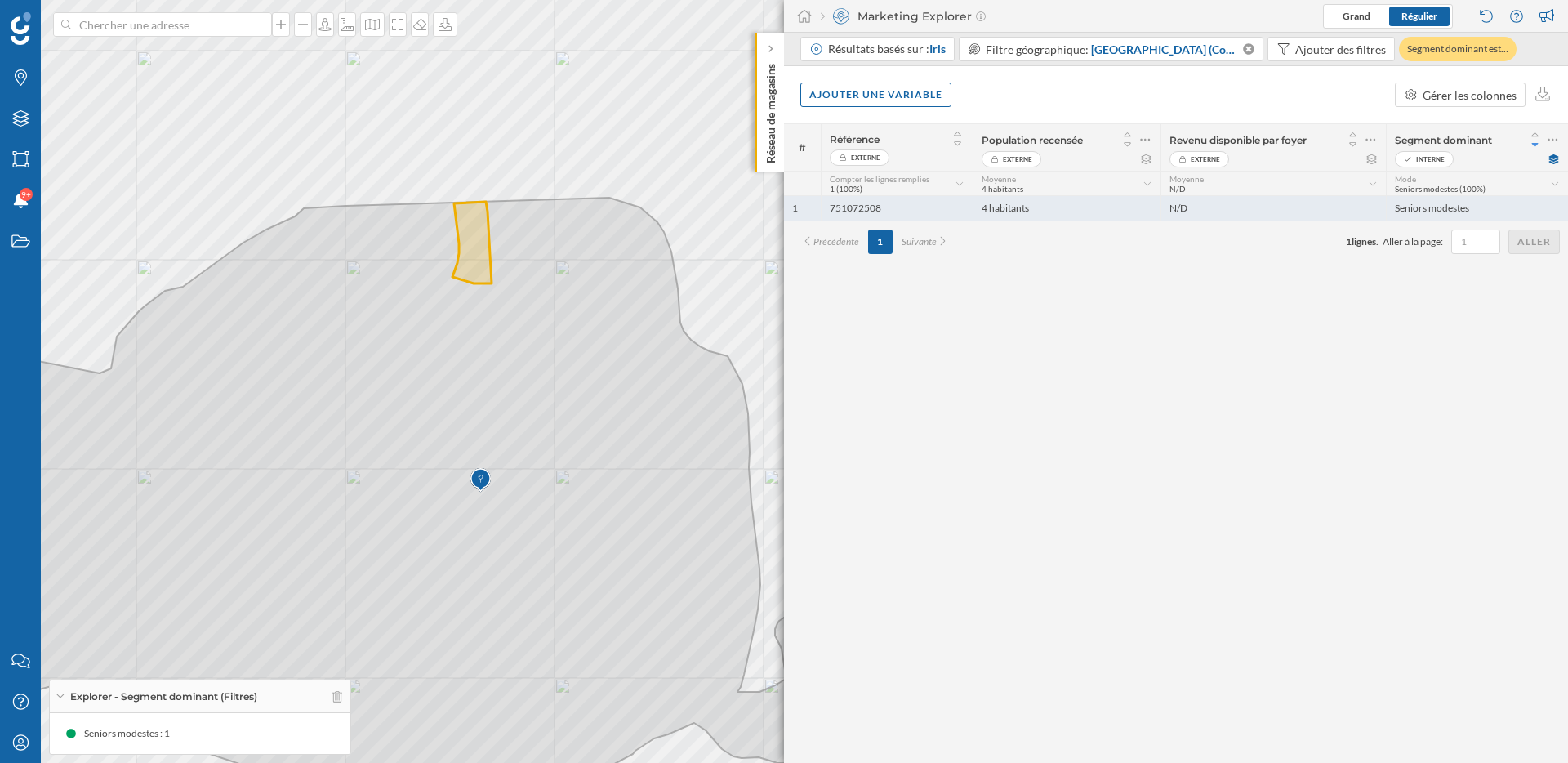
click at [1449, 204] on div "Seniors modestes" at bounding box center [1476, 208] width 182 height 25
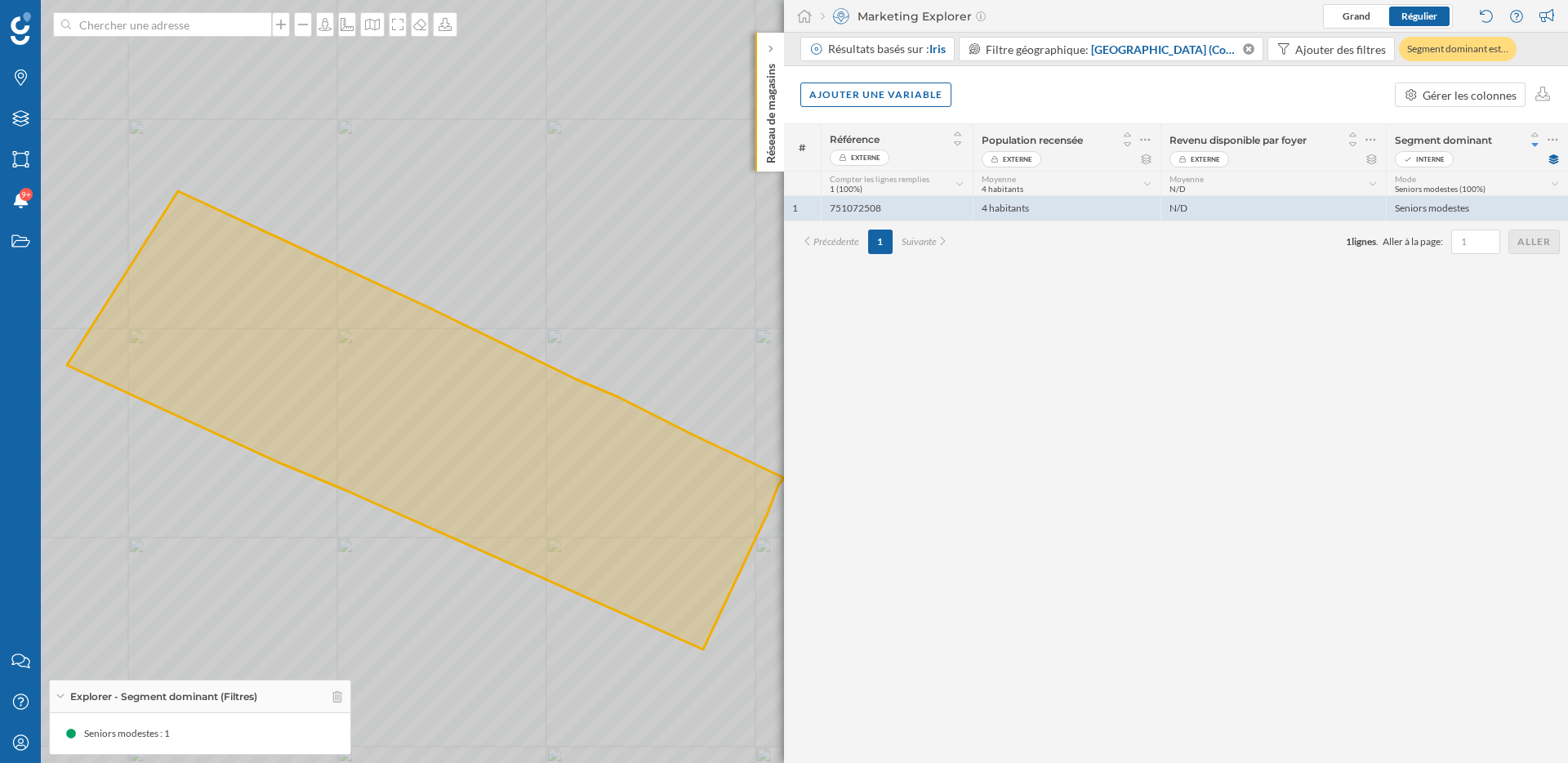
click at [515, 478] on icon at bounding box center [784, 382] width 1888 height 923
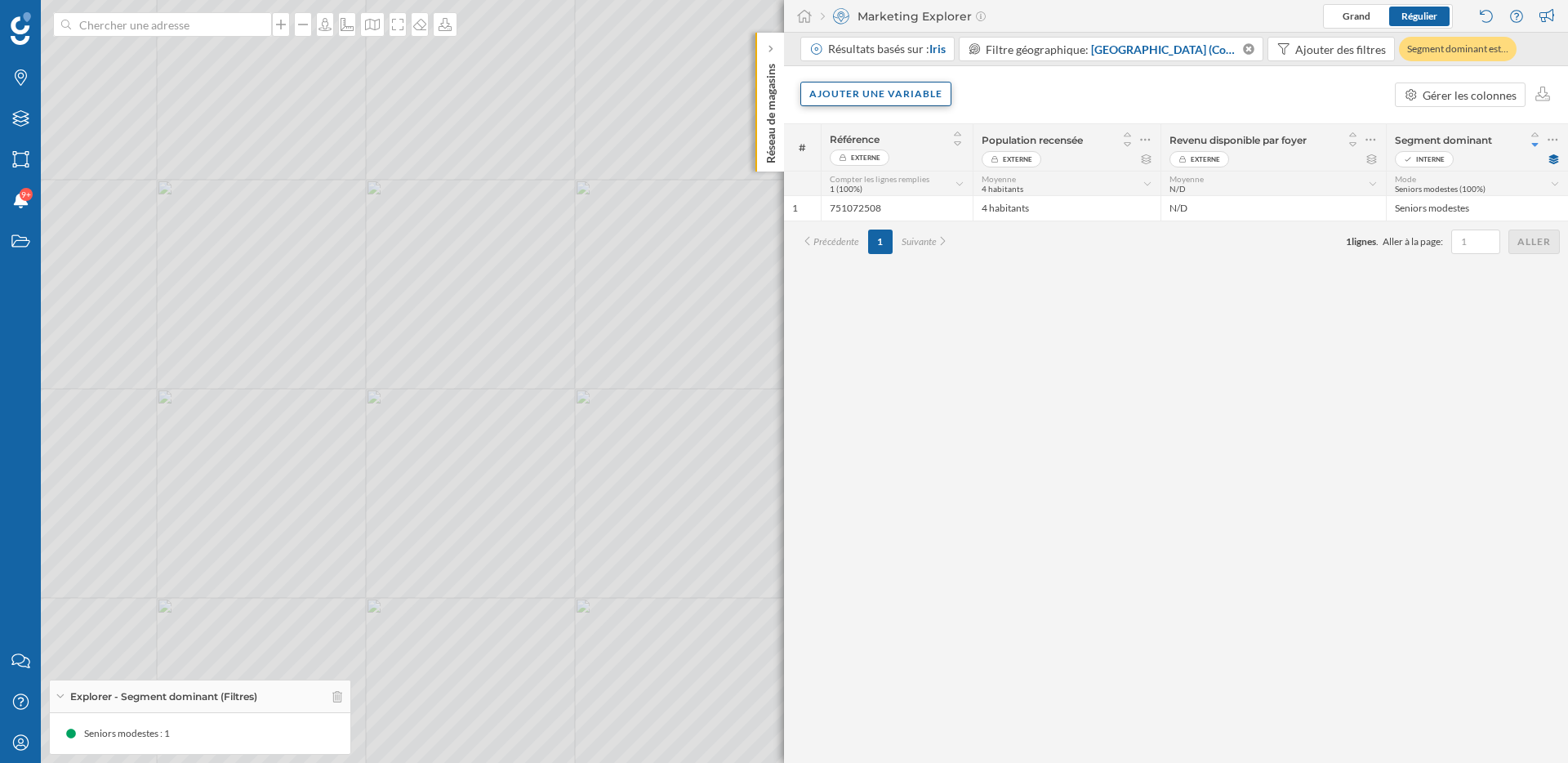
click at [905, 89] on div "Ajouter une variable" at bounding box center [875, 94] width 151 height 25
click at [899, 154] on div "Variable externe" at bounding box center [890, 161] width 163 height 17
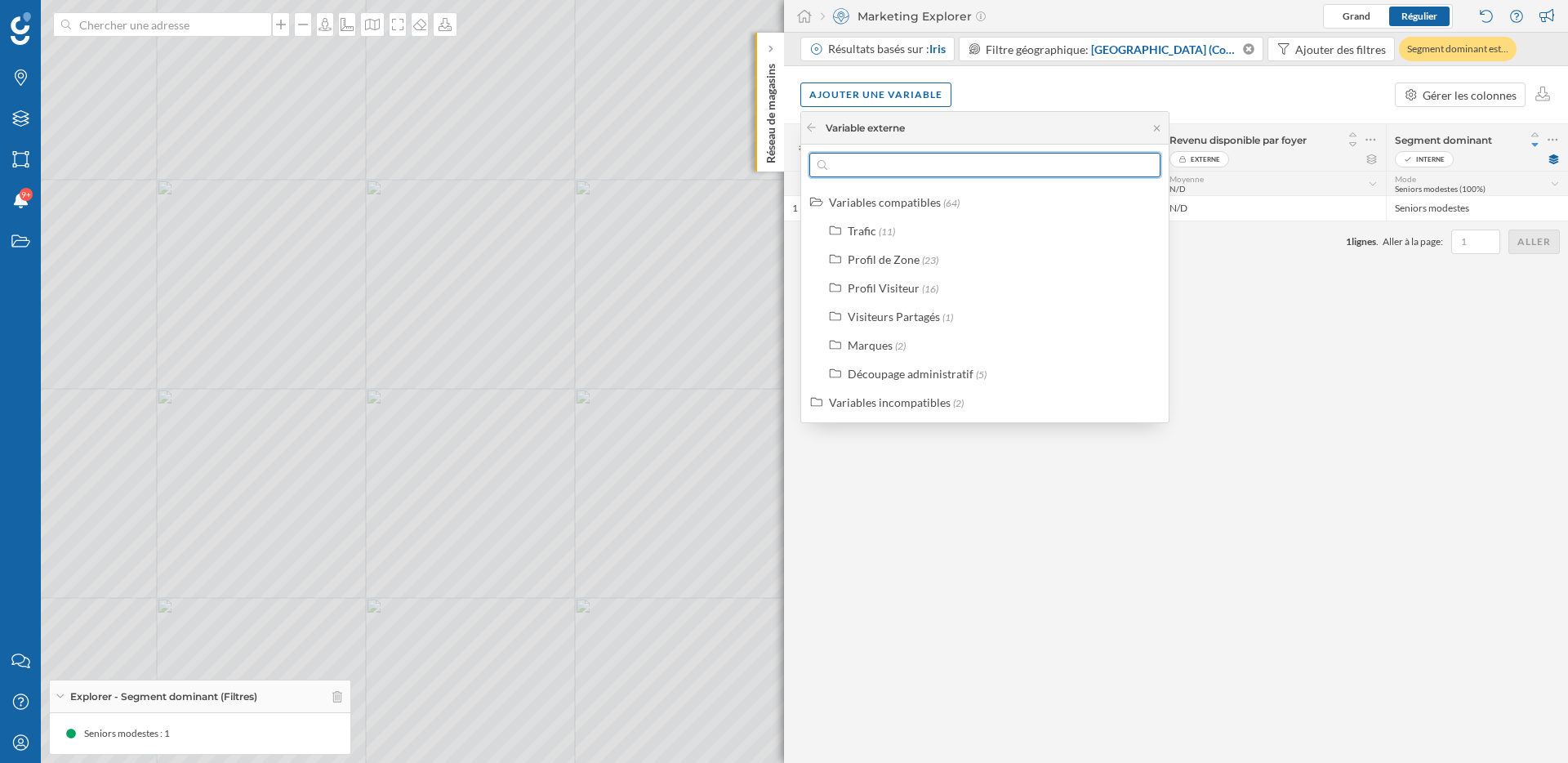
click at [901, 164] on input "text" at bounding box center [985, 165] width 315 height 25
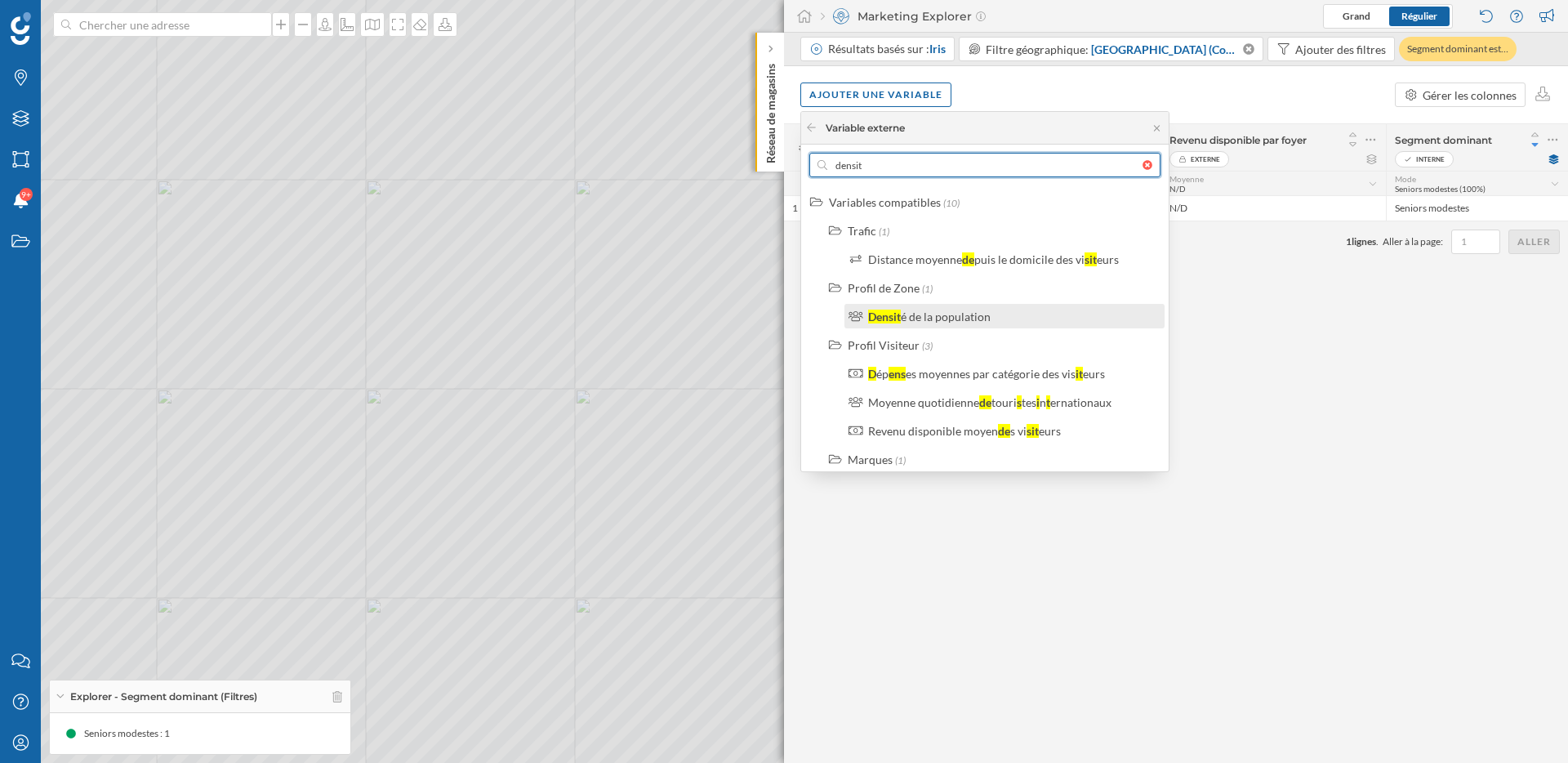
type input "densit"
click at [920, 319] on div "é de la population" at bounding box center [945, 317] width 90 height 14
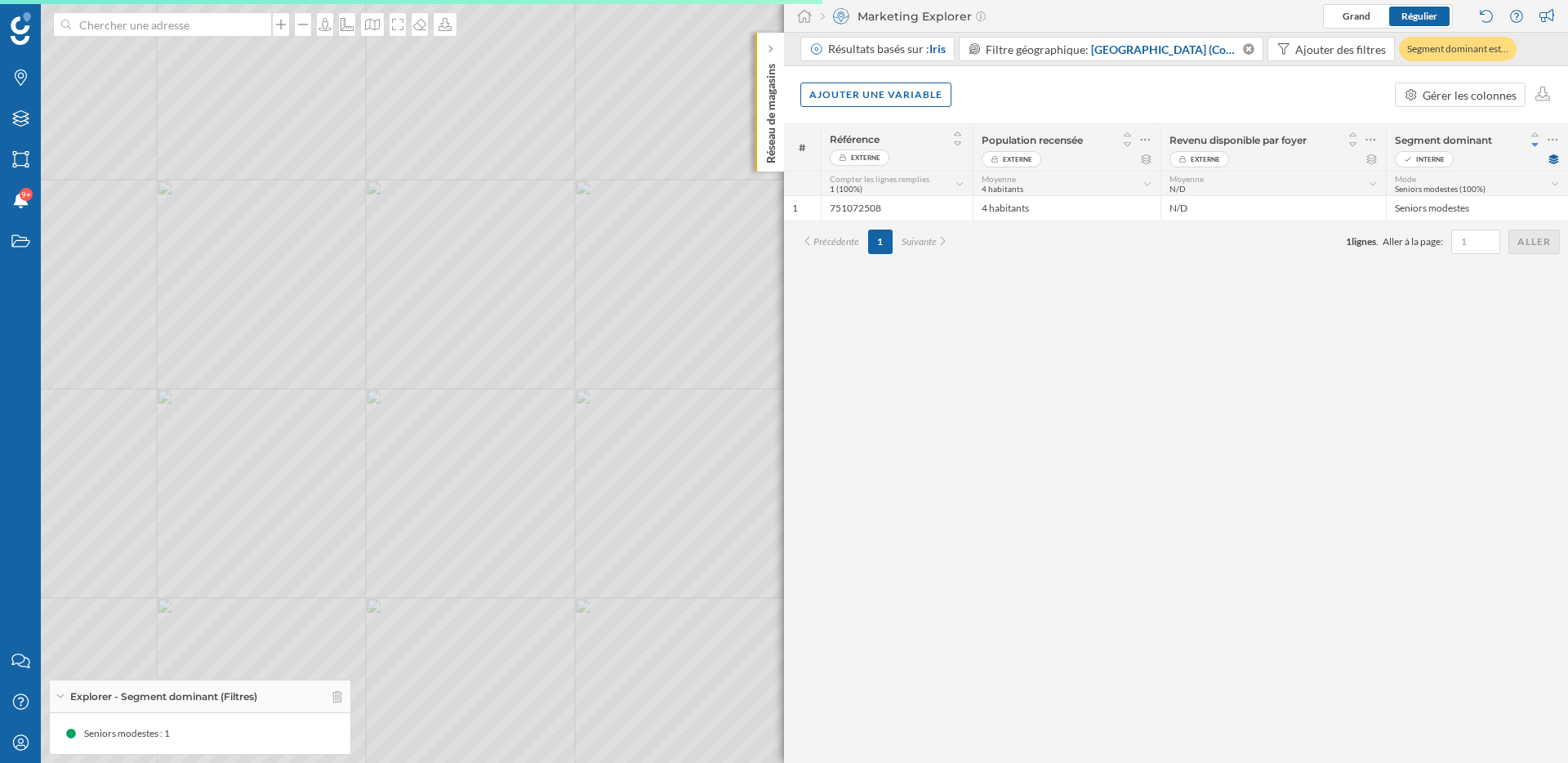
scroll to position [0, 0]
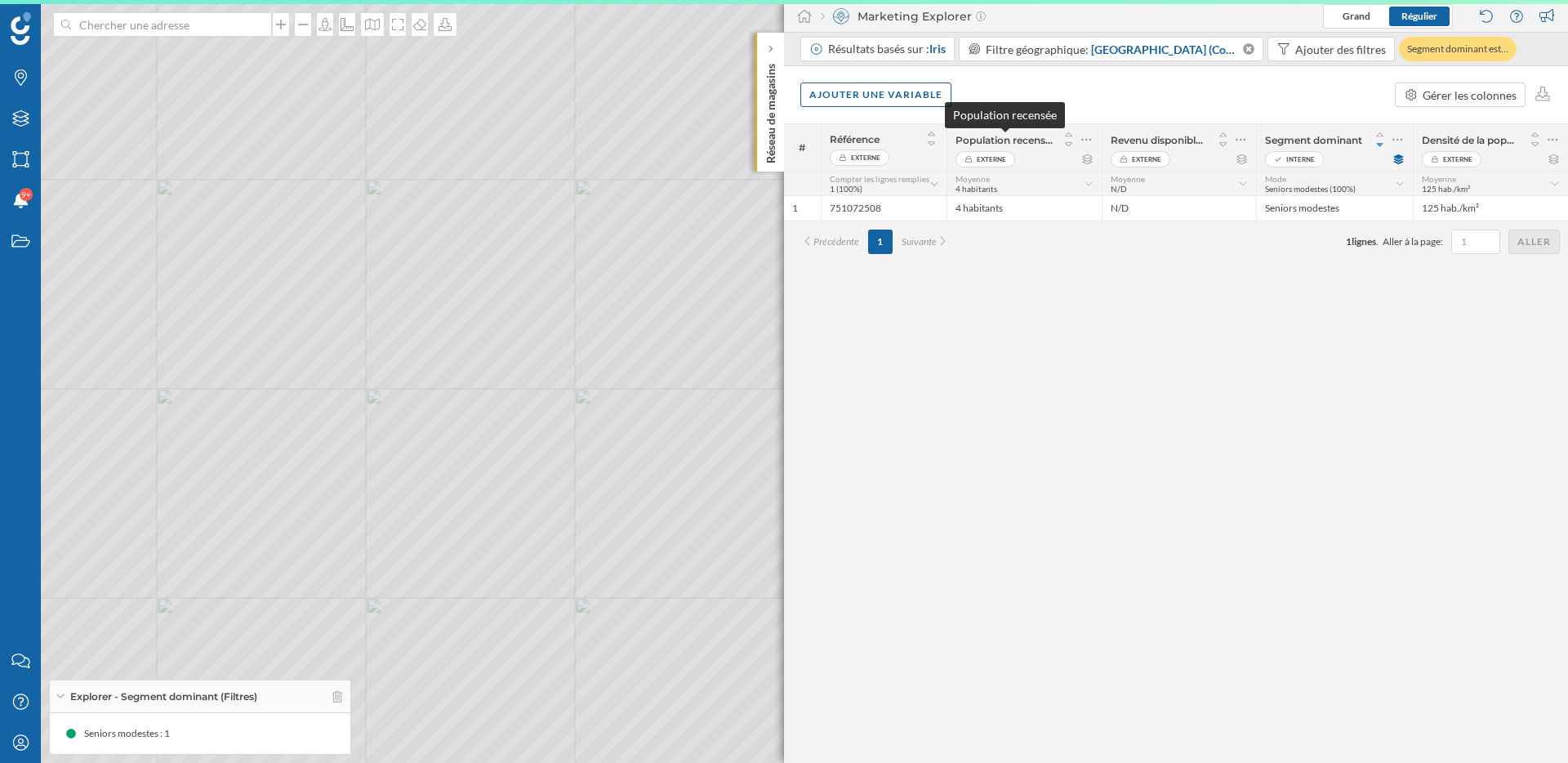
click at [1012, 137] on span "Population recensée" at bounding box center [1003, 140] width 97 height 12
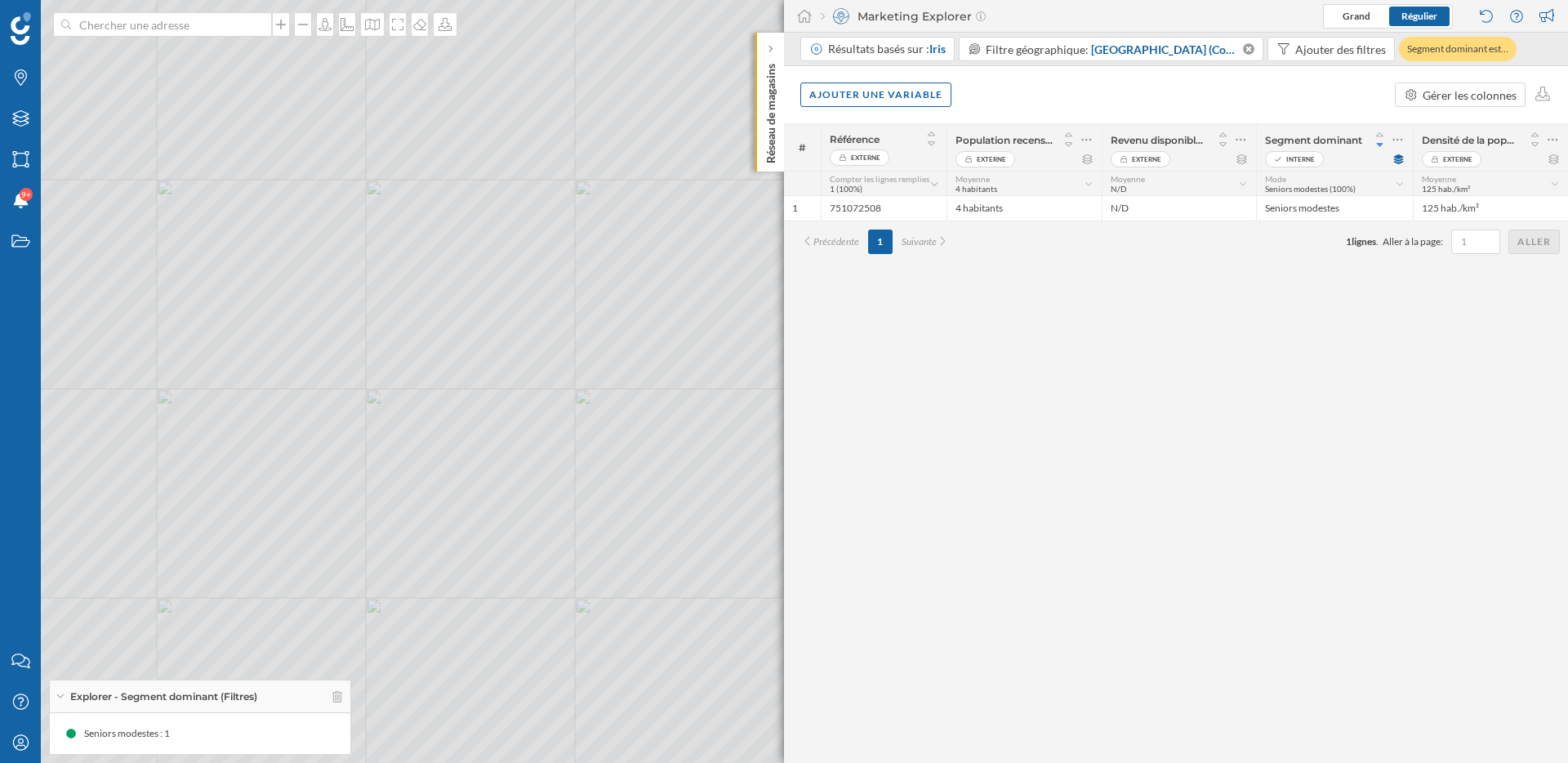
click at [1066, 562] on div "# Référence Externe Population recensée Externe Revenu disponible par foyer Ext…" at bounding box center [1175, 443] width 784 height 640
click at [1503, 50] on icon at bounding box center [1505, 49] width 7 height 10
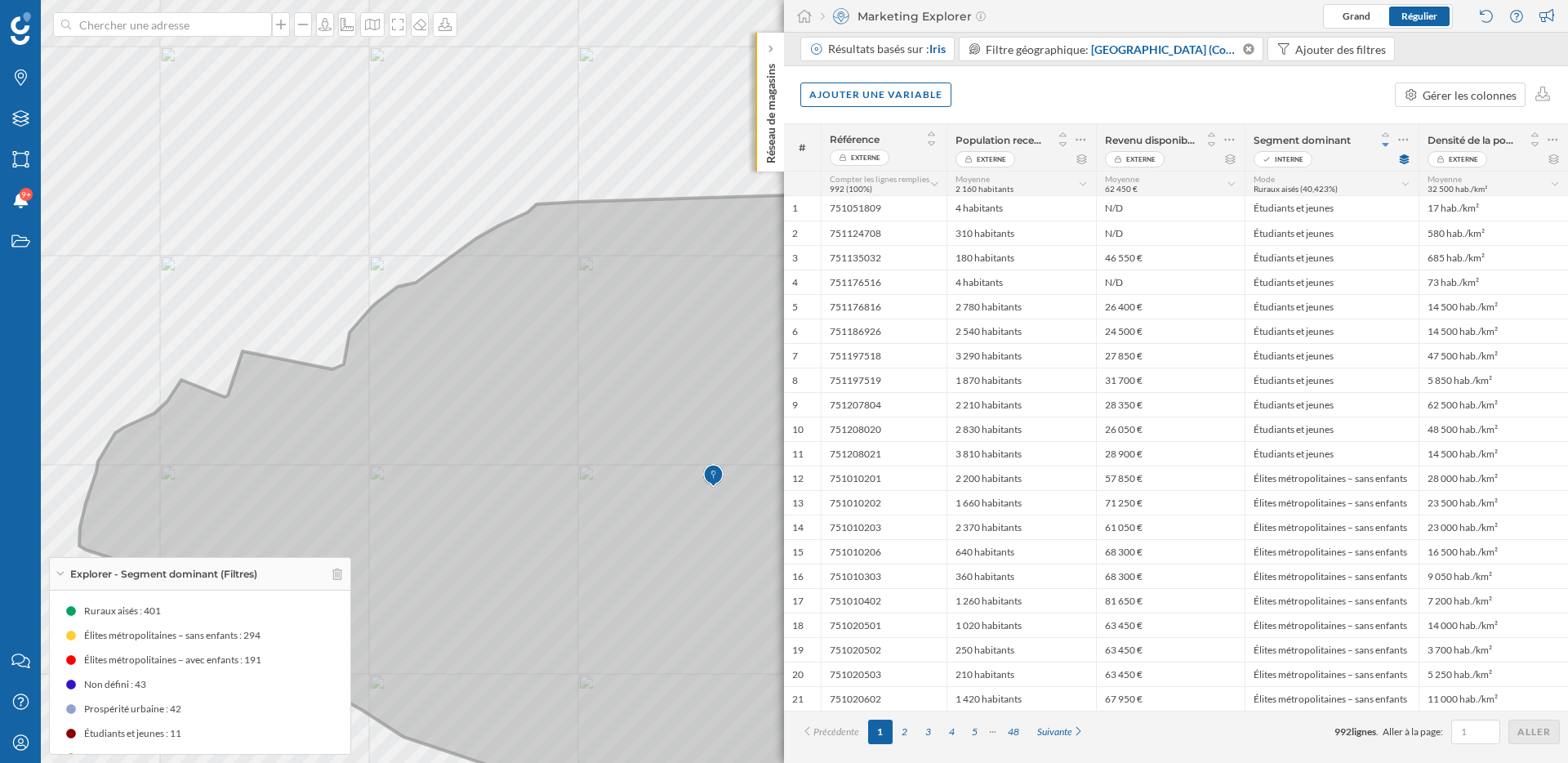
click at [541, 556] on icon at bounding box center [663, 507] width 1169 height 627
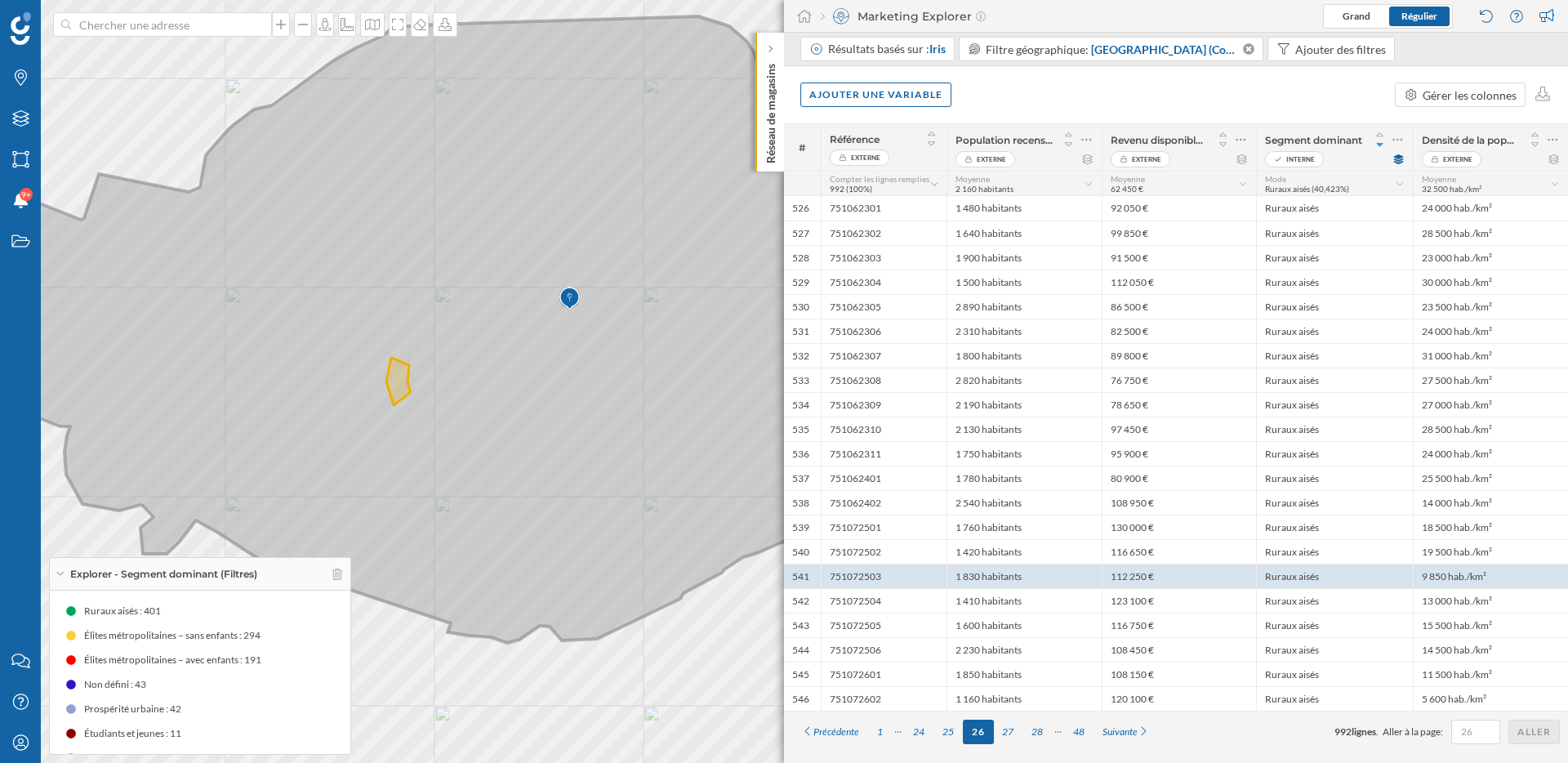
click at [523, 418] on icon at bounding box center [519, 330] width 1169 height 627
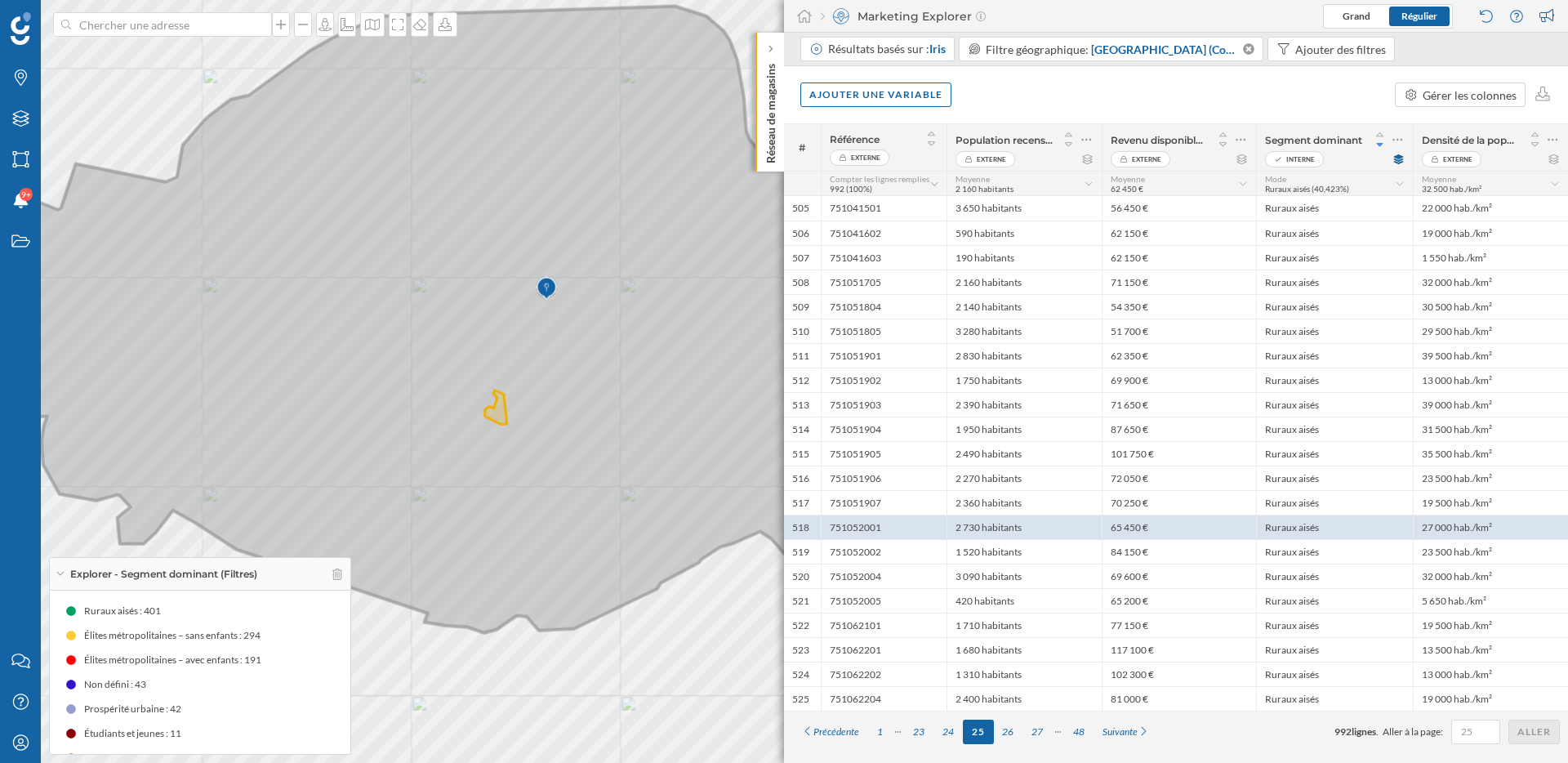
drag, startPoint x: 346, startPoint y: 326, endPoint x: 479, endPoint y: 352, distance: 135.5
click at [479, 352] on icon at bounding box center [499, 321] width 1163 height 627
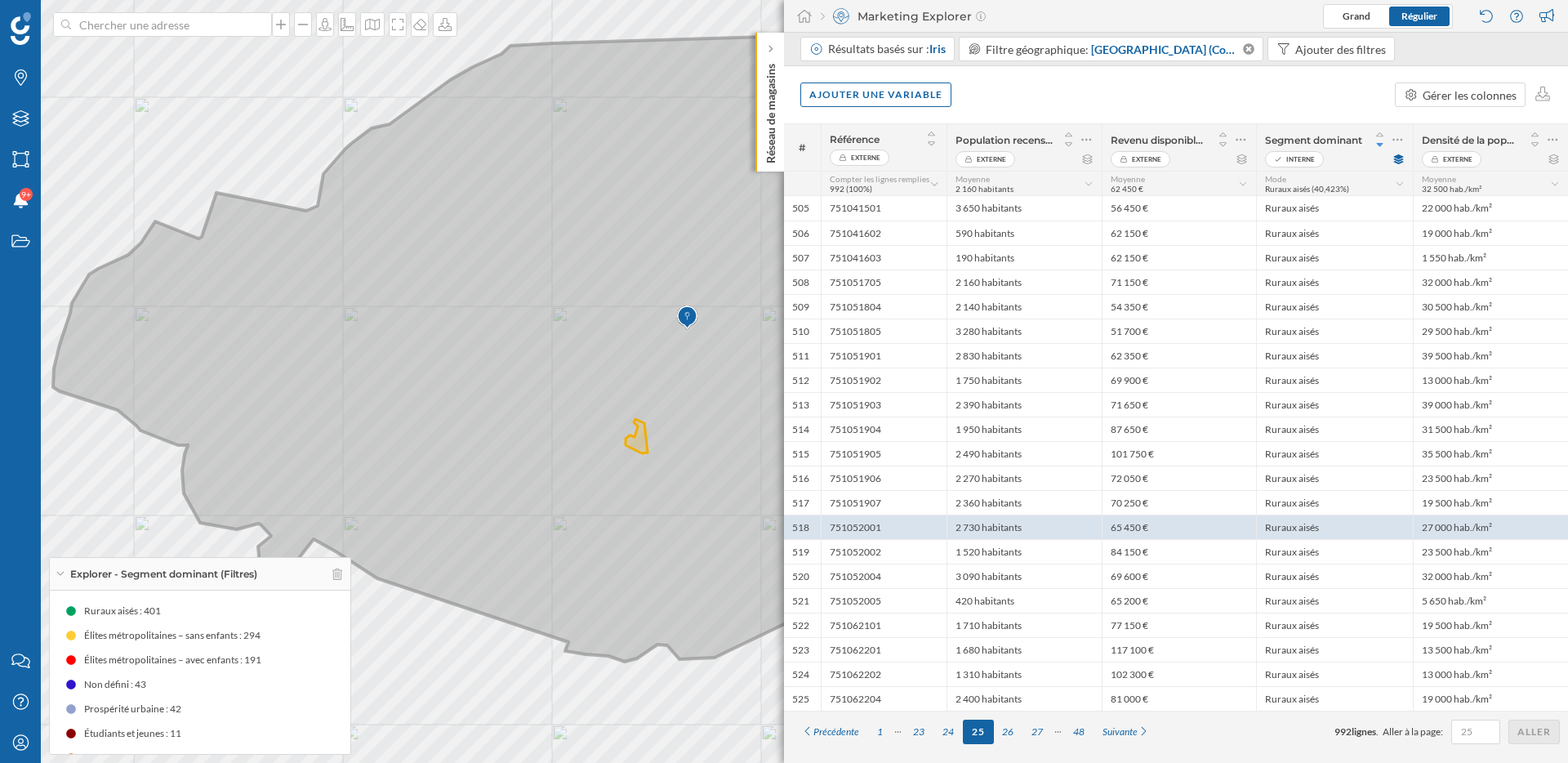
click at [205, 301] on icon at bounding box center [637, 349] width 1169 height 627
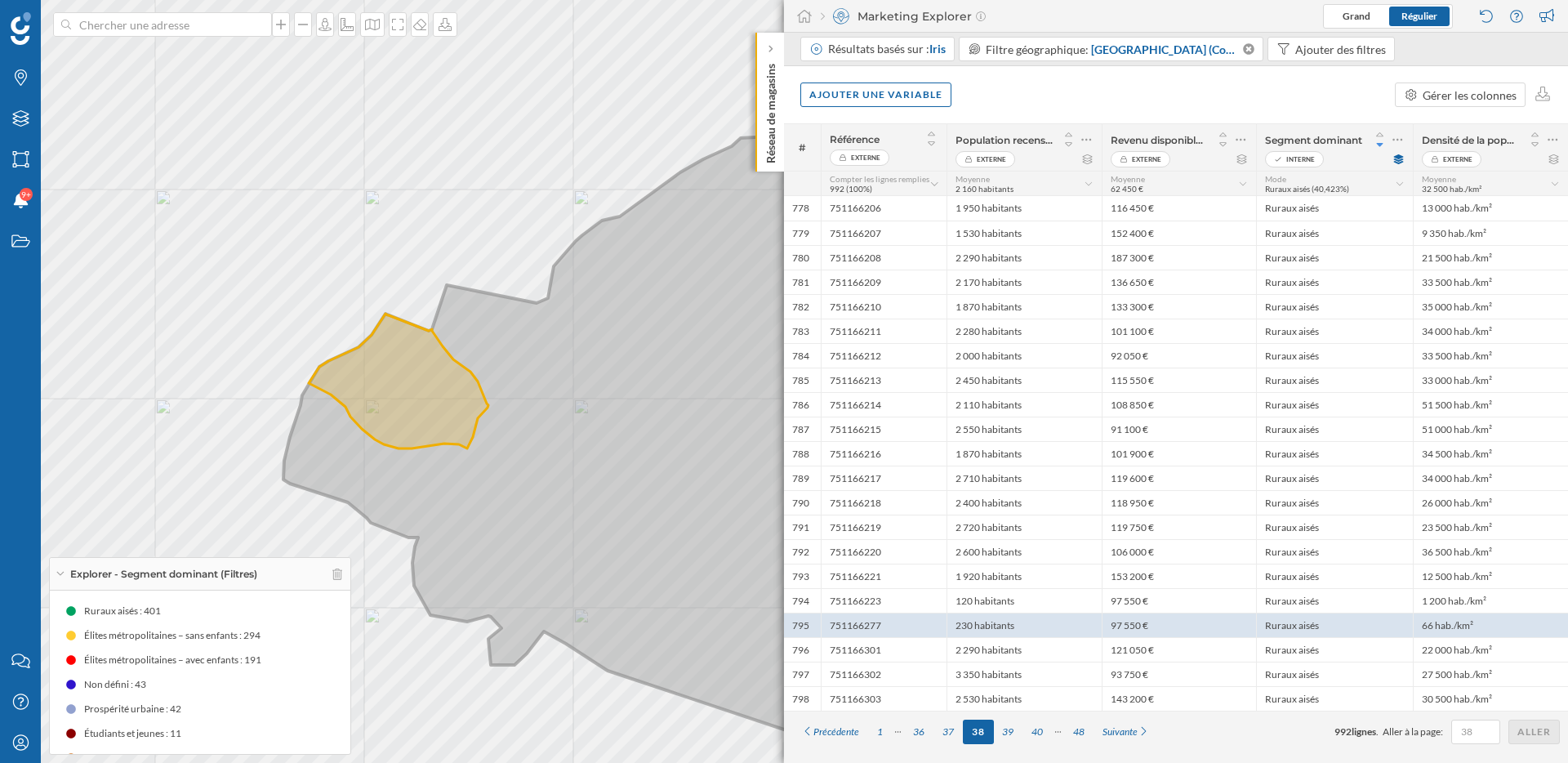
click at [504, 331] on icon at bounding box center [867, 441] width 1169 height 627
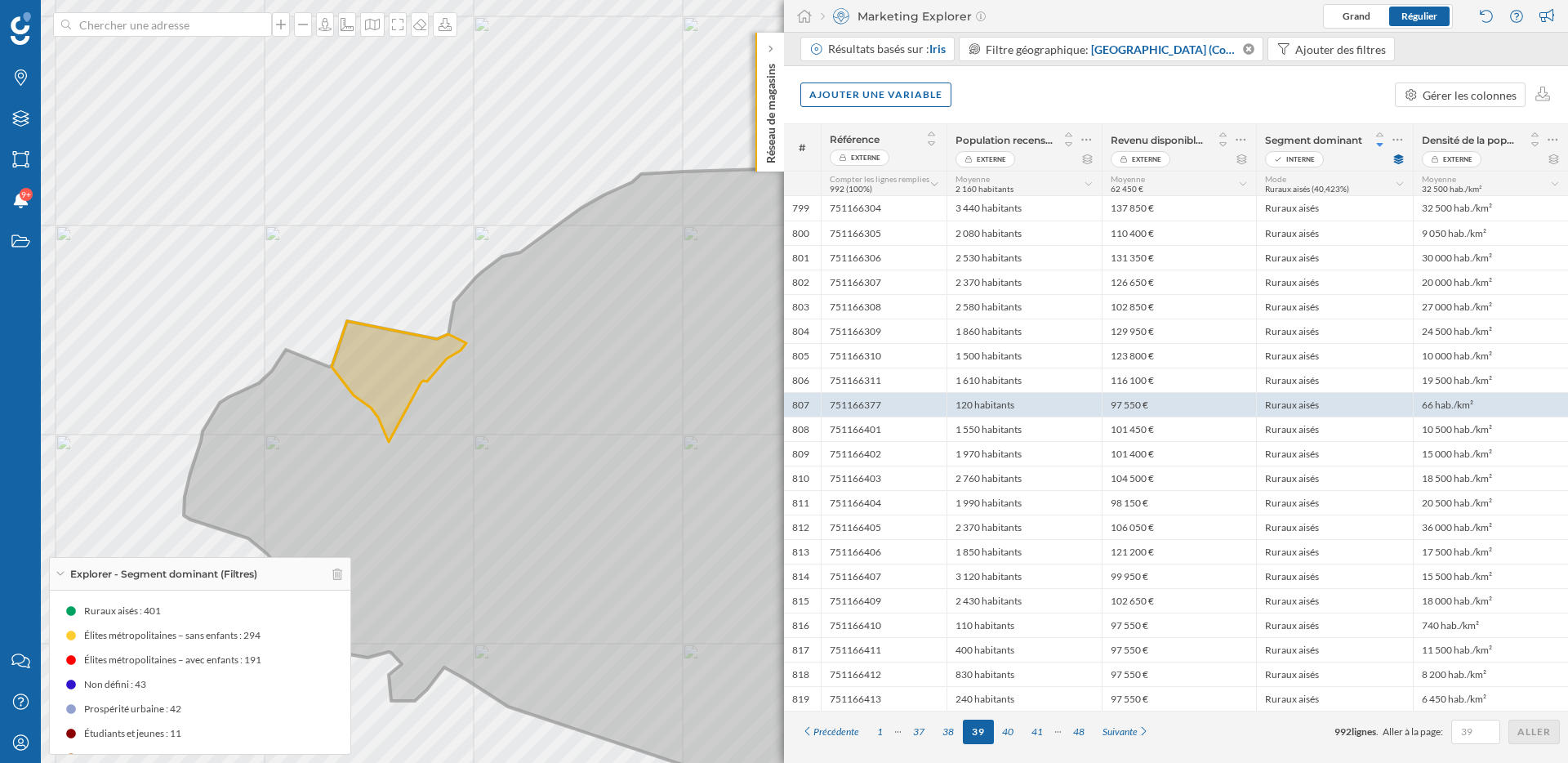
click at [275, 510] on icon at bounding box center [768, 477] width 1169 height 627
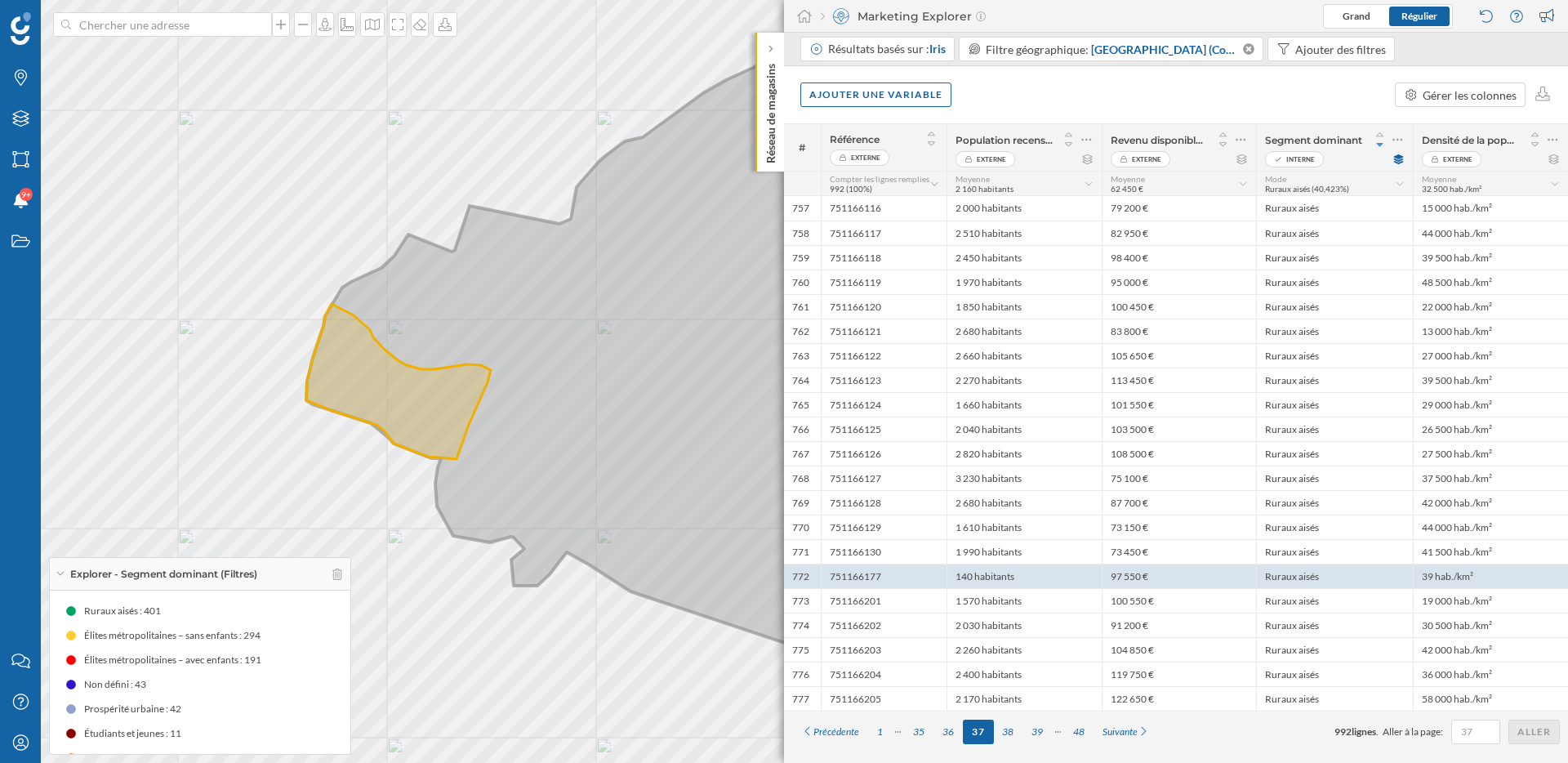
click at [742, 386] on icon at bounding box center [890, 362] width 1169 height 627
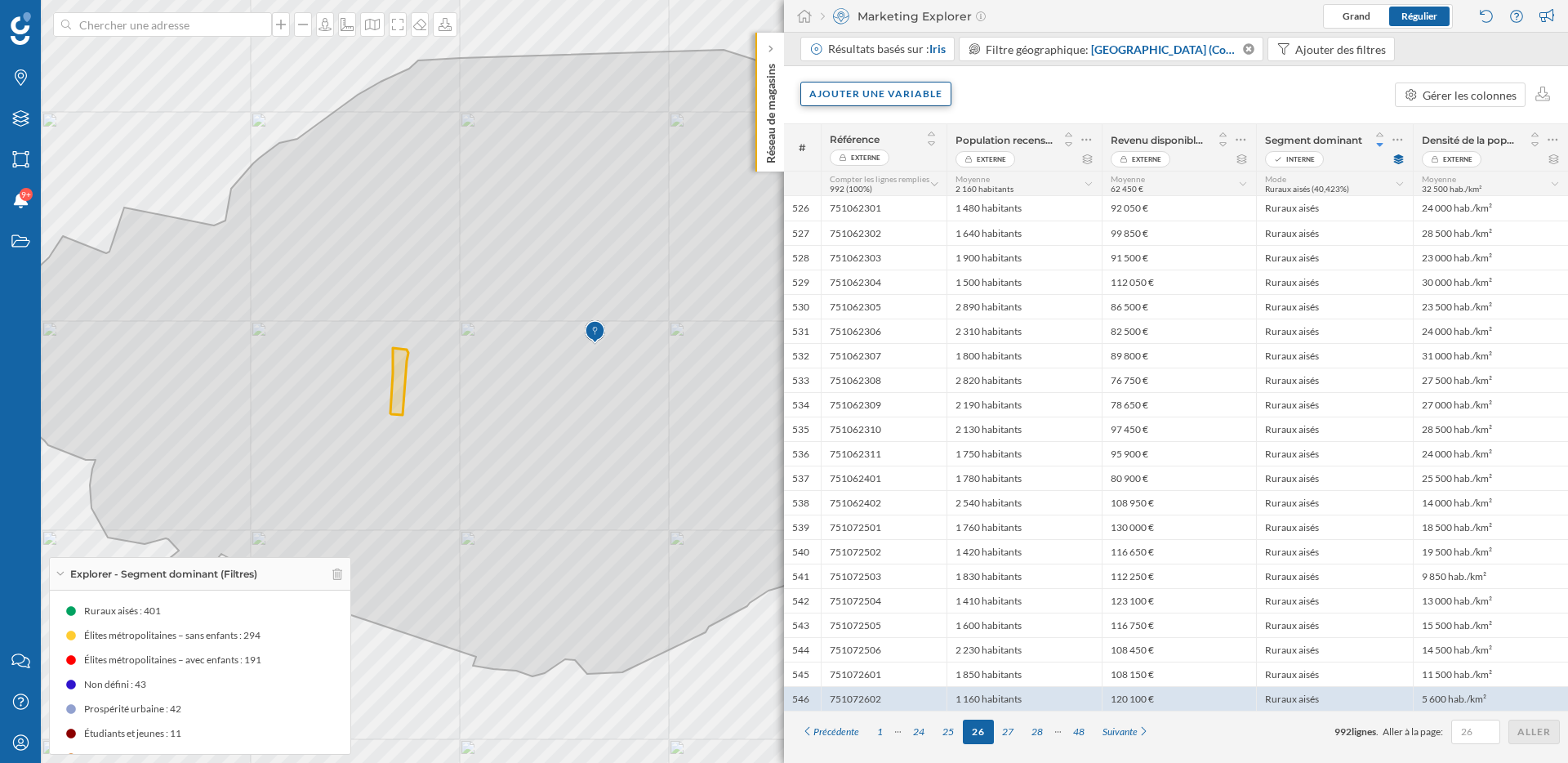
click at [913, 97] on div "Ajouter une variable" at bounding box center [875, 94] width 151 height 25
click at [870, 191] on div "Variable interne" at bounding box center [890, 194] width 163 height 17
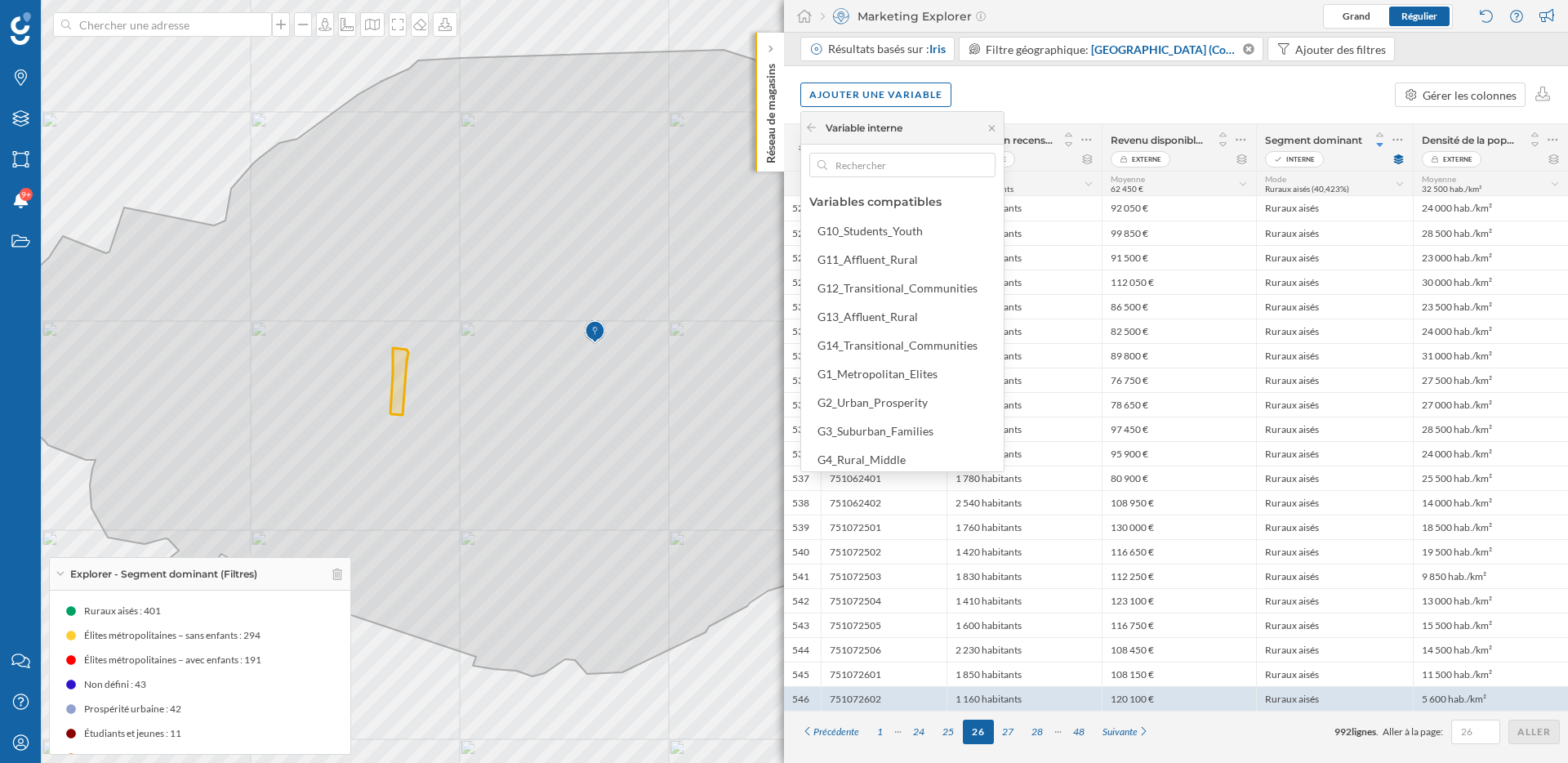
click at [1048, 101] on div "Ajouter une variable Gérer les colonnes" at bounding box center [1175, 94] width 784 height 57
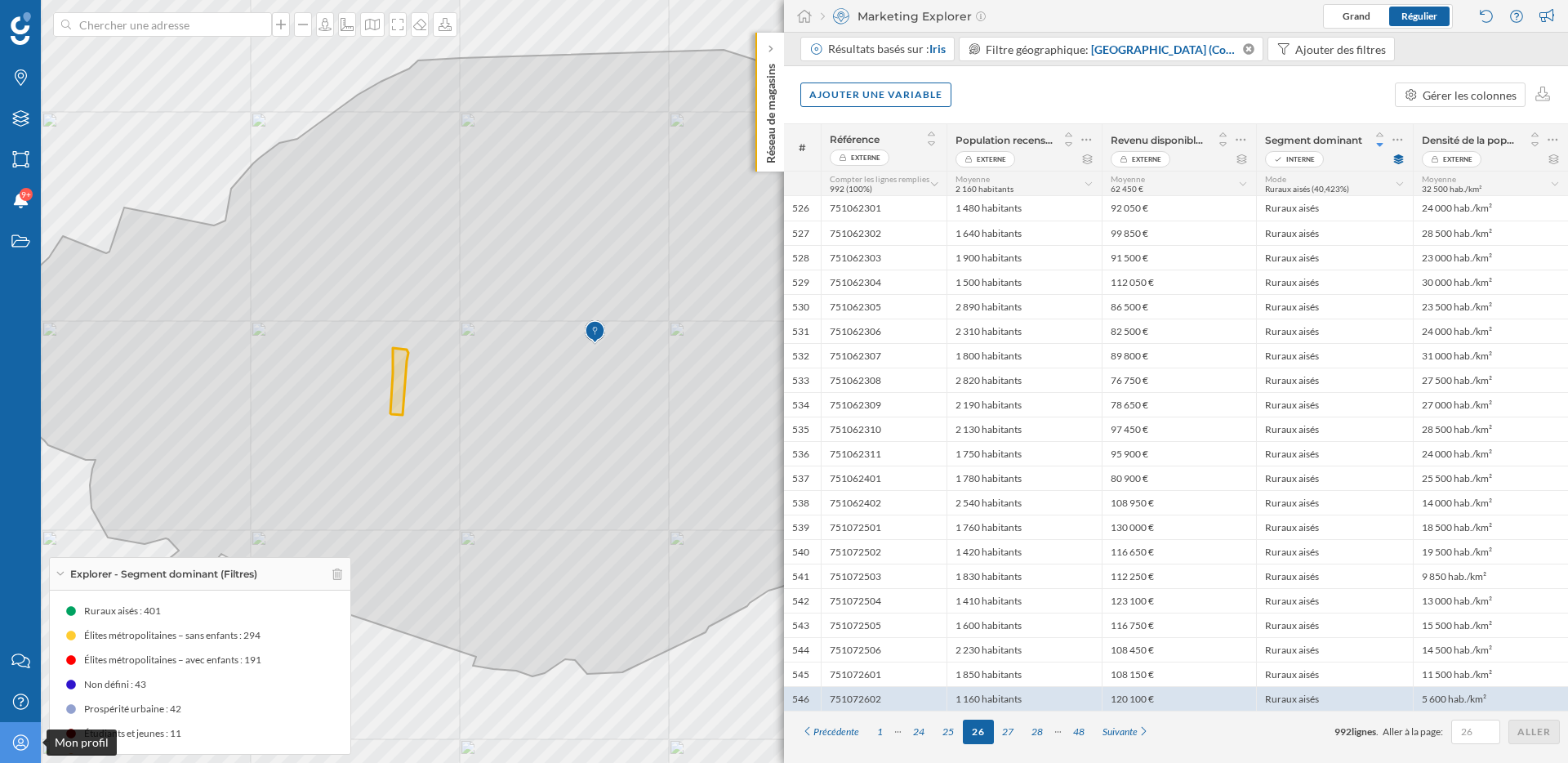
click at [23, 739] on icon "Mon profil" at bounding box center [21, 743] width 20 height 16
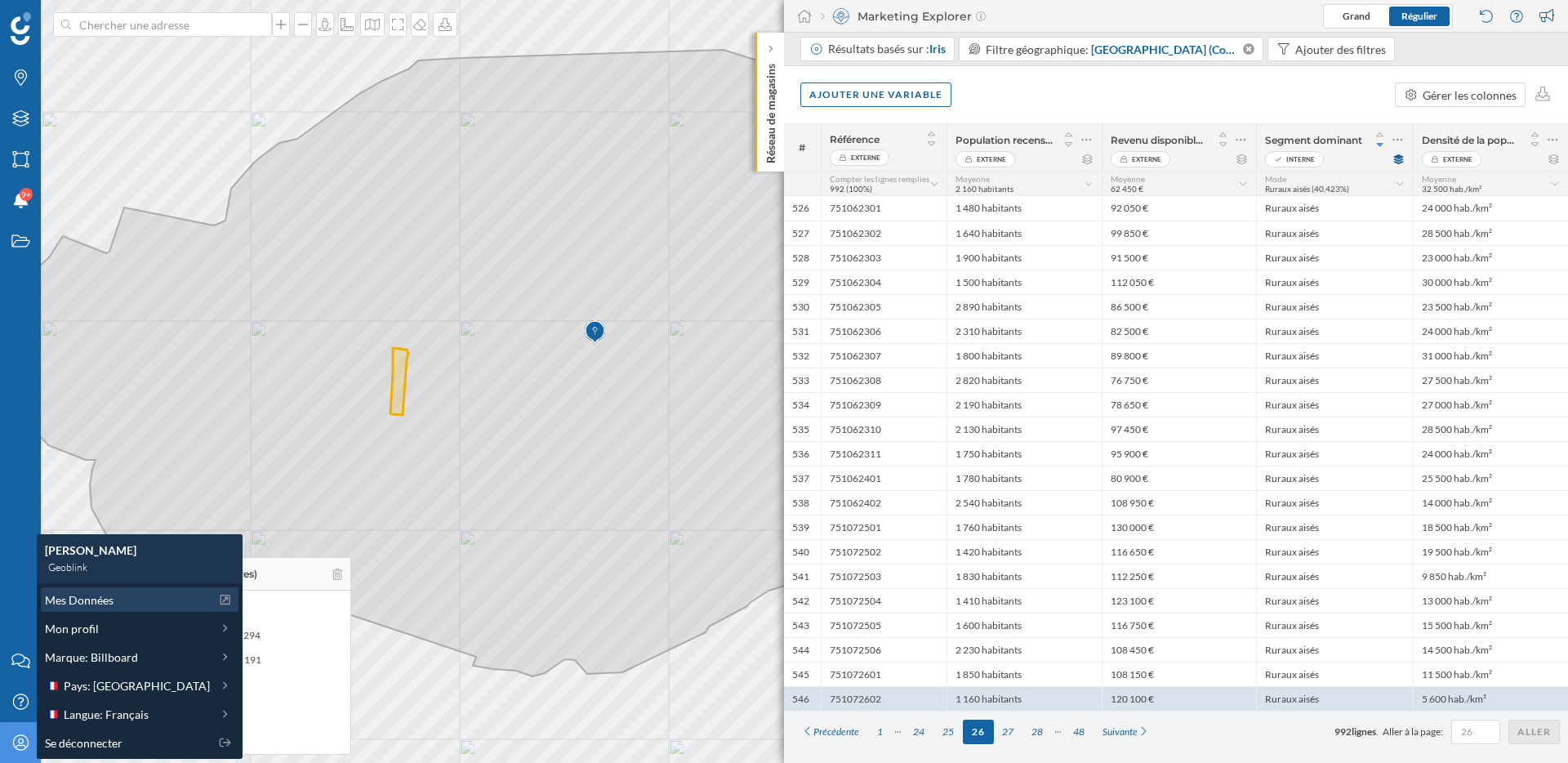
click at [82, 597] on span "Mes Données" at bounding box center [79, 599] width 69 height 17
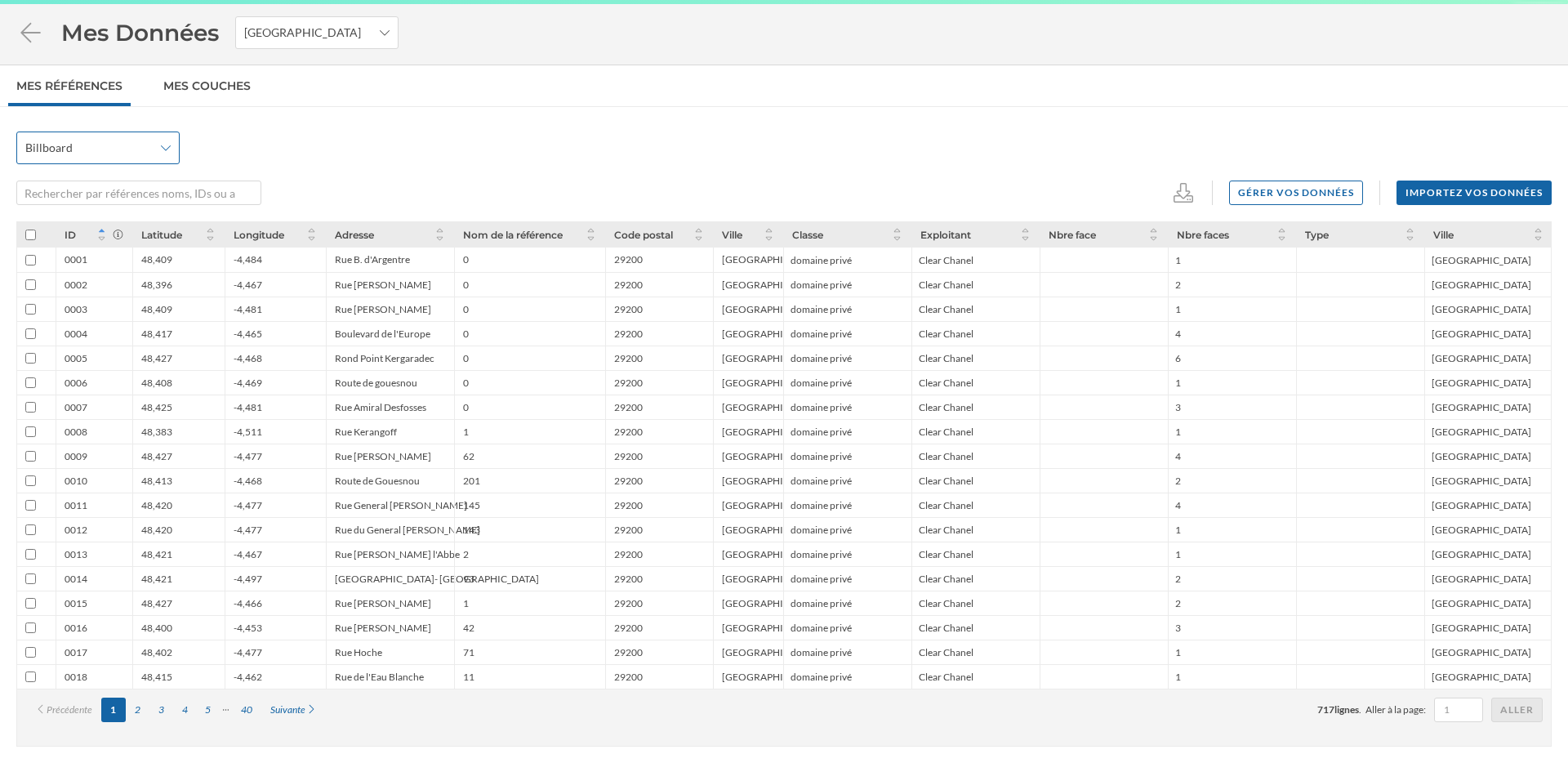
click at [162, 147] on icon at bounding box center [166, 149] width 10 height 6
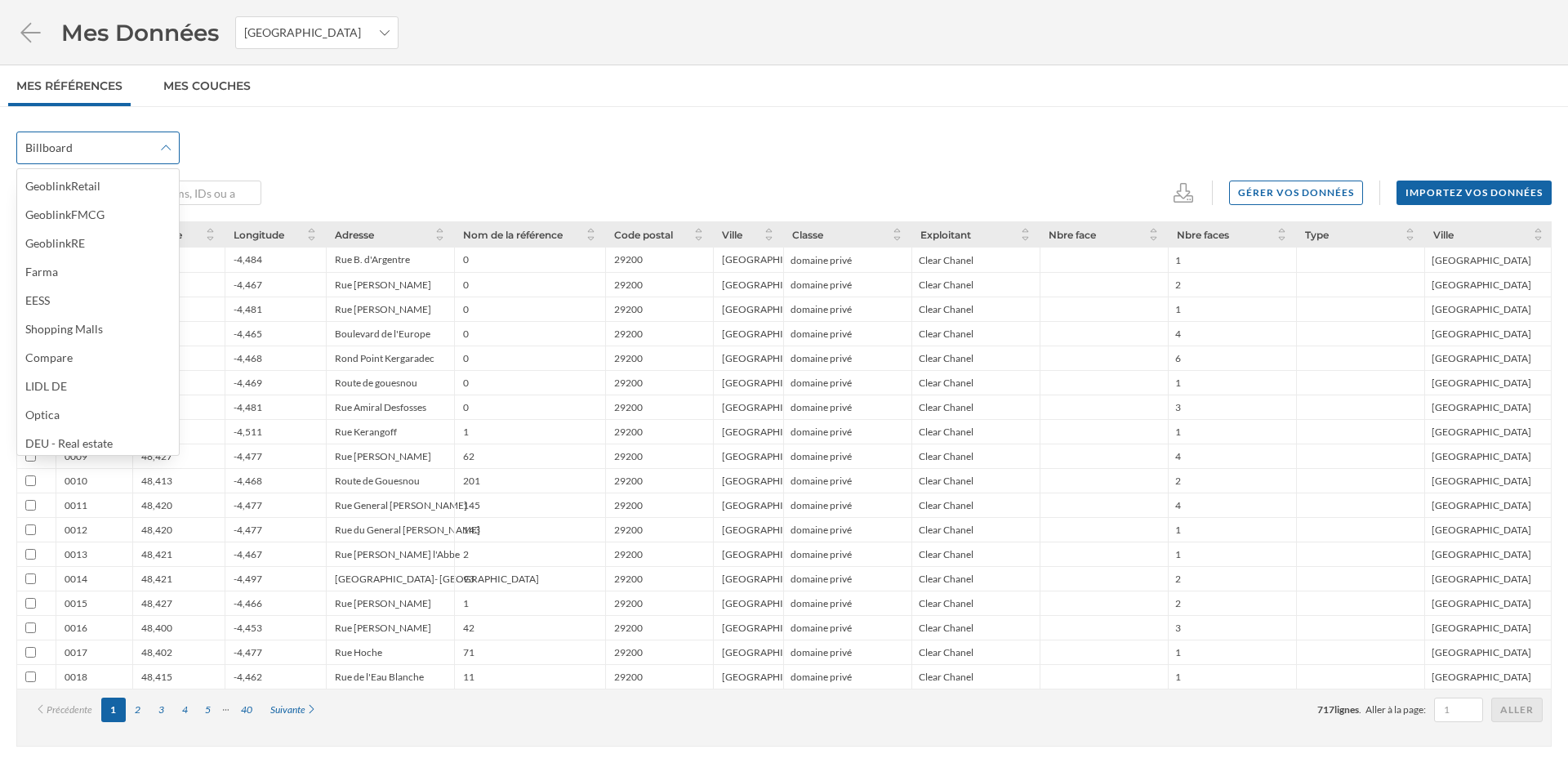
click at [162, 147] on icon at bounding box center [166, 147] width 10 height 11
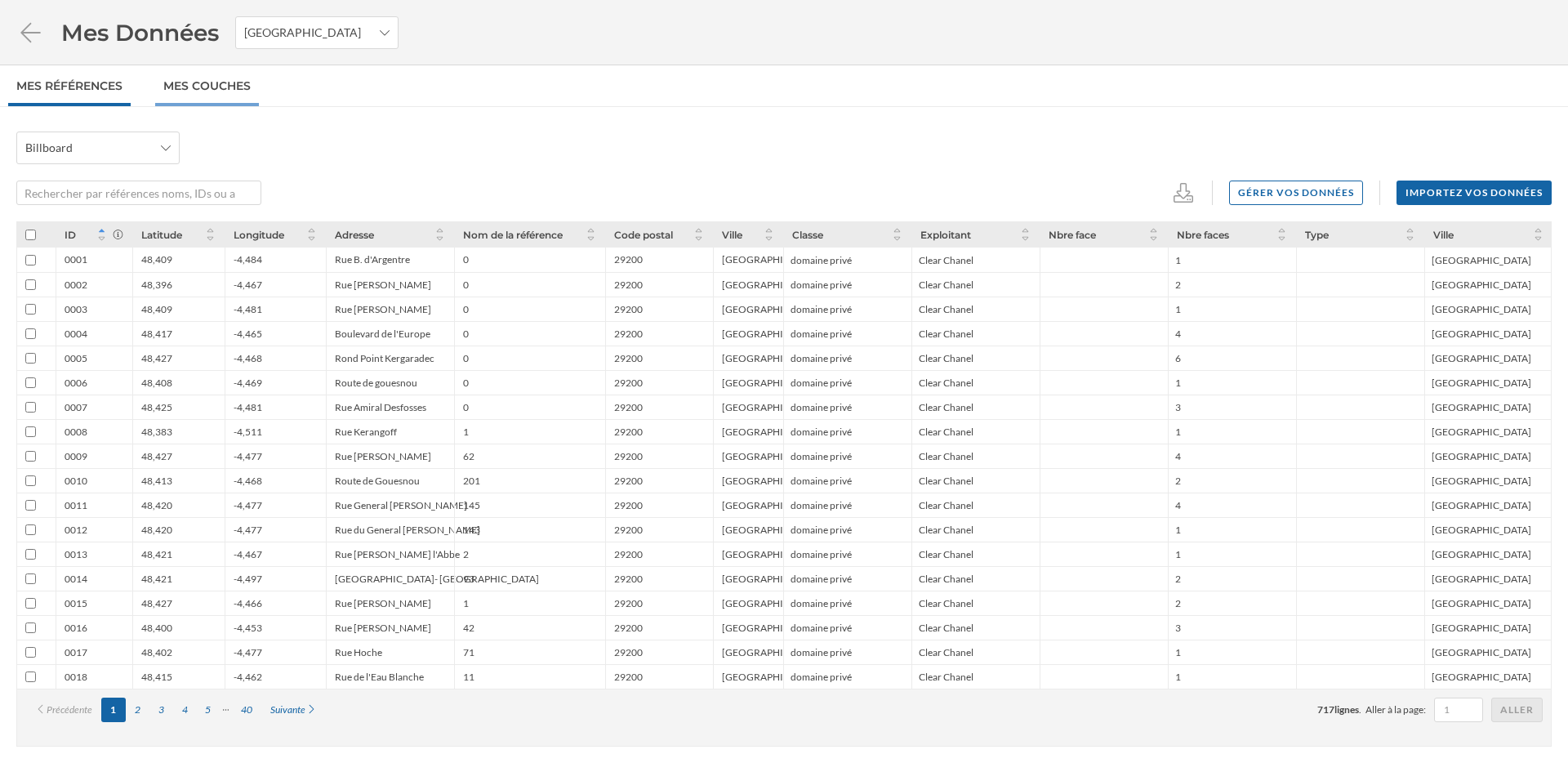
click at [214, 92] on link "Mes Couches" at bounding box center [207, 85] width 104 height 41
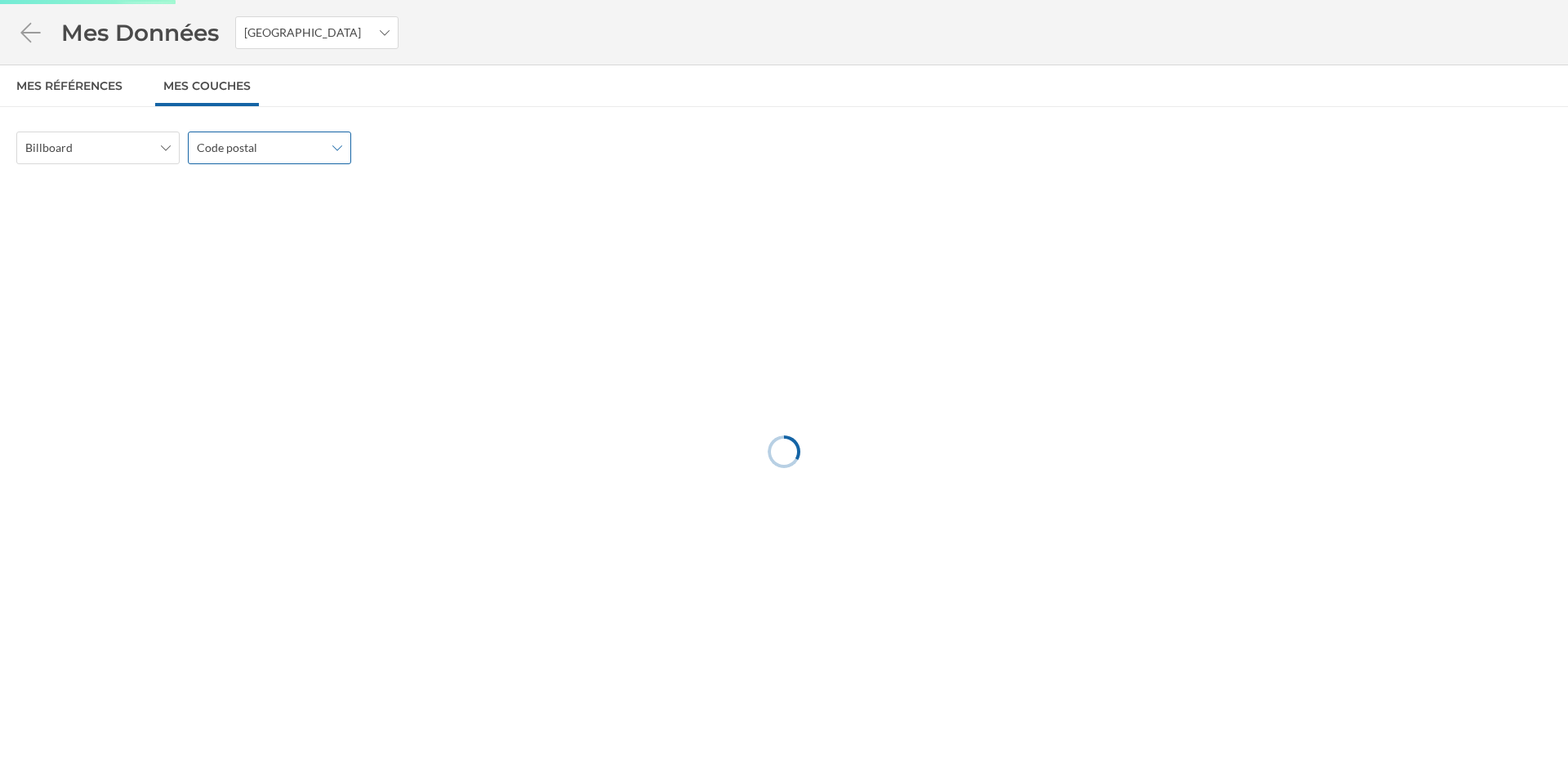
click at [249, 137] on div "Code postal" at bounding box center [269, 148] width 164 height 33
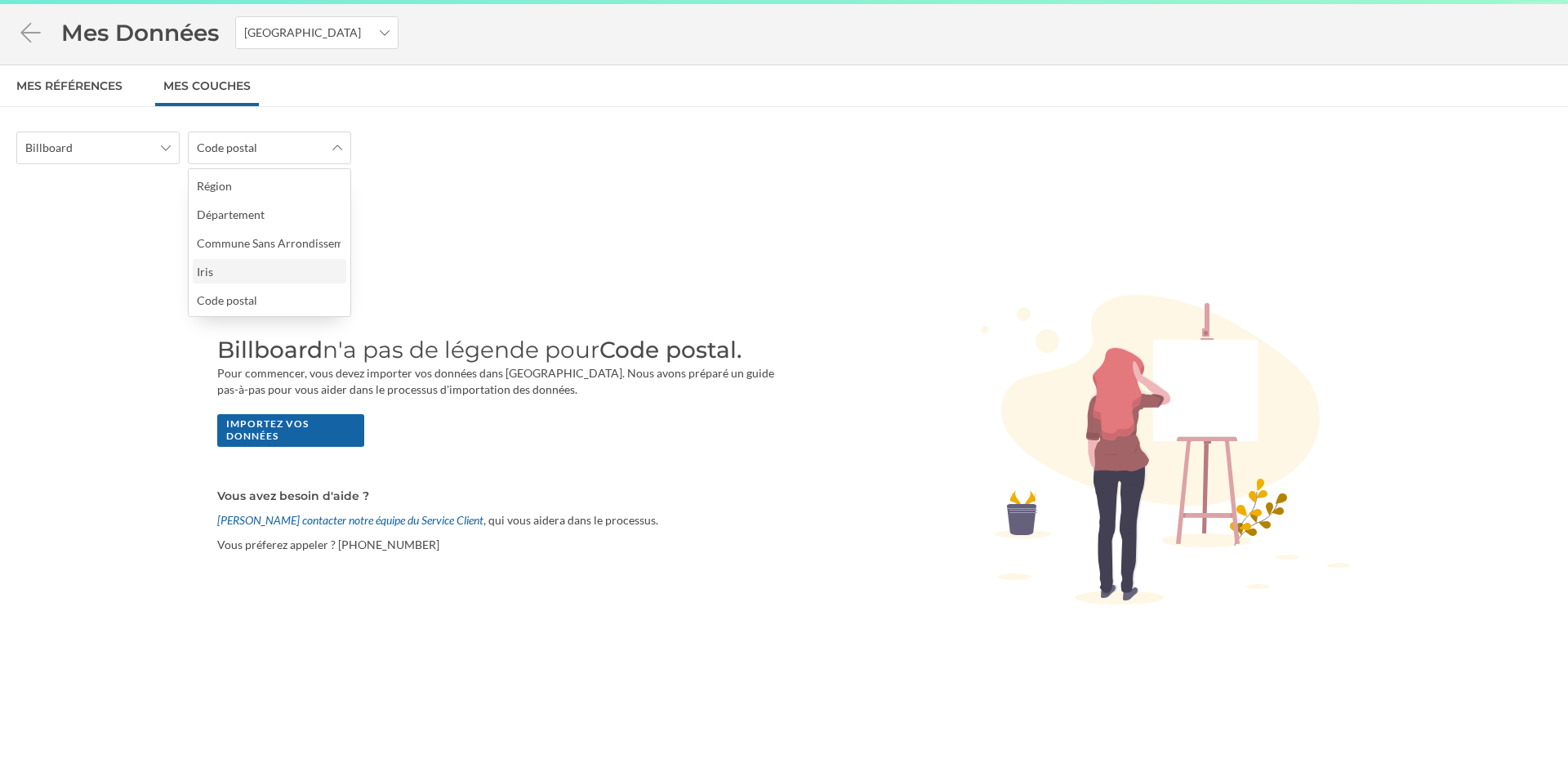
click at [245, 281] on div "Iris" at bounding box center [269, 271] width 154 height 25
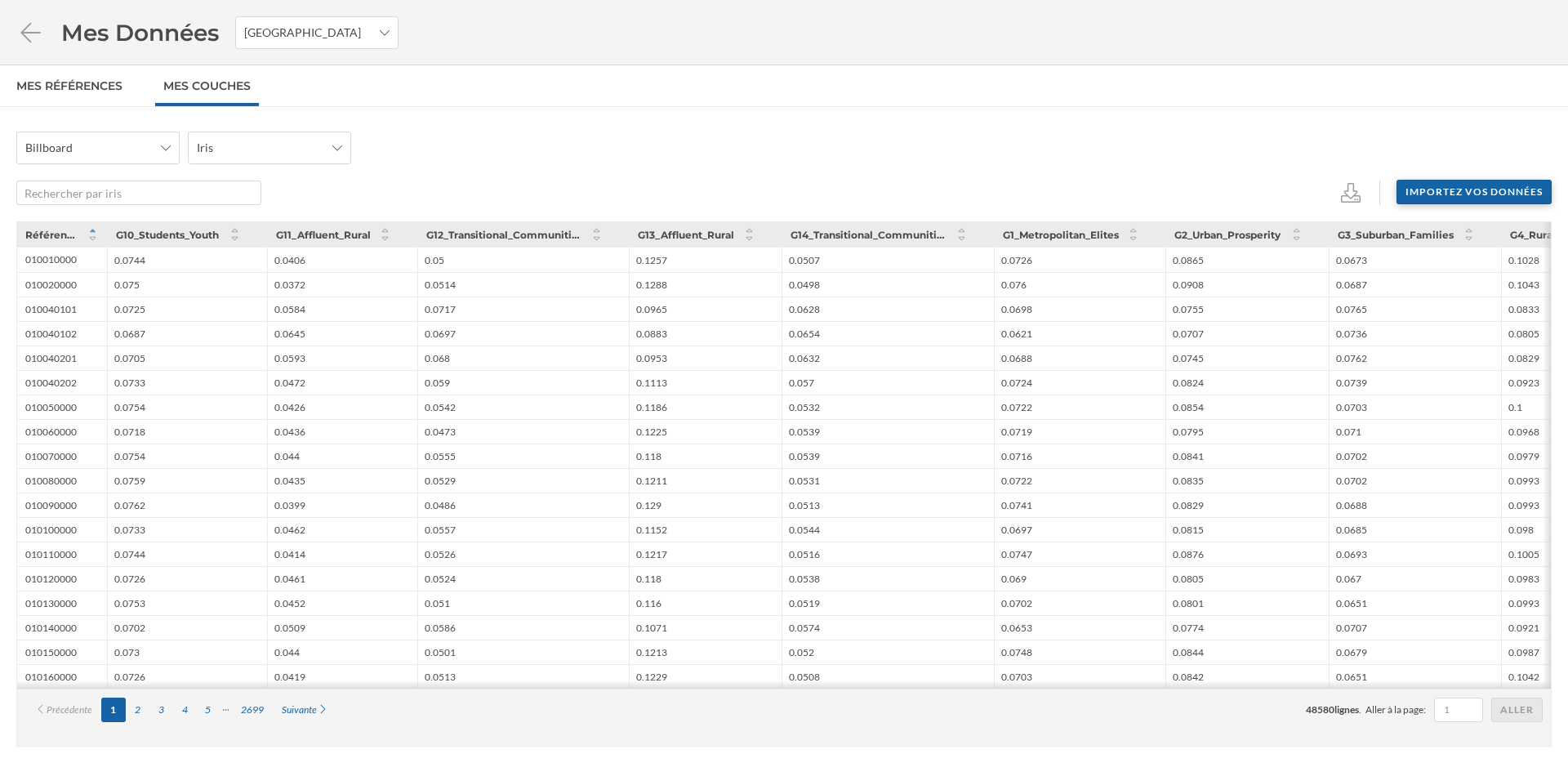
click at [1482, 195] on div "Importez vos données" at bounding box center [1473, 192] width 155 height 25
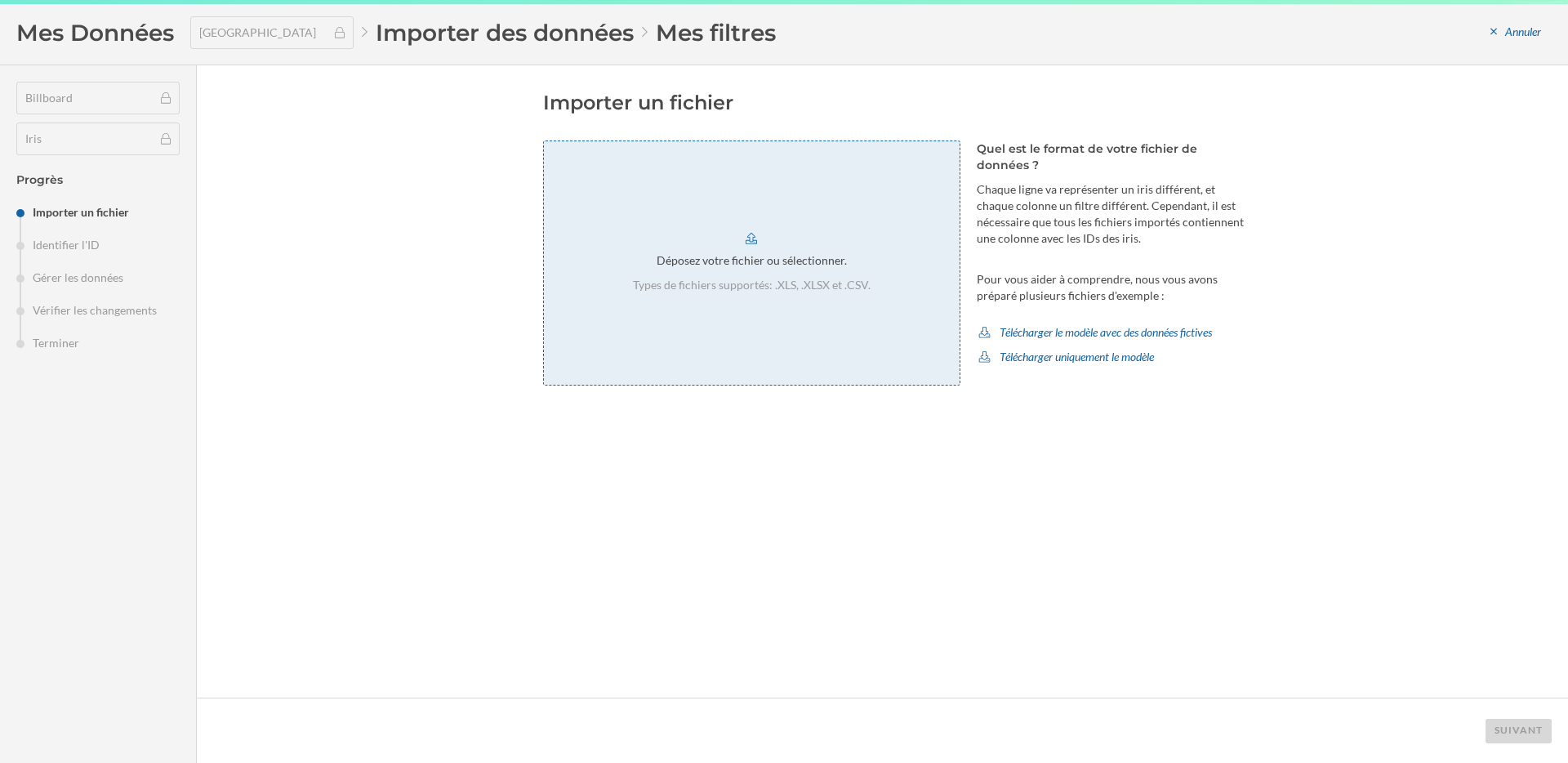
click at [806, 331] on div "Déposez votre fichier ou sélectionner. Types de fichiers supportés: .XLS, .XLSX…" at bounding box center [752, 263] width 417 height 245
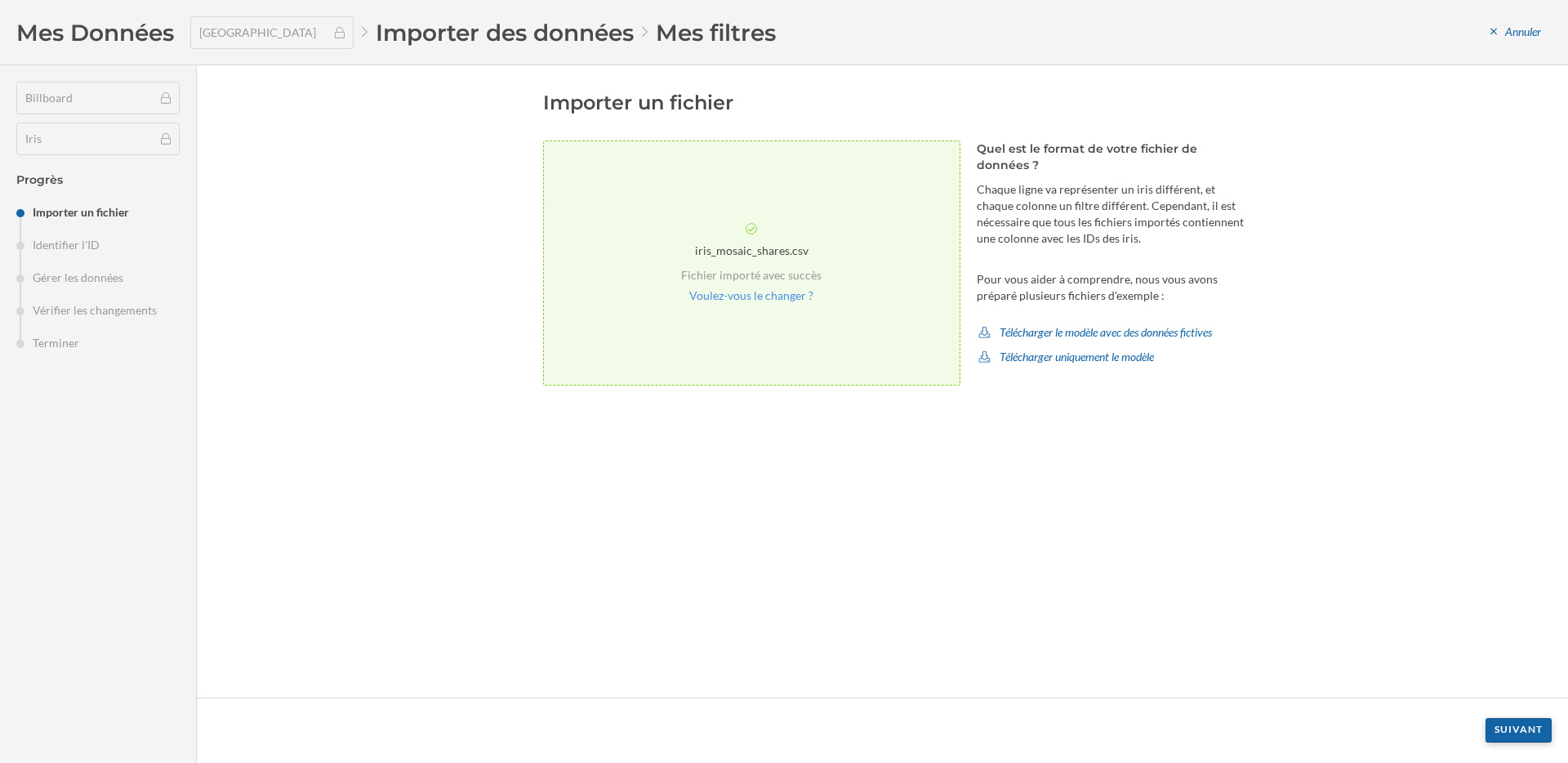
click at [1521, 730] on div "Suivant" at bounding box center [1518, 730] width 66 height 25
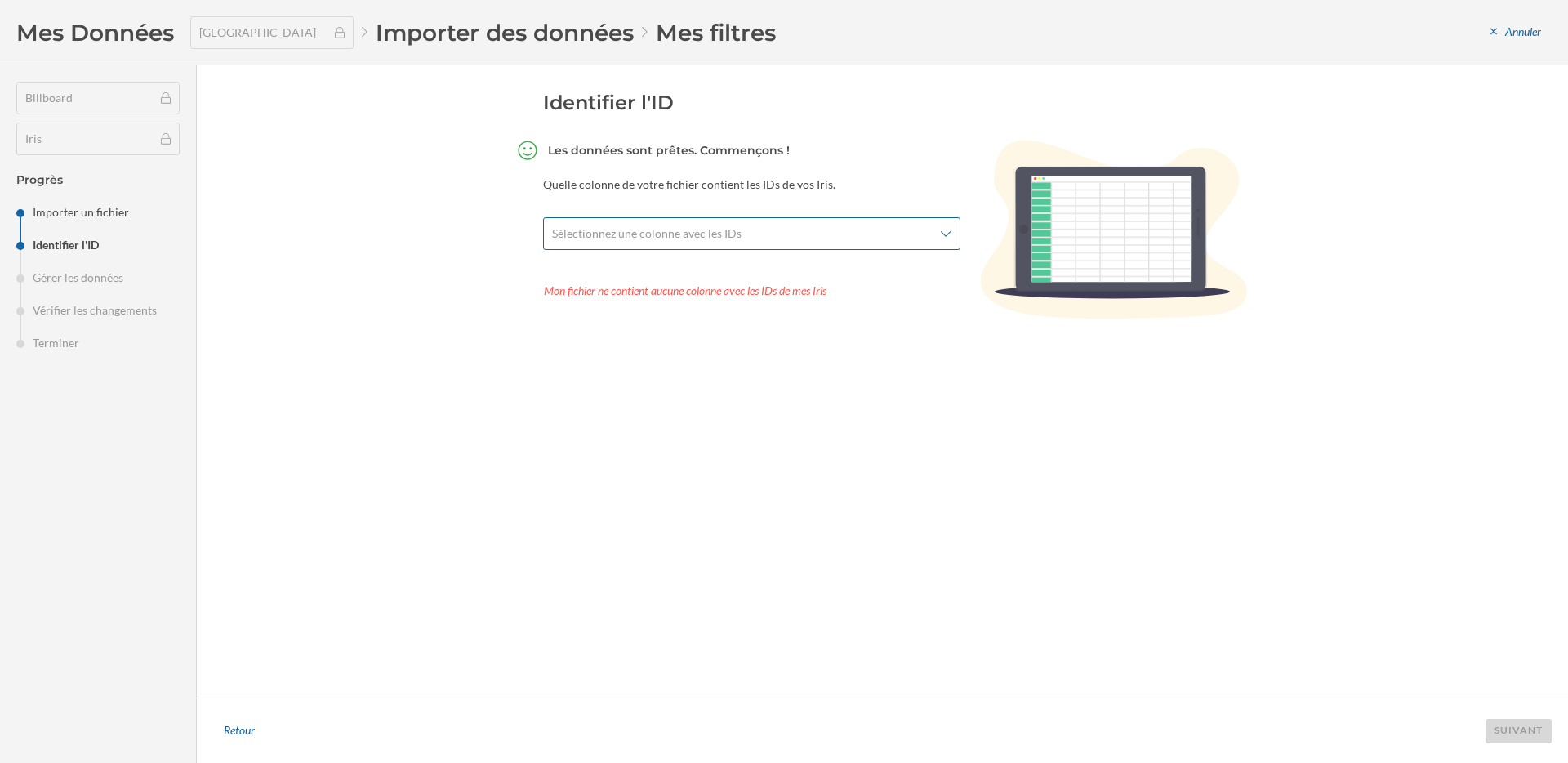
click at [862, 228] on span "Sélectionnez une colonne avec les IDs" at bounding box center [743, 234] width 381 height 16
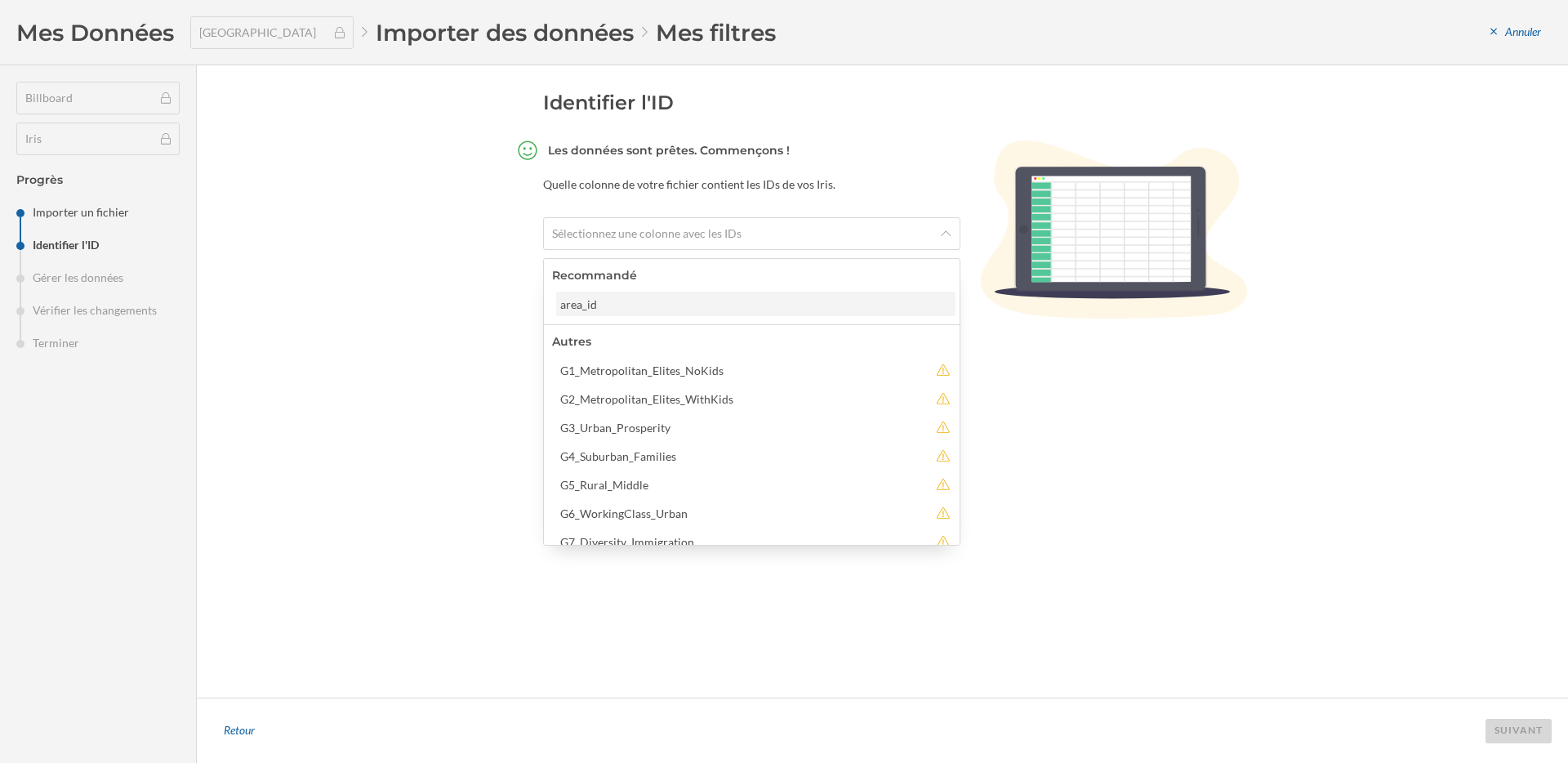
click at [801, 304] on div "area_id" at bounding box center [755, 304] width 389 height 17
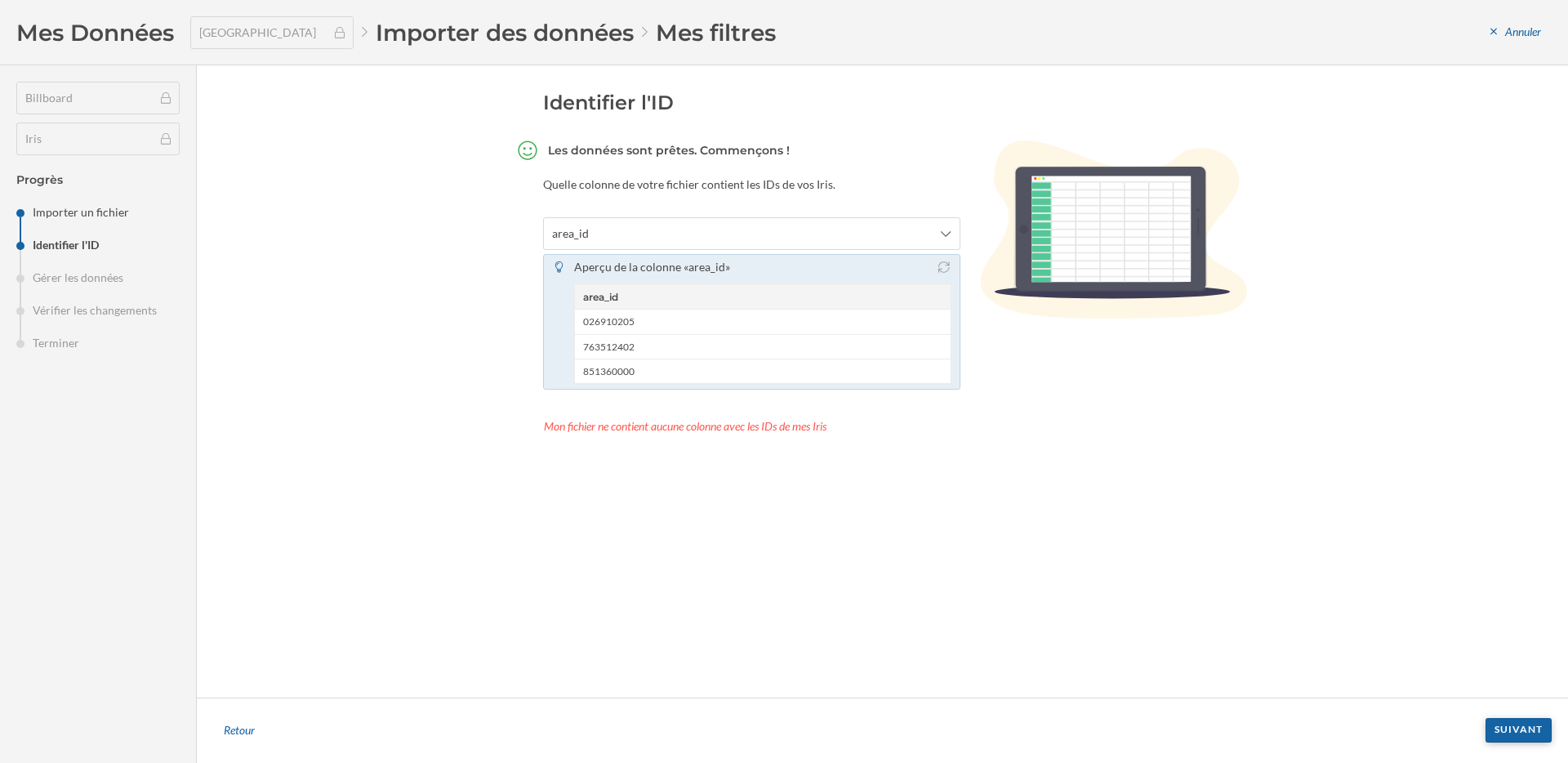
click at [1502, 726] on div "Suivant" at bounding box center [1518, 730] width 66 height 25
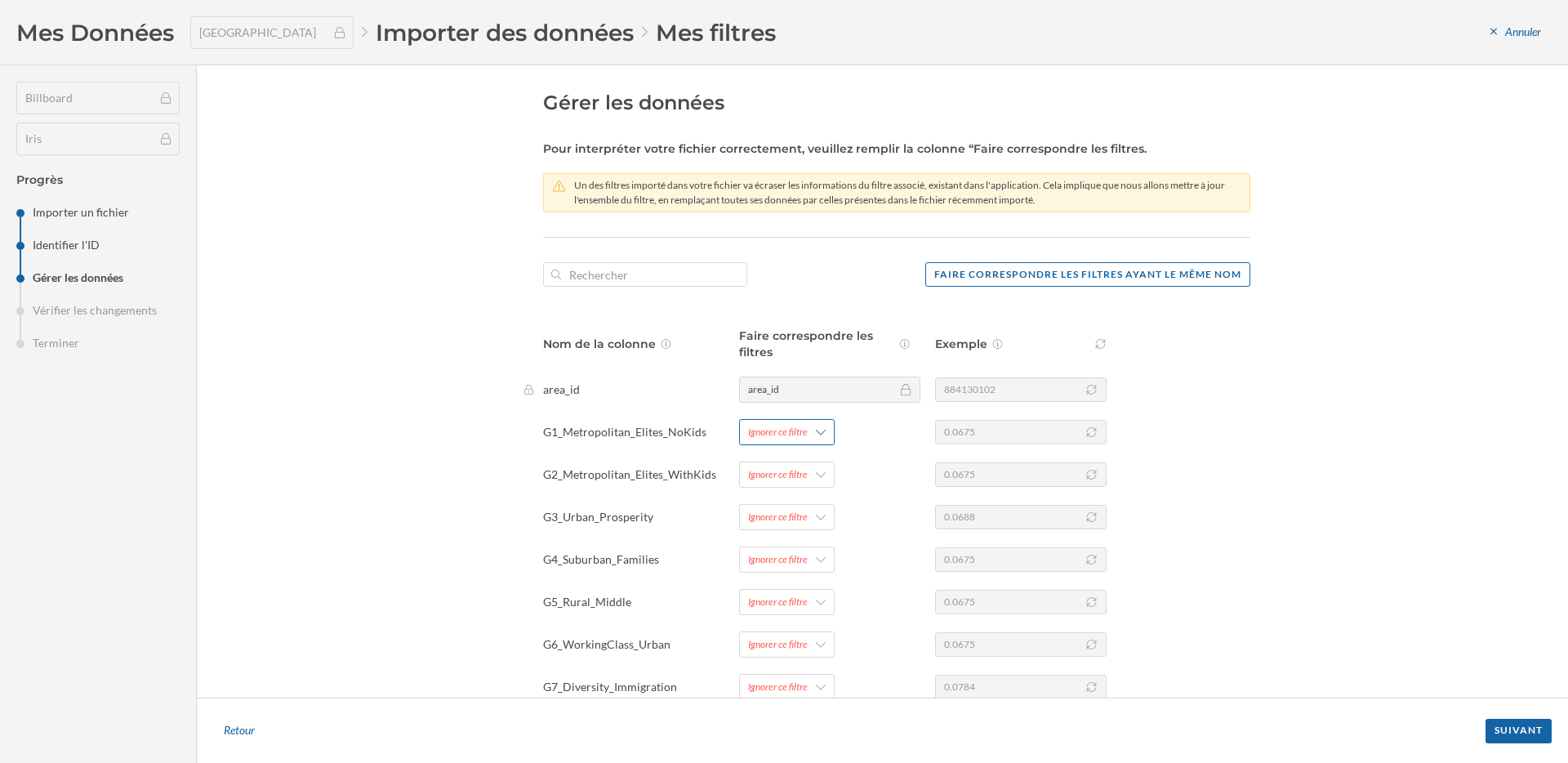
click at [772, 437] on div "Ignorer ce filtre" at bounding box center [778, 431] width 60 height 15
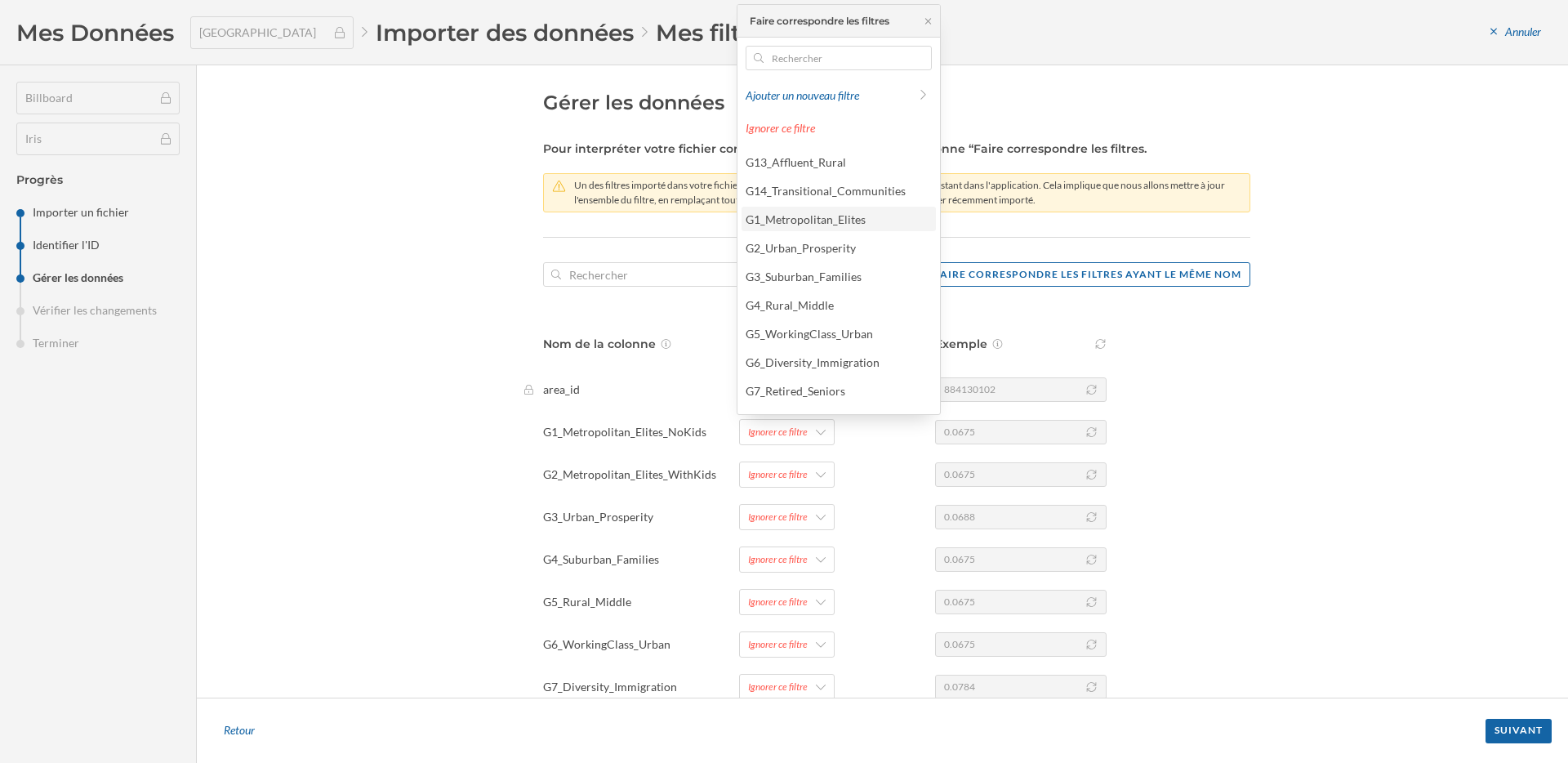
scroll to position [61, 0]
click at [792, 242] on div "G1_Metropolitan_Elites" at bounding box center [805, 243] width 120 height 14
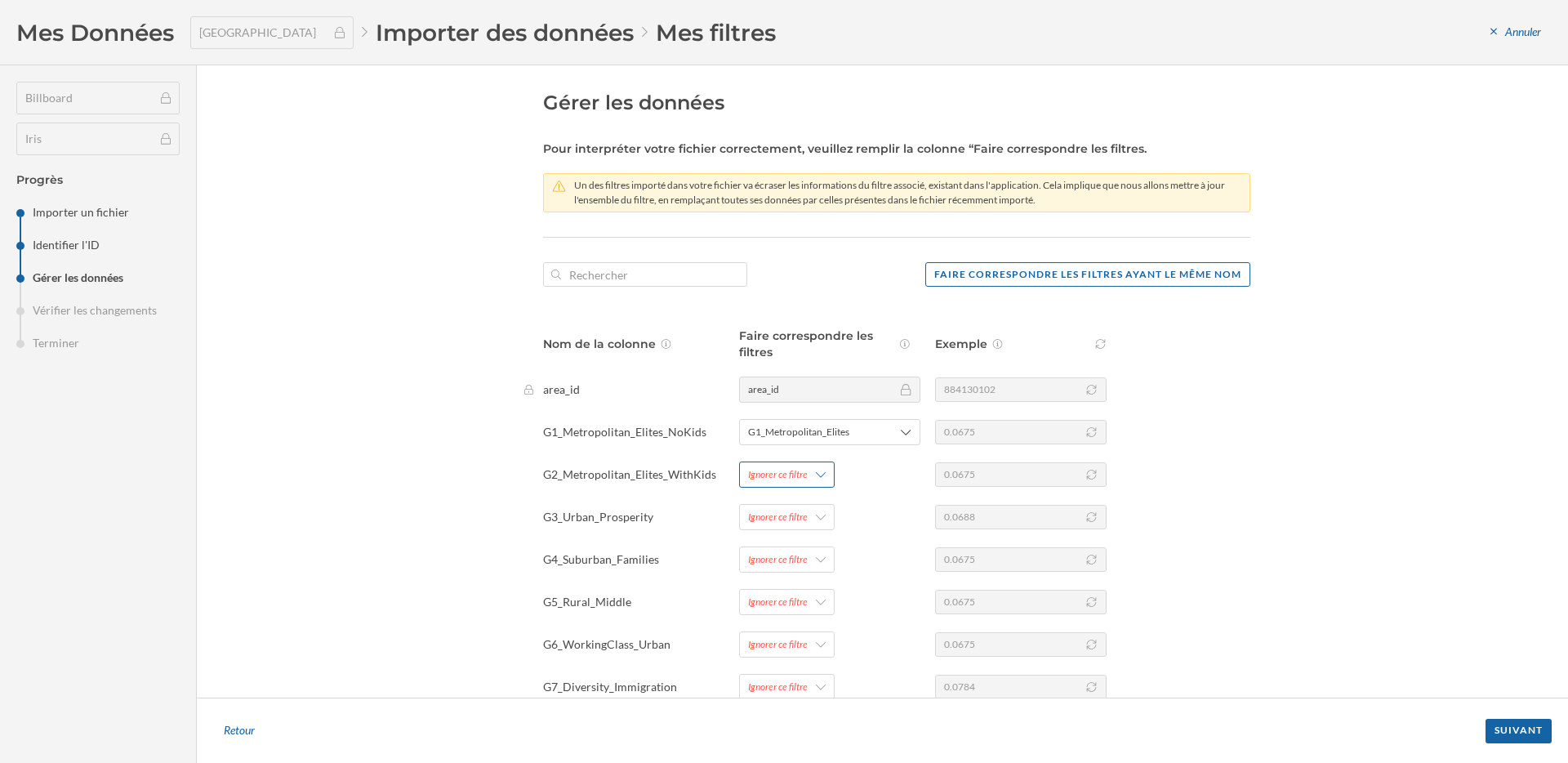
click at [774, 482] on div "Ignorer ce filtre" at bounding box center [786, 474] width 96 height 26
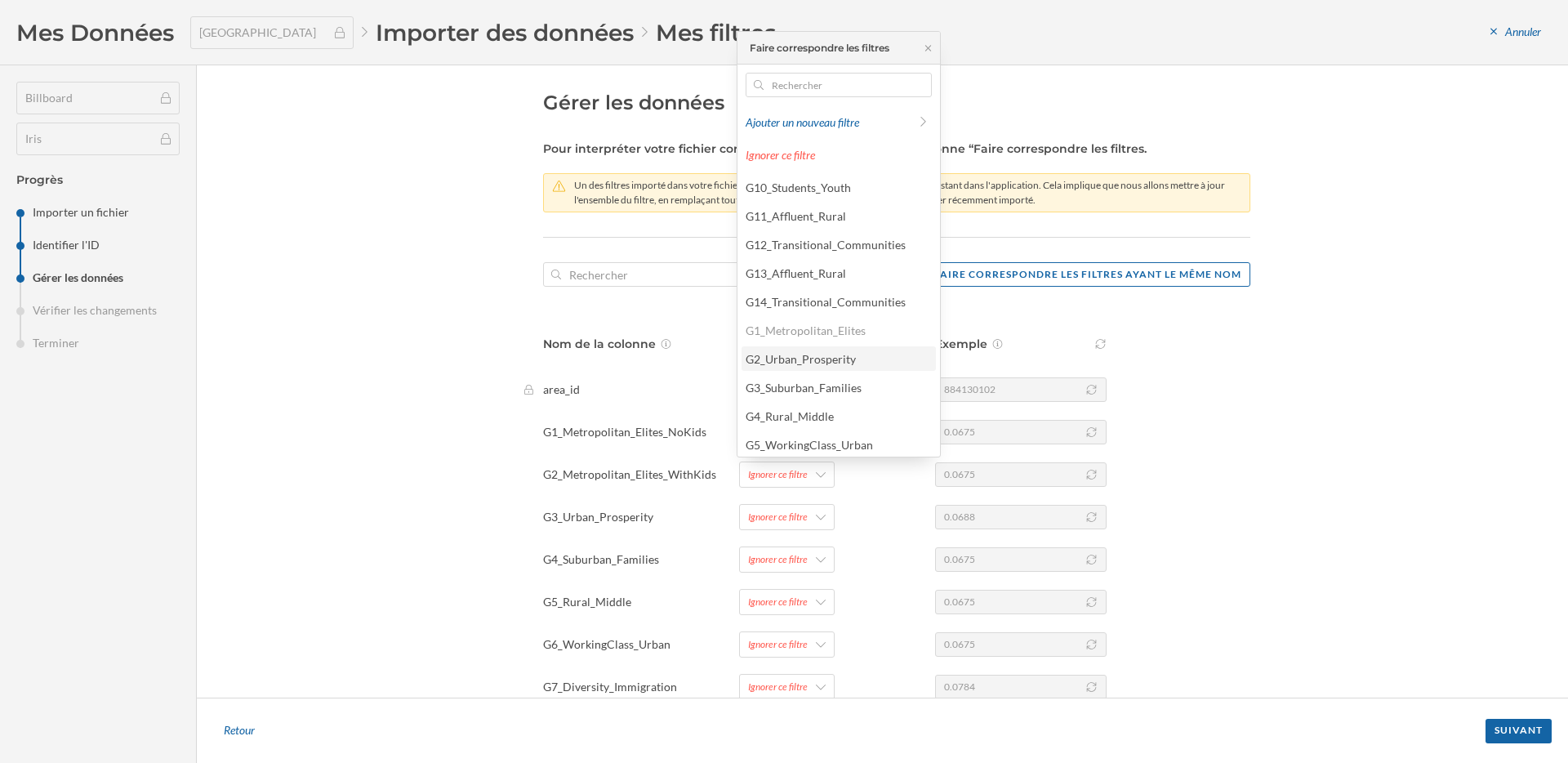
click at [791, 357] on div "G2_Urban_Prosperity" at bounding box center [800, 360] width 110 height 14
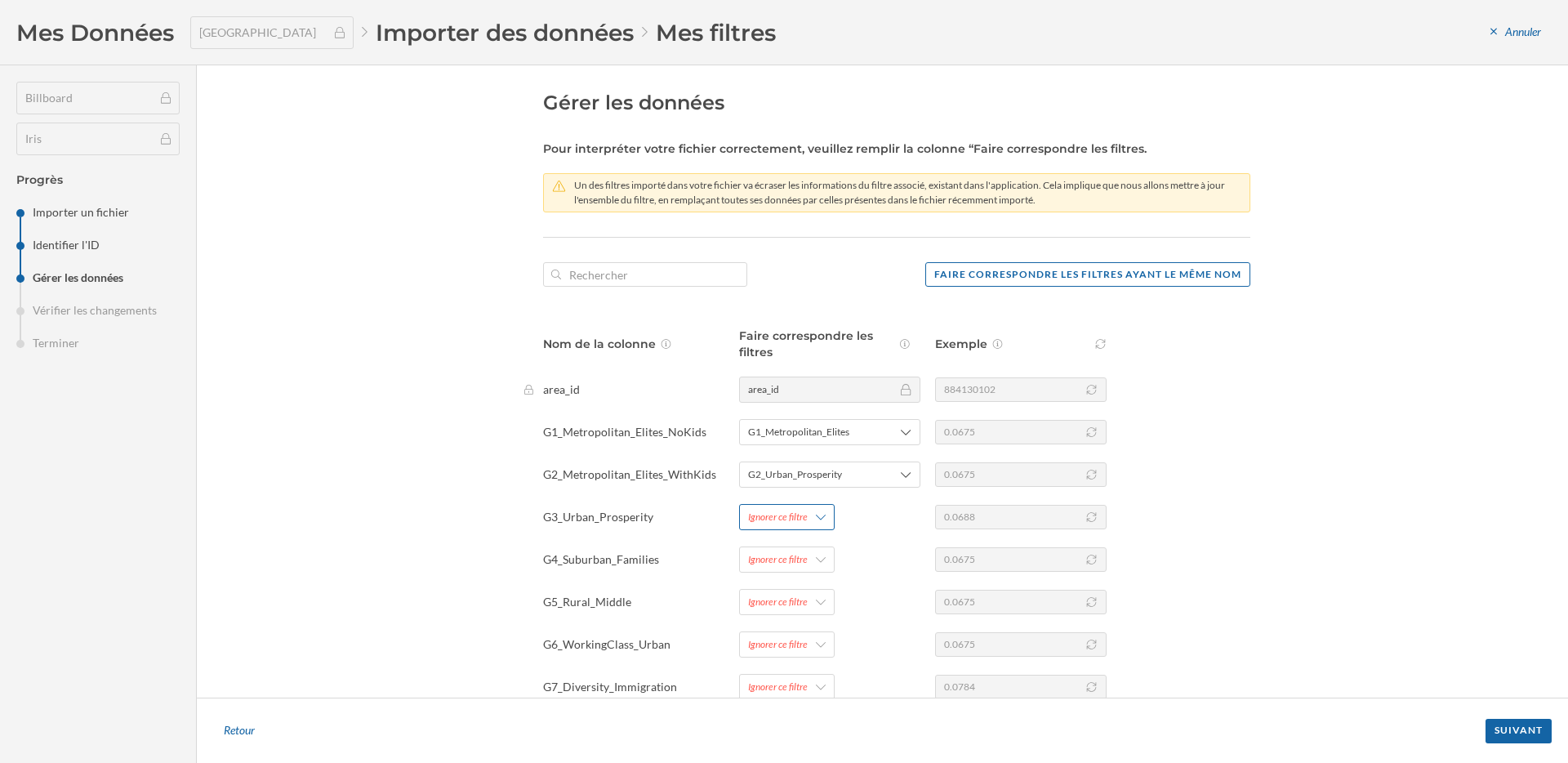
click at [784, 529] on div "Ignorer ce filtre" at bounding box center [786, 517] width 96 height 26
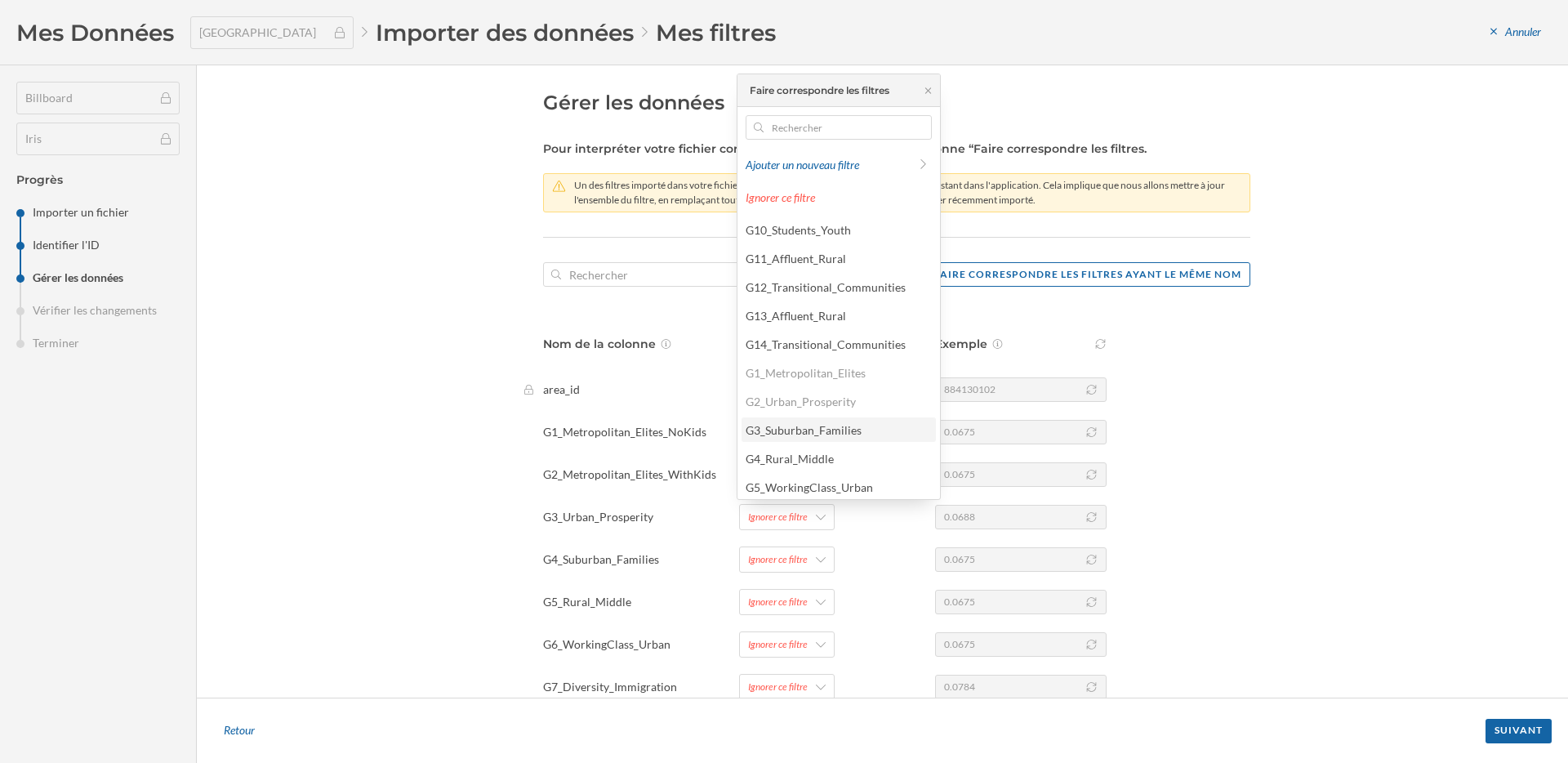
click at [797, 429] on div "G3_Suburban_Families" at bounding box center [803, 430] width 116 height 14
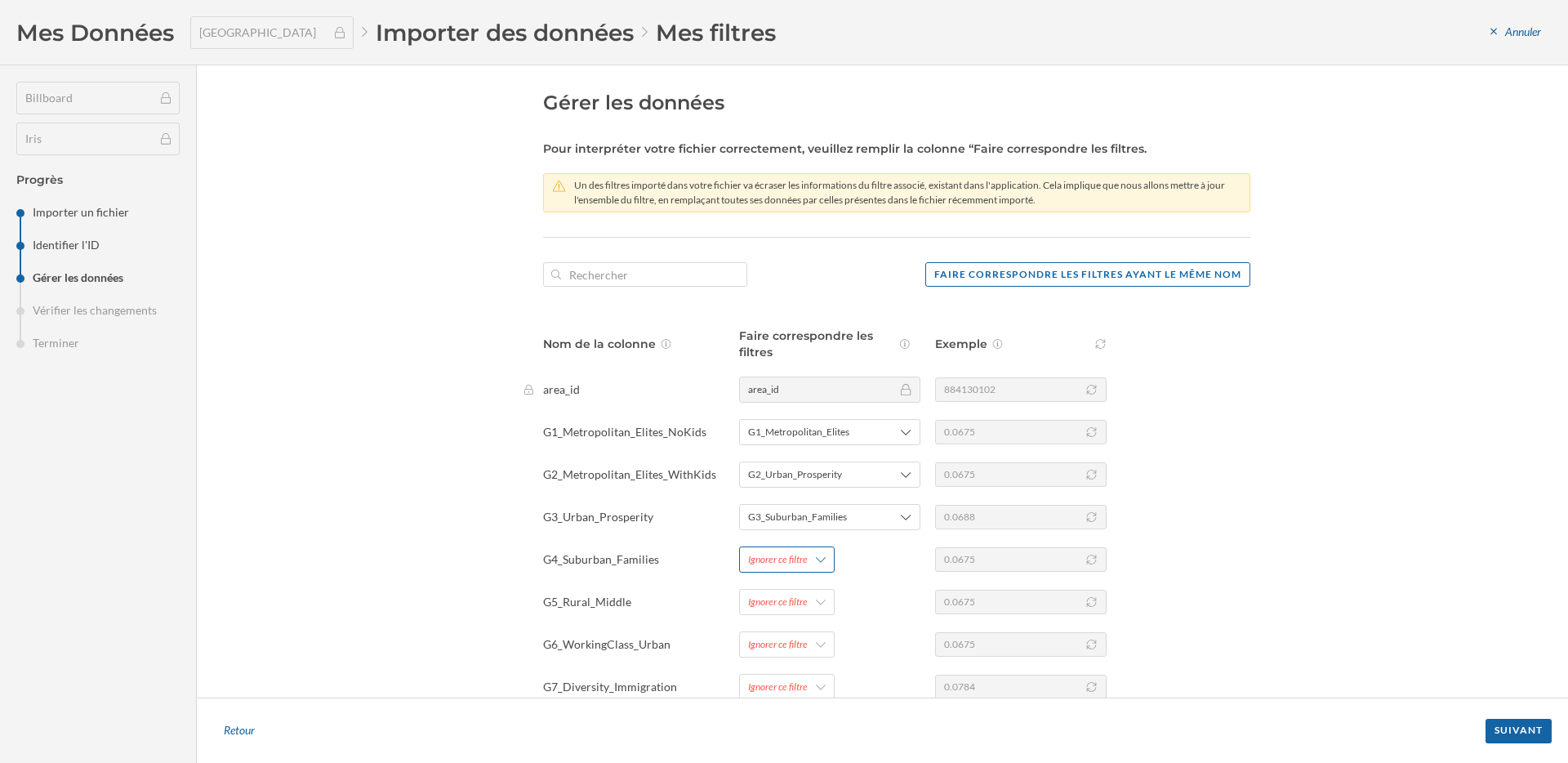
click at [797, 549] on div "Ignorer ce filtre" at bounding box center [786, 559] width 96 height 26
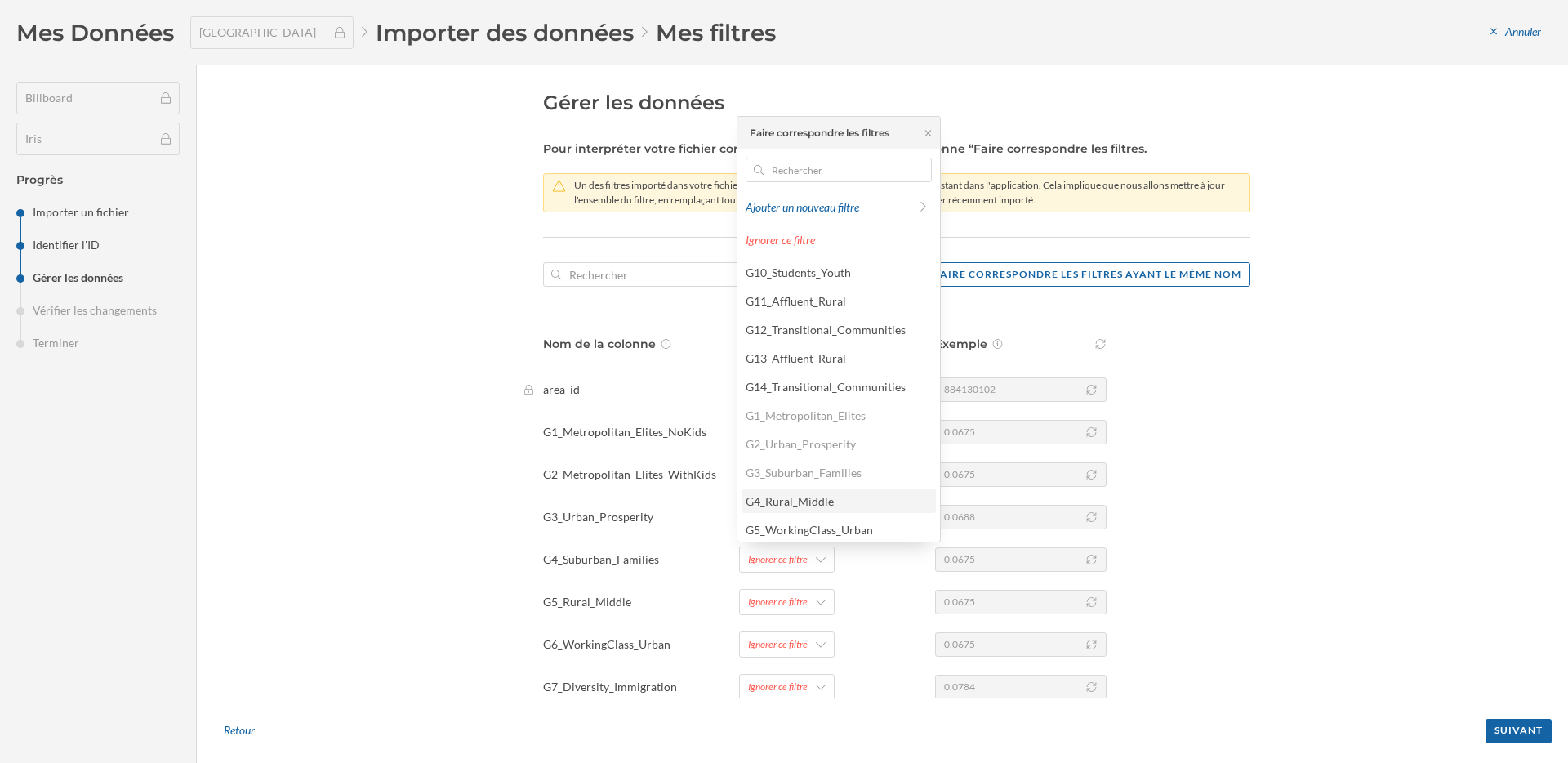
click at [797, 500] on div "G4_Rural_Middle" at bounding box center [789, 501] width 88 height 14
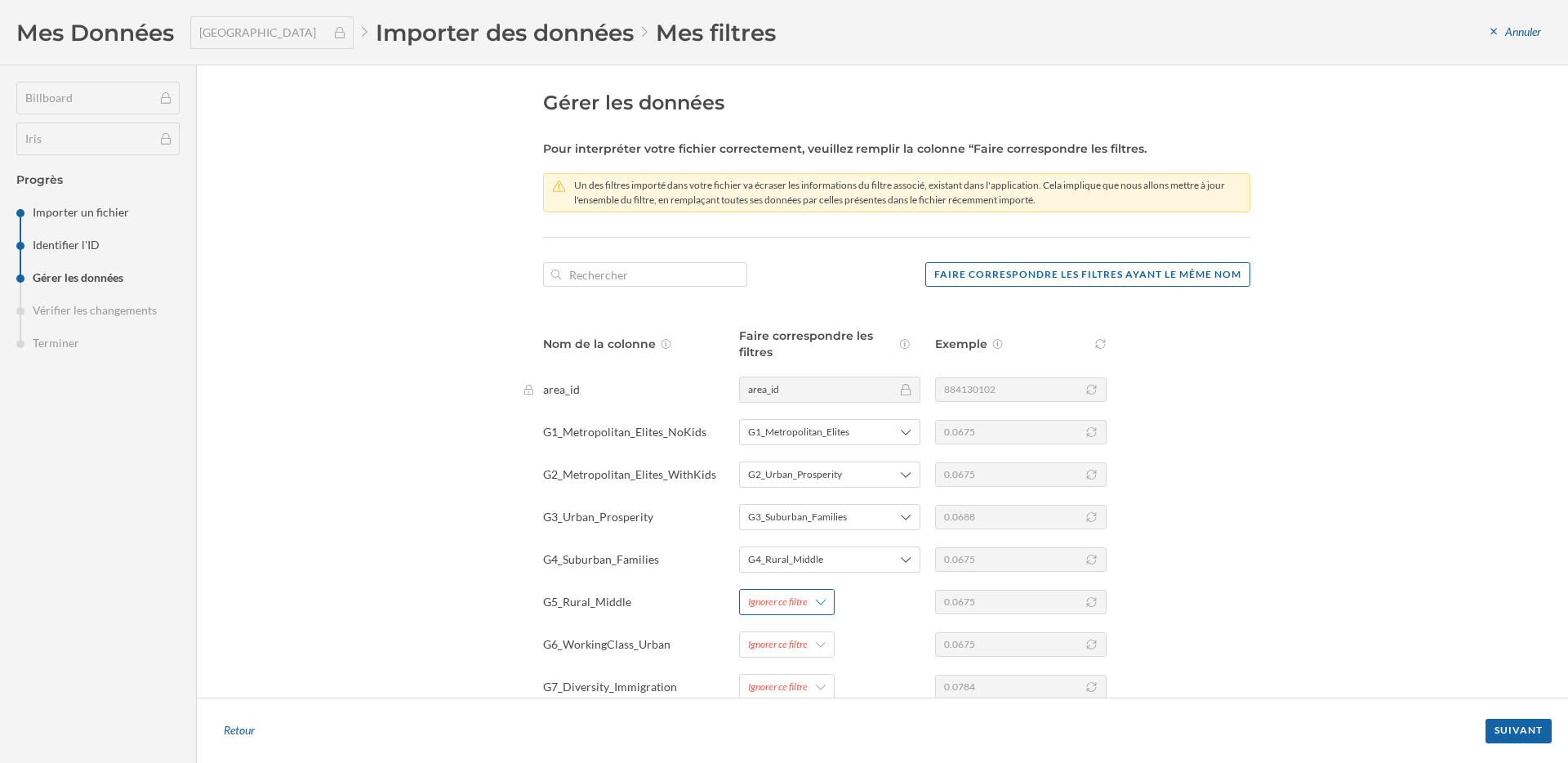
click at [796, 609] on div "Ignorer ce filtre" at bounding box center [778, 602] width 60 height 15
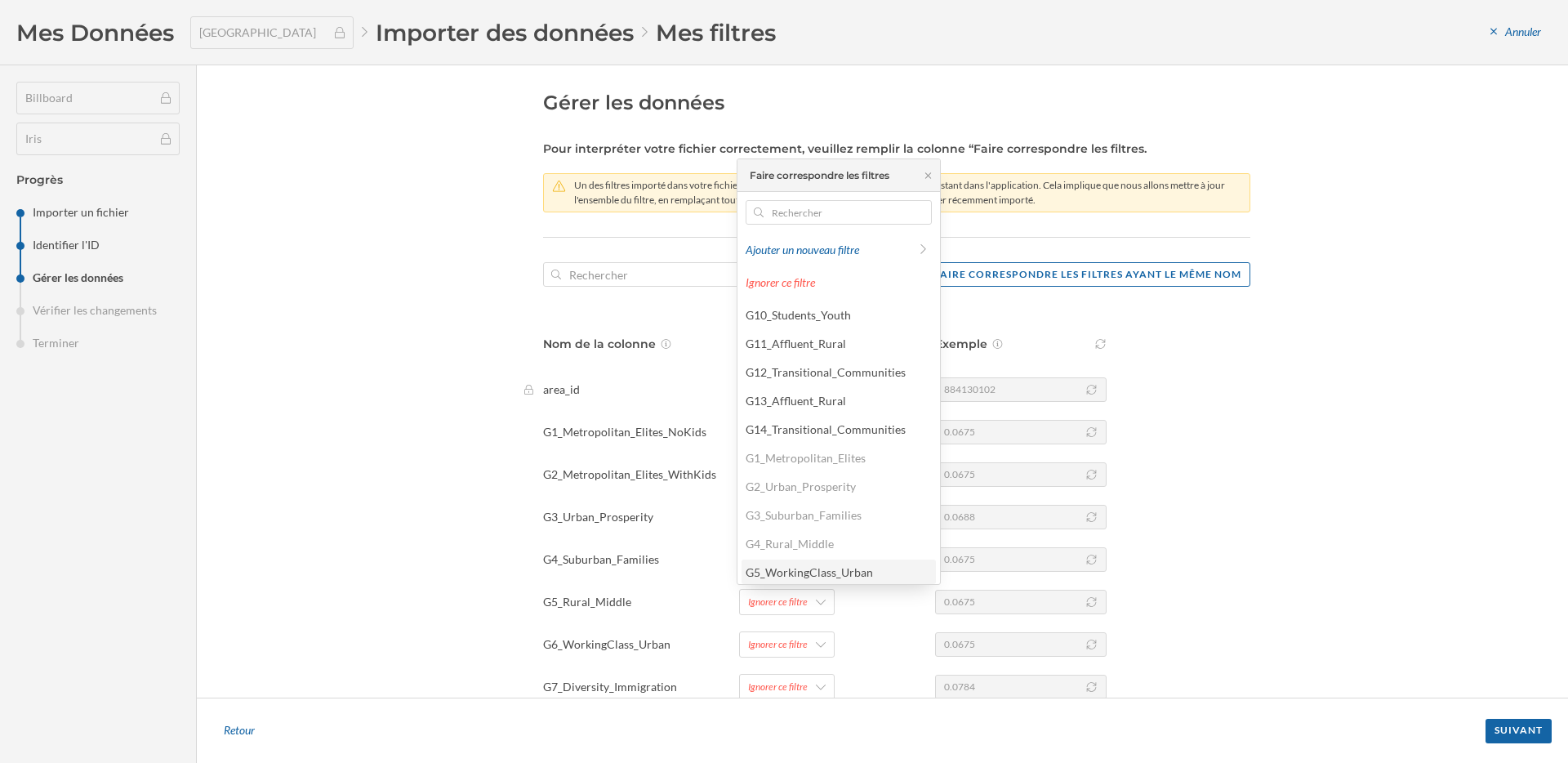
click at [801, 573] on div "G5_WorkingClass_Urban" at bounding box center [809, 572] width 128 height 14
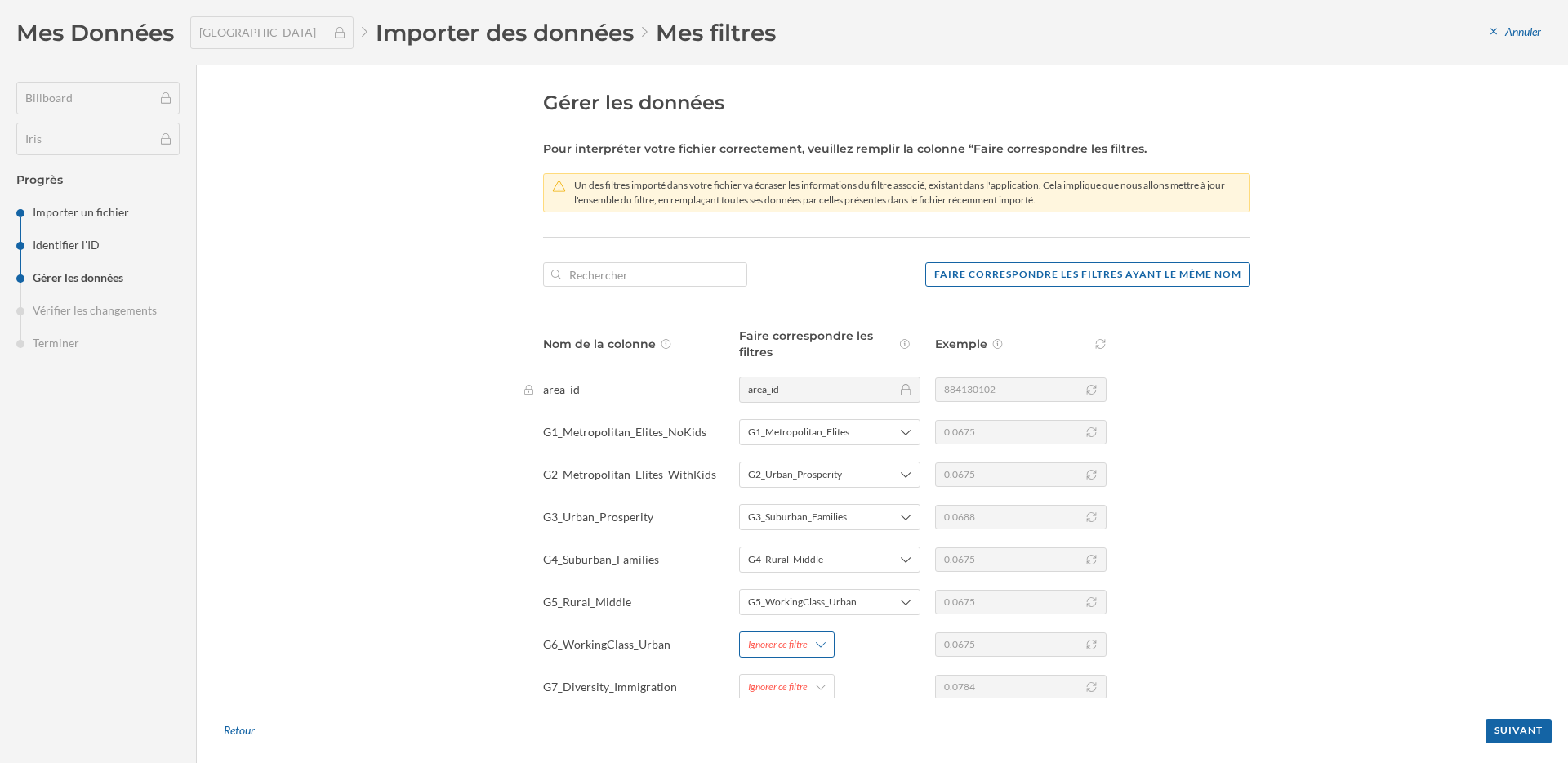
click at [798, 644] on div "Ignorer ce filtre" at bounding box center [778, 644] width 60 height 15
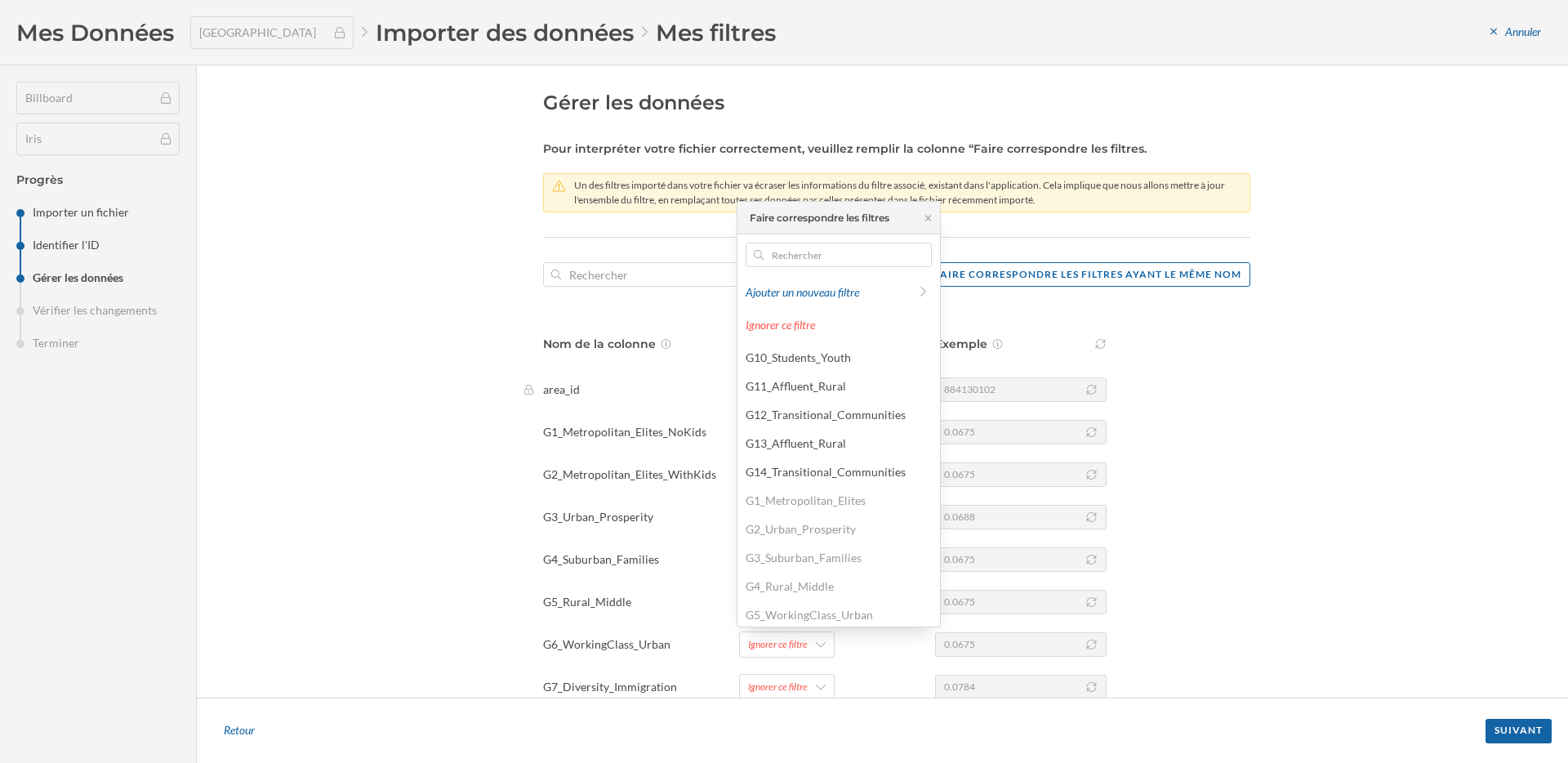
scroll to position [205, 0]
click at [810, 440] on div "G6_Diversity_Immigration" at bounding box center [812, 439] width 134 height 14
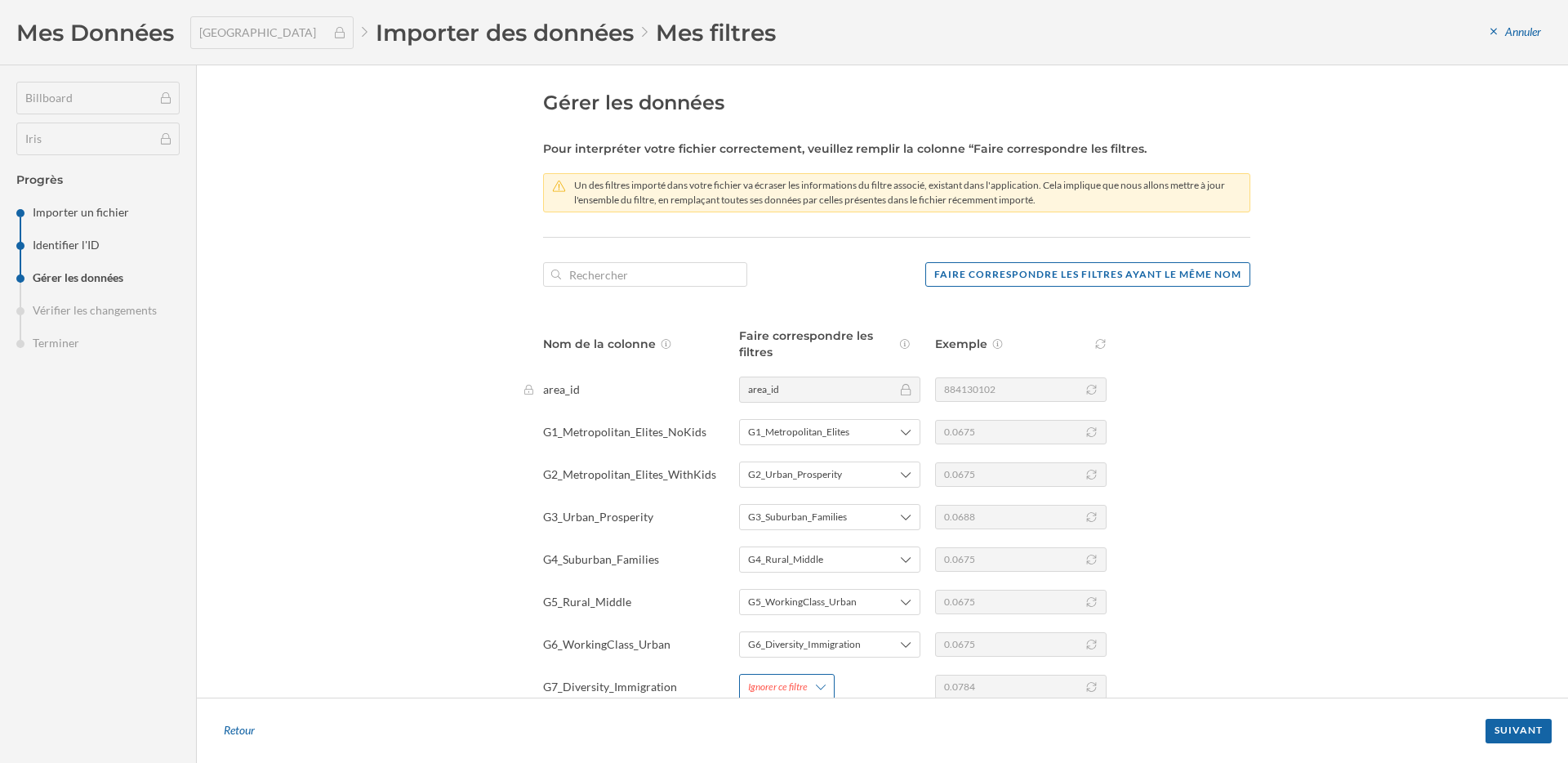
click at [788, 680] on div "Ignorer ce filtre" at bounding box center [778, 687] width 60 height 15
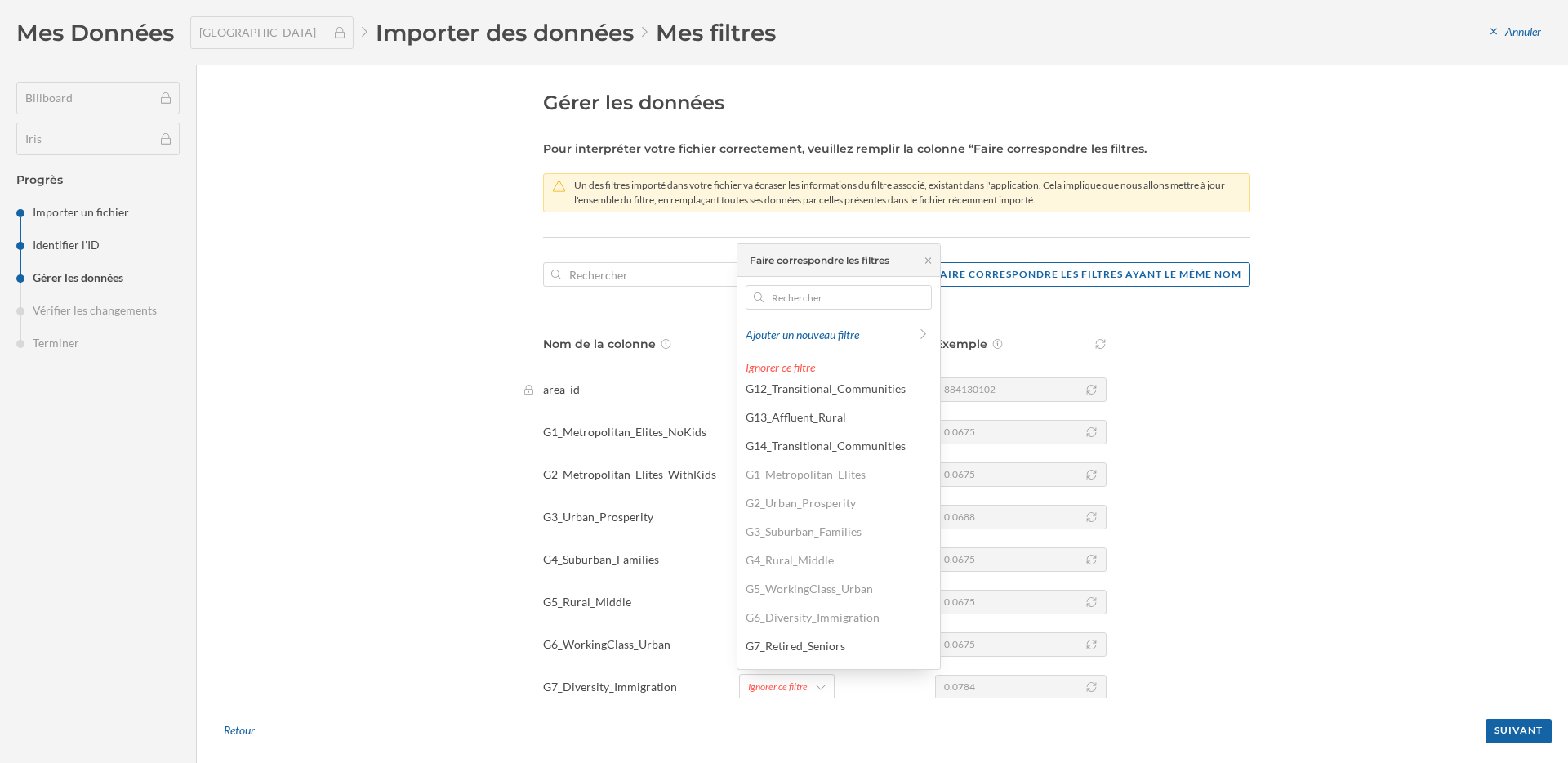
scroll to position [173, 0]
click at [793, 548] on div "G7_Retired_Seniors" at bounding box center [837, 540] width 185 height 17
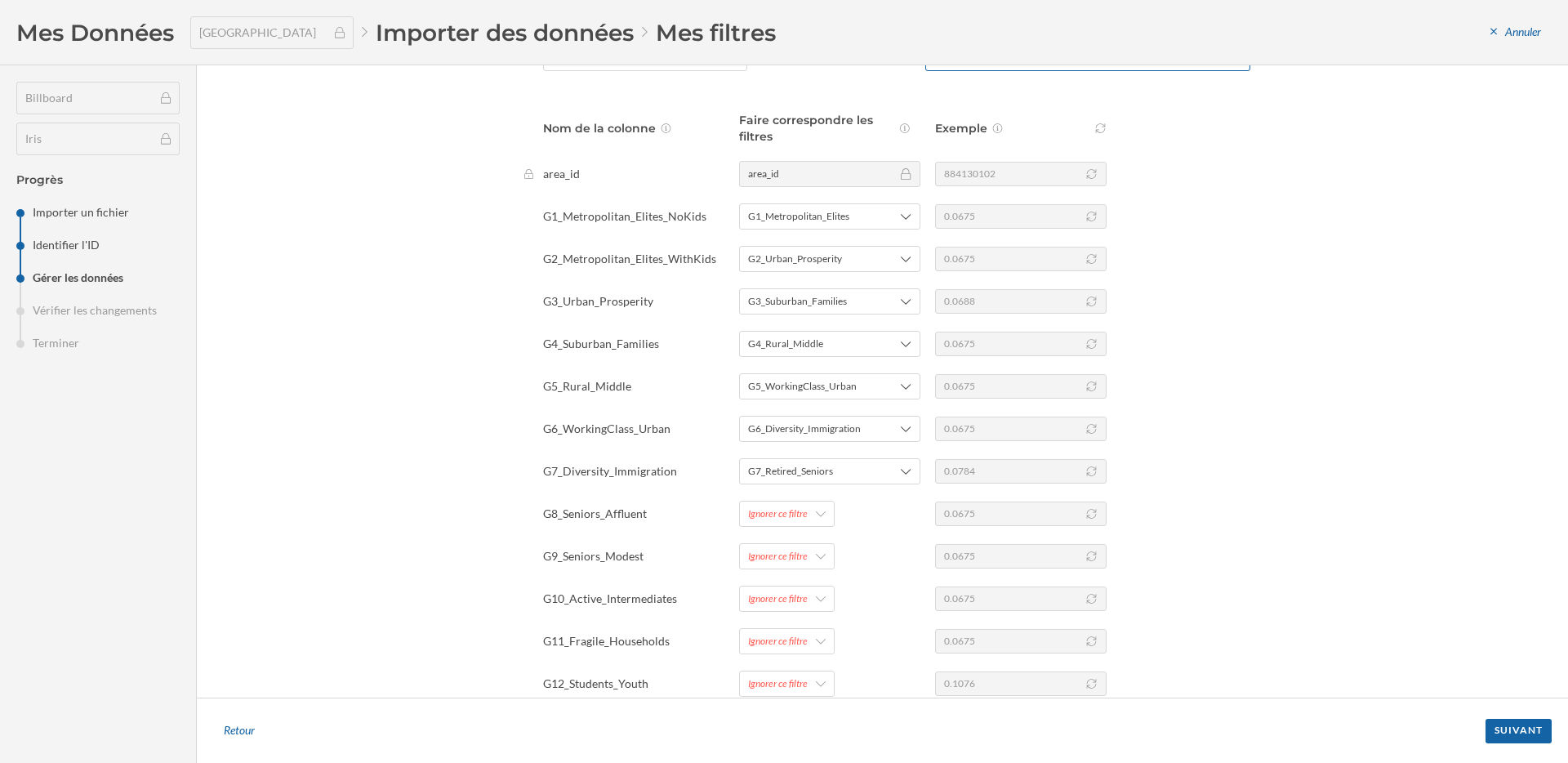
scroll to position [340, 0]
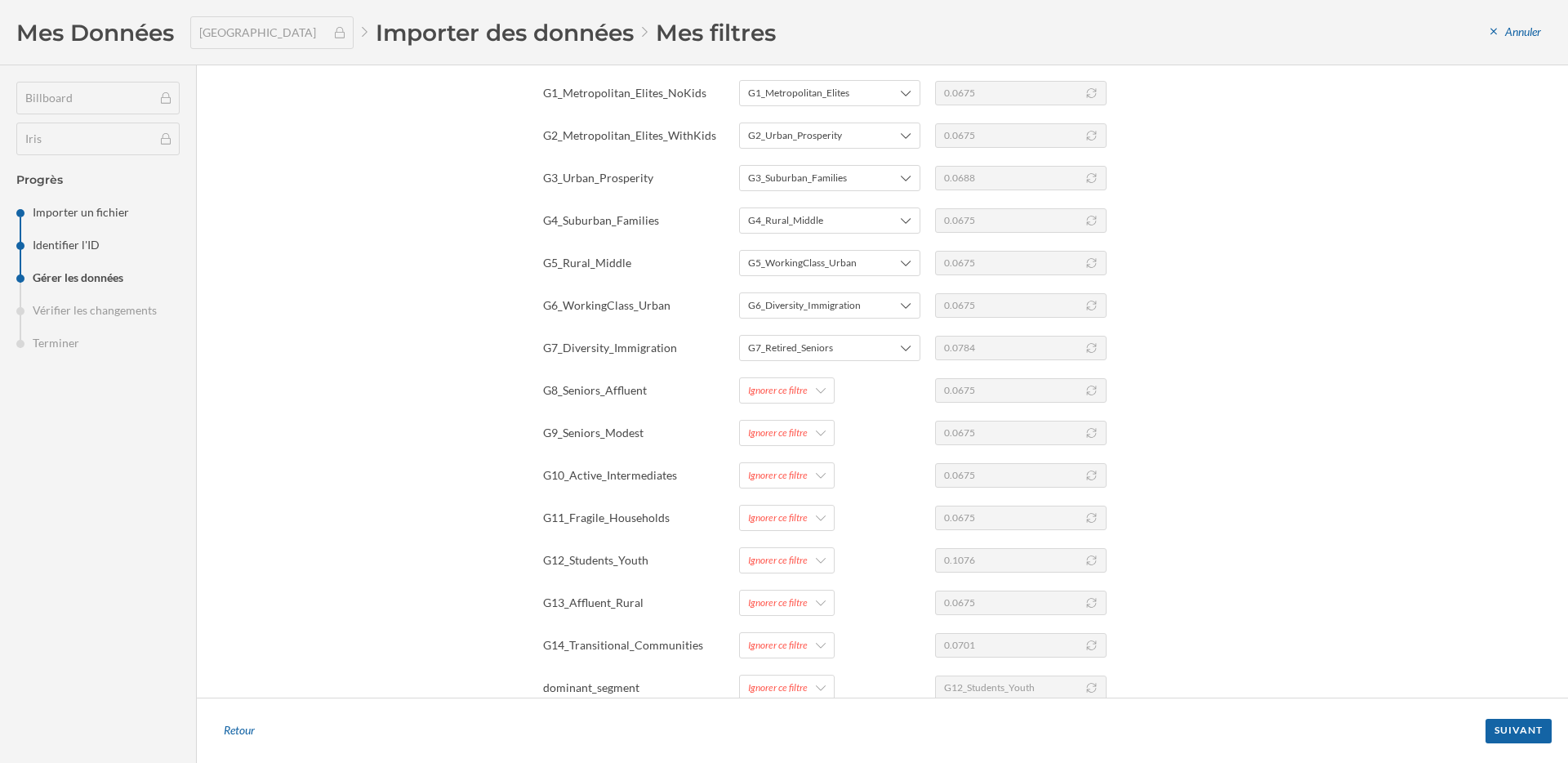
click at [790, 376] on div "Nom de la colonne Faire correspondre les filtres Exemple area_id area_id 884130…" at bounding box center [896, 387] width 708 height 798
click at [790, 388] on div "Ignorer ce filtre" at bounding box center [778, 390] width 60 height 15
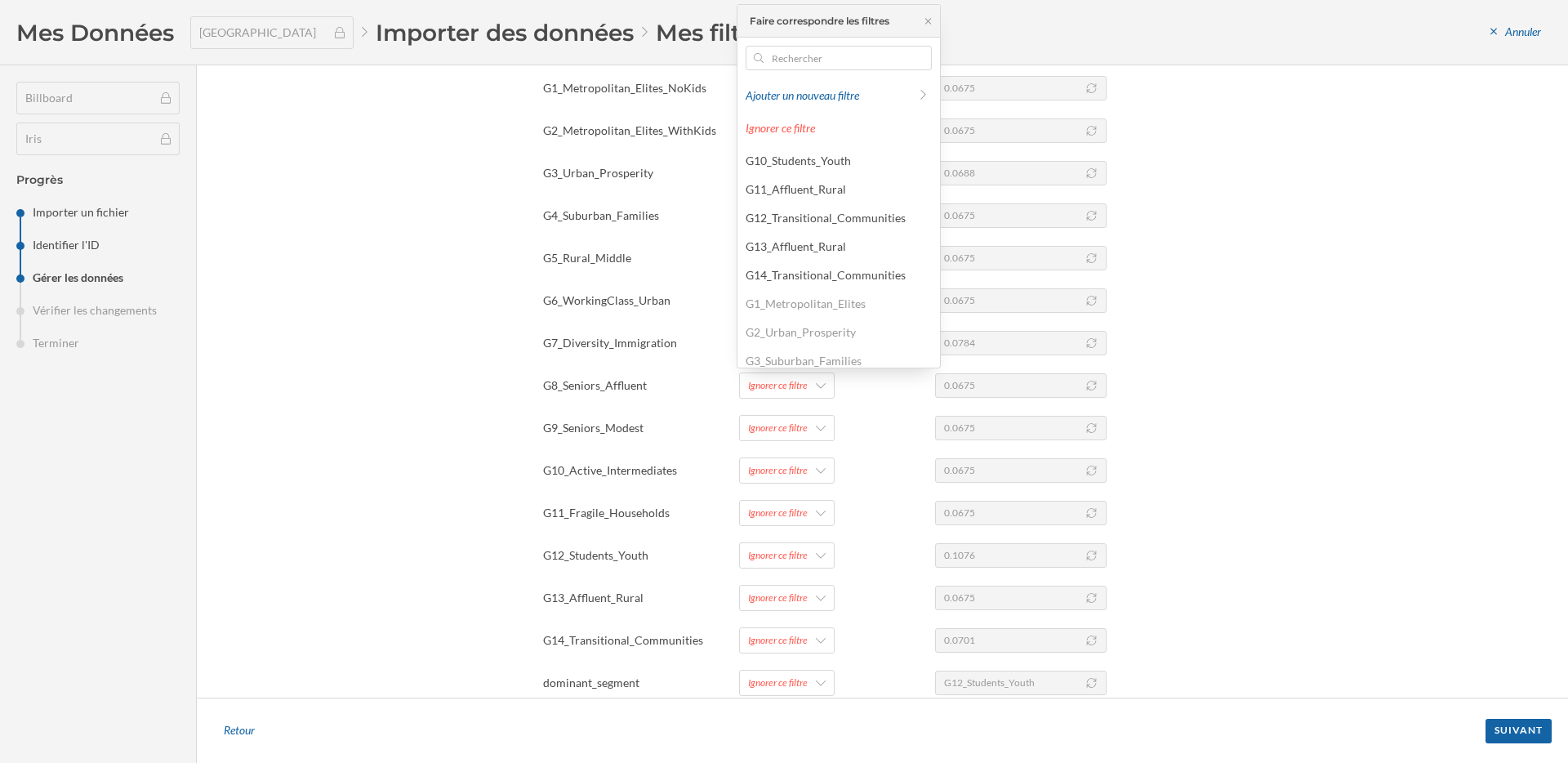
scroll to position [267, 0]
click at [802, 252] on div "G10_Students_Youth G11_Affluent_Rural G12_Transitional_Communities G13_Affluent…" at bounding box center [838, 256] width 203 height 224
click at [803, 246] on div "G8_Active_Intermediates" at bounding box center [838, 237] width 195 height 25
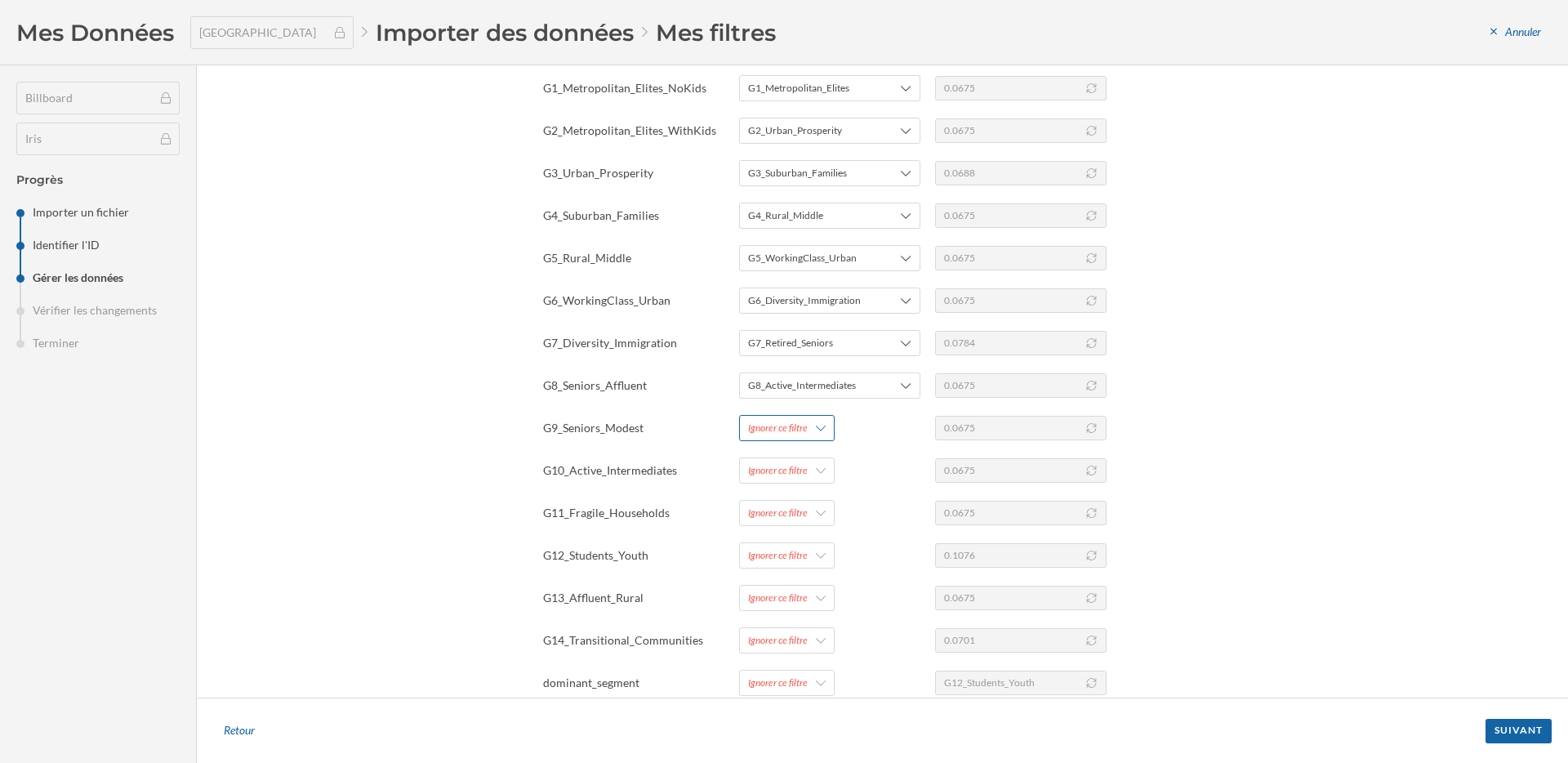
click at [793, 428] on div "Ignorer ce filtre" at bounding box center [778, 427] width 60 height 15
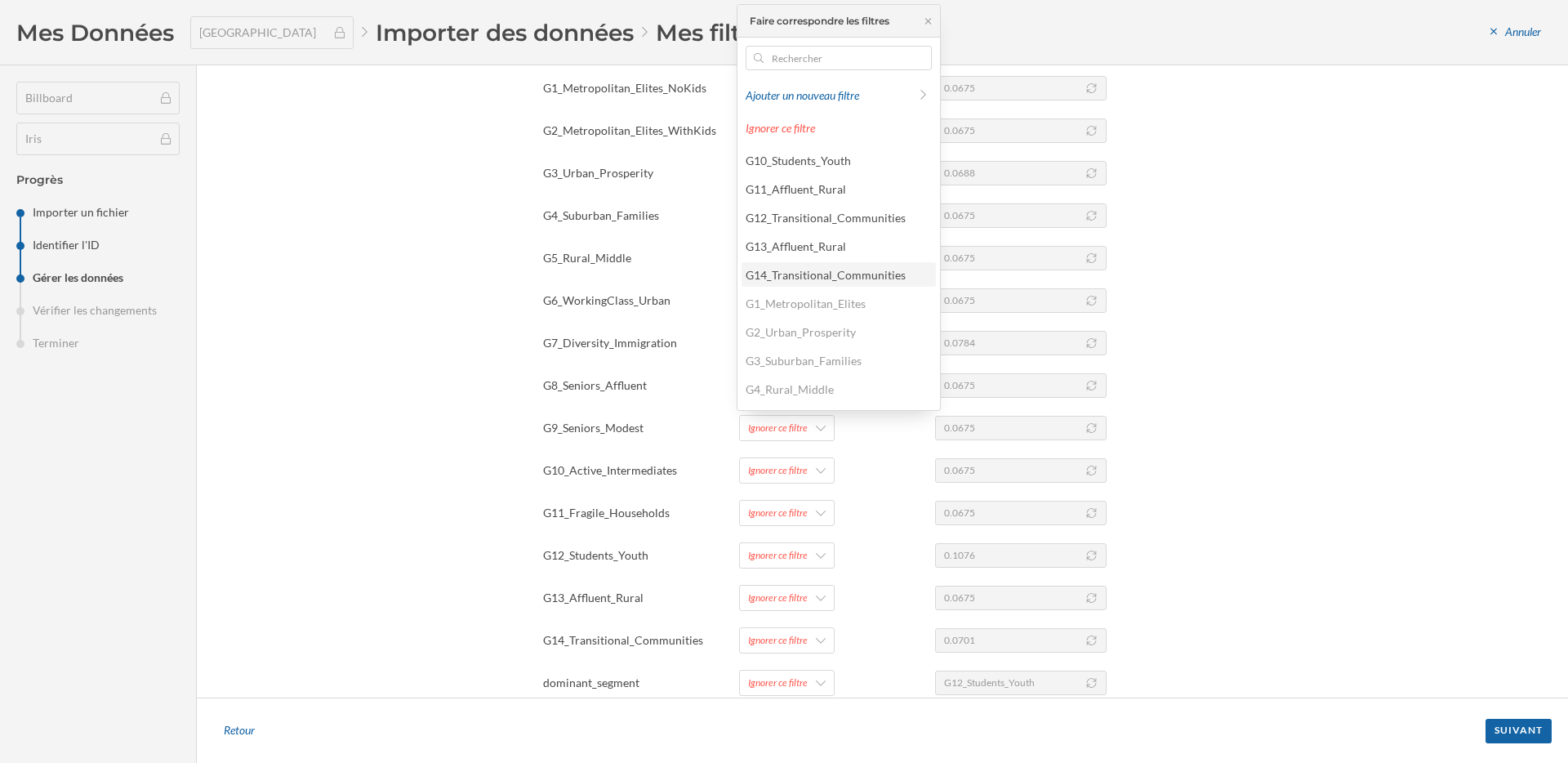
scroll to position [224, 0]
click at [796, 312] on div "G9_Fragile_Households" at bounding box center [805, 309] width 120 height 14
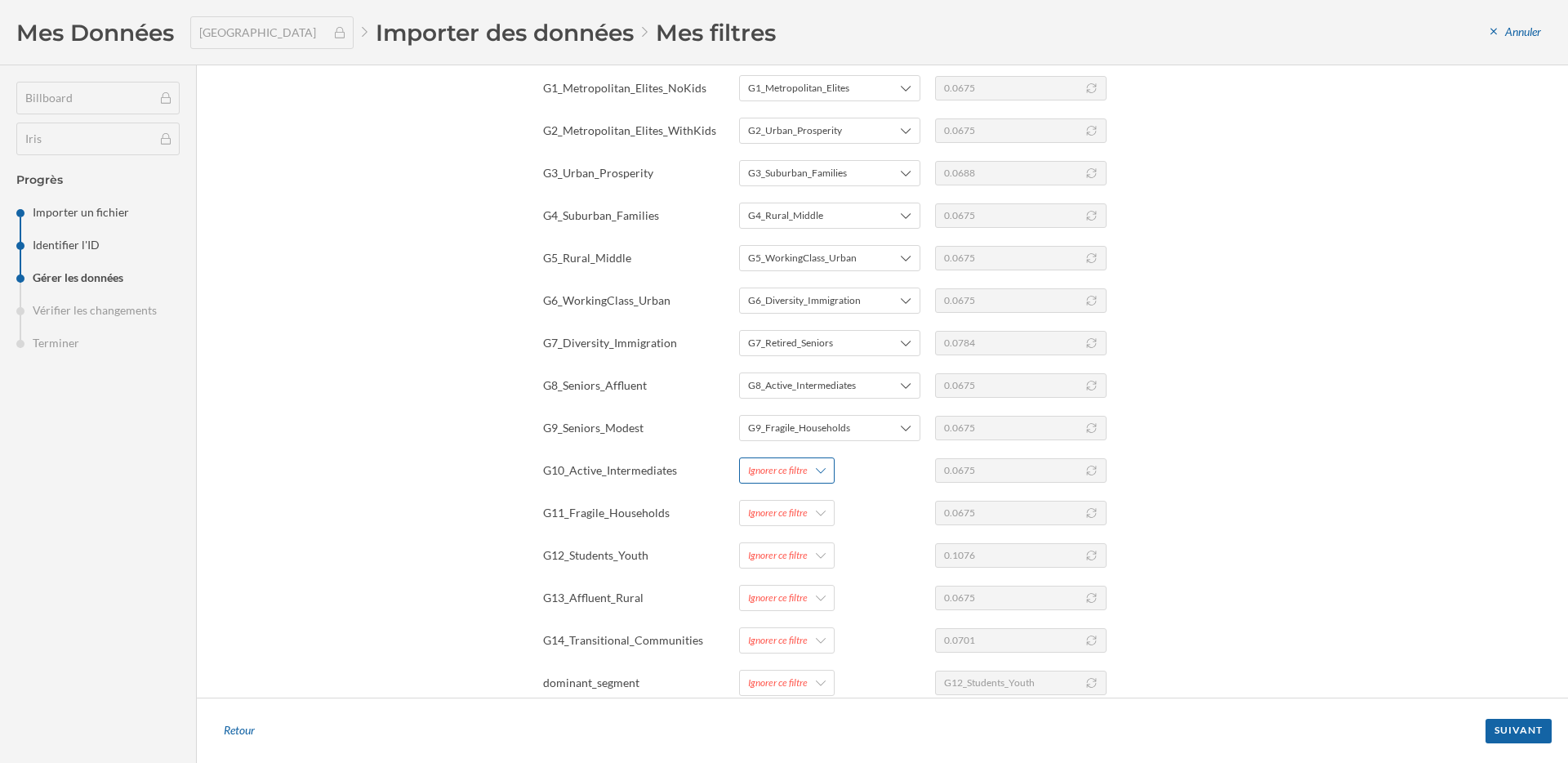
click at [784, 468] on div "Ignorer ce filtre" at bounding box center [778, 470] width 60 height 15
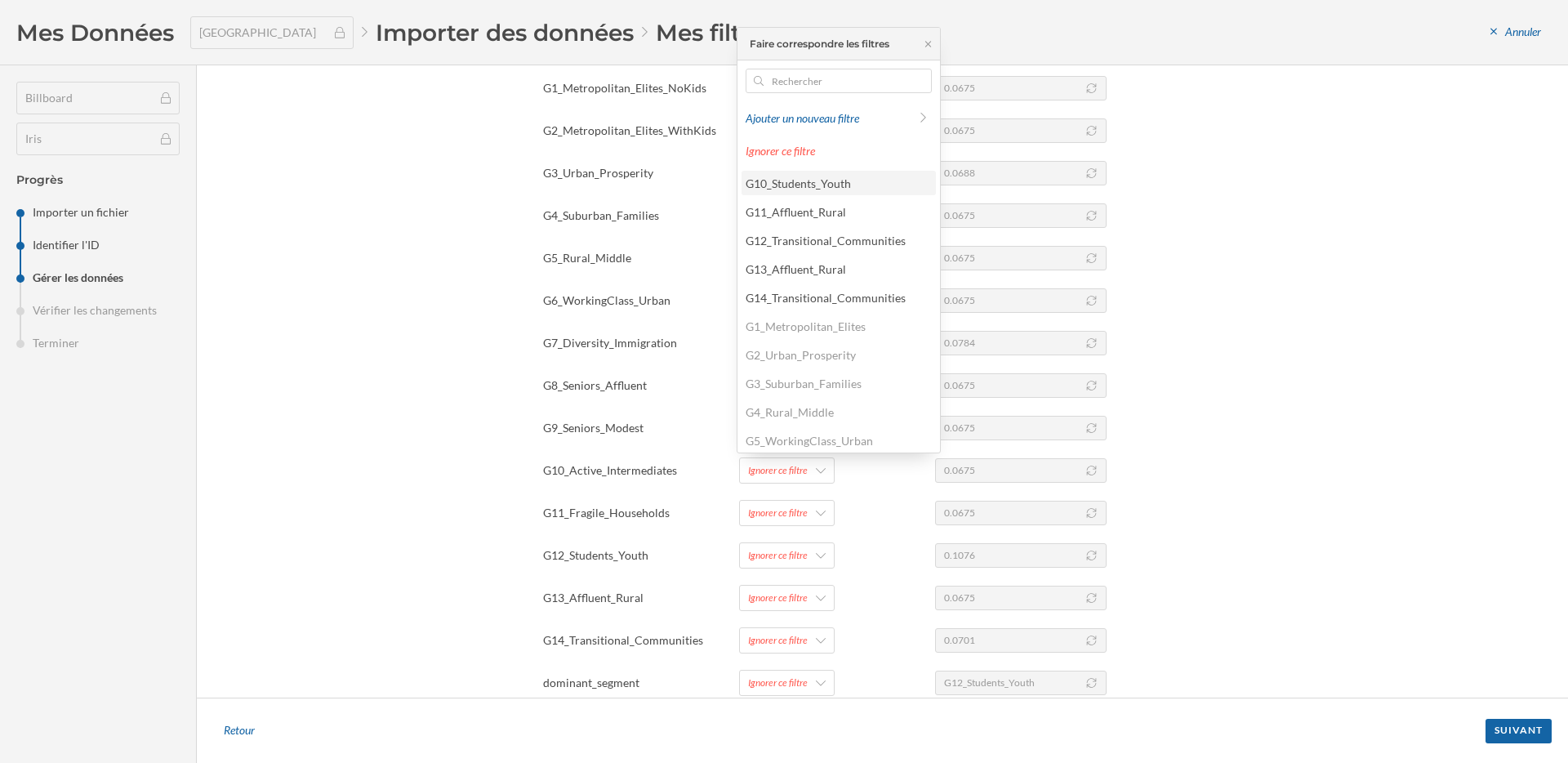
click at [798, 190] on div "G10_Students_Youth" at bounding box center [798, 184] width 106 height 14
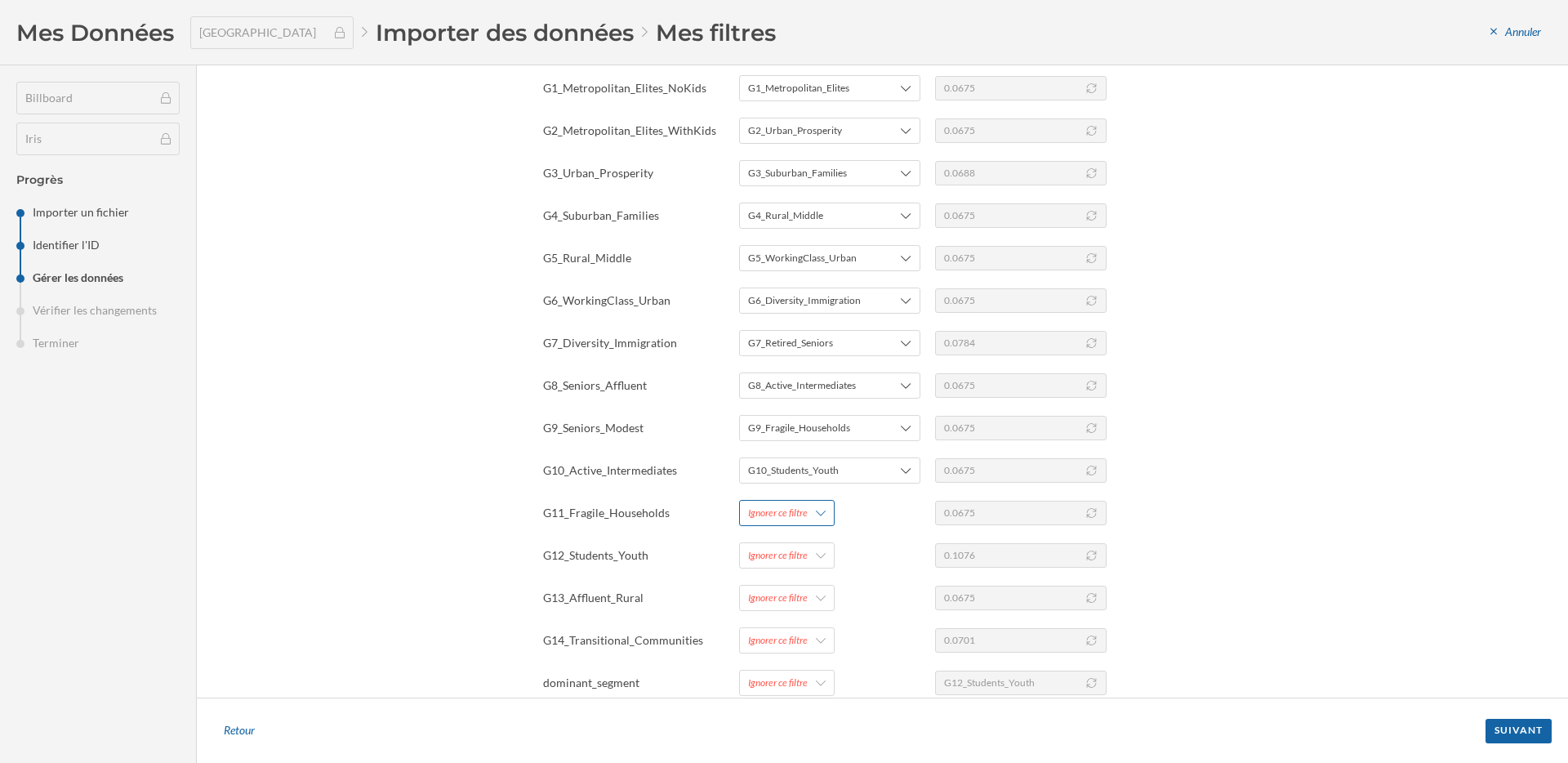
click at [769, 522] on div "Ignorer ce filtre" at bounding box center [786, 513] width 96 height 26
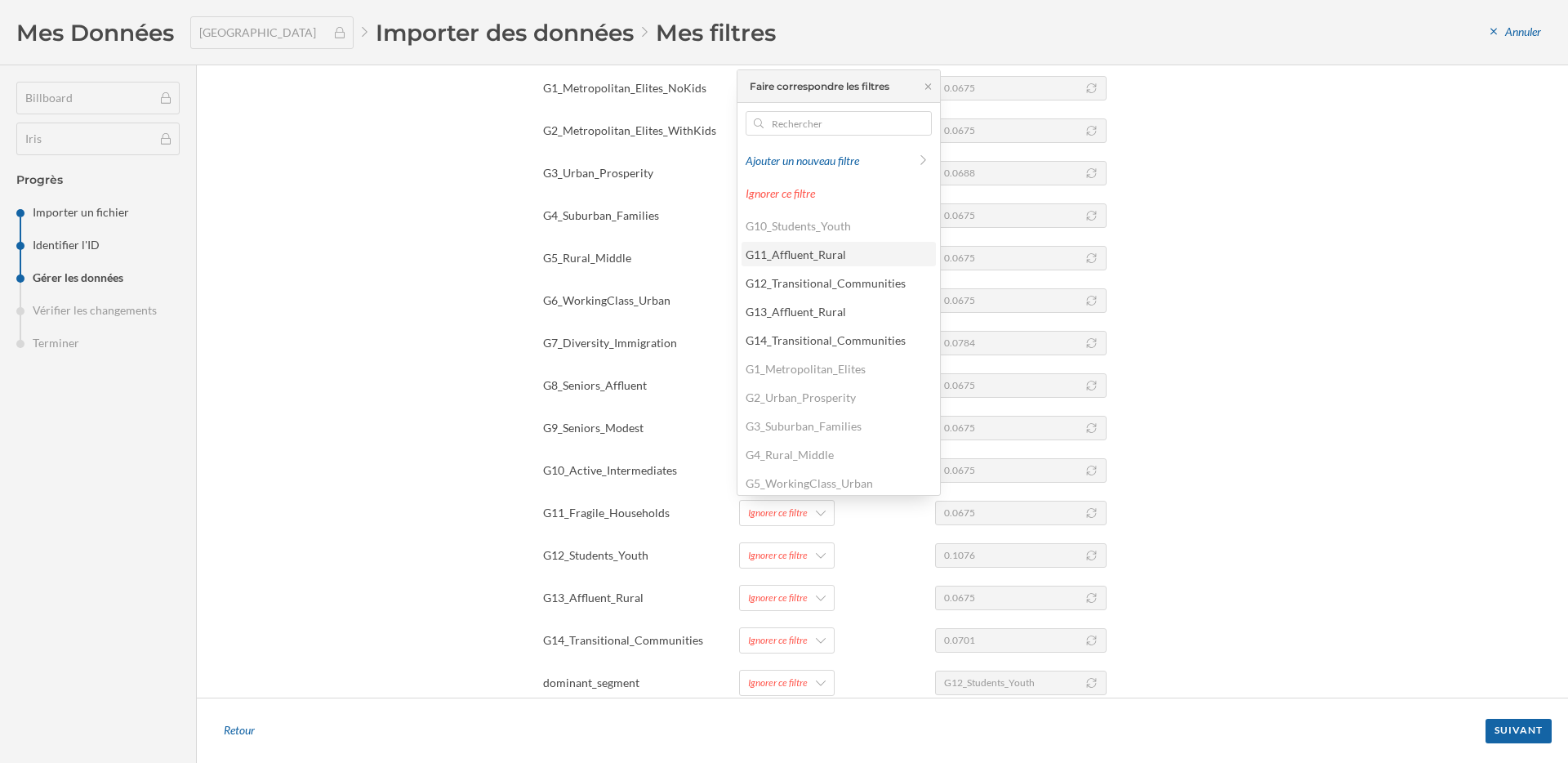
click at [800, 263] on div "G11_Affluent_Rural" at bounding box center [838, 254] width 195 height 25
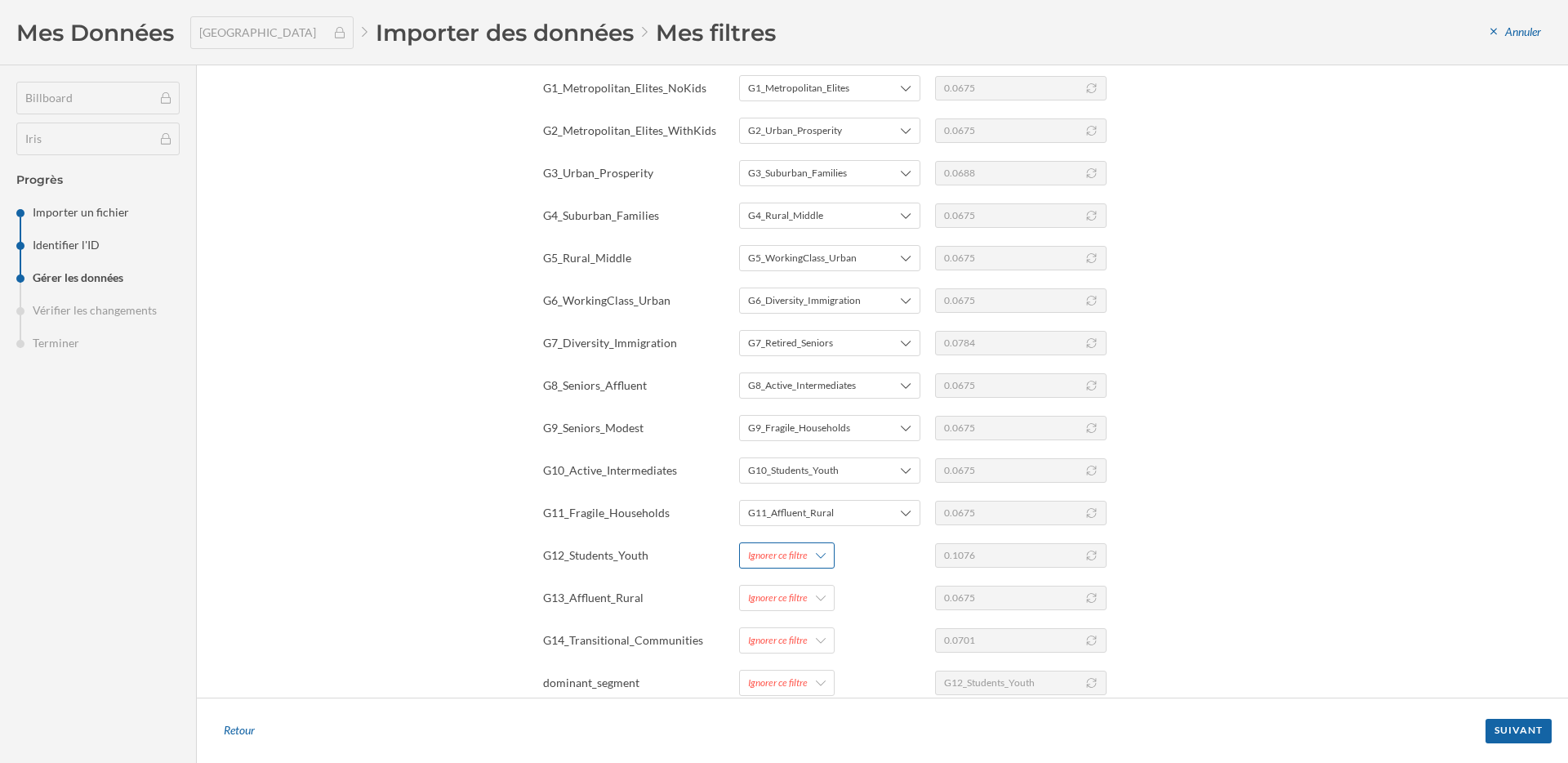
click at [789, 554] on div "Ignorer ce filtre" at bounding box center [778, 555] width 60 height 15
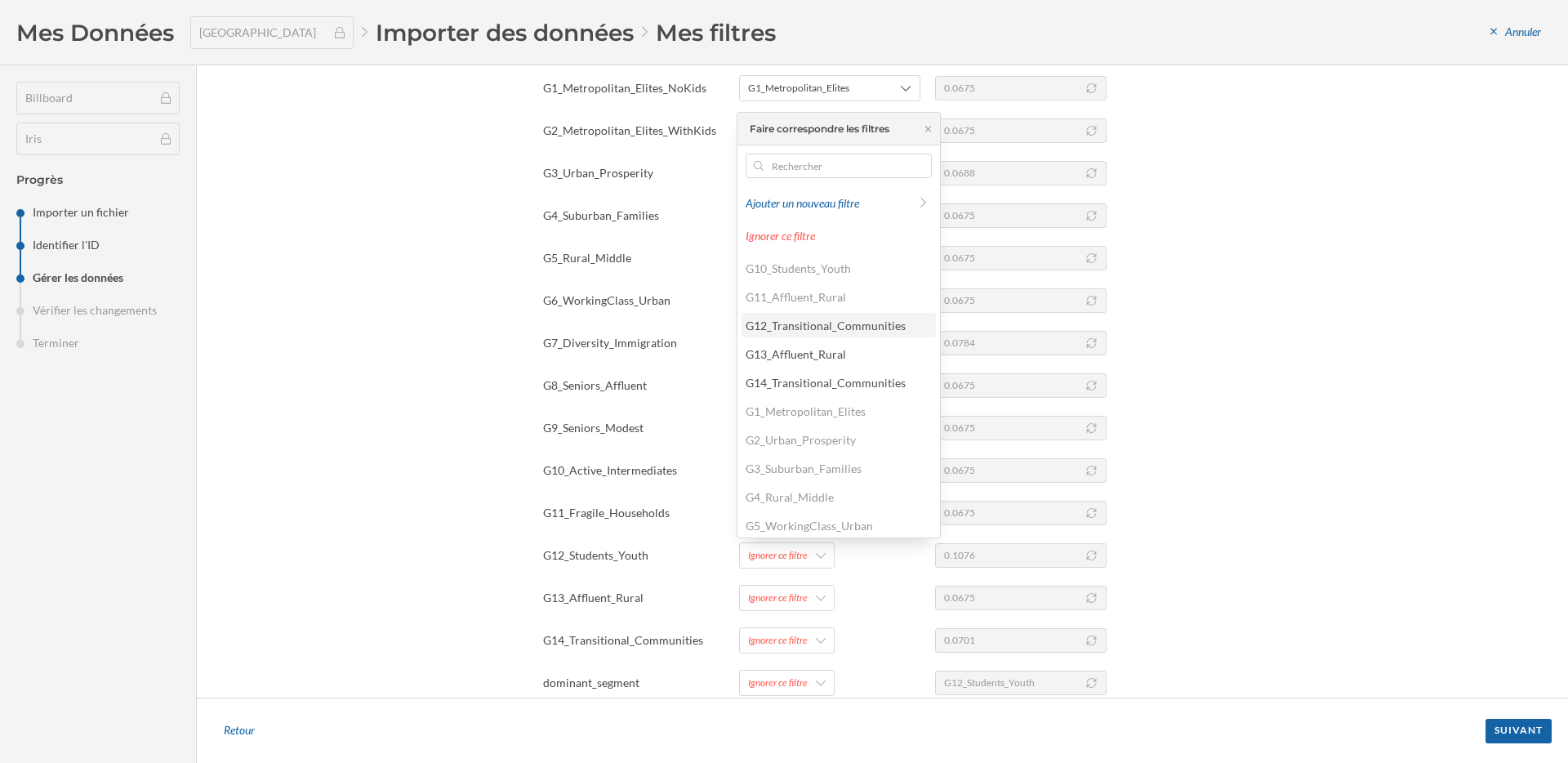
click at [803, 332] on div "G12_Transitional_Communities" at bounding box center [825, 326] width 160 height 14
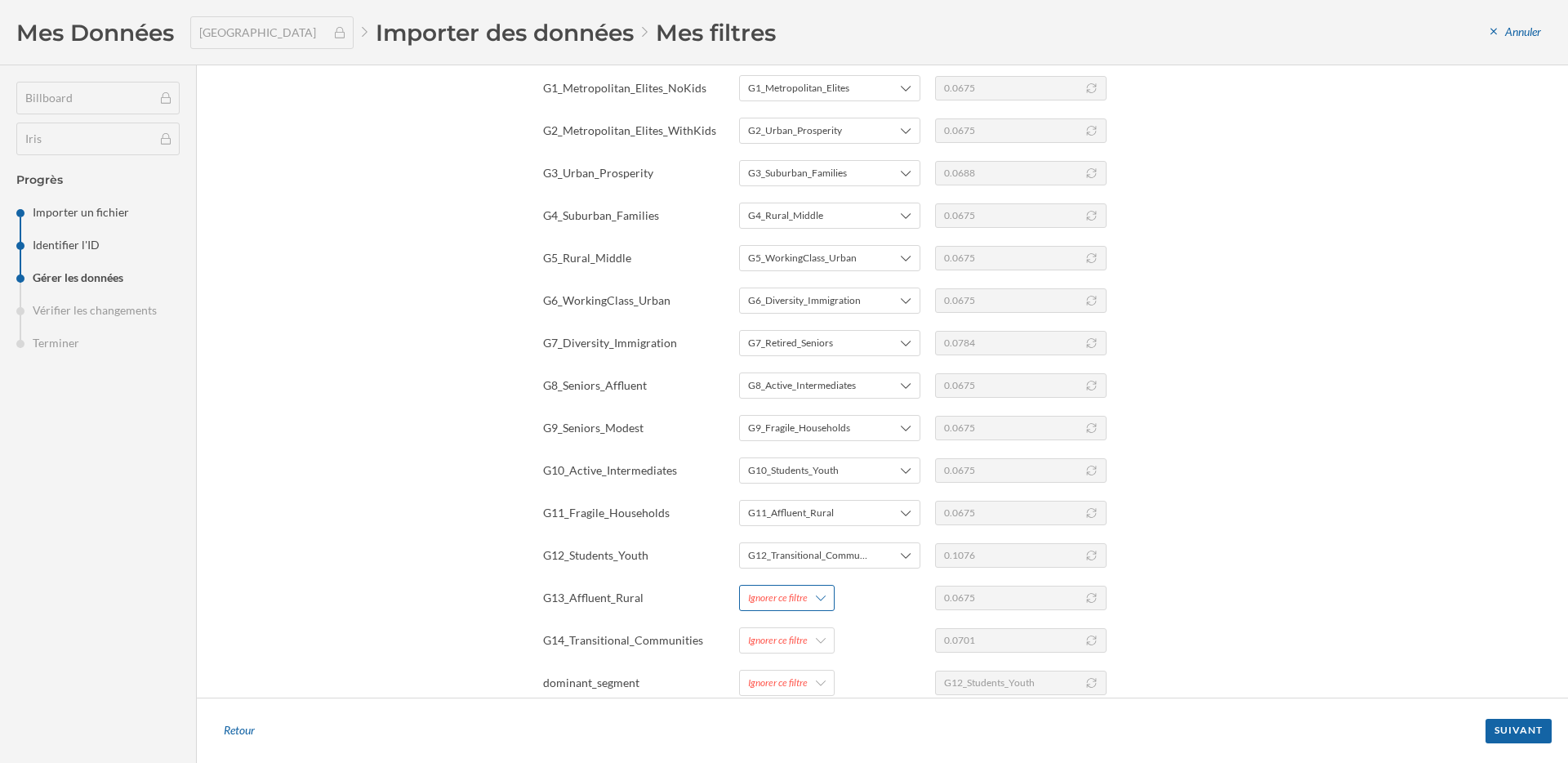
click at [795, 597] on div "Ignorer ce filtre" at bounding box center [778, 598] width 60 height 15
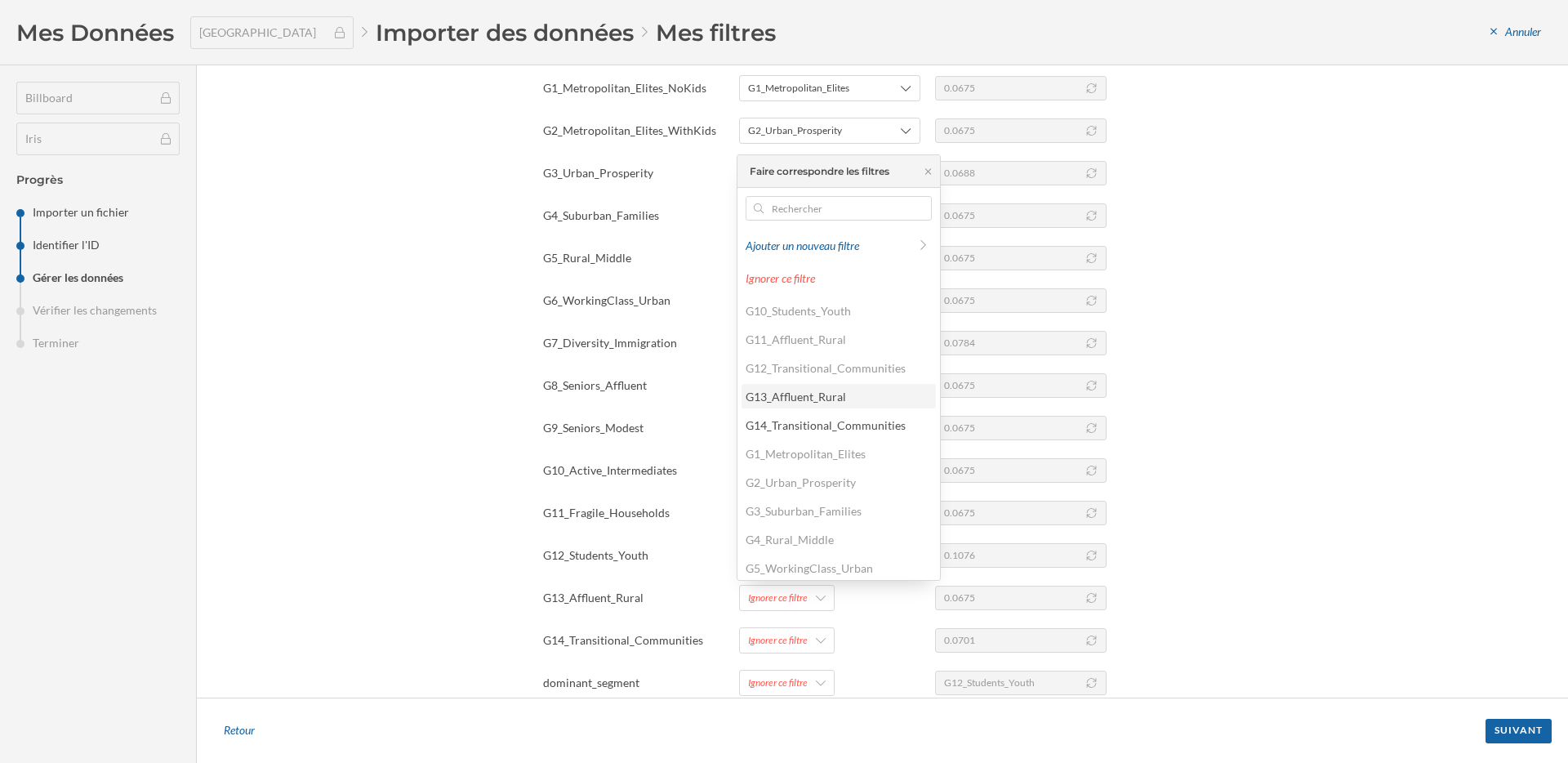
click at [803, 401] on div "G13_Affluent_Rural" at bounding box center [795, 396] width 101 height 14
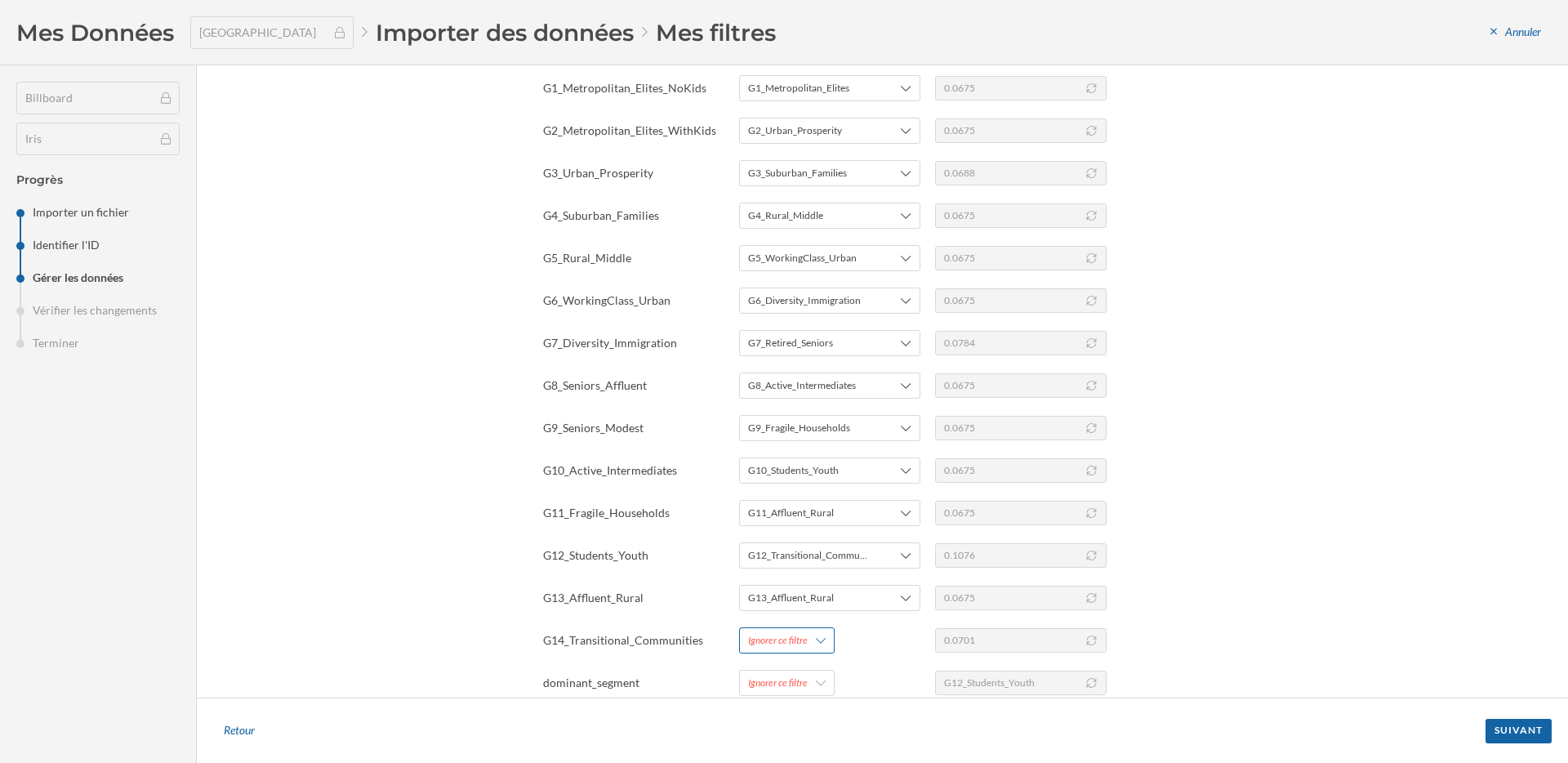
click at [801, 637] on div "Ignorer ce filtre" at bounding box center [778, 640] width 60 height 15
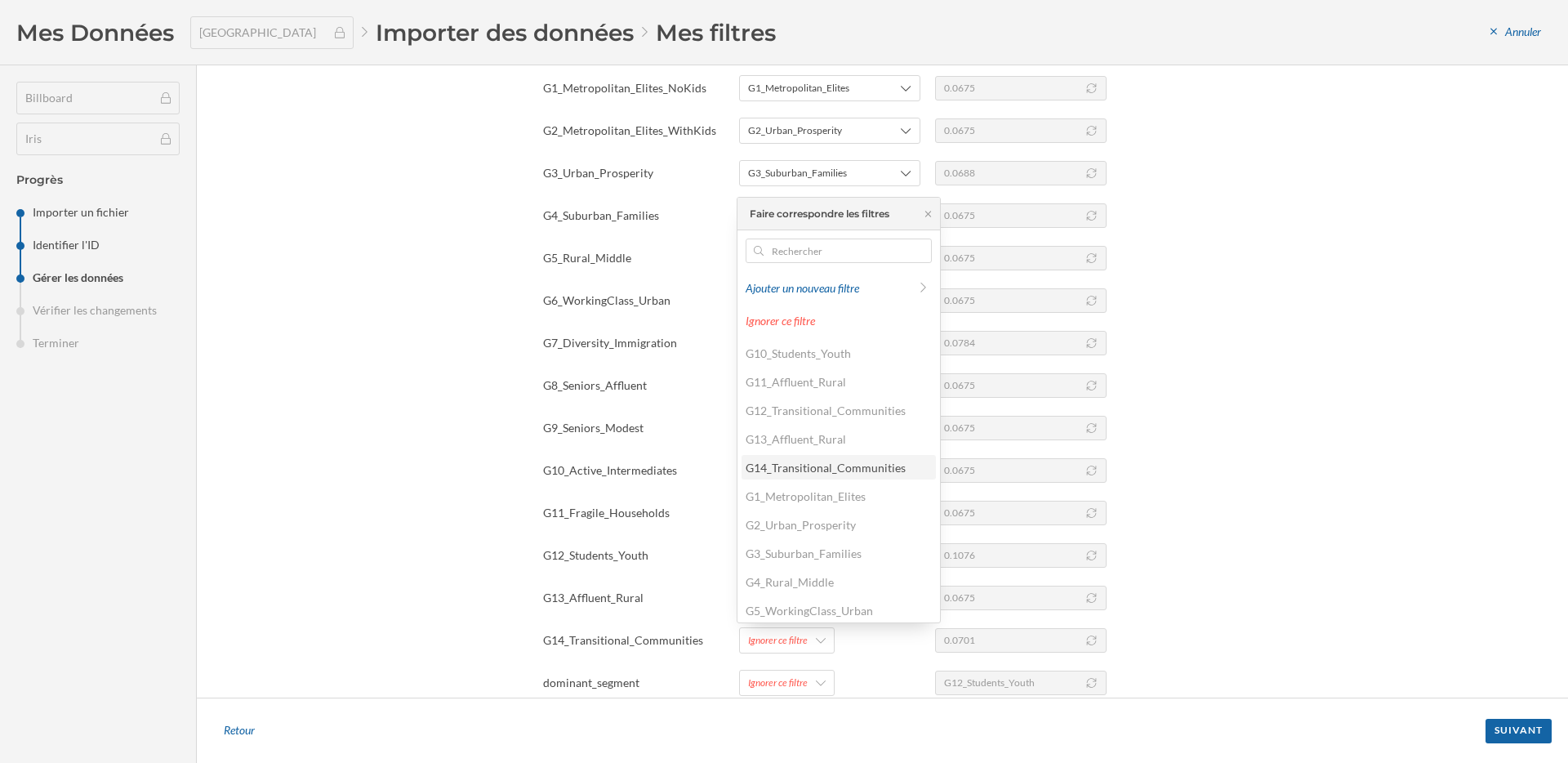
click at [812, 467] on div "G14_Transitional_Communities" at bounding box center [825, 467] width 160 height 14
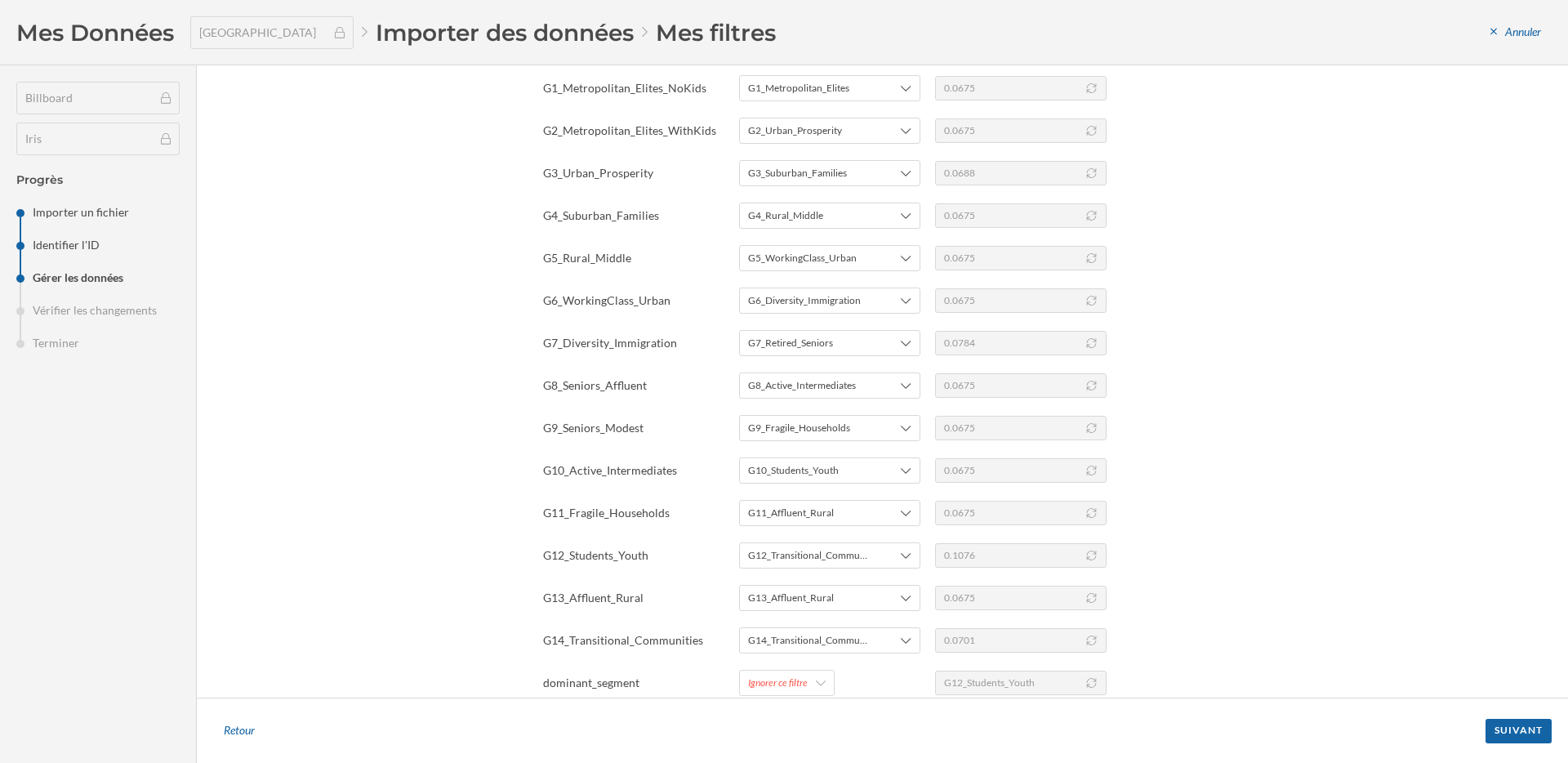
scroll to position [427, 0]
click at [780, 605] on div "Ignorer ce filtre" at bounding box center [778, 599] width 60 height 15
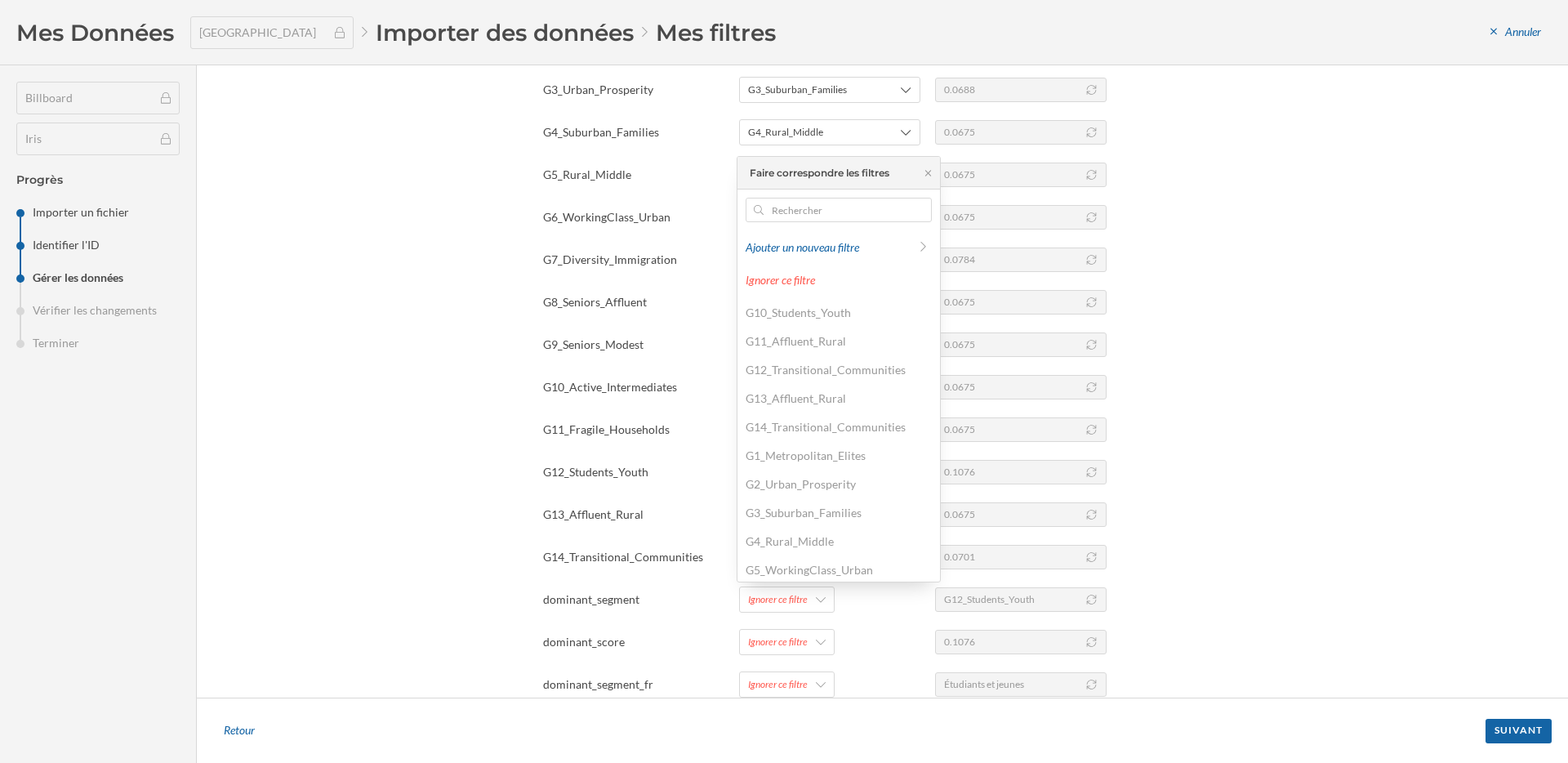
scroll to position [205, 0]
click at [820, 510] on div "Main Segment" at bounding box center [837, 508] width 185 height 17
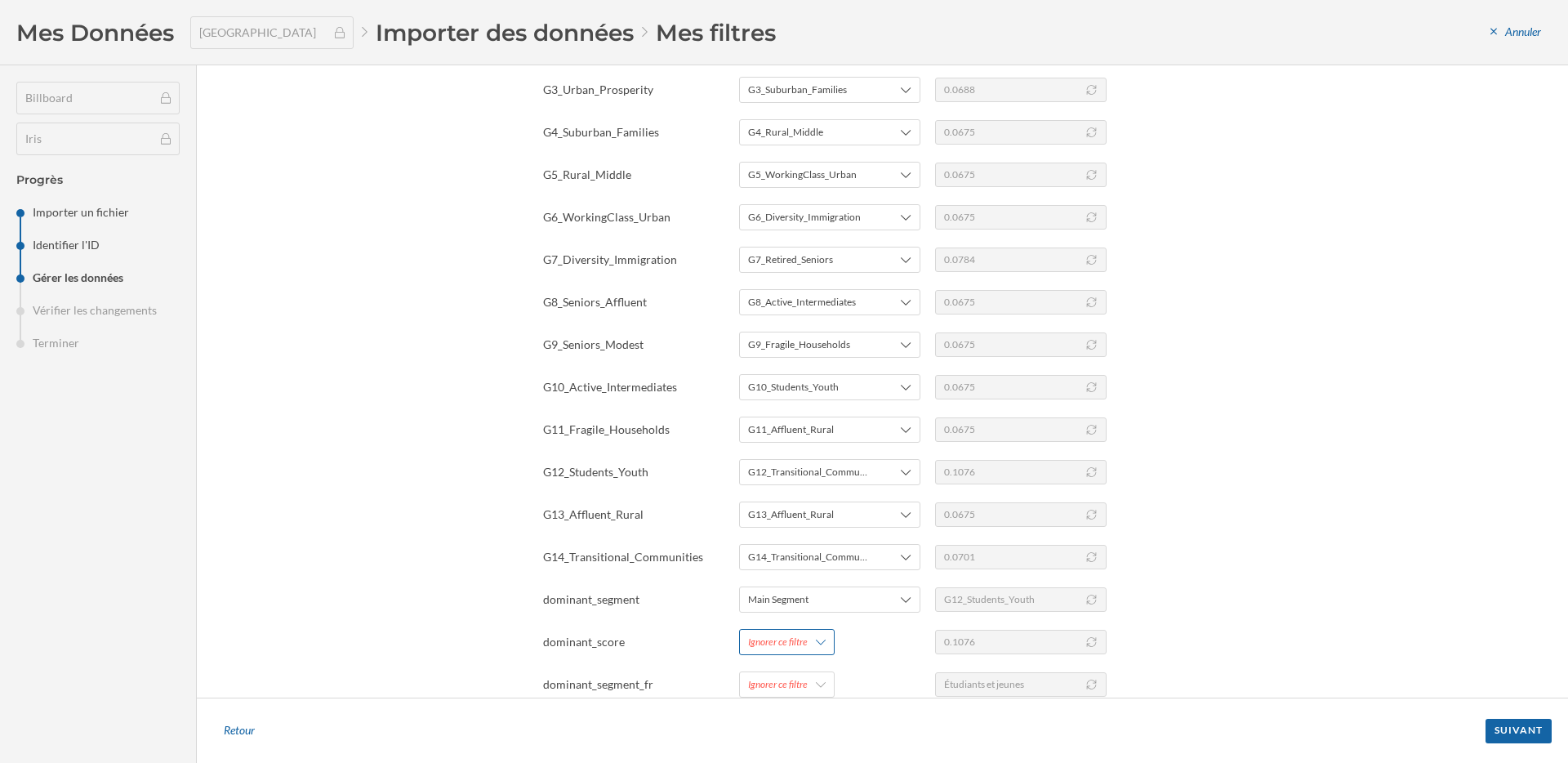
click at [800, 645] on div "Ignorer ce filtre" at bounding box center [778, 642] width 60 height 15
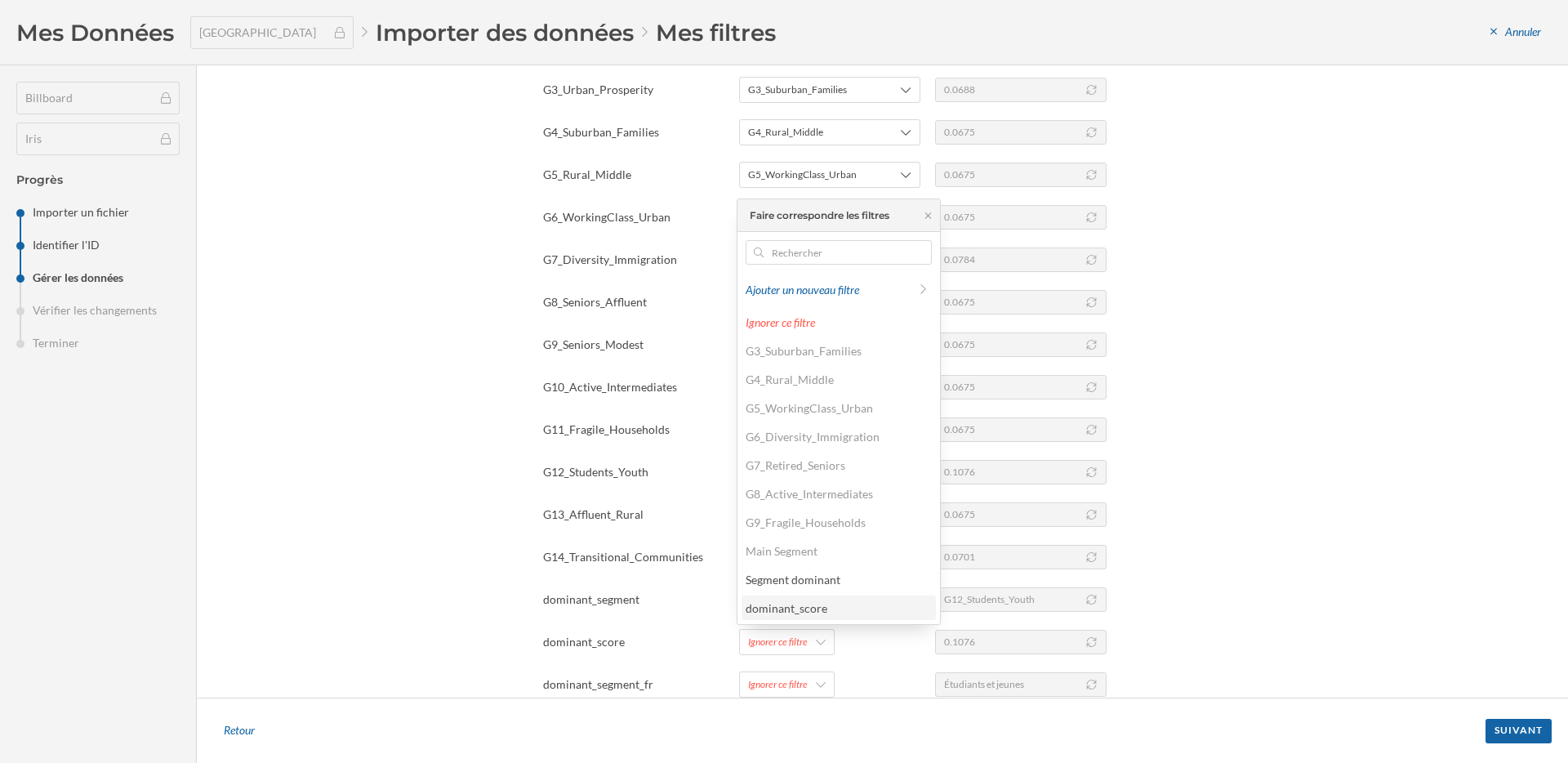
click at [820, 609] on div "dominant_score" at bounding box center [786, 608] width 82 height 14
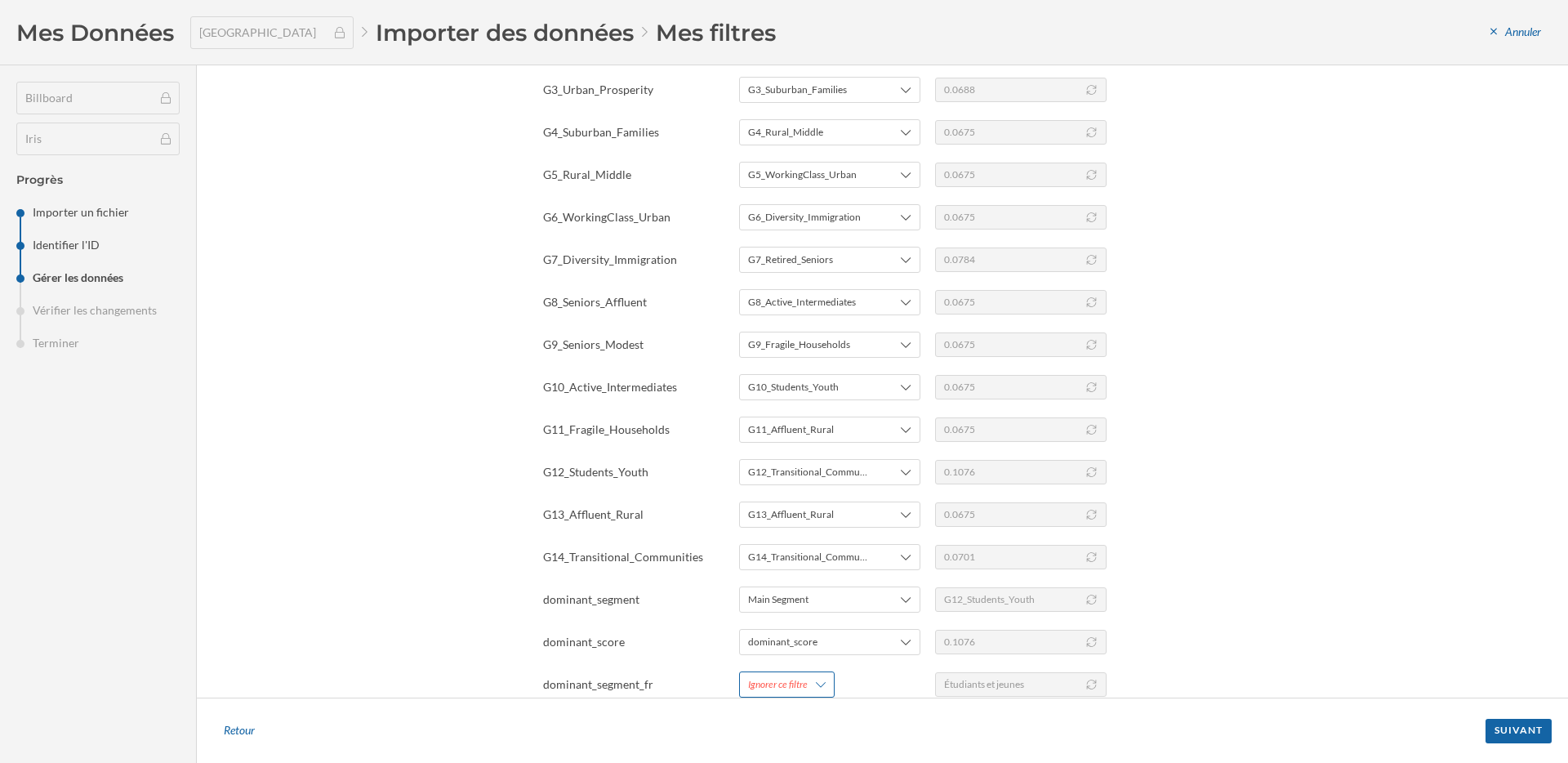
click at [800, 692] on div "Ignorer ce filtre" at bounding box center [786, 685] width 96 height 26
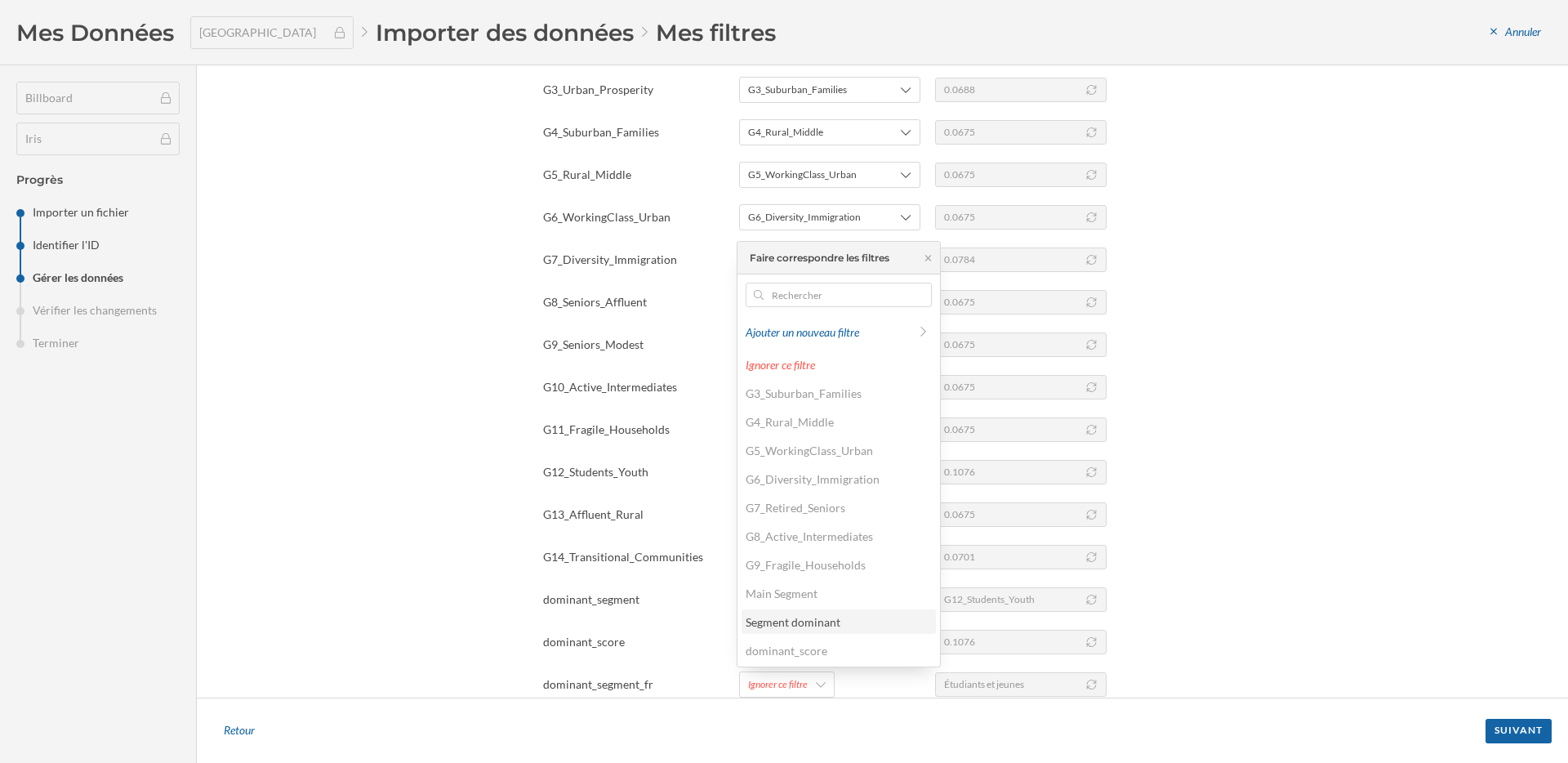
click at [817, 615] on div "Segment dominant" at bounding box center [792, 622] width 95 height 14
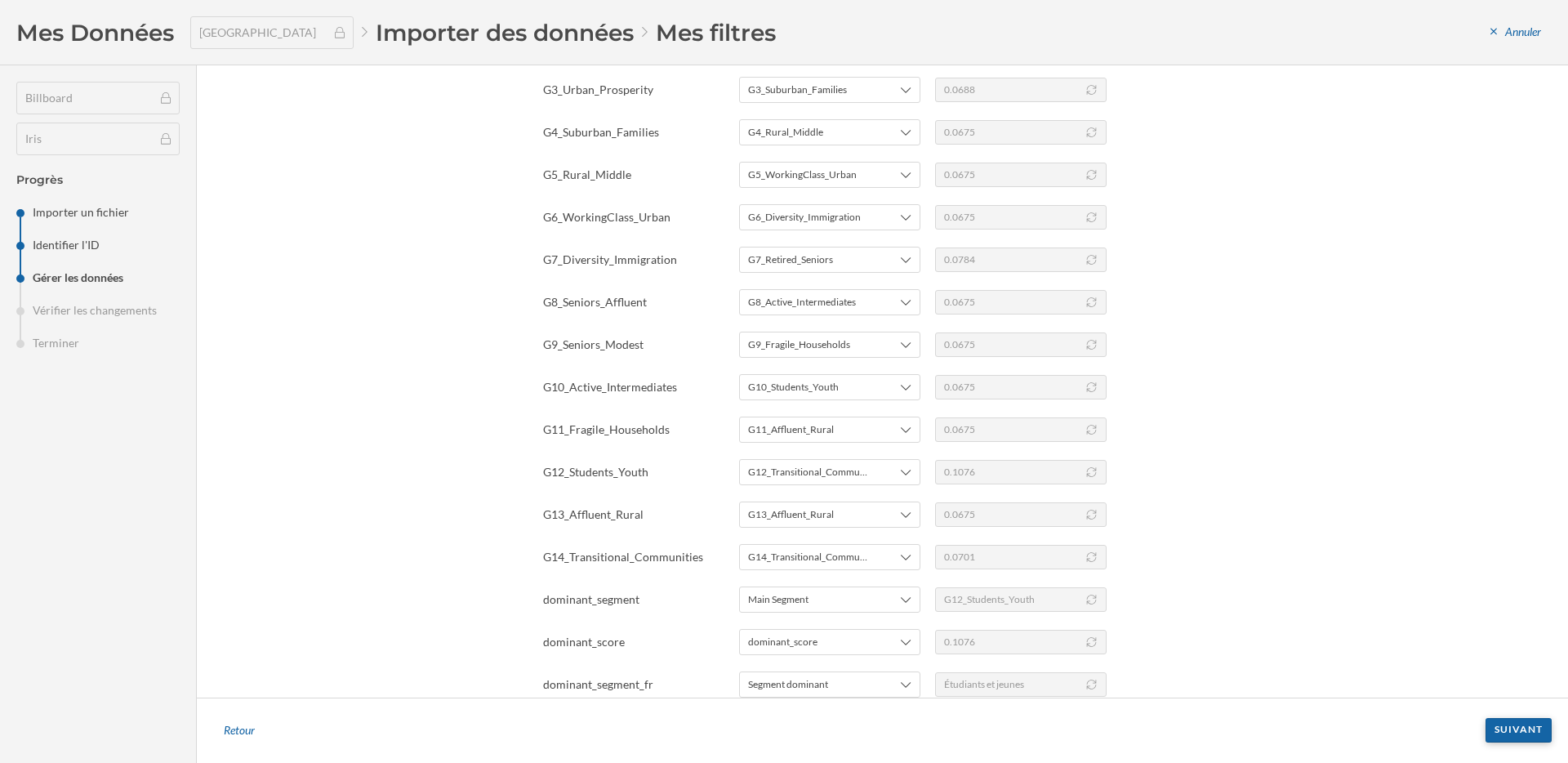
click at [1520, 737] on div "Suivant" at bounding box center [1518, 730] width 66 height 25
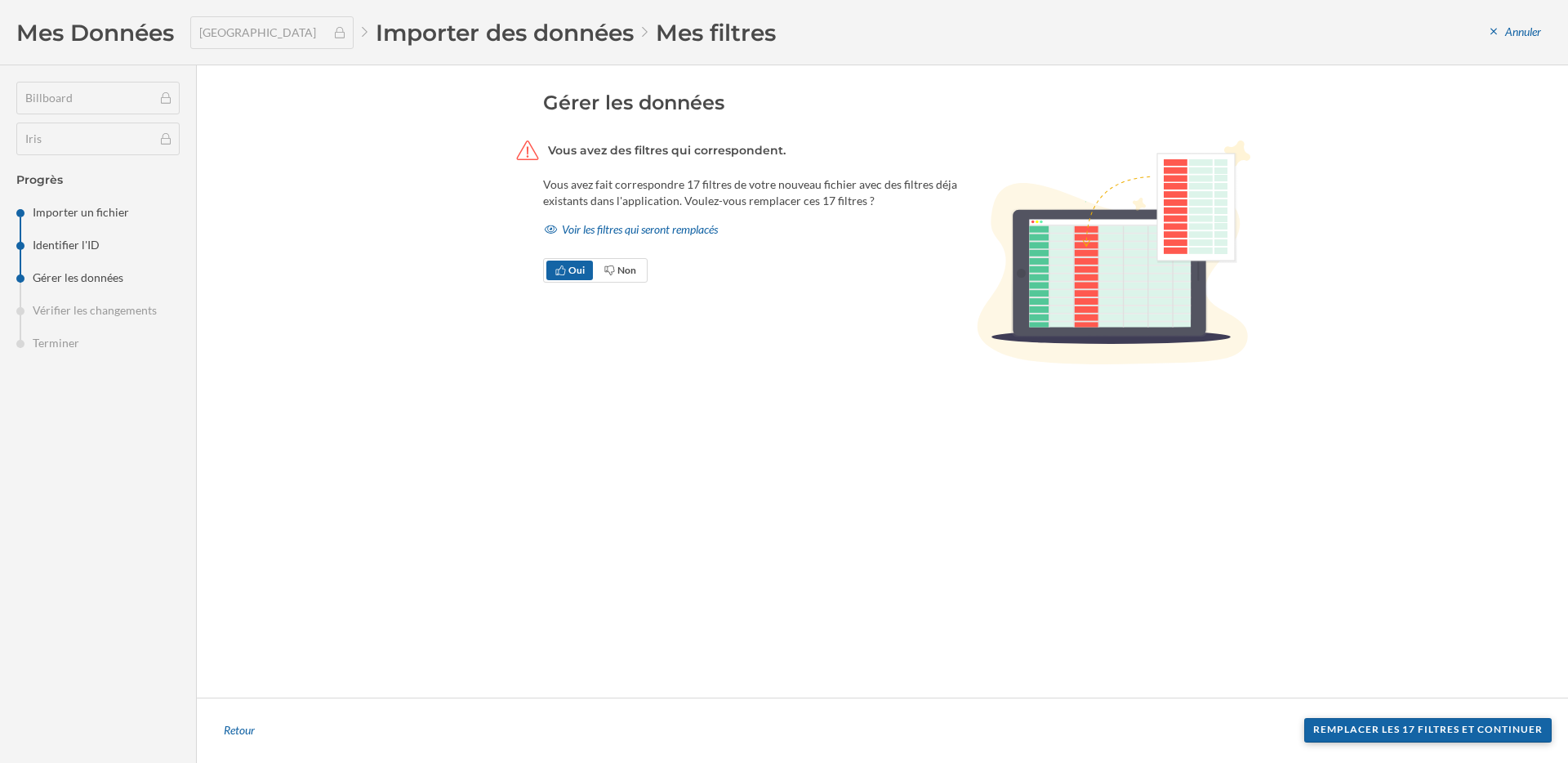
click at [1515, 732] on div "Remplacer les 17 filtres et continuer" at bounding box center [1428, 730] width 248 height 25
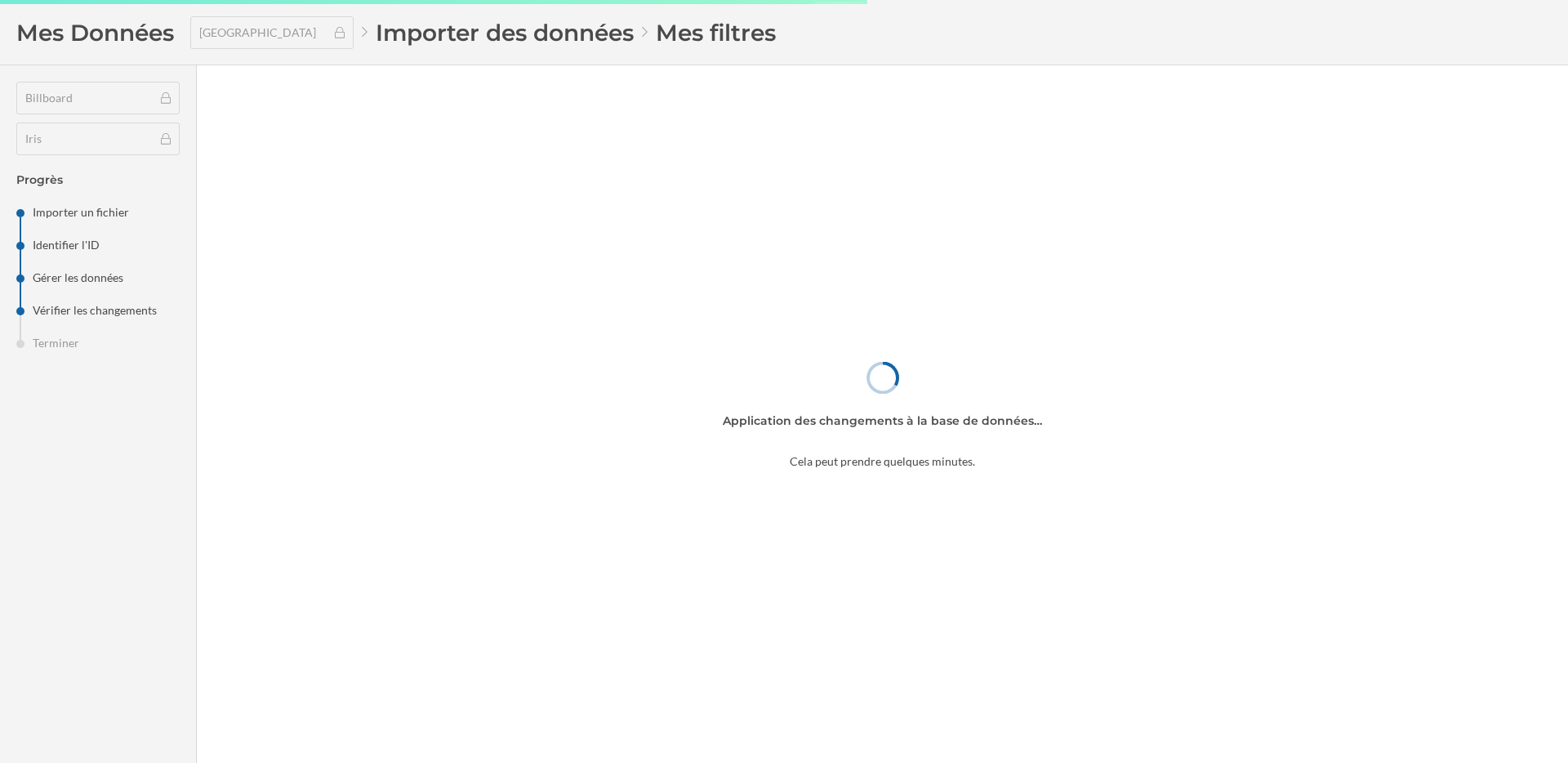
click at [442, 280] on div "Application des changements à la base de données… Cela peut prendre quelques mi…" at bounding box center [882, 413] width 1371 height 698
drag, startPoint x: 705, startPoint y: 421, endPoint x: 984, endPoint y: 475, distance: 284.2
click at [984, 475] on div "Application des changements à la base de données… Cela peut prendre quelques mi…" at bounding box center [882, 413] width 1371 height 698
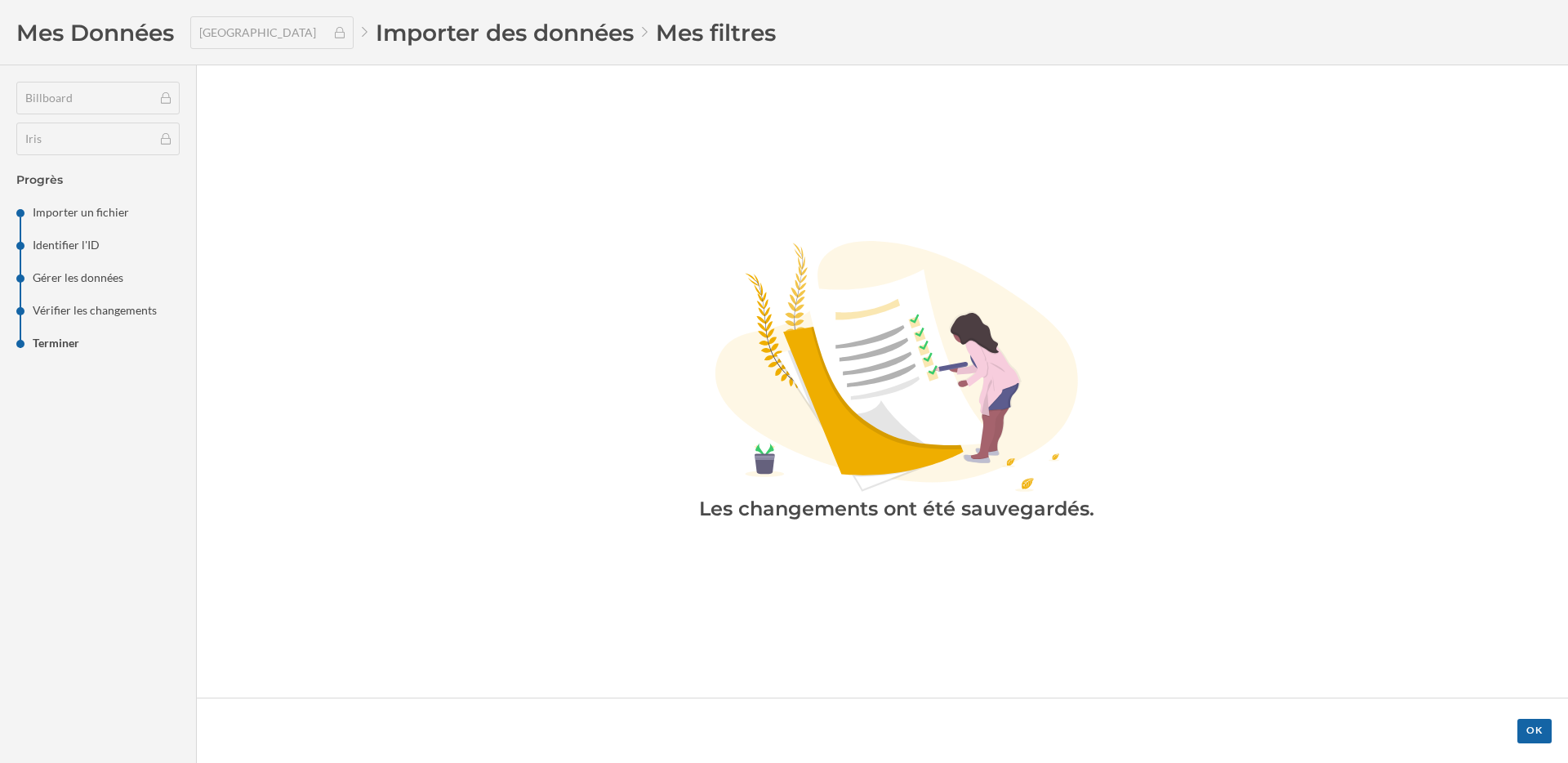
click at [1429, 627] on div "Created with sketchtool. Les changements ont été sauvegardés." at bounding box center [882, 381] width 1371 height 632
click at [1534, 731] on div "OK" at bounding box center [1534, 730] width 34 height 25
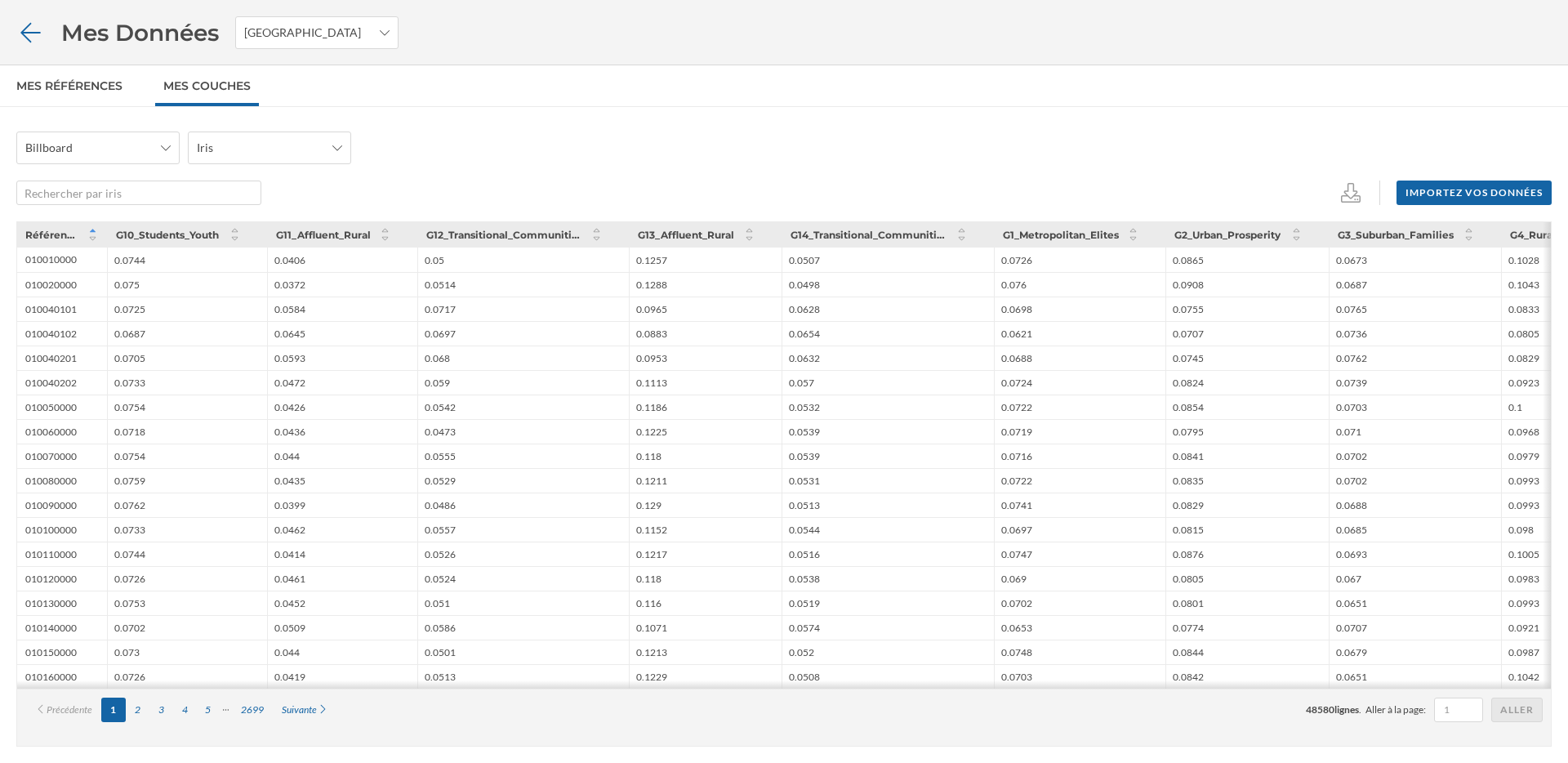
click at [35, 35] on icon at bounding box center [30, 32] width 29 height 23
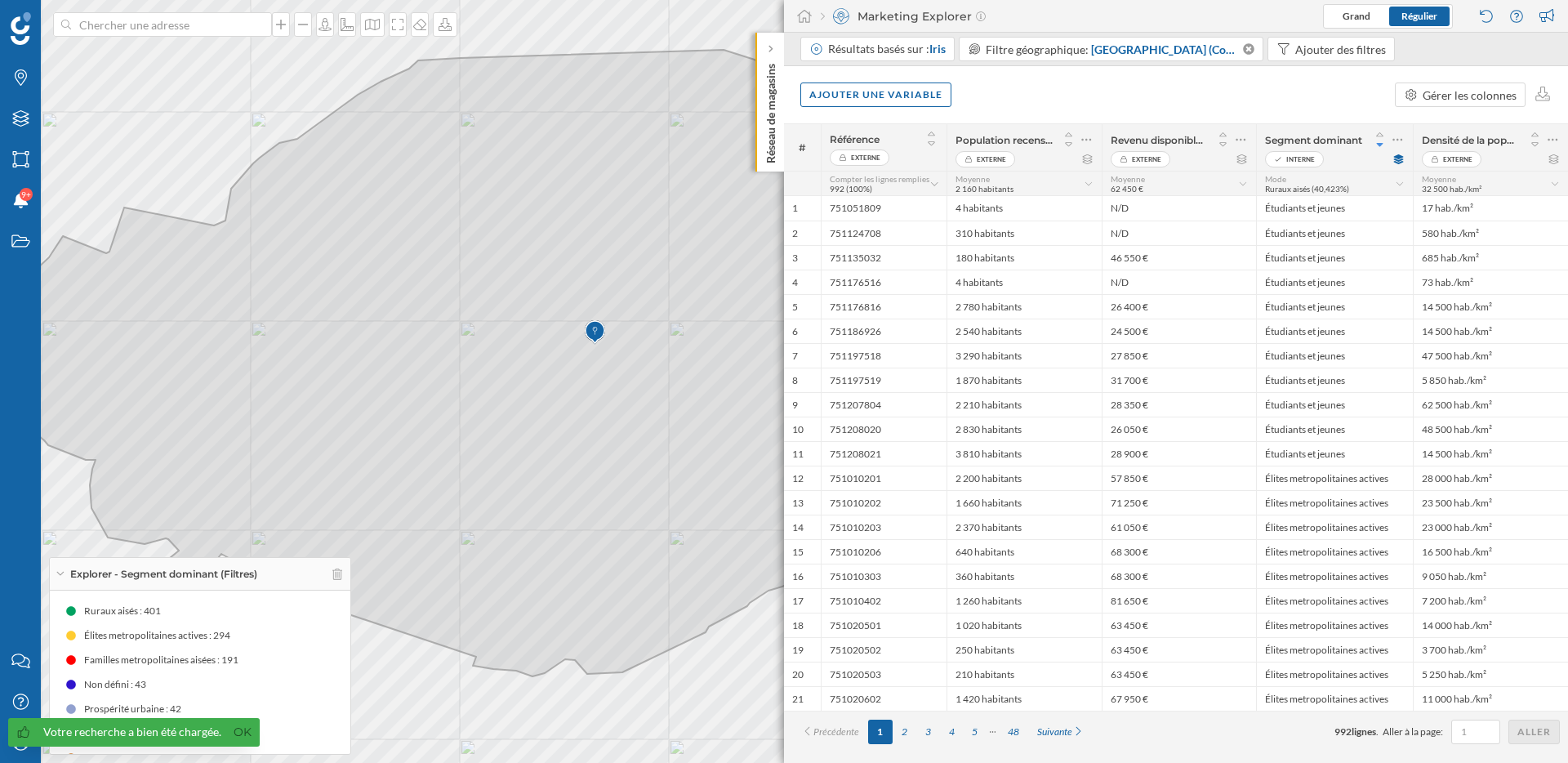
click at [1057, 100] on div "Ajouter une variable Gérer les colonnes" at bounding box center [1175, 94] width 784 height 57
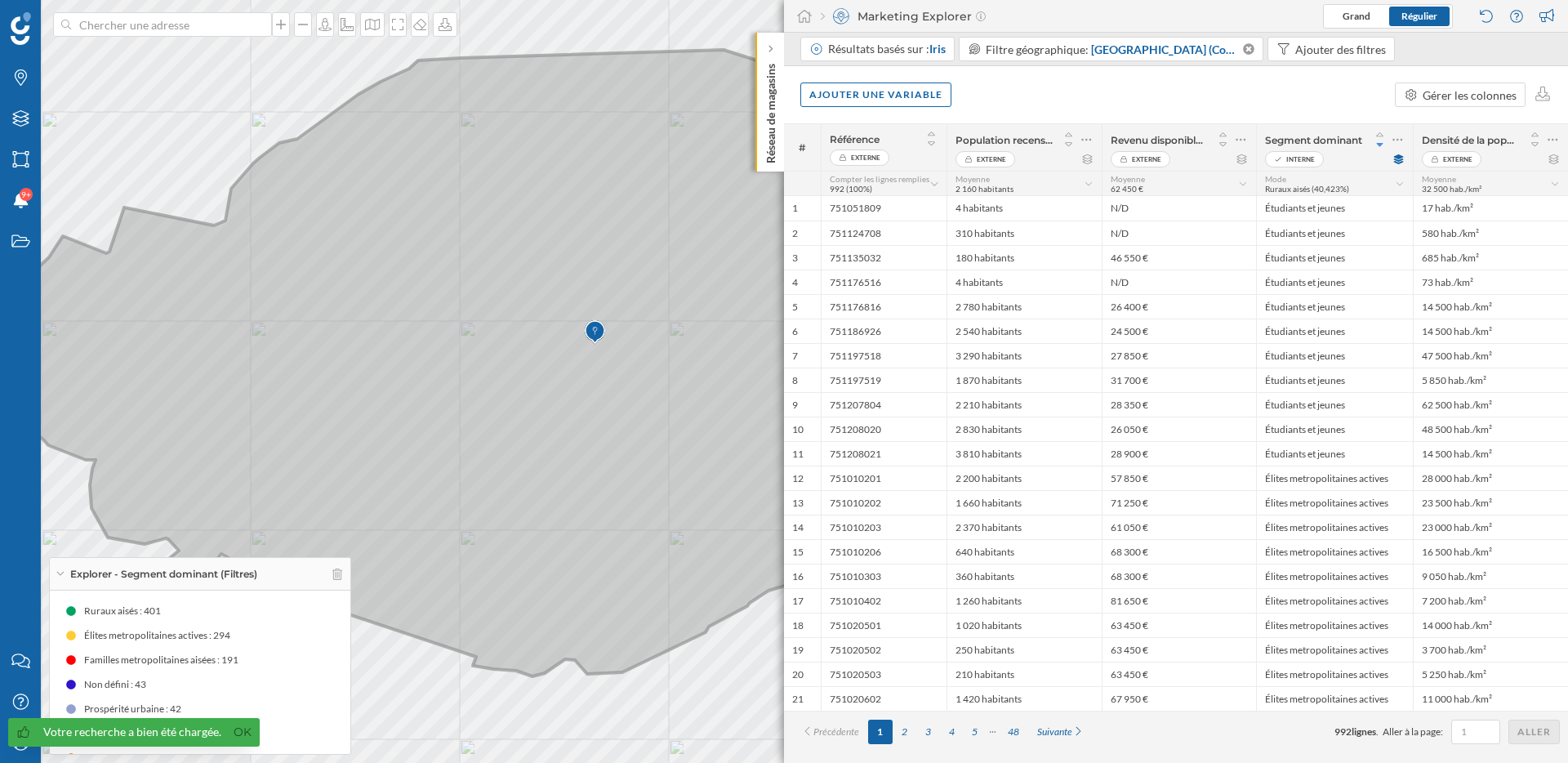
click at [393, 379] on icon at bounding box center [545, 364] width 1169 height 627
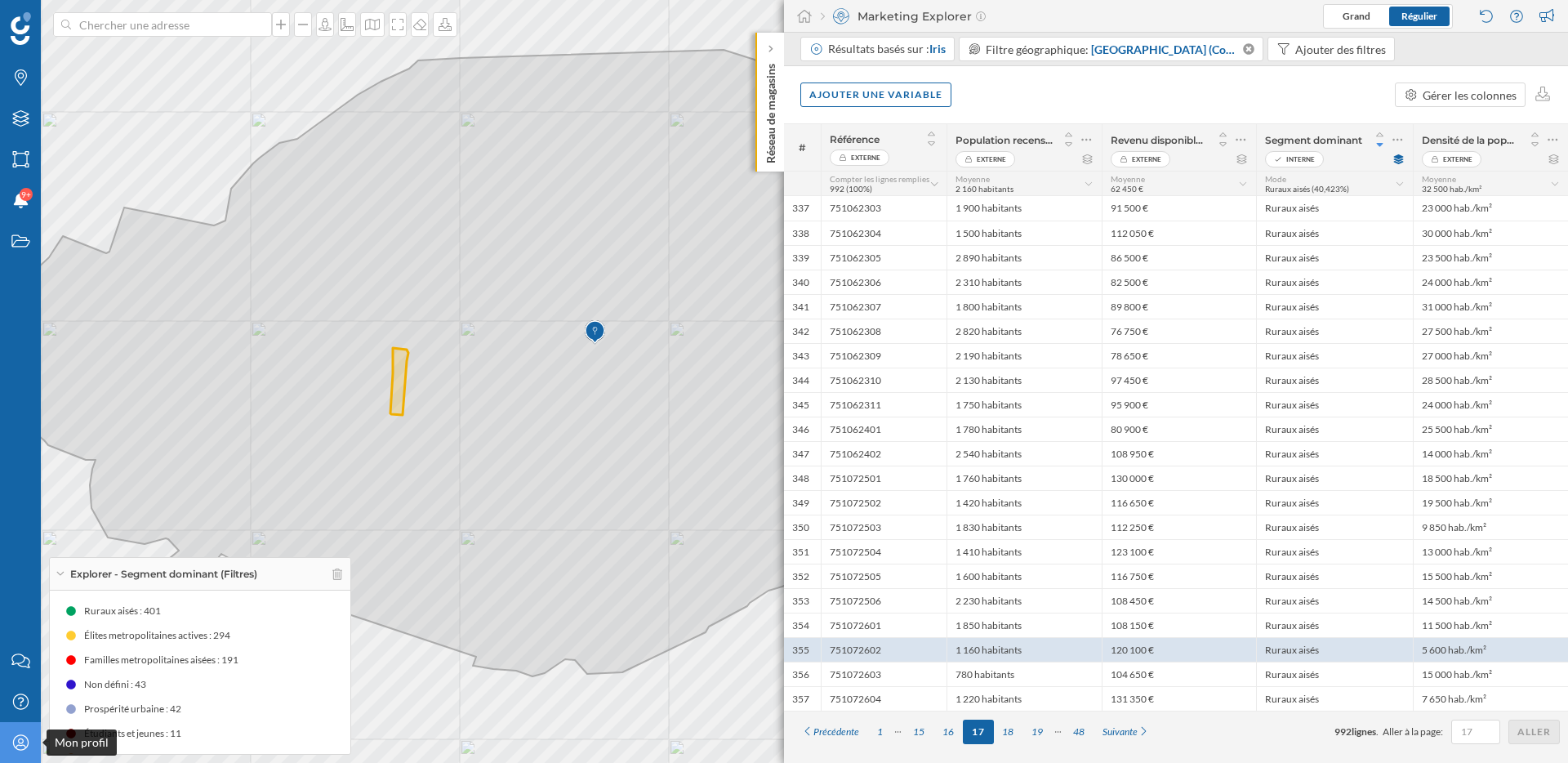
click at [20, 739] on icon at bounding box center [20, 743] width 16 height 16
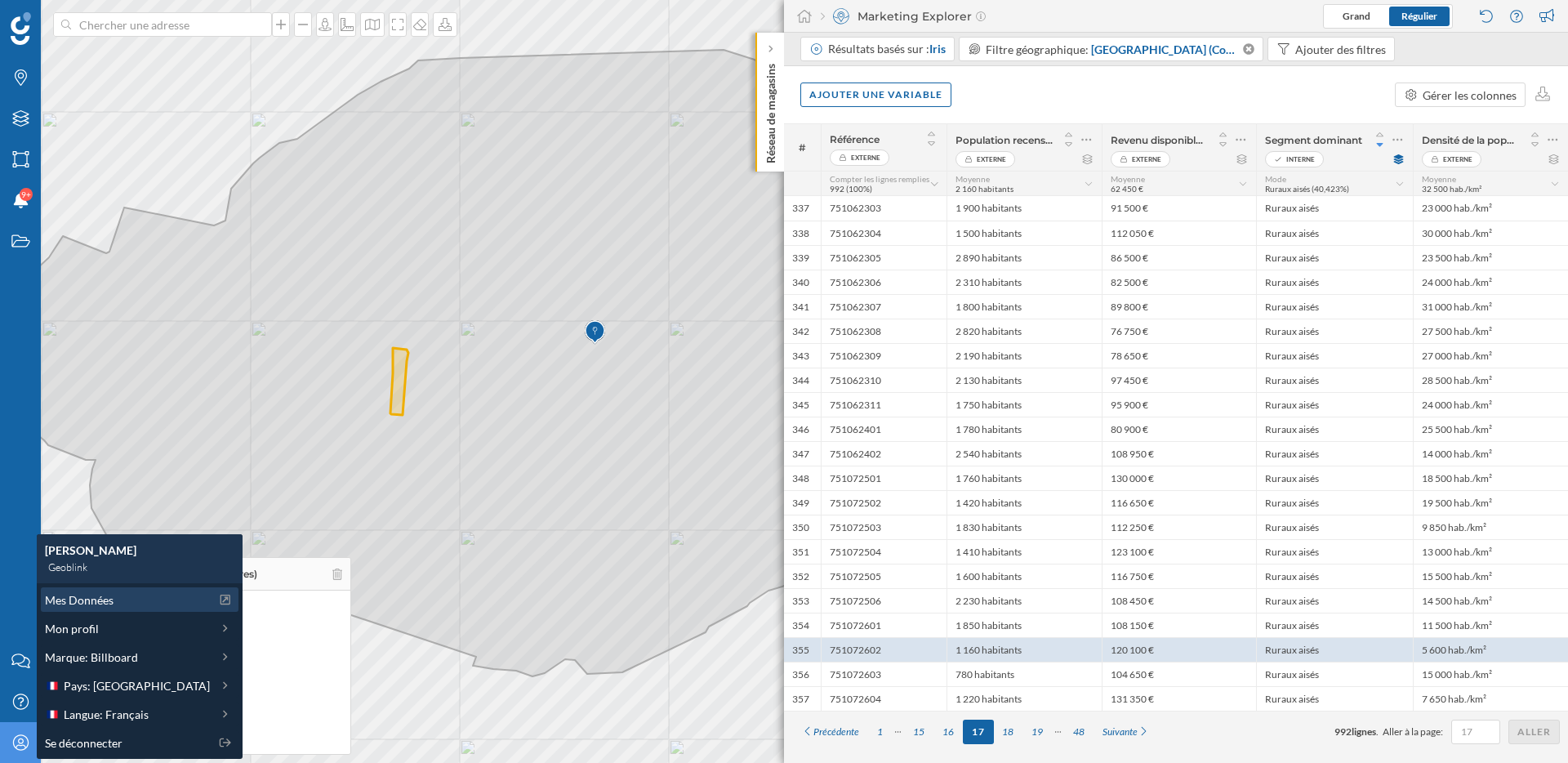
click at [98, 598] on span "Mes Données" at bounding box center [79, 599] width 69 height 17
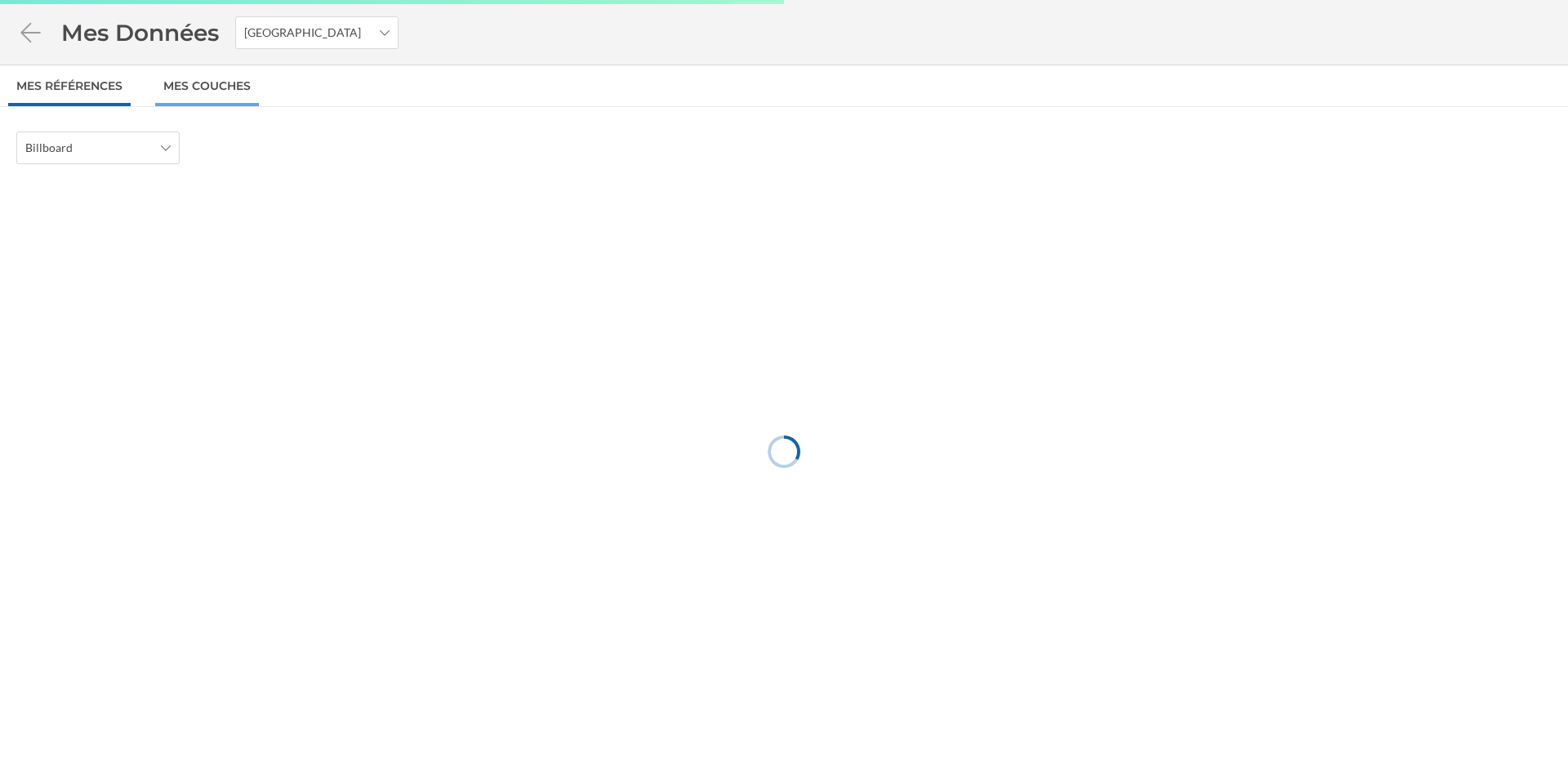
click at [218, 80] on link "Mes Couches" at bounding box center [207, 85] width 104 height 41
click at [276, 132] on div "Code postal" at bounding box center [269, 148] width 164 height 33
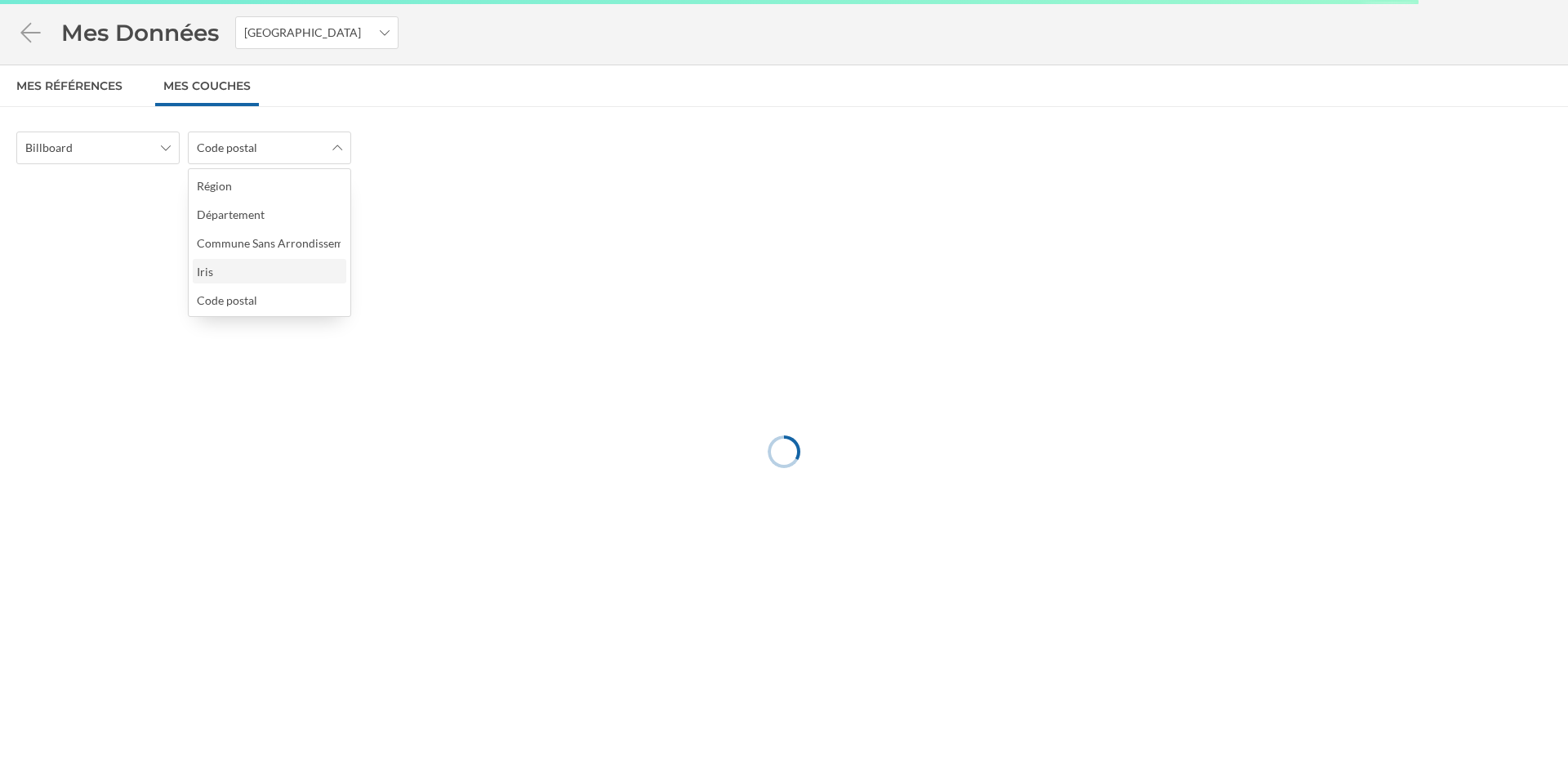
click at [242, 272] on div "Iris" at bounding box center [268, 271] width 144 height 17
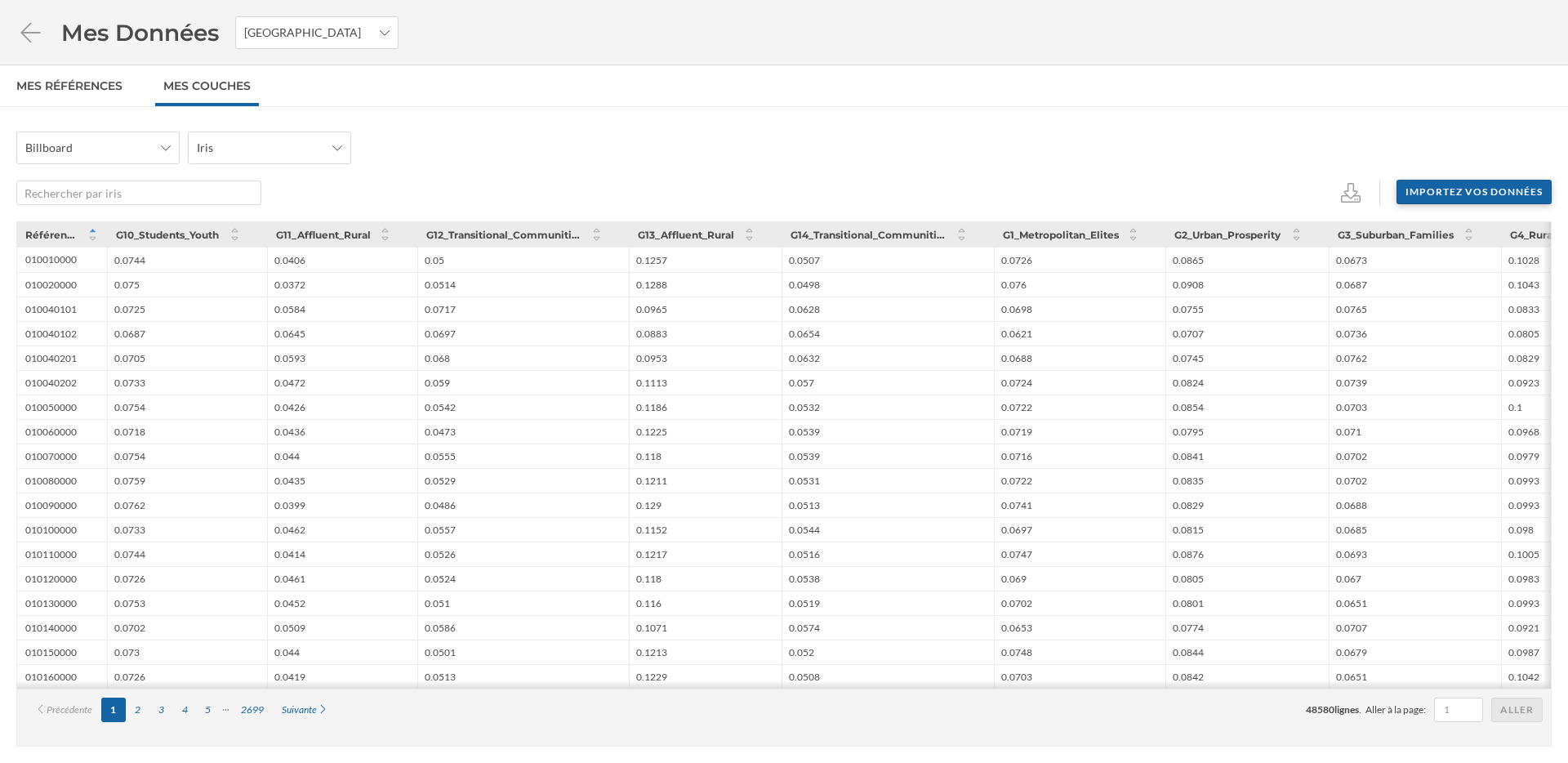
click at [1457, 193] on div "Importez vos données" at bounding box center [1473, 192] width 155 height 25
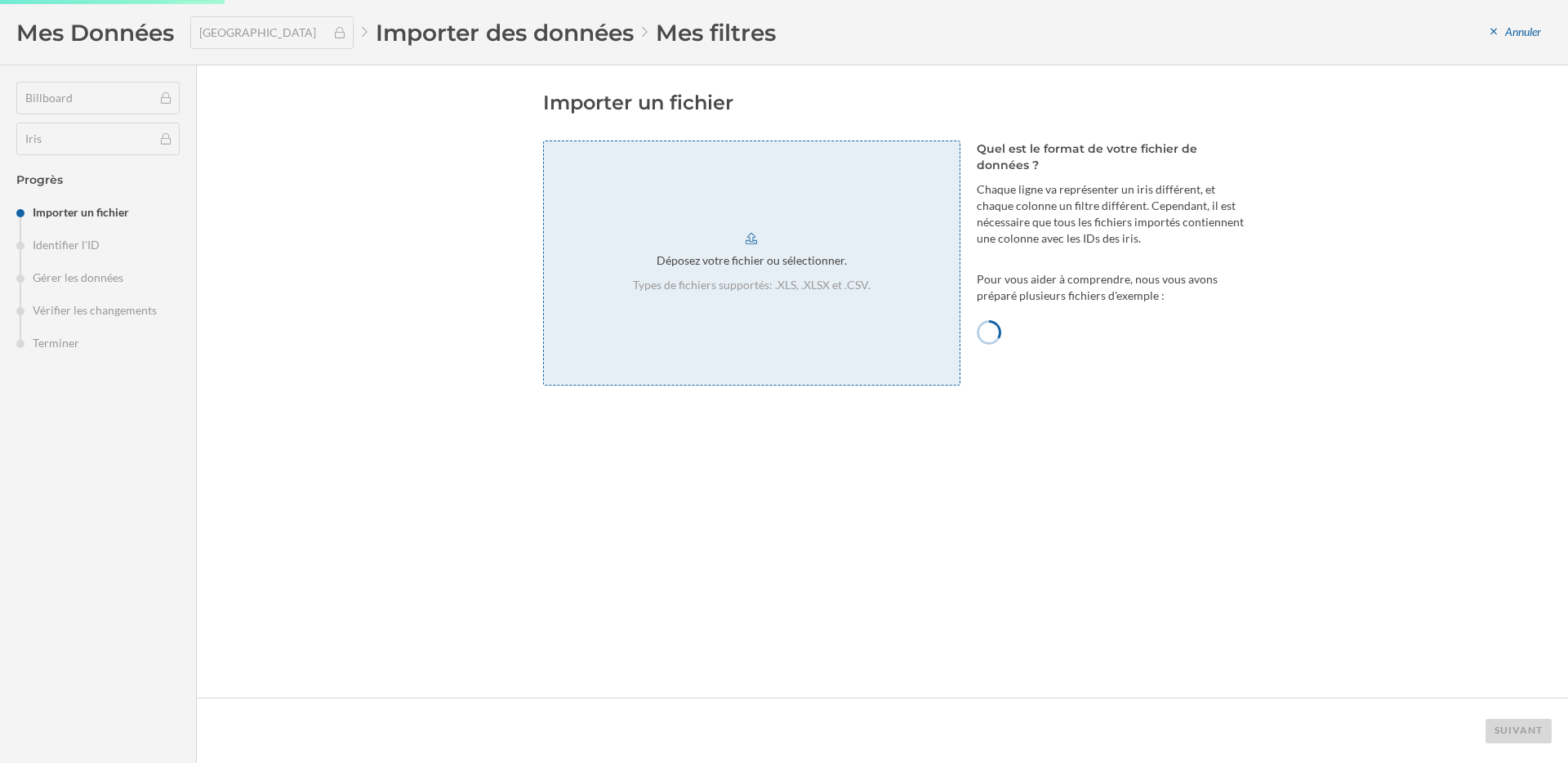
click at [812, 304] on div "Déposez votre fichier ou sélectionner. Types de fichiers supportés: .XLS, .XLSX…" at bounding box center [752, 263] width 417 height 245
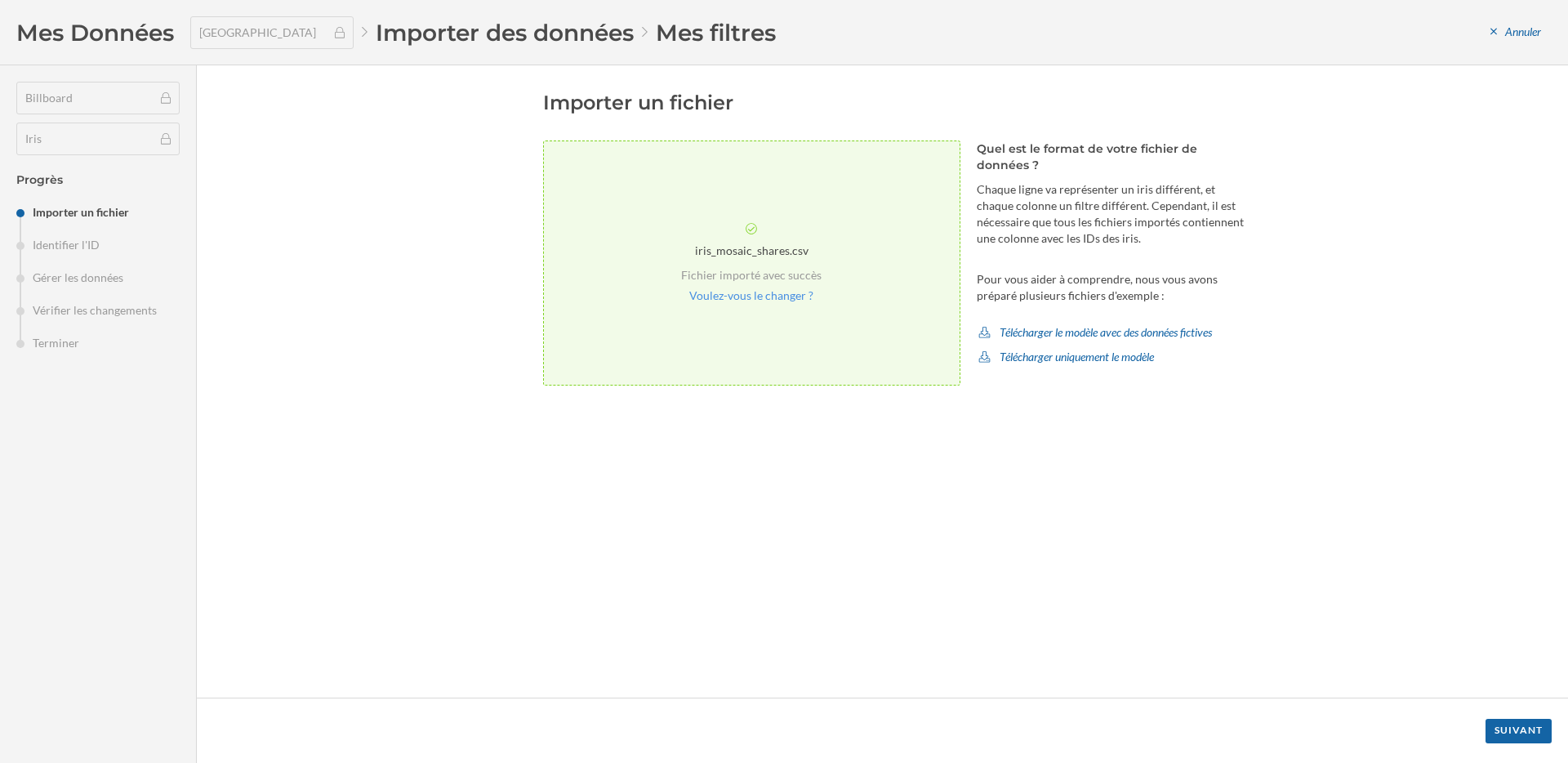
click at [1508, 744] on footer "Suivant" at bounding box center [882, 730] width 1371 height 65
click at [1507, 723] on div "Suivant" at bounding box center [1518, 730] width 66 height 25
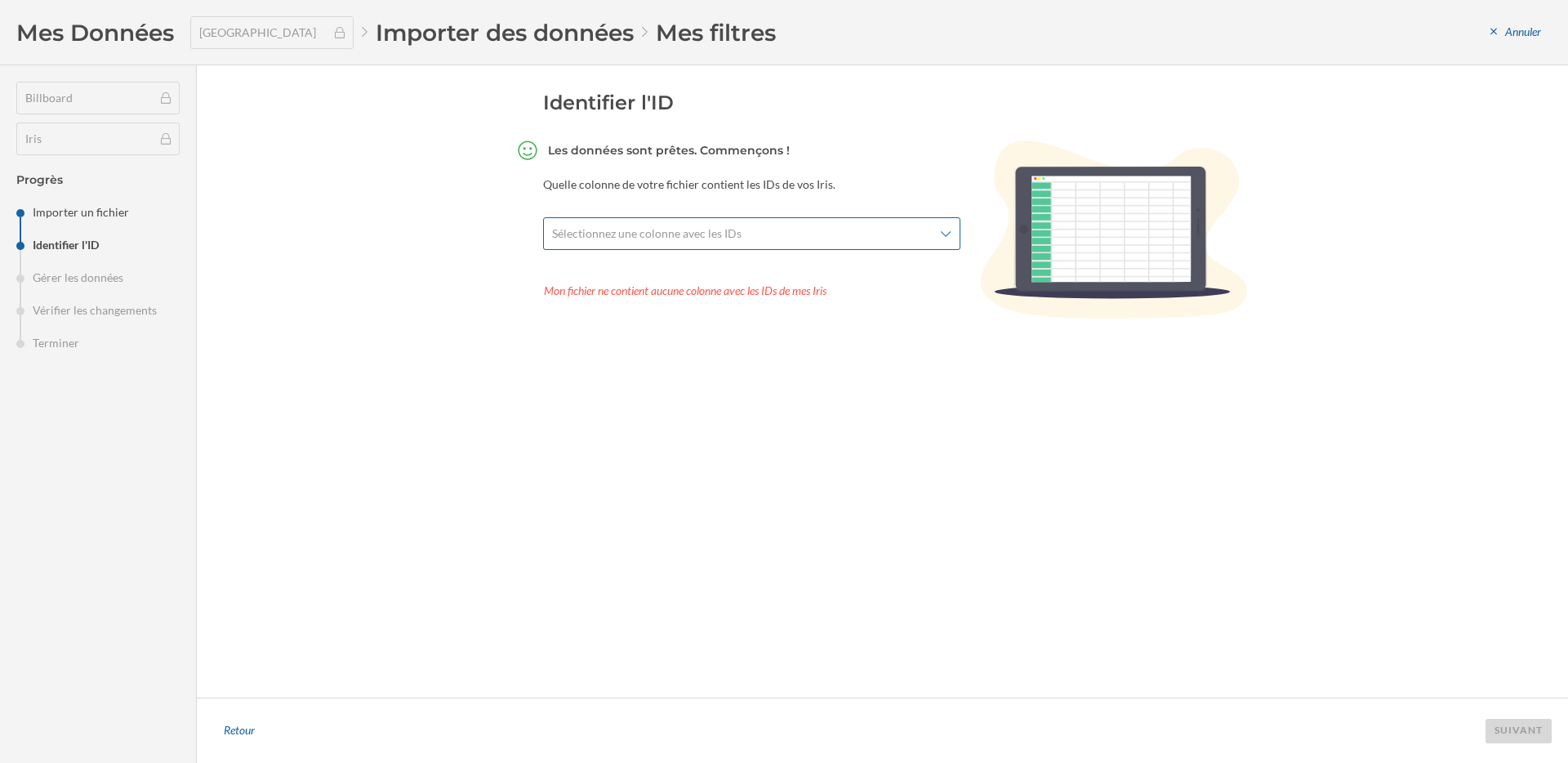
click at [931, 241] on span "Sélectionnez une colonne avec les IDs" at bounding box center [743, 234] width 381 height 16
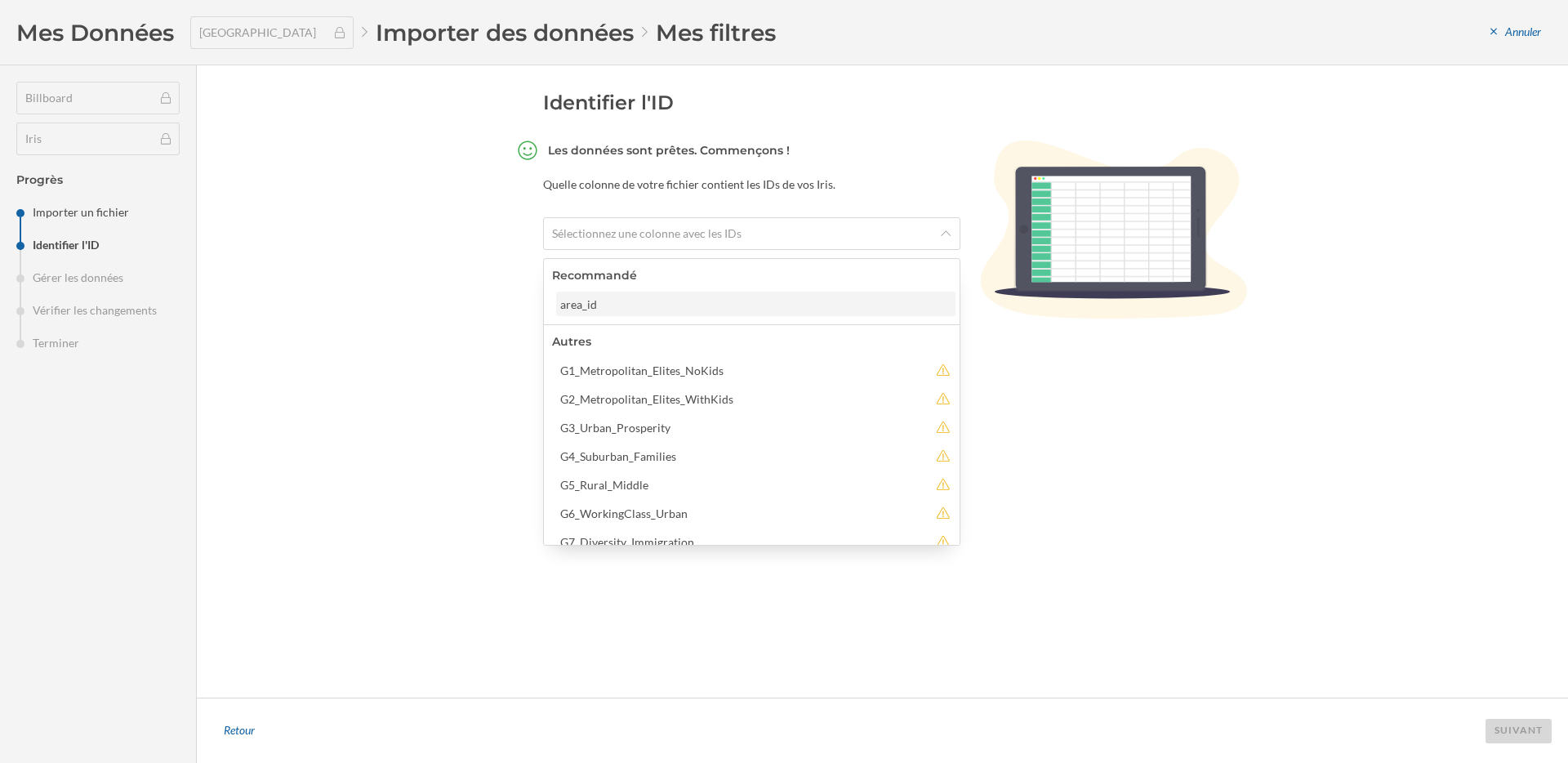
click at [766, 313] on div "area_id" at bounding box center [756, 304] width 399 height 25
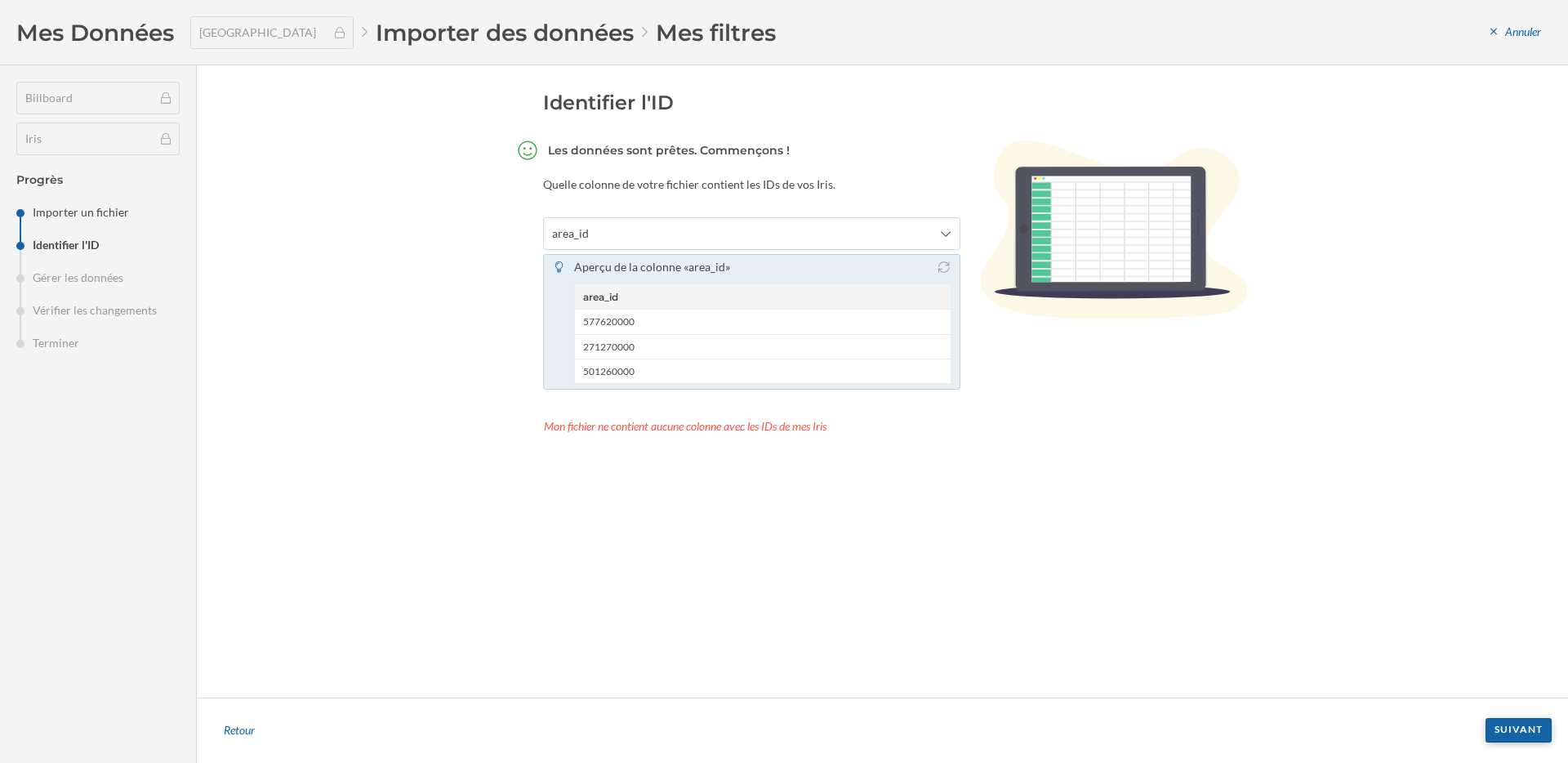
click at [1512, 726] on div "Suivant" at bounding box center [1518, 730] width 66 height 25
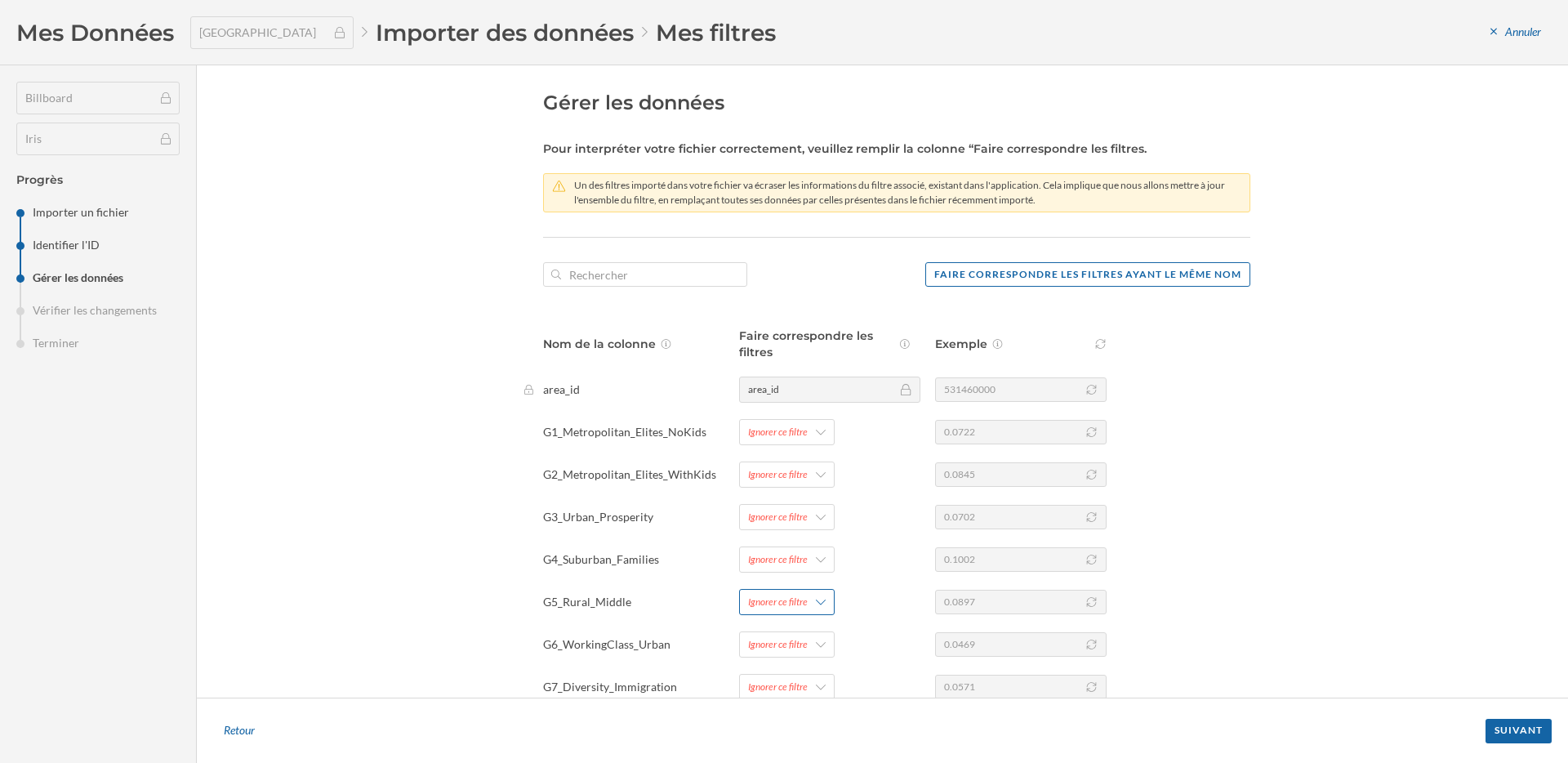
scroll to position [427, 0]
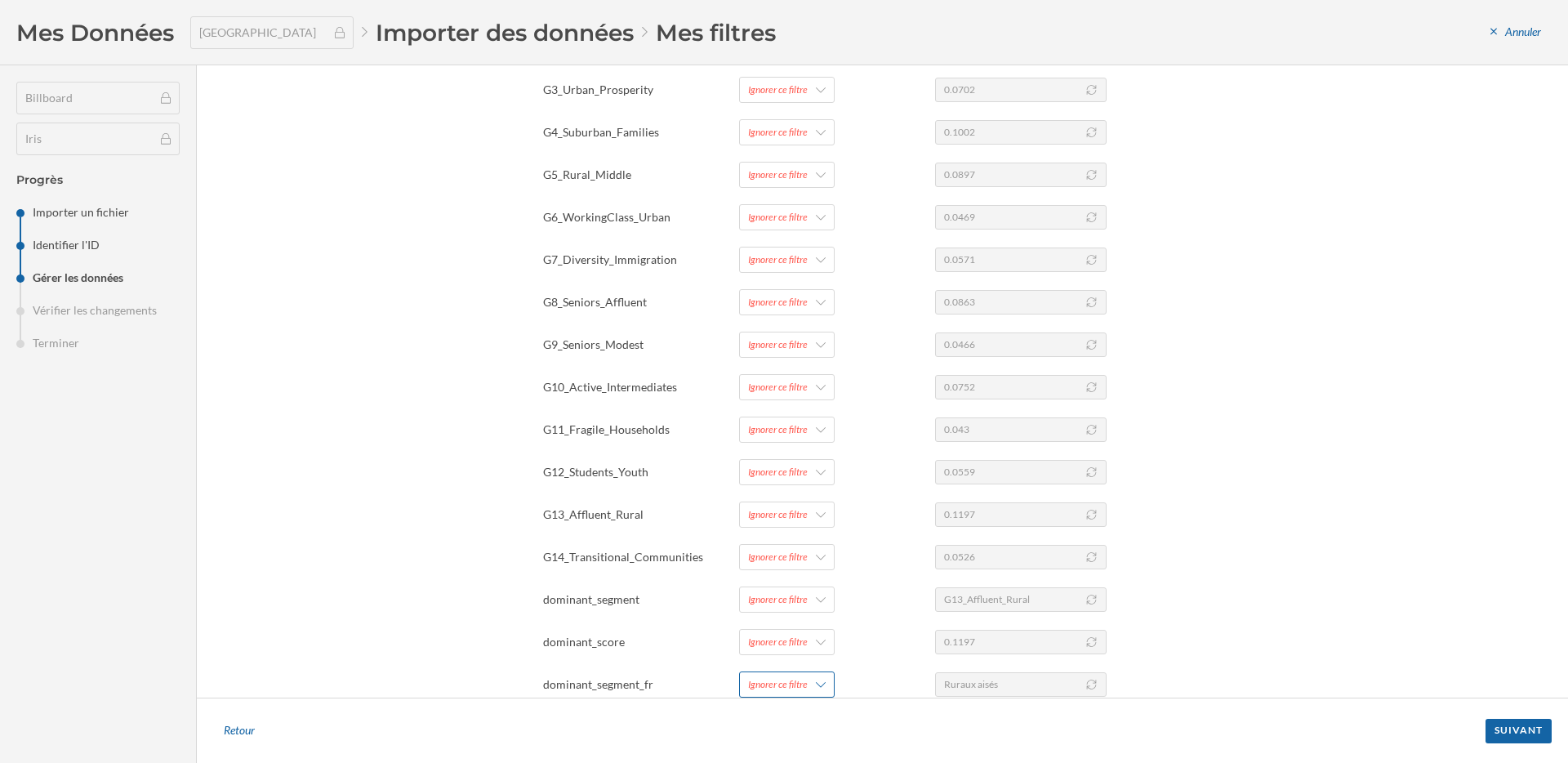
click at [784, 673] on div "Ignorer ce filtre" at bounding box center [786, 685] width 96 height 26
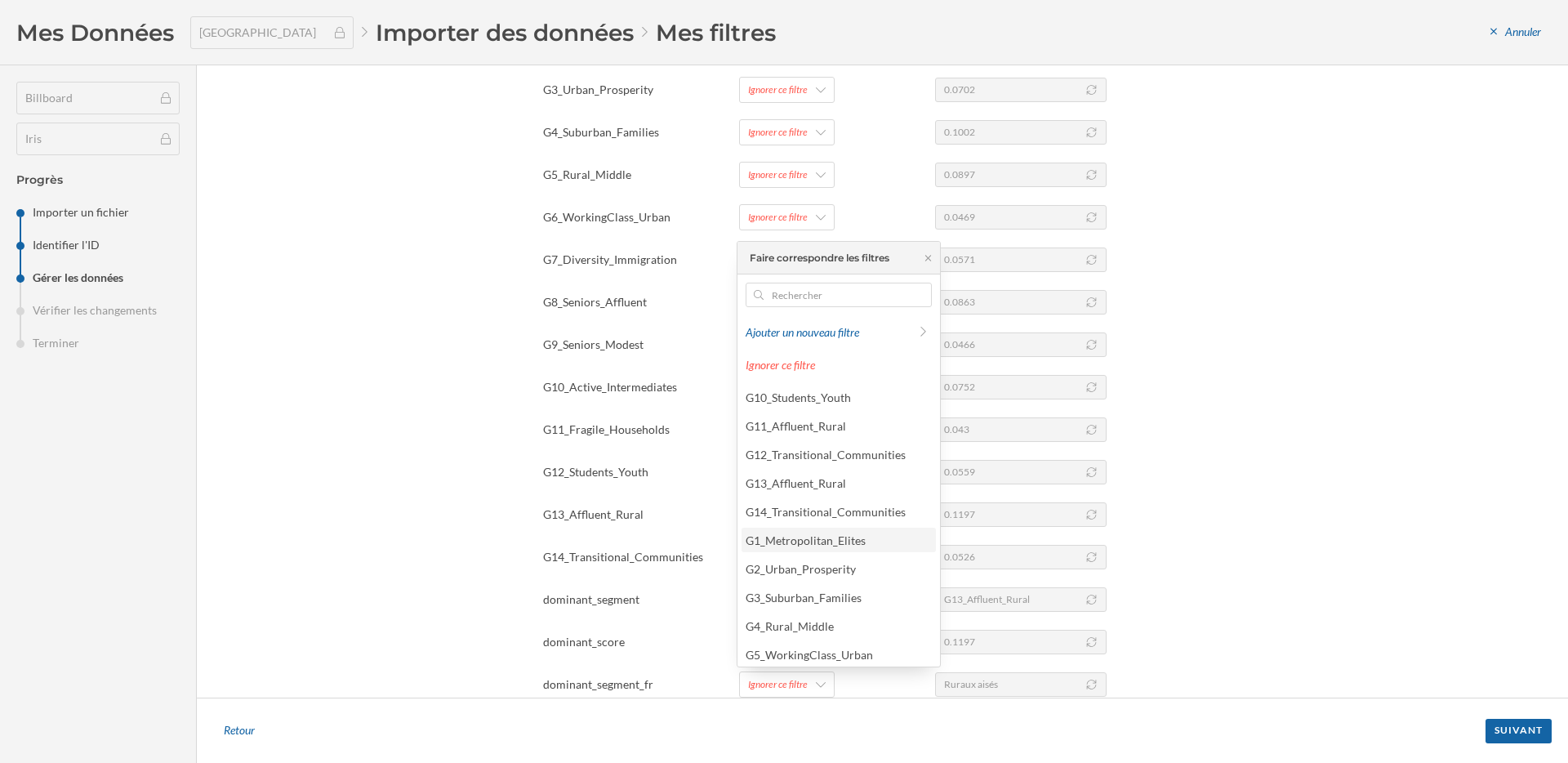
scroll to position [205, 0]
click at [828, 624] on div "Segment dominant" at bounding box center [792, 622] width 95 height 14
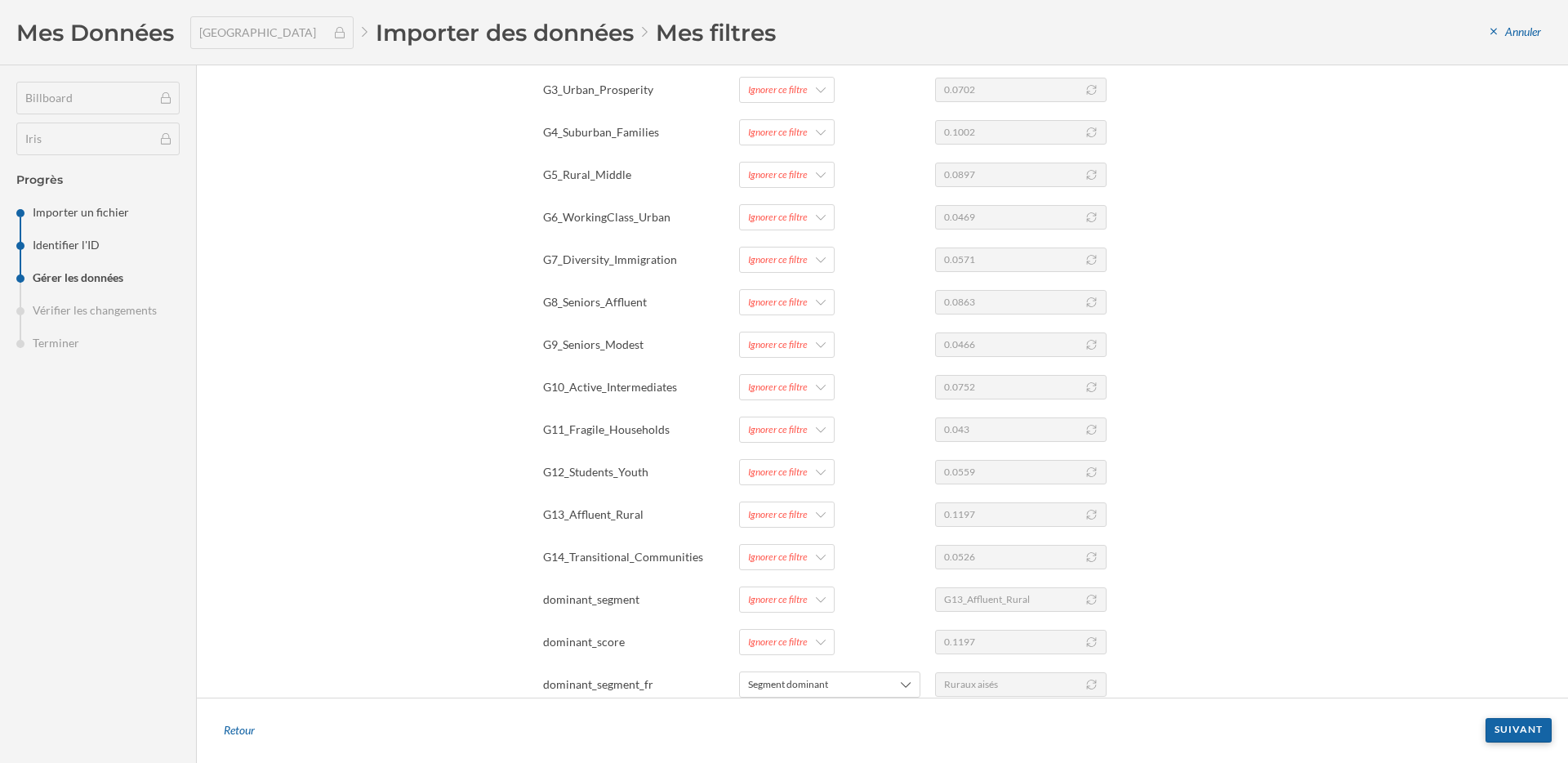
click at [1512, 722] on div "Suivant" at bounding box center [1518, 730] width 66 height 25
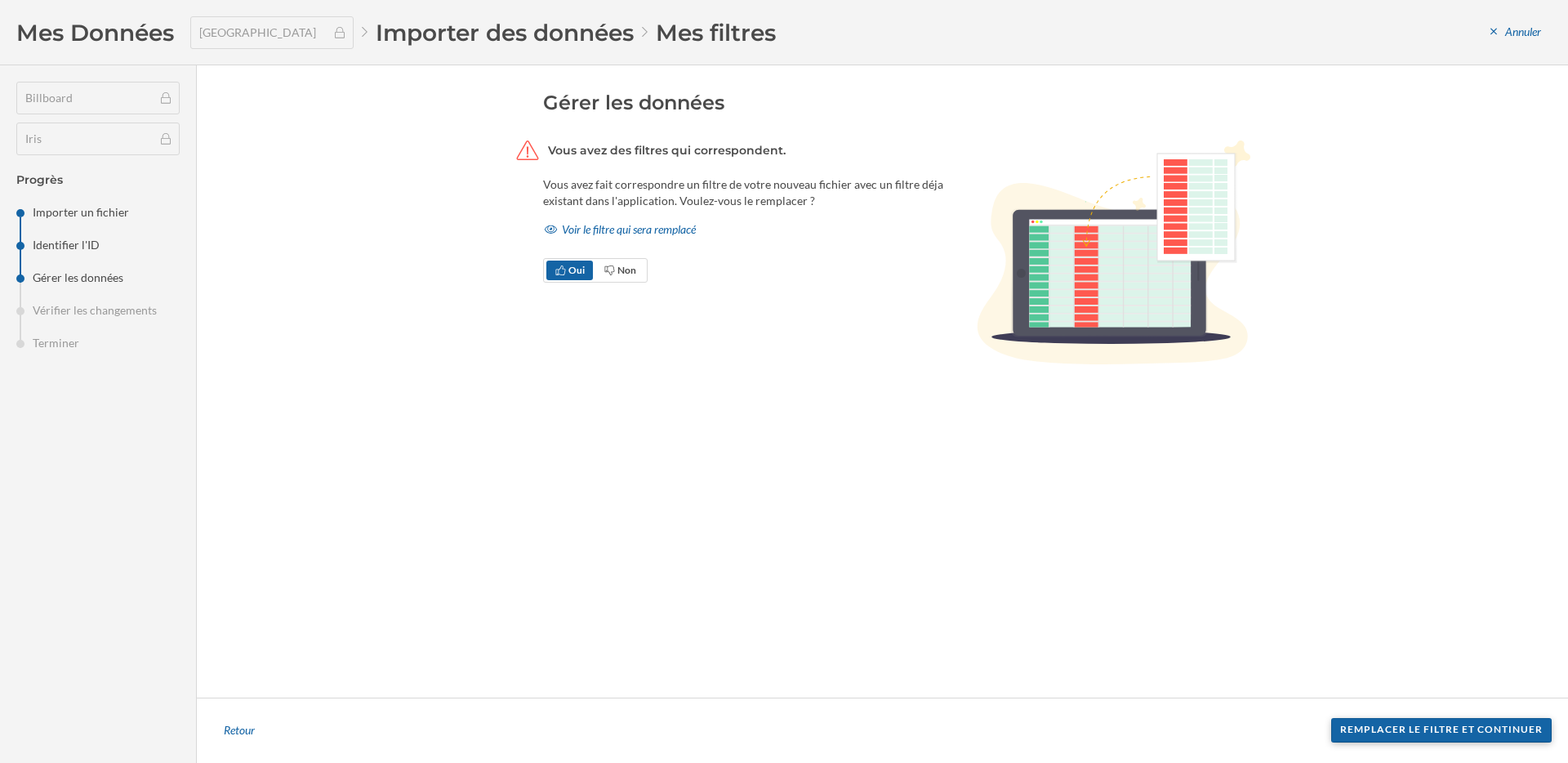
click at [1398, 725] on div "Remplacer le filtre et continuer" at bounding box center [1441, 730] width 221 height 25
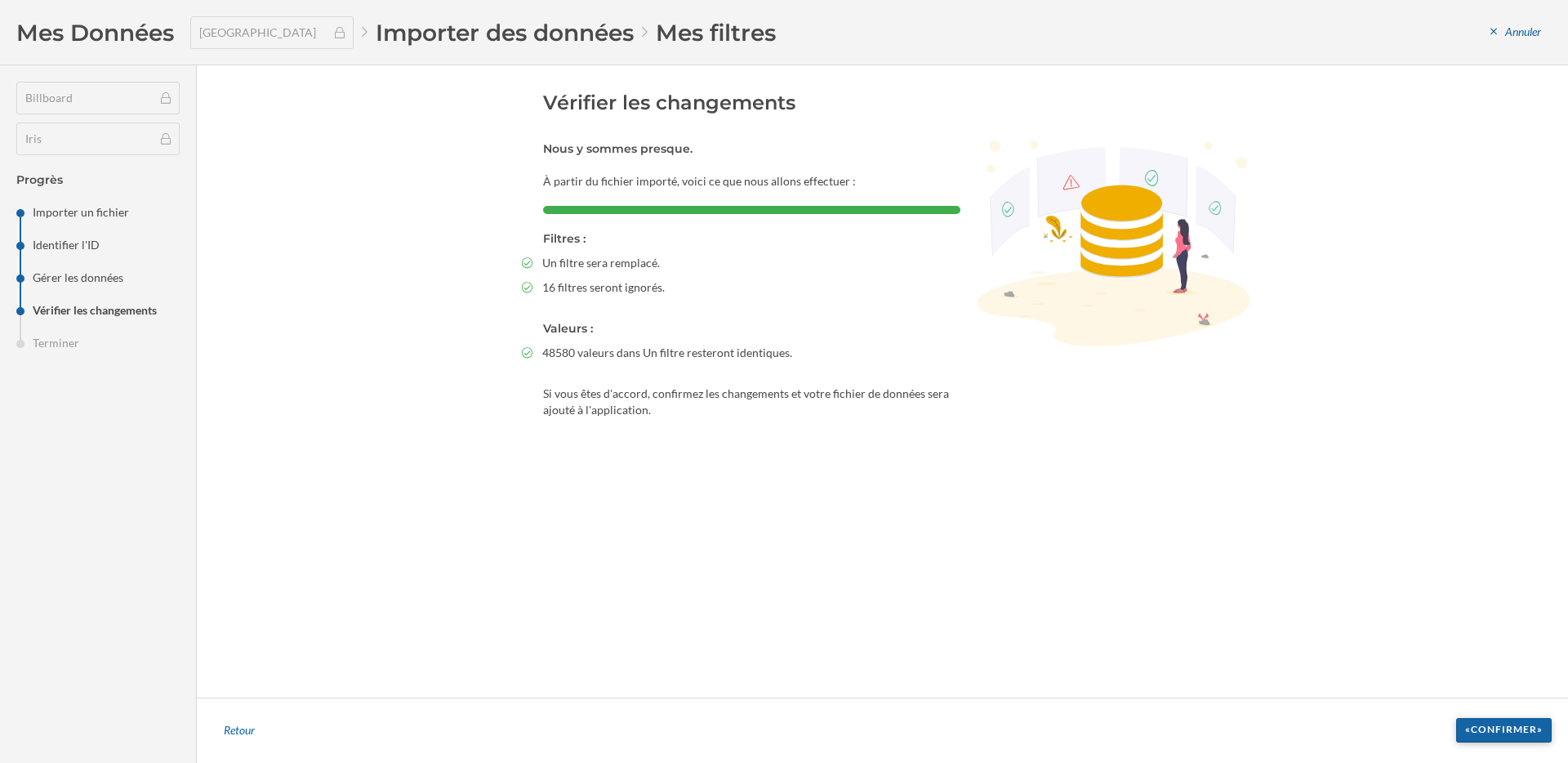
click at [1491, 730] on div "«Confirmer»" at bounding box center [1504, 730] width 96 height 25
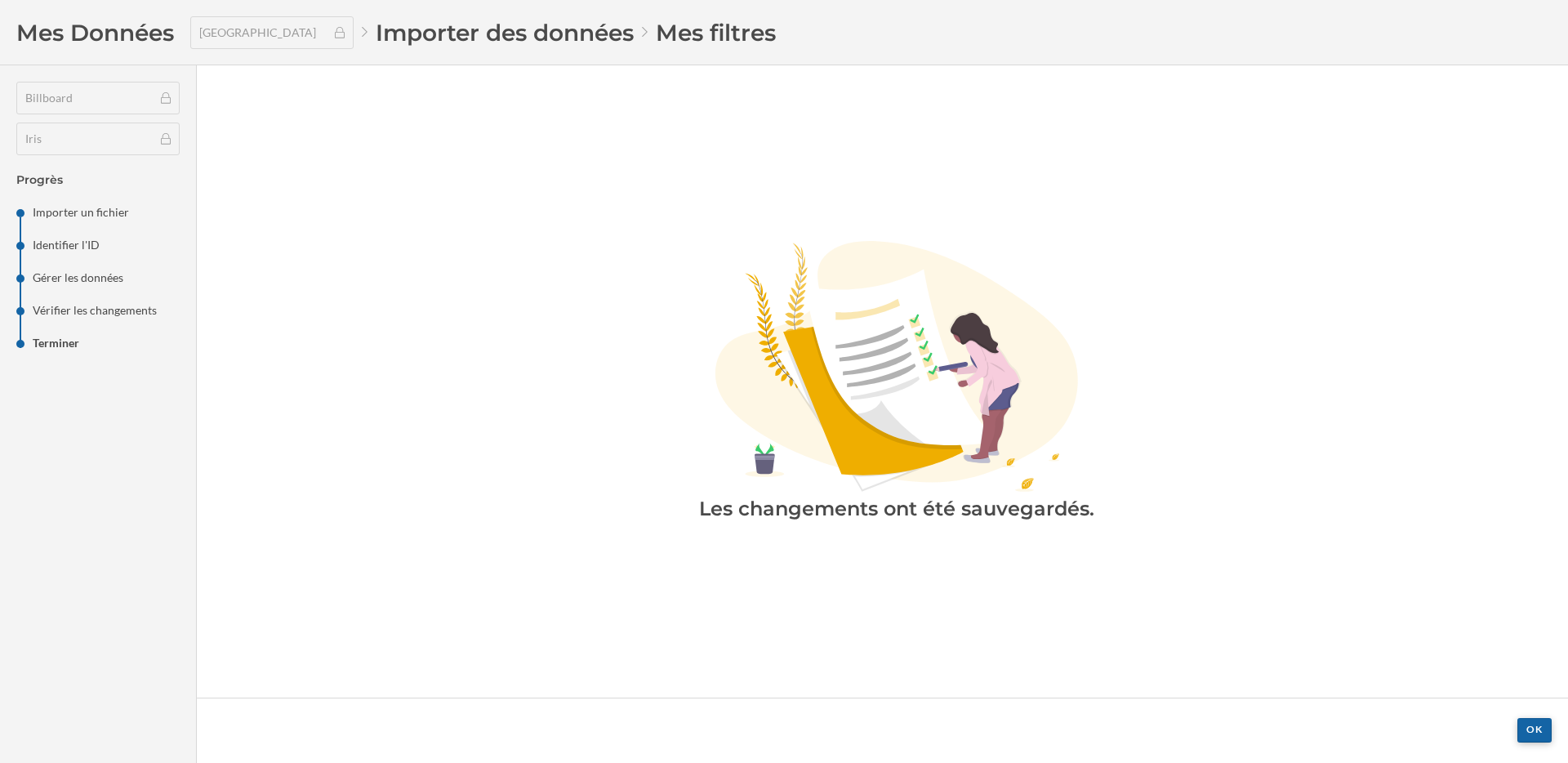
click at [1538, 731] on div "OK" at bounding box center [1534, 730] width 34 height 25
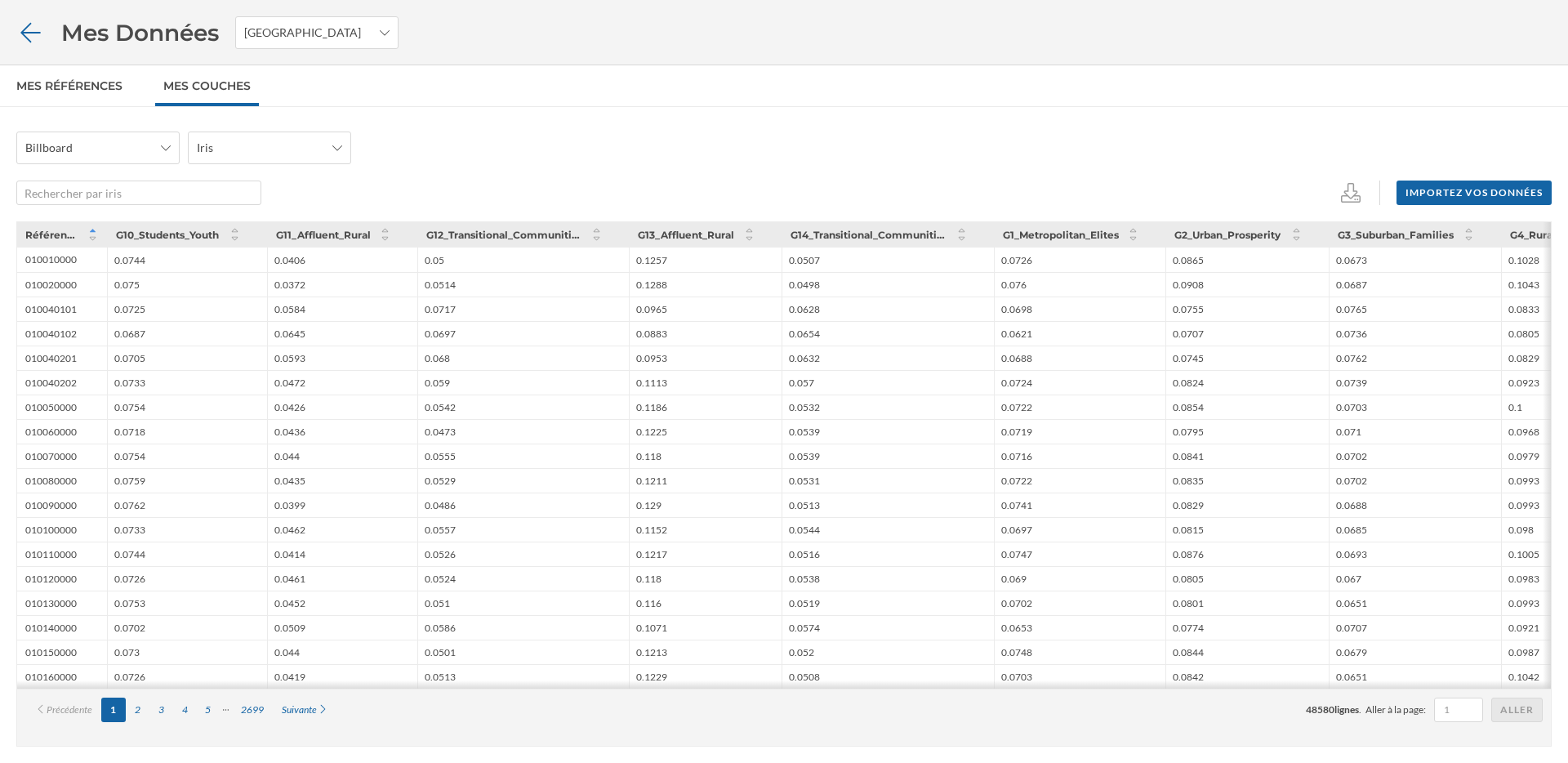
click at [29, 31] on icon at bounding box center [30, 32] width 20 height 20
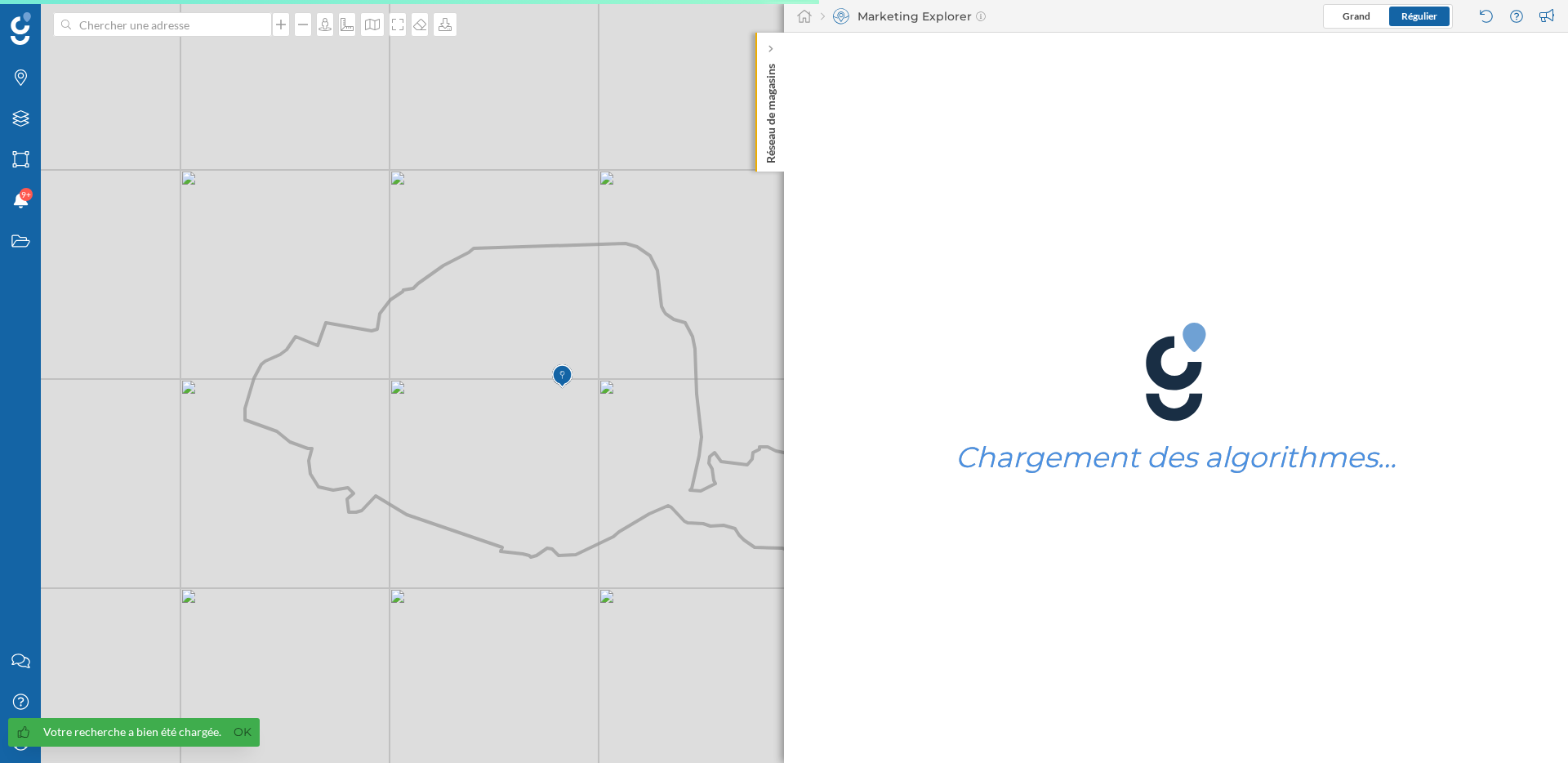
drag, startPoint x: 595, startPoint y: 448, endPoint x: 574, endPoint y: 448, distance: 21.0
click at [574, 448] on icon at bounding box center [536, 400] width 584 height 314
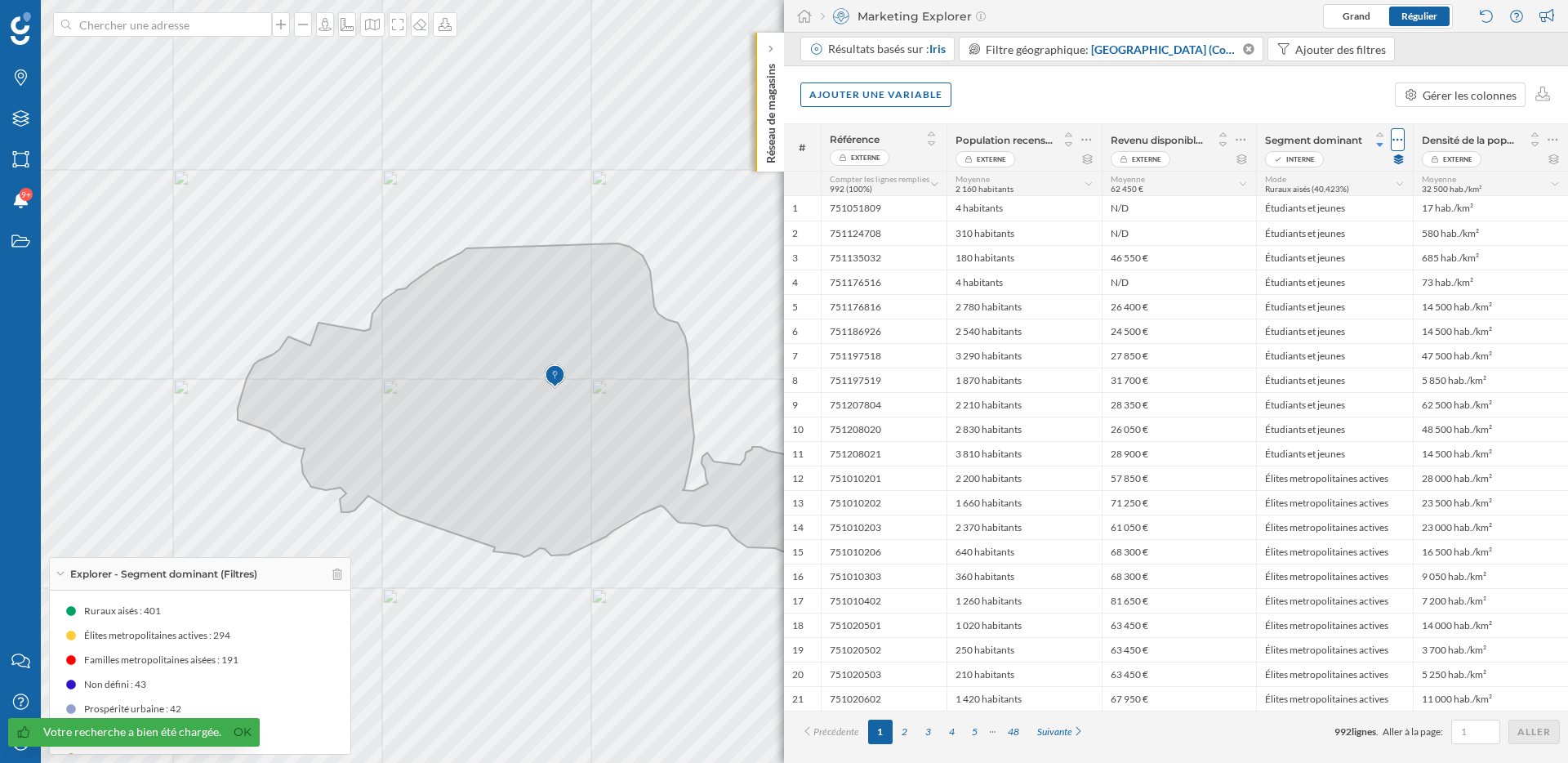
click at [1396, 142] on icon at bounding box center [1397, 140] width 11 height 16
click at [1332, 199] on div "Retirer la colonne" at bounding box center [1318, 205] width 152 height 17
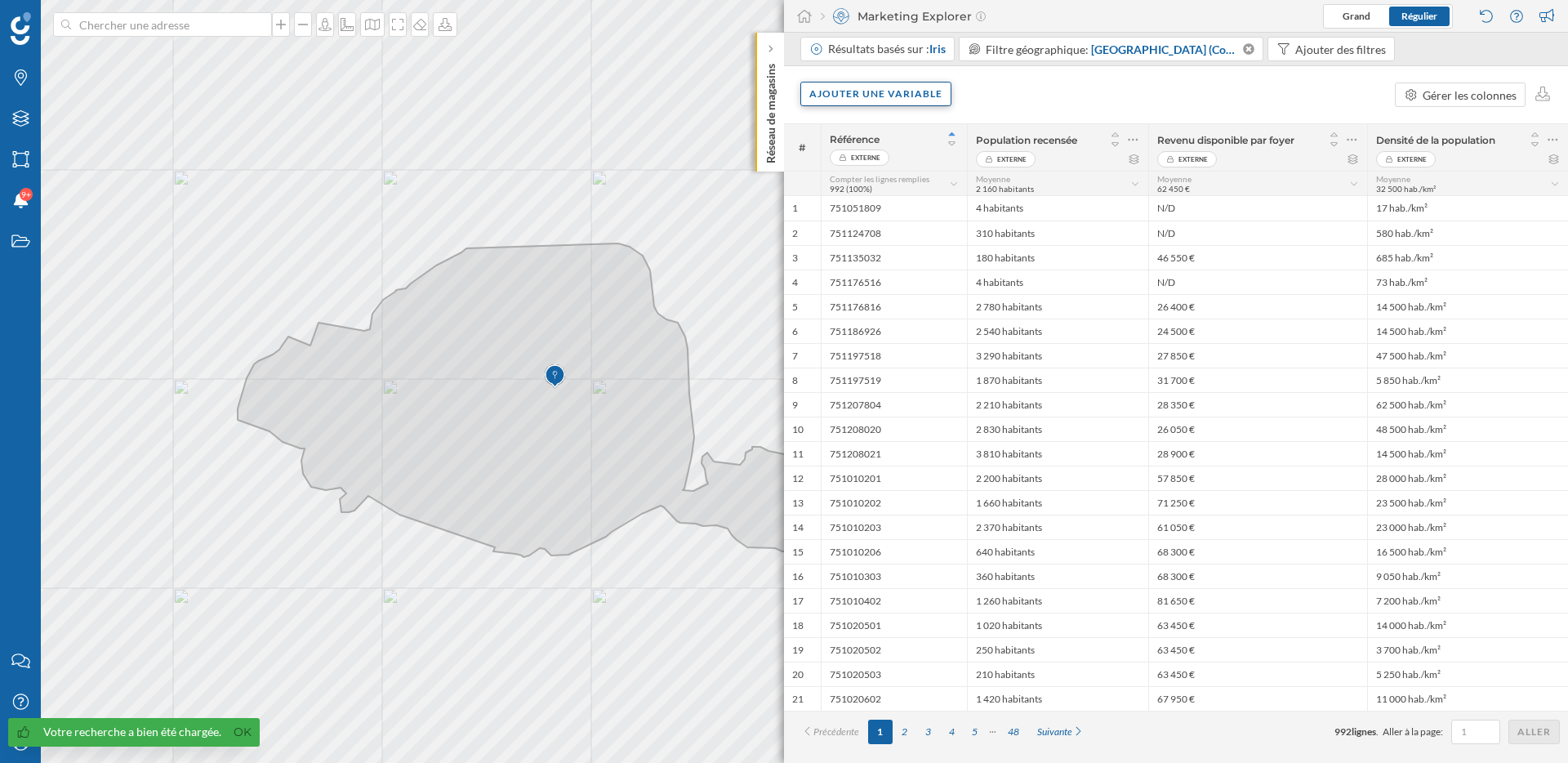
click at [906, 98] on div "Ajouter une variable" at bounding box center [875, 94] width 151 height 25
click at [881, 158] on div "Variable externe" at bounding box center [890, 161] width 163 height 17
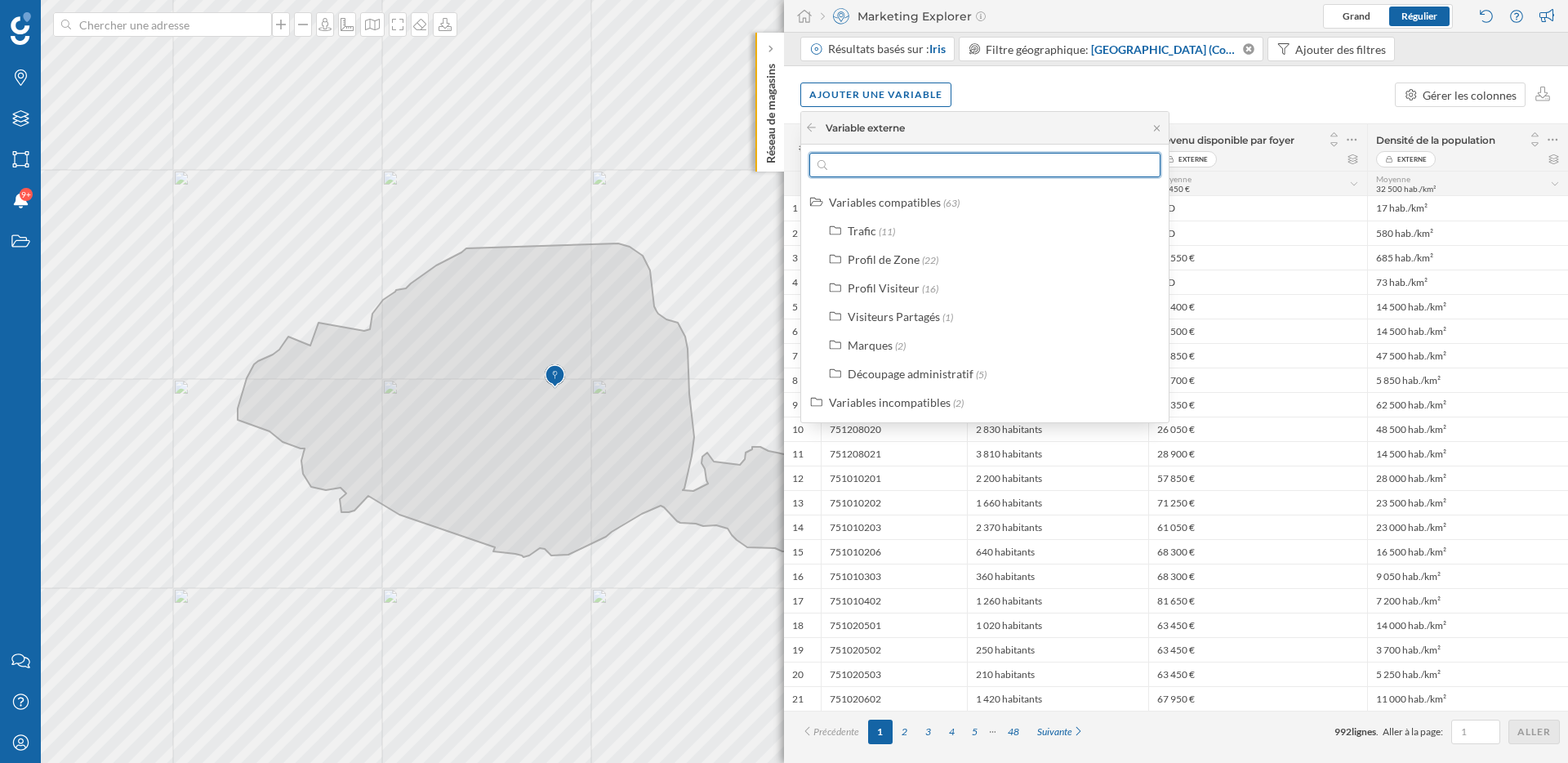
click at [880, 158] on input "text" at bounding box center [985, 165] width 315 height 25
click at [806, 132] on icon at bounding box center [811, 128] width 12 height 10
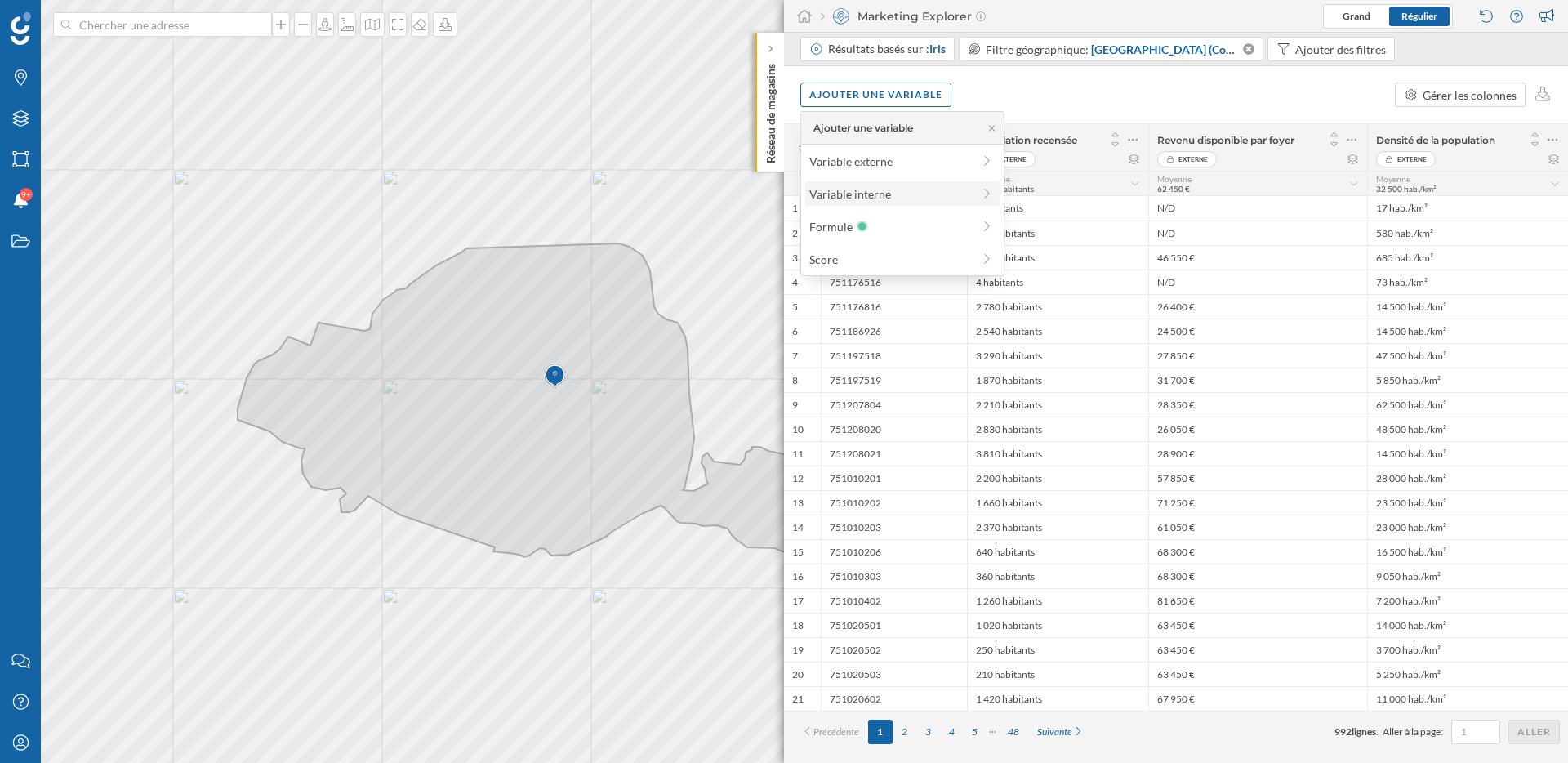
click at [831, 183] on div "Variable interne" at bounding box center [902, 194] width 195 height 25
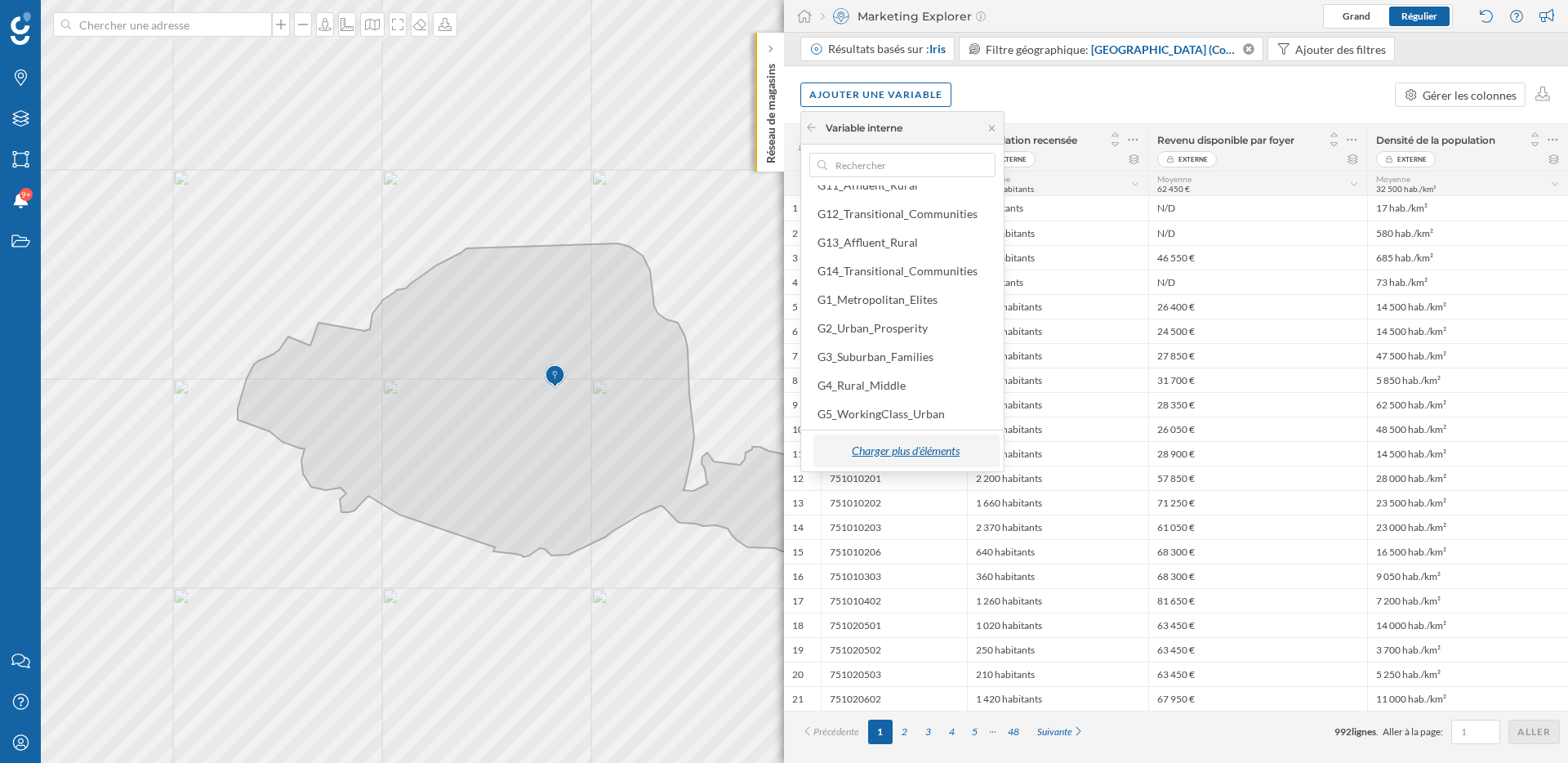
click at [910, 451] on div "Charger plus d'éléments" at bounding box center [905, 450] width 177 height 25
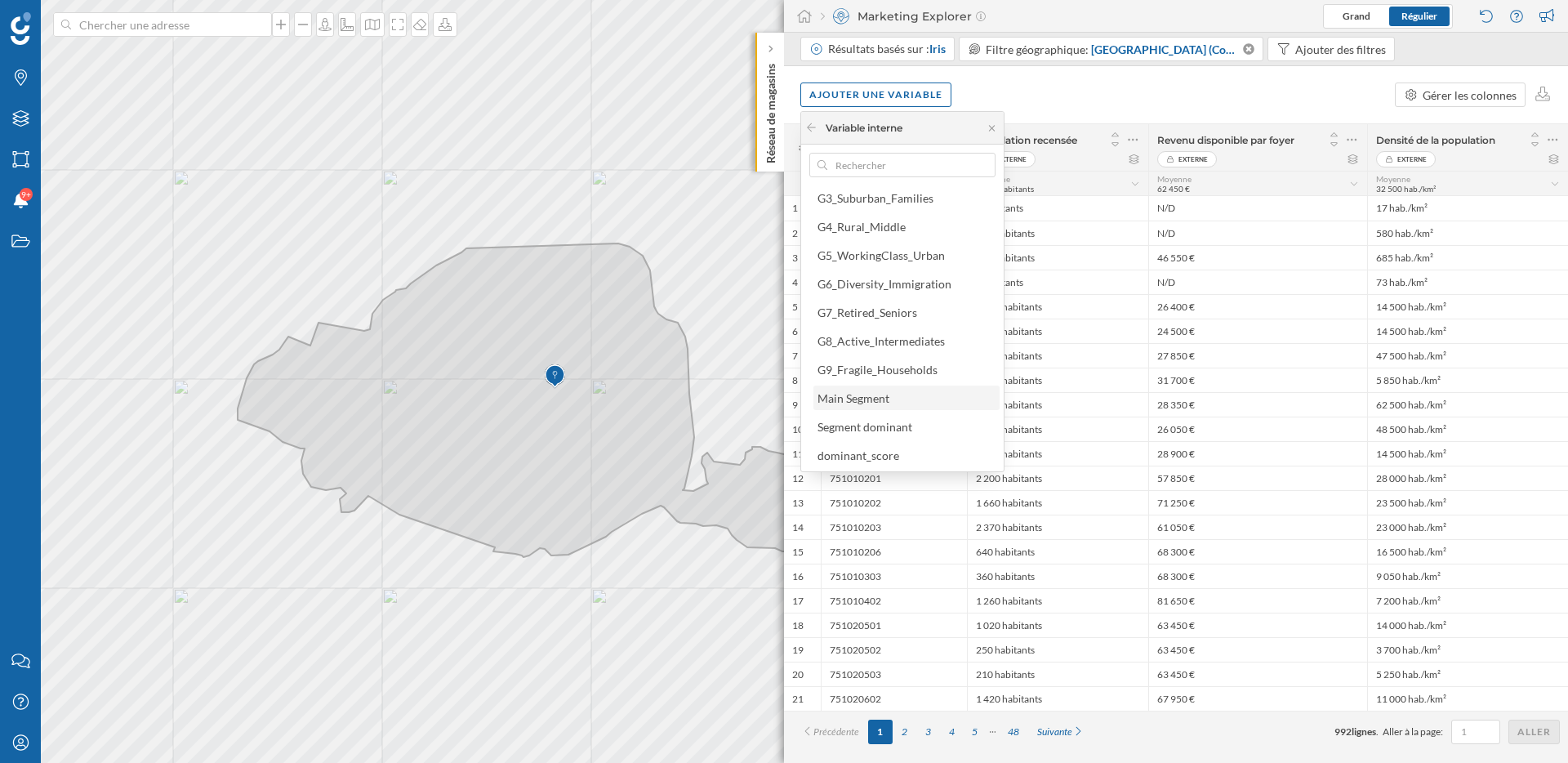
click at [906, 395] on div "Main Segment" at bounding box center [905, 397] width 177 height 17
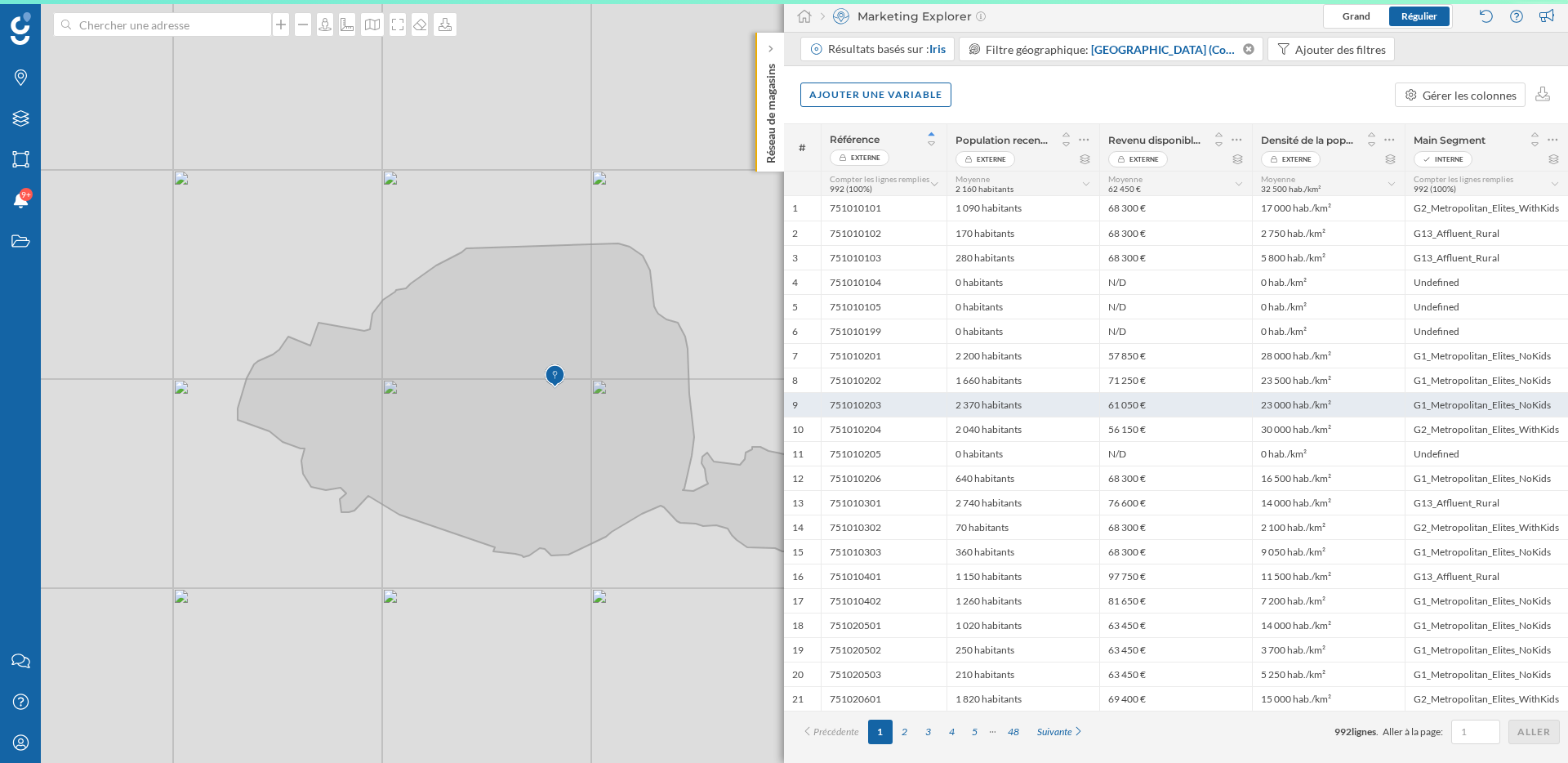
scroll to position [0, 0]
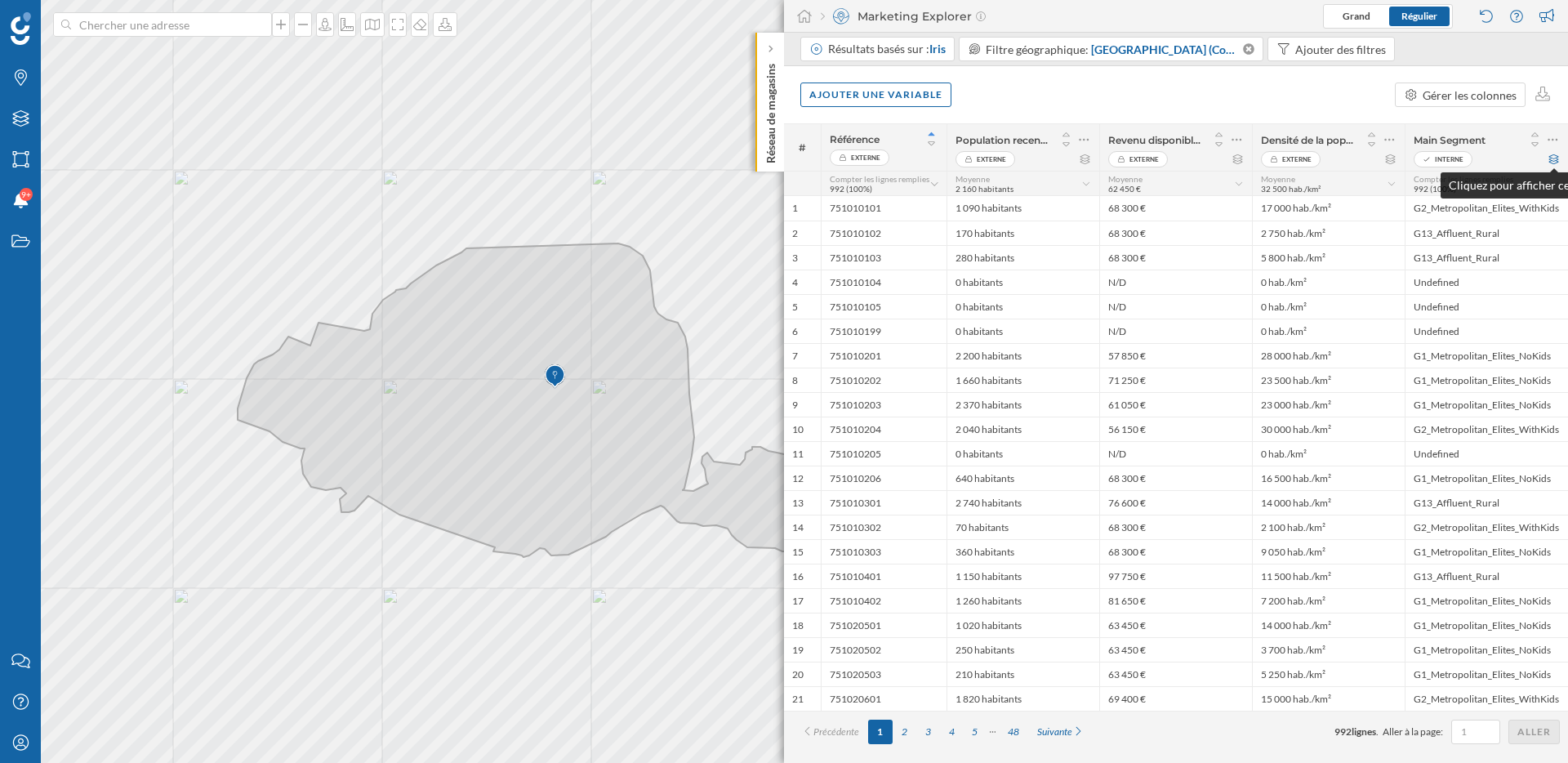
click at [1556, 160] on icon at bounding box center [1554, 160] width 10 height 10
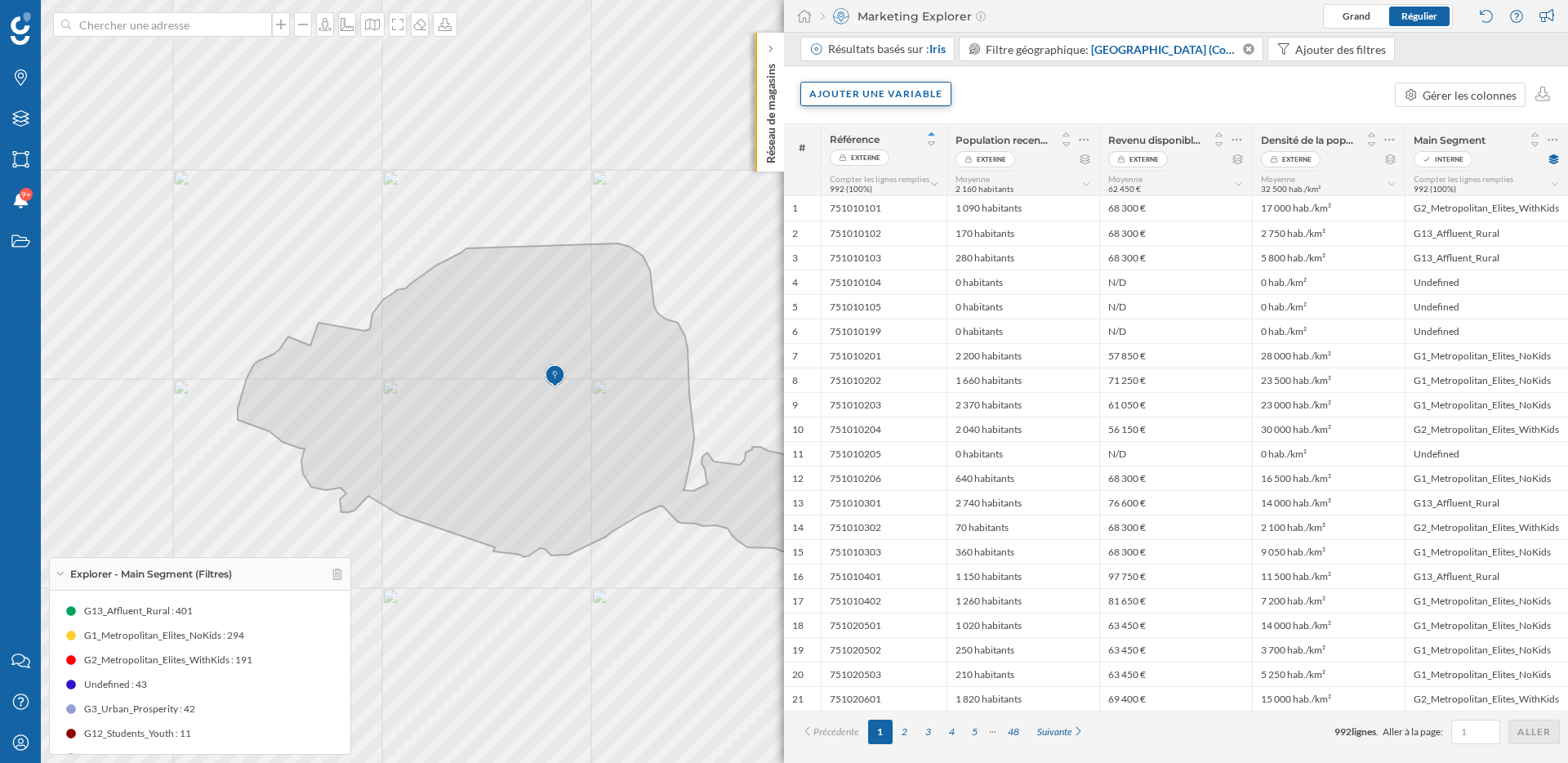
click at [943, 102] on div "Ajouter une variable" at bounding box center [875, 94] width 151 height 25
click at [883, 194] on div "Variable interne" at bounding box center [890, 194] width 163 height 17
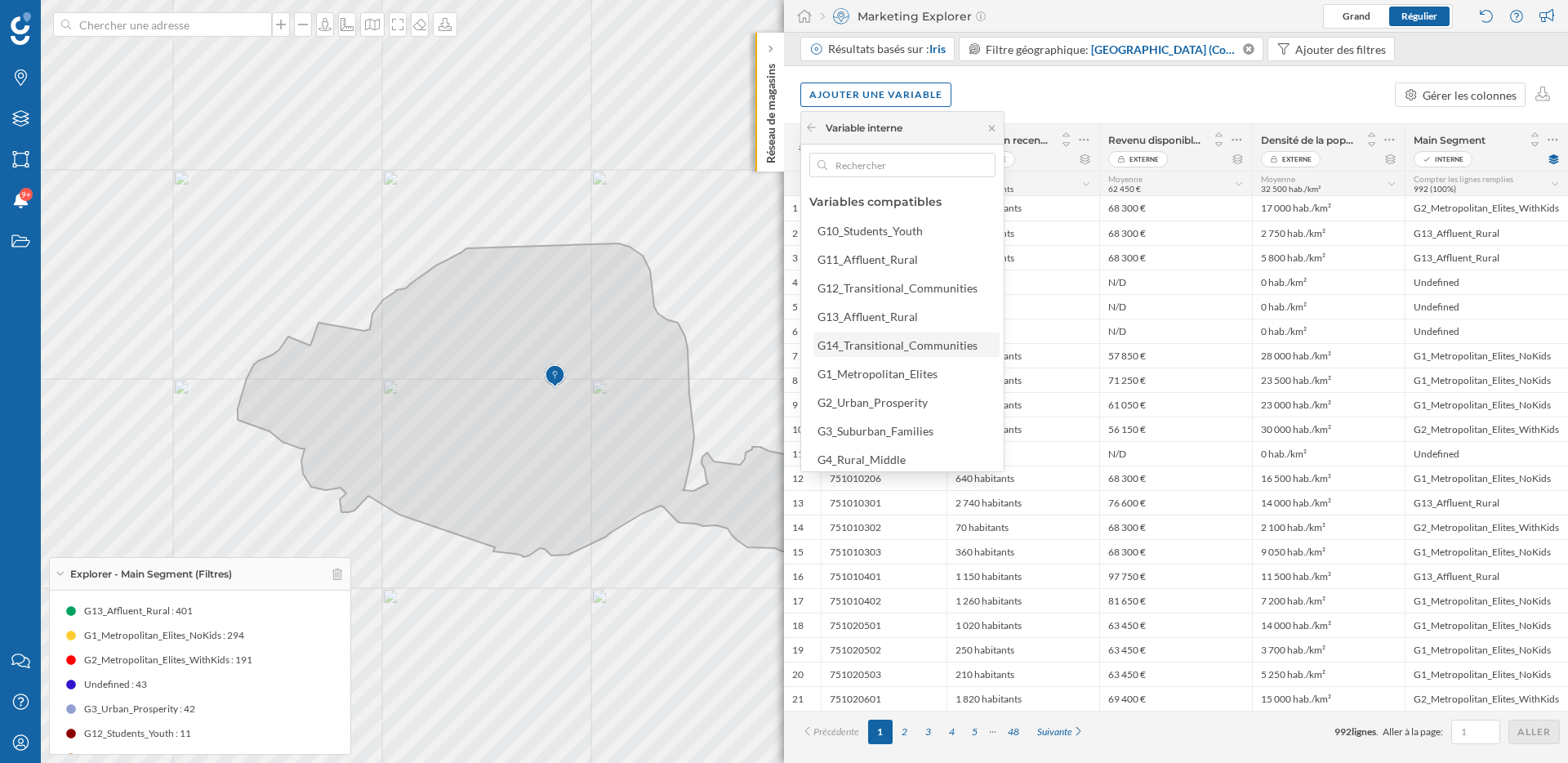
scroll to position [74, 0]
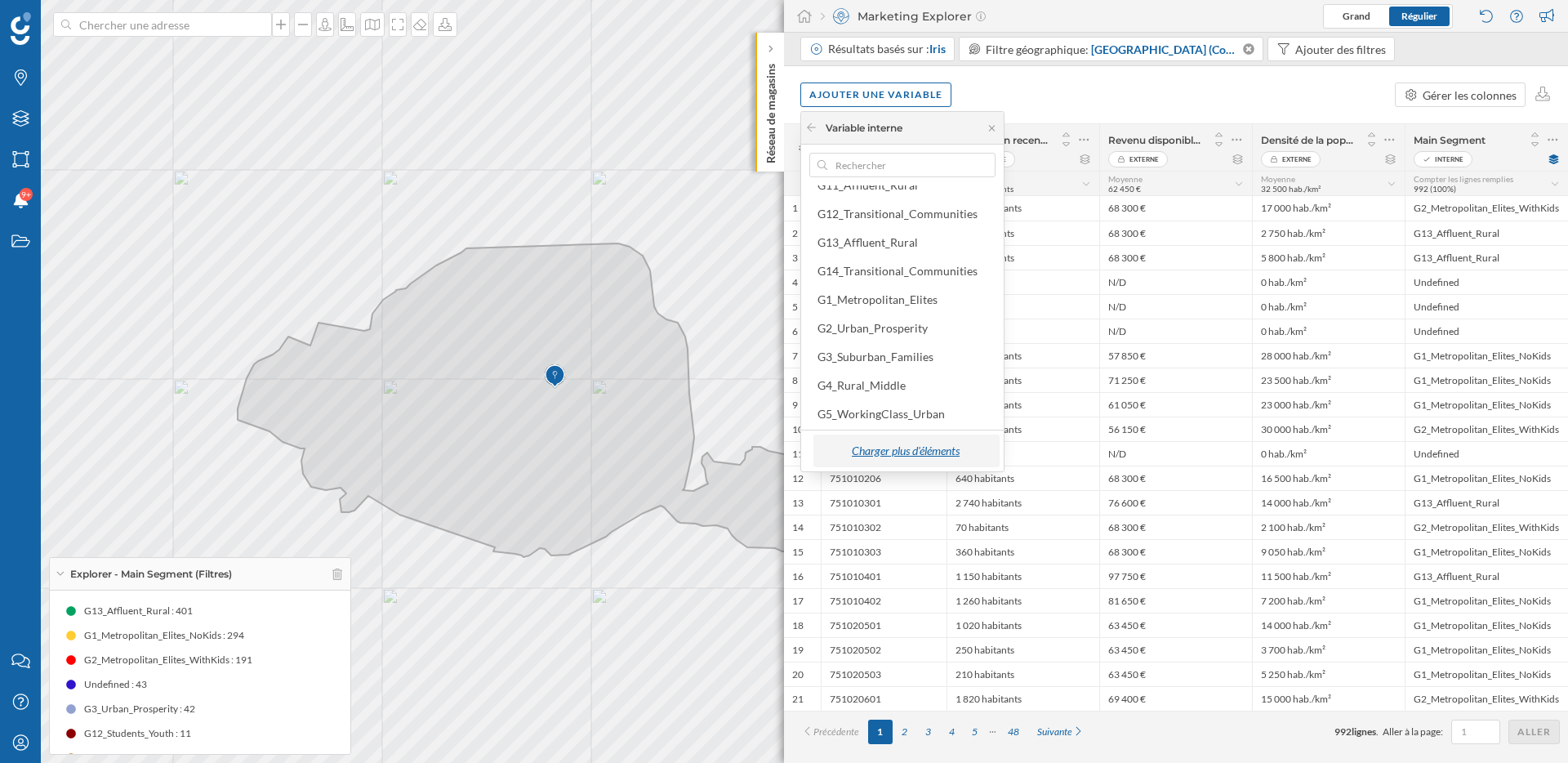
click at [910, 451] on div "Charger plus d'éléments" at bounding box center [905, 450] width 177 height 25
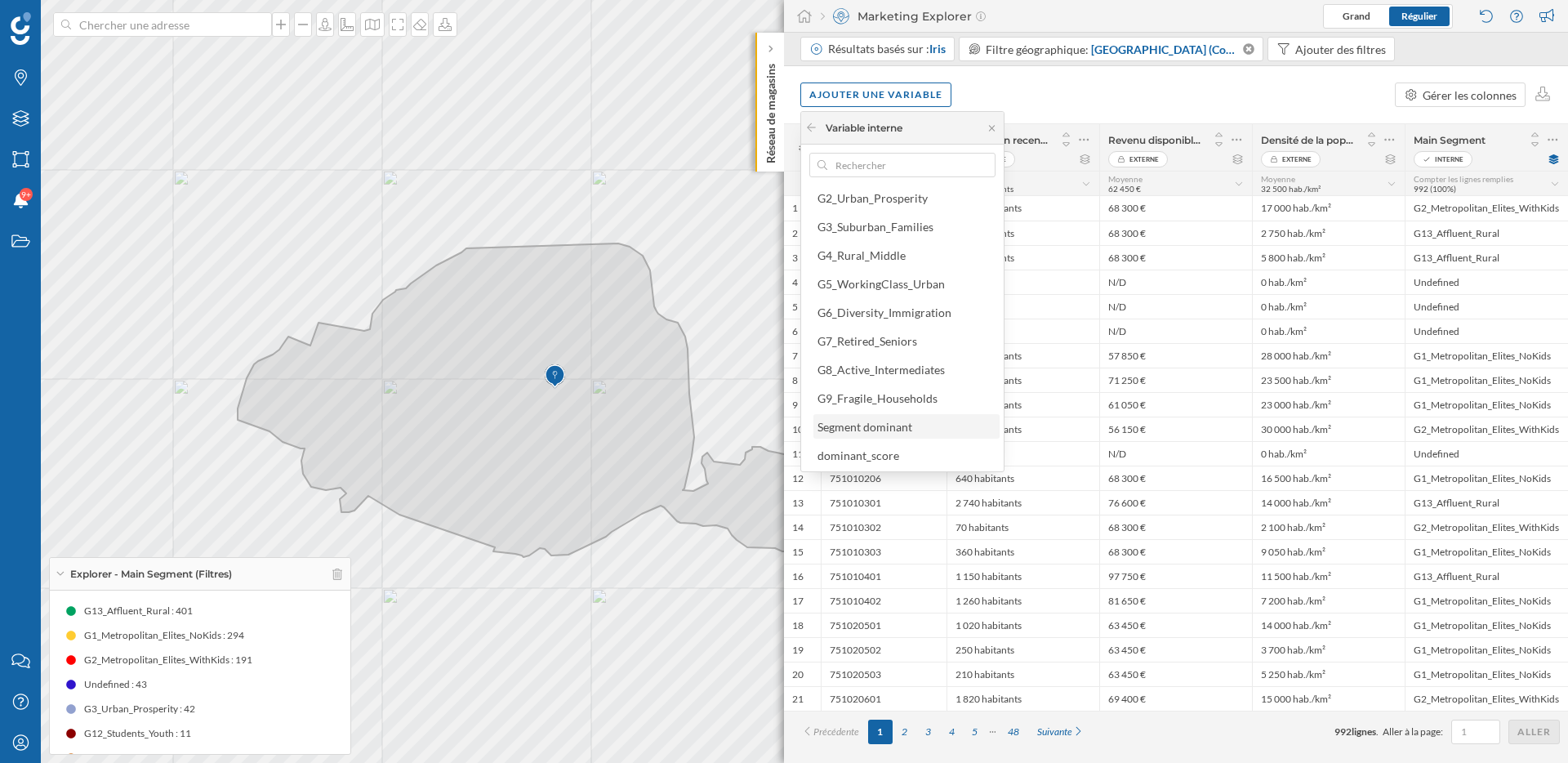
click at [919, 427] on div "Segment dominant" at bounding box center [905, 426] width 177 height 17
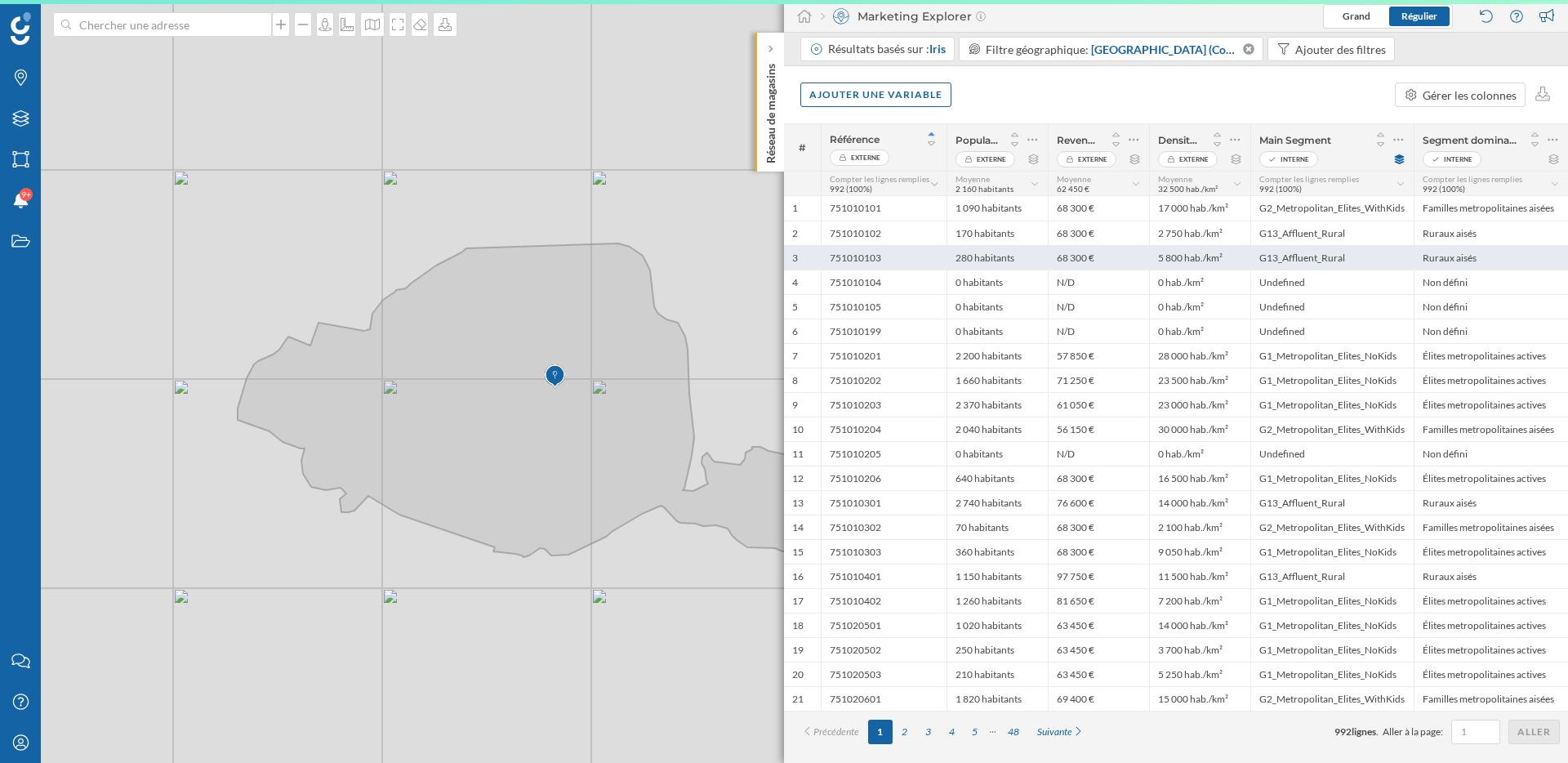
scroll to position [0, 0]
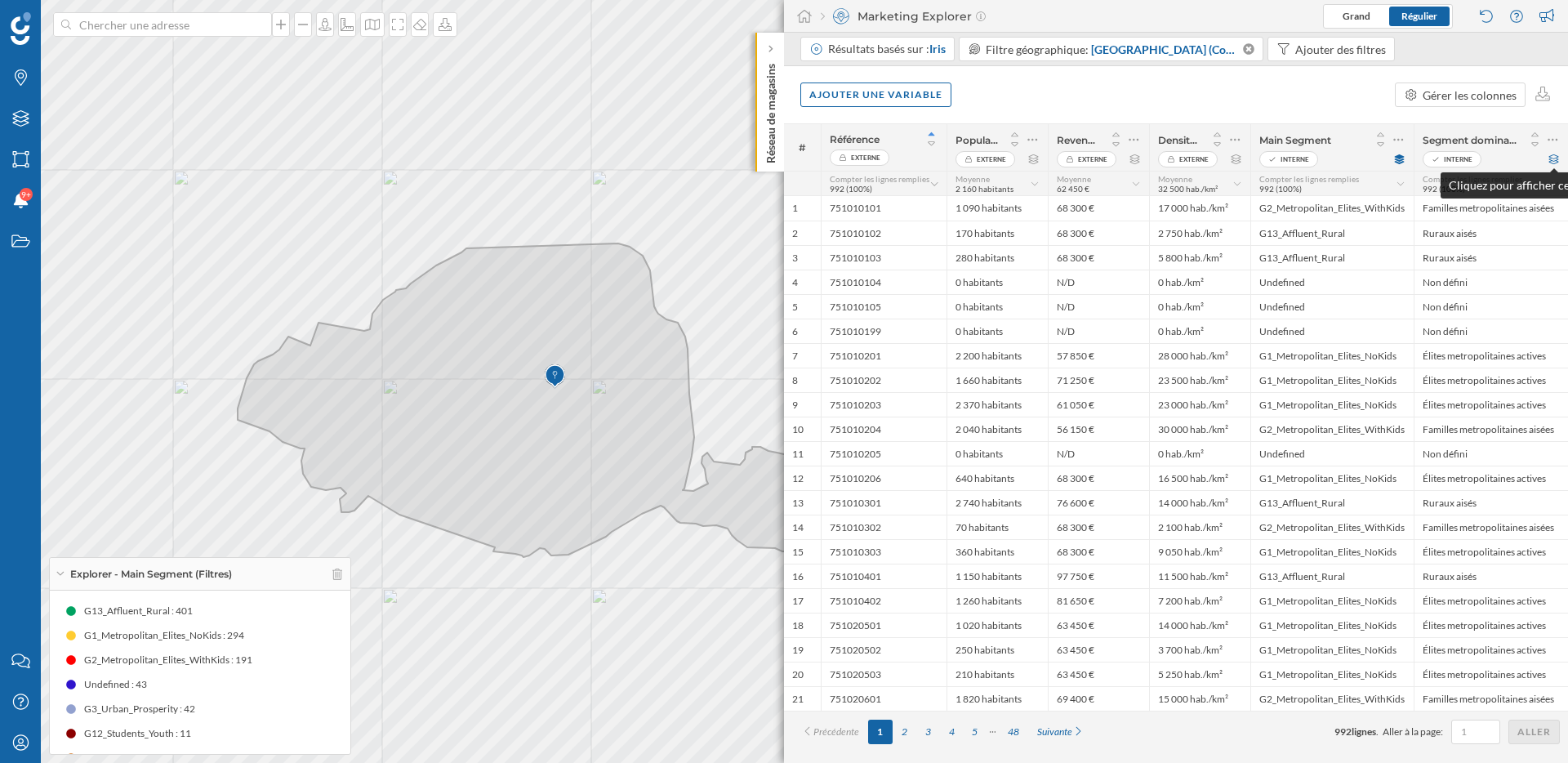
click at [1556, 156] on icon at bounding box center [1553, 160] width 12 height 10
